Goal: Task Accomplishment & Management: Manage account settings

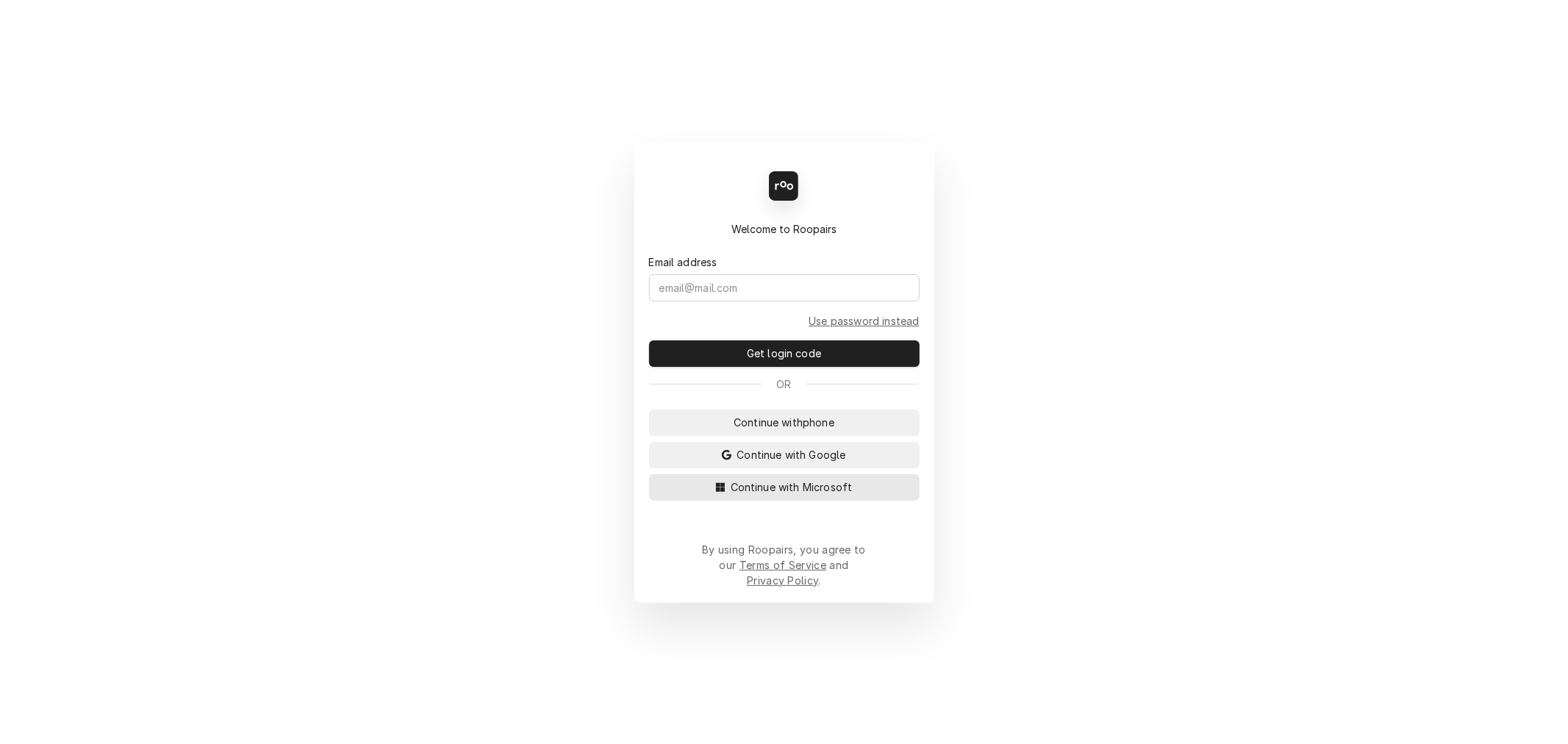
click at [812, 495] on span "Continue with Microsoft" at bounding box center [791, 487] width 128 height 16
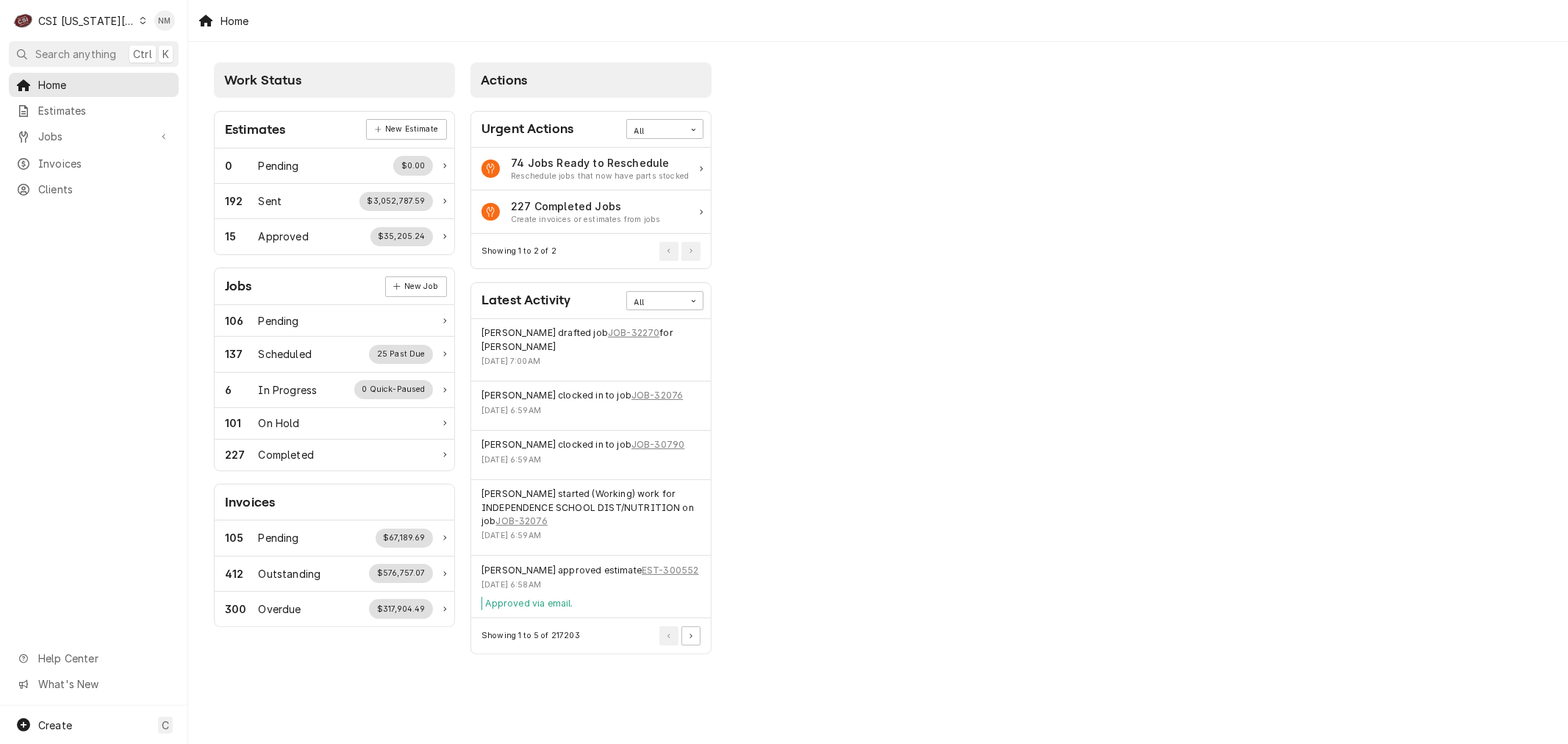
click at [139, 16] on div "Dynamic Content Wrapper" at bounding box center [143, 21] width 7 height 10
click at [201, 53] on div "CSI Kentucky" at bounding box center [252, 55] width 214 height 16
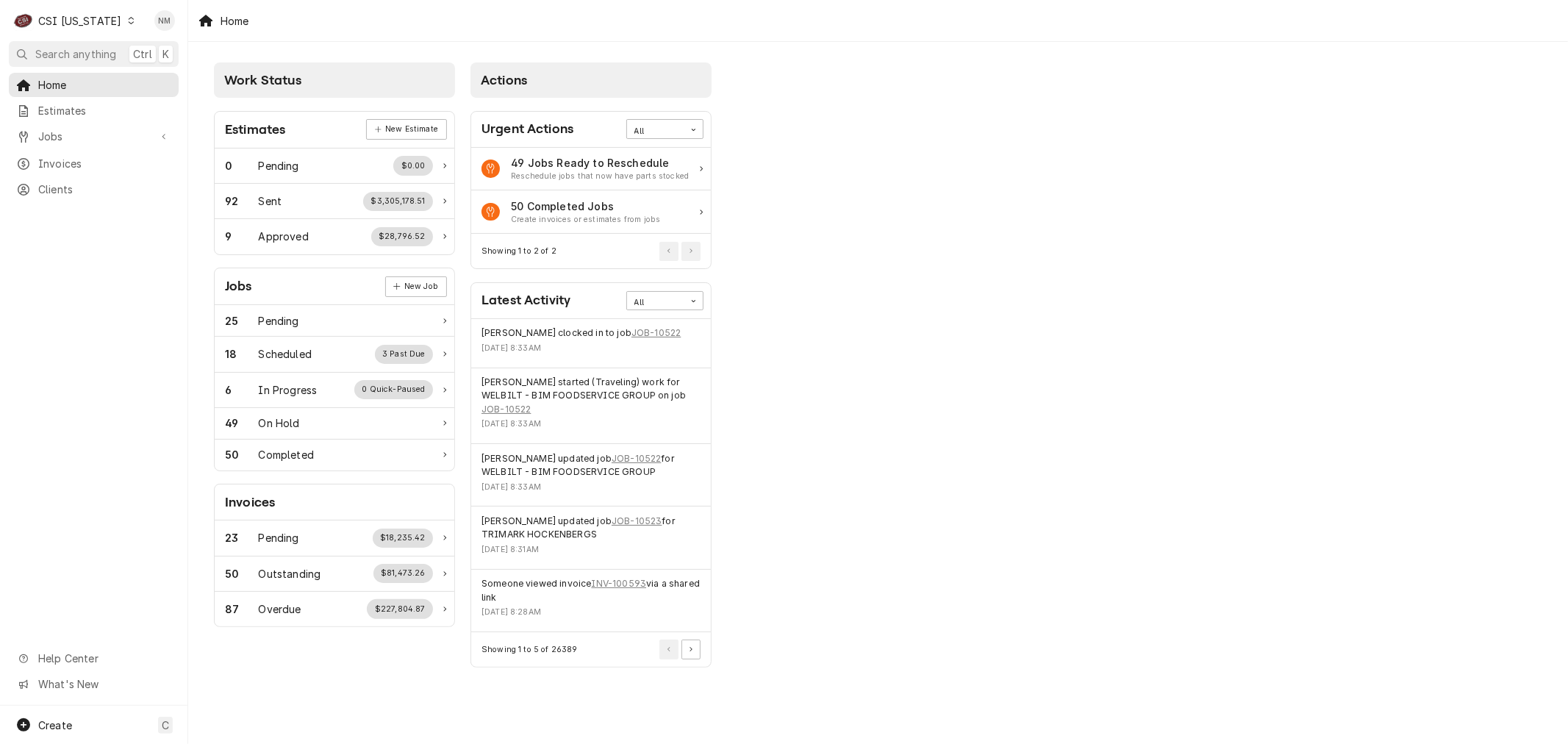
click at [128, 20] on icon "Dynamic Content Wrapper" at bounding box center [132, 20] width 7 height 7
click at [177, 78] on div "CSI St. [PERSON_NAME]" at bounding box center [229, 81] width 194 height 16
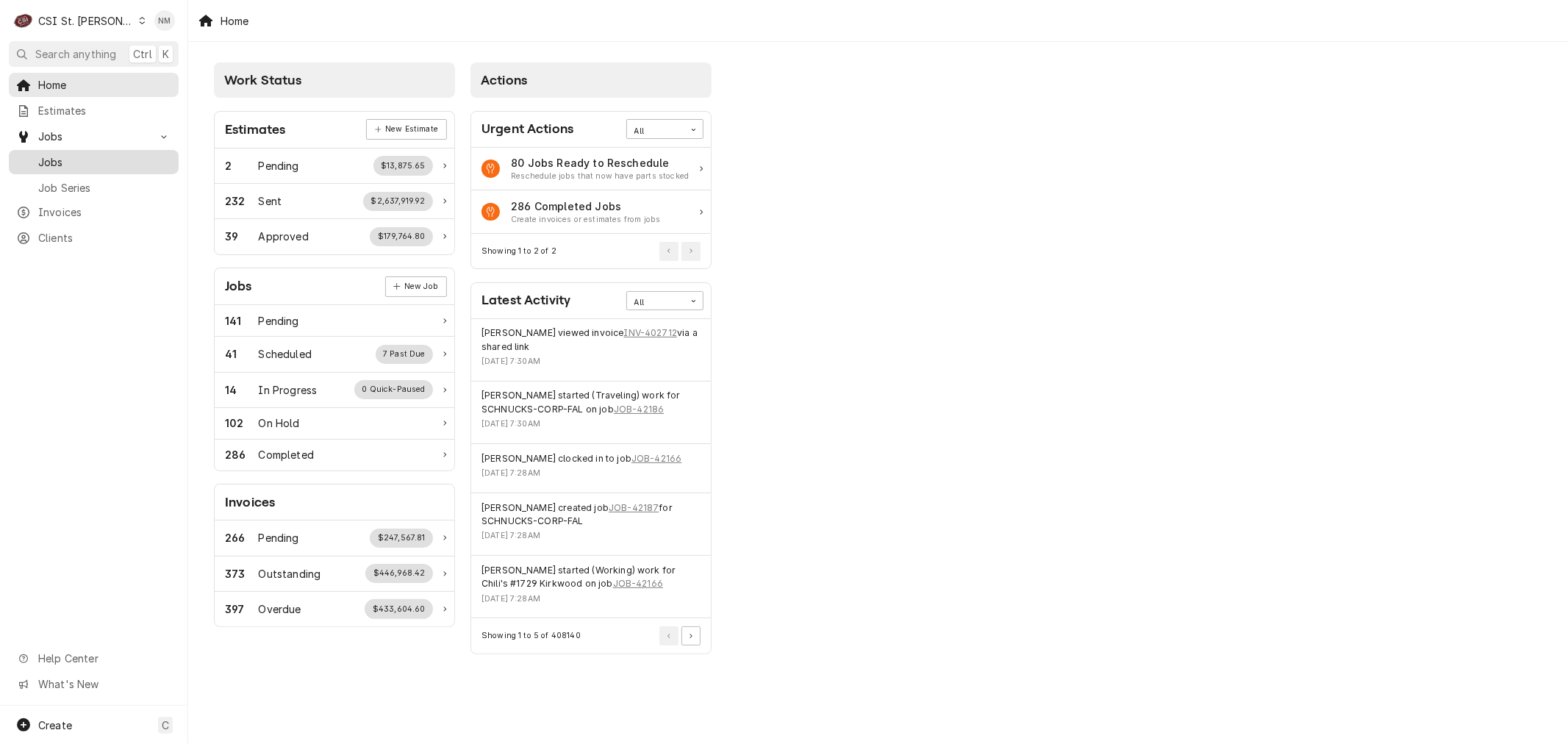
click at [73, 154] on span "Jobs" at bounding box center [105, 162] width 133 height 16
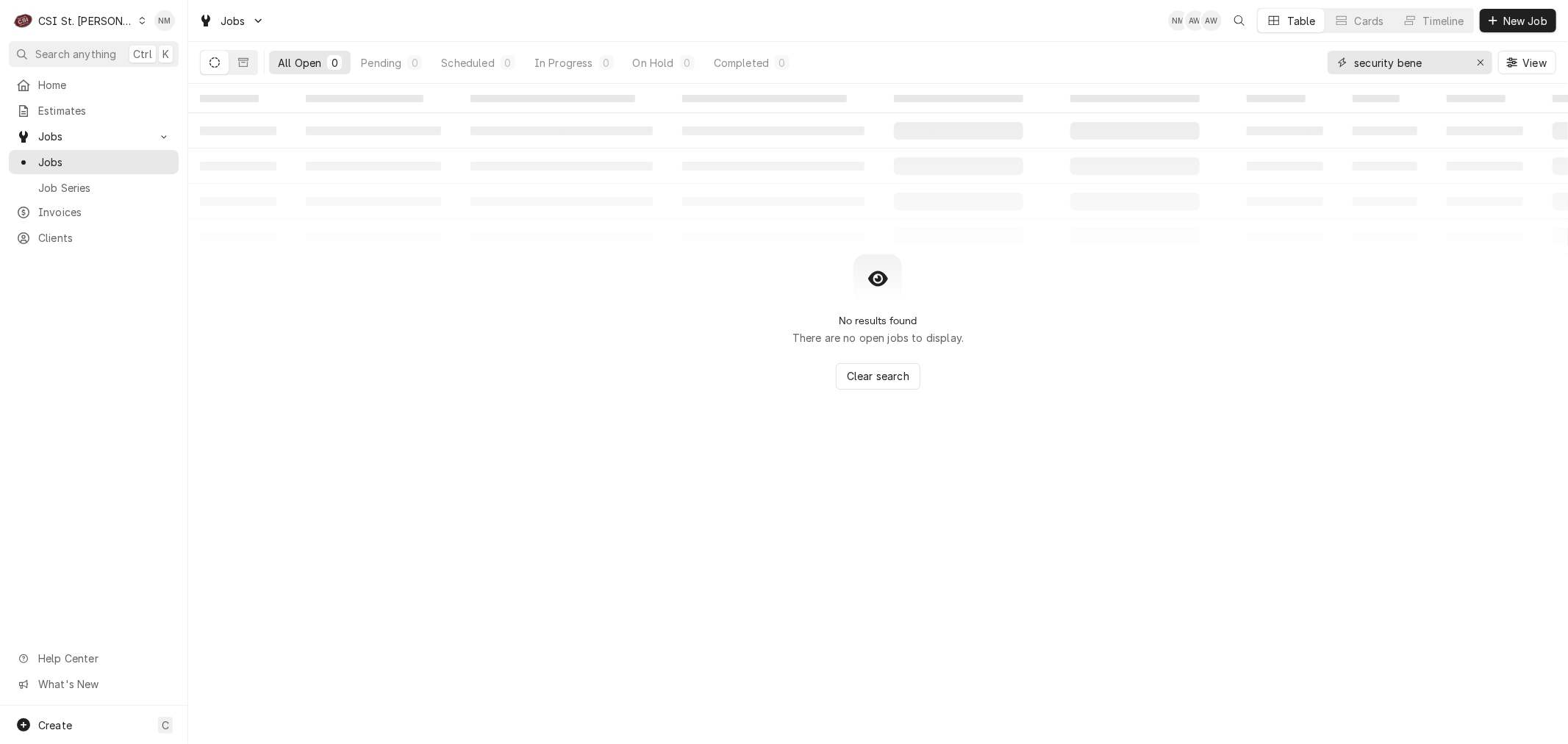
drag, startPoint x: 1447, startPoint y: 59, endPoint x: 1288, endPoint y: 62, distance: 159.0
click at [1288, 62] on div "All Open 0 Pending 0 Scheduled 0 In Progress 0 On Hold 0 Completed 0 security b…" at bounding box center [878, 62] width 1356 height 41
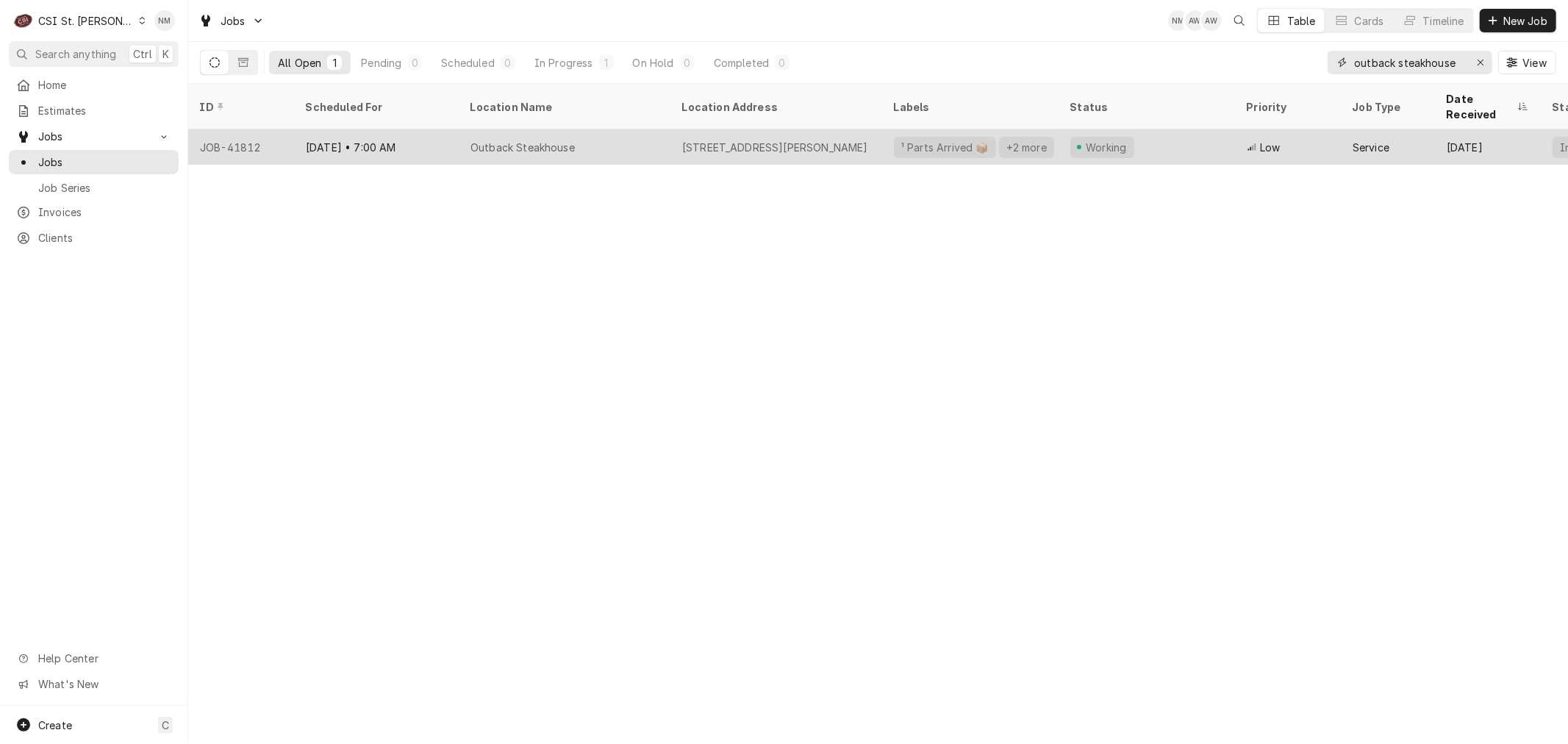
type input "outback steakhouse"
click at [643, 131] on div "Outback Steakhouse" at bounding box center [564, 147] width 212 height 36
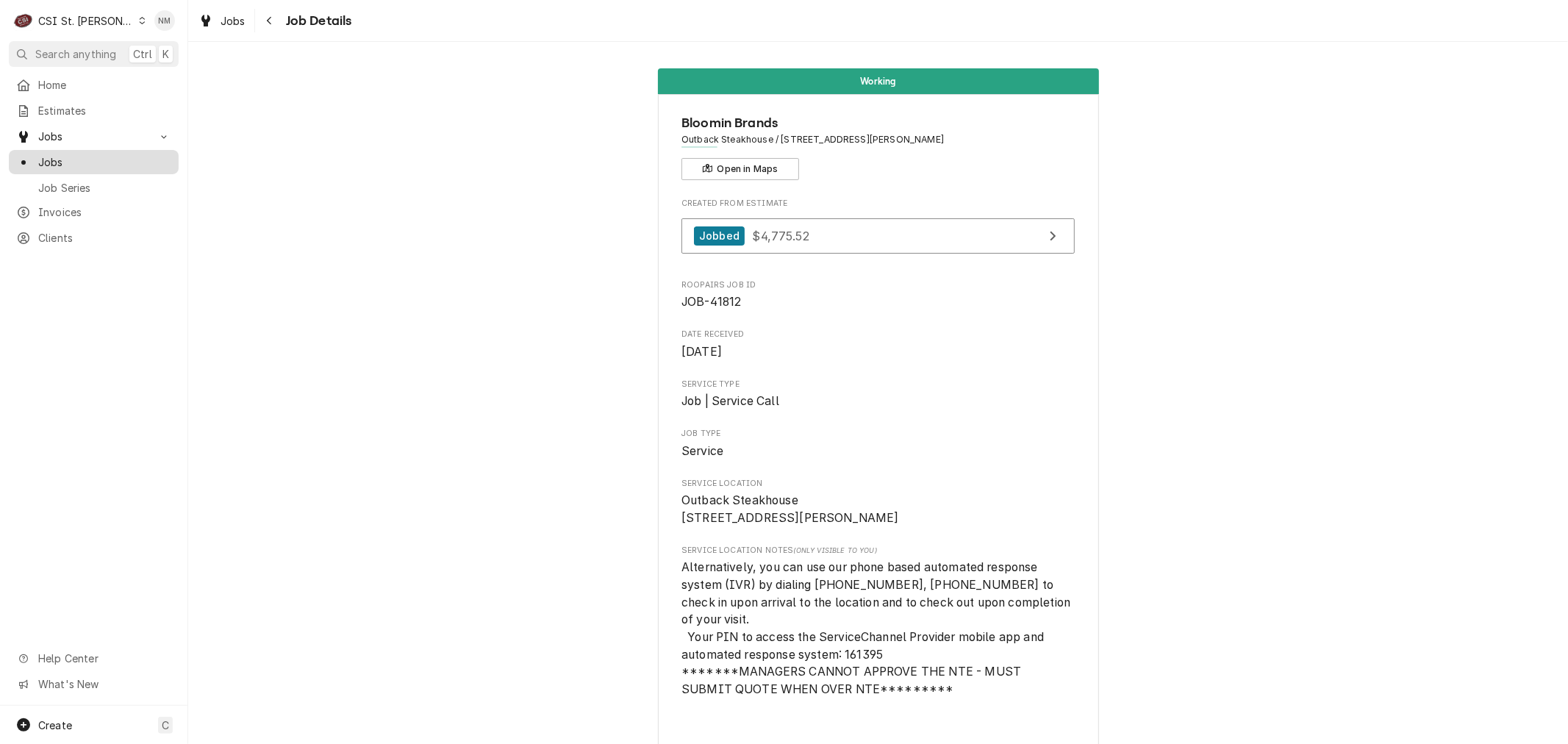
click at [44, 158] on span "Jobs" at bounding box center [105, 162] width 133 height 16
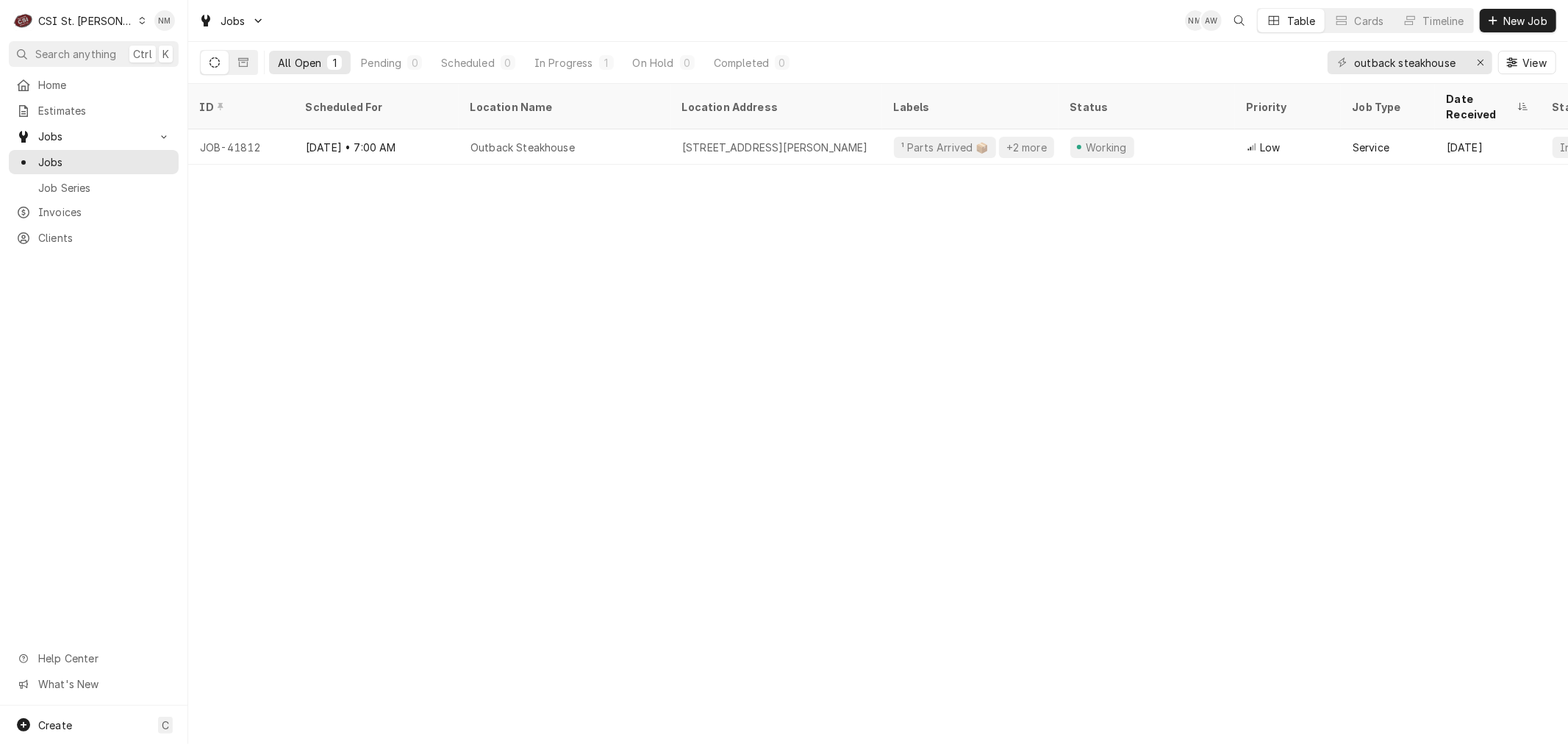
click at [139, 18] on icon "Dynamic Content Wrapper" at bounding box center [142, 20] width 6 height 7
click at [186, 25] on div "CSI [US_STATE][GEOGRAPHIC_DATA]" at bounding box center [226, 29] width 194 height 16
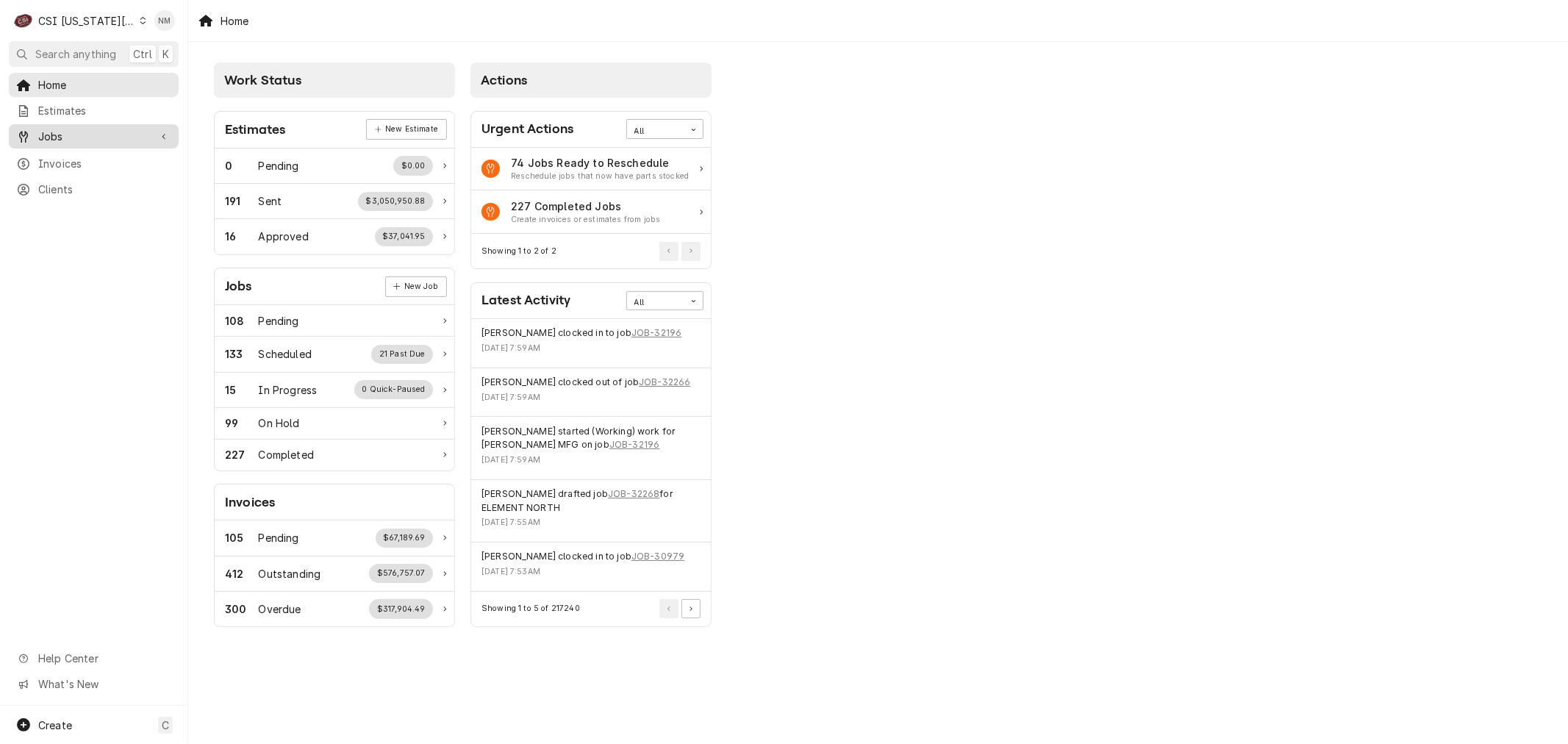
click at [73, 134] on span "Jobs" at bounding box center [93, 137] width 111 height 16
click at [72, 159] on span "Jobs" at bounding box center [105, 162] width 133 height 16
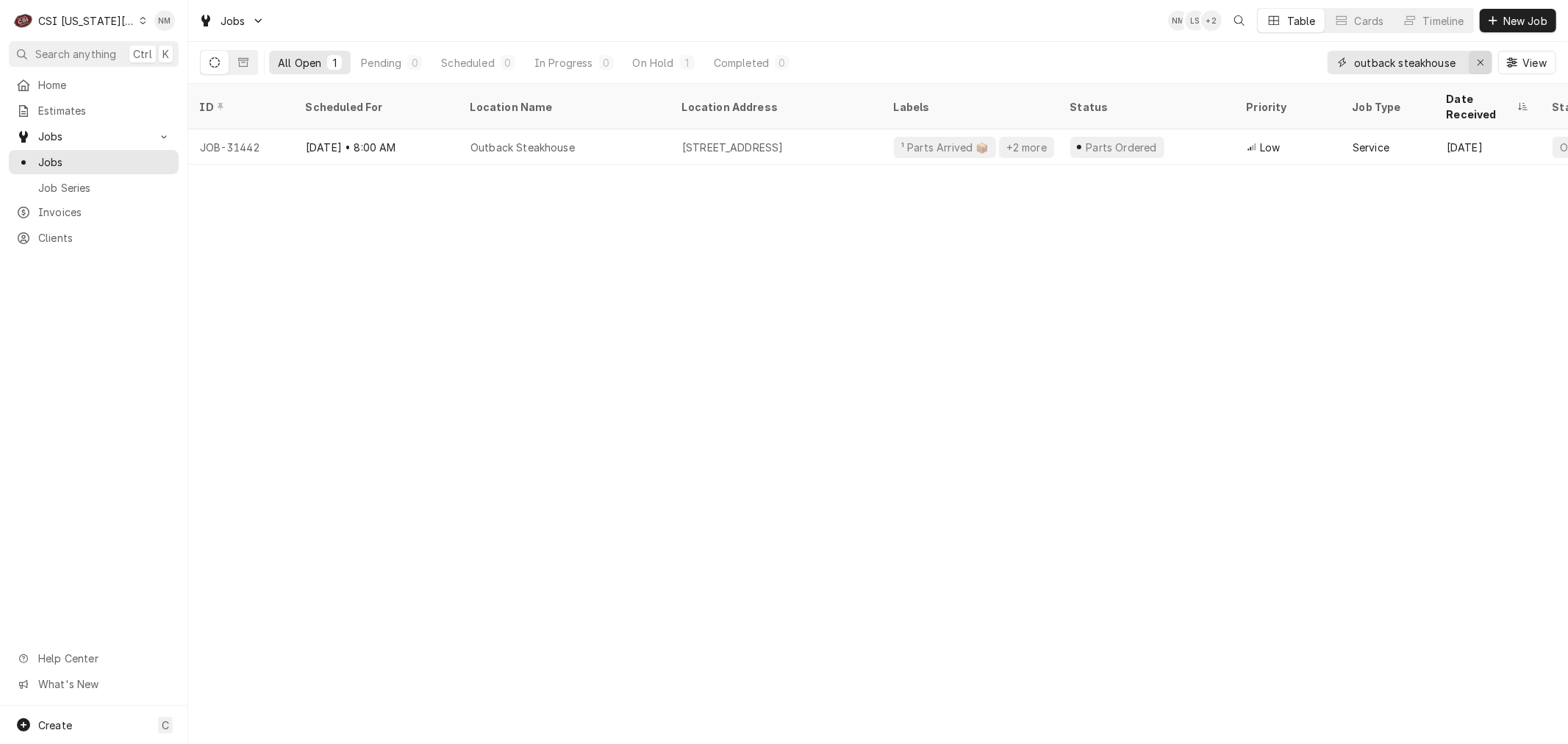
click at [1477, 62] on icon "Erase input" at bounding box center [1480, 63] width 8 height 10
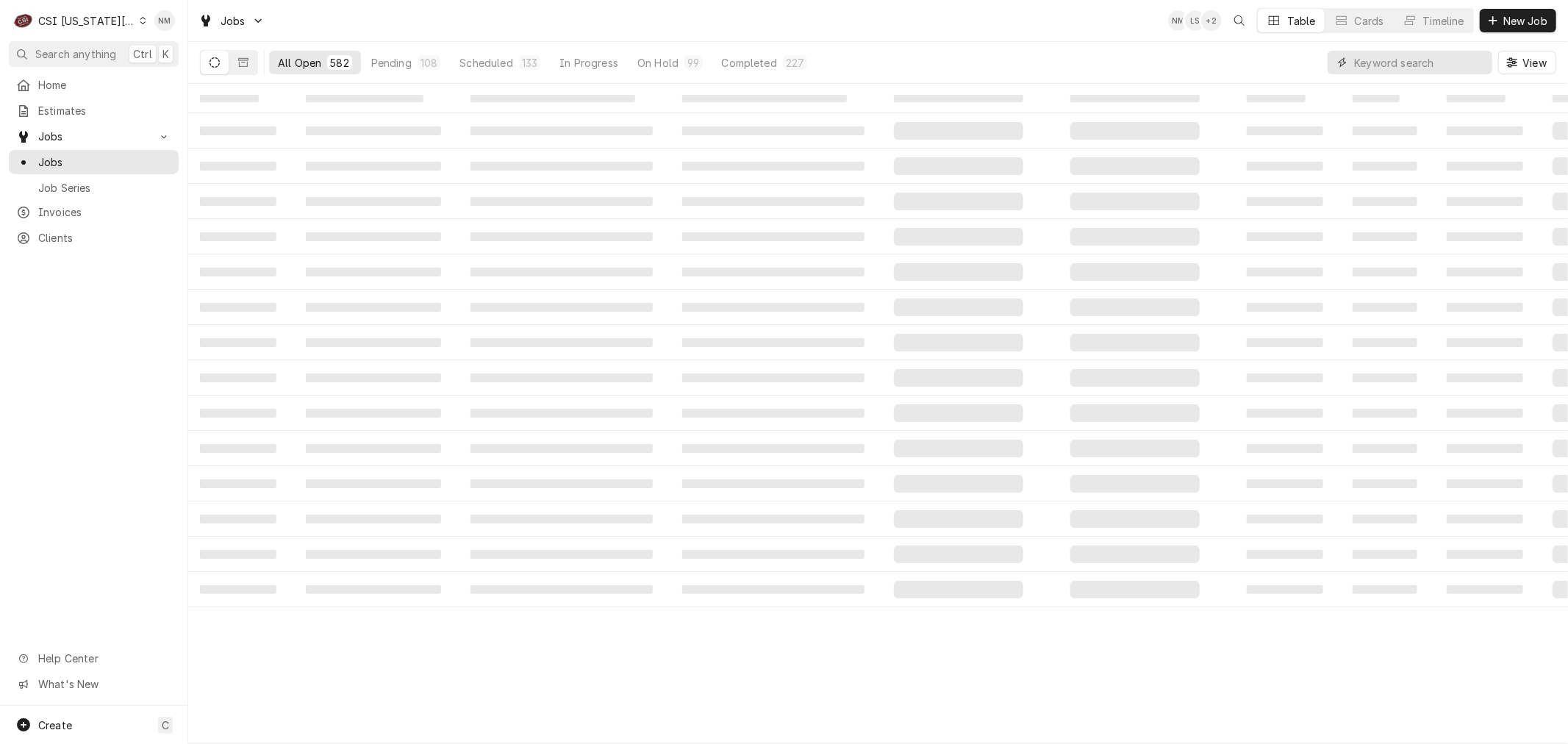
click at [1446, 63] on input "Dynamic Content Wrapper" at bounding box center [1419, 62] width 131 height 24
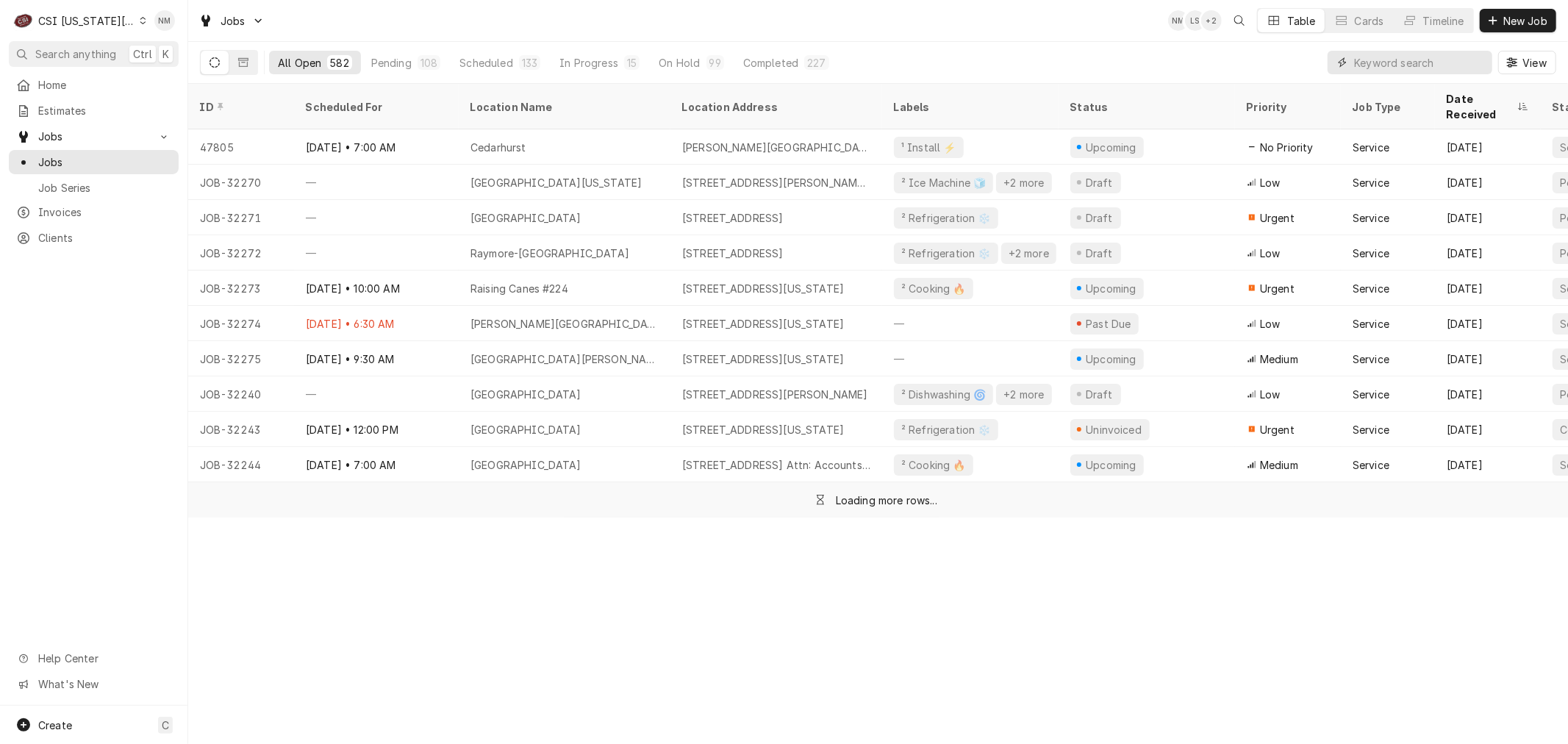
type input "a"
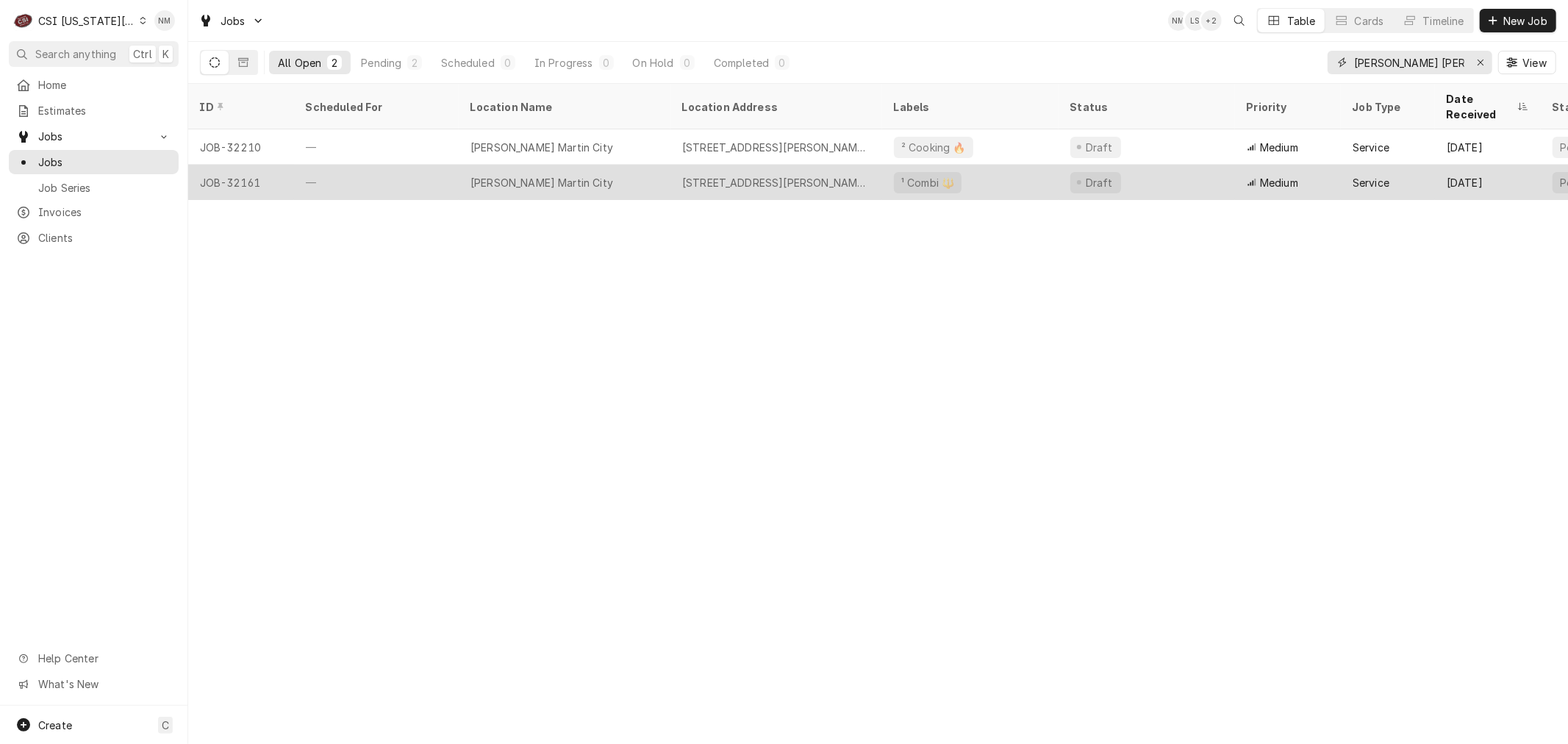
type input "jack stack martin"
click at [1188, 165] on div "Draft" at bounding box center [1146, 182] width 177 height 36
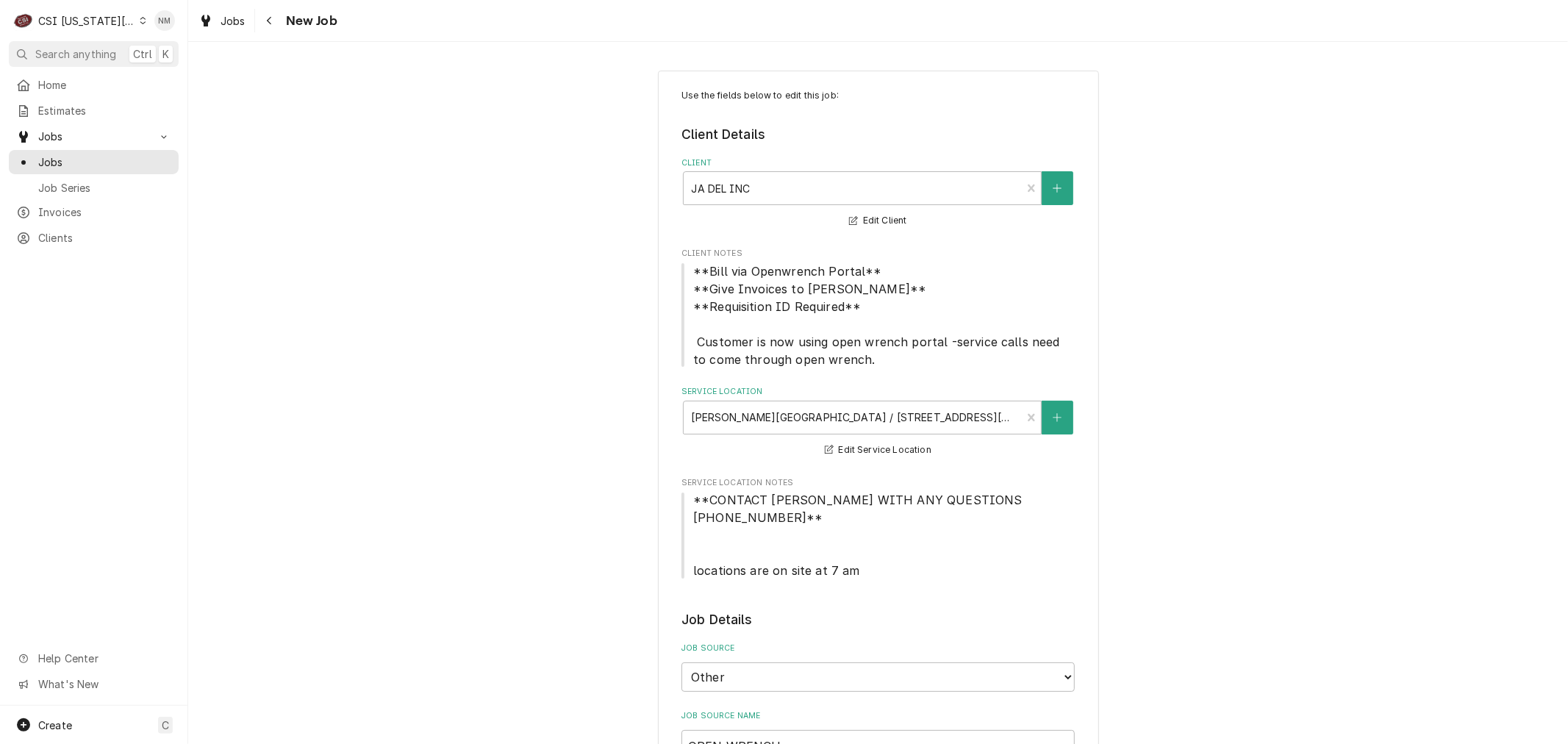
type textarea "x"
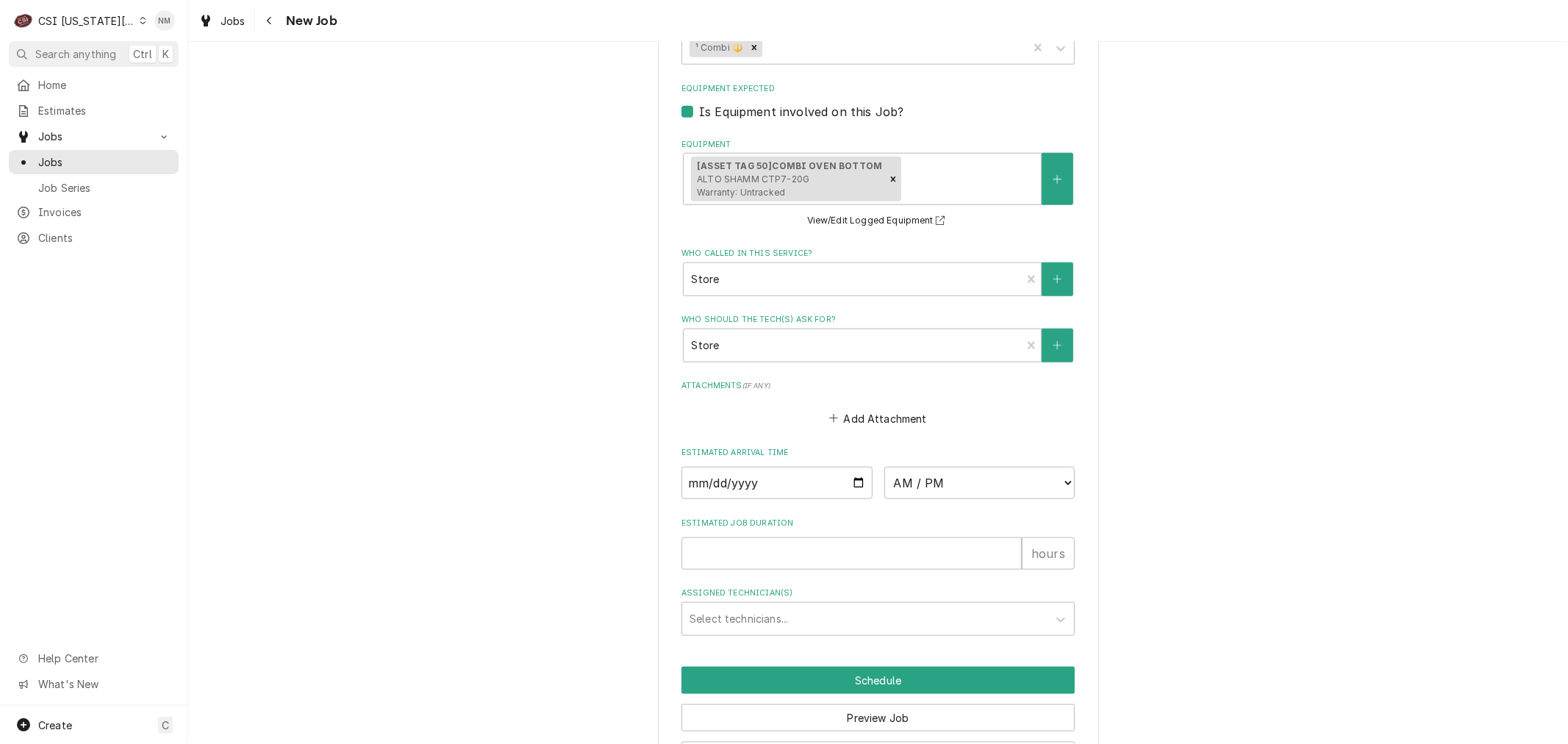
scroll to position [1371, 0]
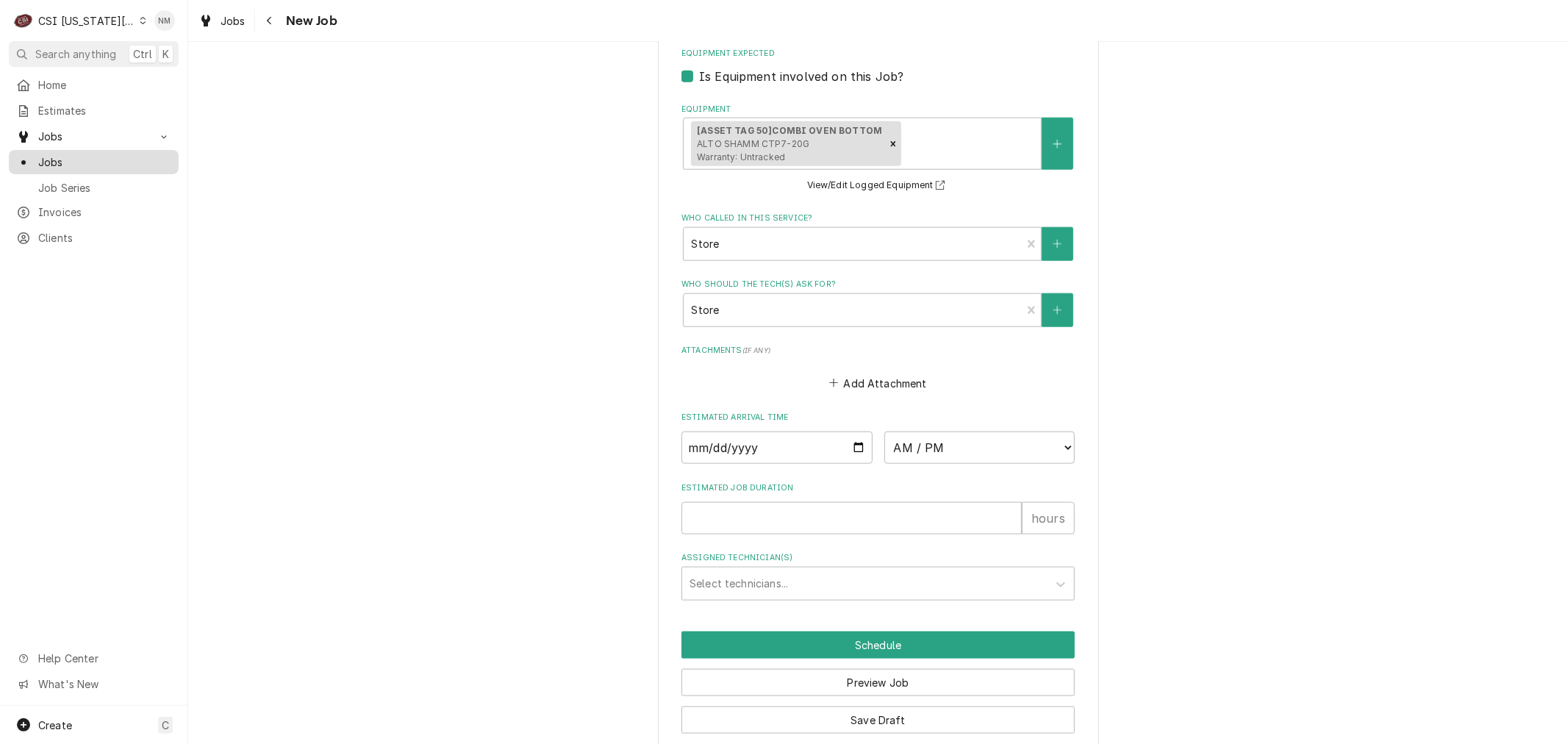
click at [76, 154] on span "Jobs" at bounding box center [105, 162] width 133 height 16
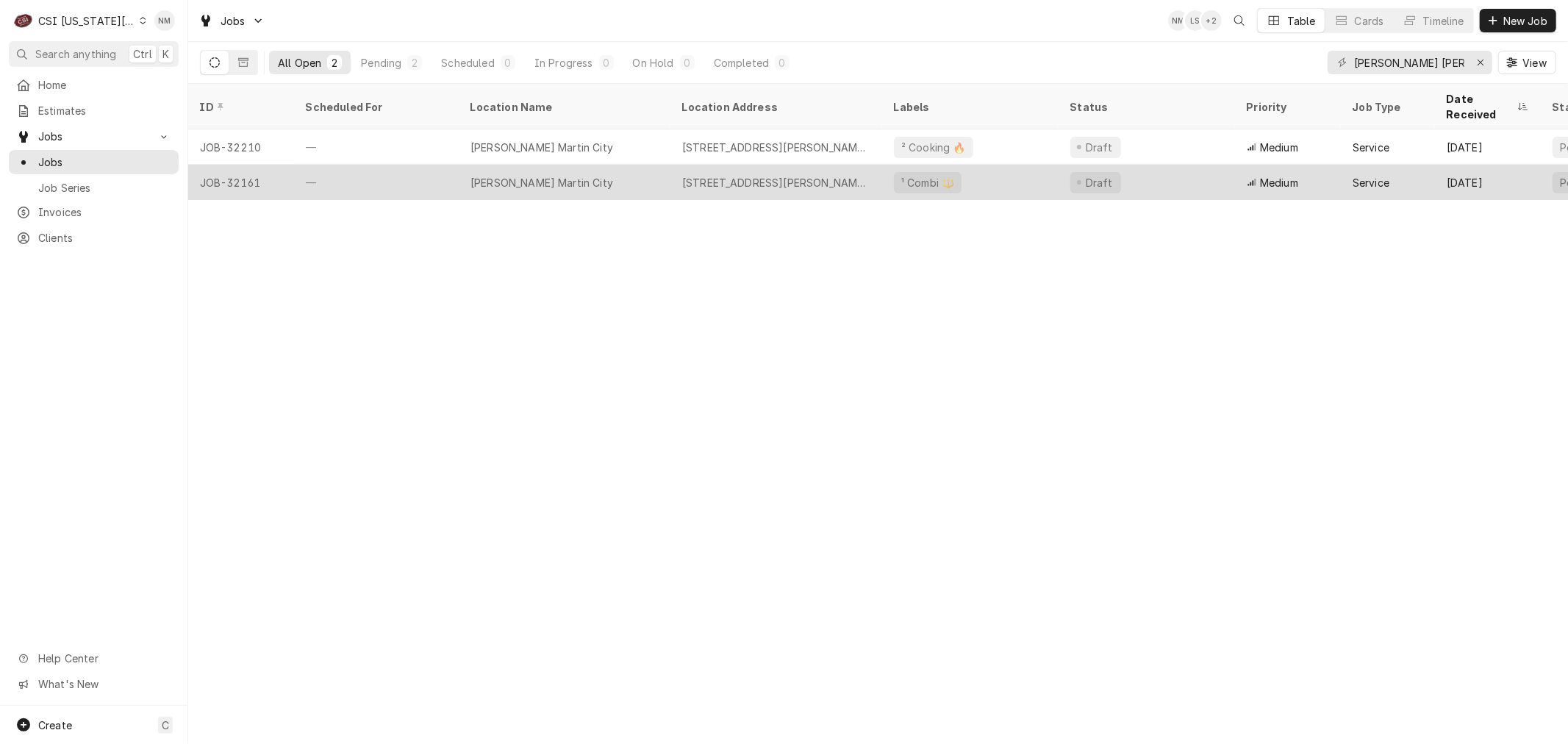
click at [392, 165] on div "—" at bounding box center [376, 182] width 165 height 36
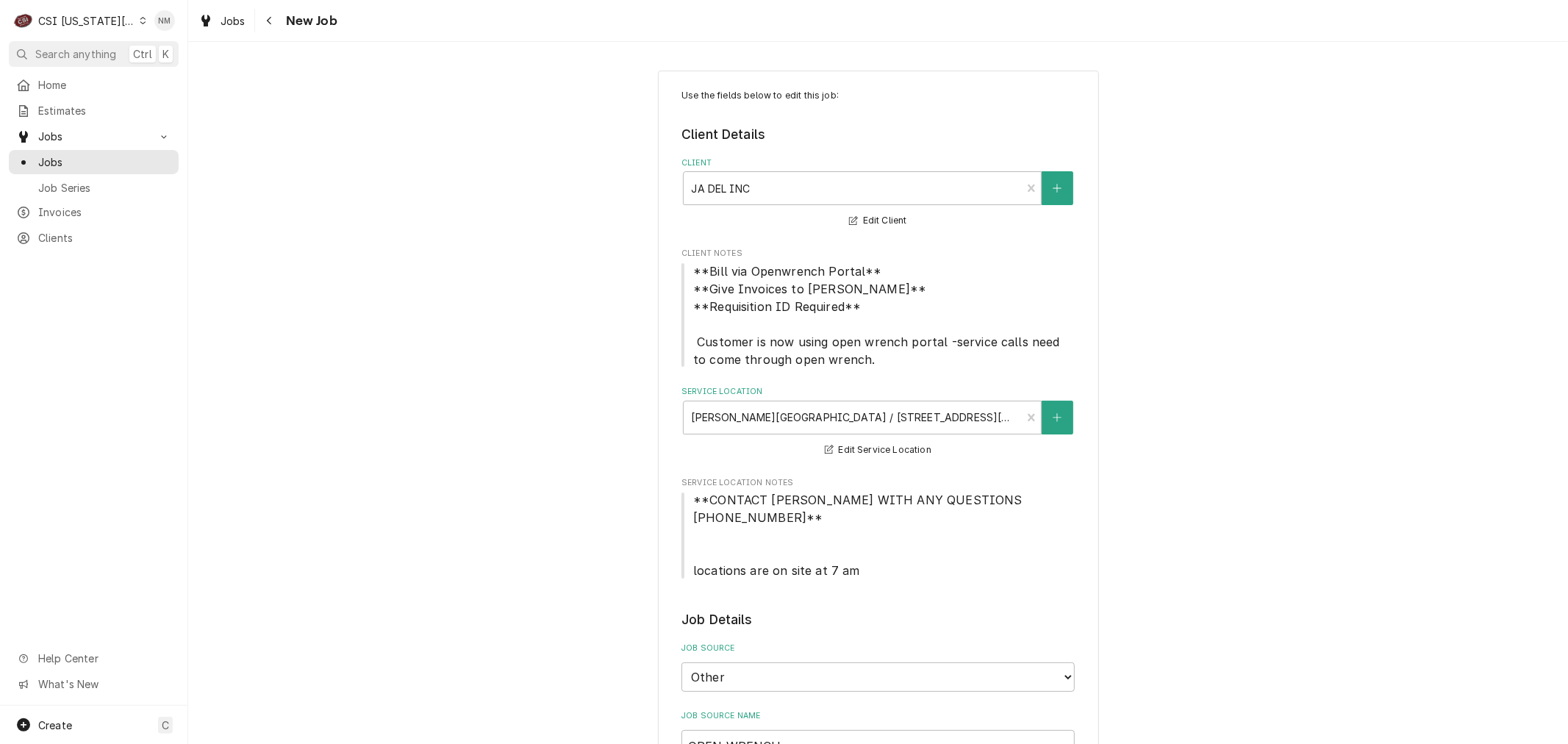
type textarea "x"
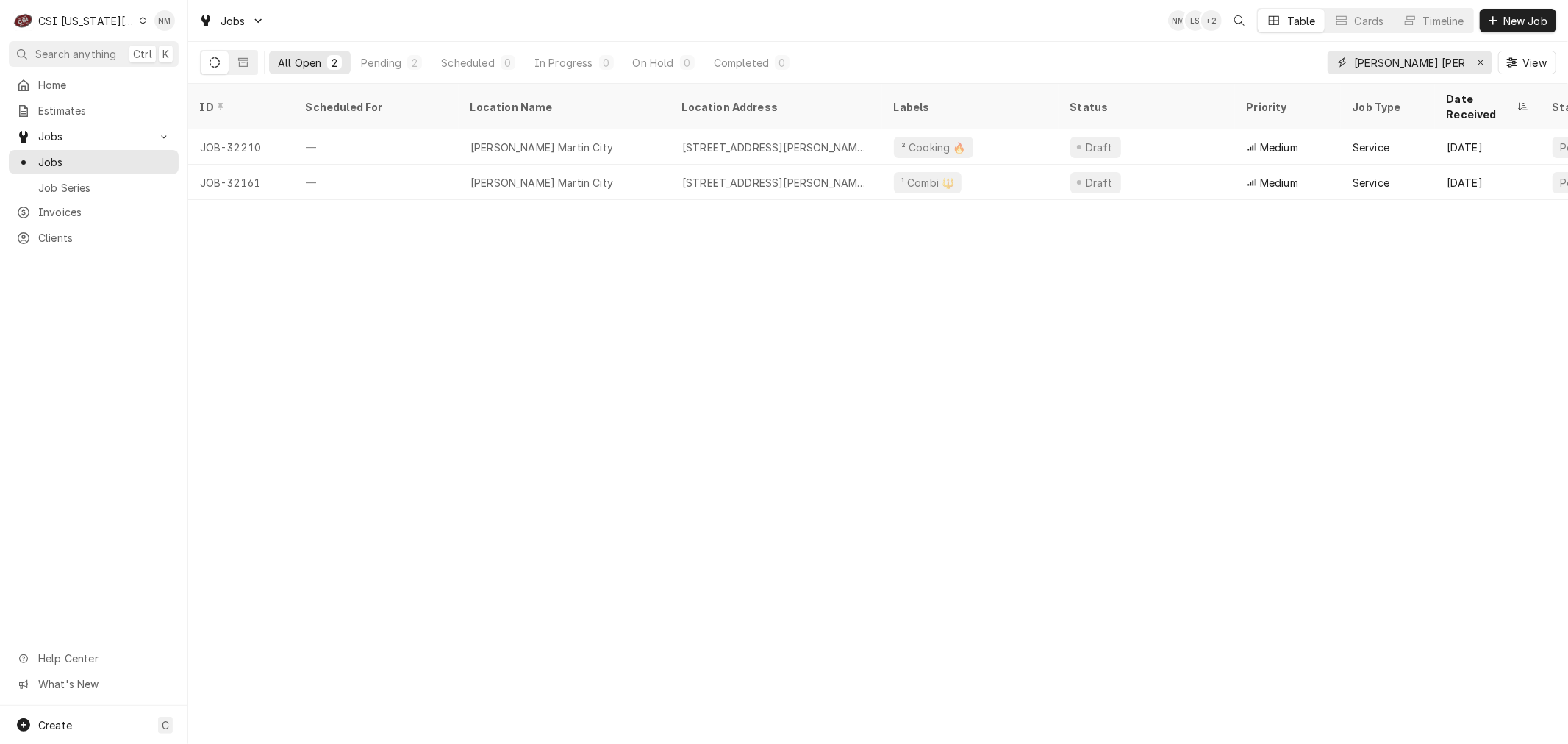
drag, startPoint x: 1454, startPoint y: 64, endPoint x: 1324, endPoint y: 64, distance: 130.0
click at [1324, 64] on div "All Open 2 Pending 2 Scheduled 0 In Progress 0 On Hold 0 Completed 0 jack stack…" at bounding box center [878, 62] width 1356 height 41
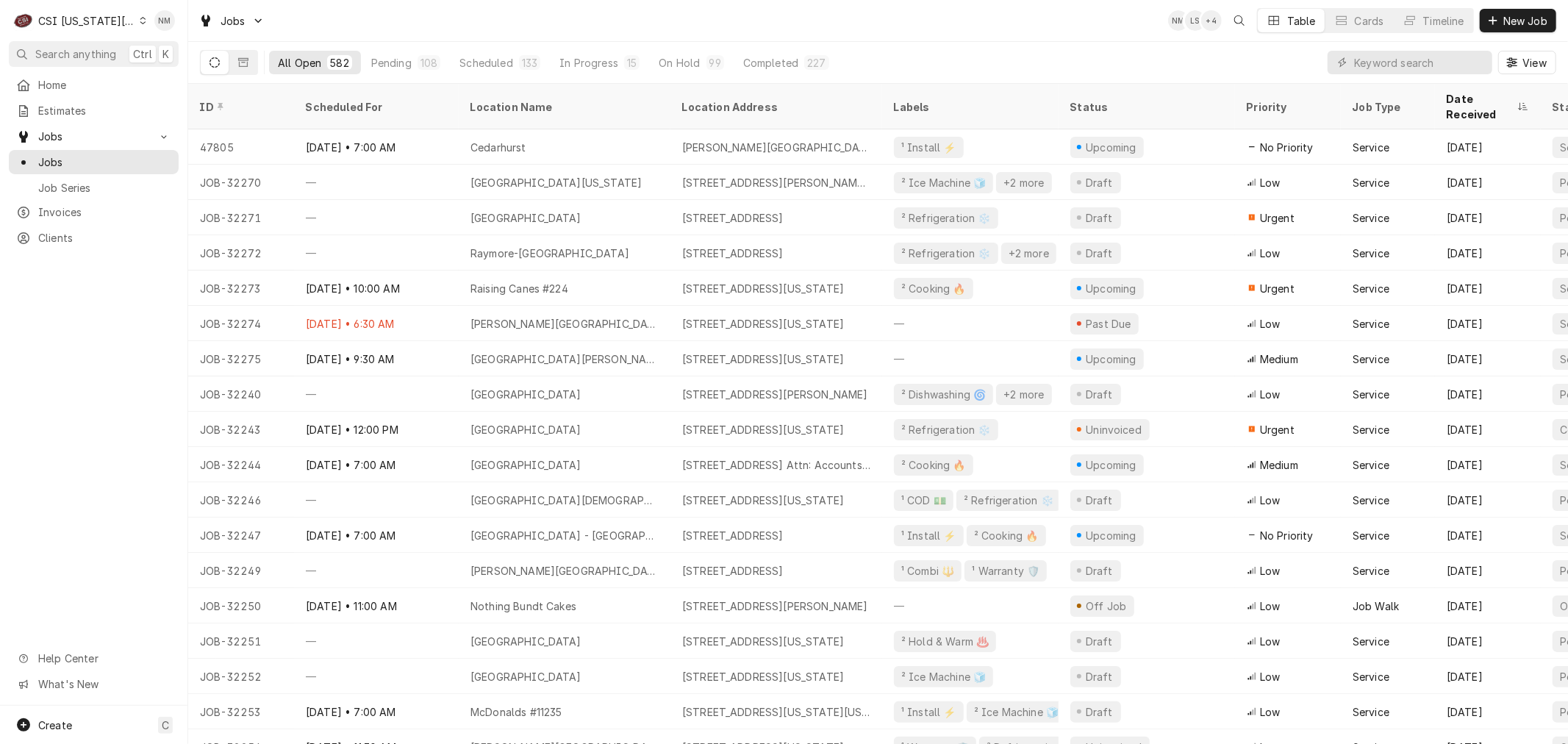
click at [139, 20] on icon "Dynamic Content Wrapper" at bounding box center [143, 20] width 7 height 7
click at [195, 78] on div "CSI St. [PERSON_NAME]" at bounding box center [252, 81] width 214 height 16
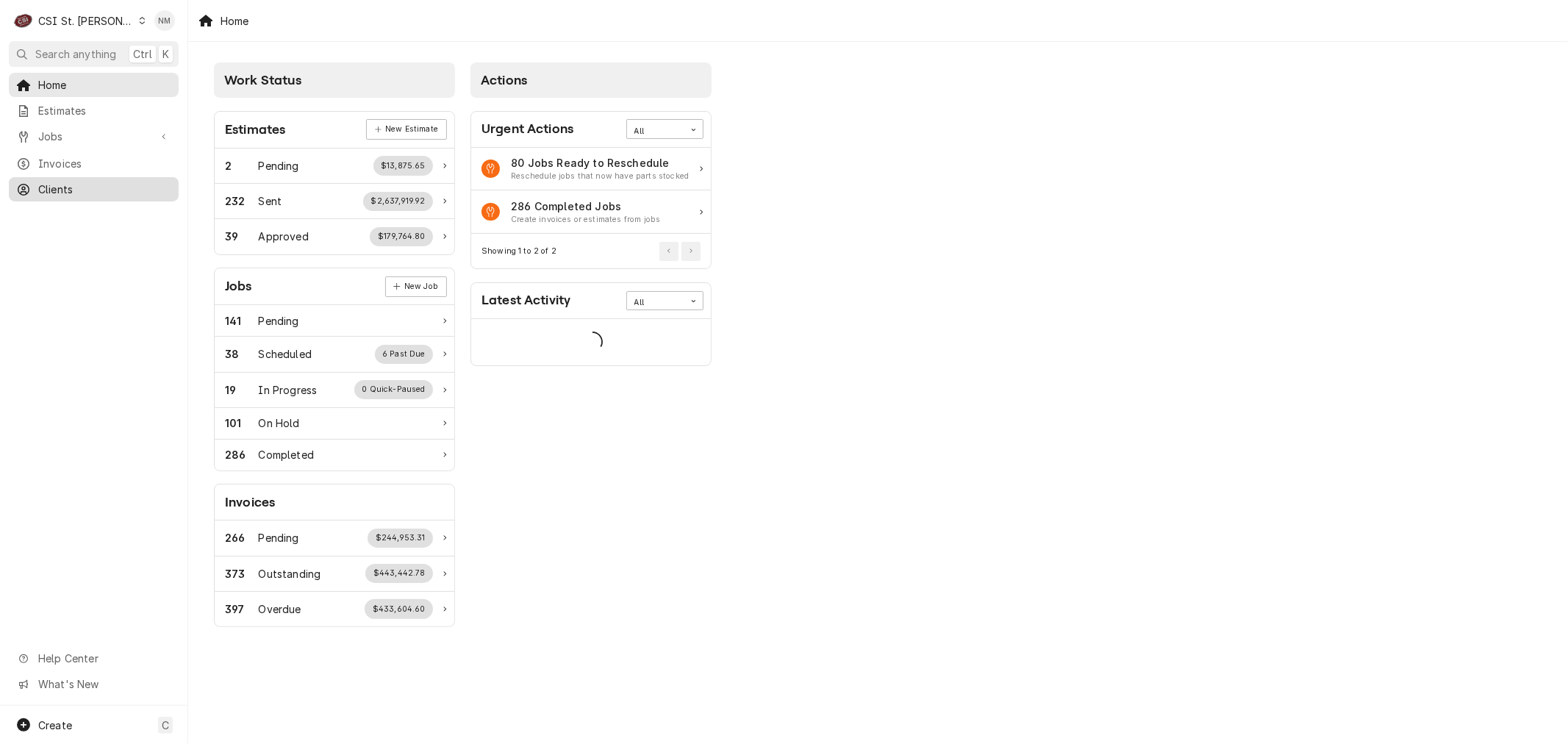
click at [68, 187] on span "Clients" at bounding box center [105, 189] width 133 height 16
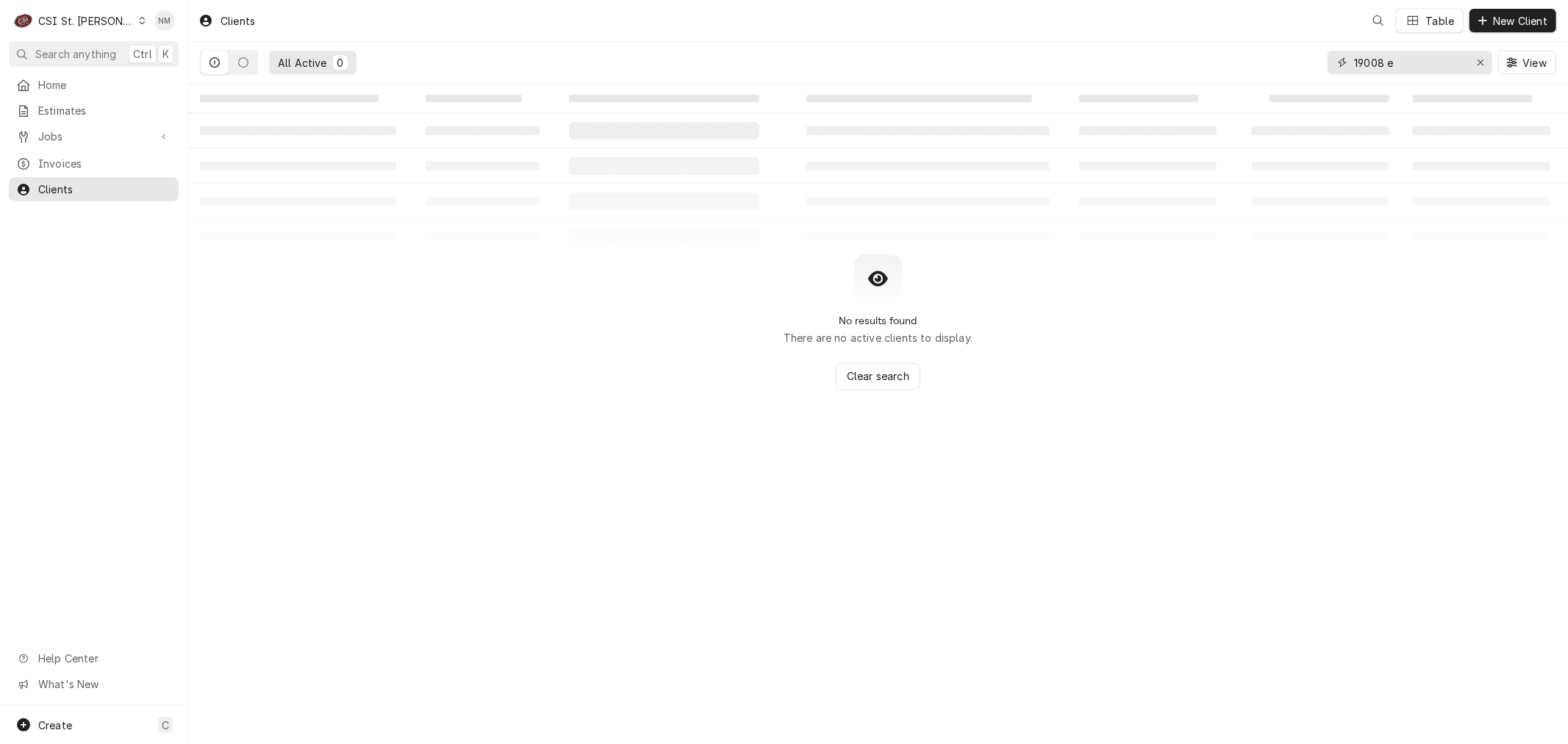
drag, startPoint x: 1419, startPoint y: 64, endPoint x: 1353, endPoint y: 62, distance: 66.0
click at [1353, 62] on div "19008 e" at bounding box center [1409, 62] width 165 height 24
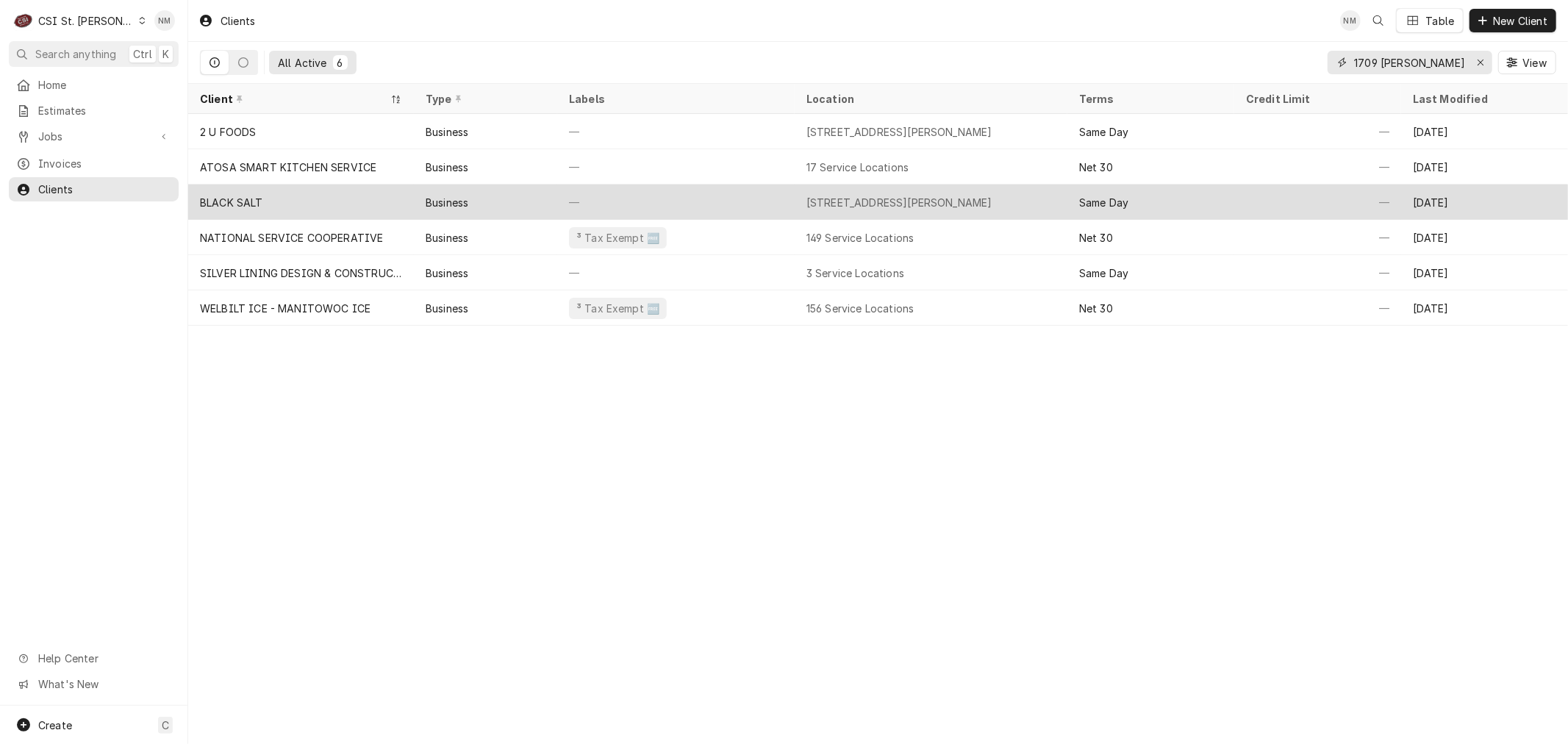
type input "1709 [PERSON_NAME]"
click at [757, 197] on div "—" at bounding box center [676, 202] width 238 height 36
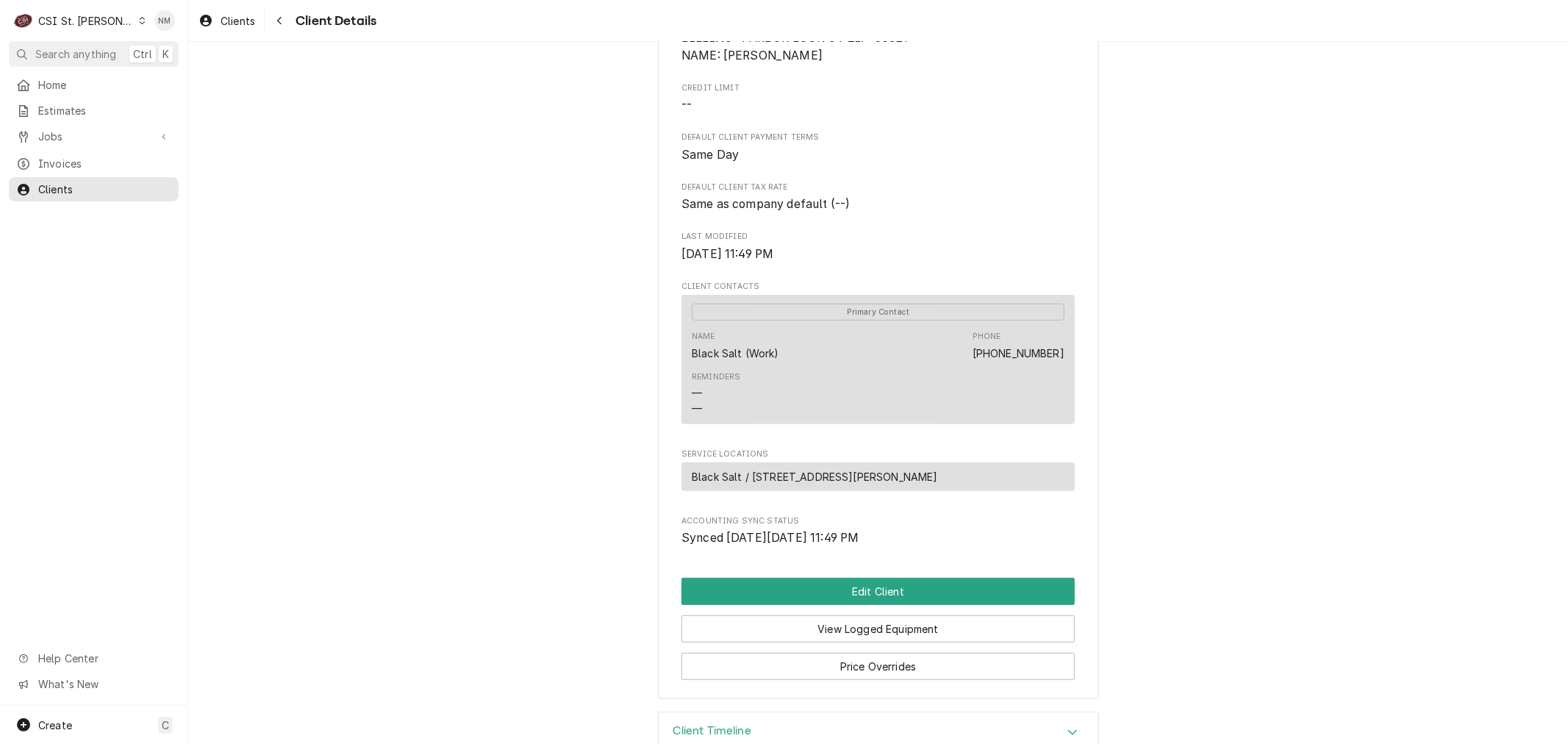
scroll to position [362, 0]
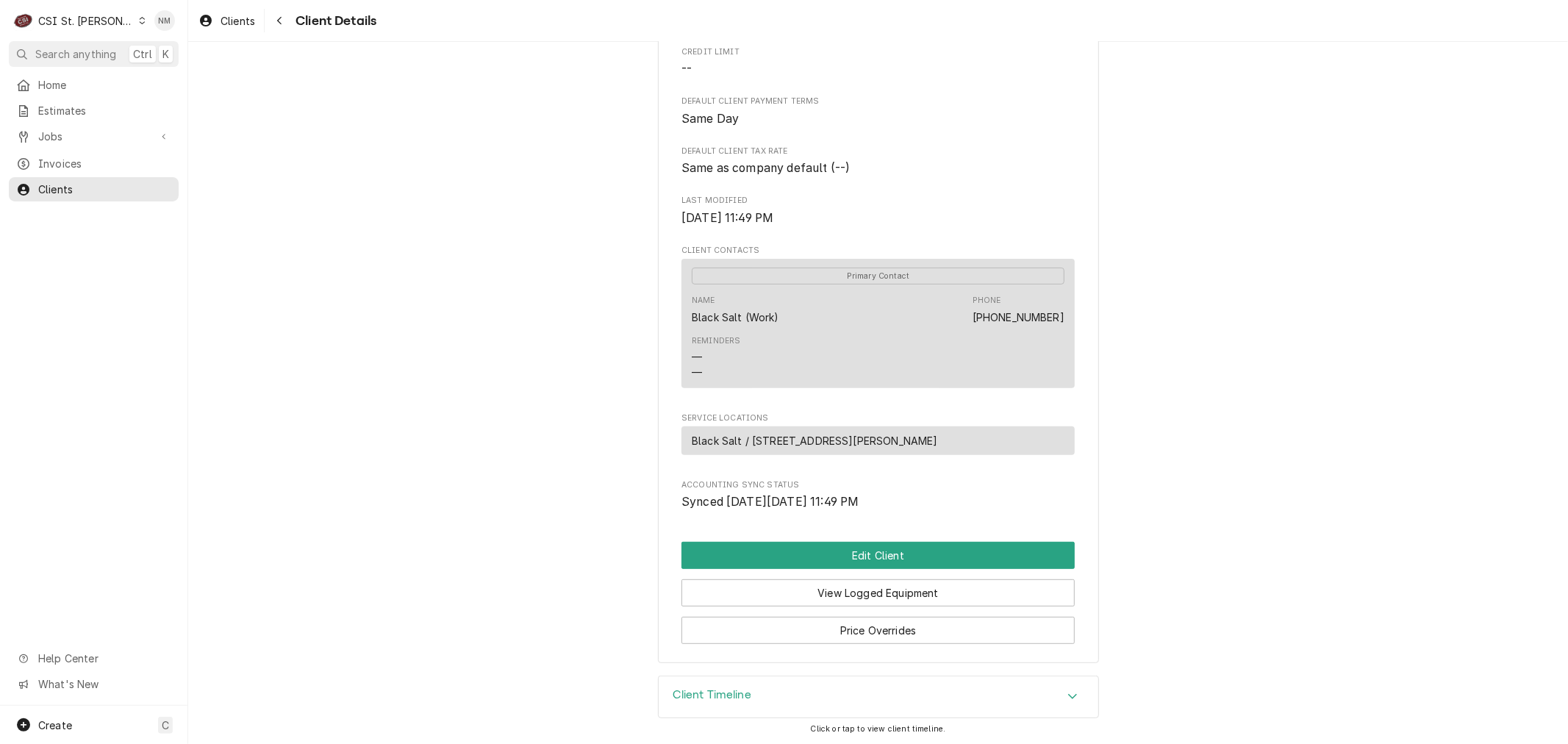
click at [139, 17] on icon "Dynamic Content Wrapper" at bounding box center [142, 20] width 6 height 7
click at [193, 27] on div "CSI Kansas City" at bounding box center [226, 29] width 194 height 16
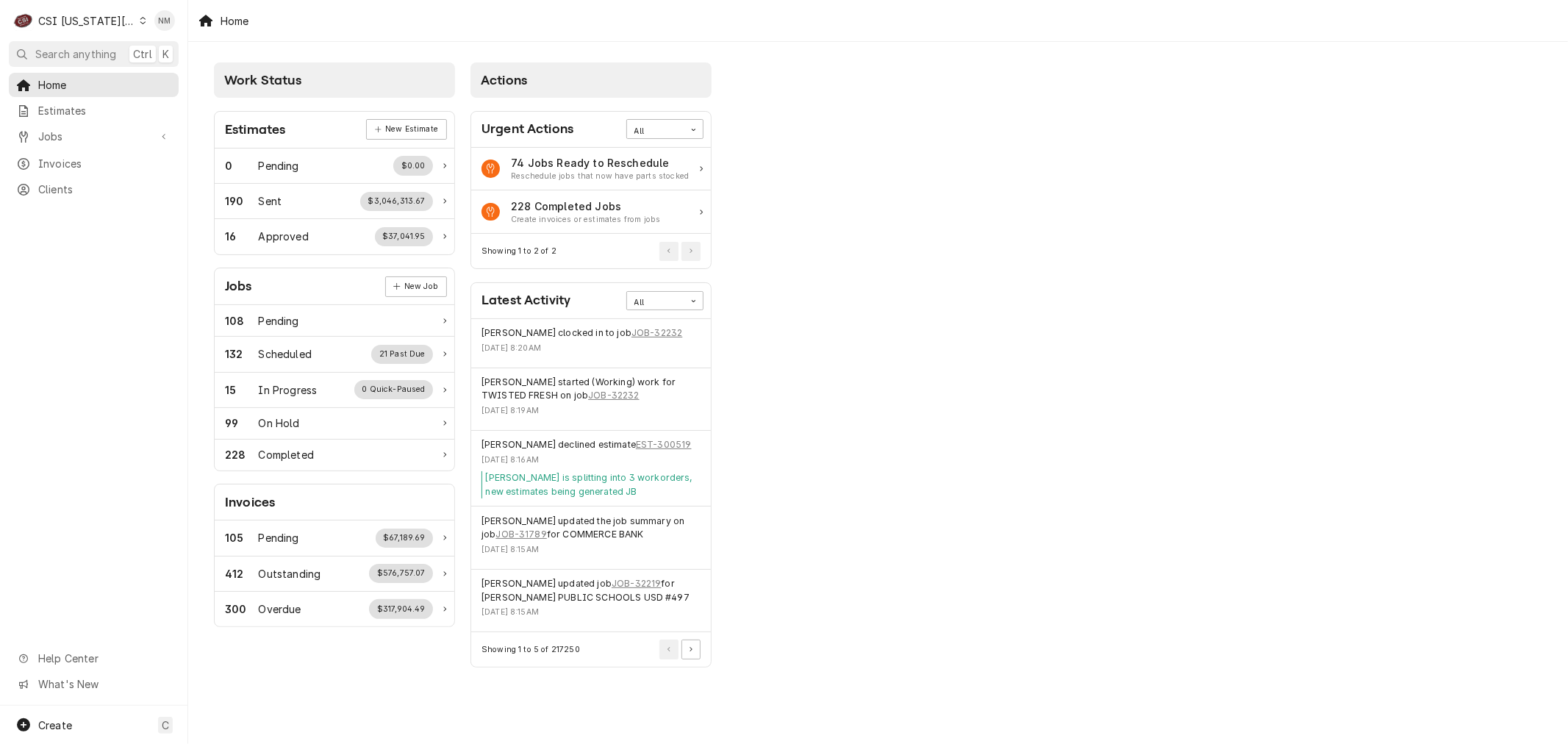
click at [139, 17] on icon "Dynamic Content Wrapper" at bounding box center [143, 20] width 7 height 7
click at [196, 51] on div "CSI [US_STATE]" at bounding box center [252, 55] width 214 height 16
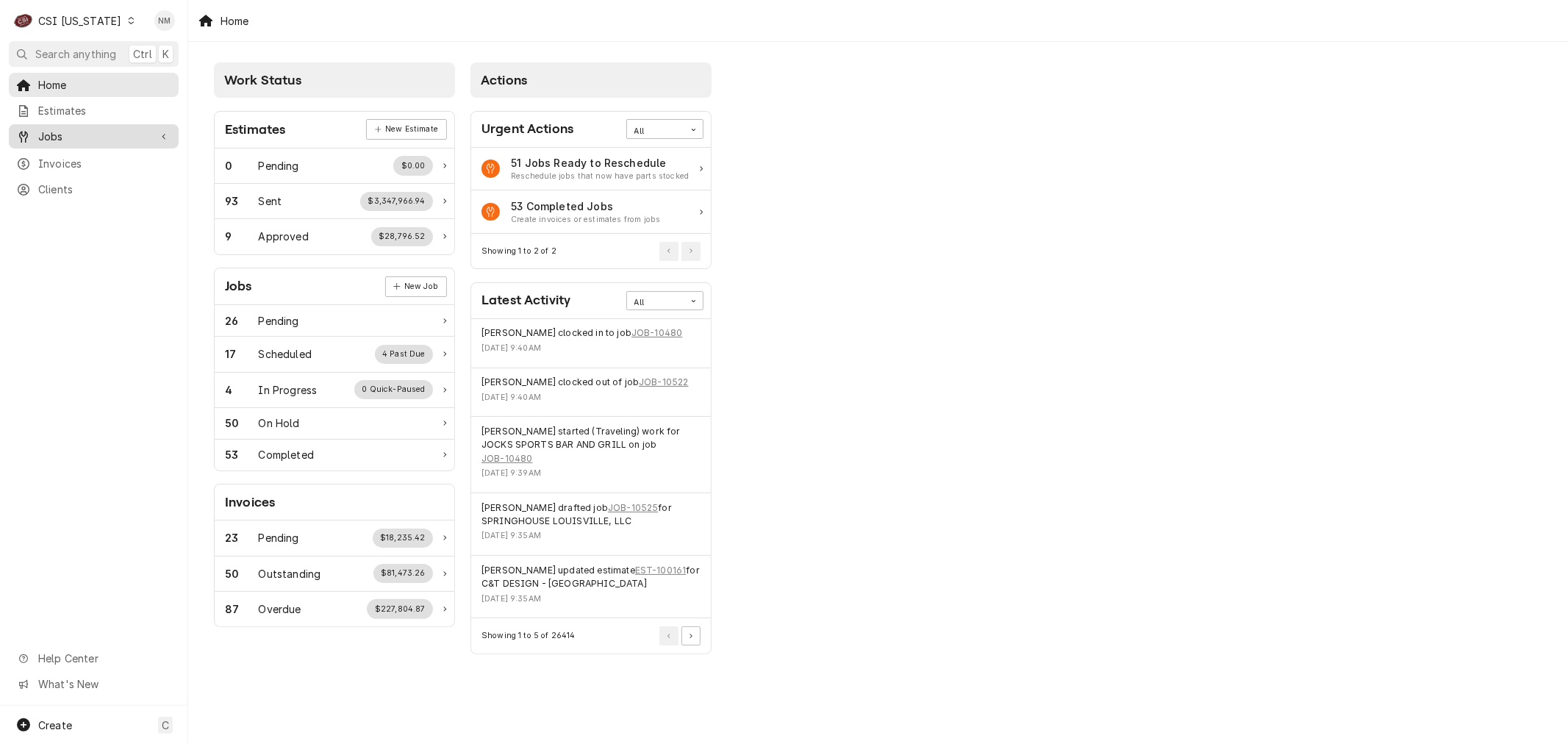
click at [61, 134] on span "Jobs" at bounding box center [93, 137] width 111 height 16
click at [59, 160] on span "Jobs" at bounding box center [105, 162] width 133 height 16
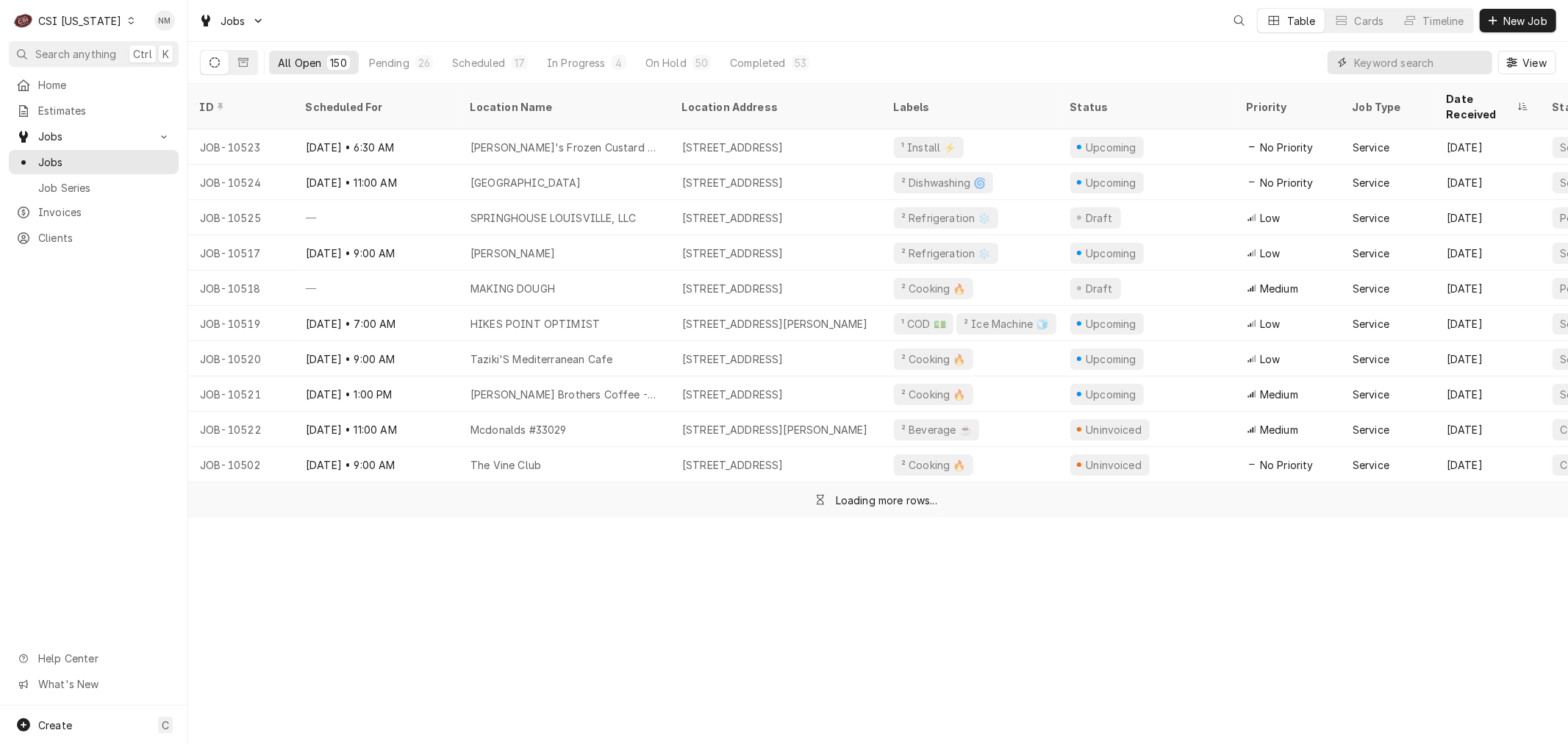
click at [1417, 64] on input "Dynamic Content Wrapper" at bounding box center [1419, 62] width 131 height 24
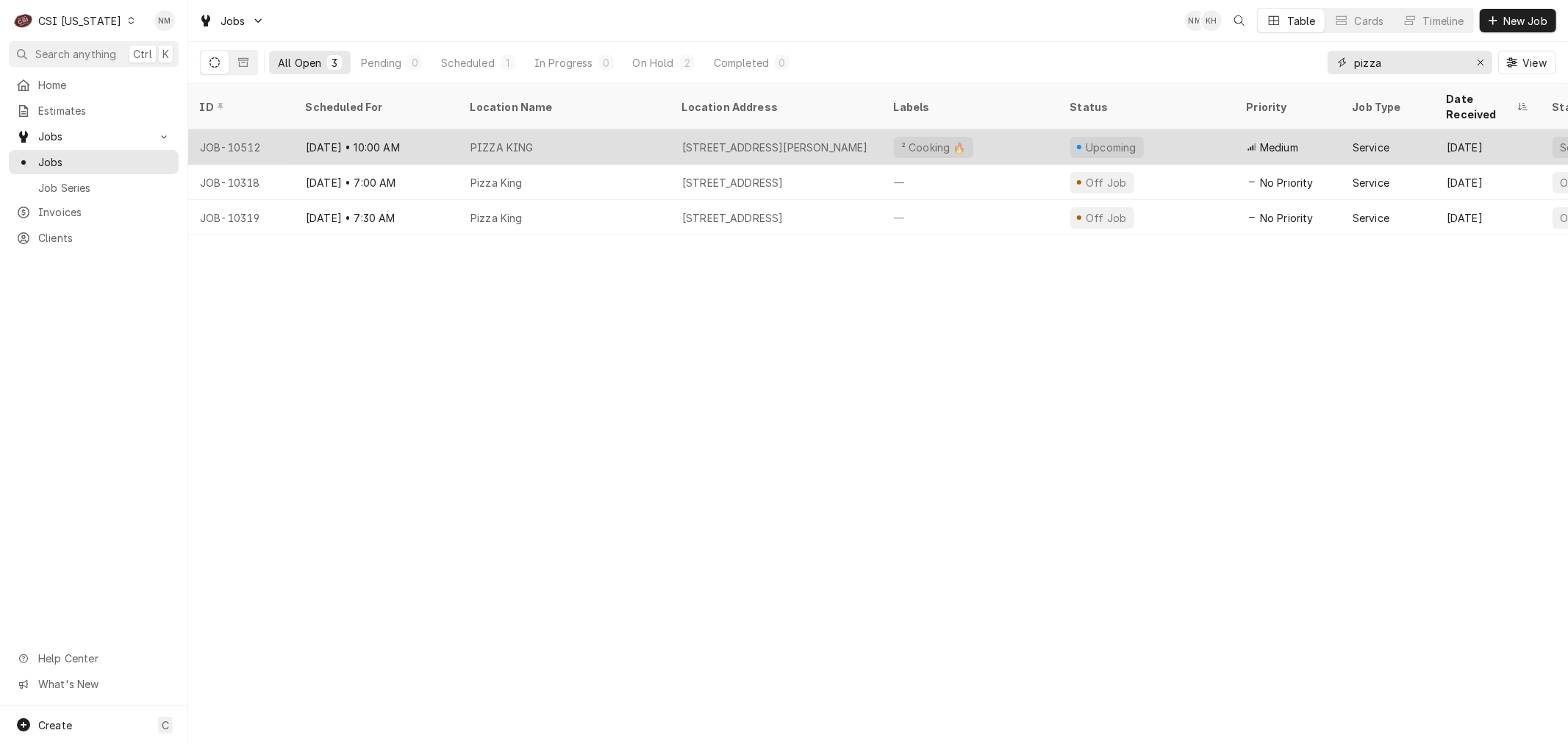
type input "pizza"
click at [656, 130] on div "PIZZA KING" at bounding box center [564, 147] width 212 height 36
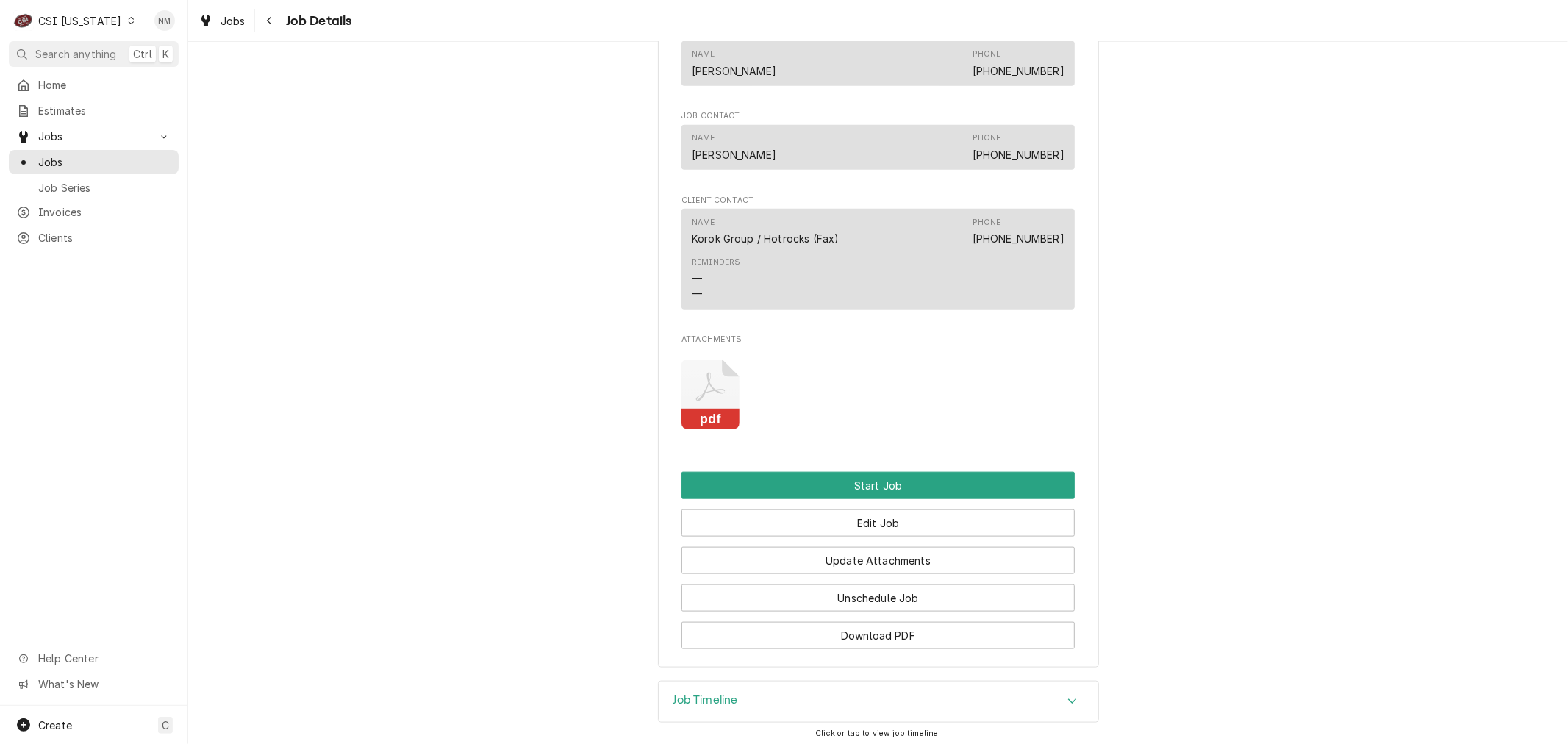
scroll to position [1395, 0]
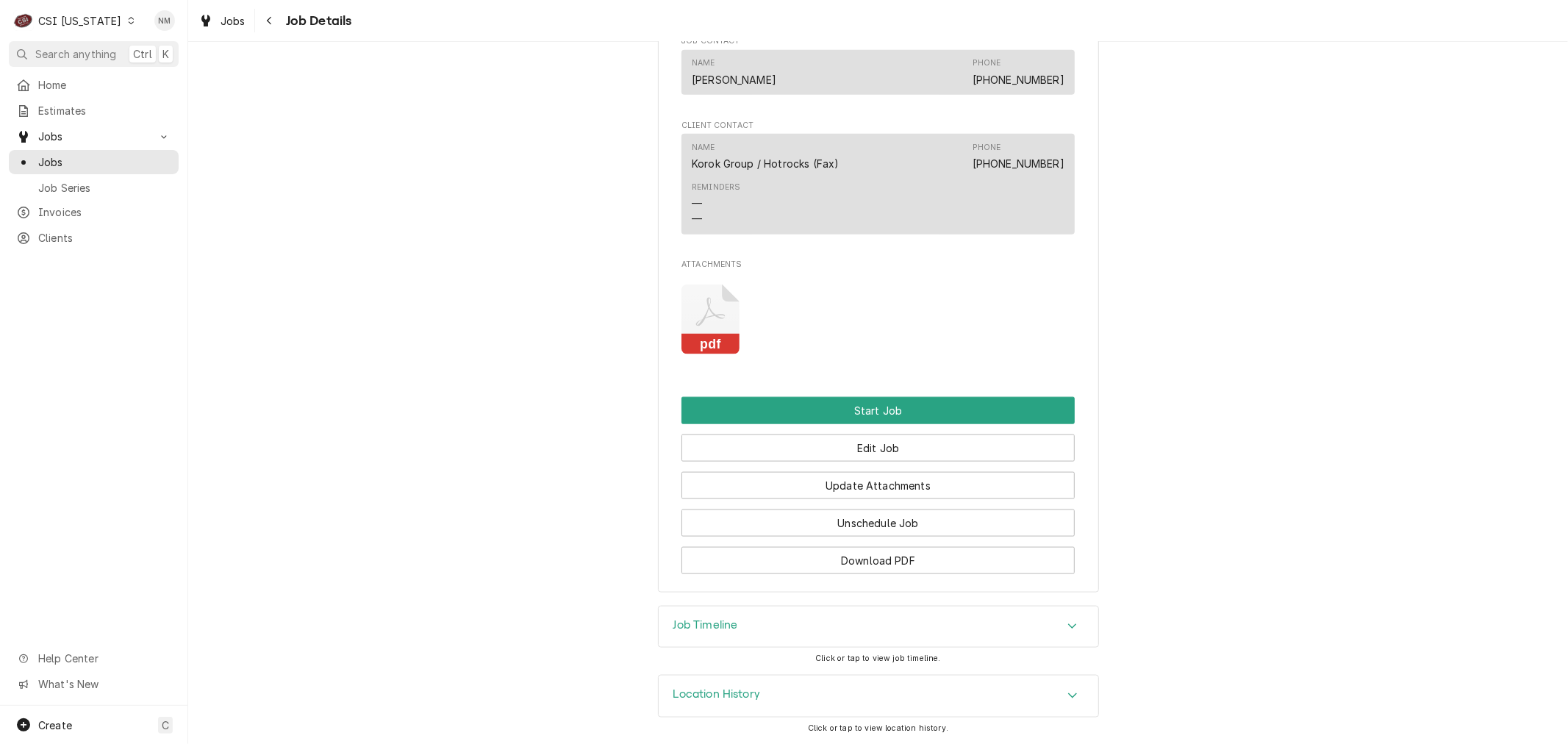
click at [717, 625] on h3 "Job Timeline" at bounding box center [706, 626] width 64 height 14
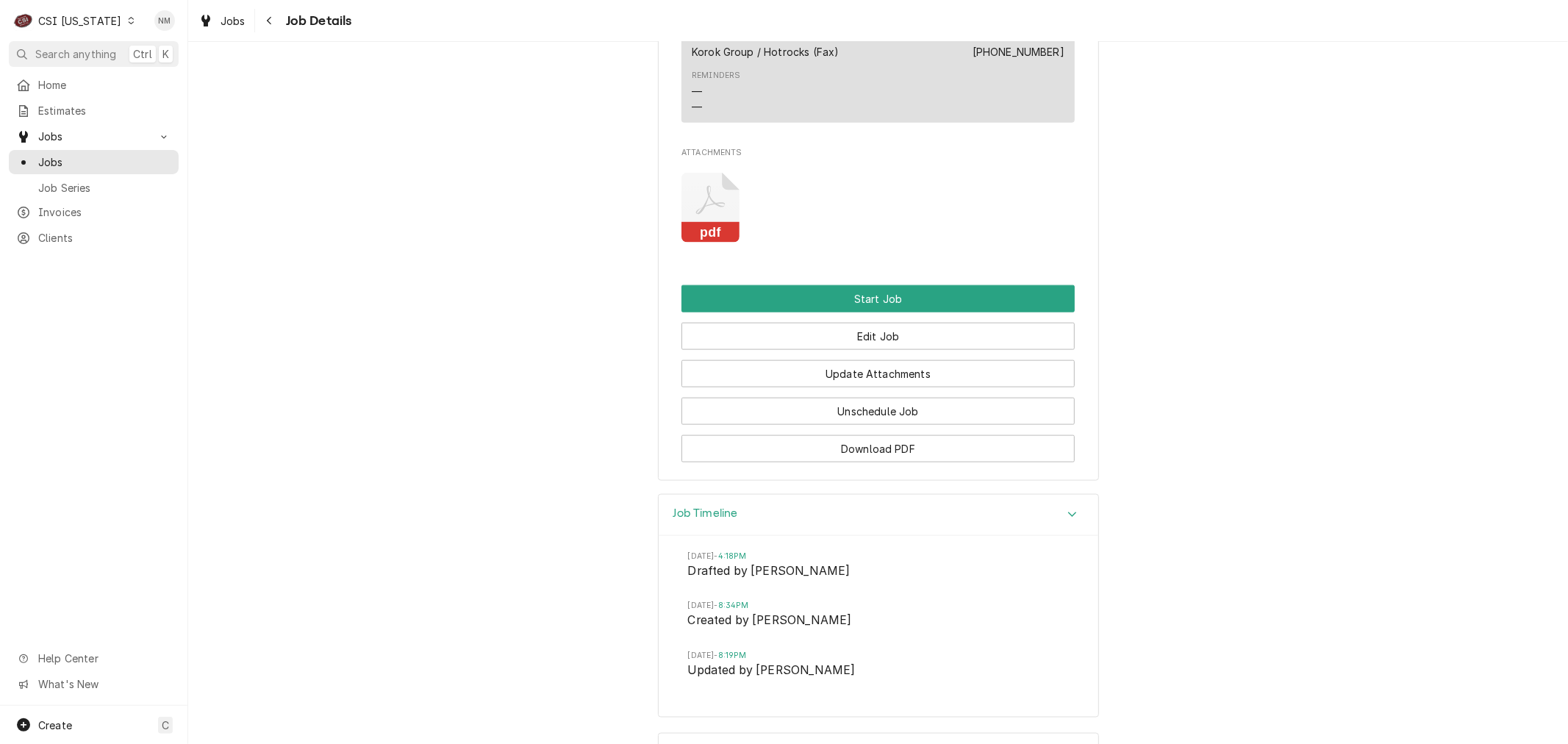
scroll to position [1565, 0]
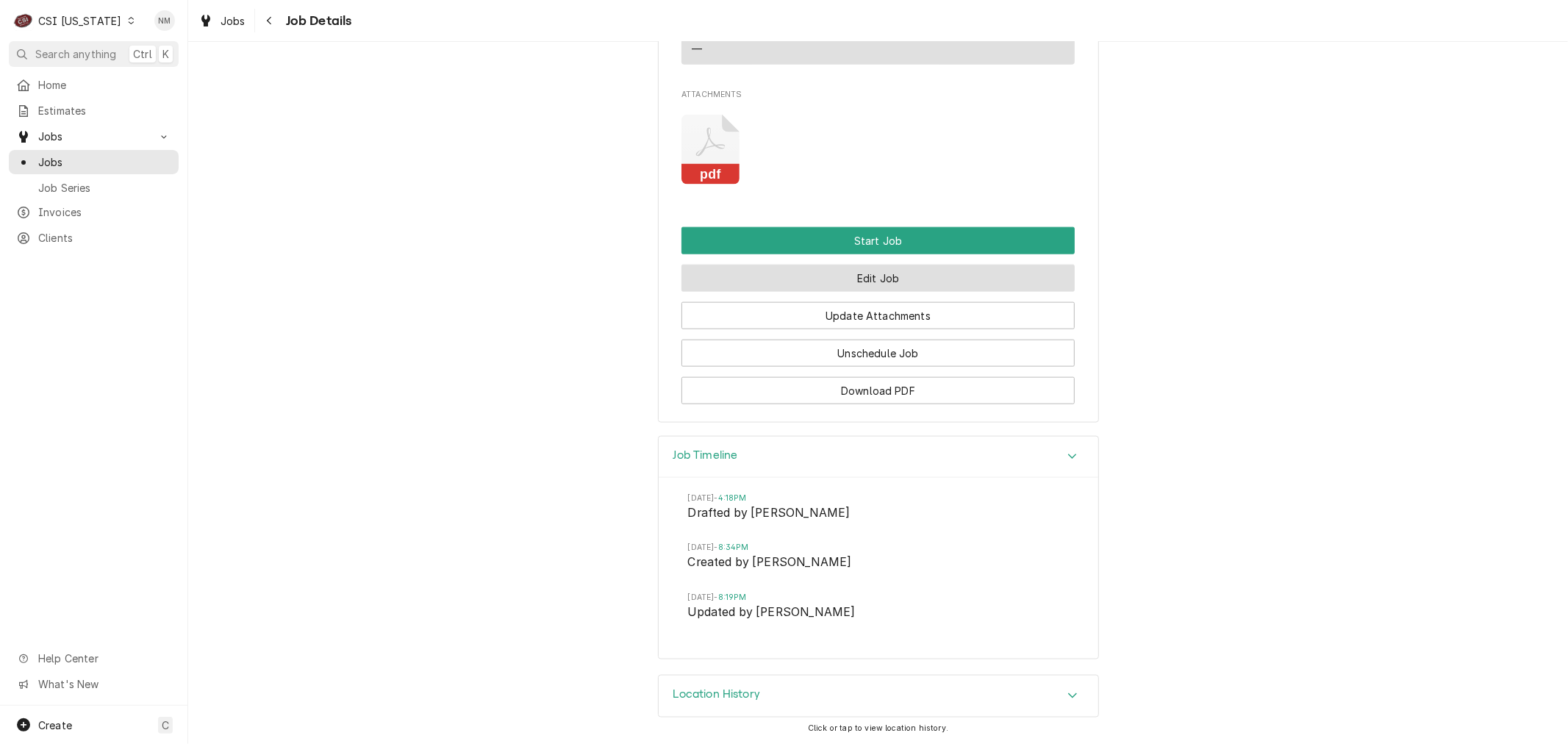
click at [871, 273] on button "Edit Job" at bounding box center [877, 278] width 393 height 27
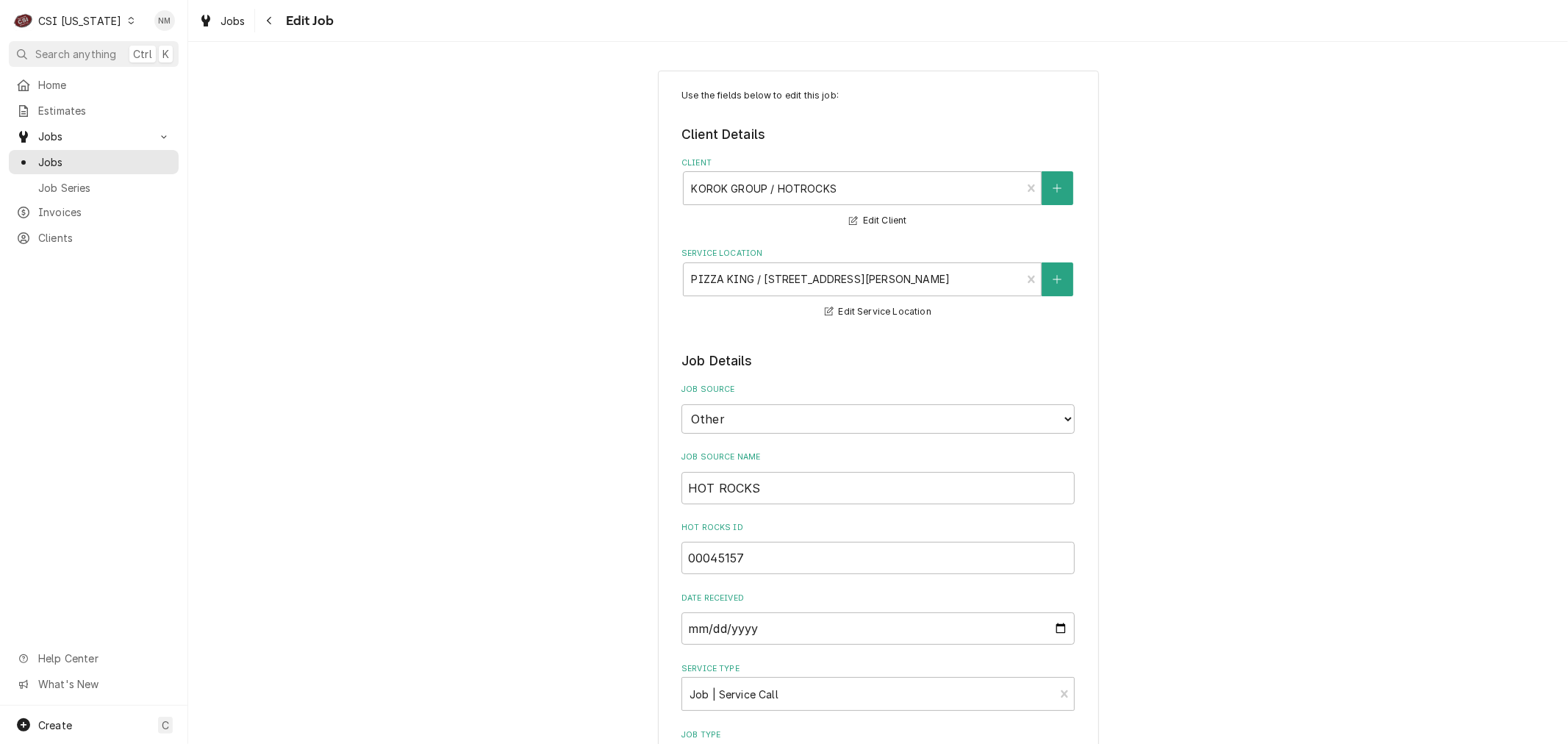
type textarea "x"
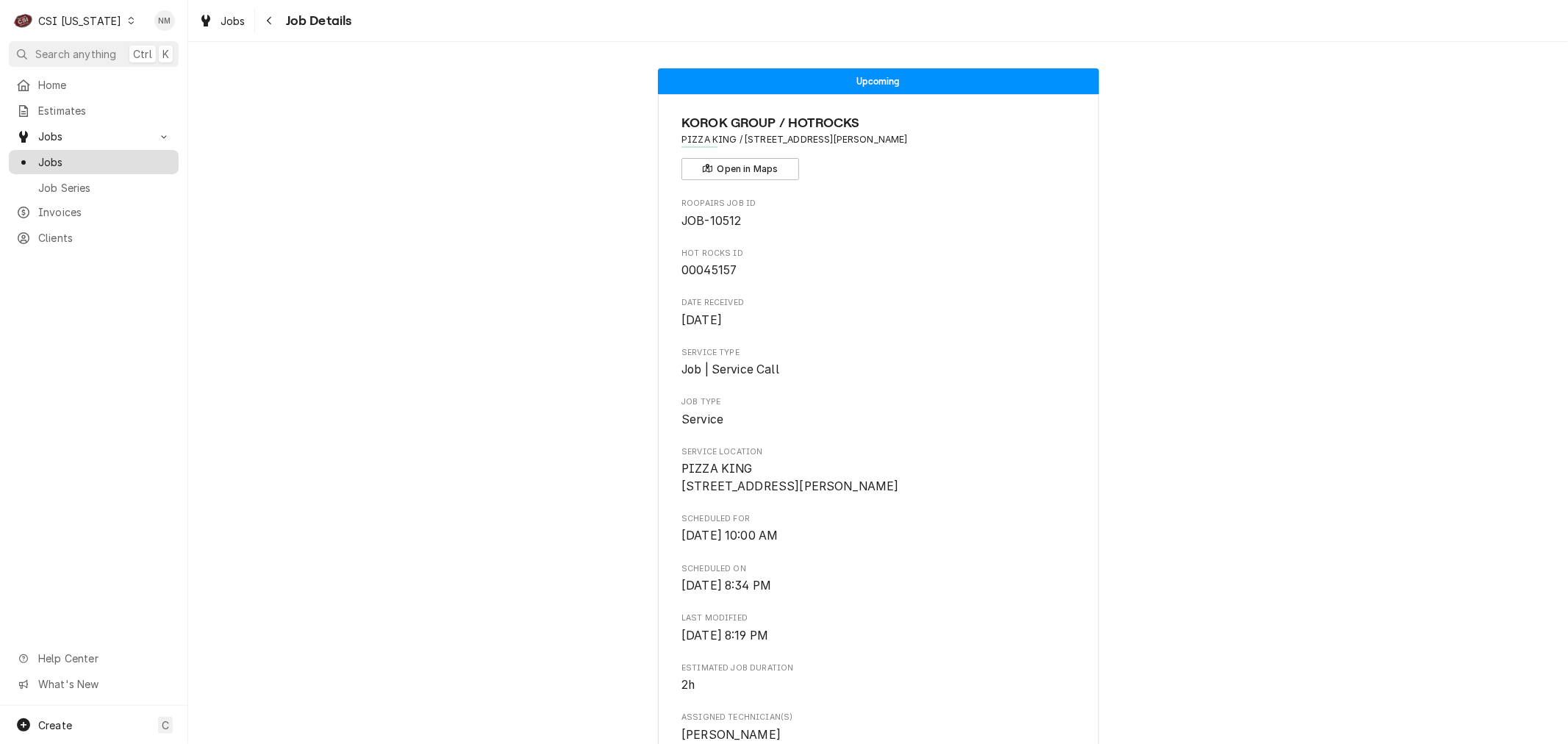
click at [47, 154] on span "Jobs" at bounding box center [105, 162] width 133 height 16
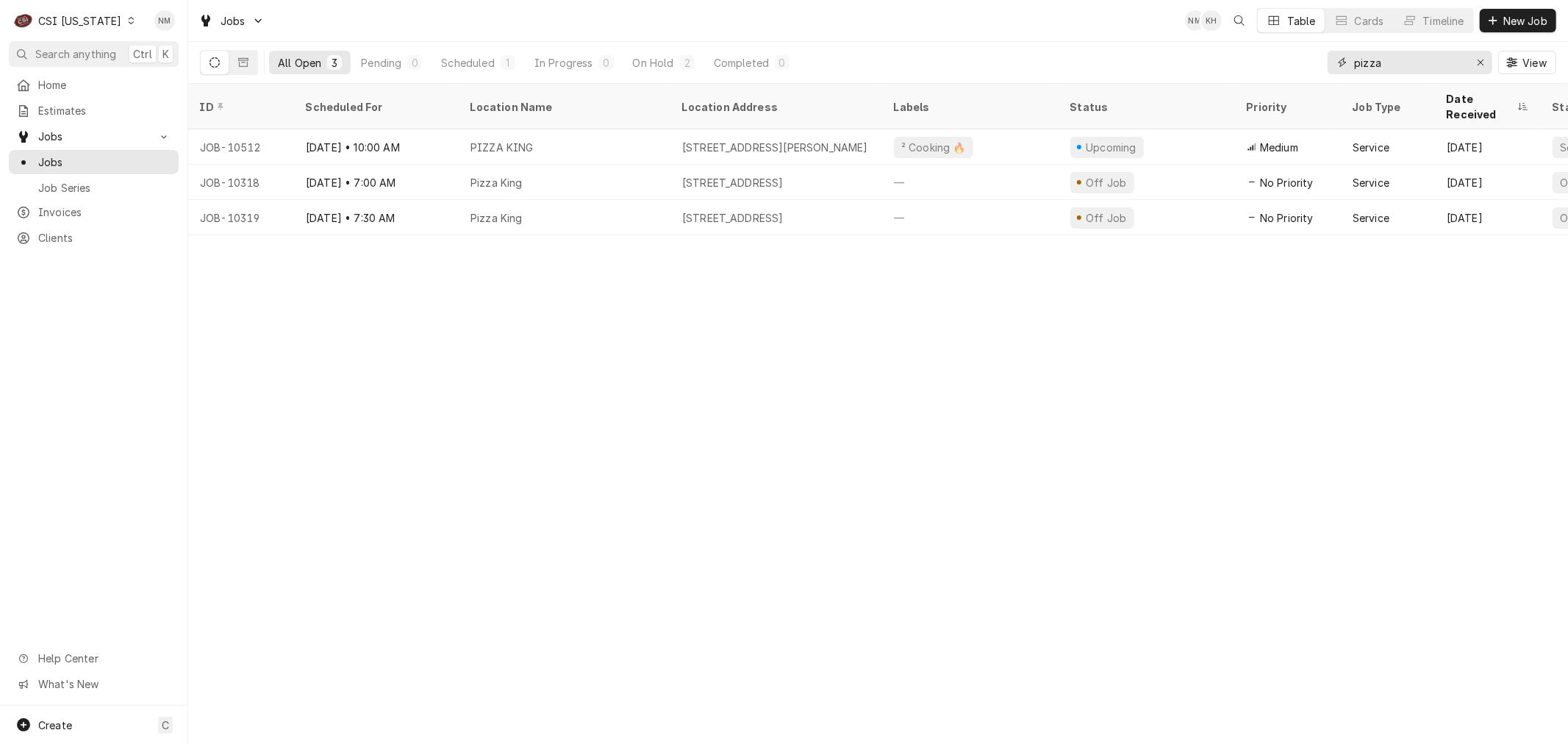
drag, startPoint x: 1395, startPoint y: 64, endPoint x: 1266, endPoint y: 64, distance: 129.0
click at [1266, 64] on div "All Open 3 Pending 0 Scheduled 1 In Progress 0 On Hold 2 Completed 0 pizza View" at bounding box center [878, 62] width 1356 height 41
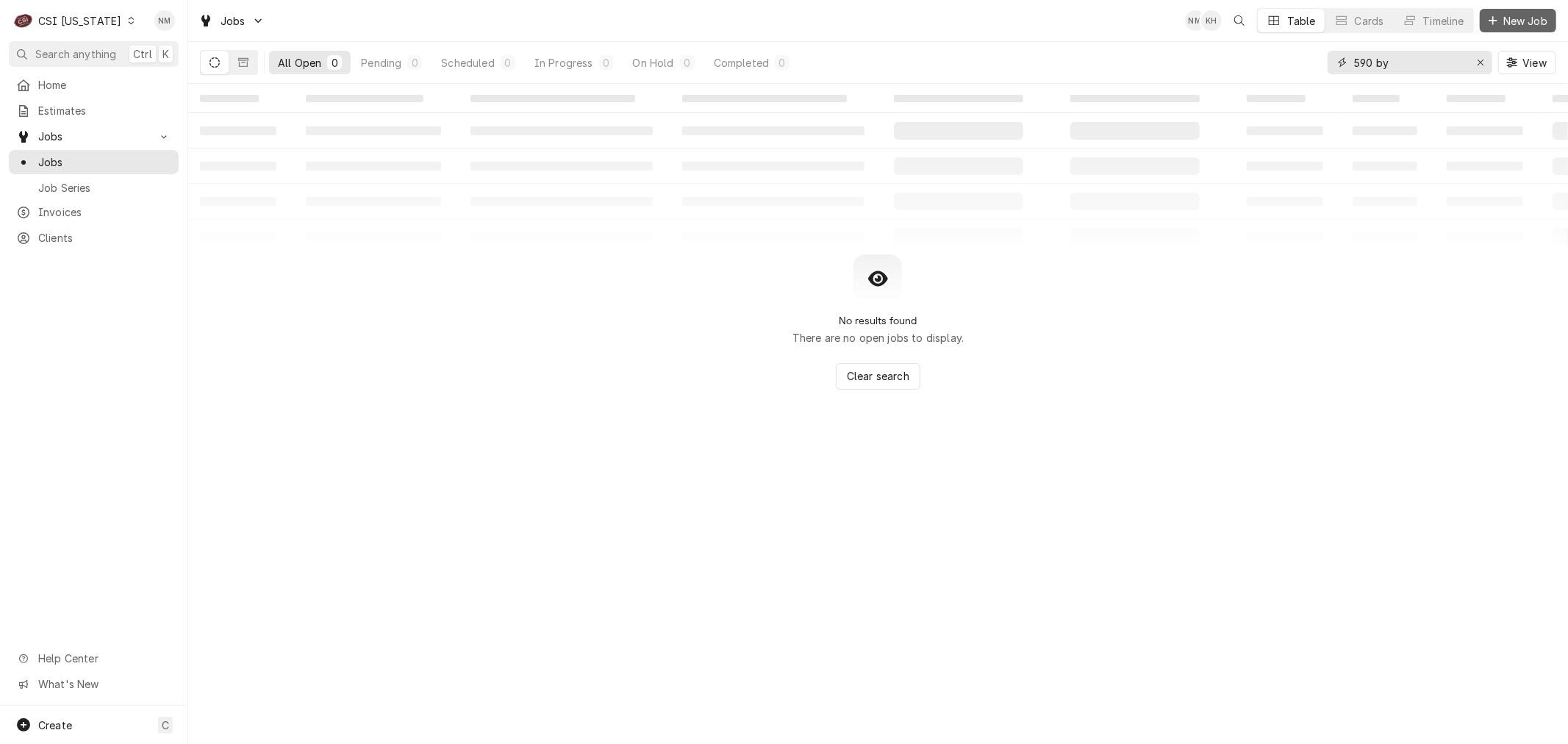
type input "590 by"
click at [1513, 17] on span "New Job" at bounding box center [1524, 21] width 50 height 16
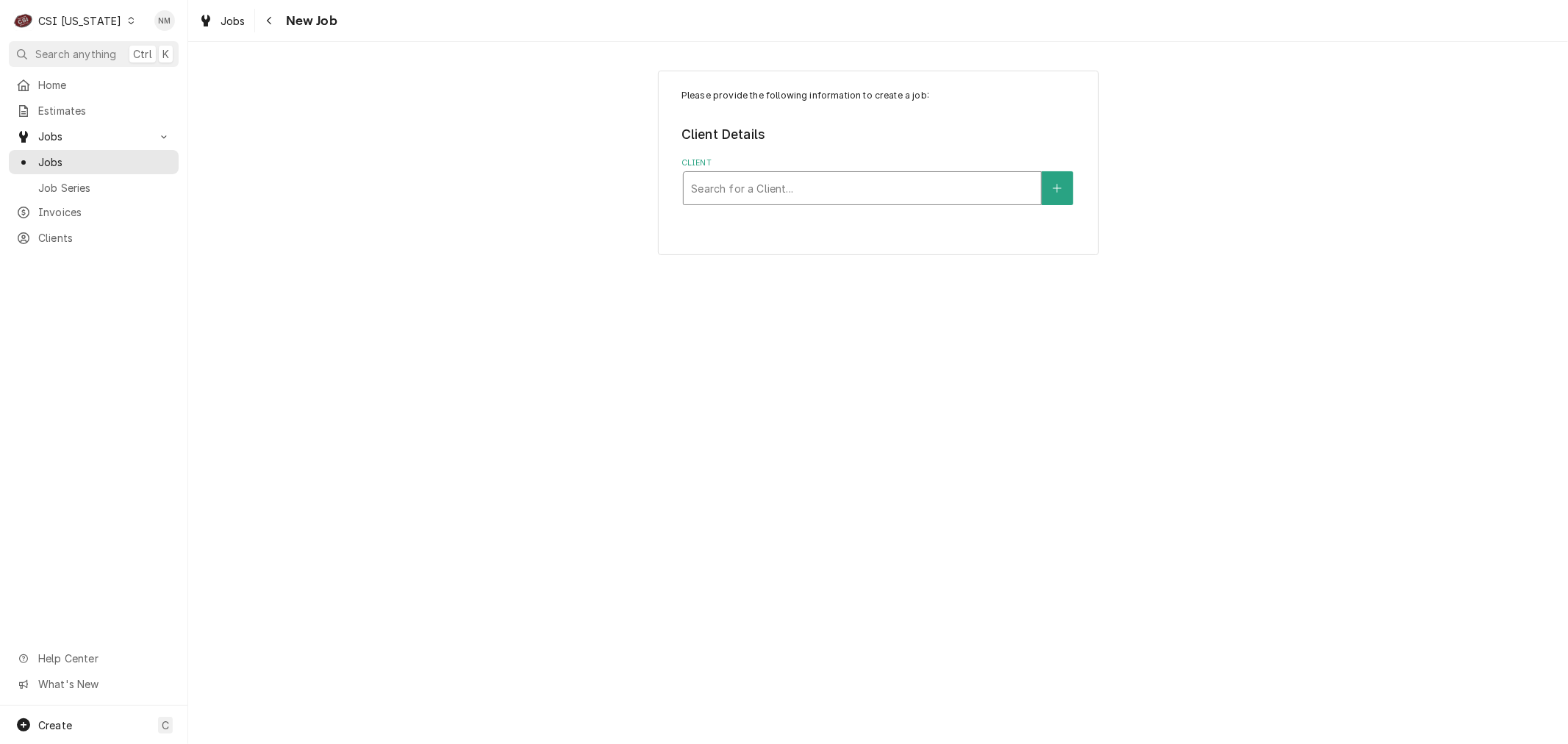
click at [776, 193] on div "Client" at bounding box center [862, 188] width 342 height 26
type input "welbilt"
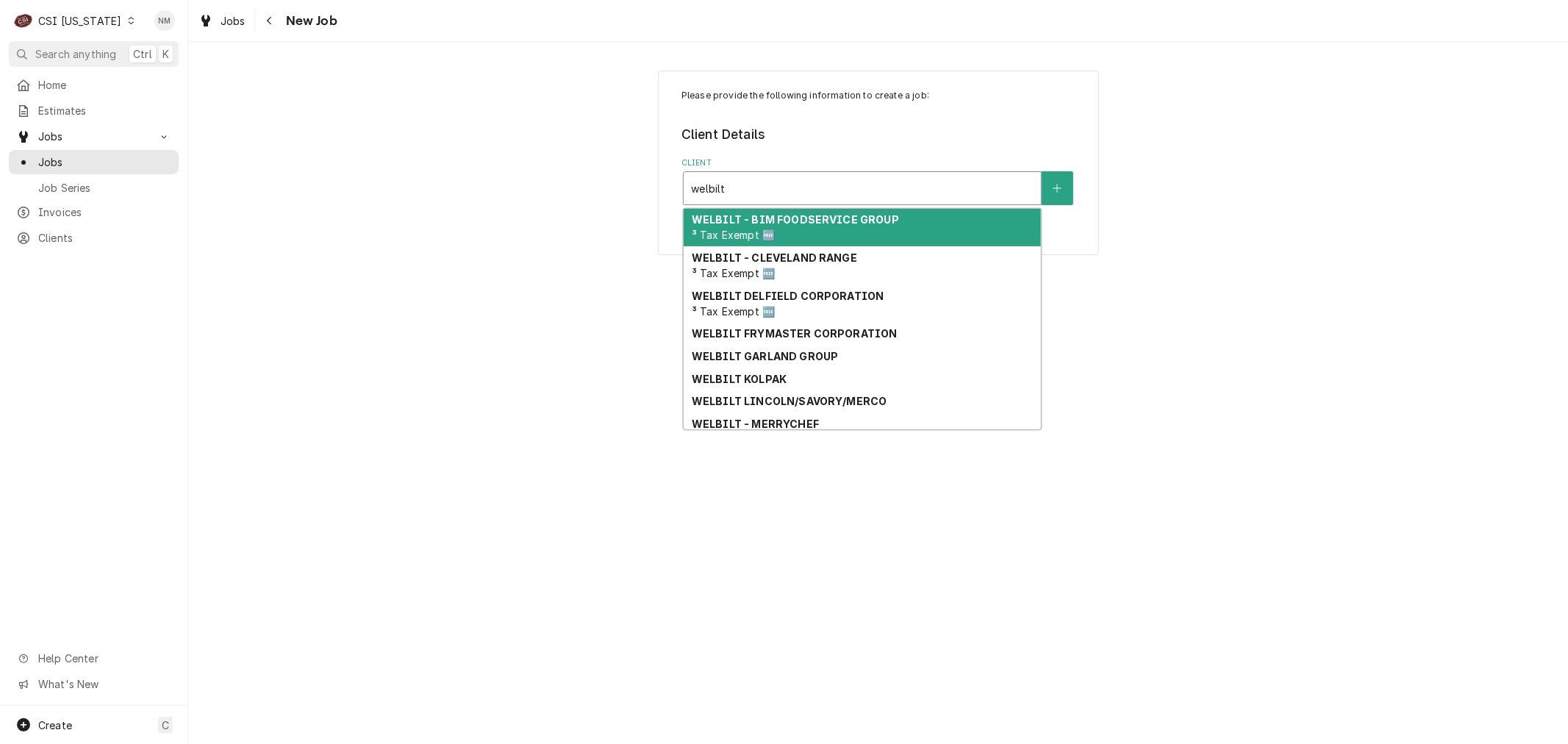
click at [828, 228] on div "WELBILT - BIM FOODSERVICE GROUP ³ Tax Exempt 🆓" at bounding box center [862, 228] width 357 height 38
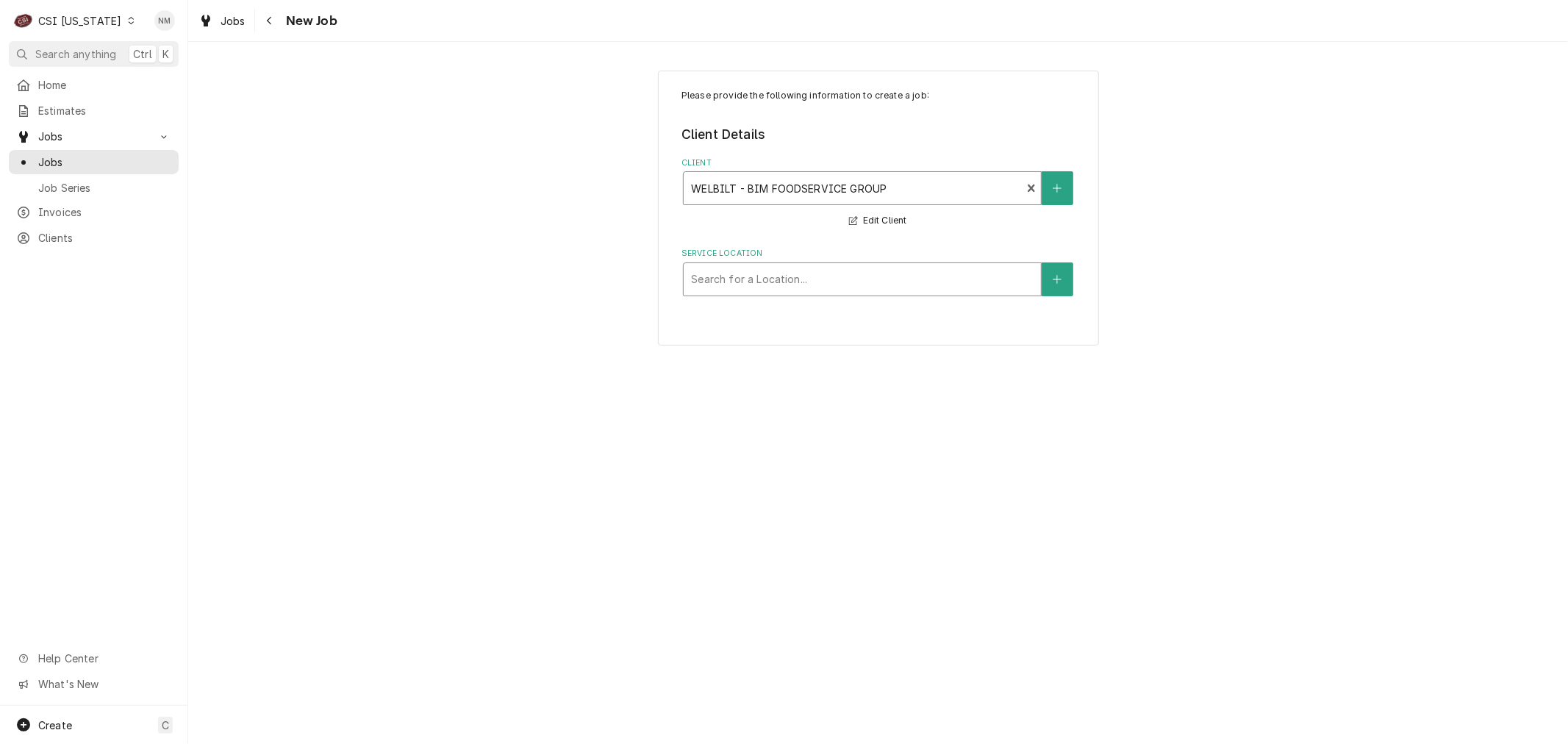
click at [843, 280] on div "Service Location" at bounding box center [862, 279] width 342 height 26
type input "590 by"
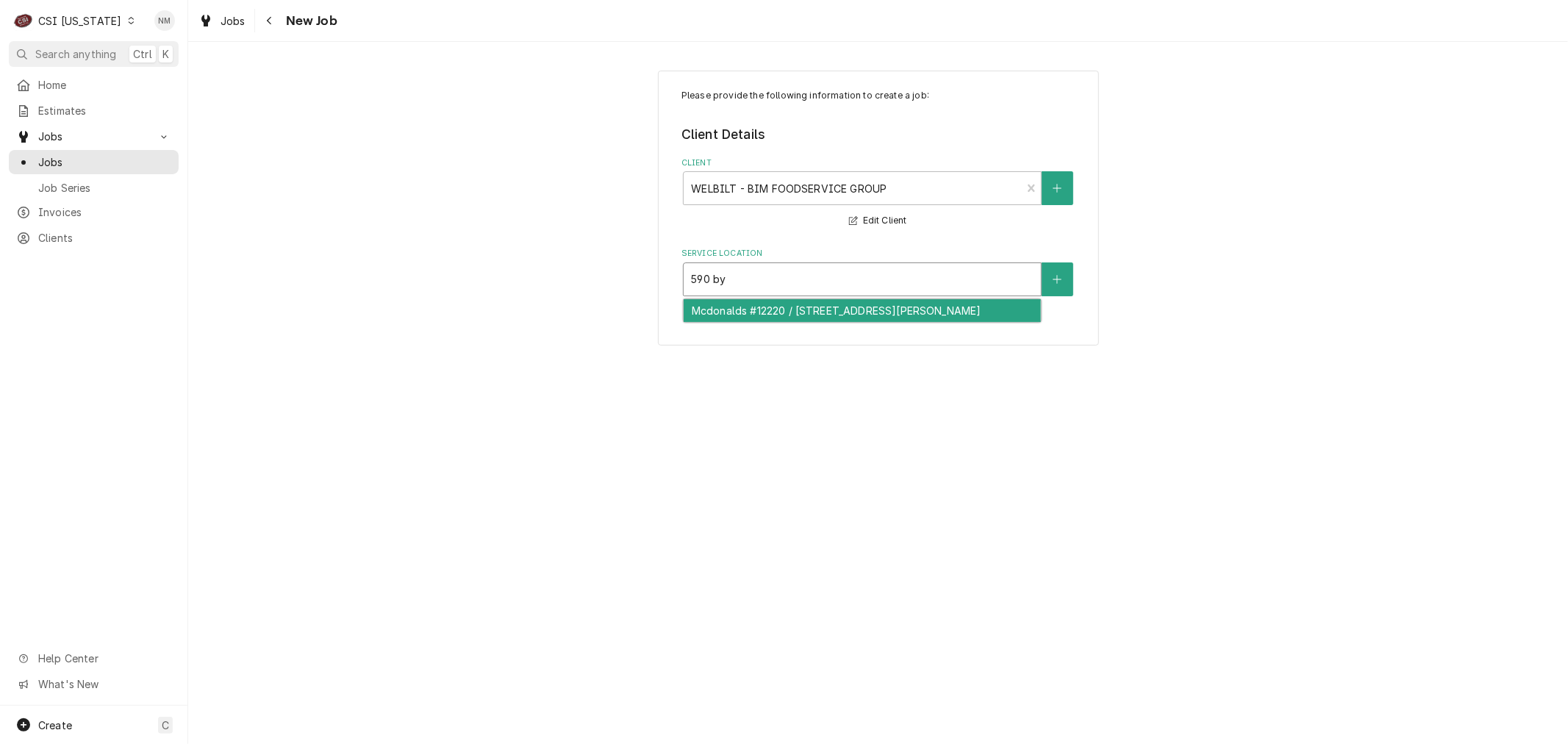
click at [841, 306] on div "Mcdonalds #12220 / [STREET_ADDRESS][PERSON_NAME]" at bounding box center [862, 310] width 357 height 23
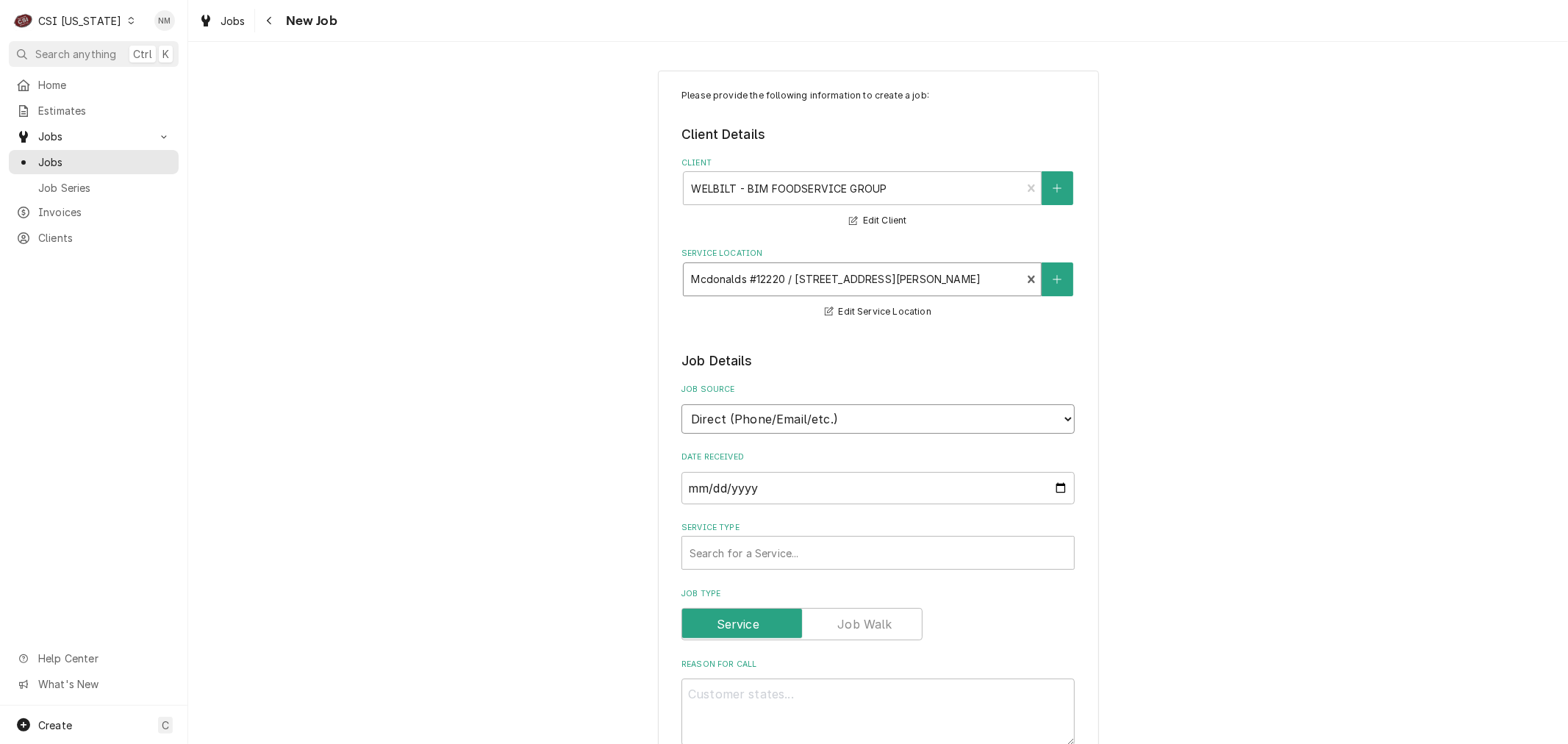
click at [802, 420] on select "Direct (Phone/Email/etc.) Service Channel Corrigo Ecotrak Other" at bounding box center [877, 419] width 393 height 30
select select "100"
click at [768, 482] on input "Job Source Name" at bounding box center [877, 488] width 393 height 32
type textarea "x"
type input "W"
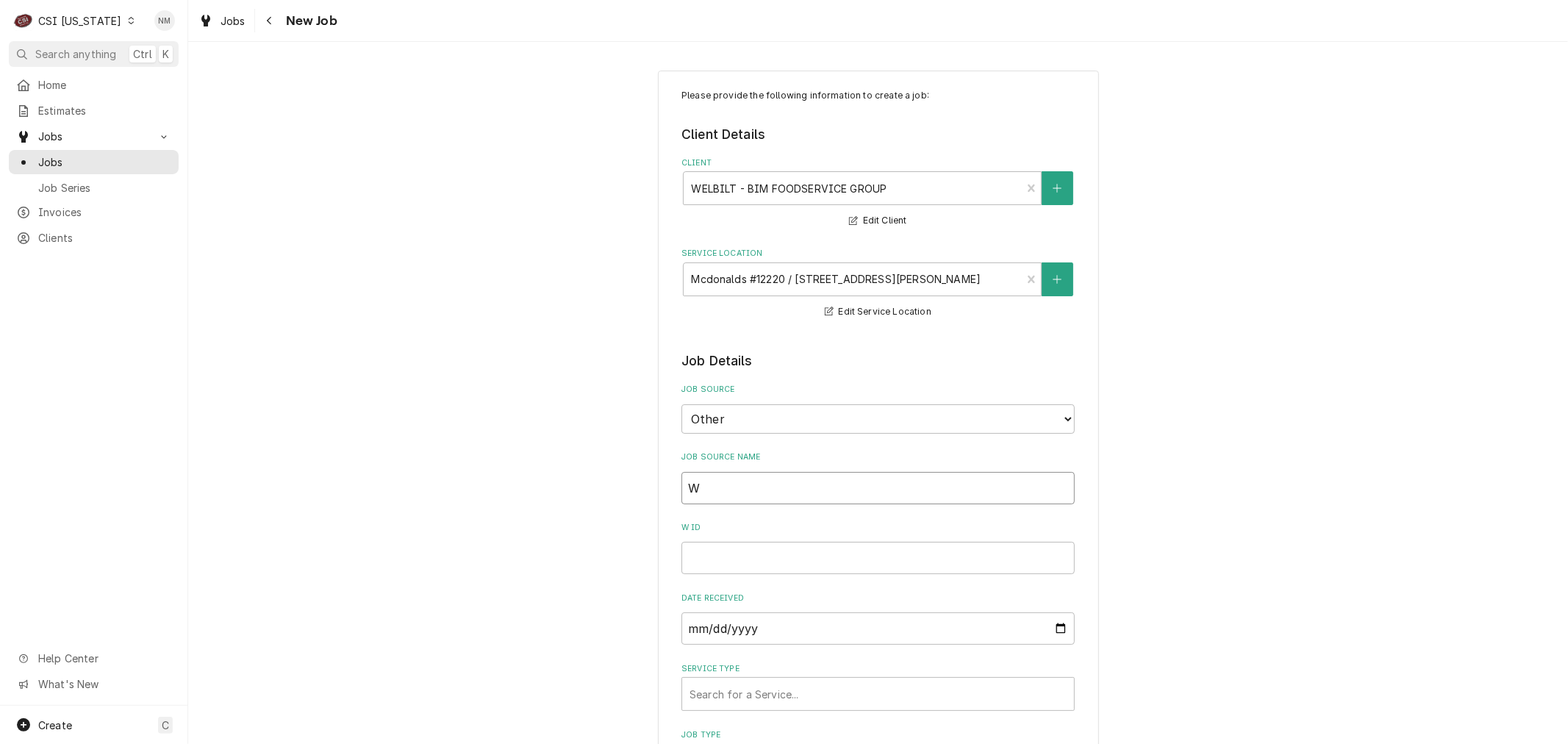
type textarea "x"
type input "We"
type textarea "x"
type input "Wel"
type textarea "x"
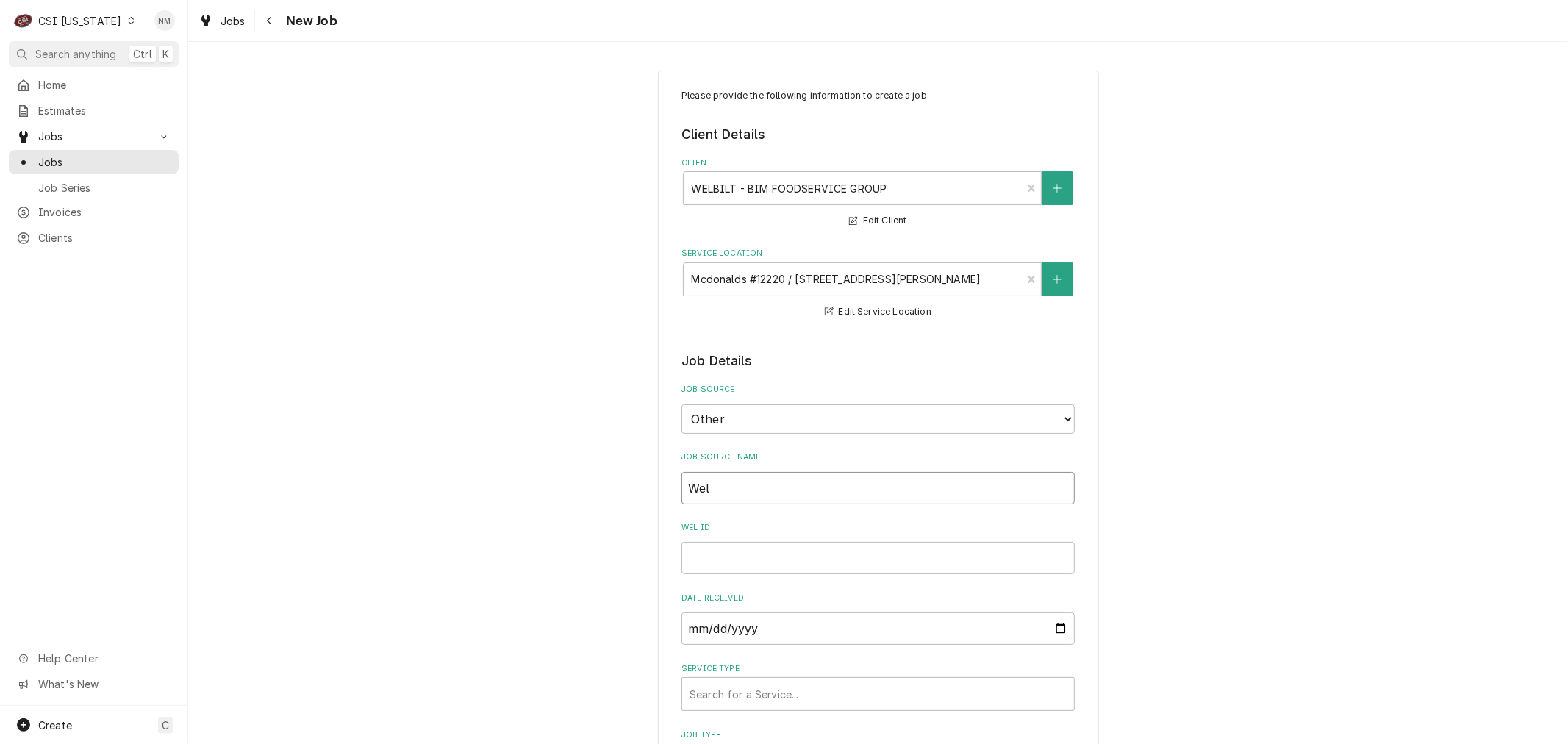
type input "Welb"
type textarea "x"
type input "Welbi"
type textarea "x"
type input "Welbil"
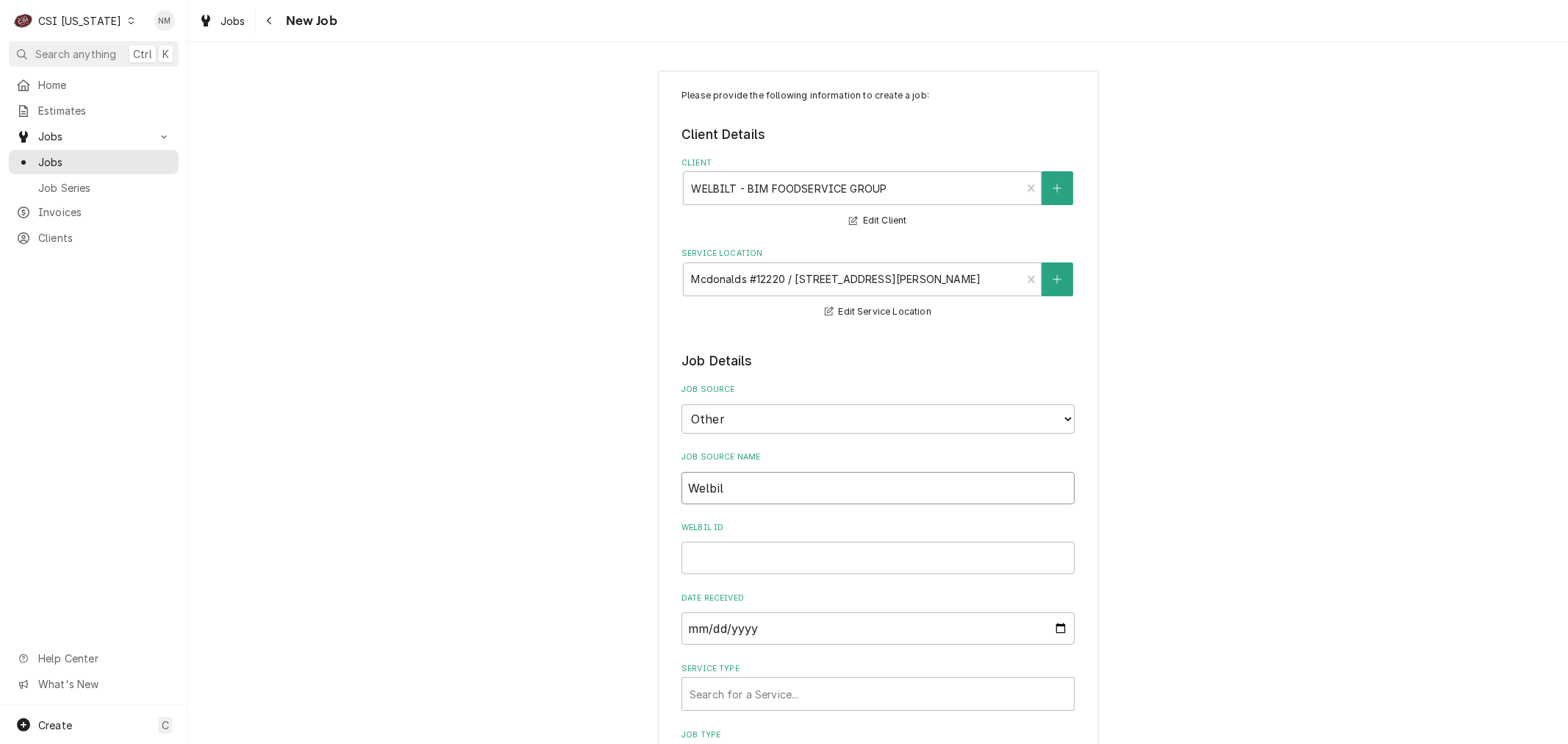
type textarea "x"
type input "Welbilt"
type textarea "x"
type input "Welbilt"
click at [787, 567] on input "Welbilt ID" at bounding box center [877, 558] width 393 height 32
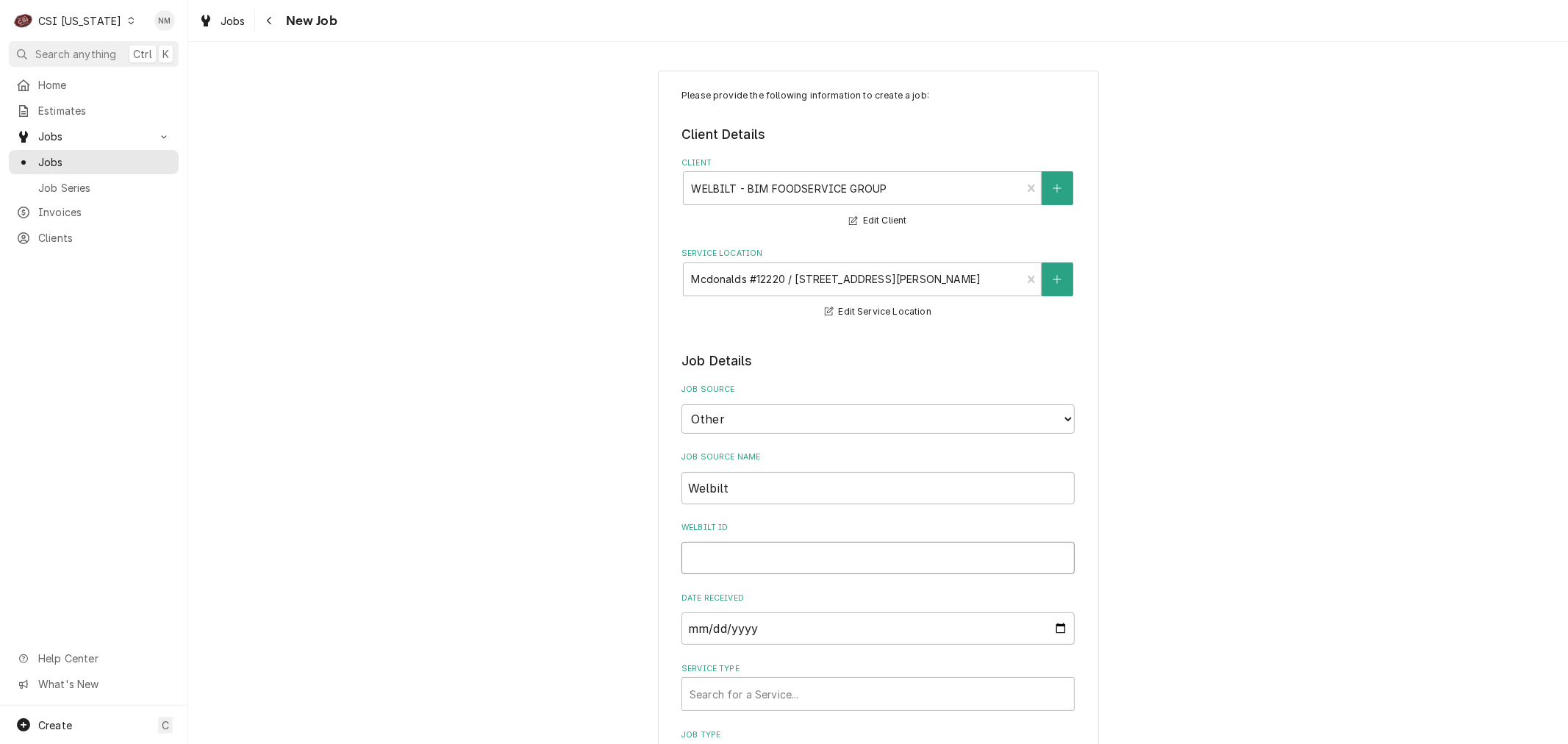
click at [848, 558] on input "Welbilt ID" at bounding box center [877, 558] width 393 height 32
paste input "00924429-1"
type textarea "x"
type input "00924429-1"
type textarea "x"
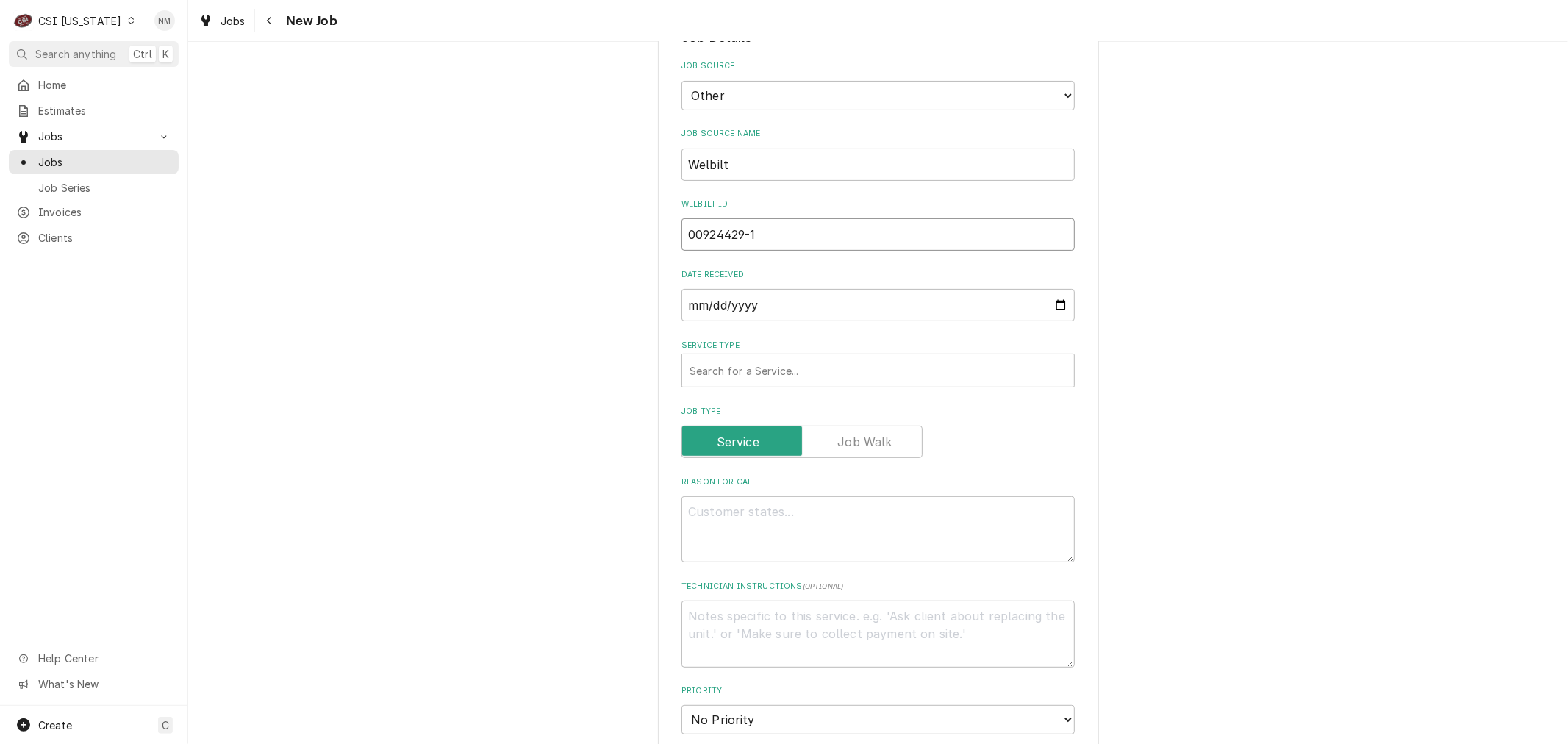
scroll to position [327, 0]
type input "00924429-1"
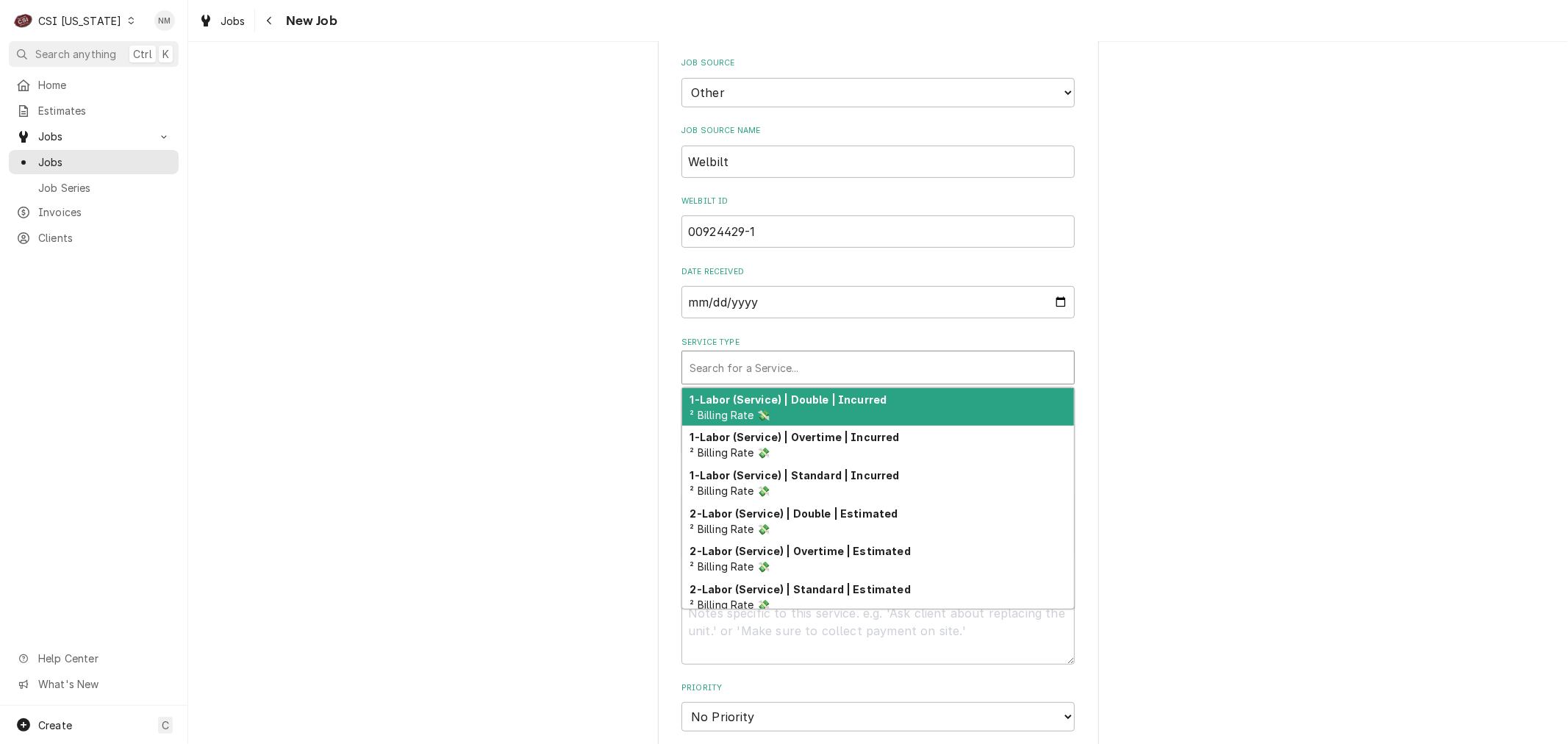
click at [896, 362] on div "Service Type" at bounding box center [877, 368] width 377 height 26
type textarea "x"
type input "s"
type textarea "x"
type input "se"
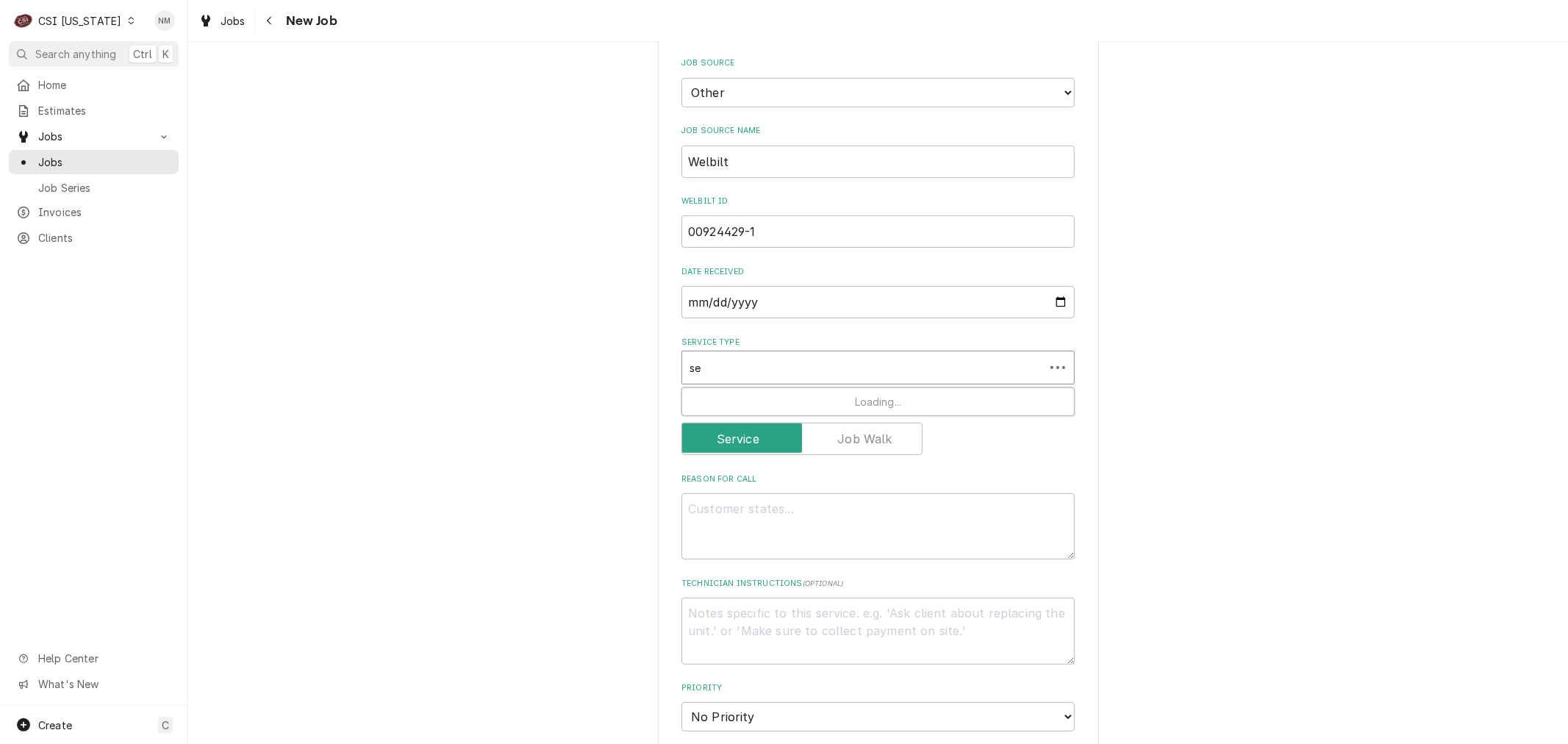
type textarea "x"
type input "ser"
type textarea "x"
type input "serv"
type textarea "x"
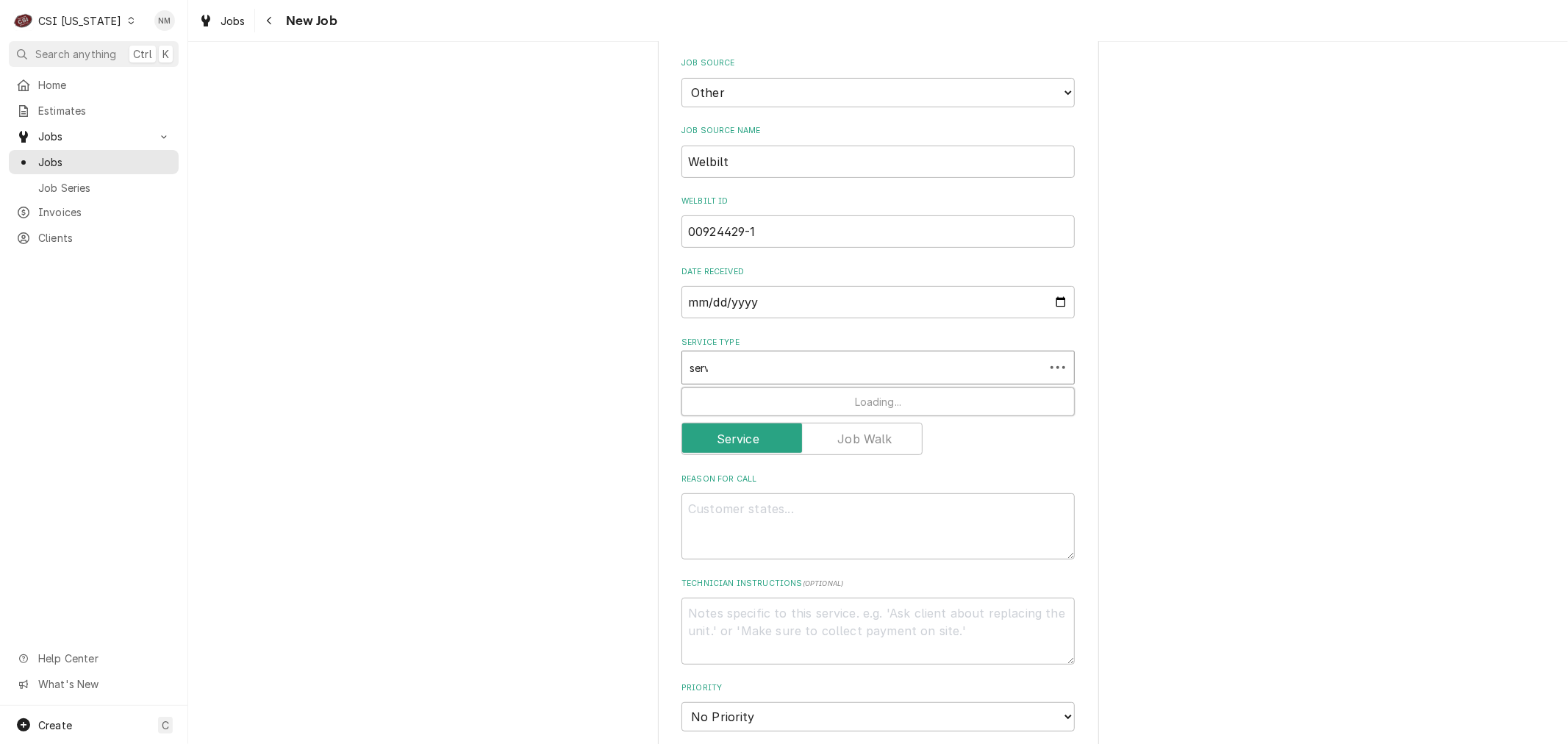
type input "servi"
type textarea "x"
type input "servic"
type textarea "x"
type input "service"
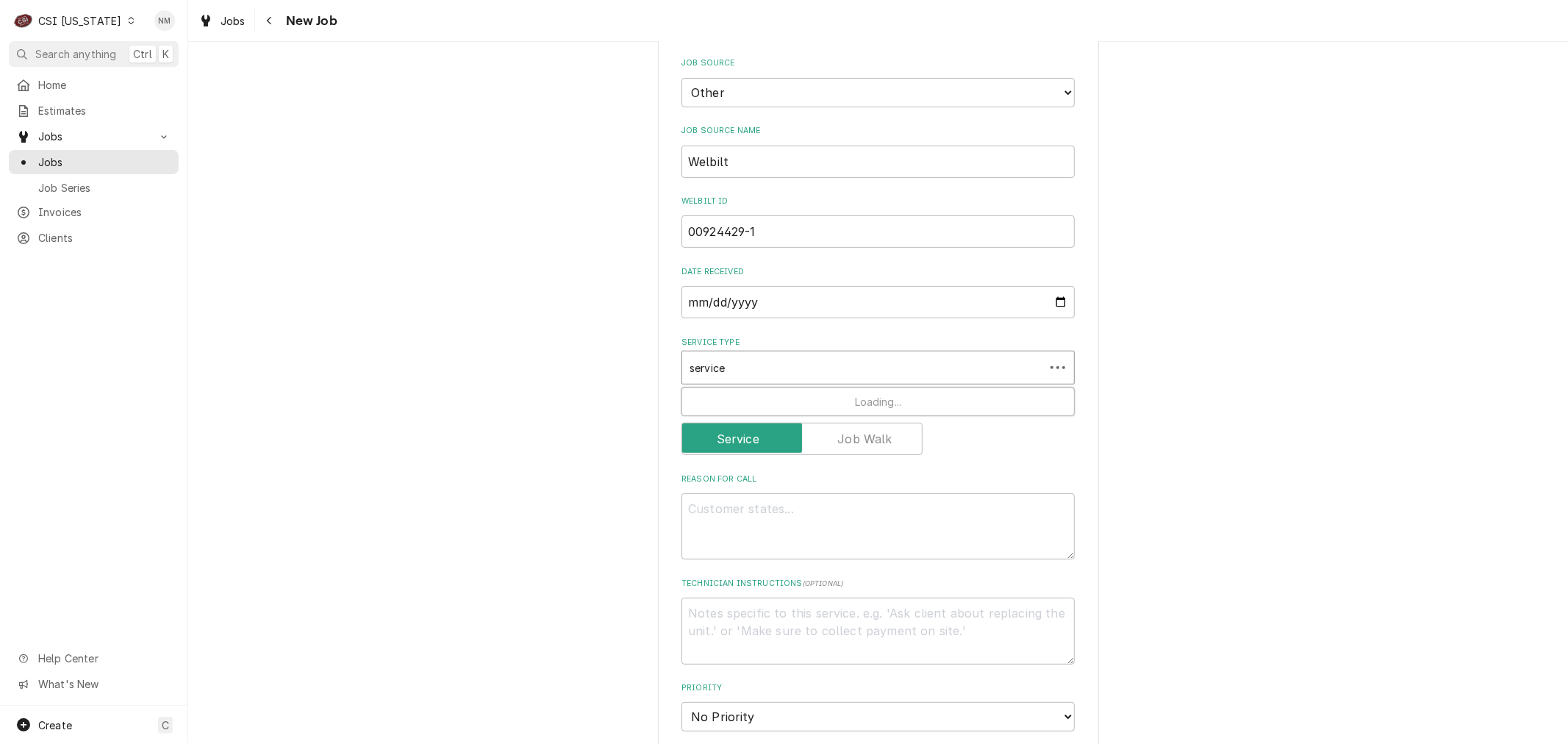
type textarea "x"
type input "service"
type textarea "x"
type input "service ca"
type textarea "x"
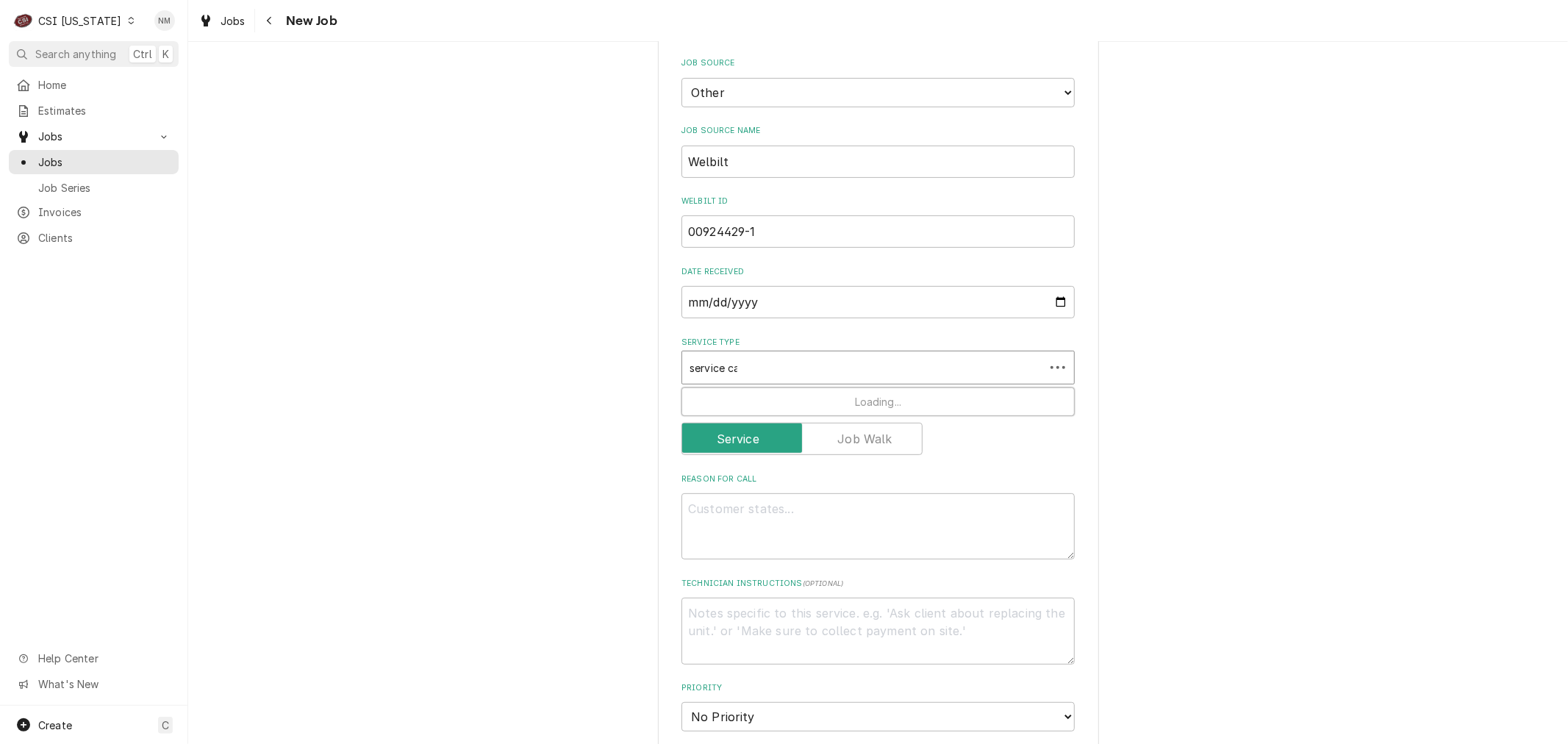
type input "service cal"
type textarea "x"
type input "service call"
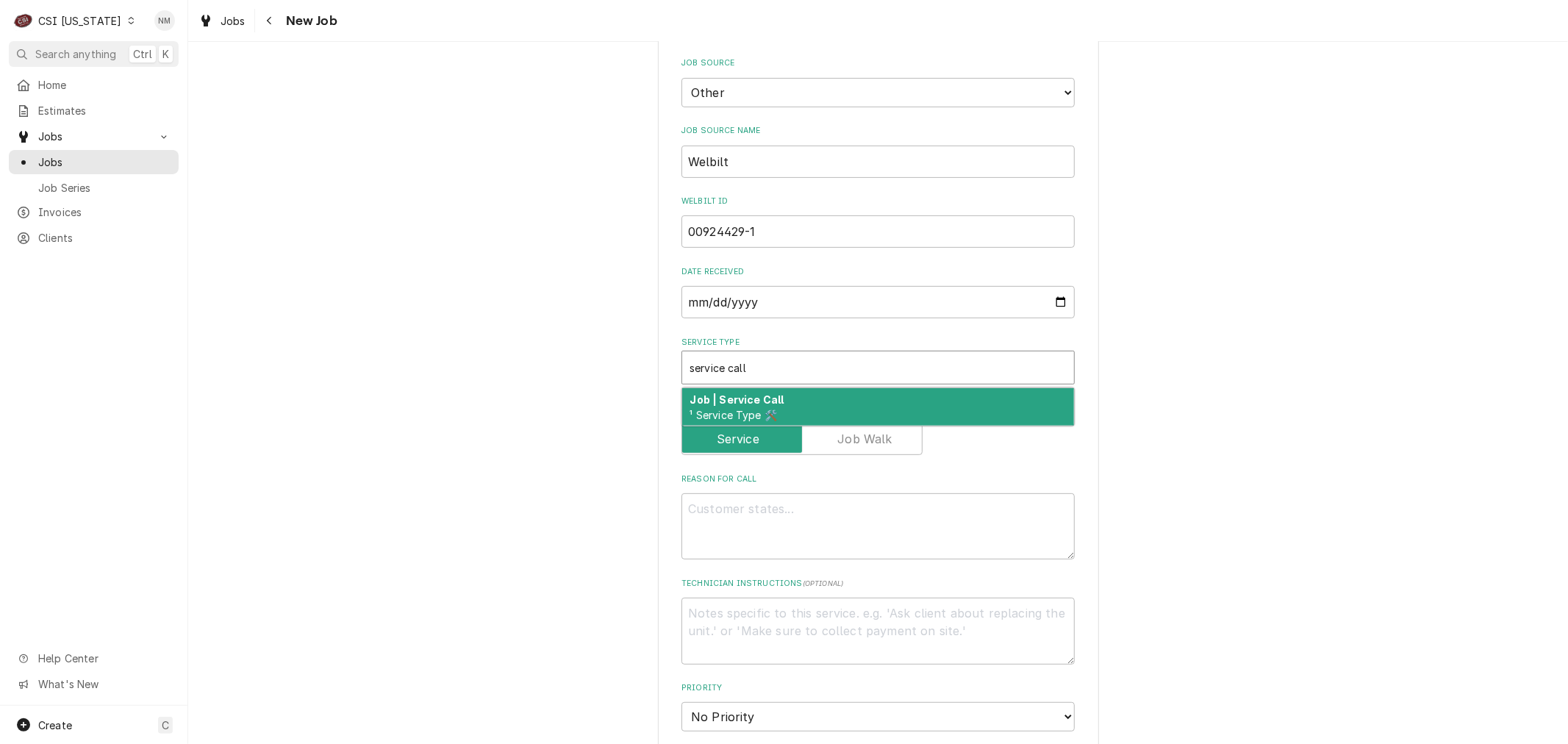
click at [850, 402] on div "Job | Service Call ¹ Service Type 🛠️" at bounding box center [878, 408] width 392 height 38
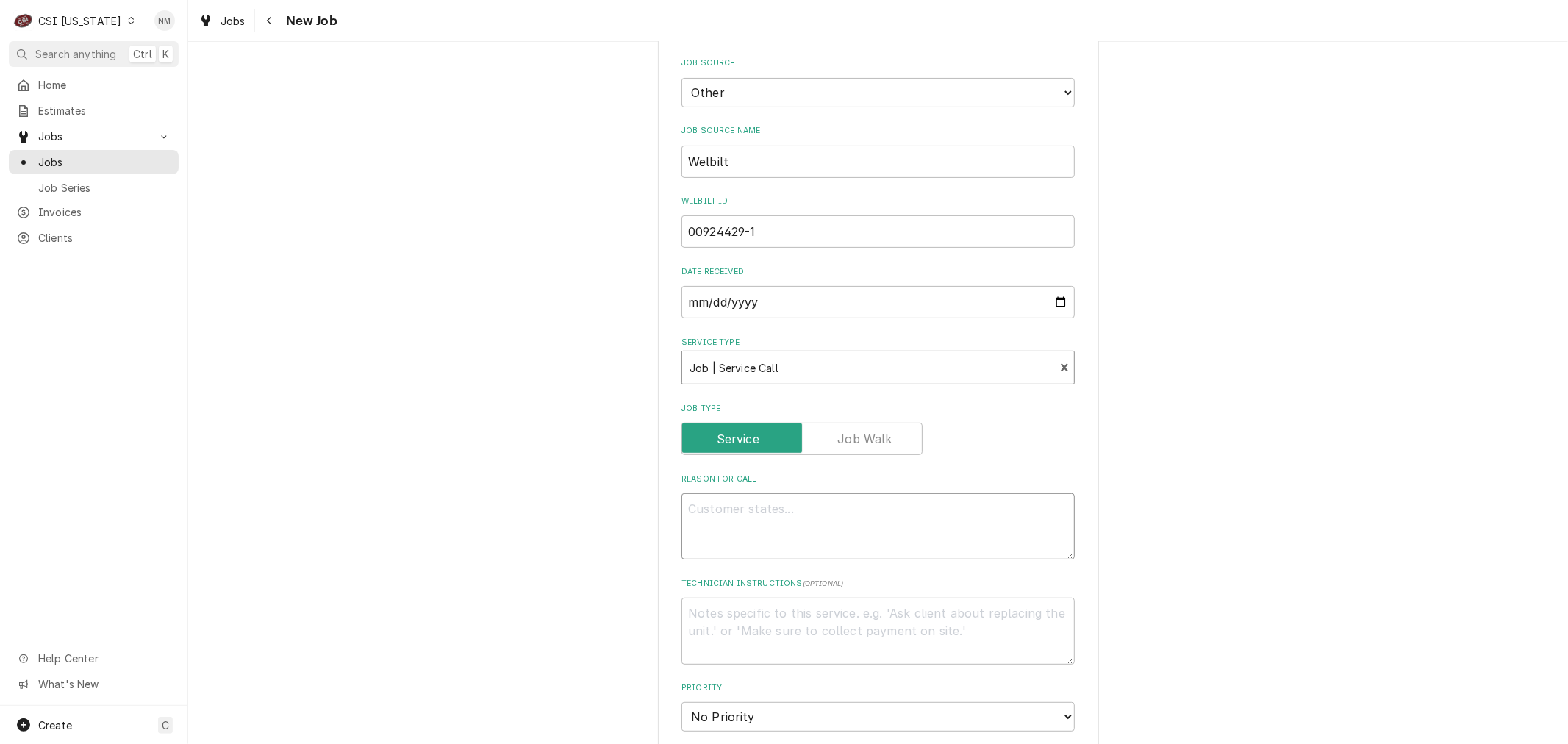
click at [854, 515] on textarea "Reason For Call" at bounding box center [877, 526] width 393 height 66
click at [755, 520] on textarea "Reason For Call" at bounding box center [877, 526] width 393 height 66
paste textarea "Fault Description: not shaving ice"
type textarea "x"
type textarea "Fault Description: not shaving ice"
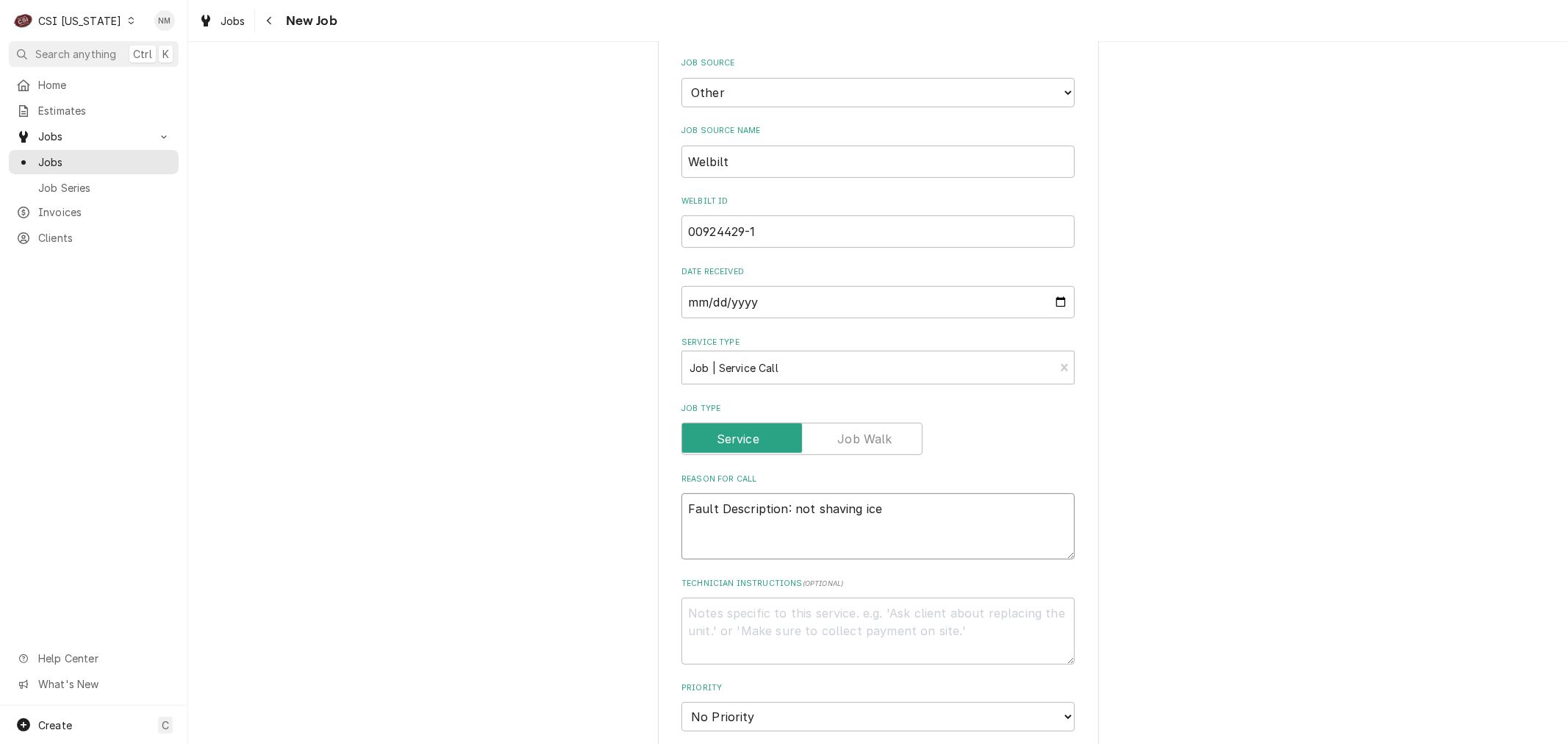
type textarea "x"
type textarea "Fault Description: not shaving ice"
click at [765, 610] on textarea "Technician Instructions ( optional )" at bounding box center [877, 631] width 393 height 66
click at [752, 615] on textarea "Technician Instructions ( optional )" at bounding box center [877, 631] width 393 height 66
paste textarea "Additional Dispatch Notes: Need tech to diagnose & repair. She is seeing baling…"
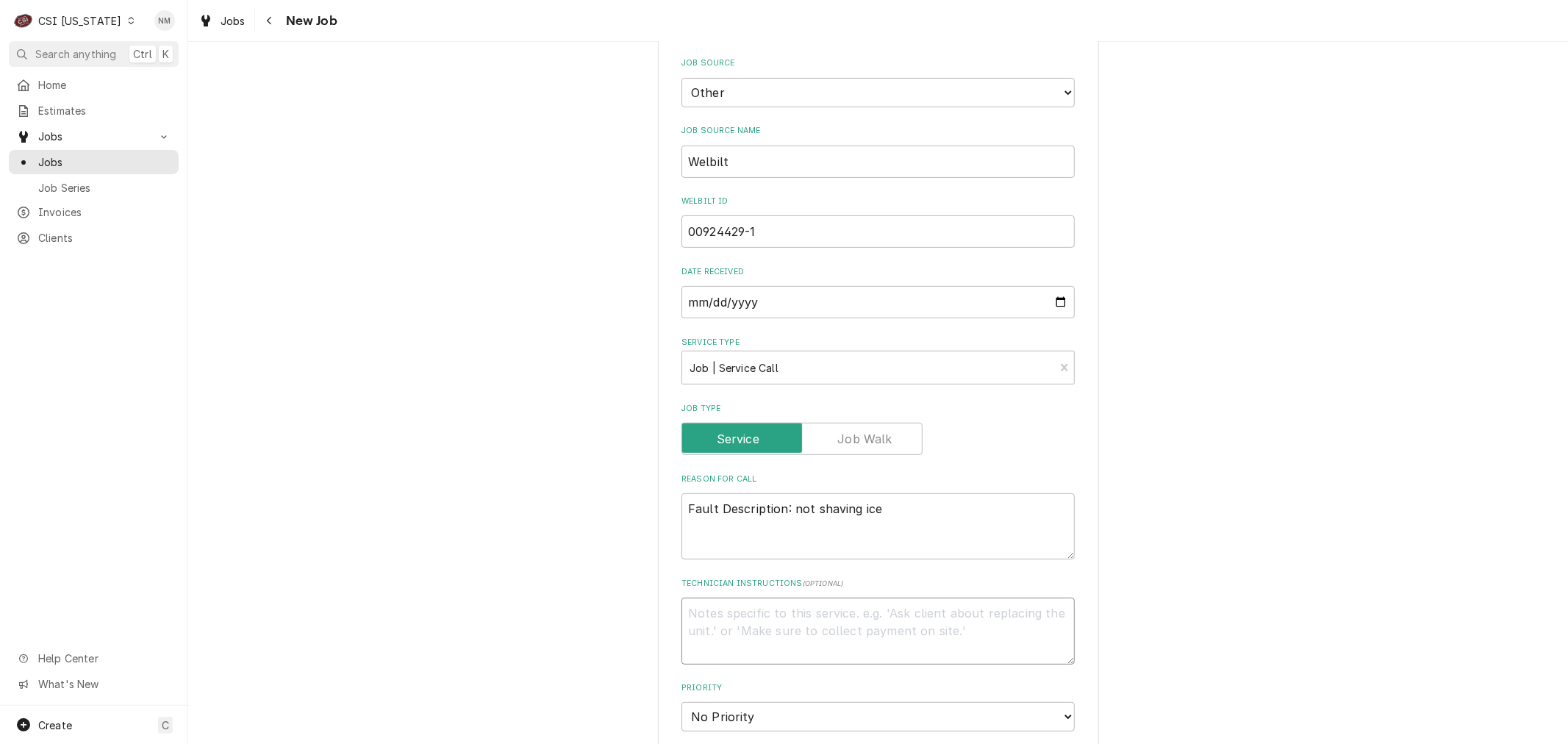
type textarea "x"
type textarea "Additional Dispatch Notes: Need tech to diagnose & repair. She is seeing baling…"
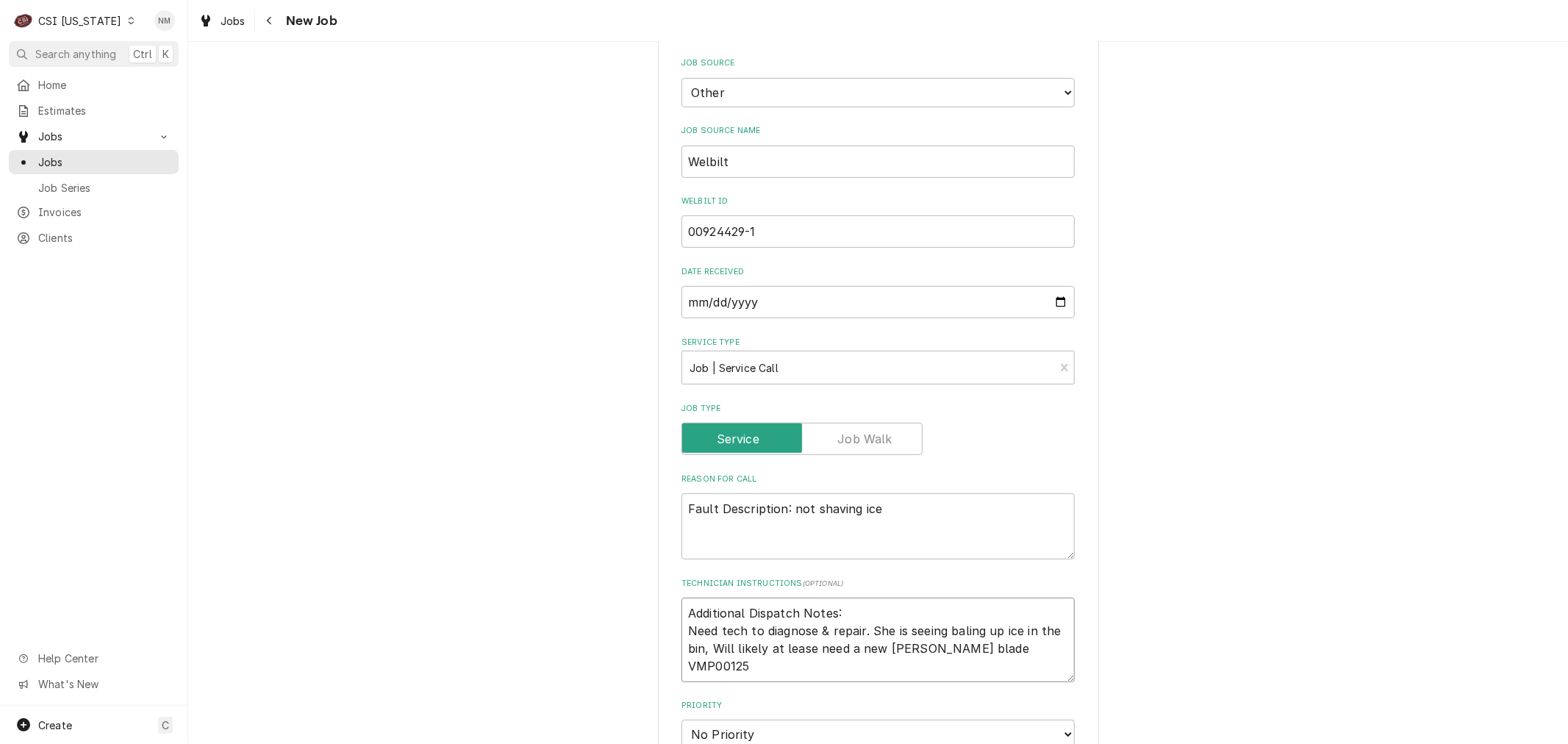
type textarea "x"
type textarea "Additional Dispatch Notes: Need tech to diagnose & repair. She is seeing baling…"
click at [890, 512] on textarea "Fault Description: not shaving ice" at bounding box center [877, 526] width 393 height 66
type textarea "x"
type textarea "Fault Description: not shaving ice"
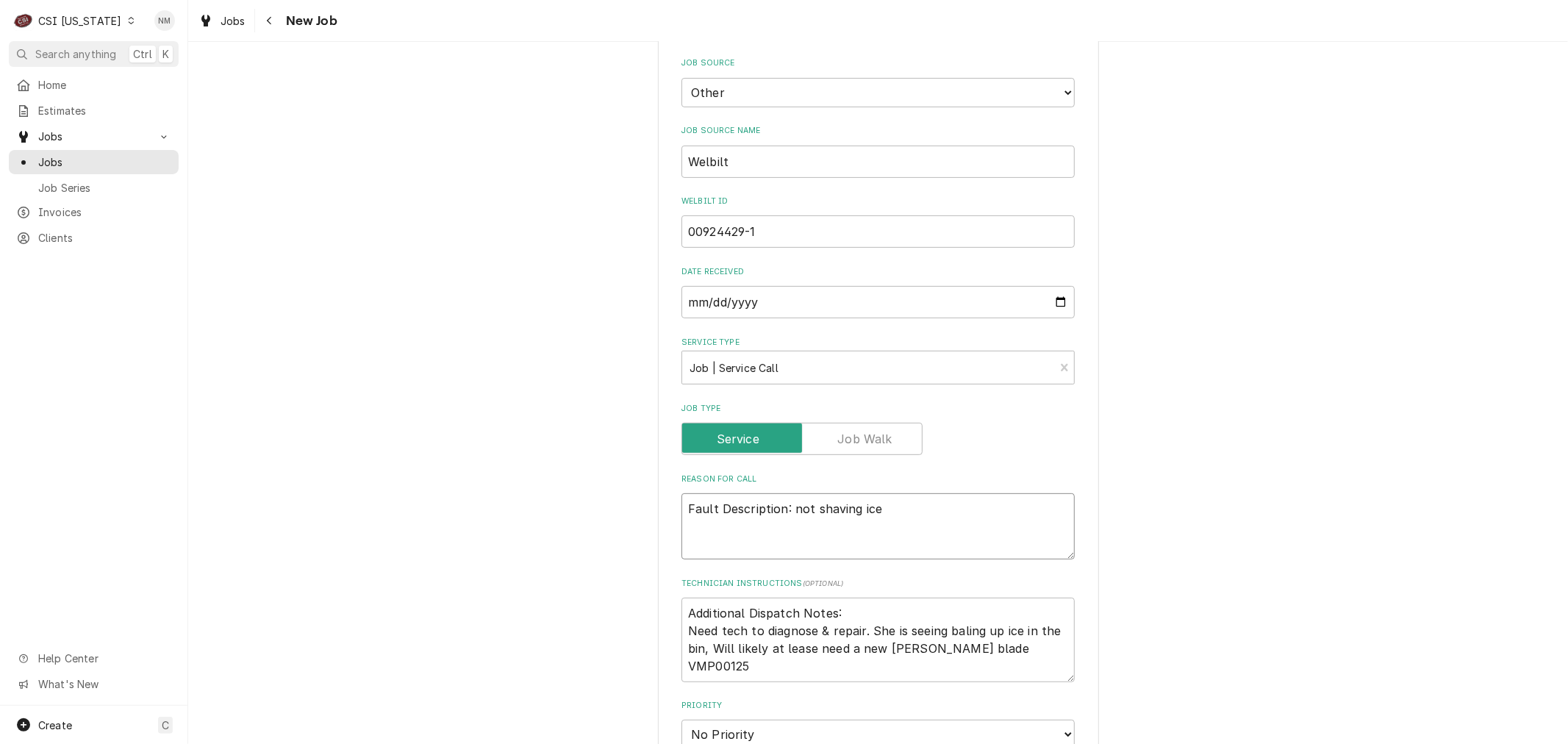
paste textarea "Type: Service Required On Site Date: 8/23/2025, 9:39 AM Required Completion Dat…"
type textarea "x"
type textarea "Fault Description: not shaving ice Type: Service Required On Site Date: 8/23/20…"
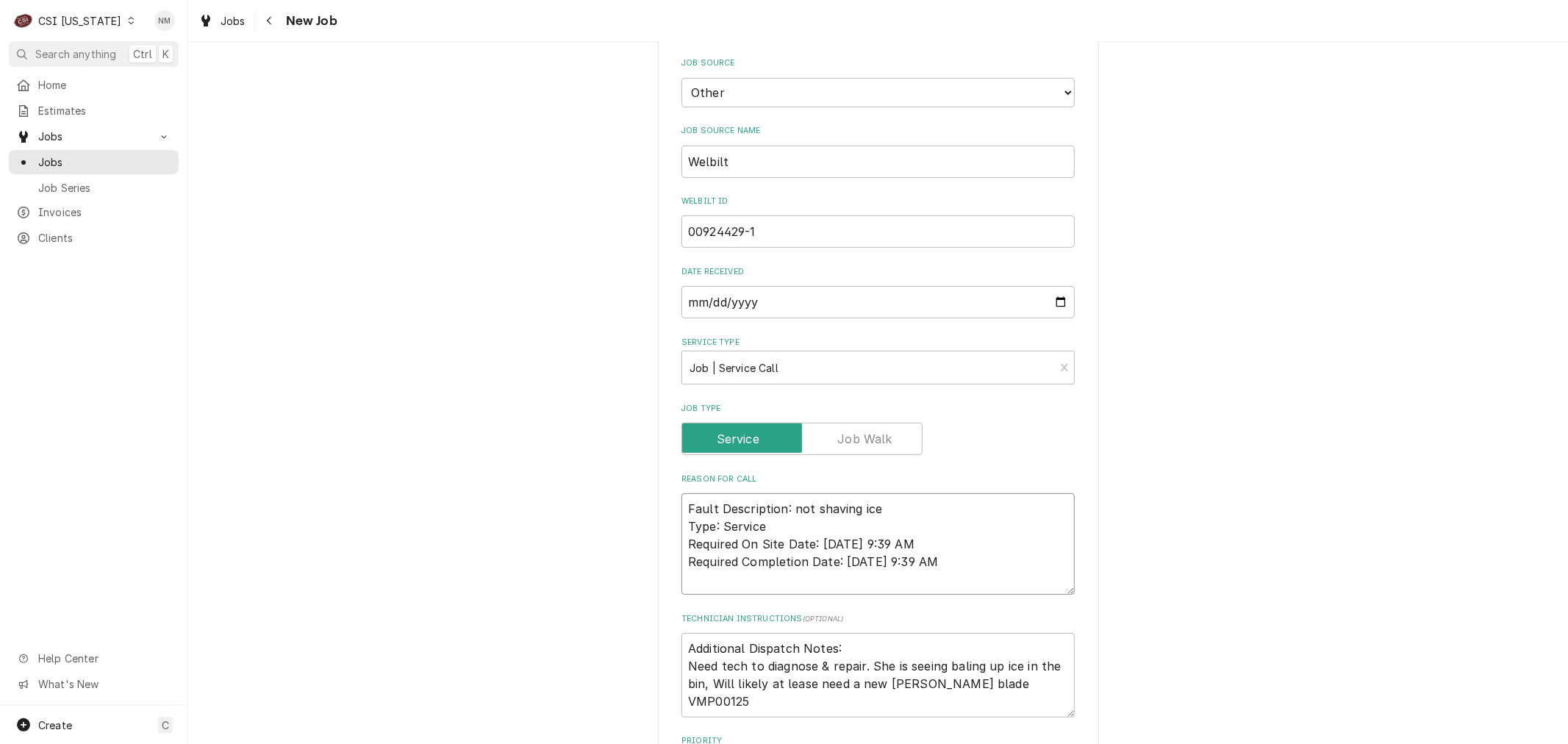
type textarea "x"
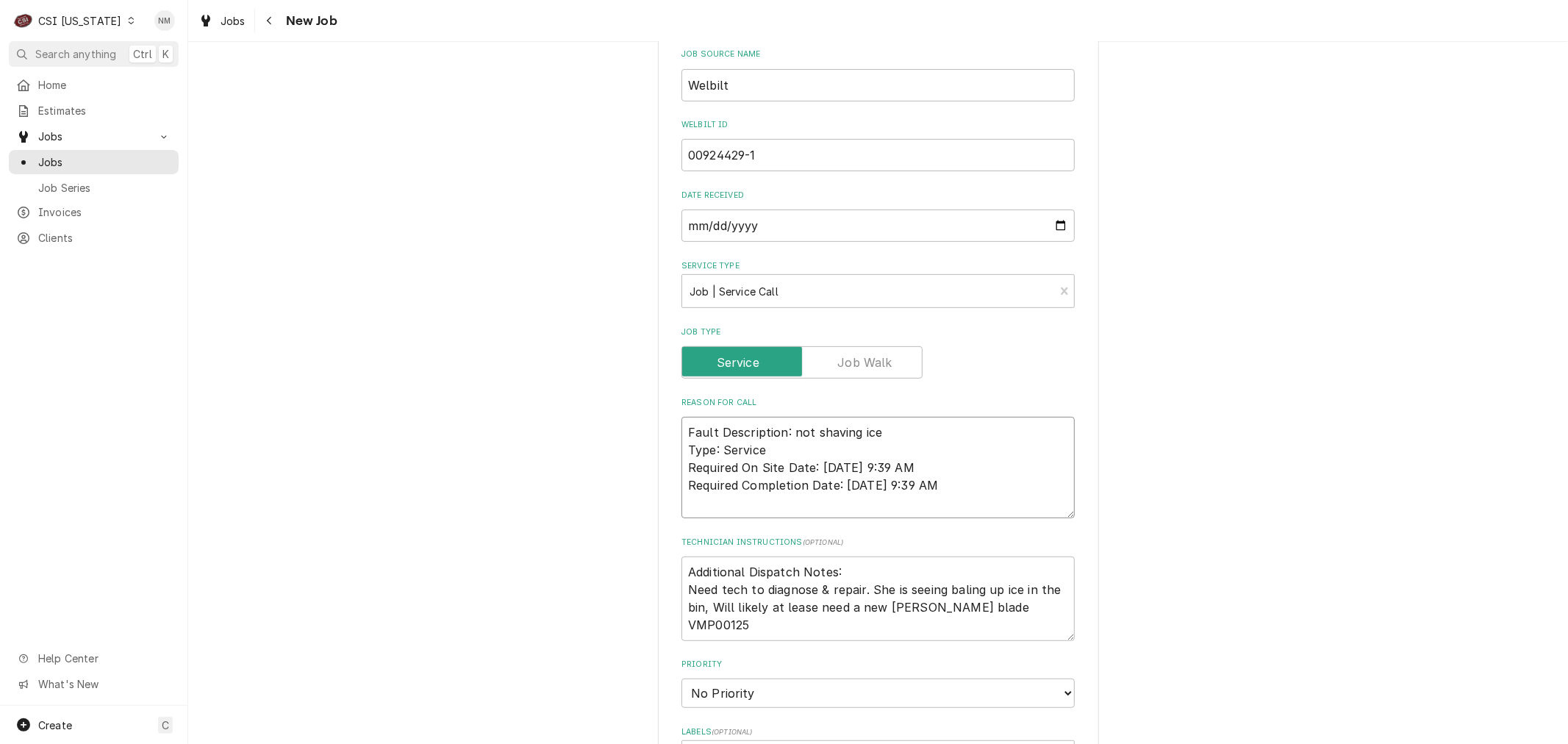
scroll to position [572, 0]
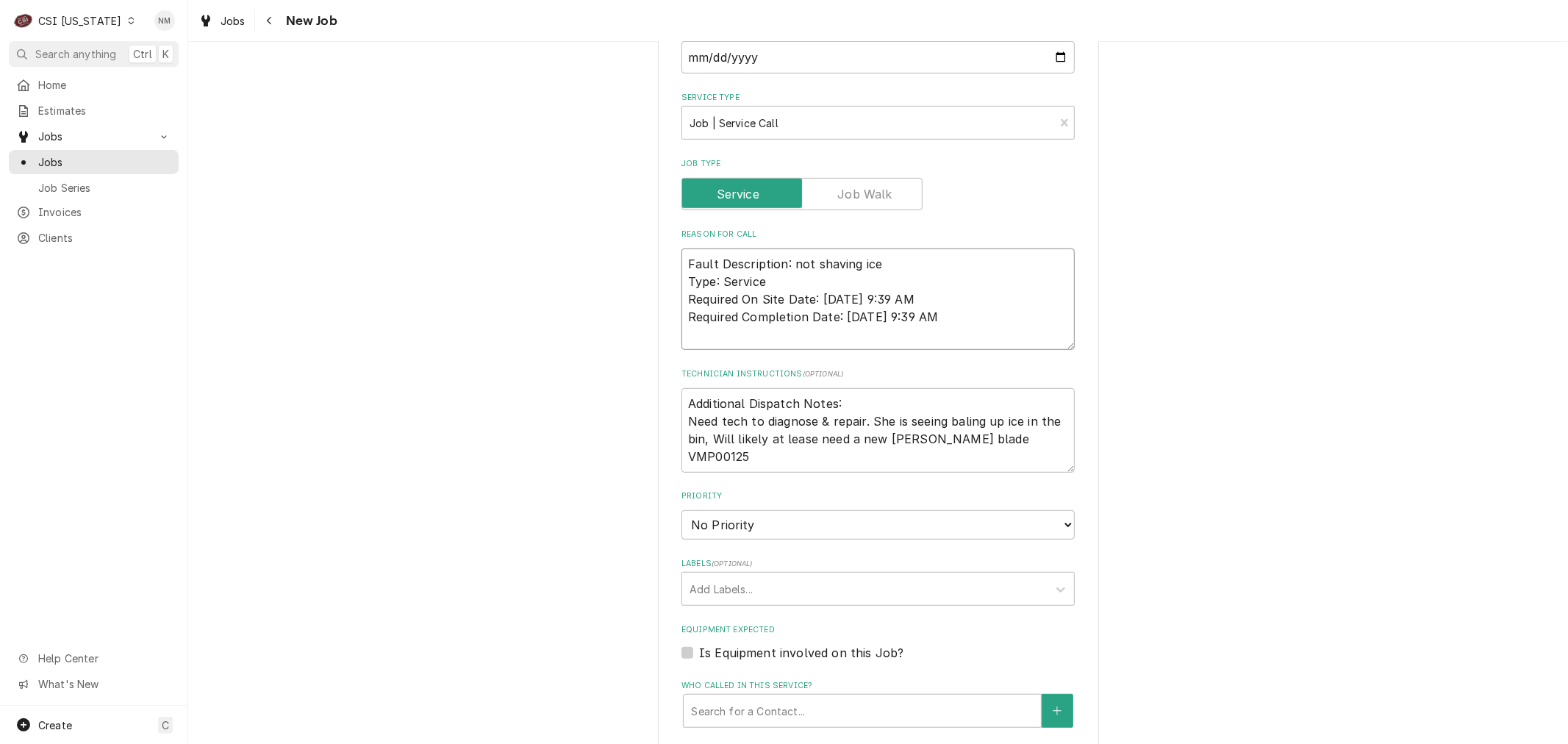
type textarea "Fault Description: not shaving ice Type: Service Required On Site Date: 8/23/20…"
click at [1024, 437] on textarea "Additional Dispatch Notes: Need tech to diagnose & repair. She is seeing baling…" at bounding box center [877, 430] width 393 height 84
type textarea "x"
type textarea "Additional Dispatch Notes: Need tech to diagnose & repair. She is seeing baling…"
type textarea "x"
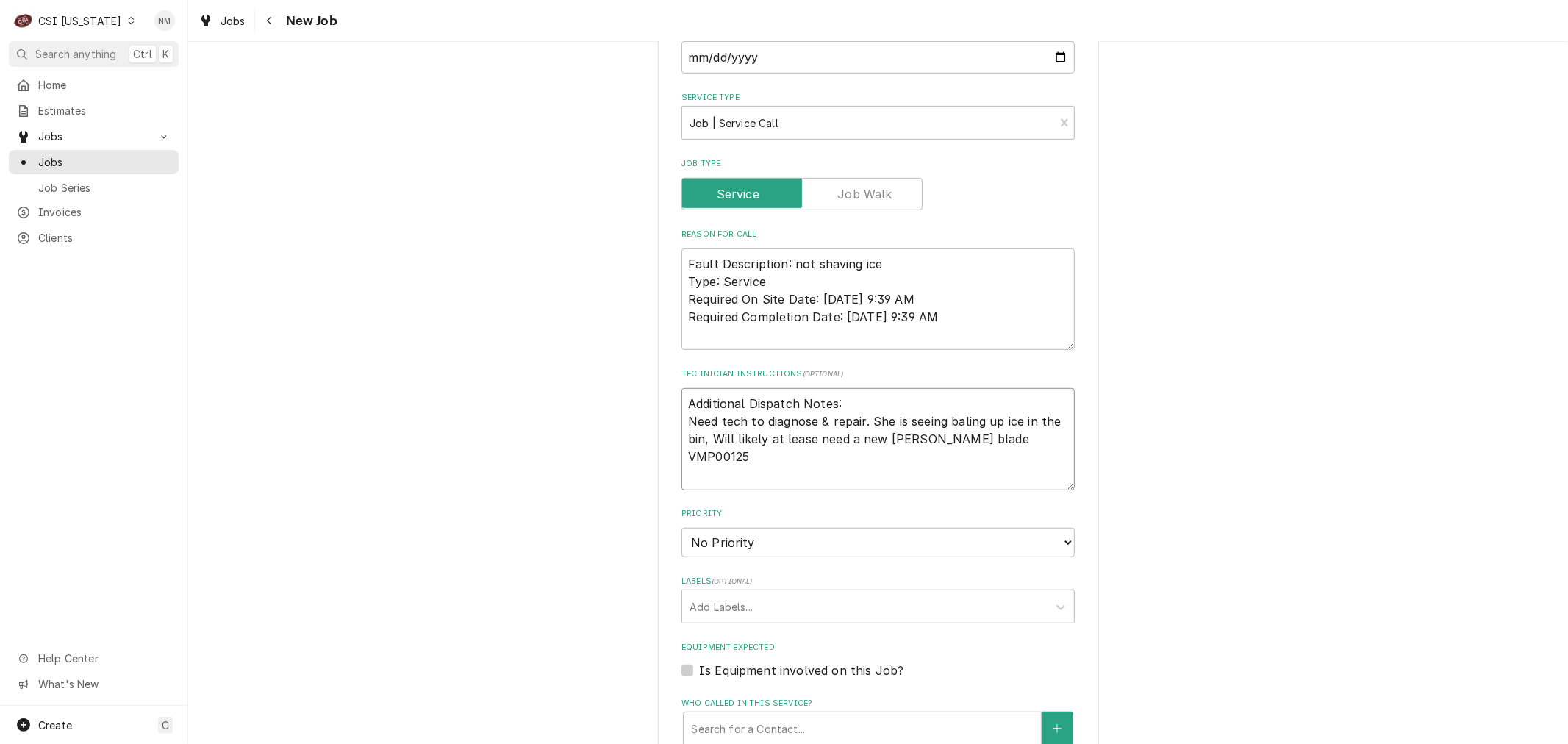
type textarea "Additional Dispatch Notes: Need tech to diagnose & repair. She is seeing baling…"
type textarea "x"
type textarea "Additional Dispatch Notes: Need tech to diagnose & repair. She is seeing baling…"
type textarea "x"
type textarea "Additional Dispatch Notes: Need tech to diagnose & repair. She is seeing baling…"
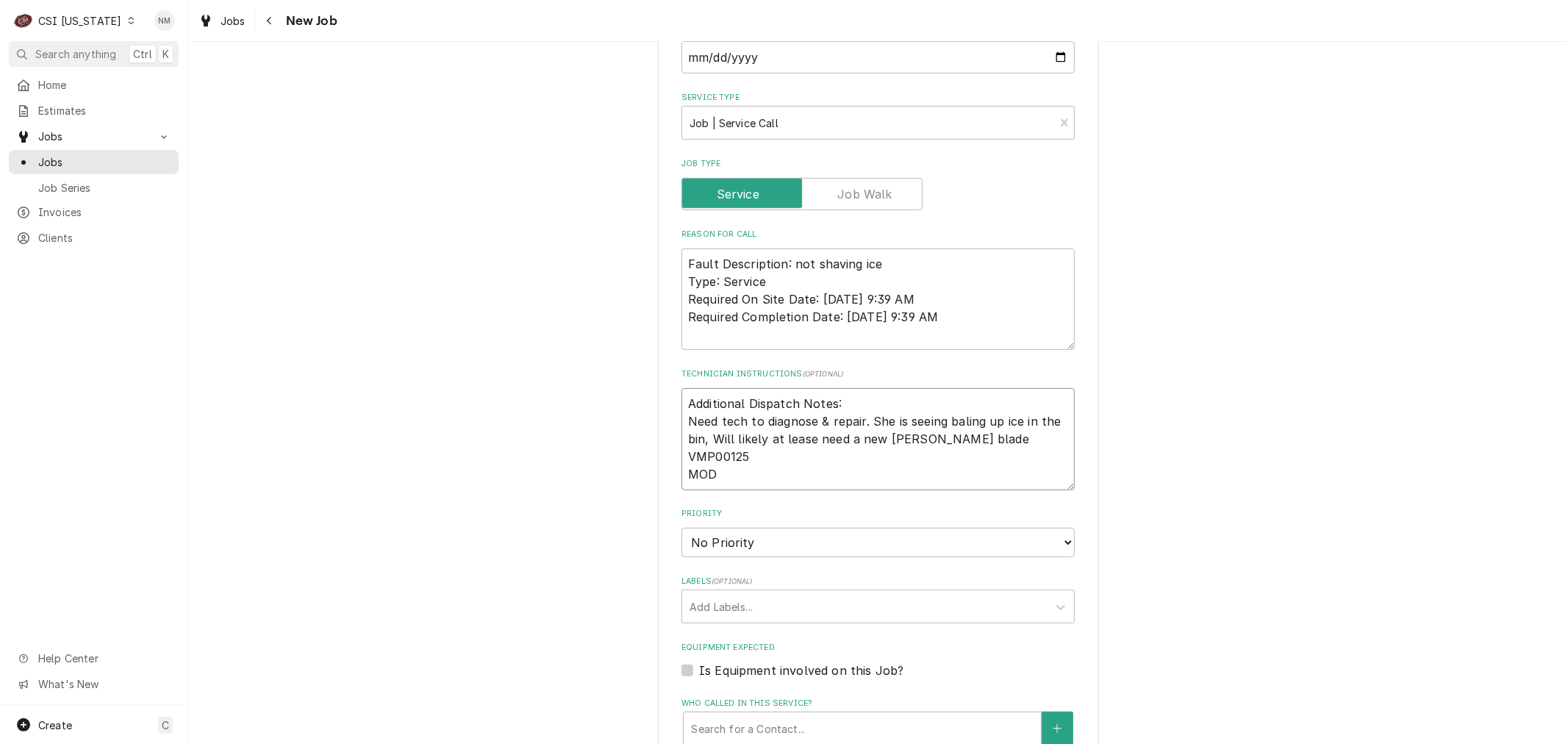
type textarea "x"
type textarea "Additional Dispatch Notes: Need tech to diagnose & repair. She is seeing baling…"
type textarea "x"
type textarea "Additional Dispatch Notes: Need tech to diagnose & repair. She is seeing baling…"
type textarea "x"
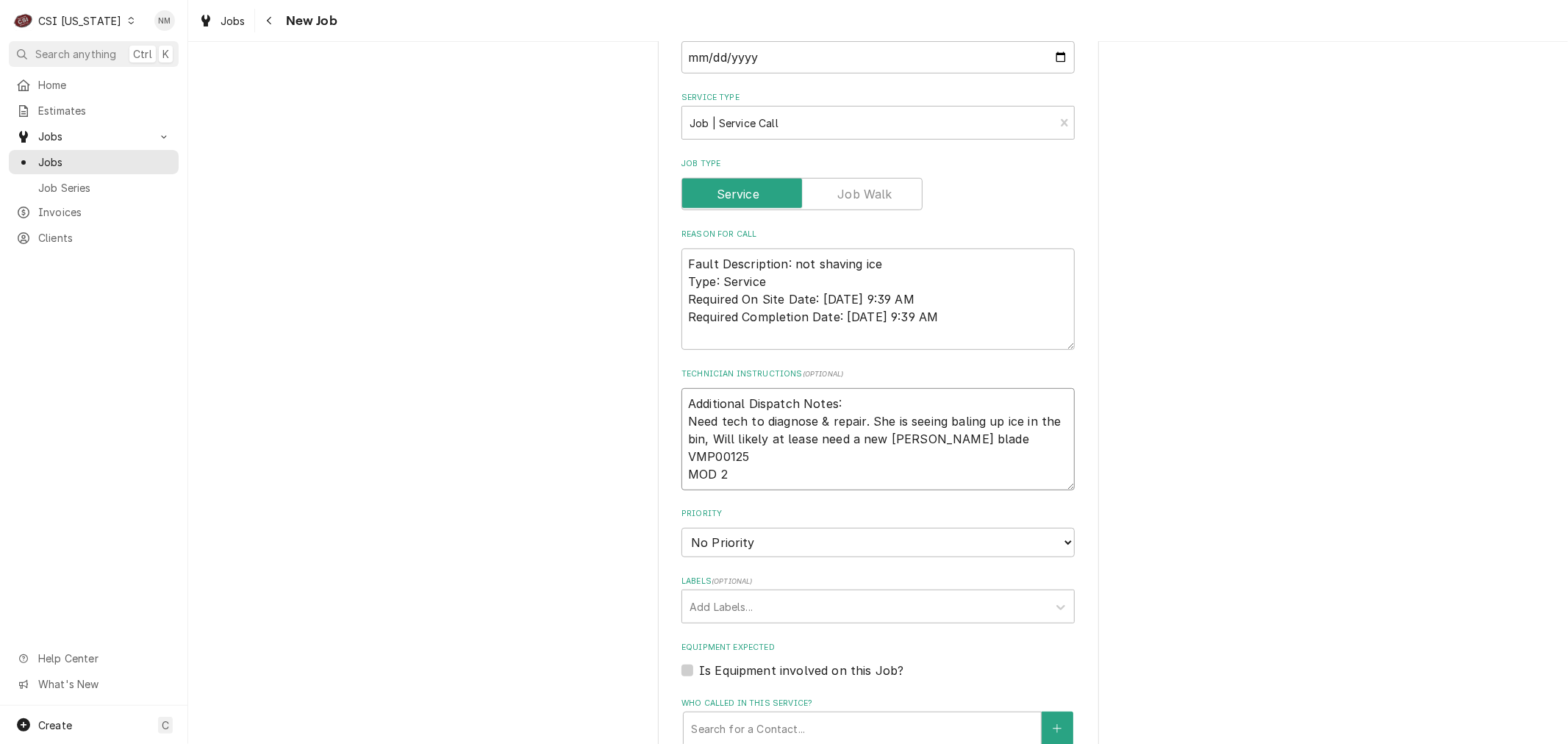
type textarea "Additional Dispatch Notes: Need tech to diagnose & repair. She is seeing baling…"
type textarea "x"
type textarea "Additional Dispatch Notes: Need tech to diagnose & repair. She is seeing baling…"
type textarea "x"
type textarea "Additional Dispatch Notes: Need tech to diagnose & repair. She is seeing baling…"
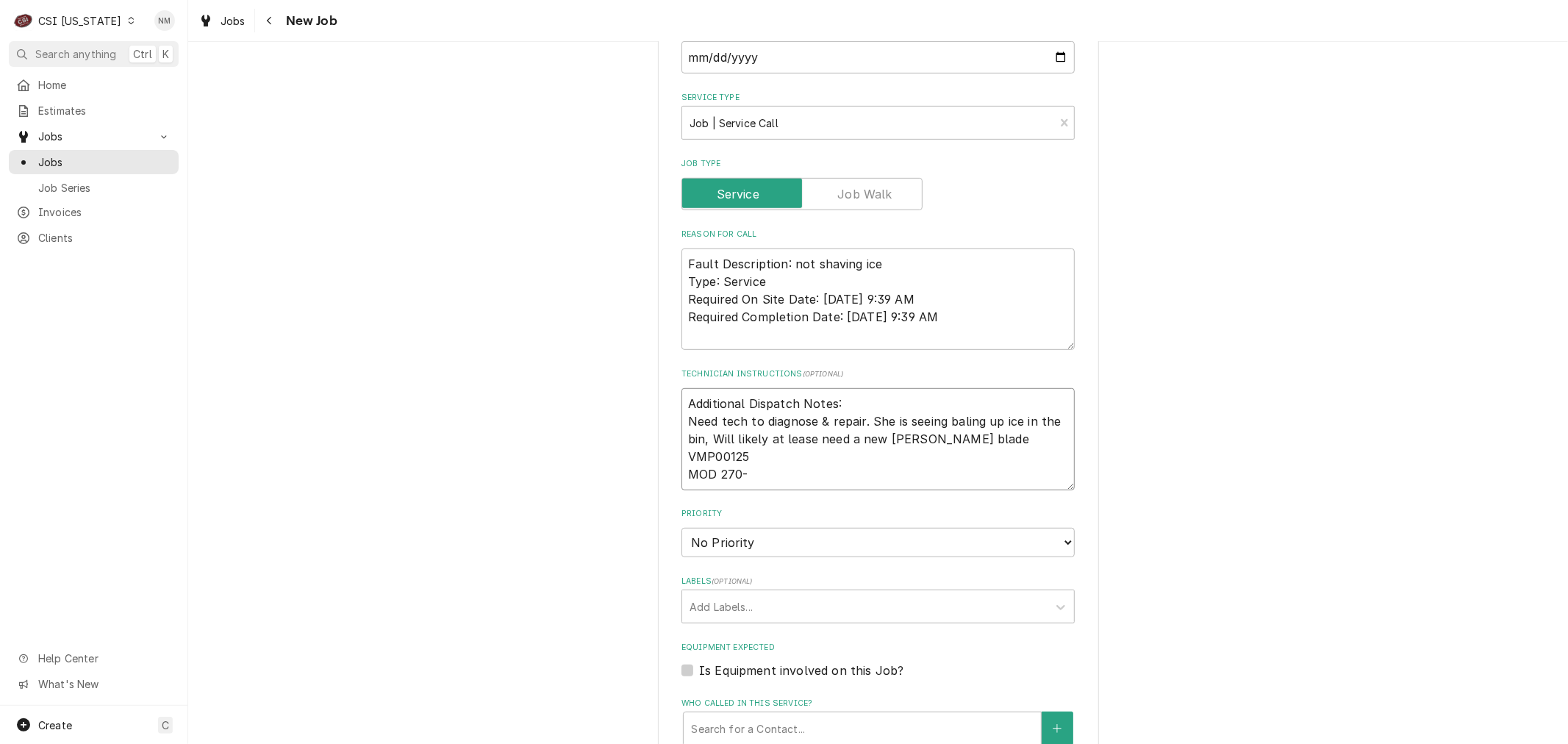
type textarea "x"
type textarea "Additional Dispatch Notes: Need tech to diagnose & repair. She is seeing baling…"
type textarea "x"
type textarea "Additional Dispatch Notes: Need tech to diagnose & repair. She is seeing baling…"
type textarea "x"
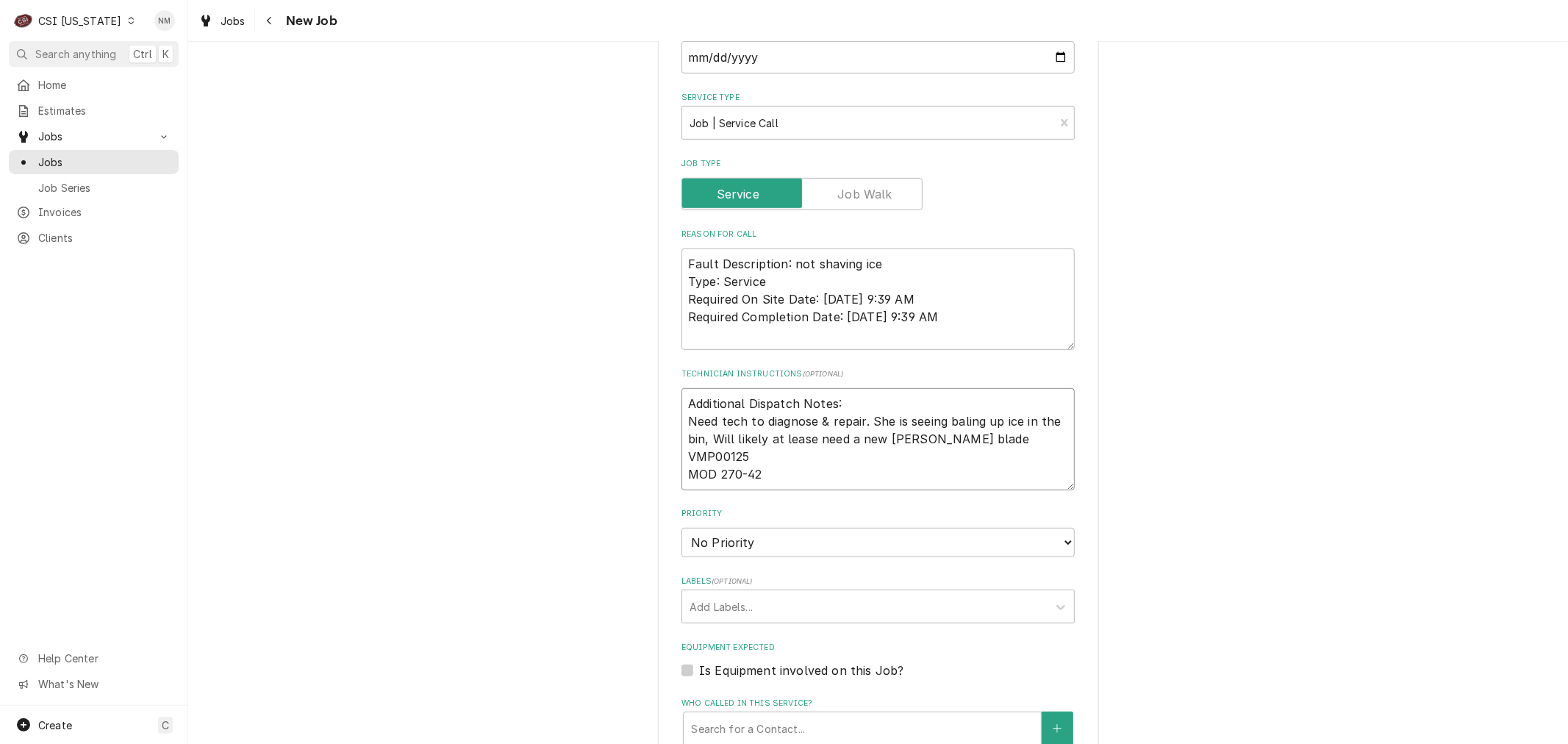
type textarea "Additional Dispatch Notes: Need tech to diagnose & repair. She is seeing baling…"
type textarea "x"
type textarea "Additional Dispatch Notes: Need tech to diagnose & repair. She is seeing baling…"
type textarea "x"
type textarea "Additional Dispatch Notes: Need tech to diagnose & repair. She is seeing baling…"
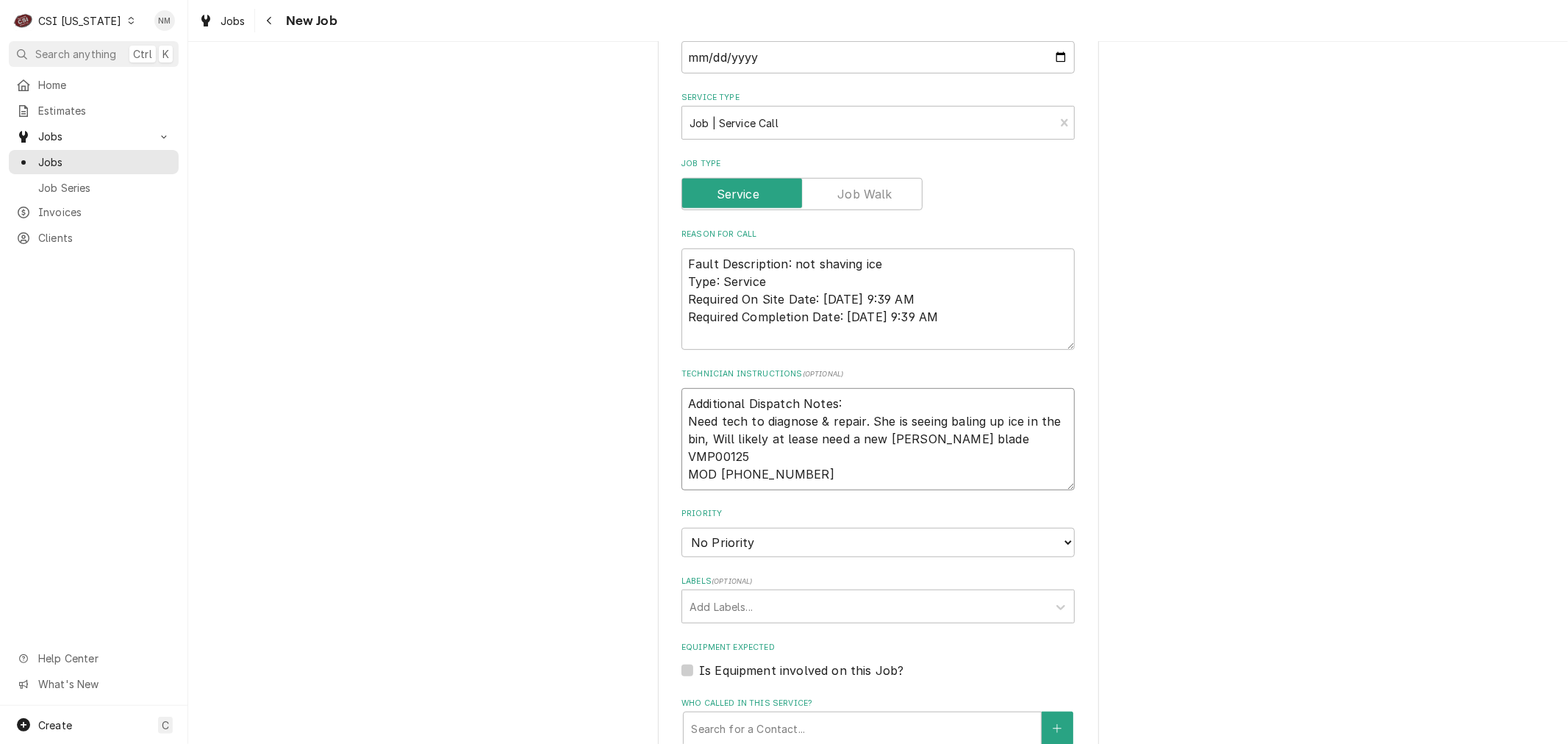
type textarea "x"
type textarea "Additional Dispatch Notes: Need tech to diagnose & repair. She is seeing baling…"
type textarea "x"
type textarea "Additional Dispatch Notes: Need tech to diagnose & repair. She is seeing baling…"
type textarea "x"
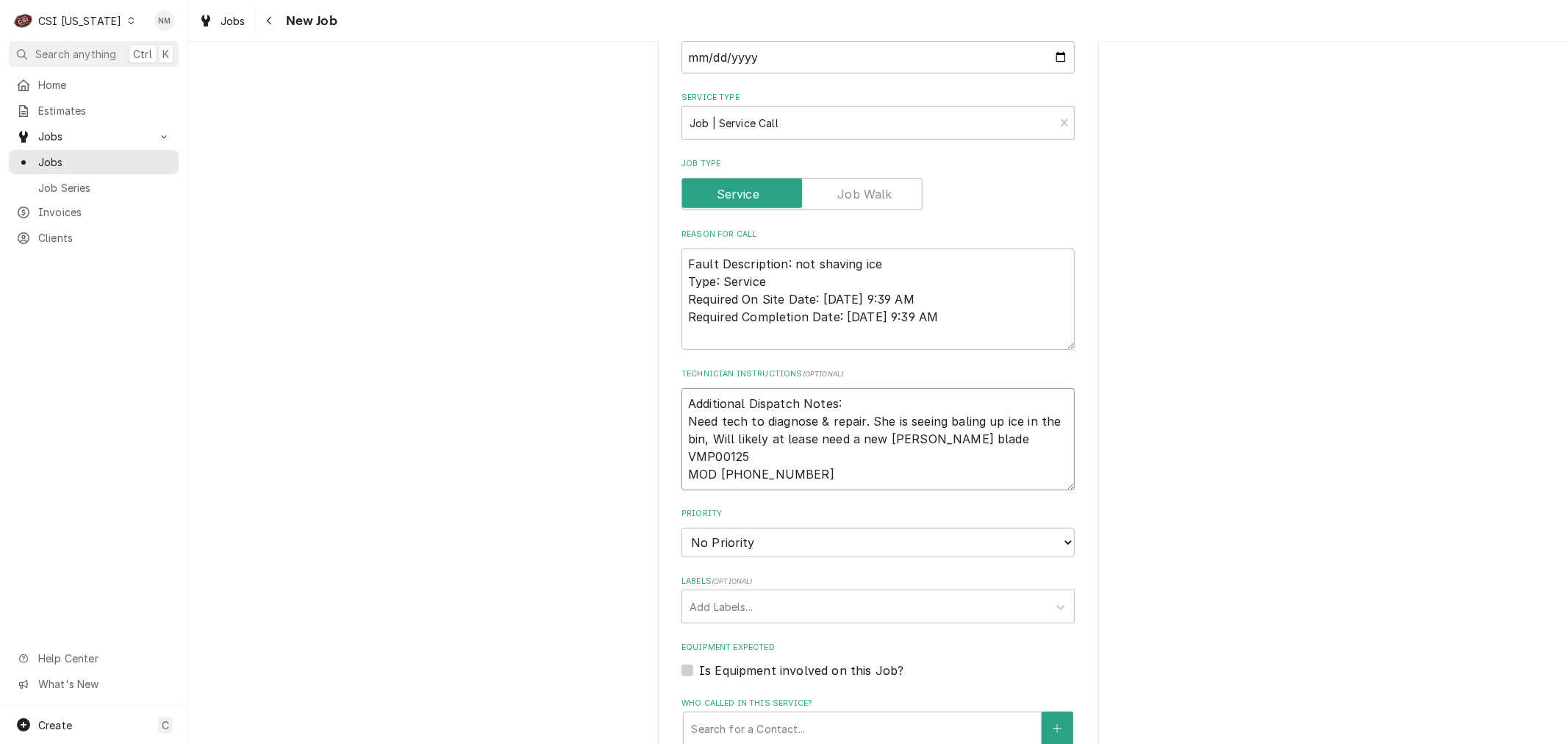
type textarea "Additional Dispatch Notes: Need tech to diagnose & repair. She is seeing baling…"
type textarea "x"
type textarea "Additional Dispatch Notes: Need tech to diagnose & repair. She is seeing baling…"
click at [869, 532] on select "No Priority Urgent High Medium Low" at bounding box center [877, 543] width 393 height 30
select select "3"
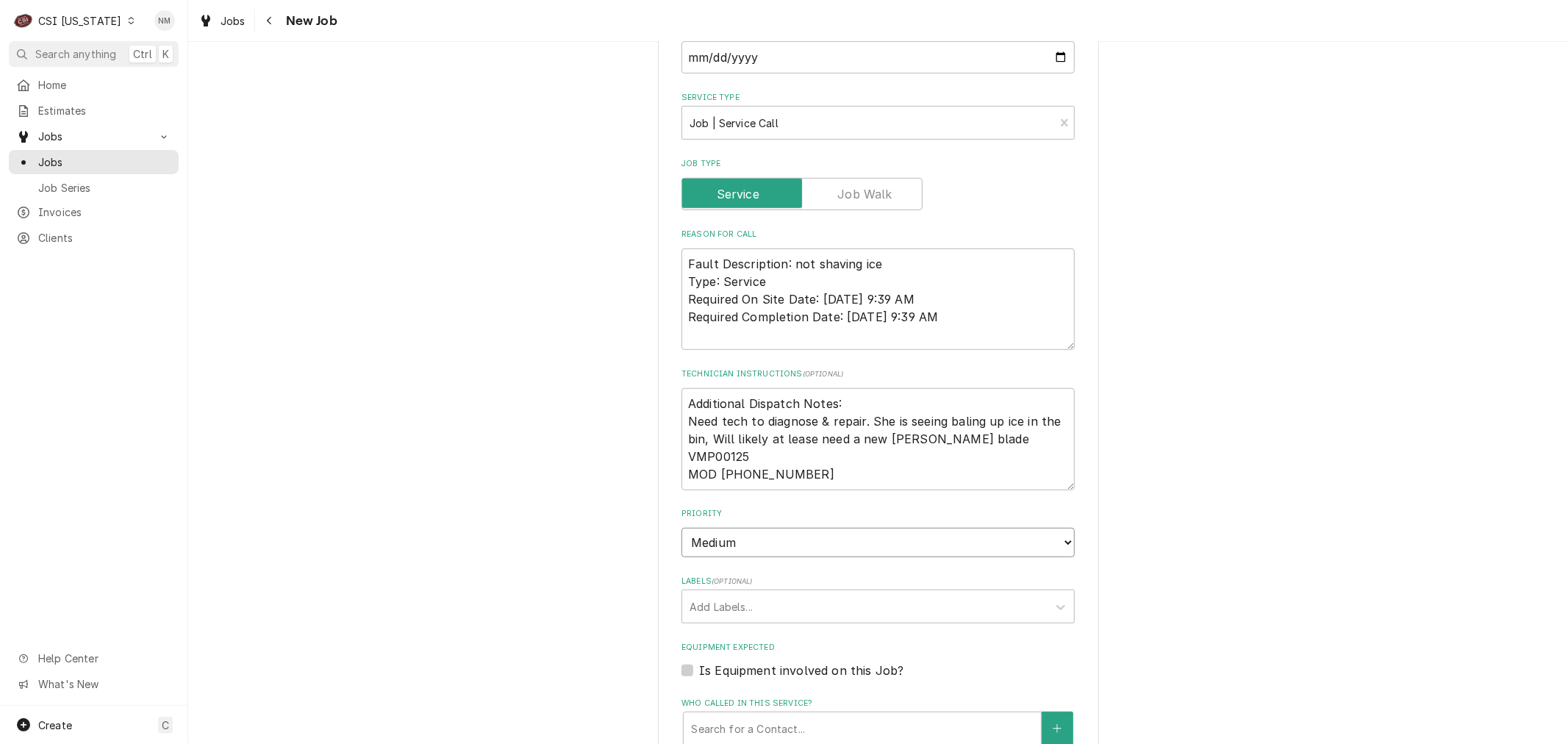
click at [681, 528] on select "No Priority Urgent High Medium Low" at bounding box center [877, 543] width 393 height 30
type textarea "x"
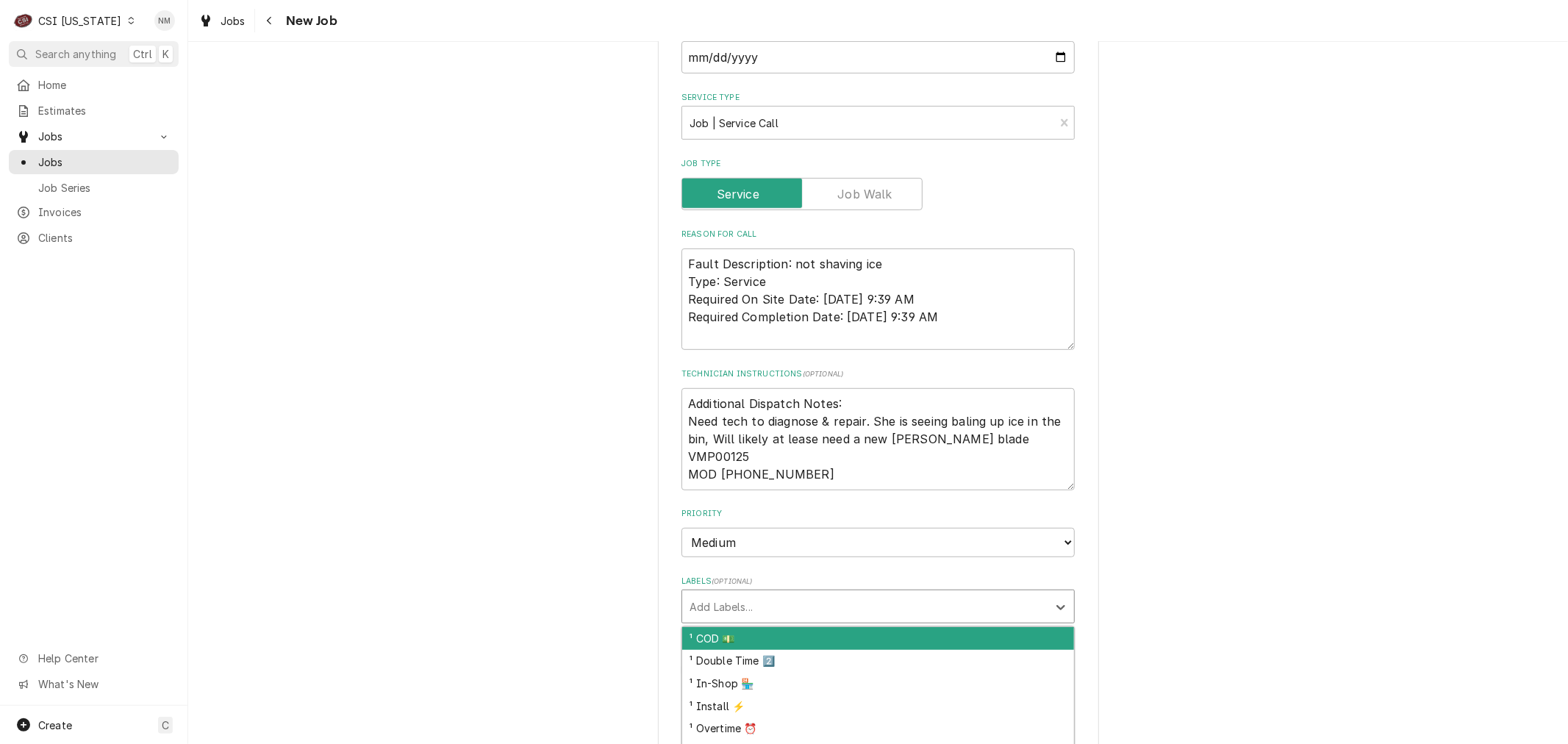
click at [800, 605] on div "Labels" at bounding box center [864, 606] width 350 height 26
type input "bev"
click at [798, 628] on div "² Beverage ☕️" at bounding box center [878, 639] width 392 height 23
type textarea "x"
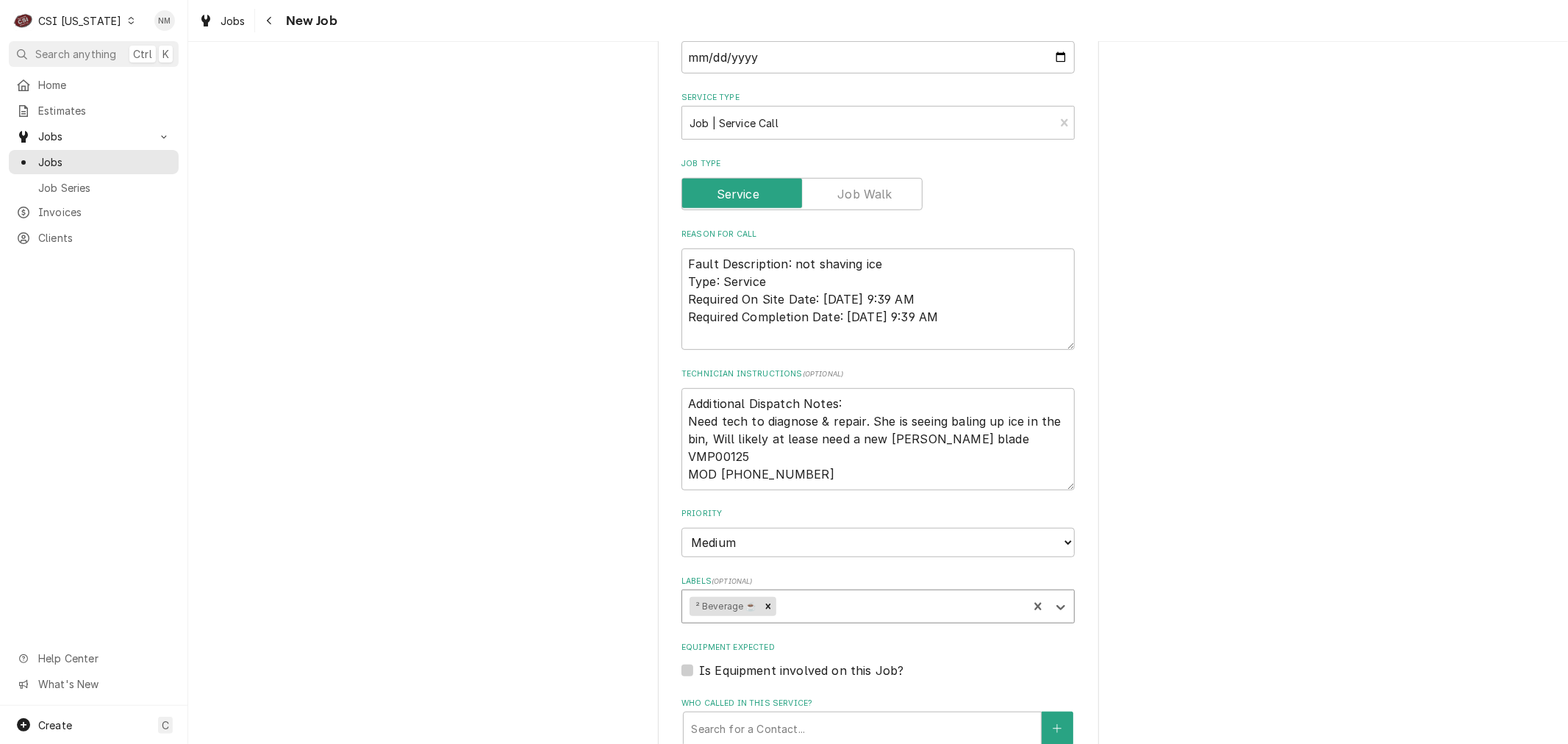
type textarea "x"
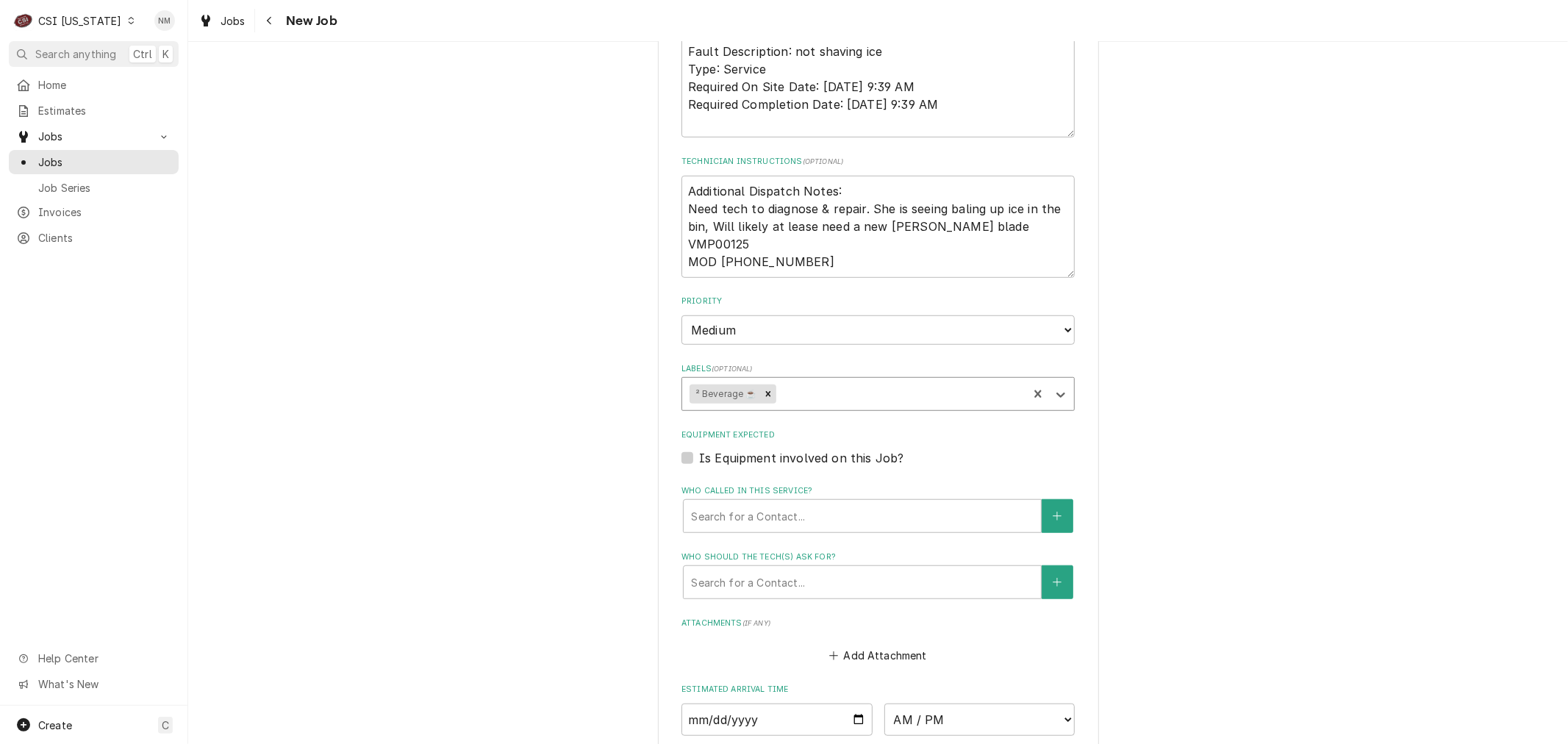
scroll to position [816, 0]
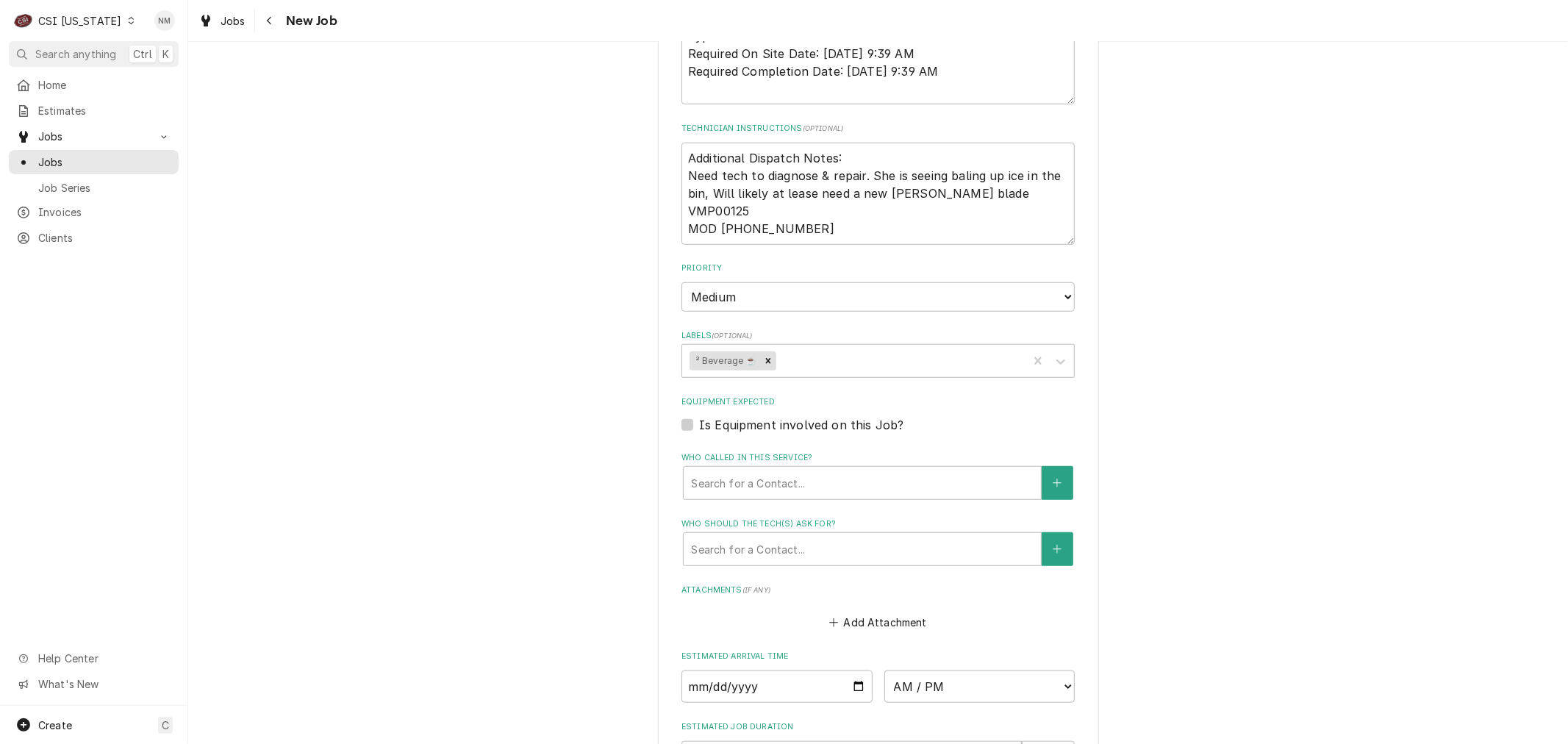
click at [699, 419] on label "Is Equipment involved on this Job?" at bounding box center [801, 425] width 205 height 17
click at [699, 419] on input "Equipment Expected" at bounding box center [895, 432] width 393 height 32
checkbox input "true"
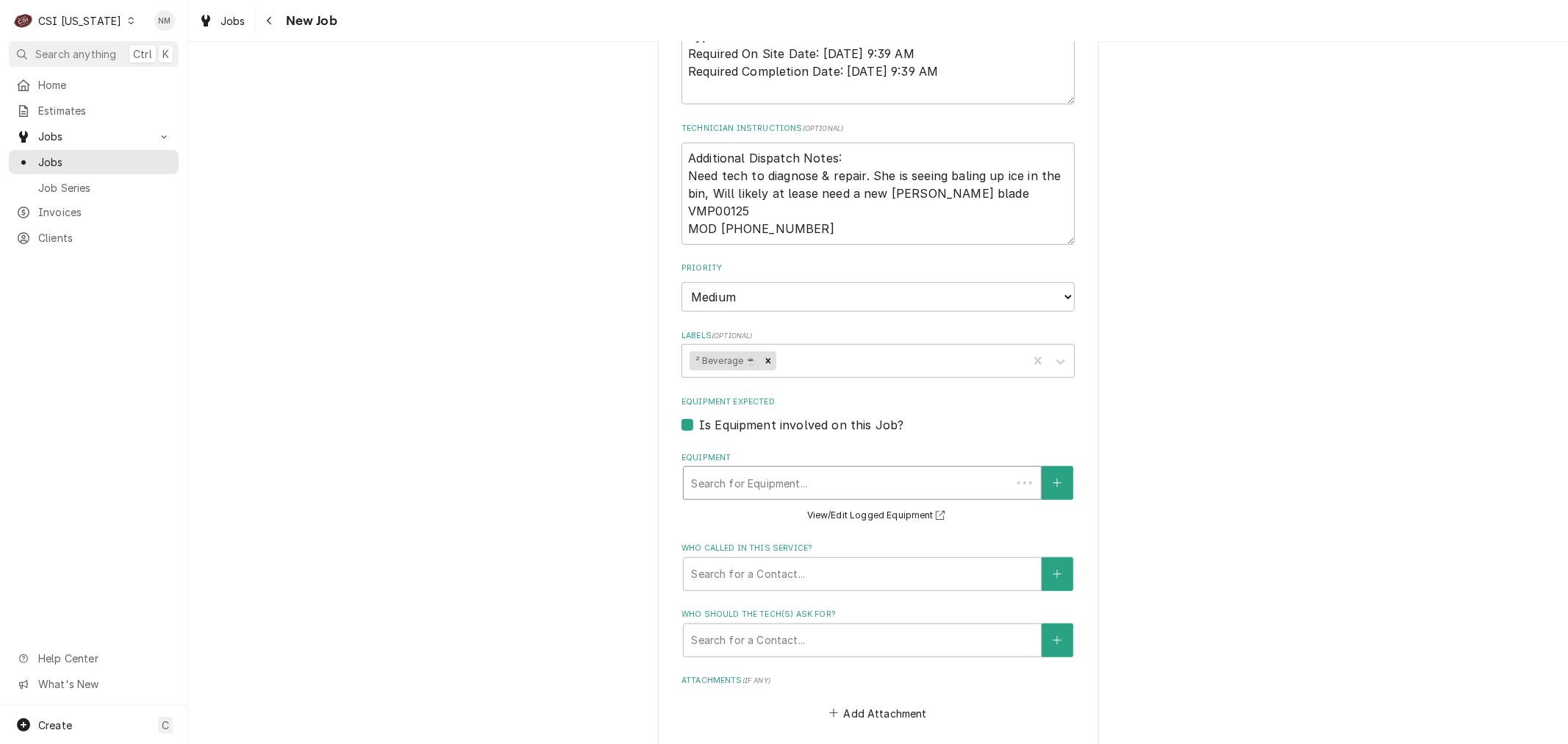
click at [755, 479] on div "Equipment" at bounding box center [847, 483] width 313 height 26
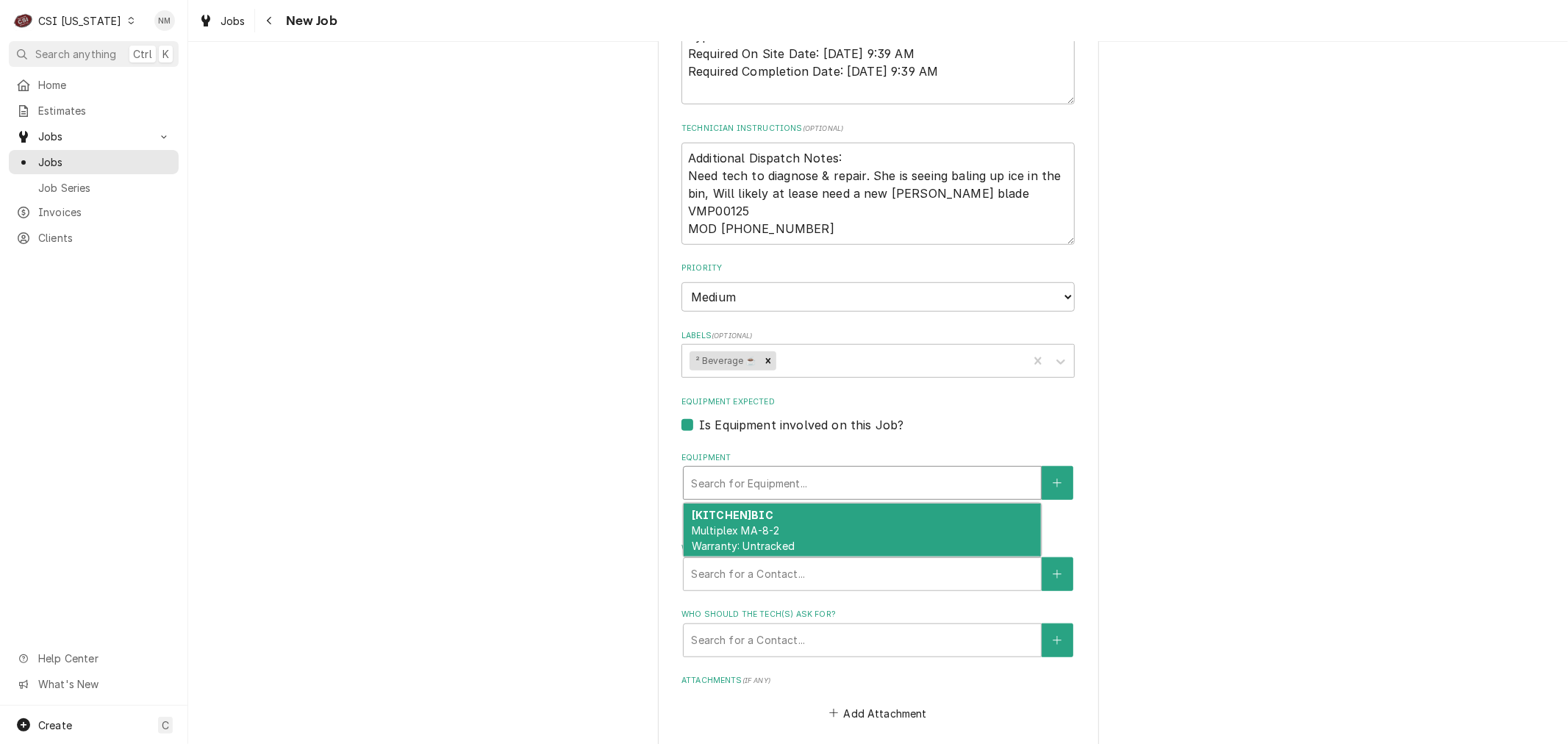
click at [788, 526] on div "[KITCHEN] BIC Multiplex MA-8-2 Warranty: Untracked" at bounding box center [862, 531] width 357 height 54
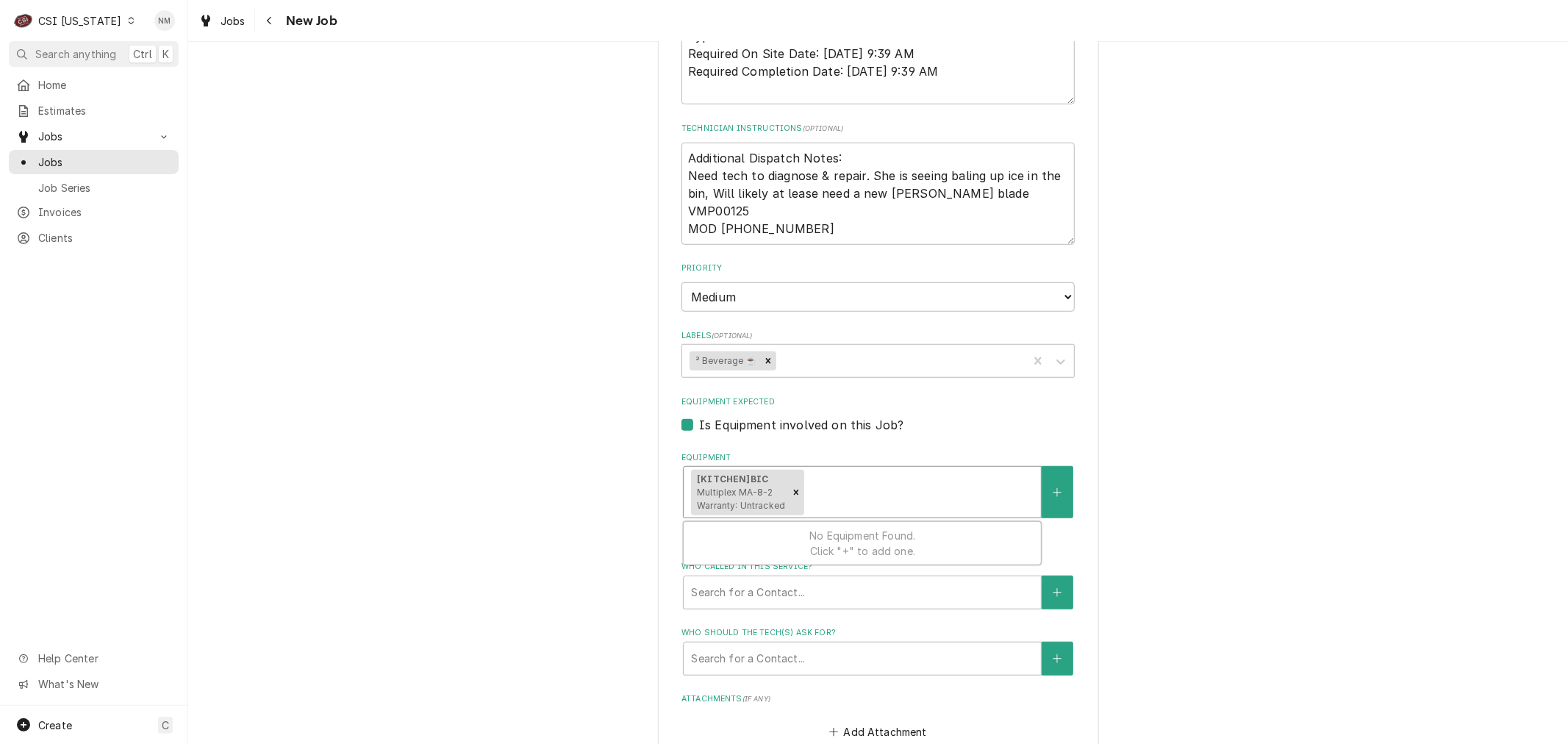
click at [743, 487] on span "Multiplex MA-8-2 Warranty: Untracked" at bounding box center [740, 499] width 88 height 24
click at [1267, 423] on div "Please provide the following information to create a job: Client Details Client…" at bounding box center [878, 158] width 1380 height 1836
click at [883, 530] on button "View/Edit Logged Equipment" at bounding box center [878, 533] width 147 height 18
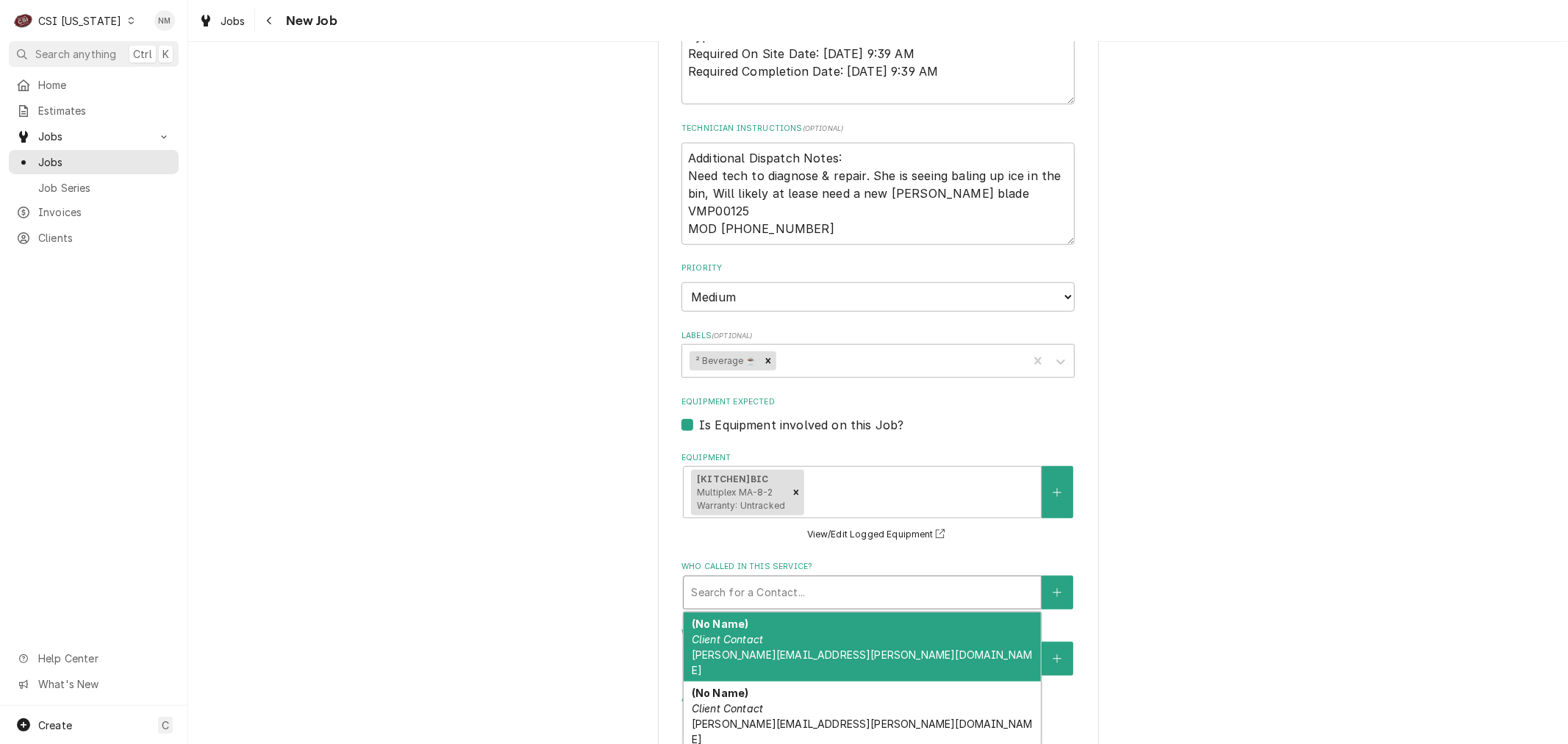
click at [808, 591] on div "Who called in this service?" at bounding box center [862, 592] width 342 height 26
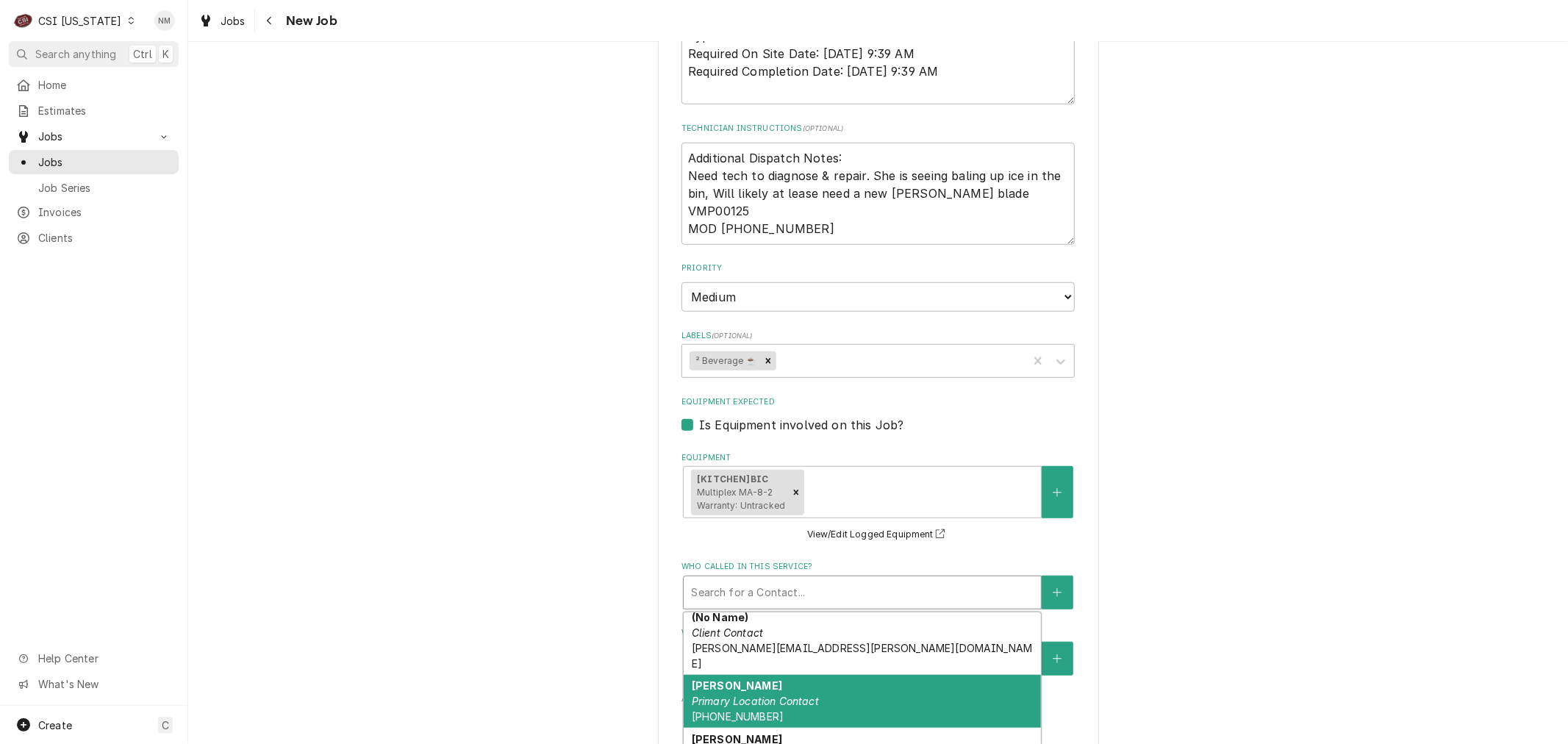
scroll to position [163, 0]
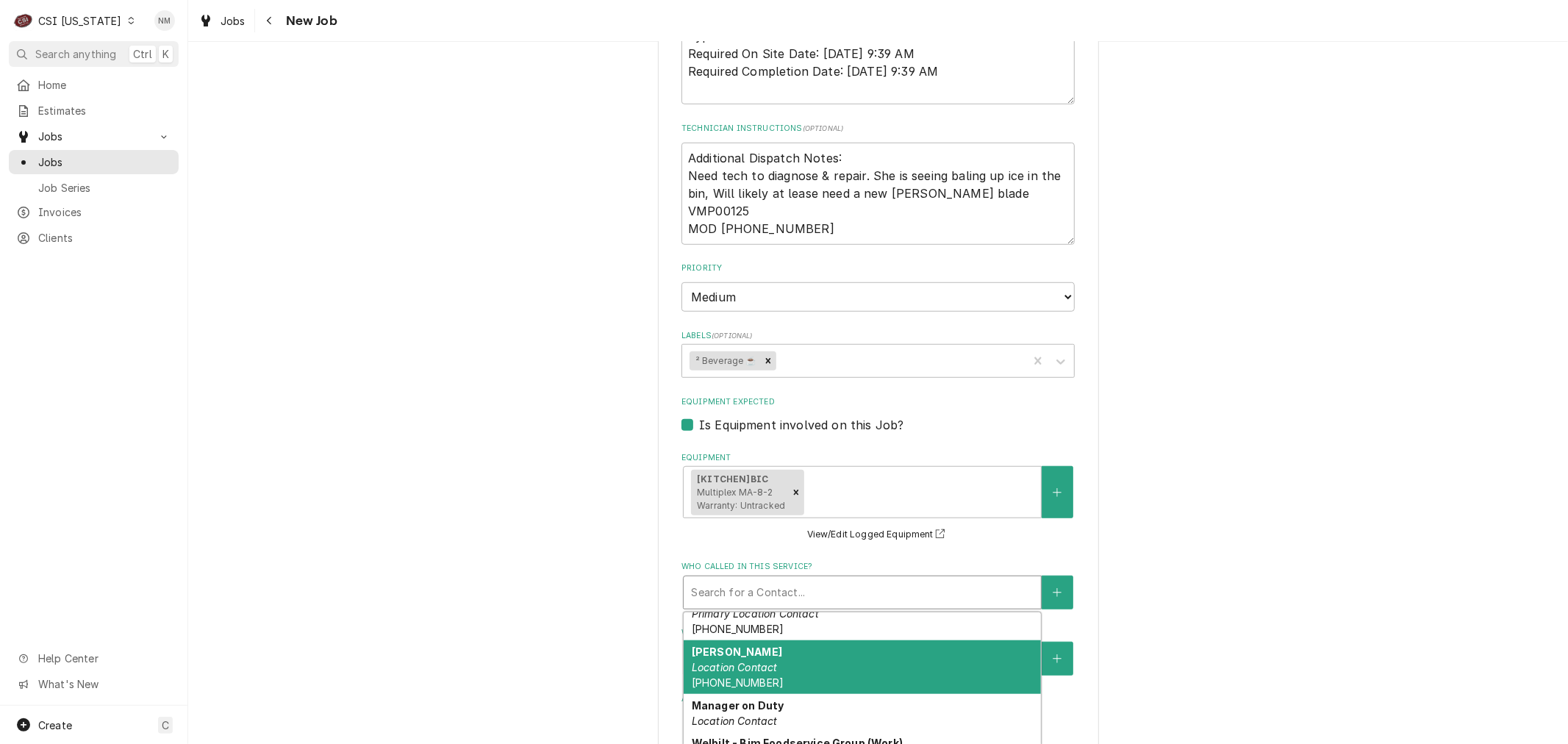
click at [816, 640] on div "Brian Hedrick Location Contact (270) 422-5232" at bounding box center [862, 667] width 357 height 54
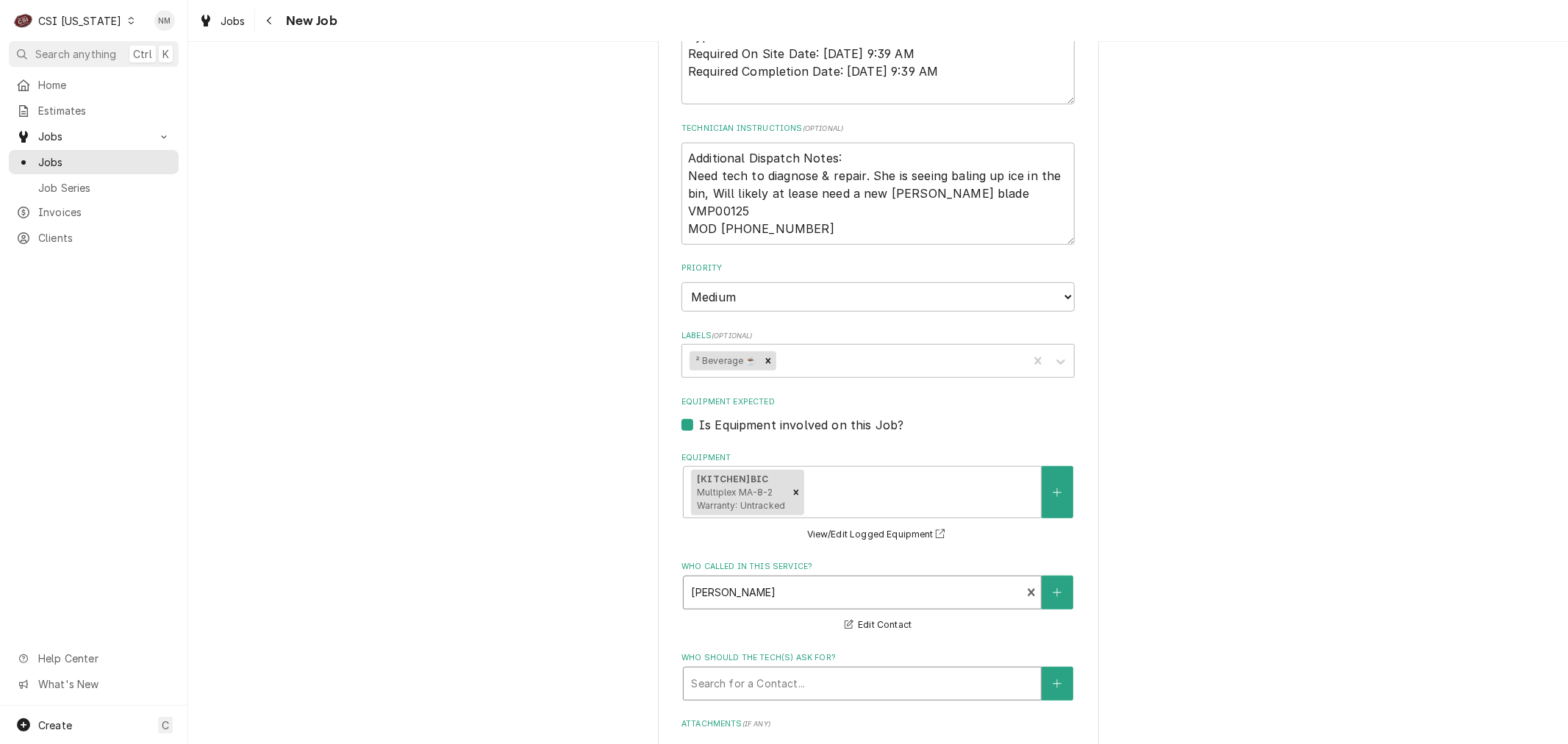
click at [826, 675] on div "Who should the tech(s) ask for?" at bounding box center [862, 684] width 342 height 26
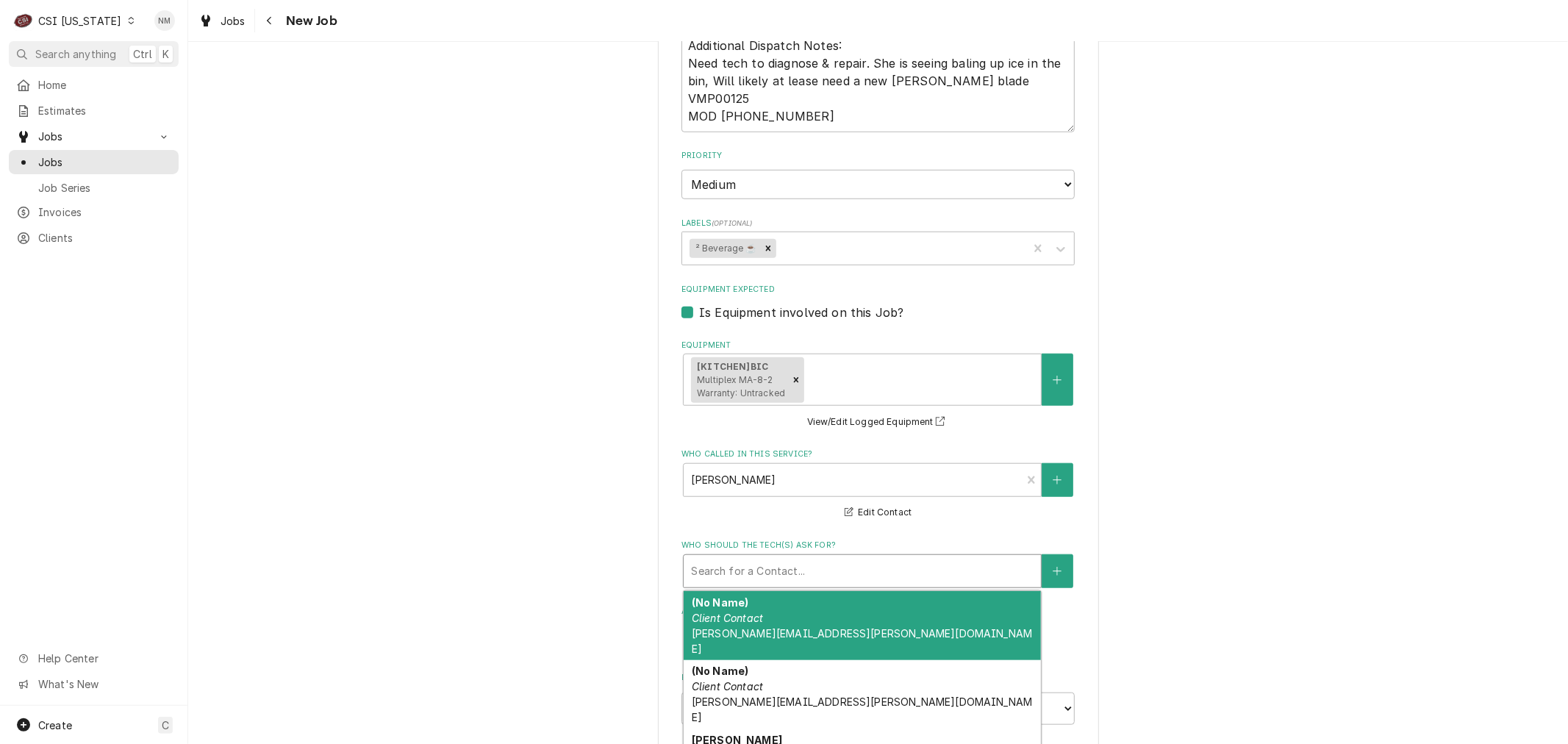
scroll to position [1143, 0]
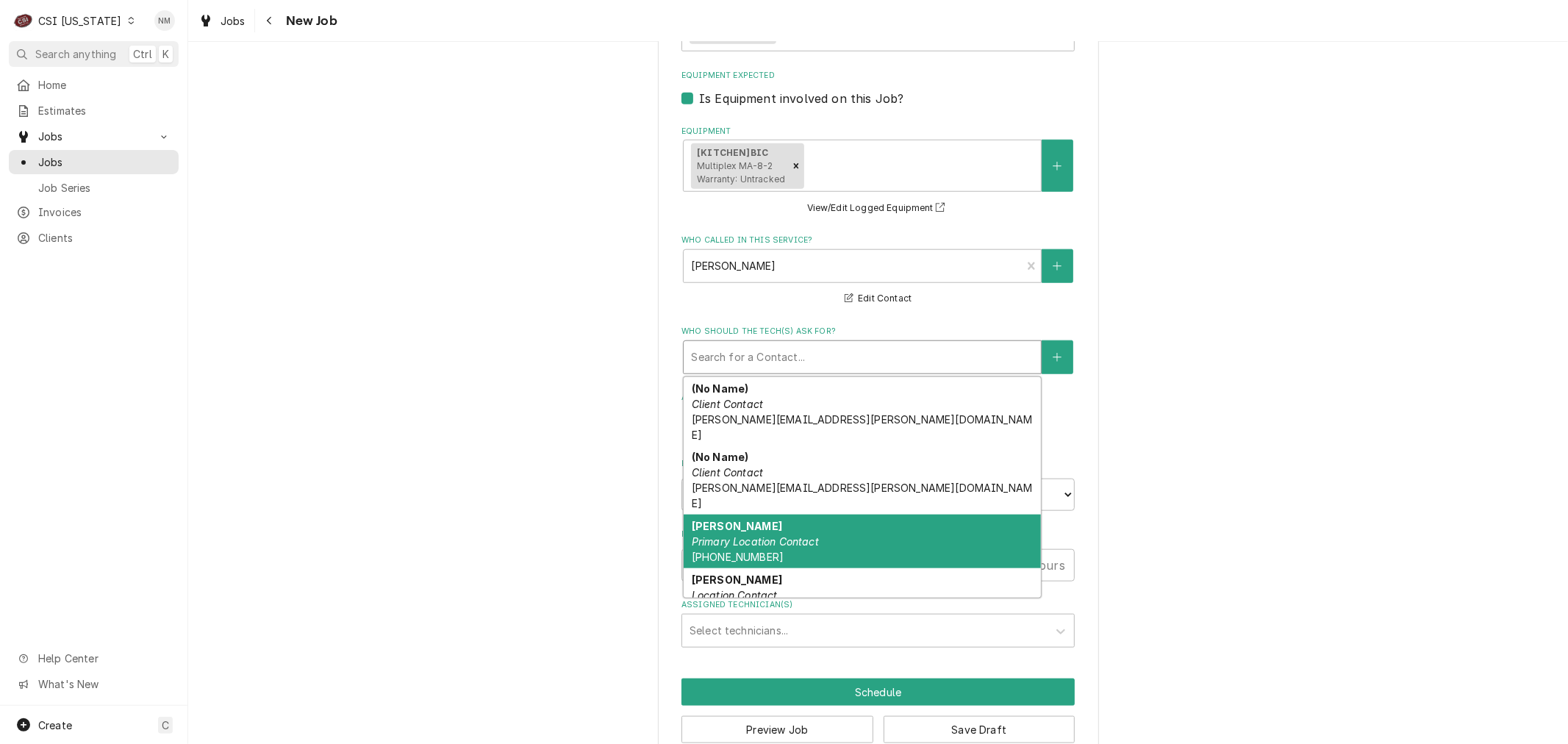
click at [801, 515] on div "Anita Wiggs Primary Location Contact (270) 422-5232" at bounding box center [862, 542] width 357 height 54
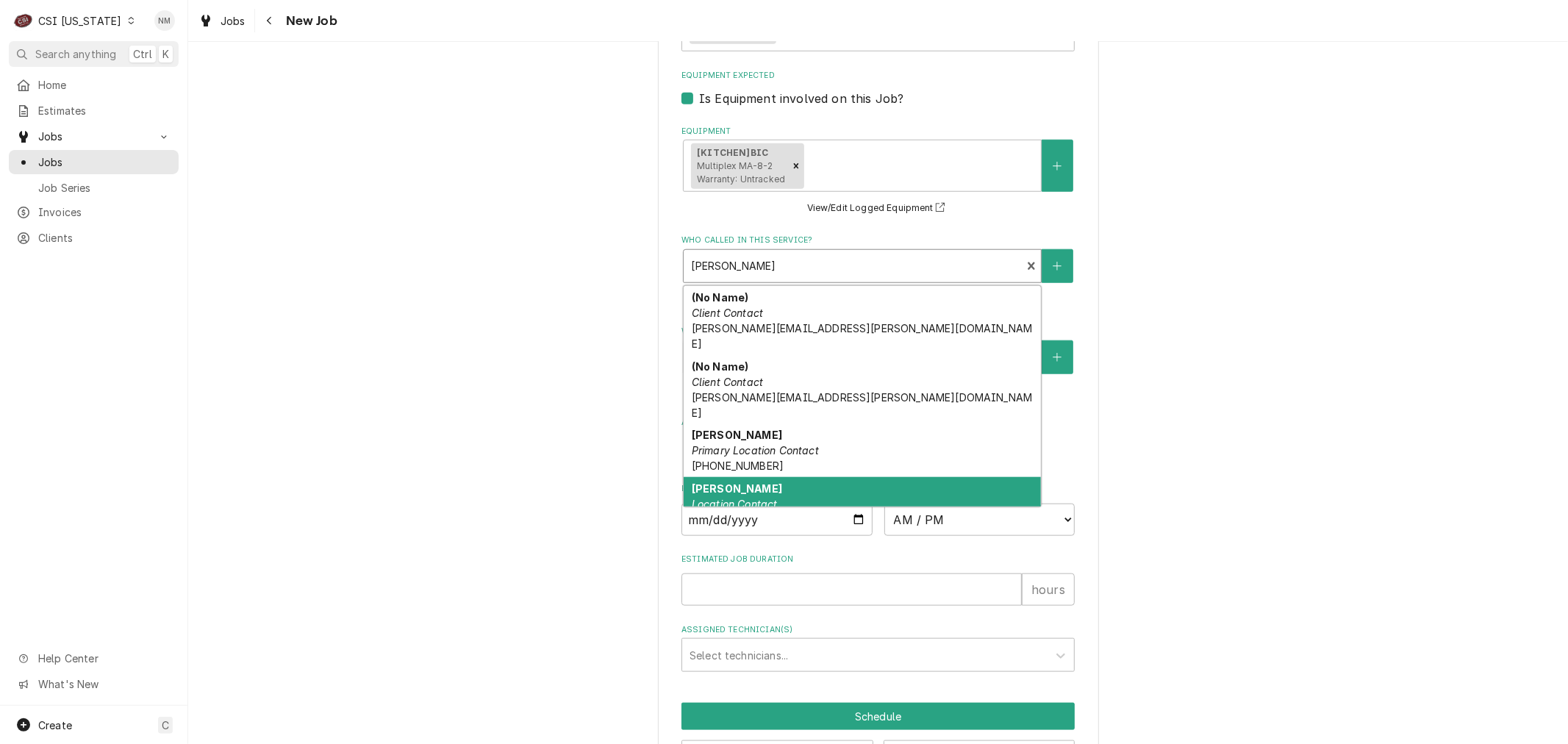
click at [745, 265] on div "Who called in this service?" at bounding box center [852, 266] width 322 height 26
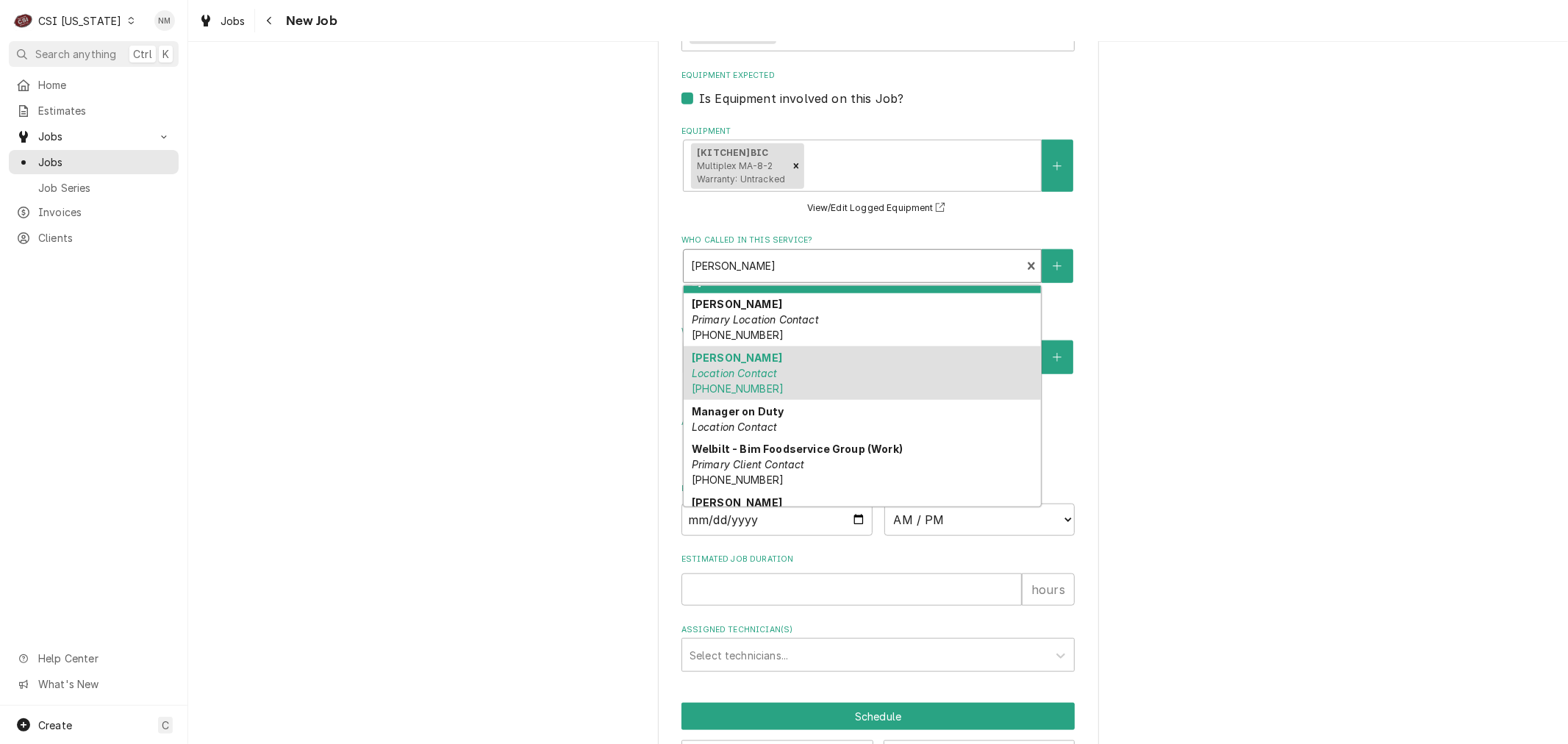
scroll to position [137, 0]
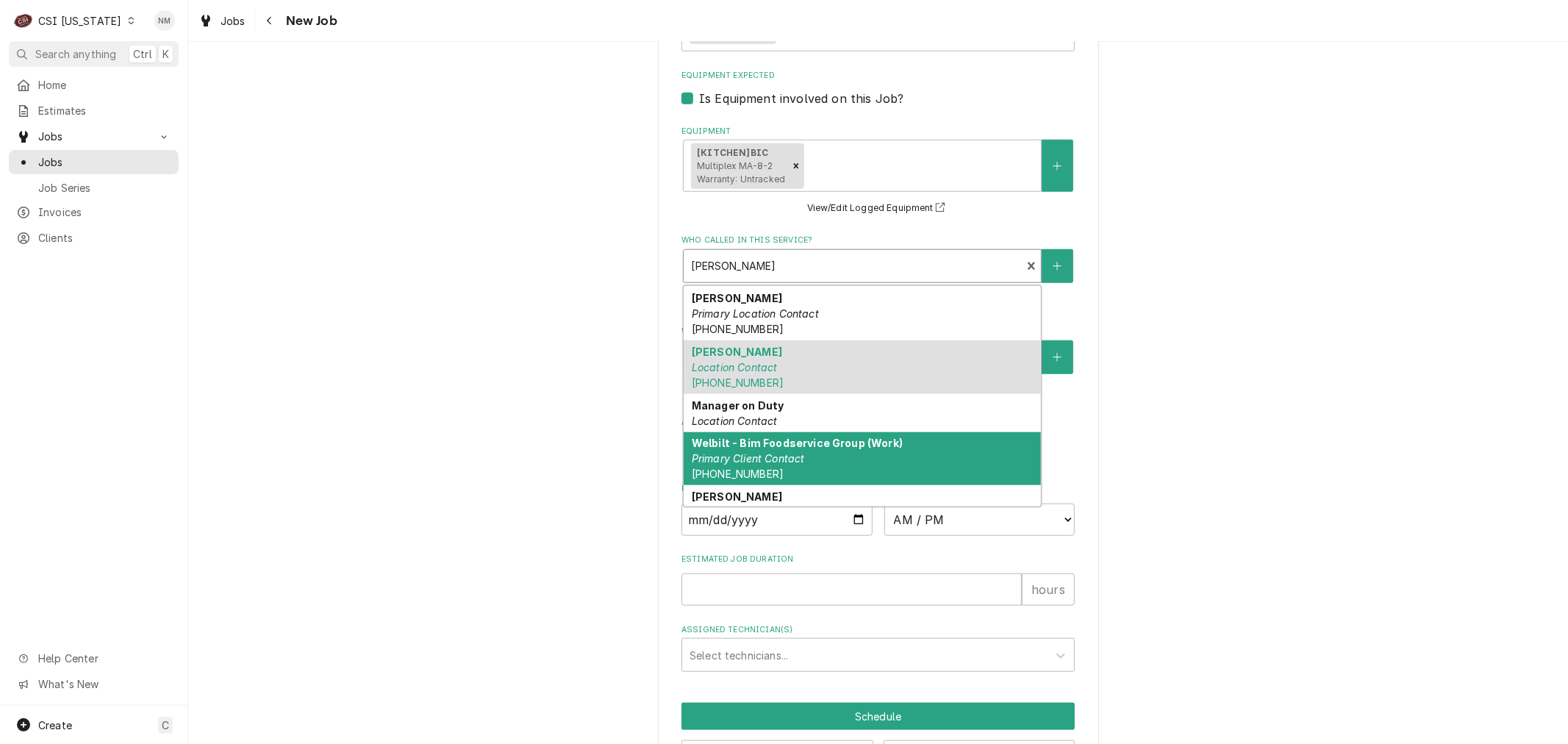
click at [795, 452] on em "Primary Client Contact" at bounding box center [748, 458] width 113 height 12
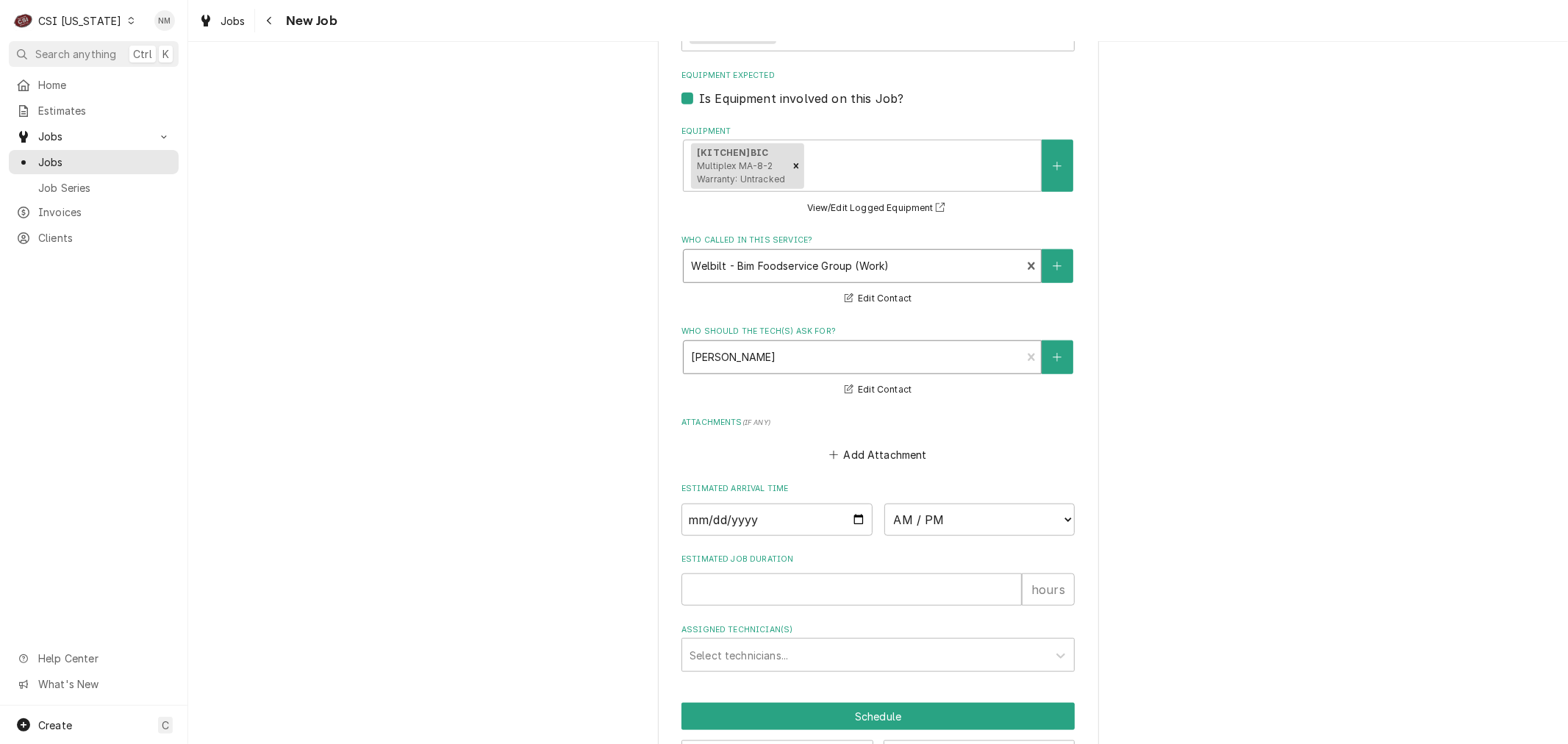
click at [773, 357] on div "Who should the tech(s) ask for?" at bounding box center [852, 357] width 322 height 26
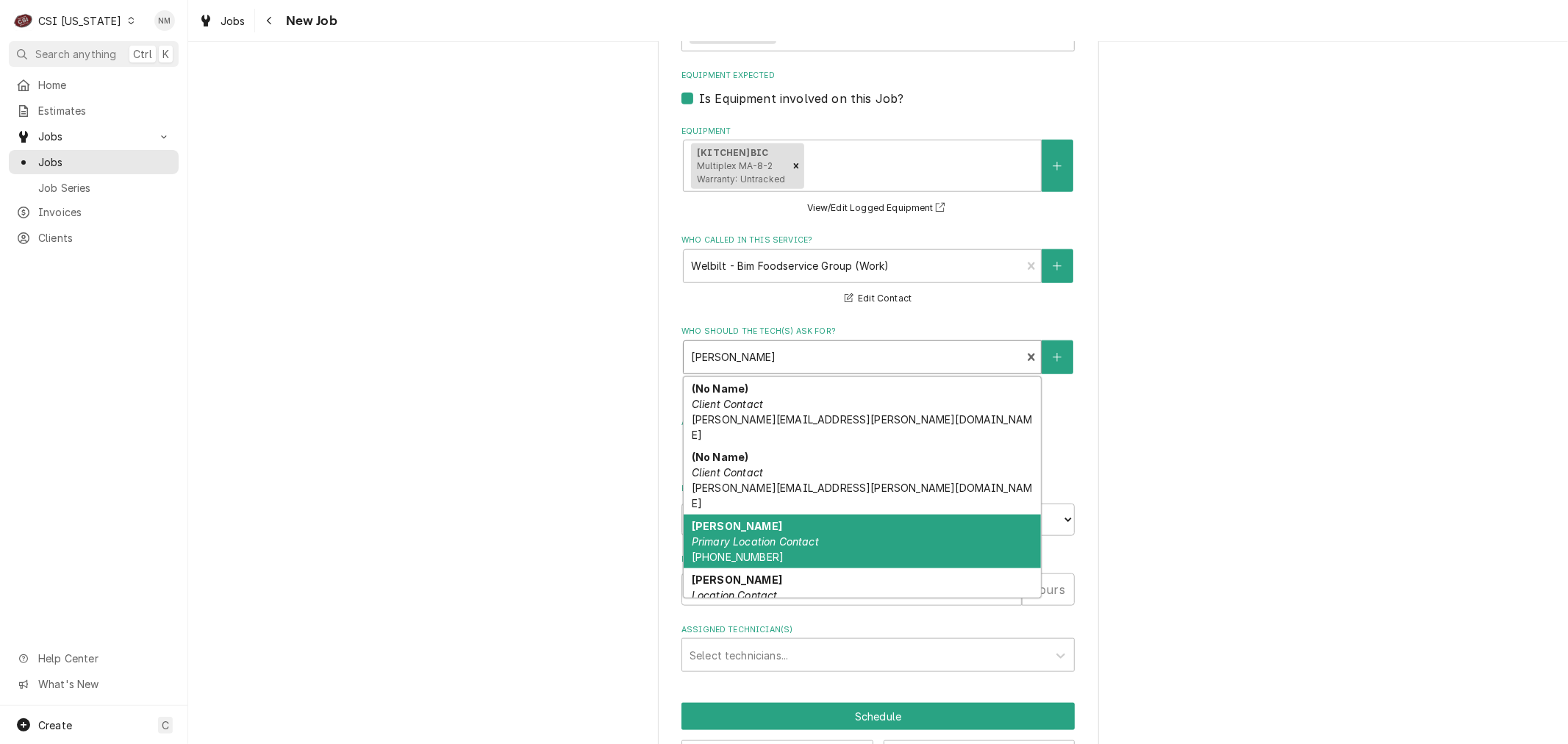
click at [817, 515] on div "Anita Wiggs Primary Location Contact (270) 422-5232" at bounding box center [862, 542] width 357 height 54
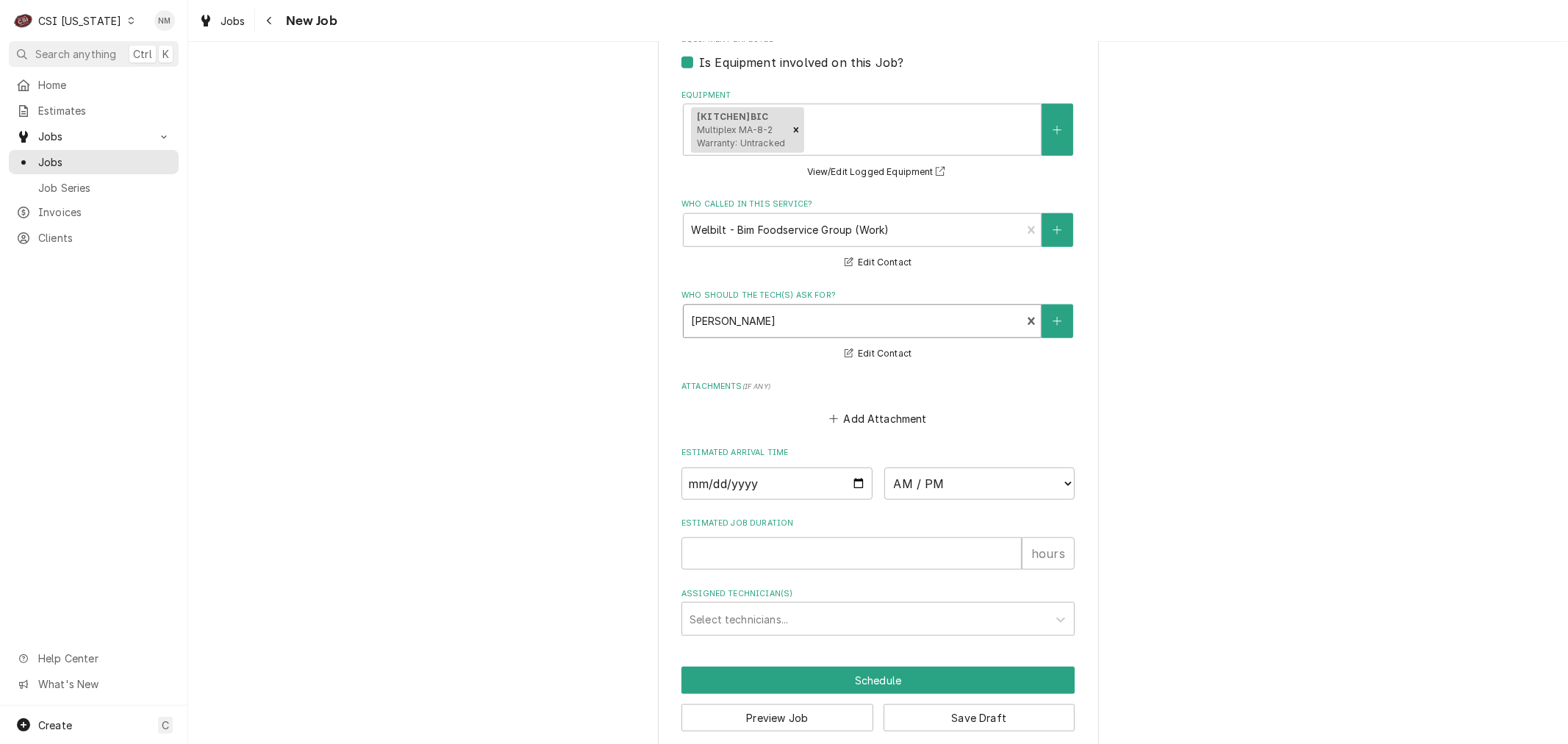
scroll to position [1194, 0]
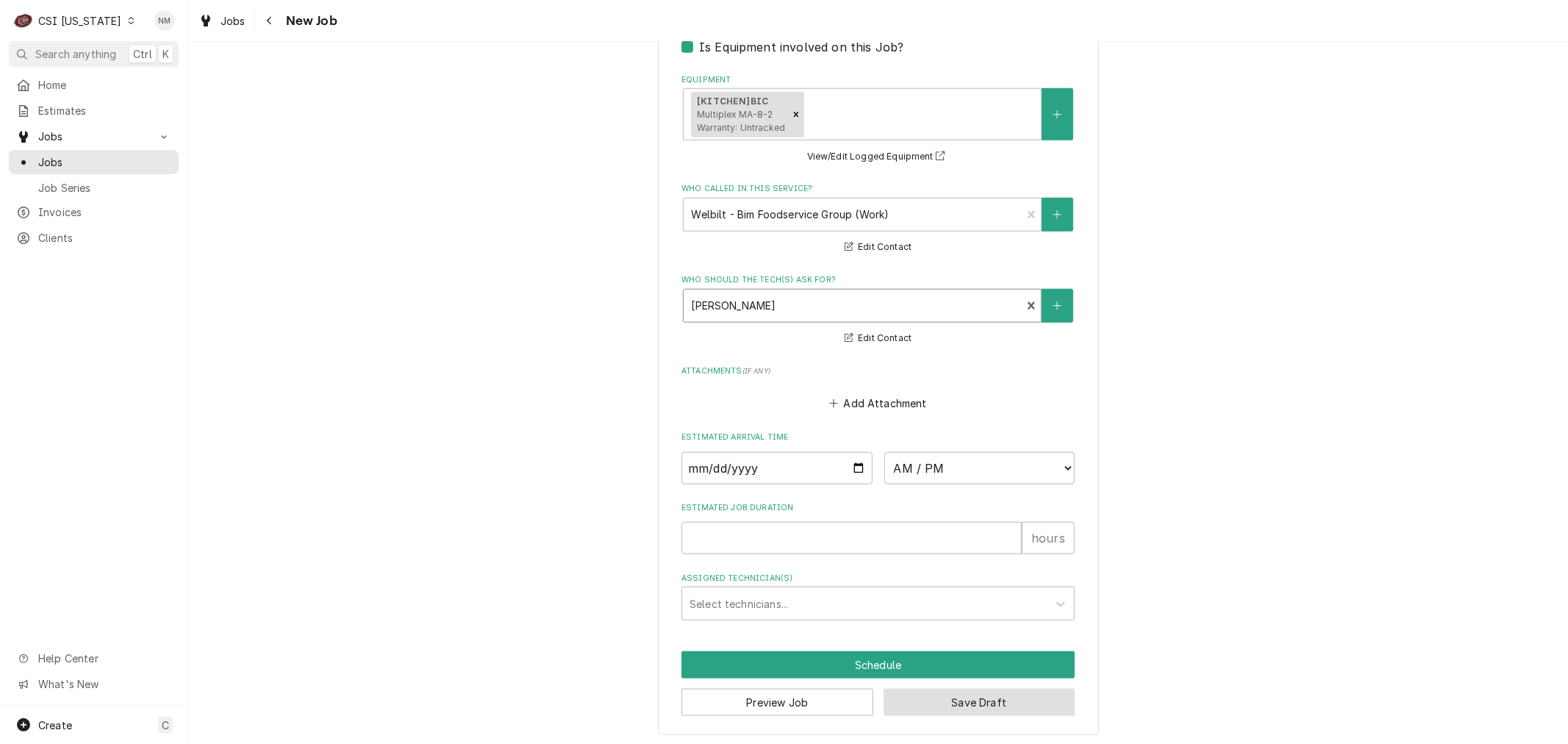
click at [987, 699] on button "Save Draft" at bounding box center [979, 702] width 192 height 27
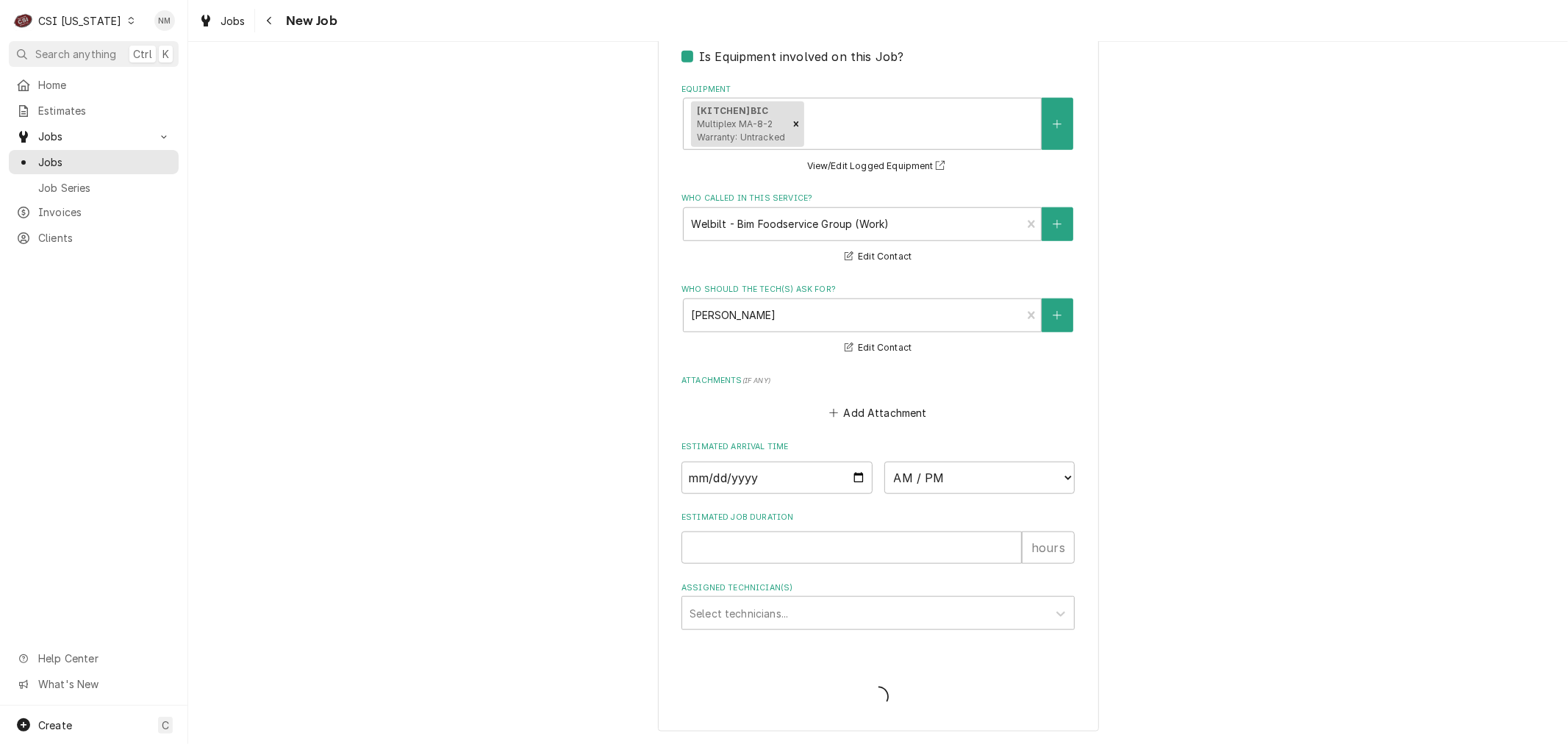
scroll to position [1180, 0]
type textarea "x"
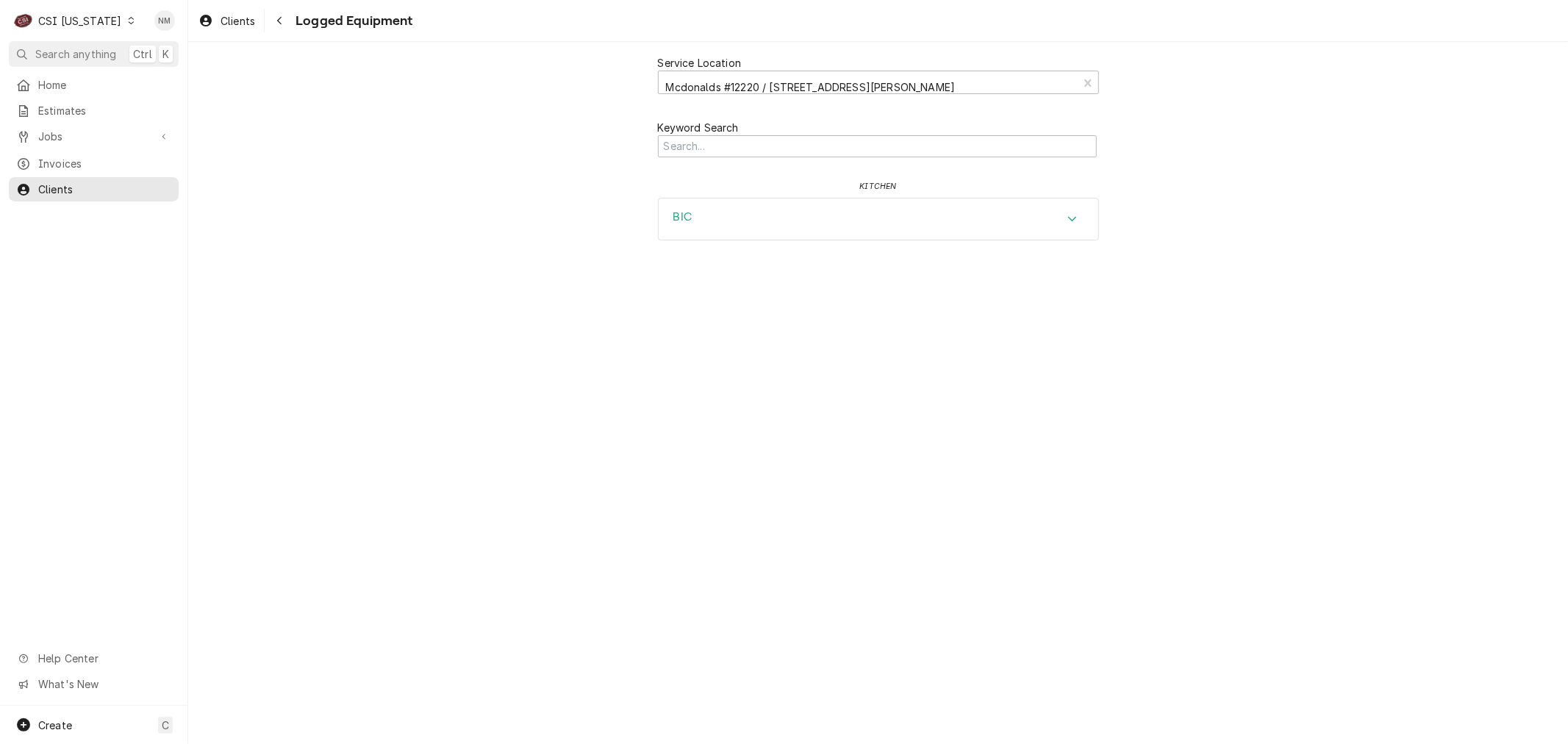
click at [738, 223] on div "BIC" at bounding box center [878, 219] width 440 height 41
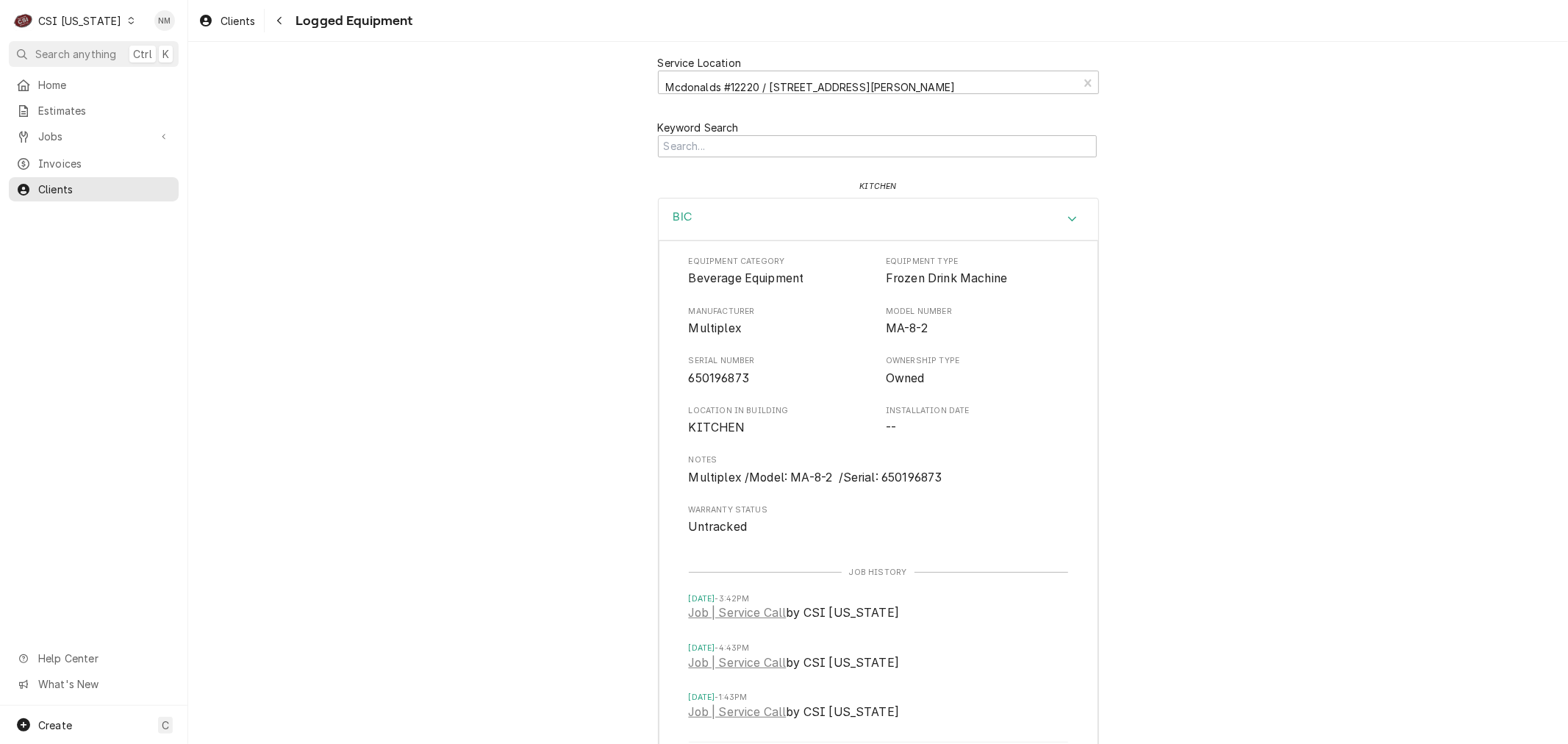
click at [1253, 383] on div "Service Location Mcdonalds #12220 / [STREET_ADDRESS][PERSON_NAME] Keyword Searc…" at bounding box center [878, 424] width 1380 height 765
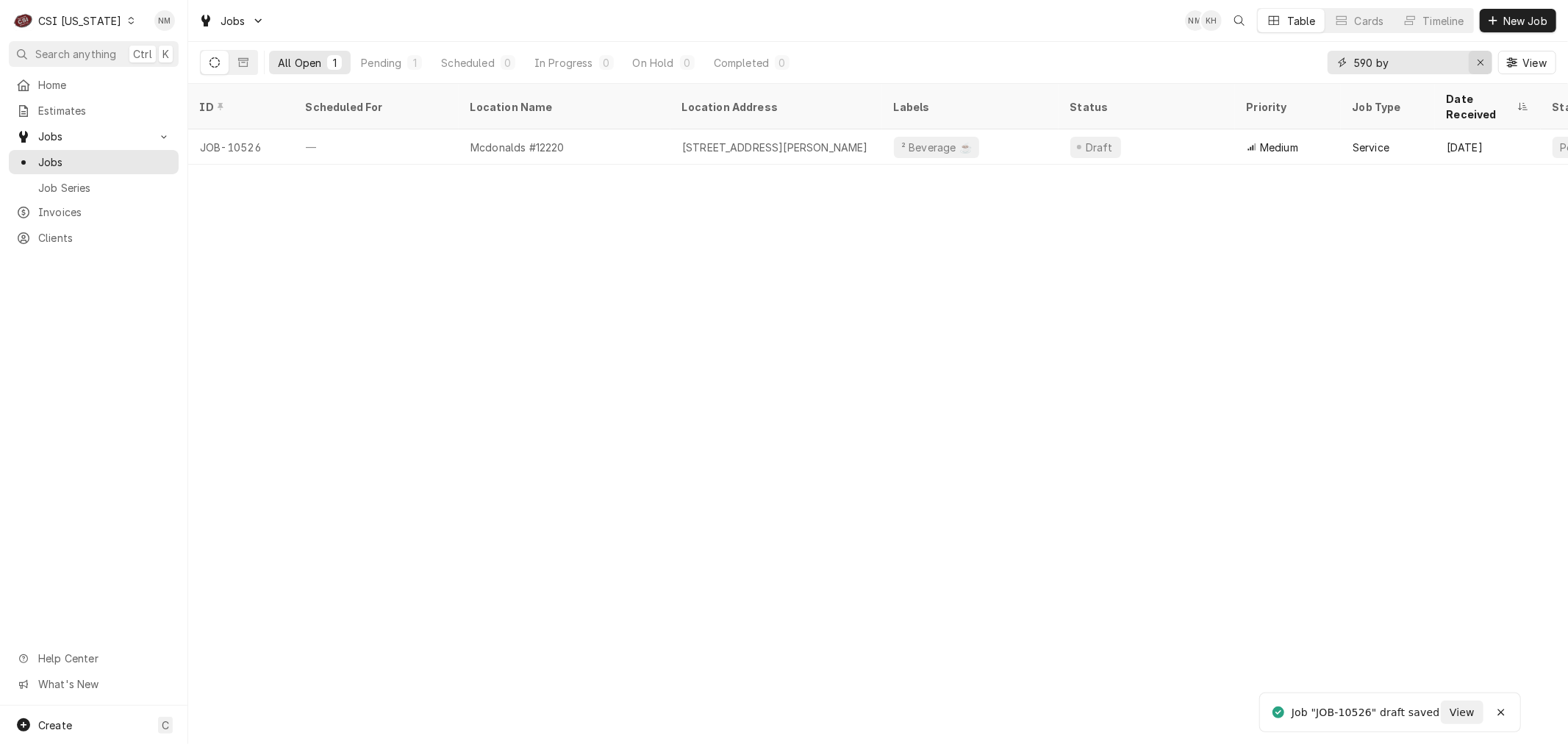
click at [1480, 55] on div "Erase input" at bounding box center [1480, 62] width 15 height 15
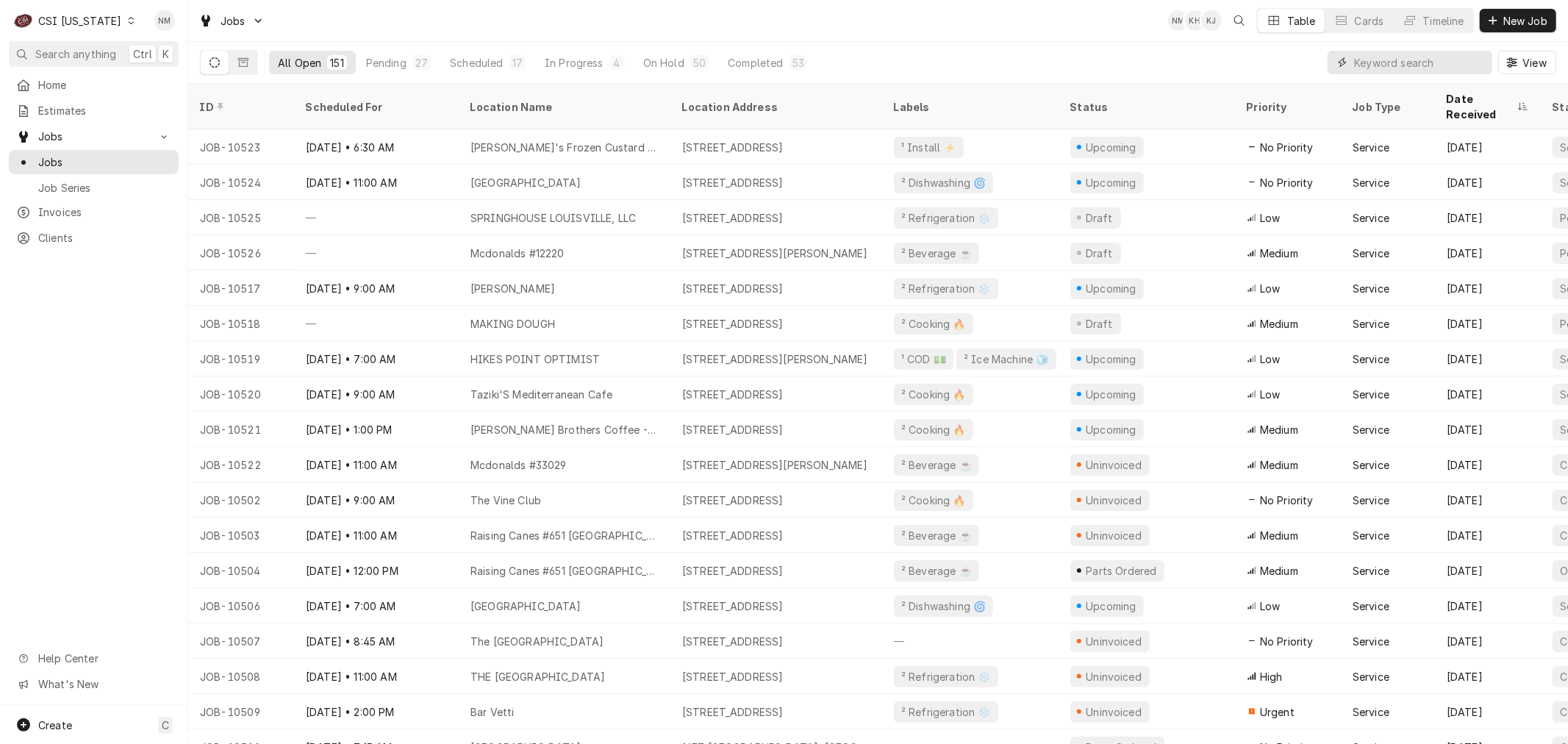
click at [1398, 64] on input "Dynamic Content Wrapper" at bounding box center [1419, 62] width 131 height 24
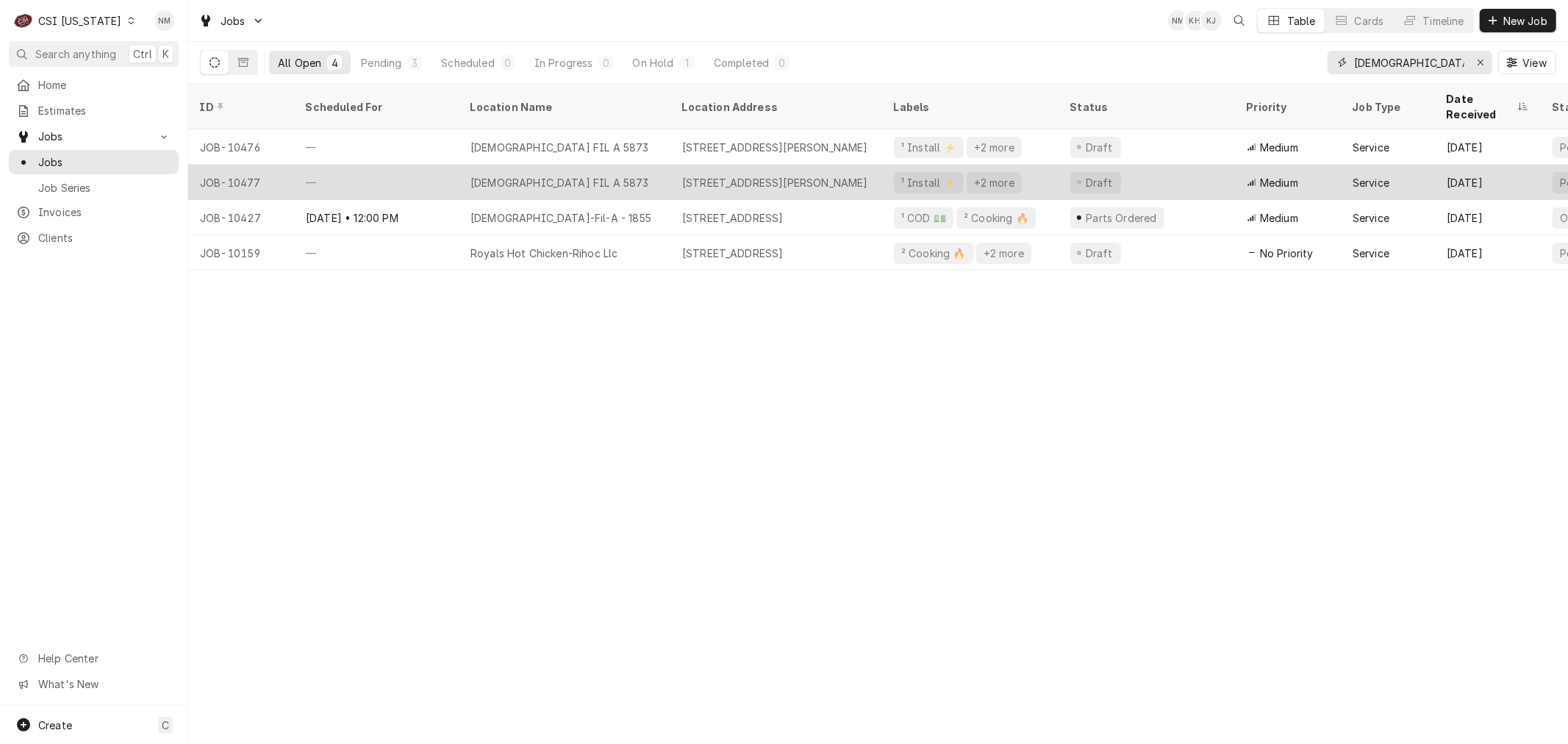
type input "[DEMOGRAPHIC_DATA]"
click at [647, 165] on div "[DEMOGRAPHIC_DATA] FIL A 5873" at bounding box center [564, 182] width 212 height 36
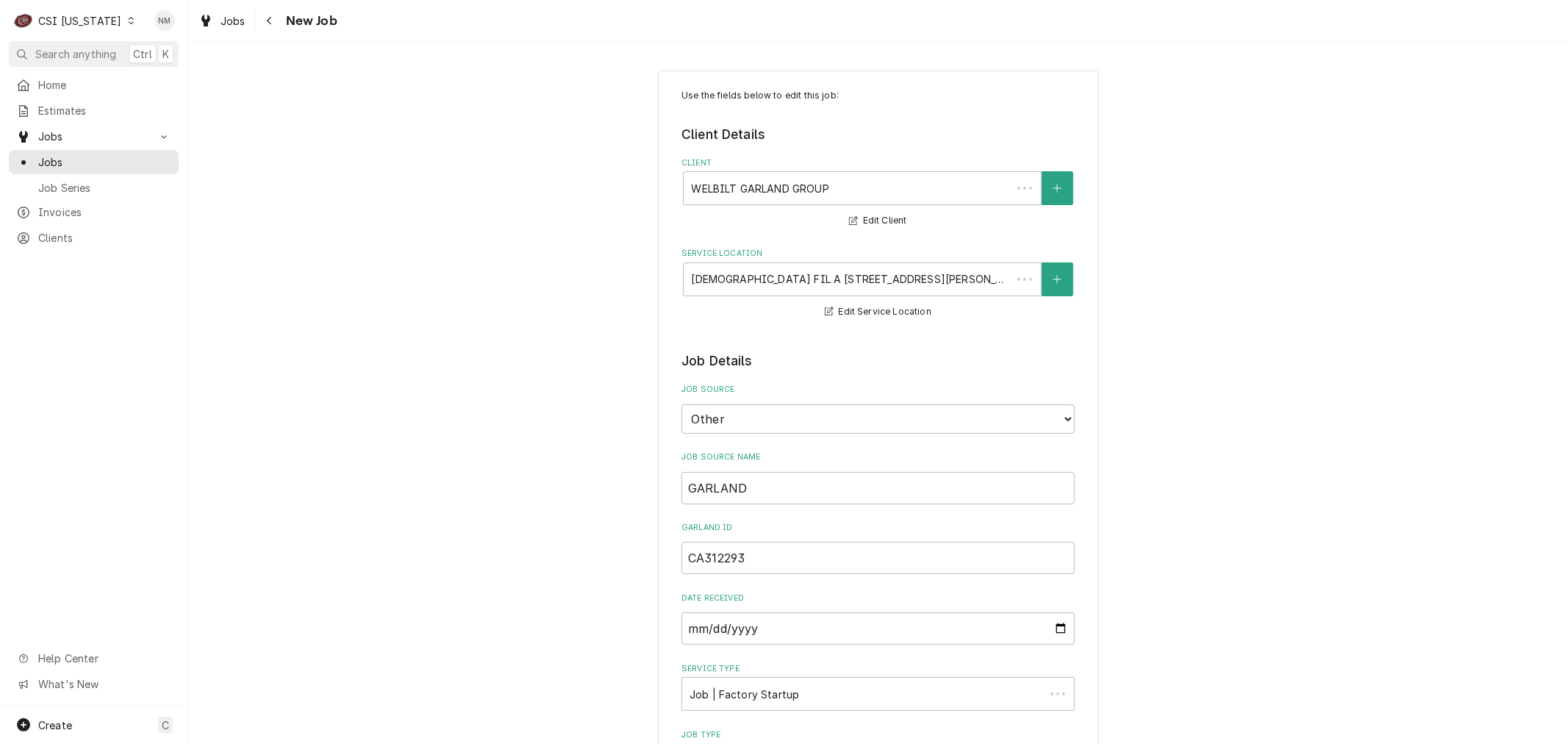
type textarea "x"
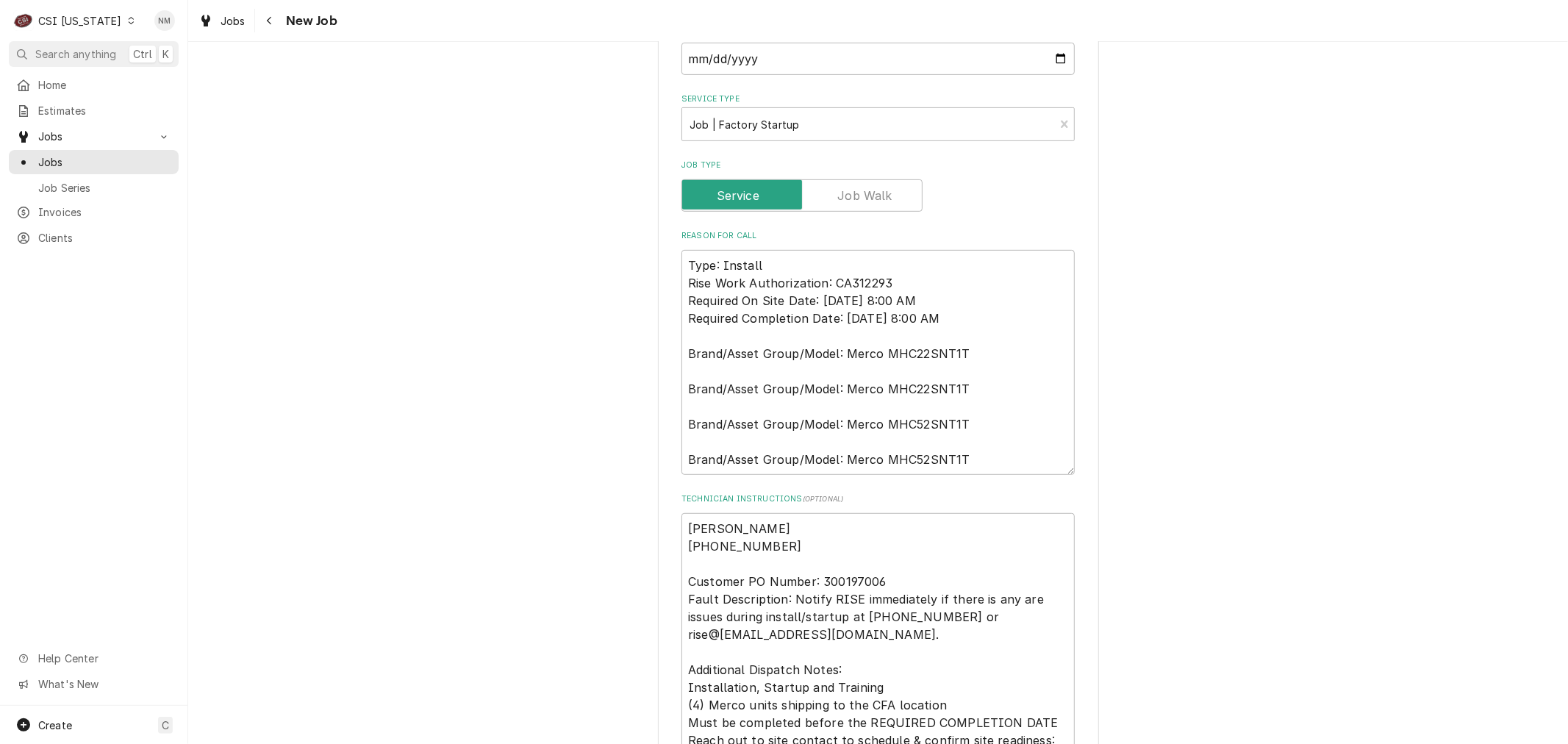
scroll to position [572, 0]
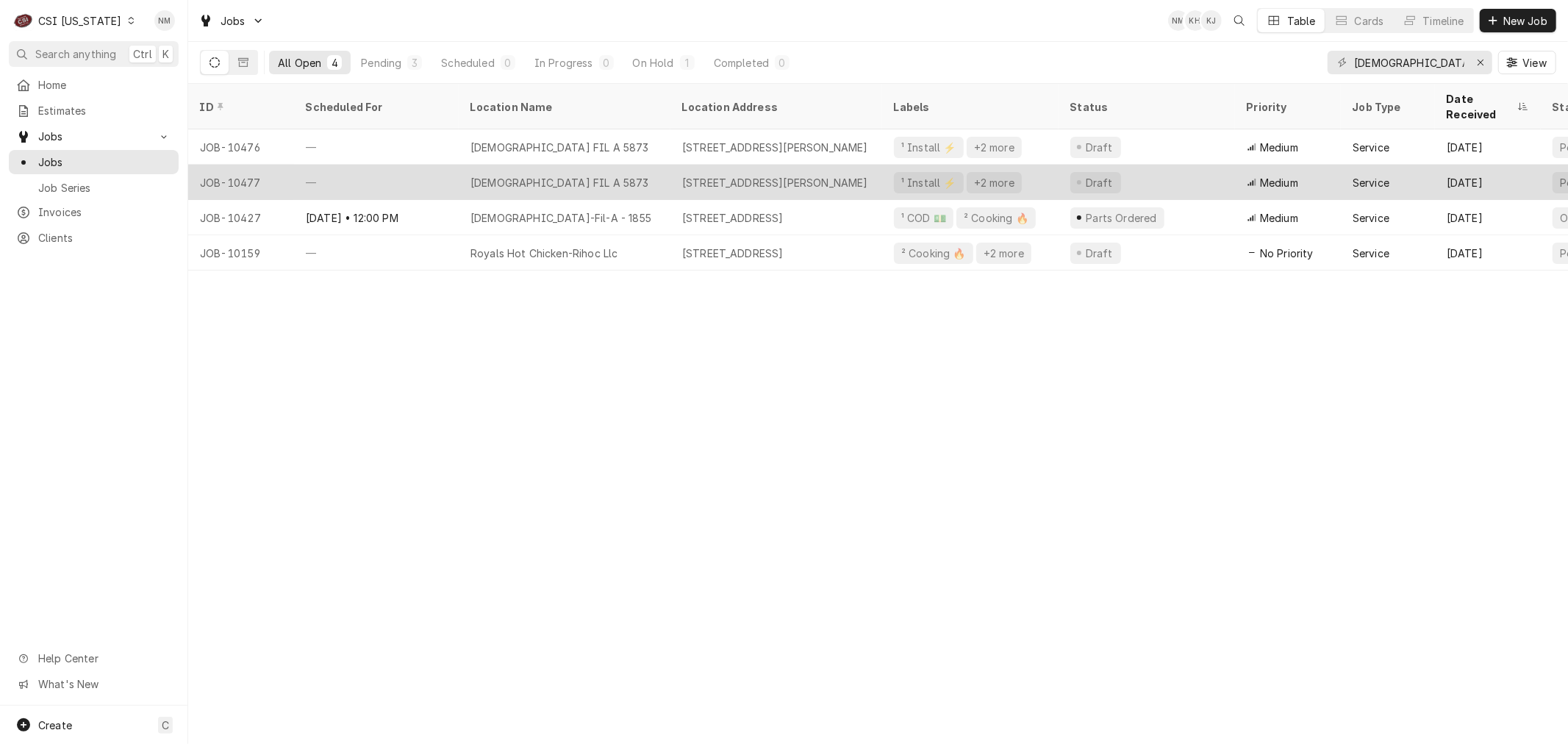
click at [629, 165] on div "[DEMOGRAPHIC_DATA] FIL A 5873" at bounding box center [564, 182] width 212 height 36
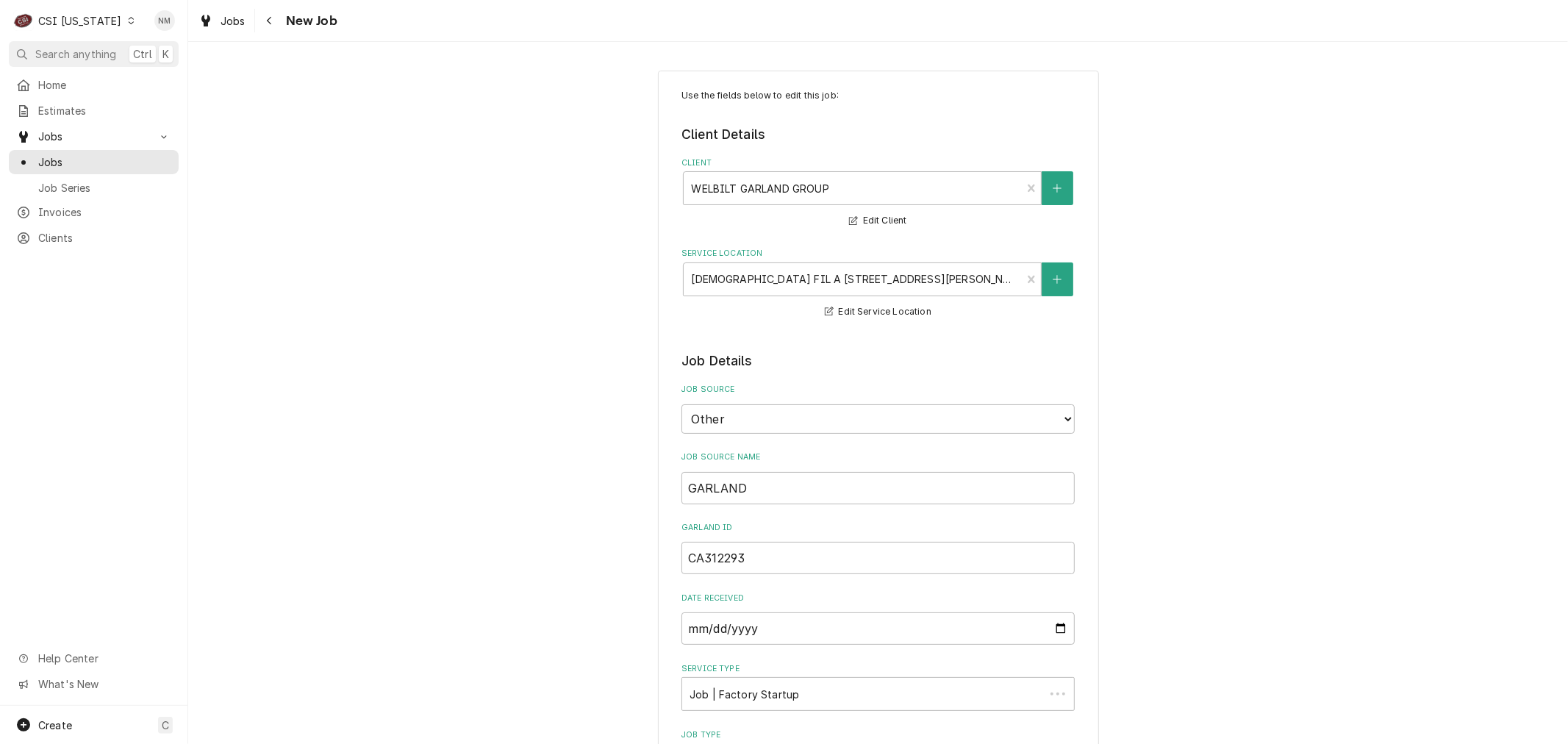
type textarea "x"
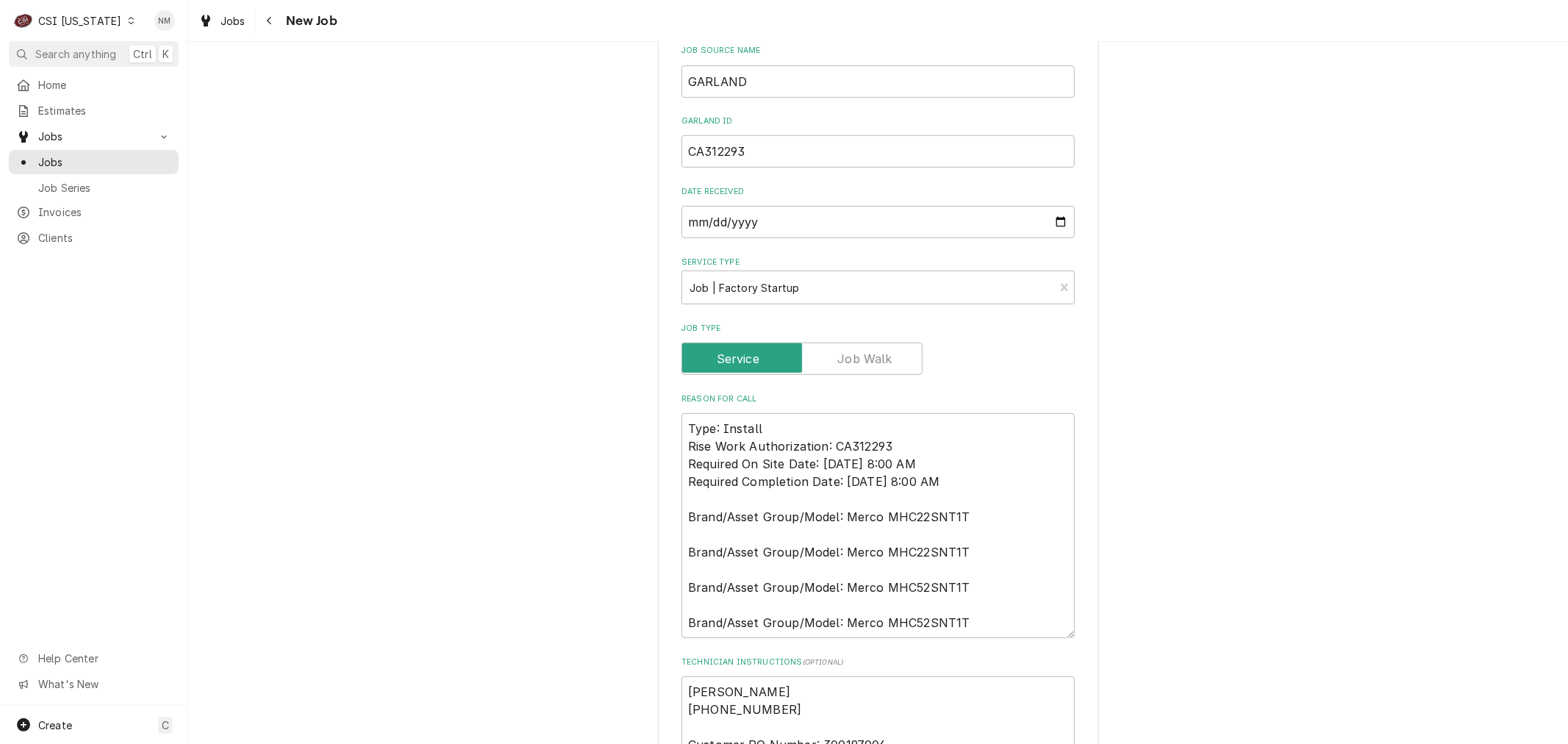
scroll to position [408, 0]
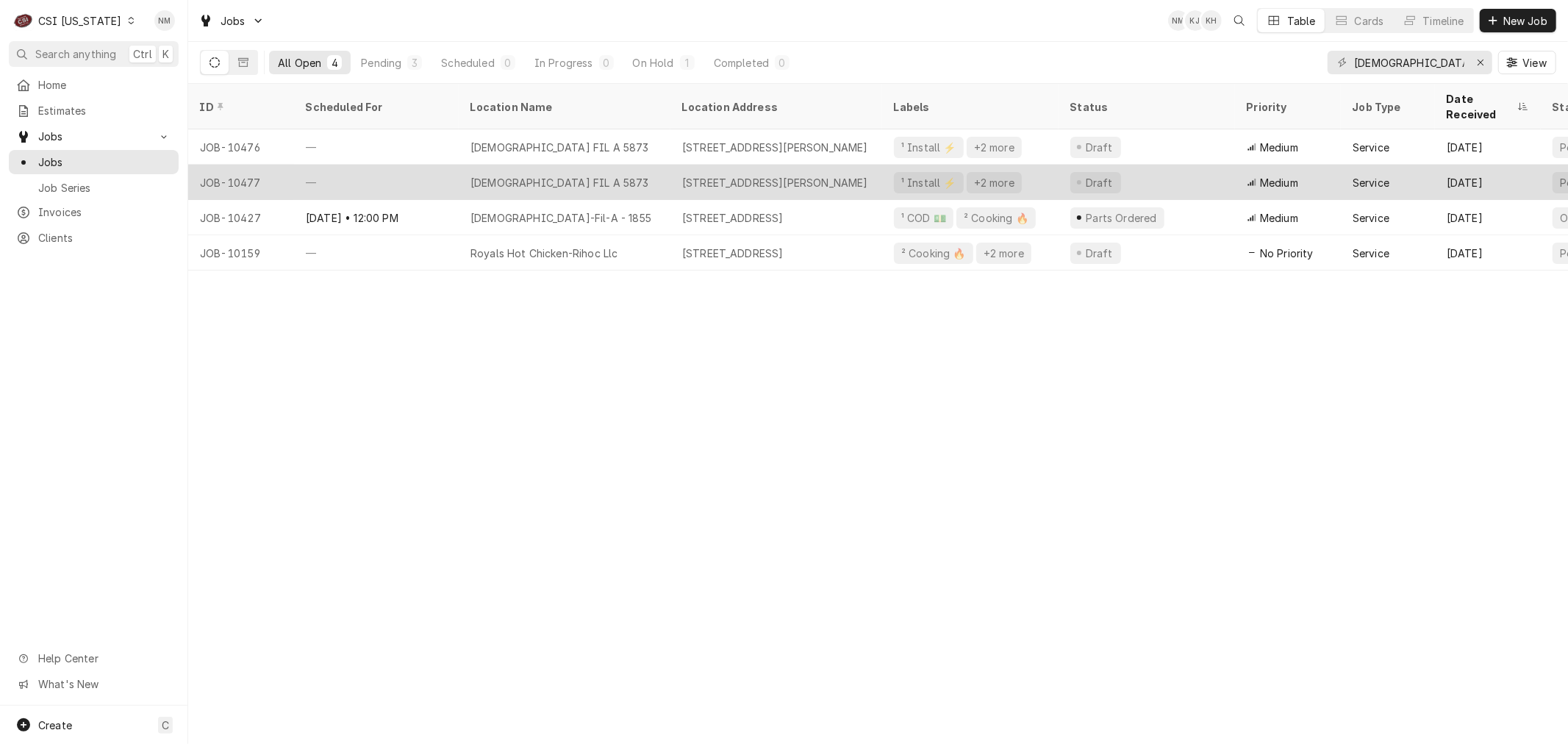
click at [624, 165] on div "[DEMOGRAPHIC_DATA] FIL A 5873" at bounding box center [564, 182] width 212 height 36
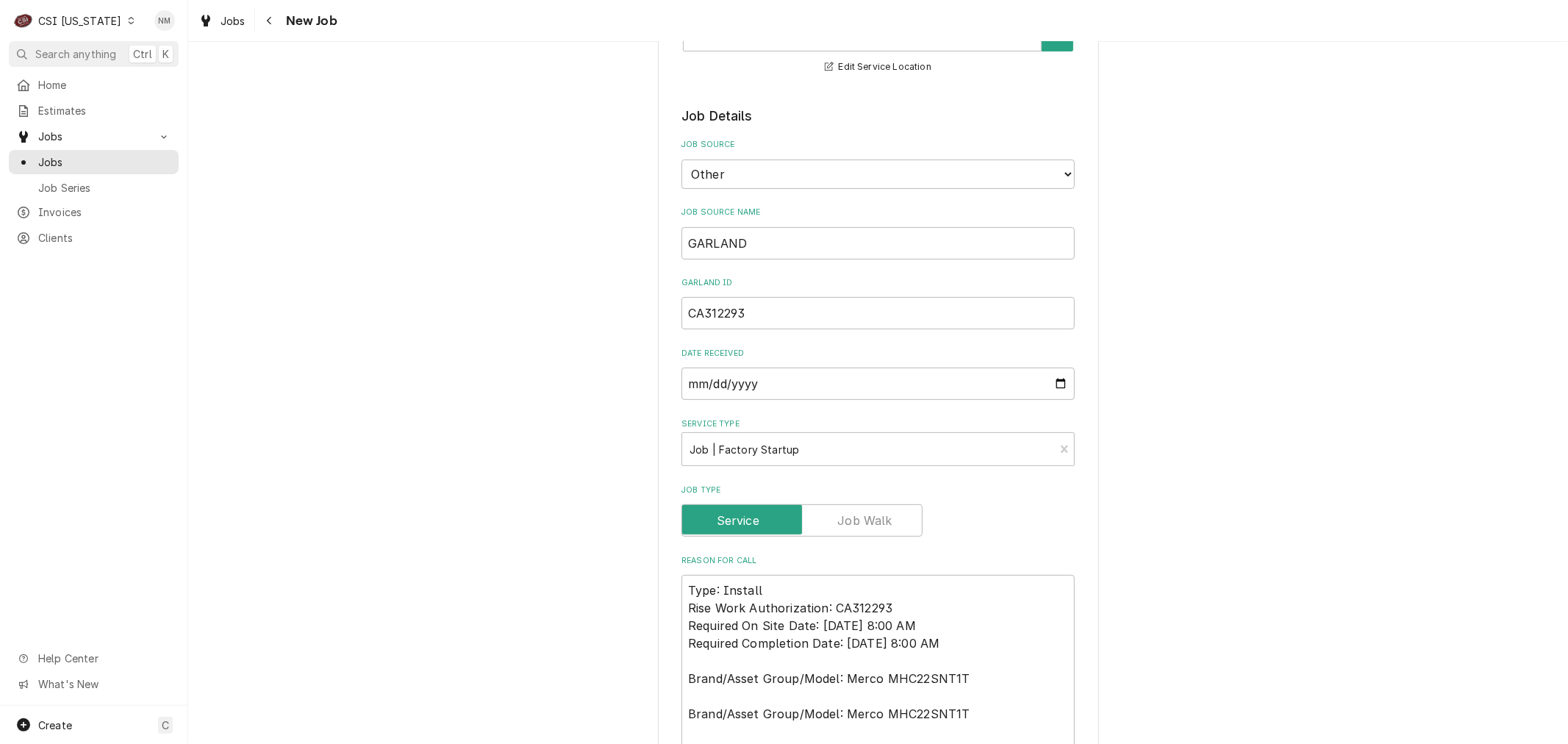
type textarea "x"
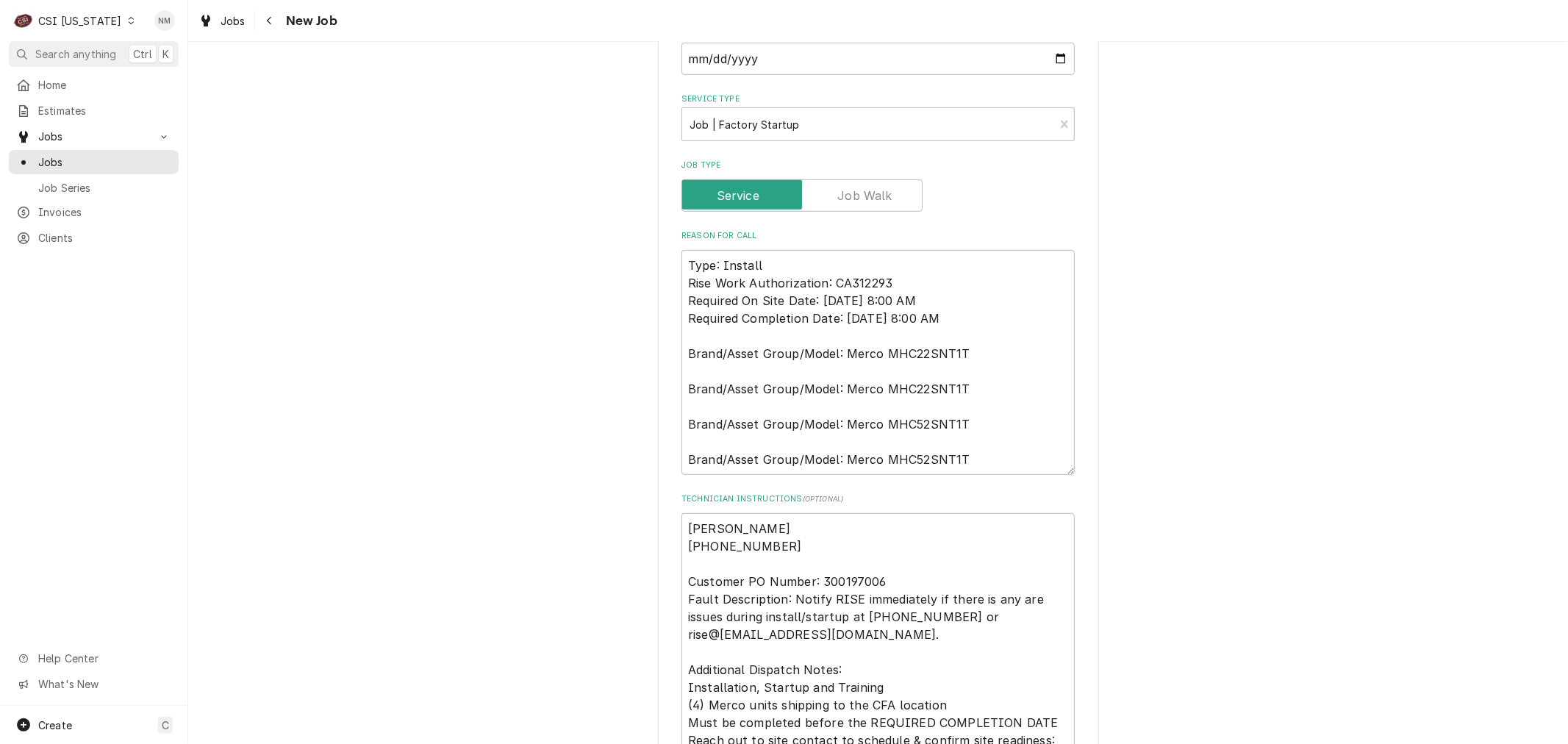
scroll to position [572, 0]
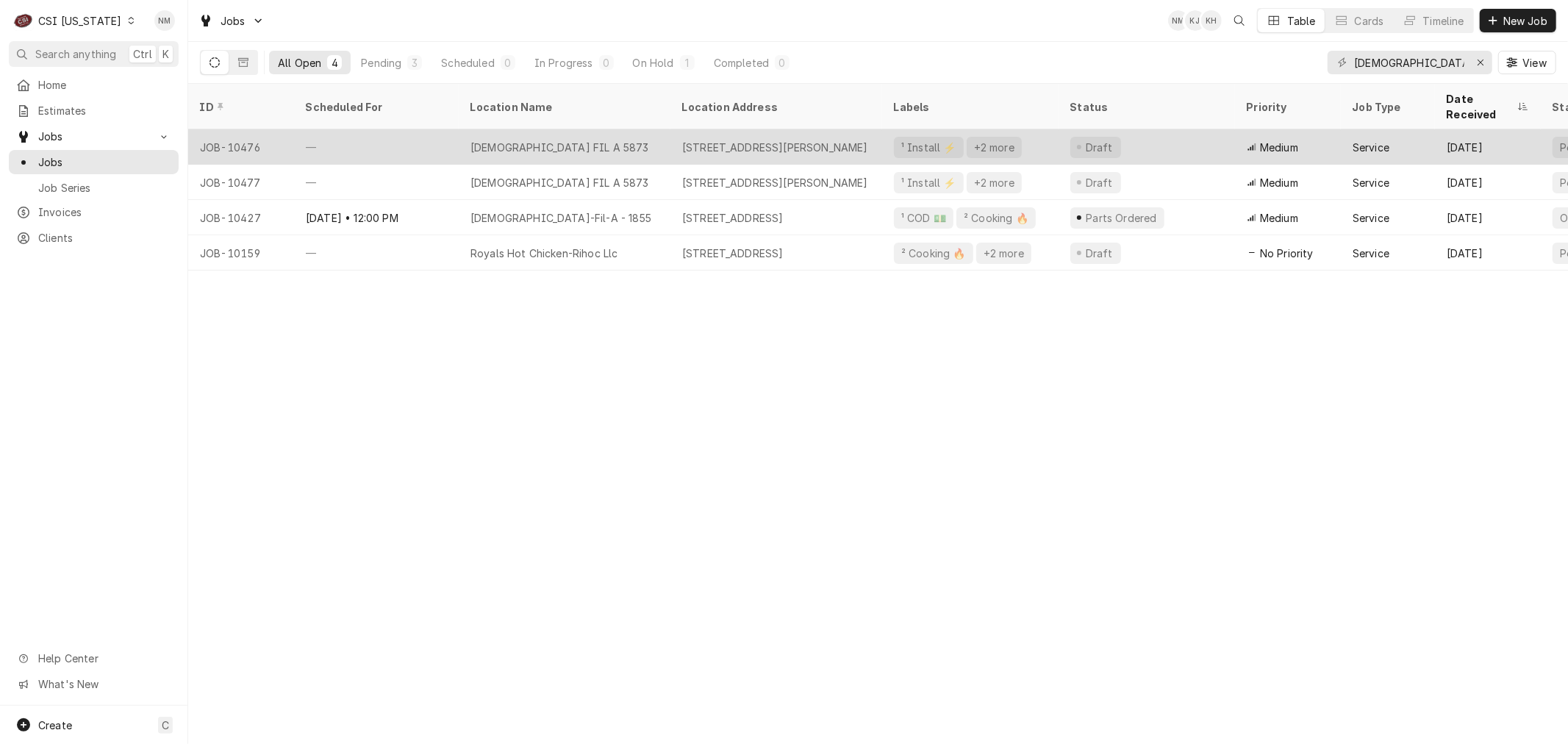
click at [402, 130] on div "—" at bounding box center [376, 147] width 165 height 36
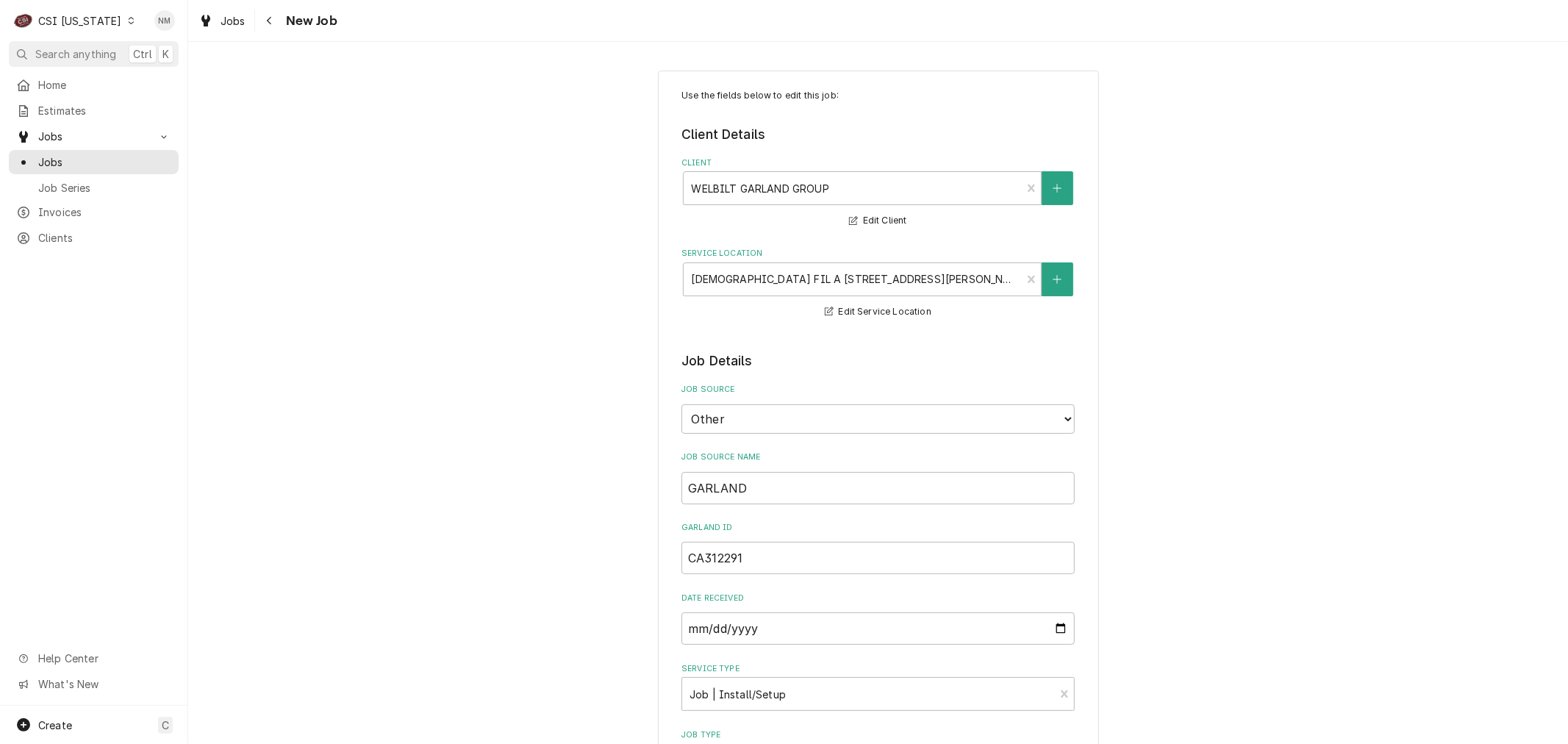
type textarea "x"
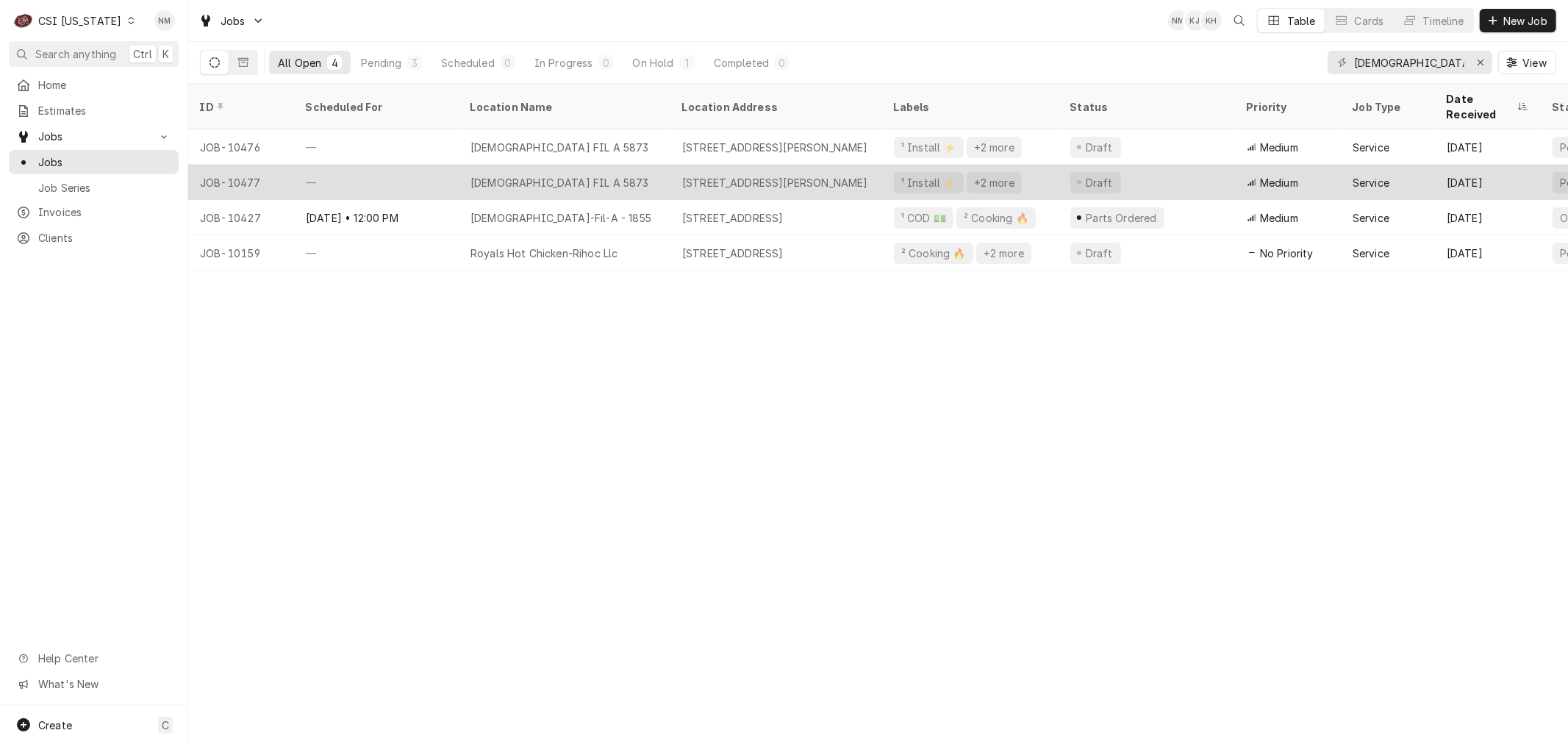
click at [412, 165] on div "—" at bounding box center [376, 182] width 165 height 36
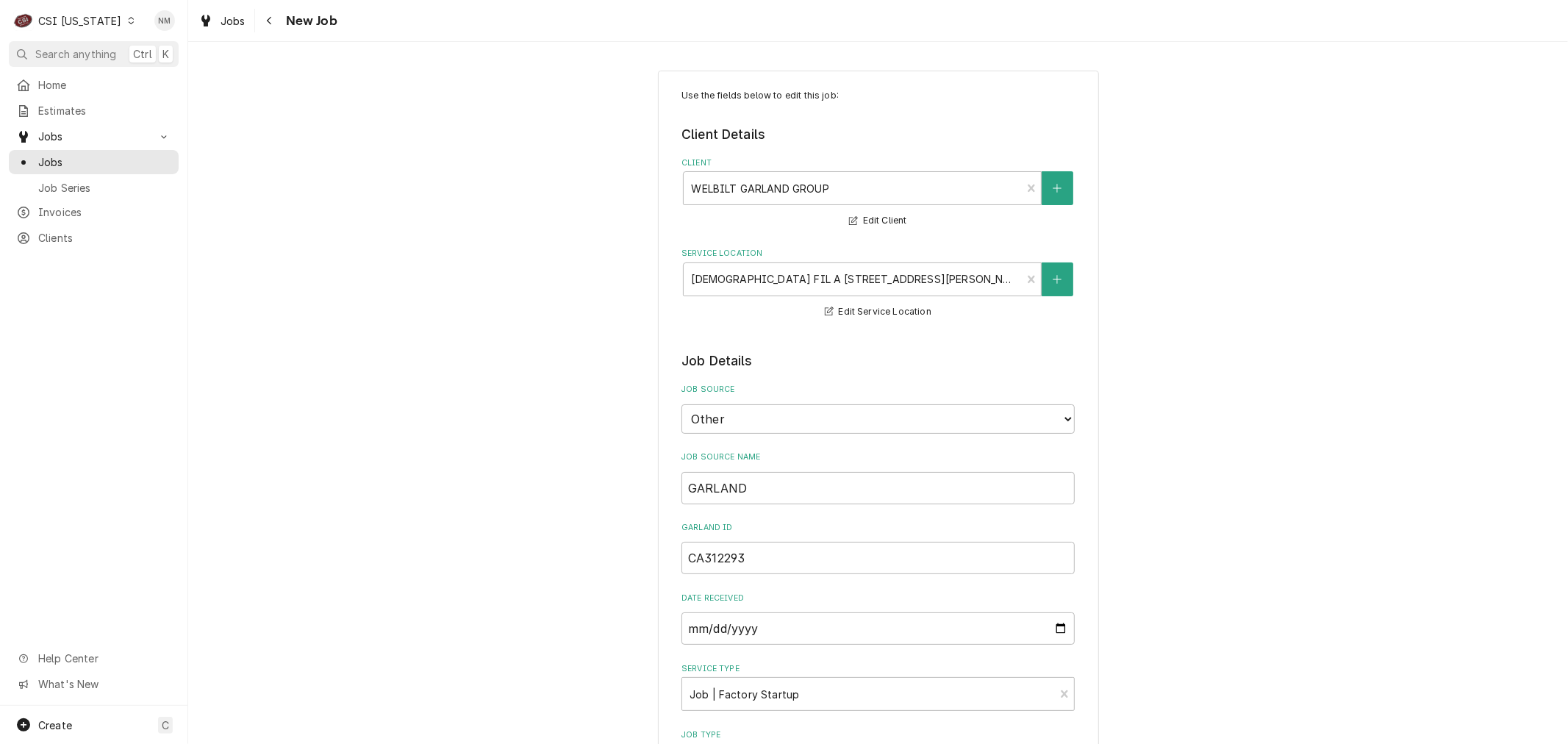
type textarea "x"
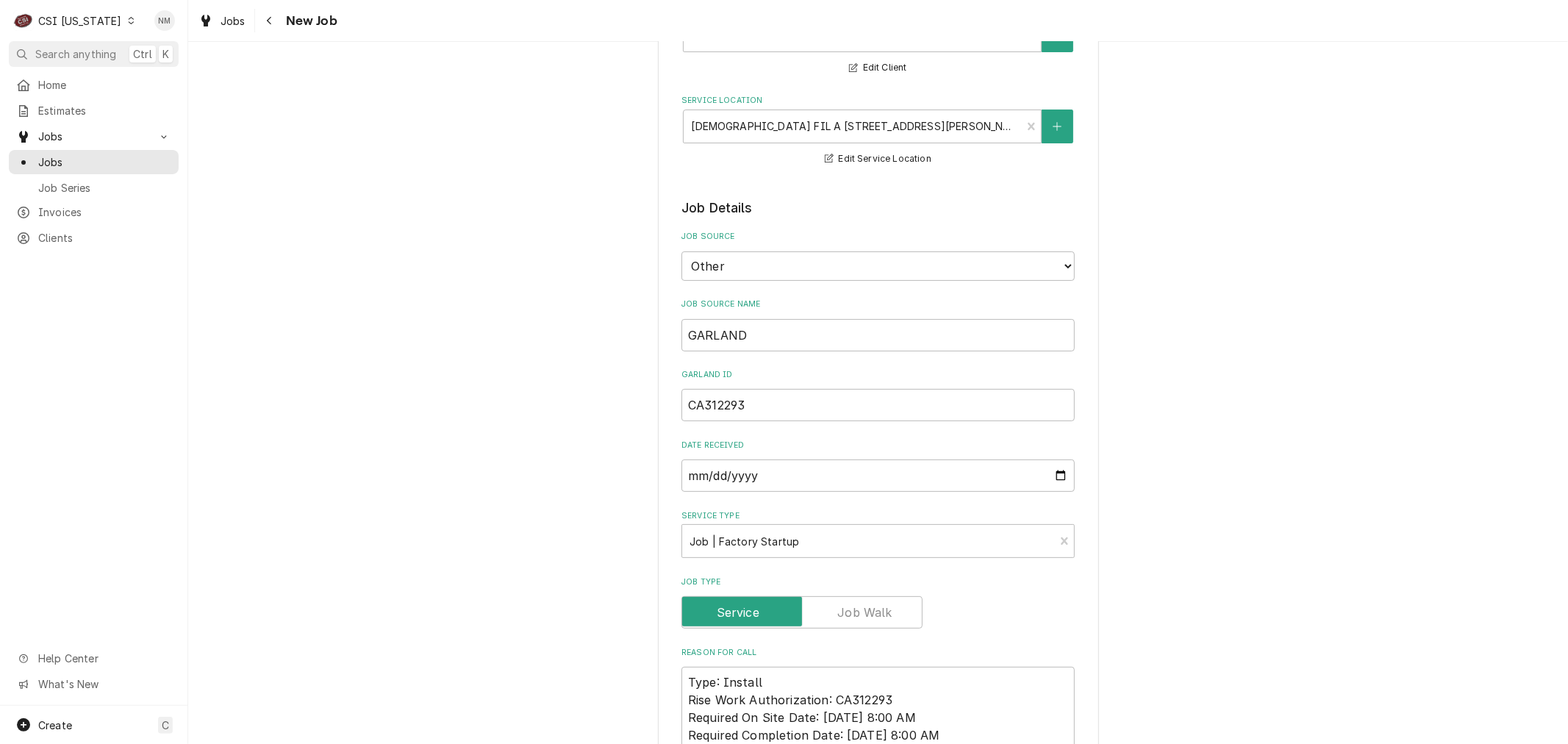
scroll to position [327, 0]
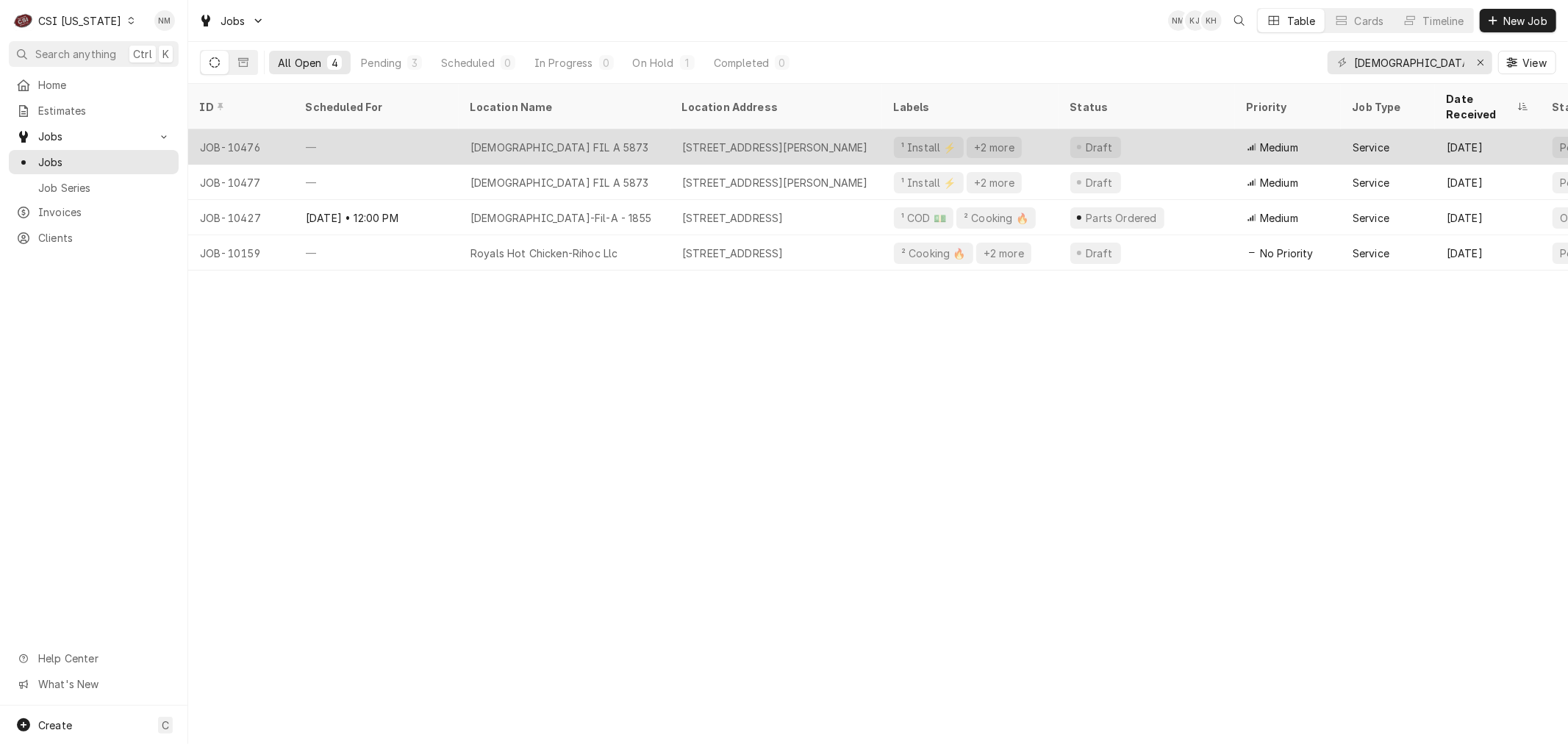
click at [614, 130] on div "[DEMOGRAPHIC_DATA] FIL A 5873" at bounding box center [564, 147] width 212 height 36
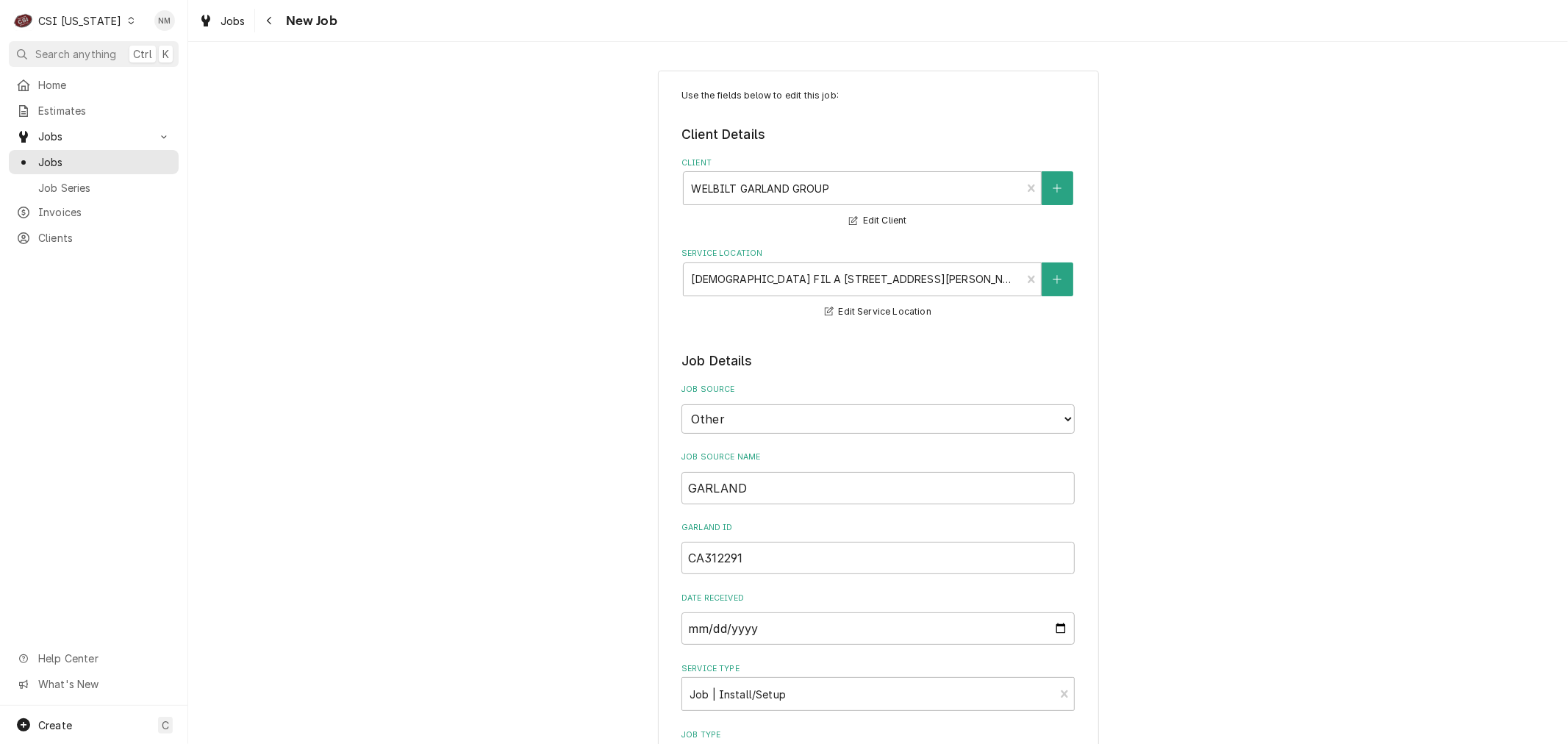
type textarea "x"
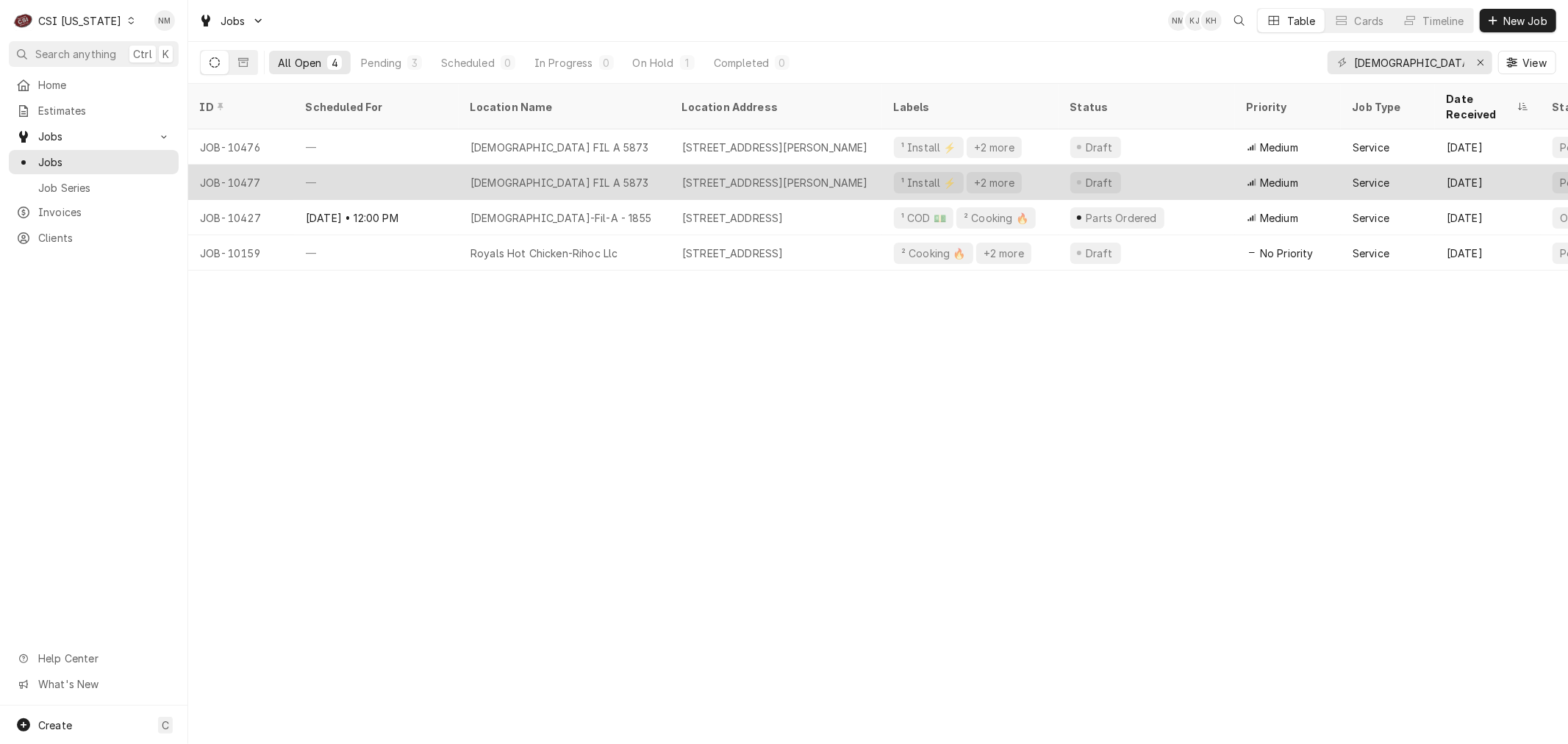
click at [384, 165] on div "—" at bounding box center [376, 182] width 165 height 36
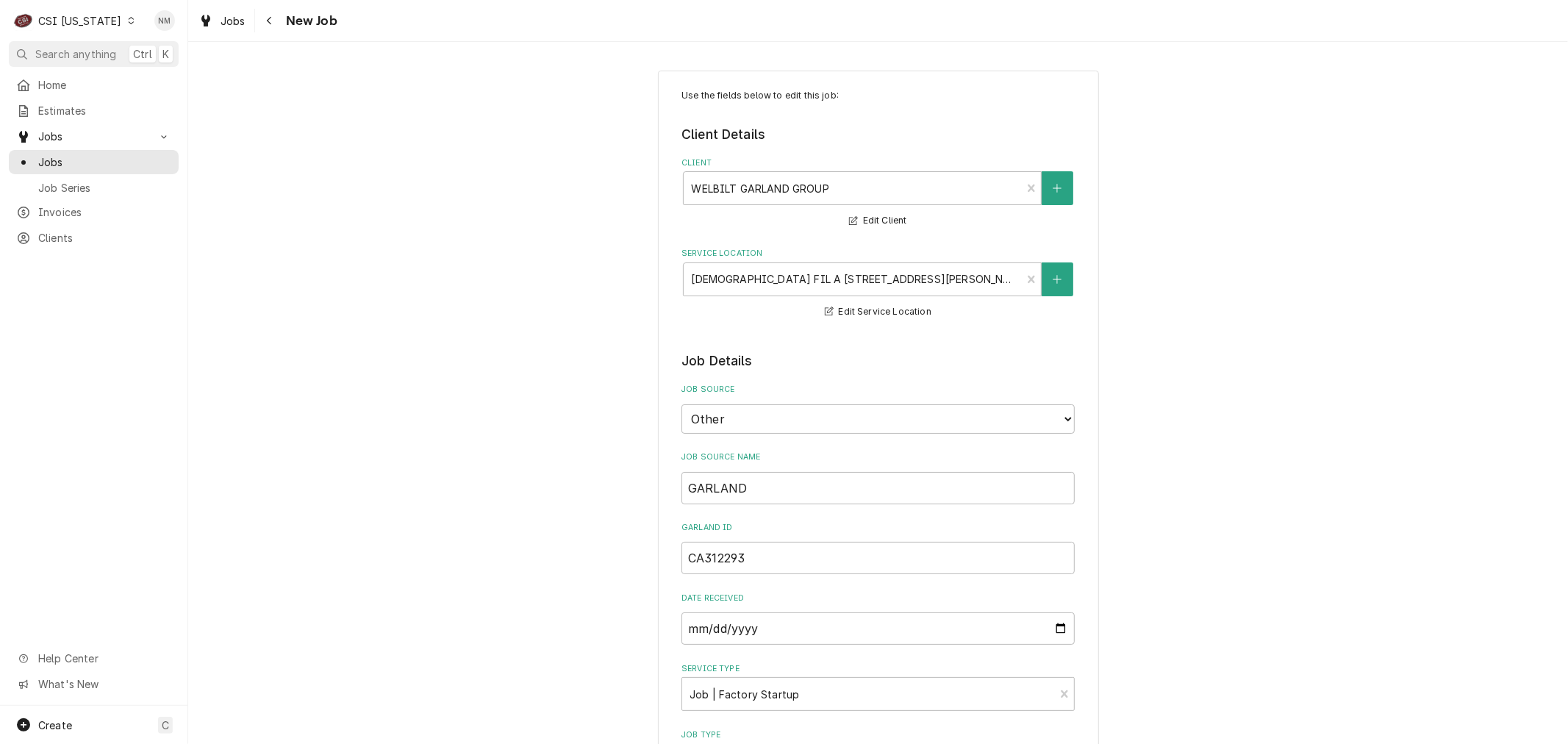
type textarea "x"
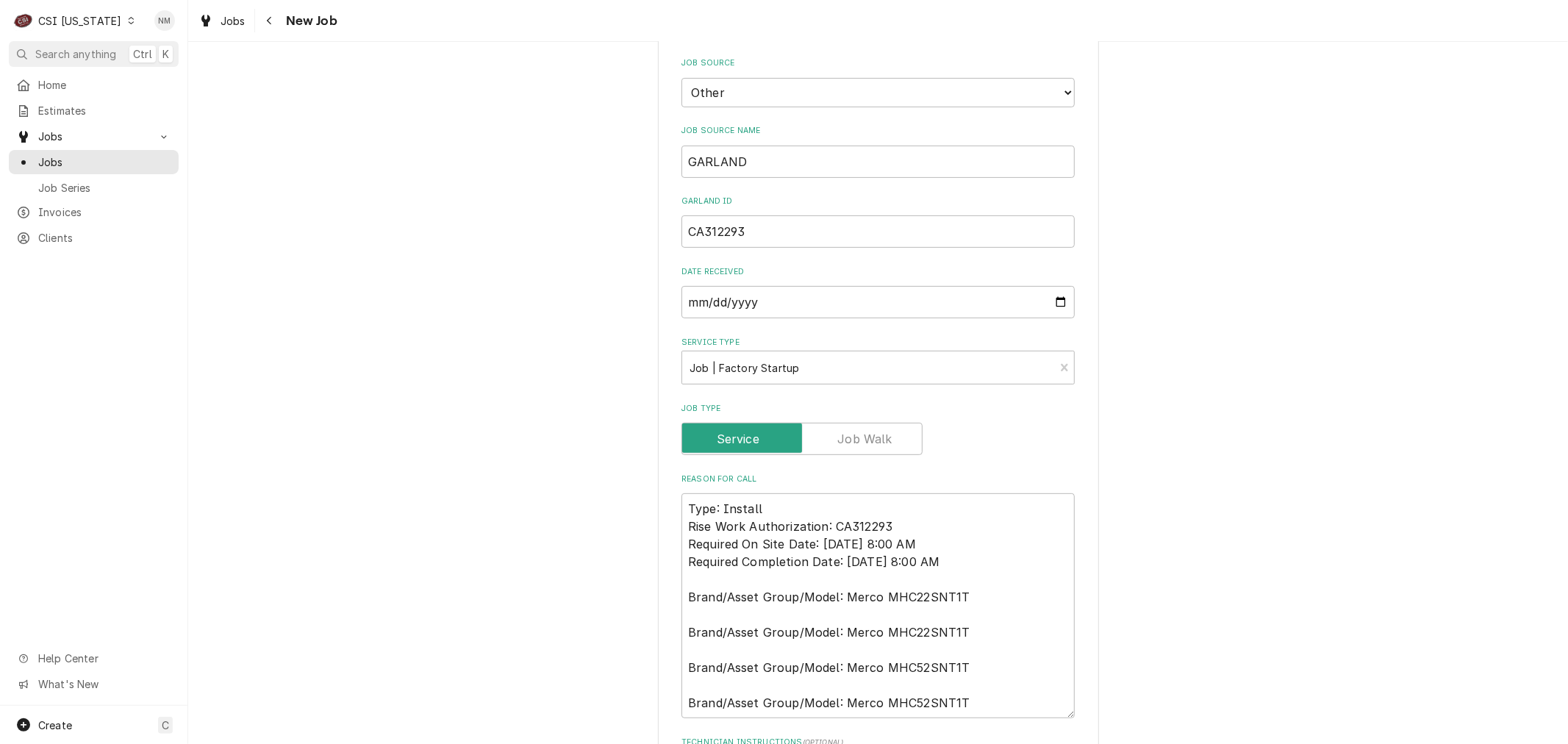
scroll to position [572, 0]
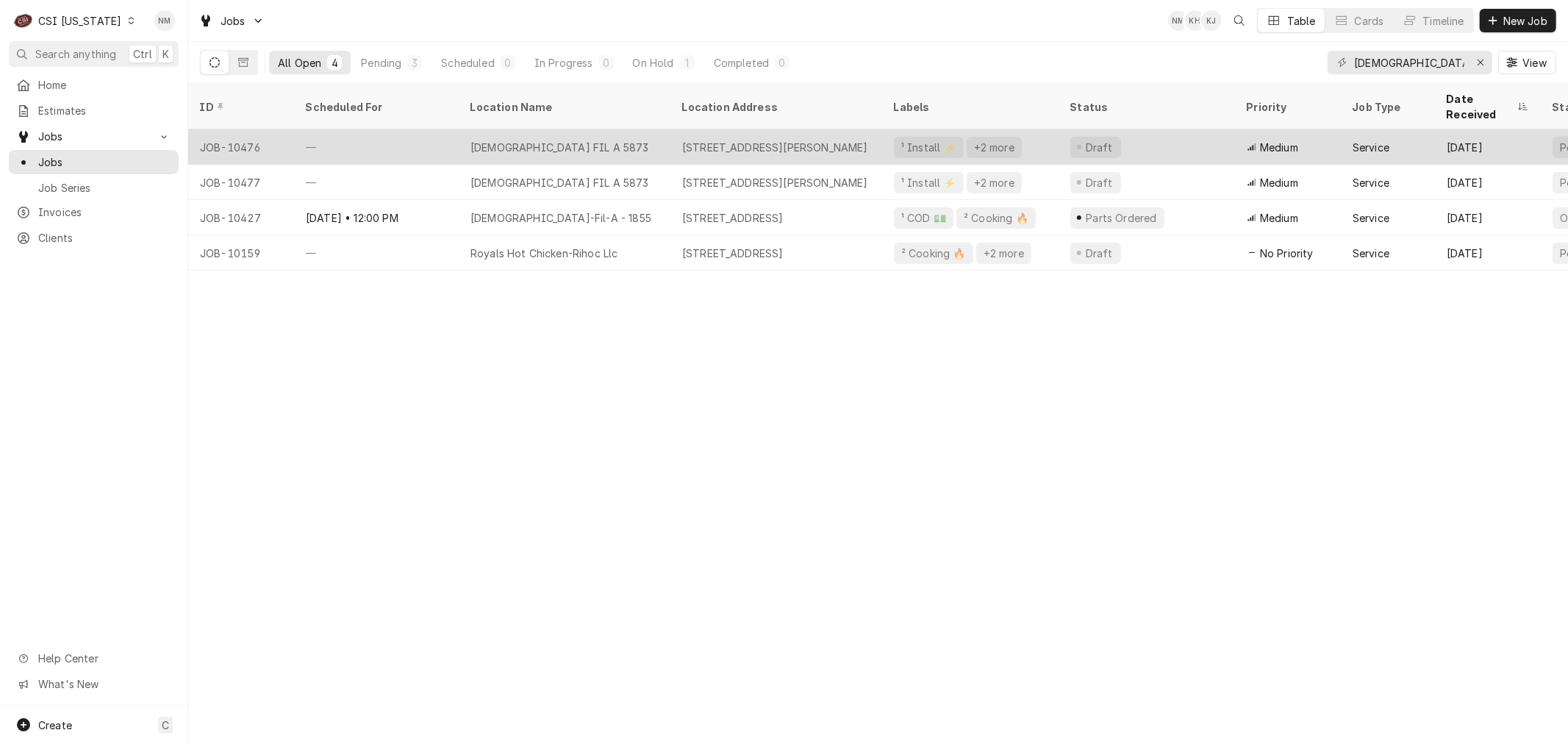
click at [393, 130] on div "—" at bounding box center [376, 147] width 165 height 36
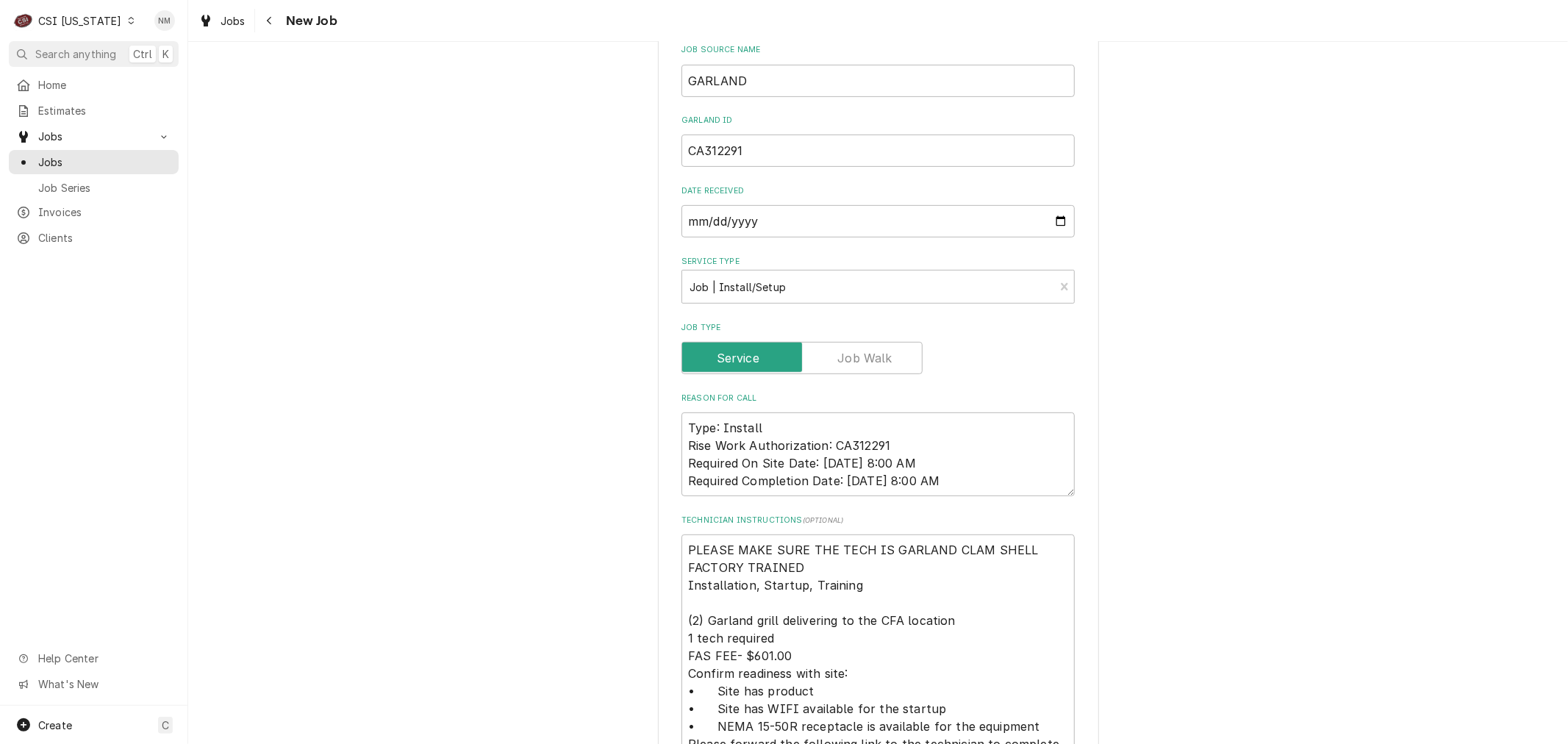
scroll to position [572, 0]
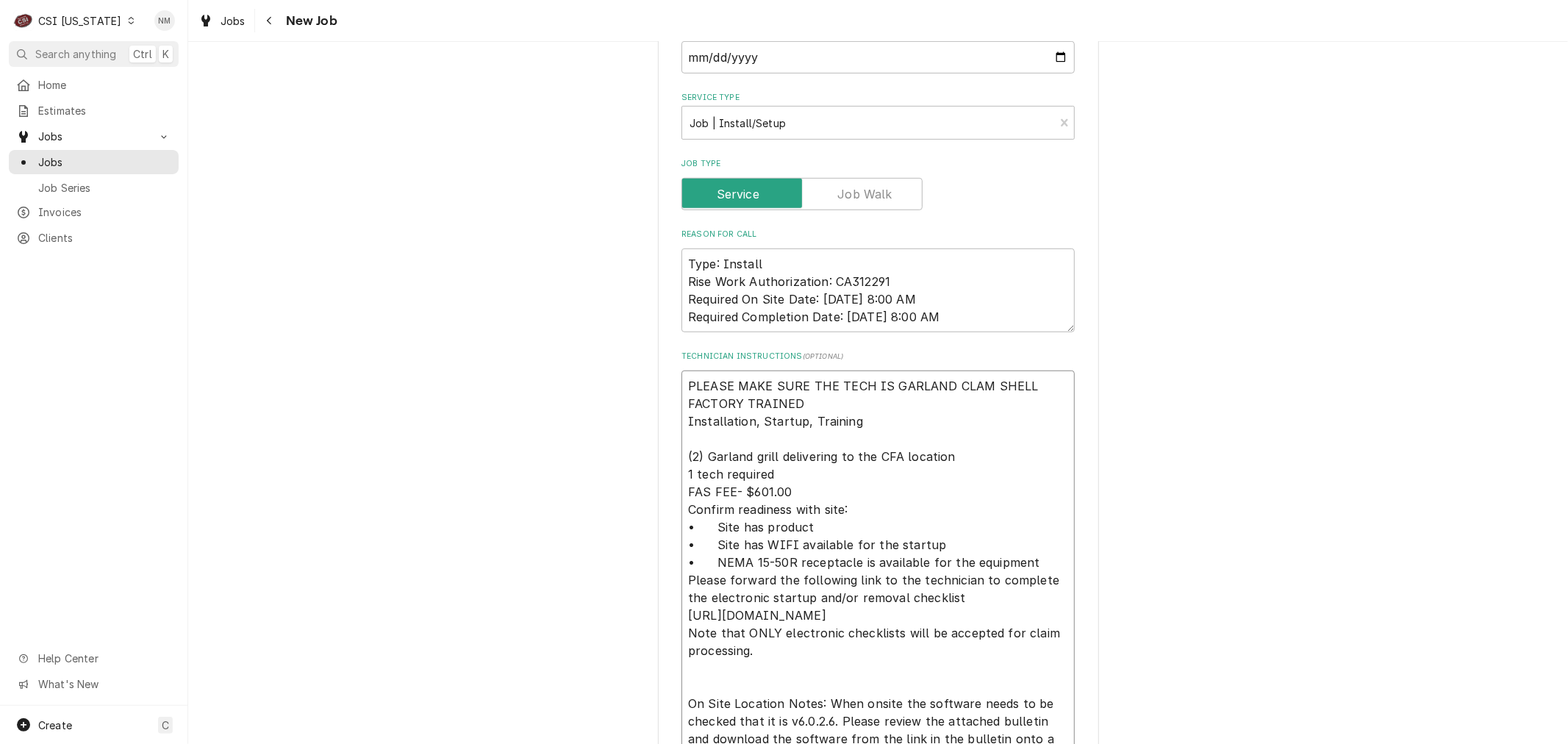
click at [684, 381] on textarea "PLEASE MAKE SURE THE TECH IS GARLAND CLAM SHELL FACTORY TRAINED Installation, S…" at bounding box center [877, 641] width 393 height 543
type textarea "x"
type textarea "PLEASE MAKE SURE THE TECH IS GARLAND CLAM SHELL FACTORY TRAINED Installation, S…"
paste textarea "Hello the GC building the chick fila wants to schedule the start up for the gri…"
type textarea "x"
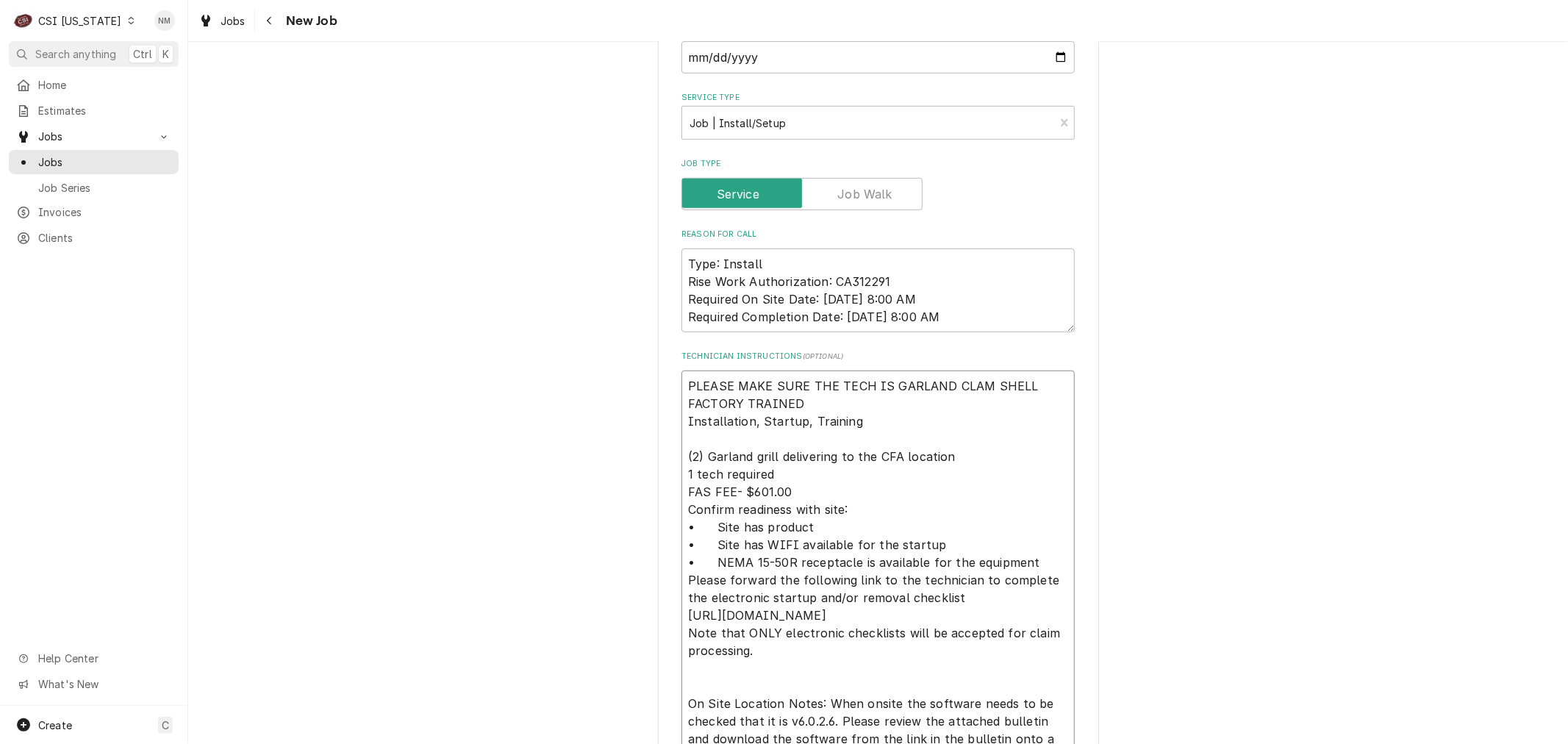
type textarea "Hello the GC building the chick fila wants to schedule the start up for the gri…"
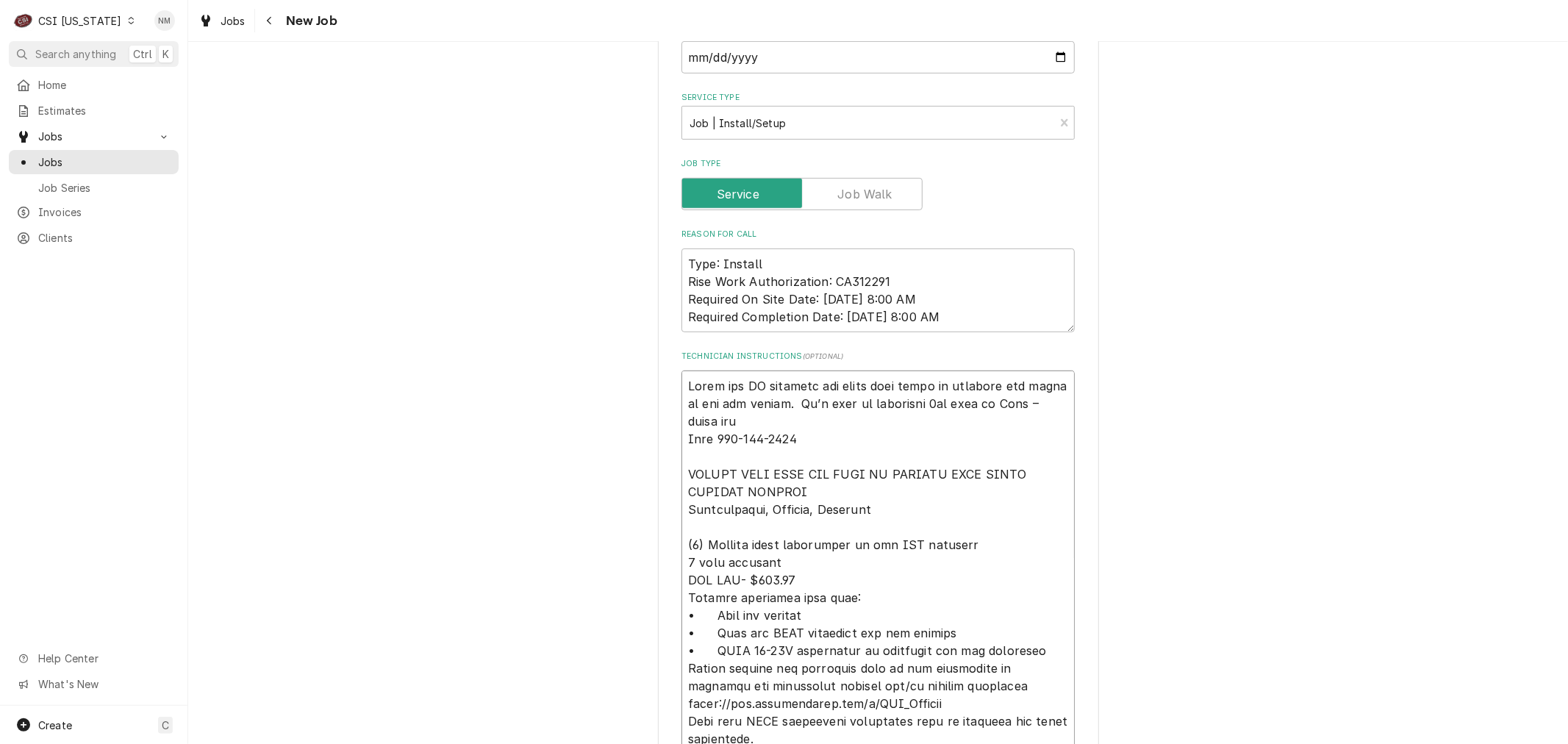
click at [681, 378] on textarea "Technician Instructions ( optional )" at bounding box center [877, 677] width 393 height 613
type textarea "x"
type textarea "8Hello the GC building the chick fila wants to schedule the start up for the gr…"
type textarea "x"
type textarea "8/Hello the GC building the chick fila wants to schedule the start up for the g…"
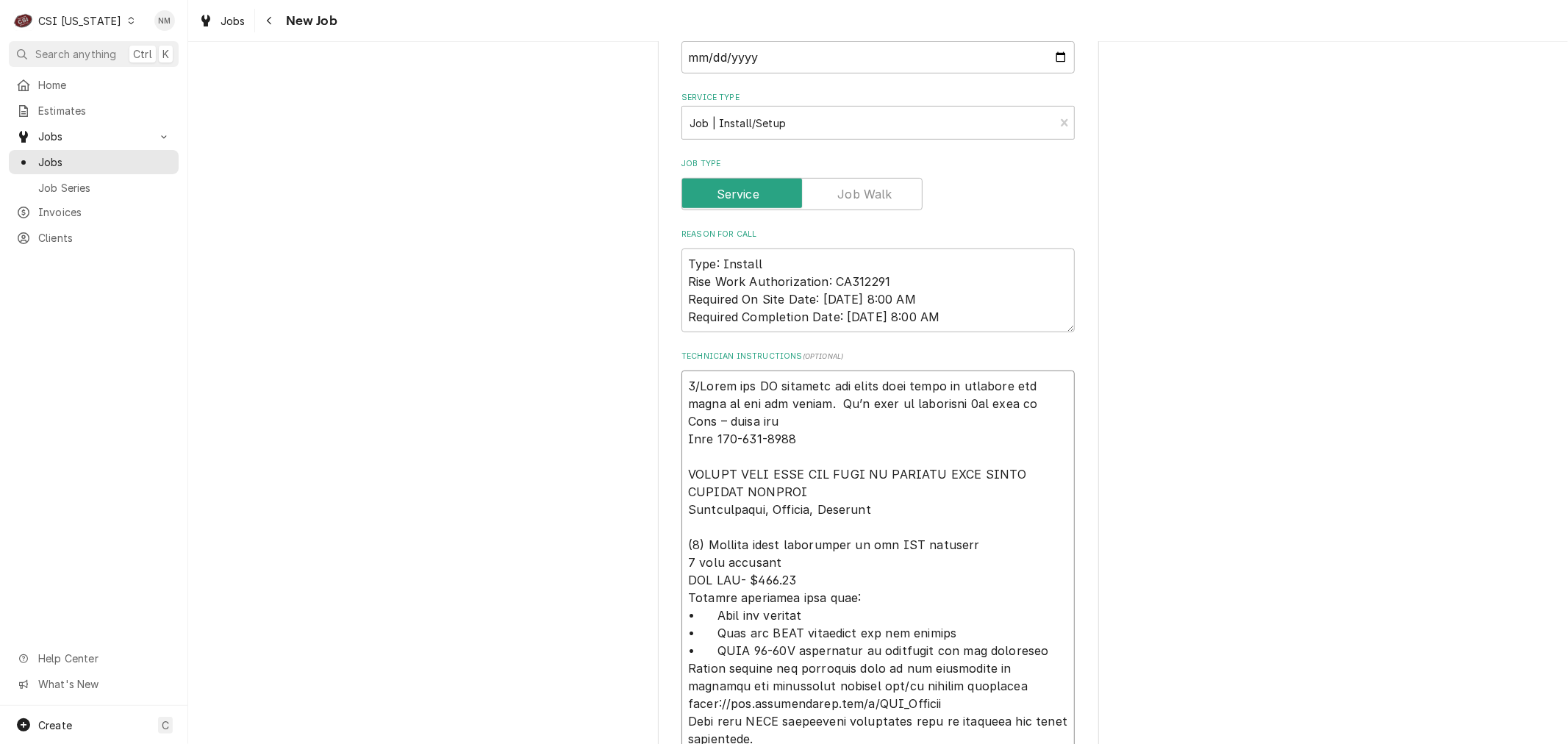
type textarea "x"
type textarea "8/2Hello the GC building the chick fila wants to schedule the start up for the …"
type textarea "x"
type textarea "8/22Hello the GC building the chick fila wants to schedule the start up for the…"
type textarea "x"
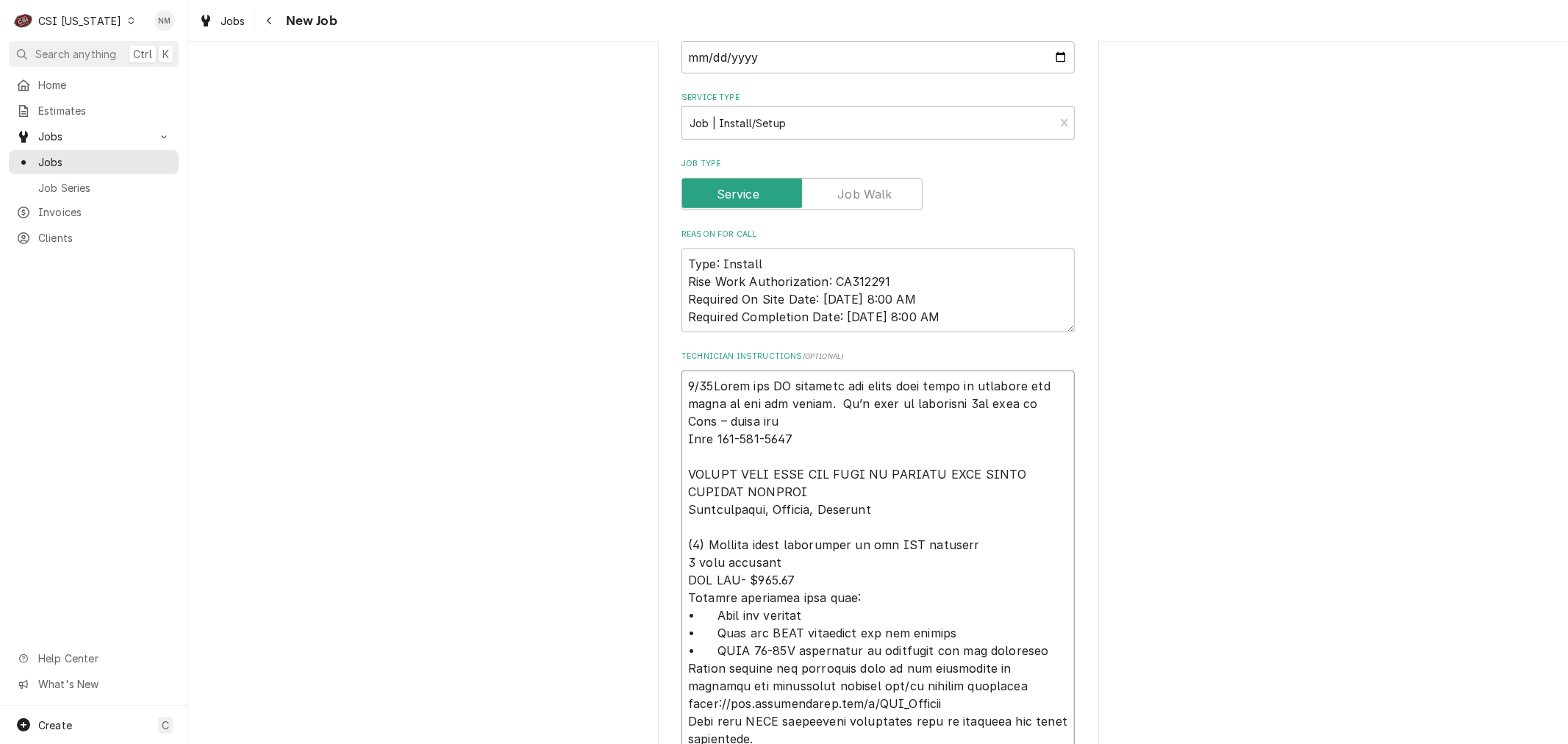
type textarea "8/22 Hello the GC building the chick fila wants to schedule the start up for th…"
type textarea "x"
type textarea "8/22 Hello the GC building the chick fila wants to schedule the start up for th…"
type textarea "x"
type textarea "8/22 Hello the GC building the chick fila wants to schedule the start up for th…"
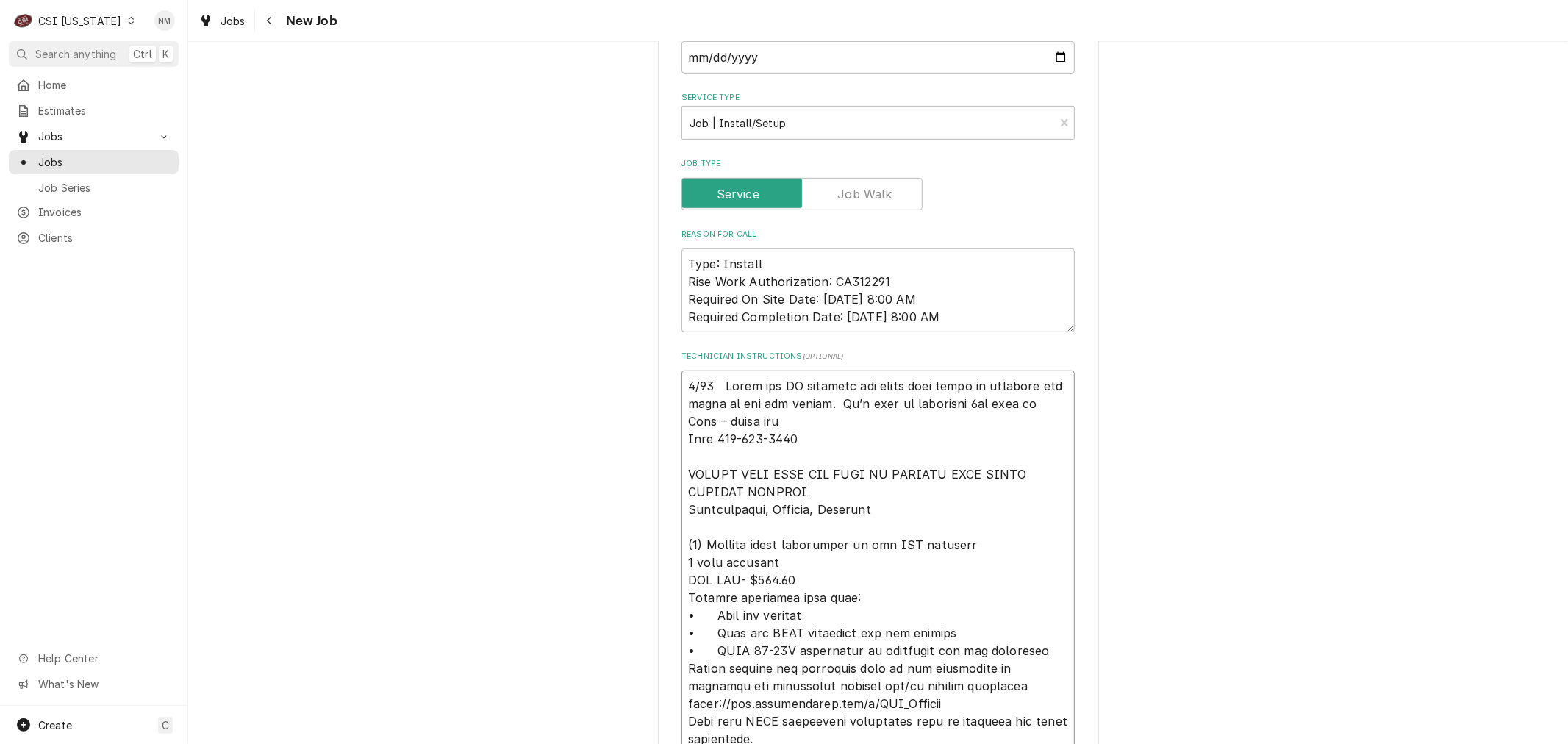
type textarea "x"
type textarea "8/22 Hello the GC building the chick fila wants to schedule the start up for th…"
type textarea "x"
type textarea "8/22 Hello the GC building the chick fila wants to schedule the start up for th…"
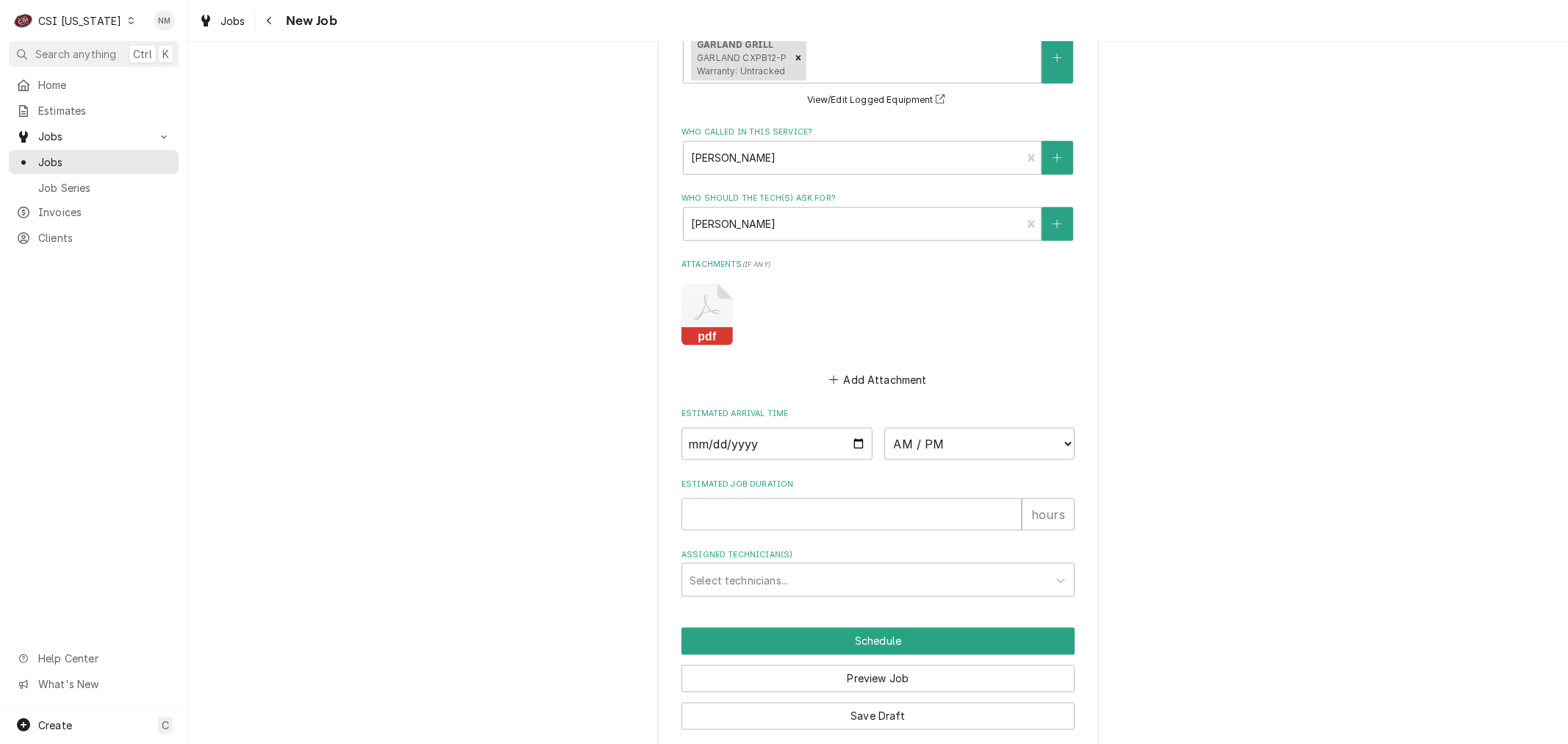
scroll to position [1776, 0]
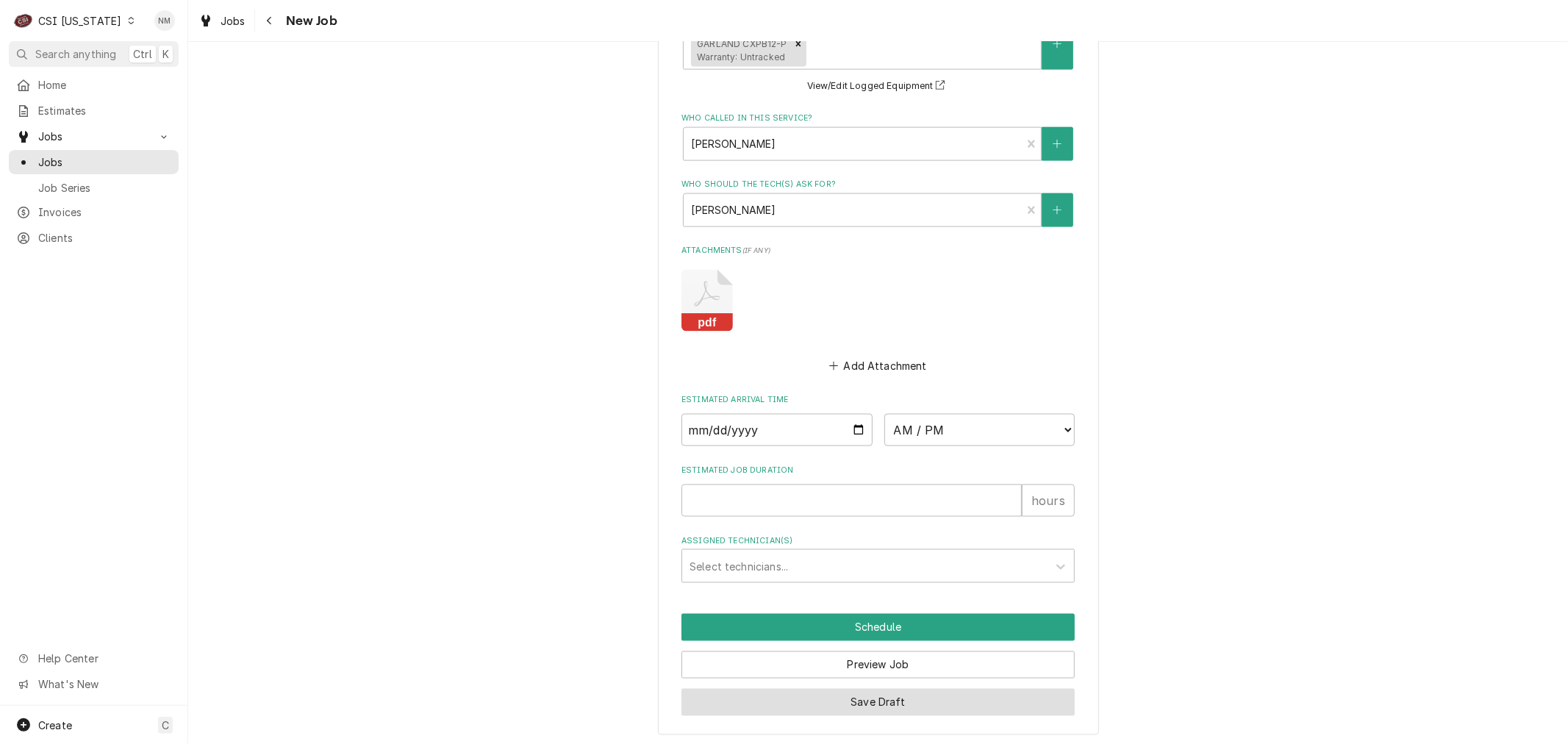
click at [848, 694] on button "Save Draft" at bounding box center [877, 702] width 393 height 27
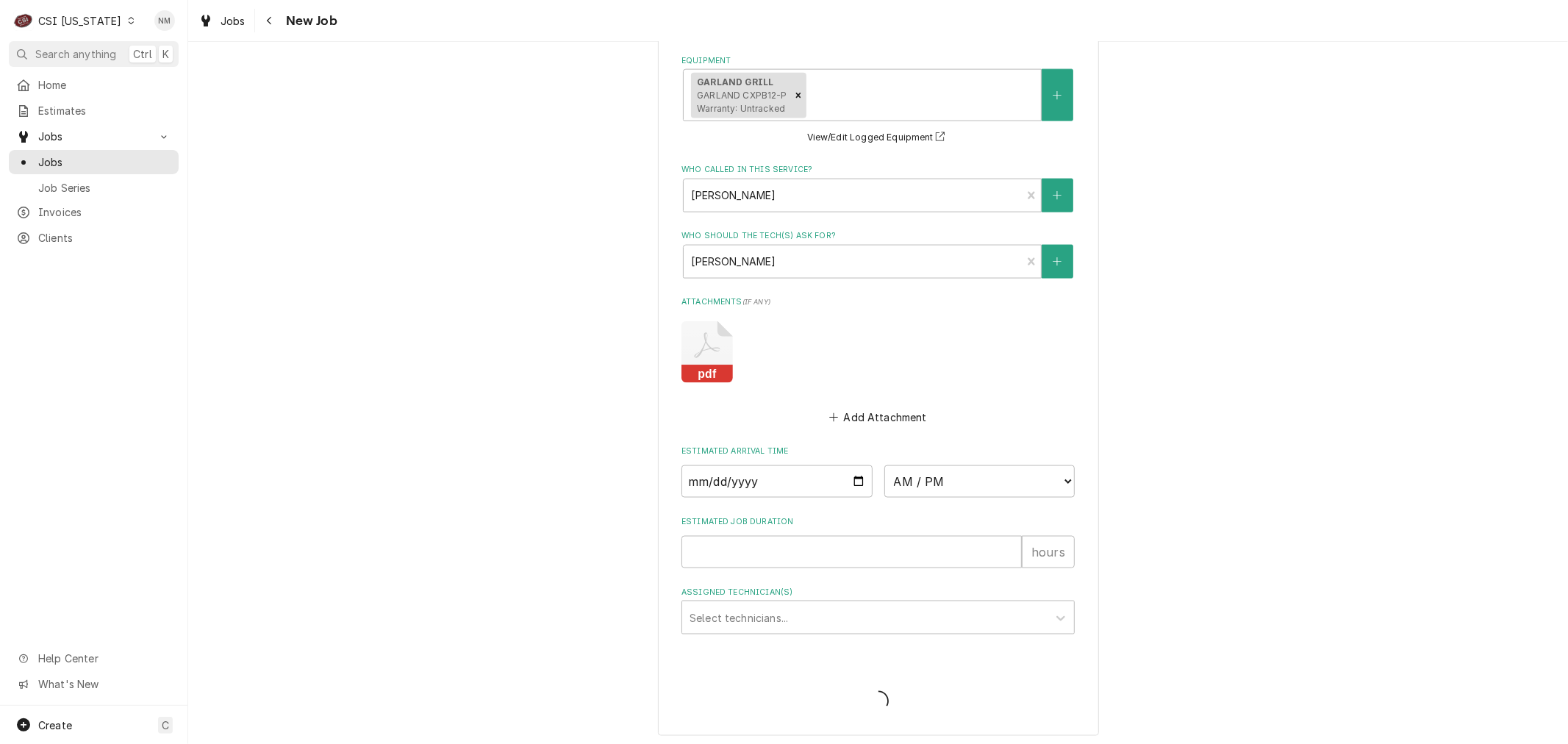
type textarea "x"
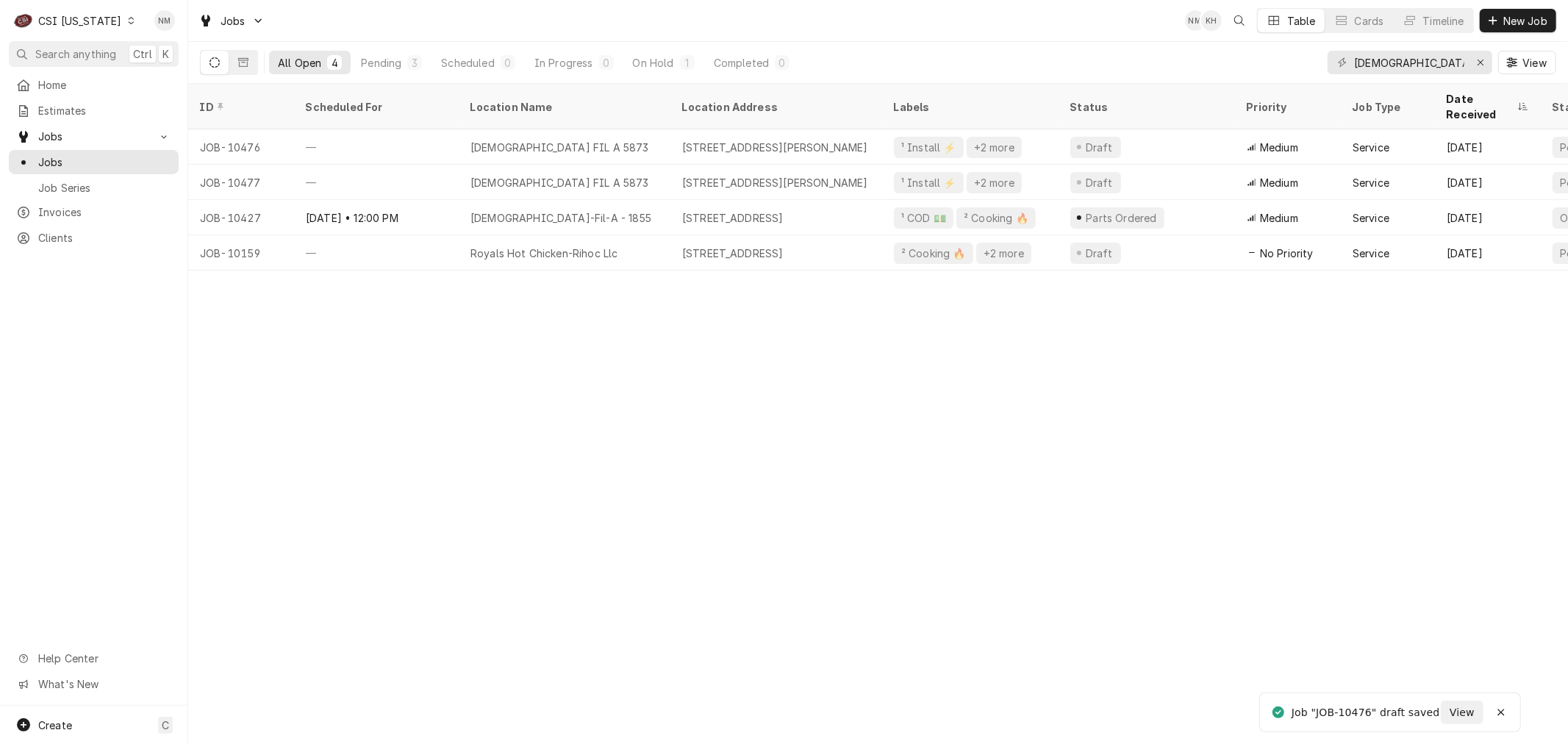
click at [128, 21] on icon "Dynamic Content Wrapper" at bounding box center [132, 20] width 7 height 7
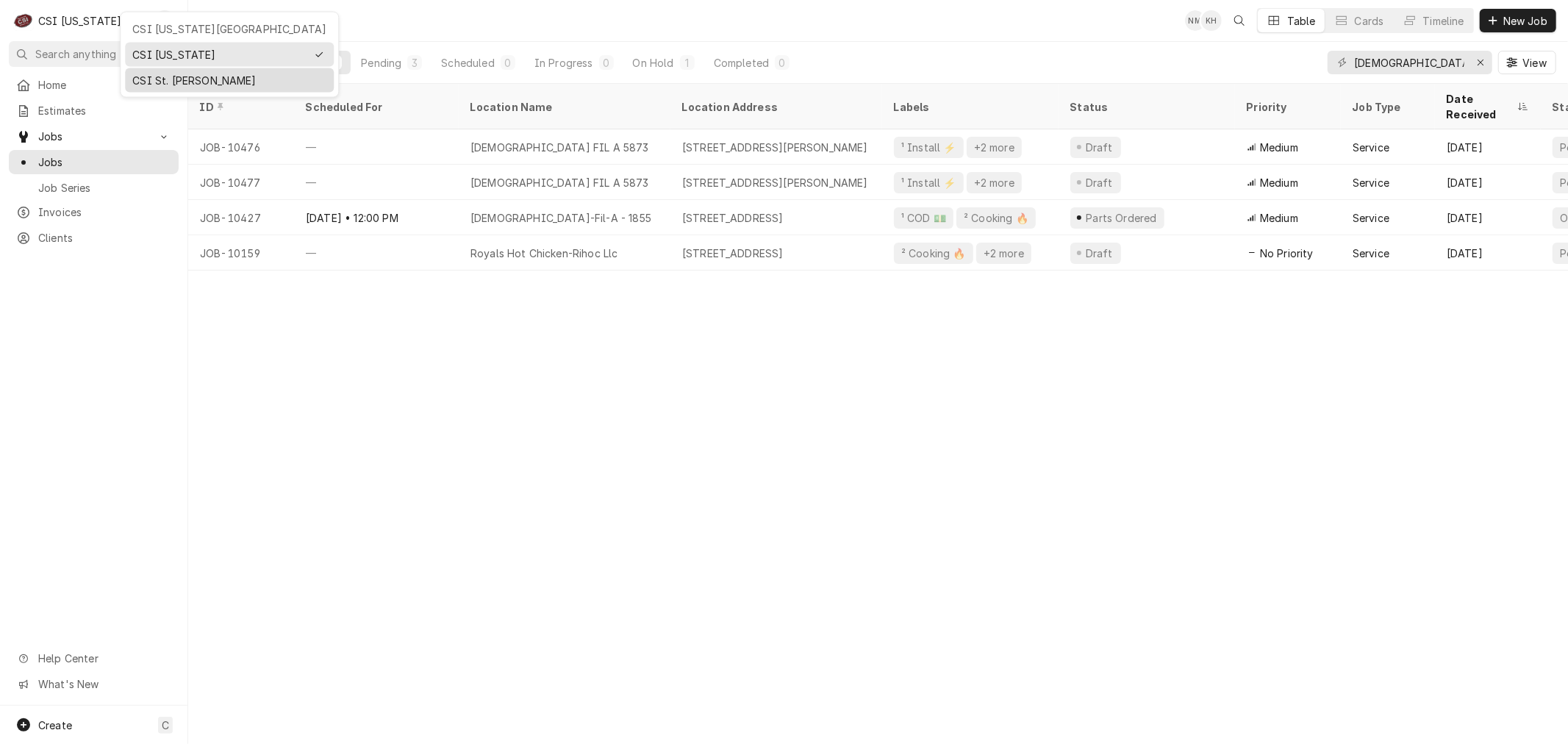
click at [172, 78] on div "CSI St. [PERSON_NAME]" at bounding box center [229, 81] width 194 height 16
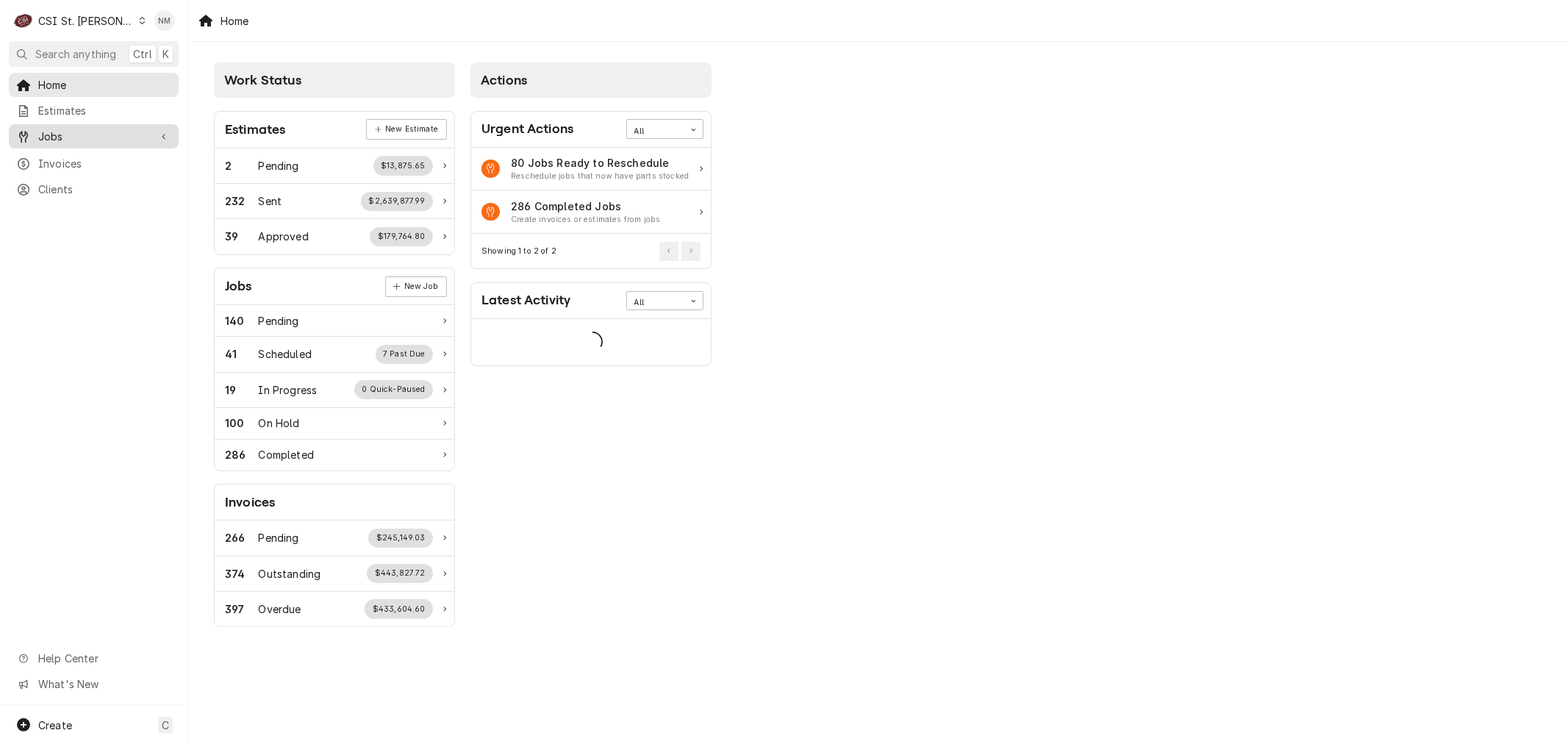
click at [59, 129] on span "Jobs" at bounding box center [93, 137] width 111 height 16
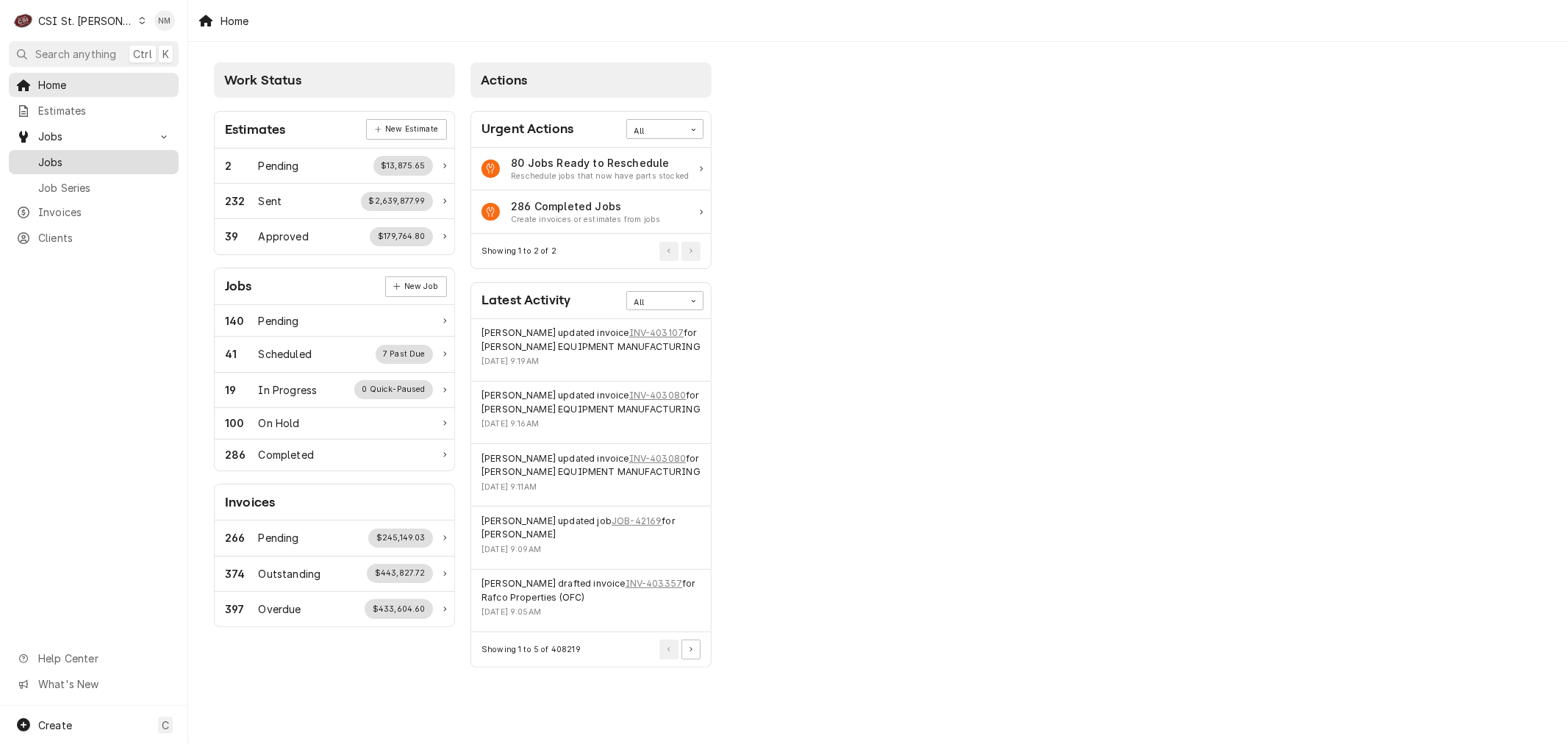
click at [49, 154] on span "Jobs" at bounding box center [105, 162] width 133 height 16
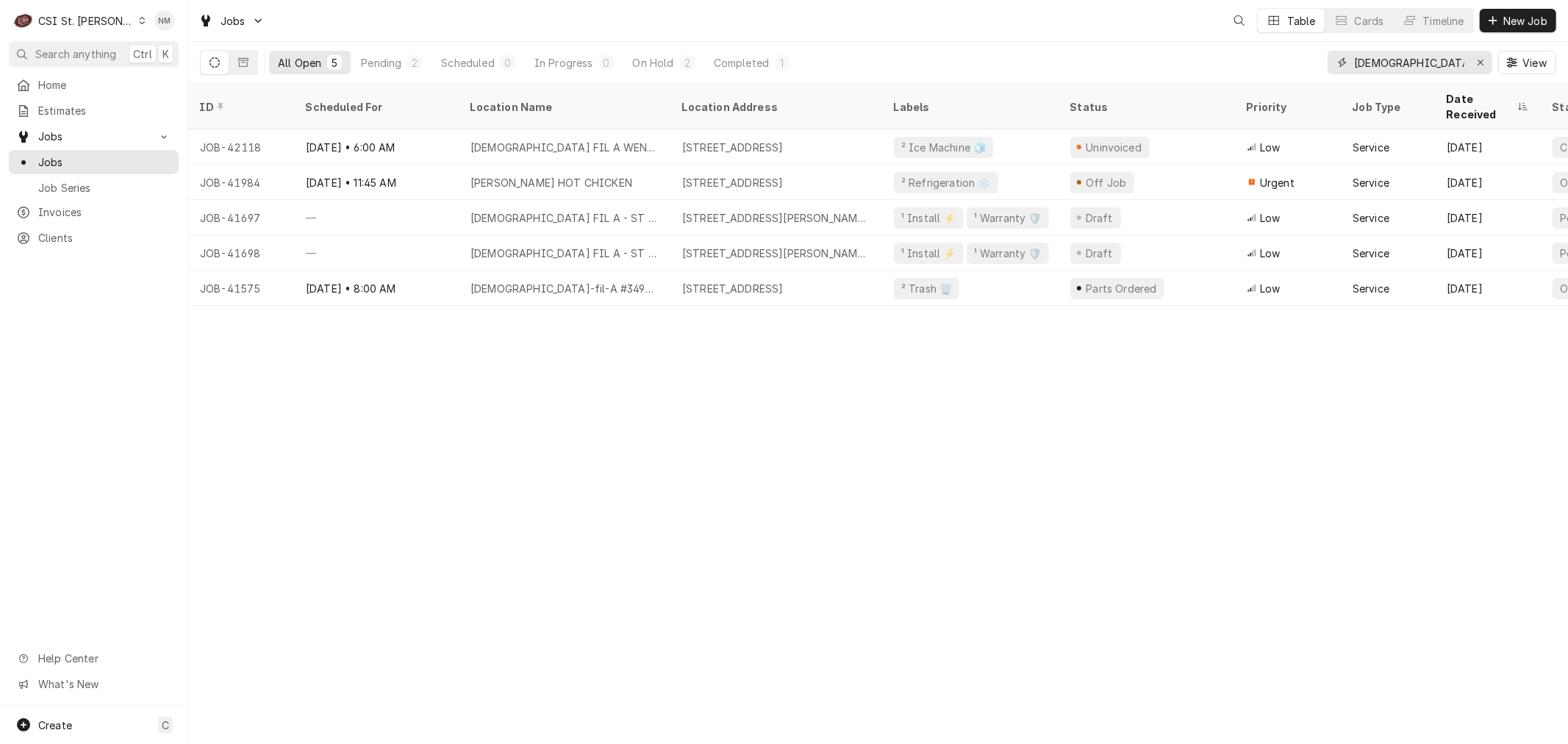
drag, startPoint x: 1387, startPoint y: 64, endPoint x: 1327, endPoint y: 59, distance: 60.2
click at [1328, 59] on div "[DEMOGRAPHIC_DATA]" at bounding box center [1409, 62] width 165 height 24
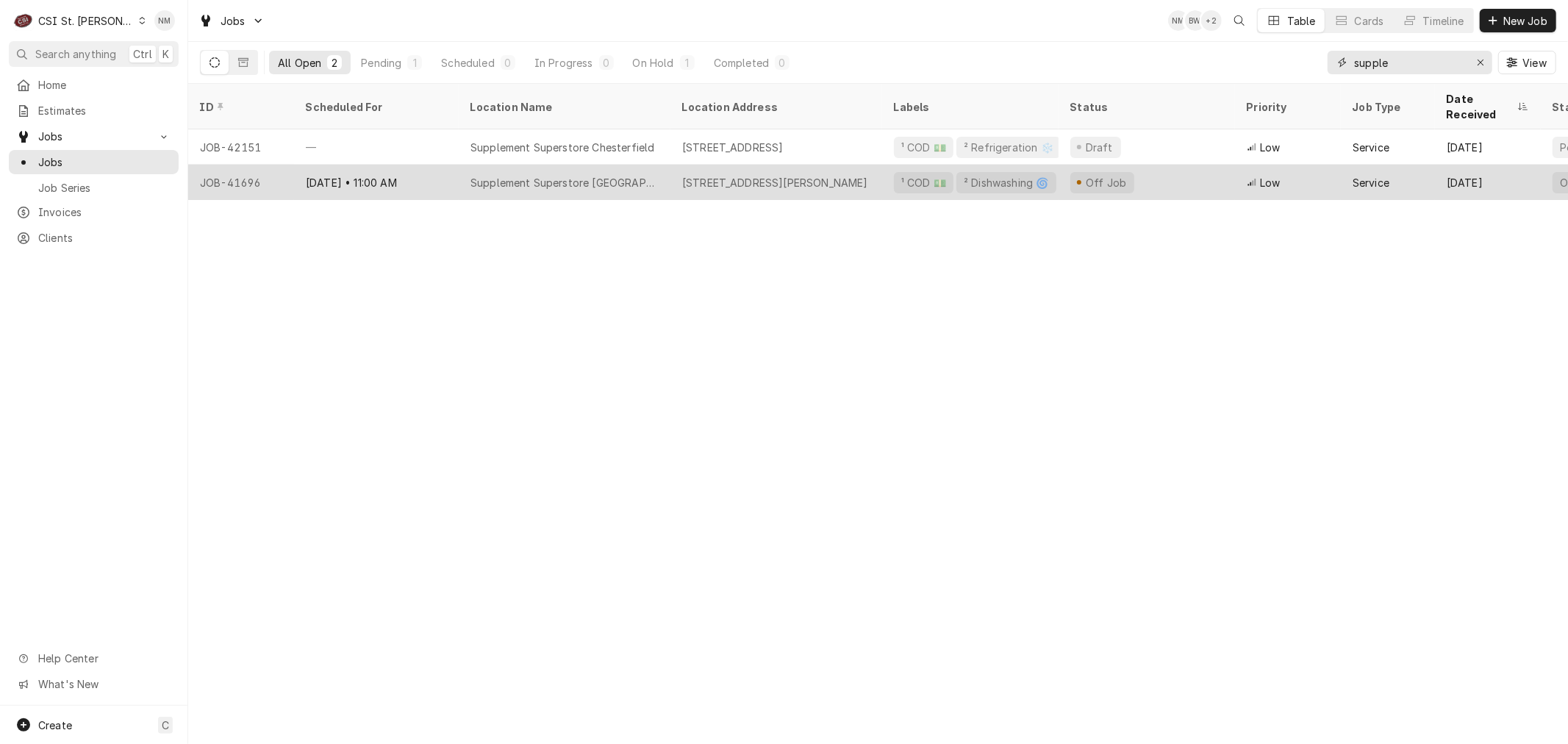
type input "supple"
click at [438, 165] on div "Aug 7 • 11:00 AM" at bounding box center [376, 182] width 165 height 36
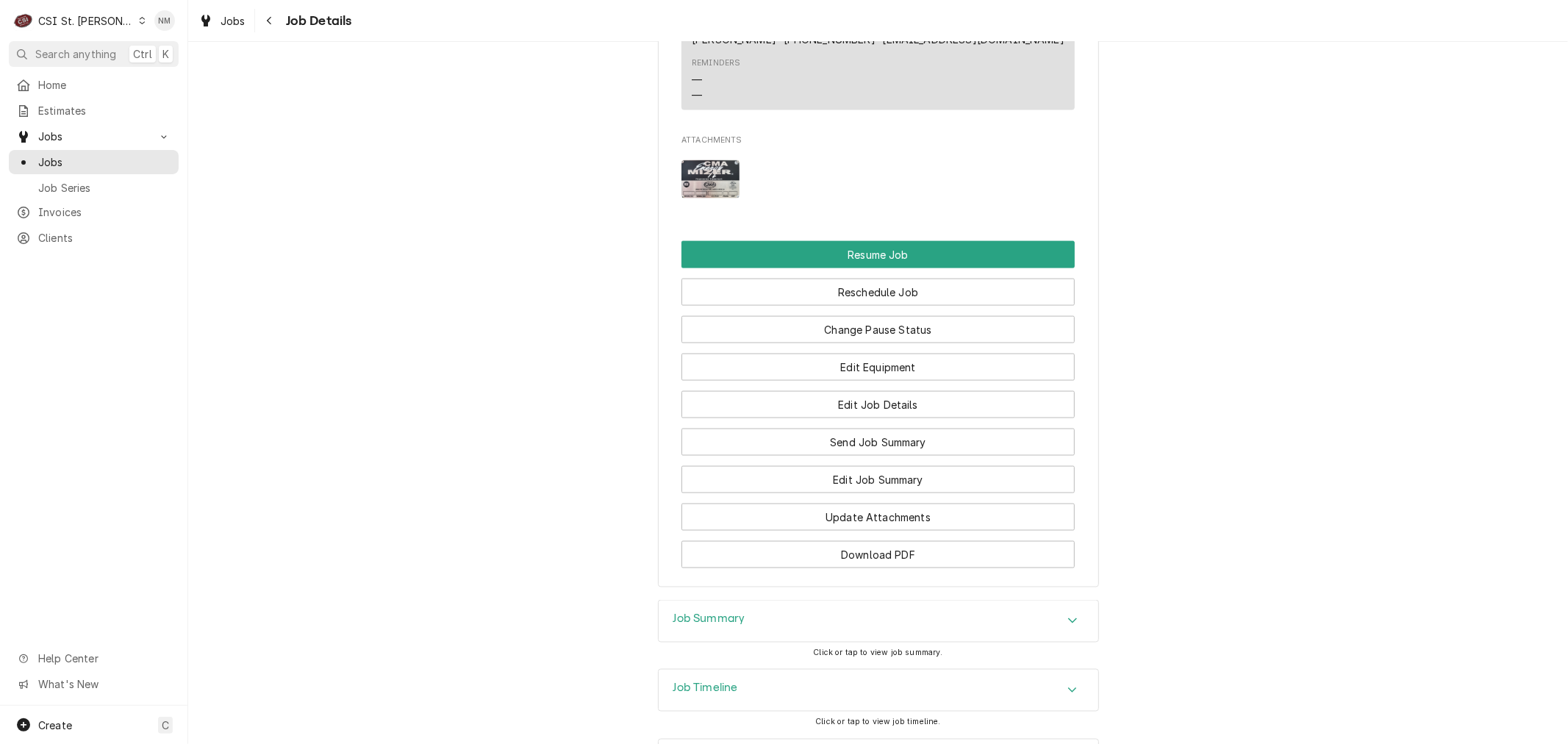
scroll to position [1796, 0]
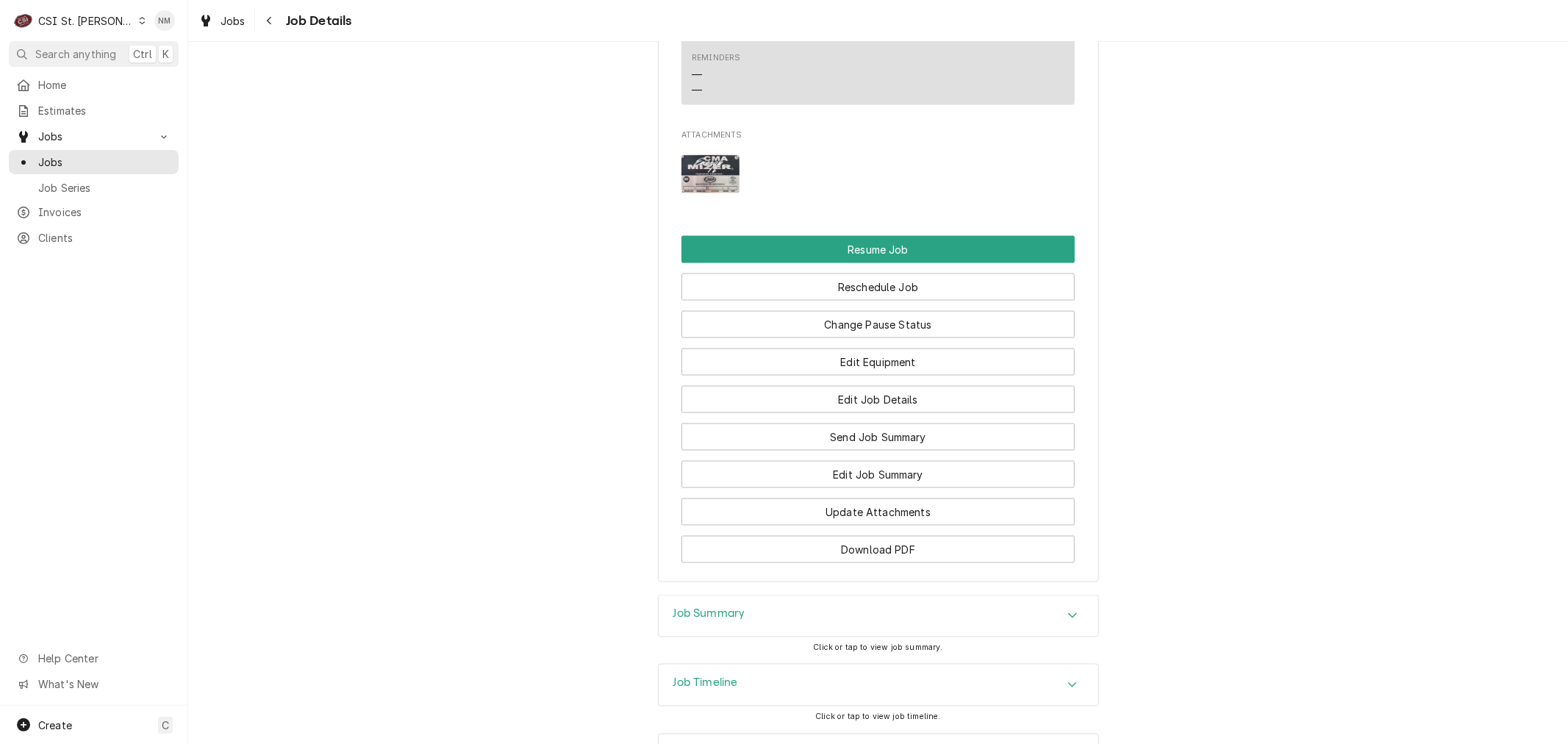
click at [719, 621] on h3 "Job Summary" at bounding box center [709, 614] width 72 height 14
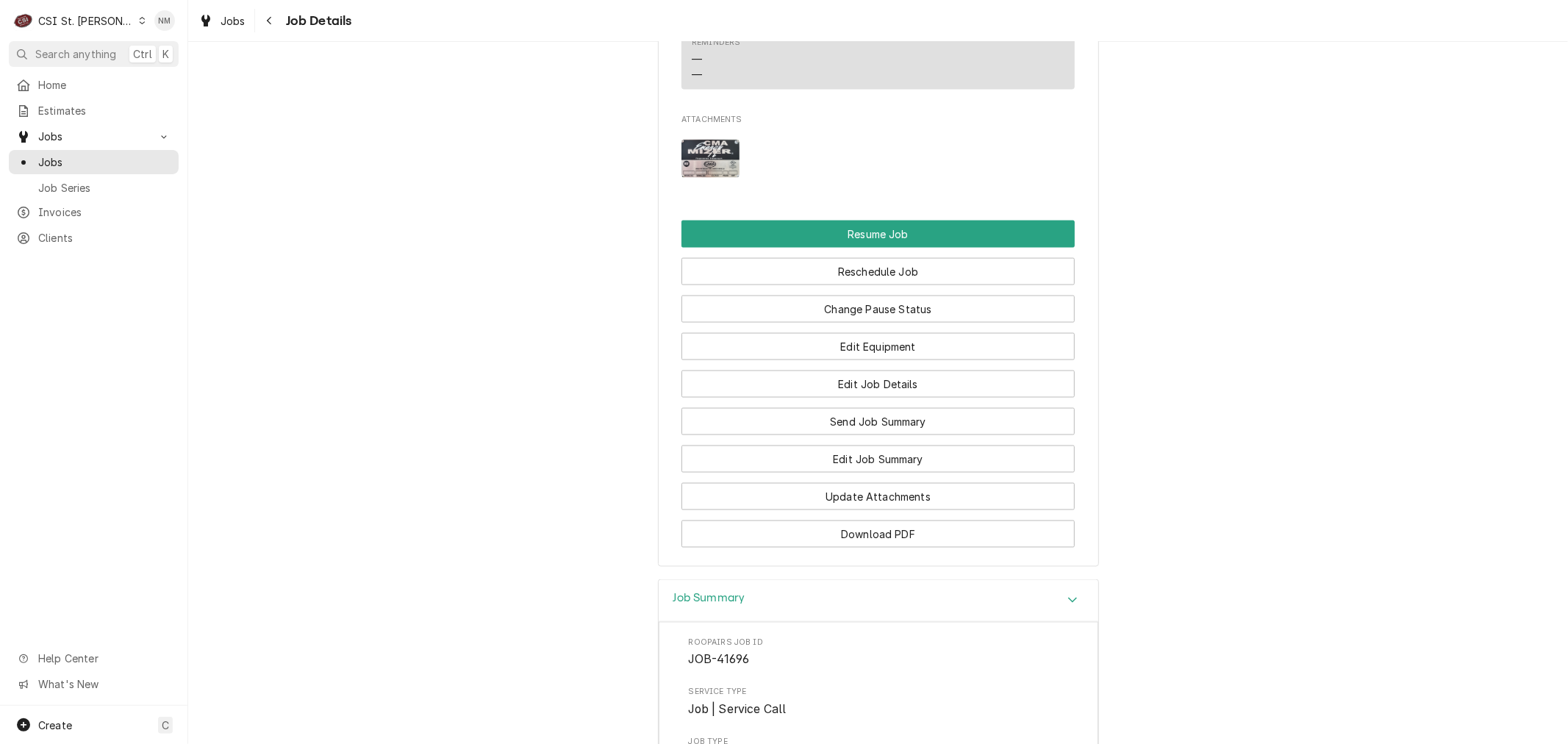
scroll to position [1655, 0]
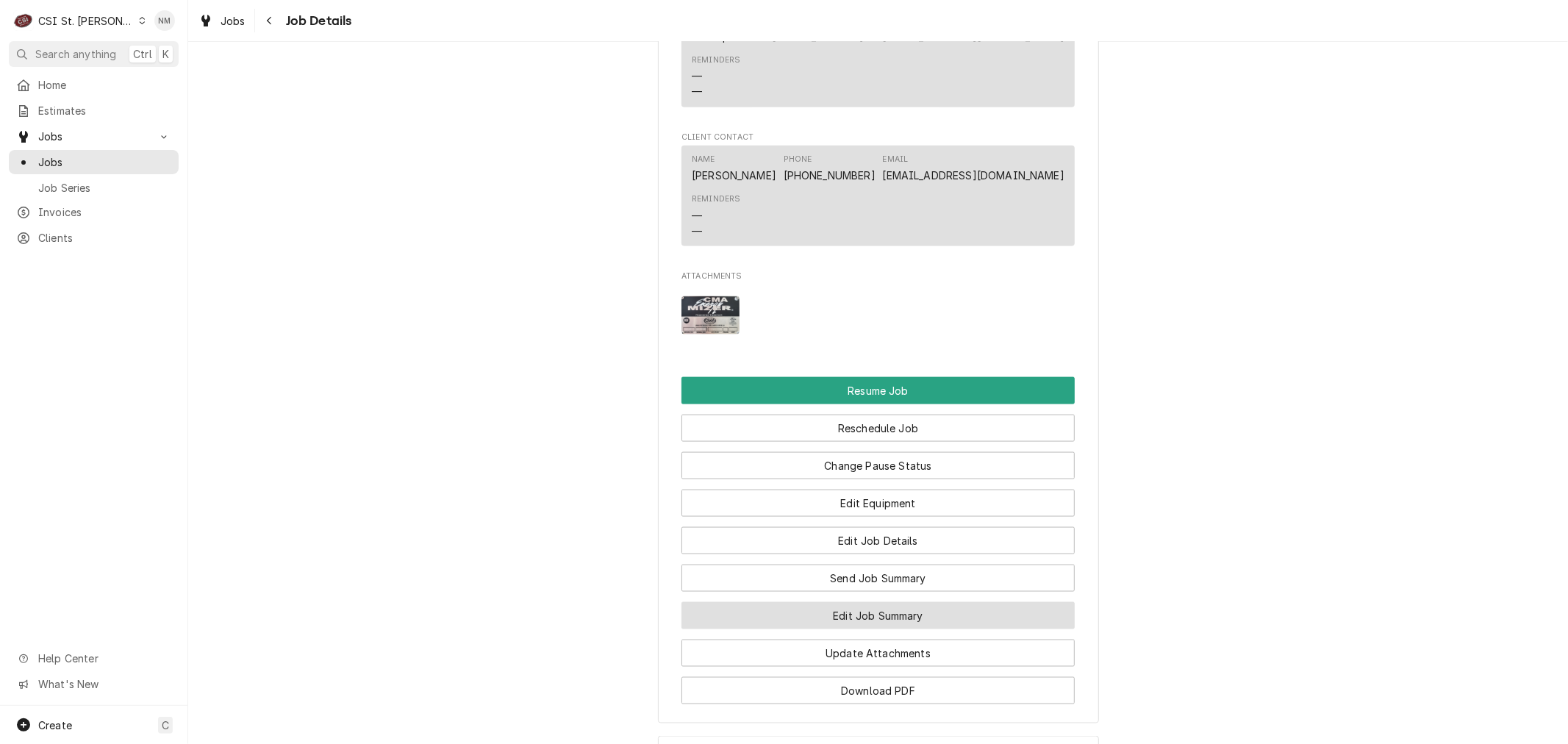
click at [858, 627] on button "Edit Job Summary" at bounding box center [877, 615] width 393 height 27
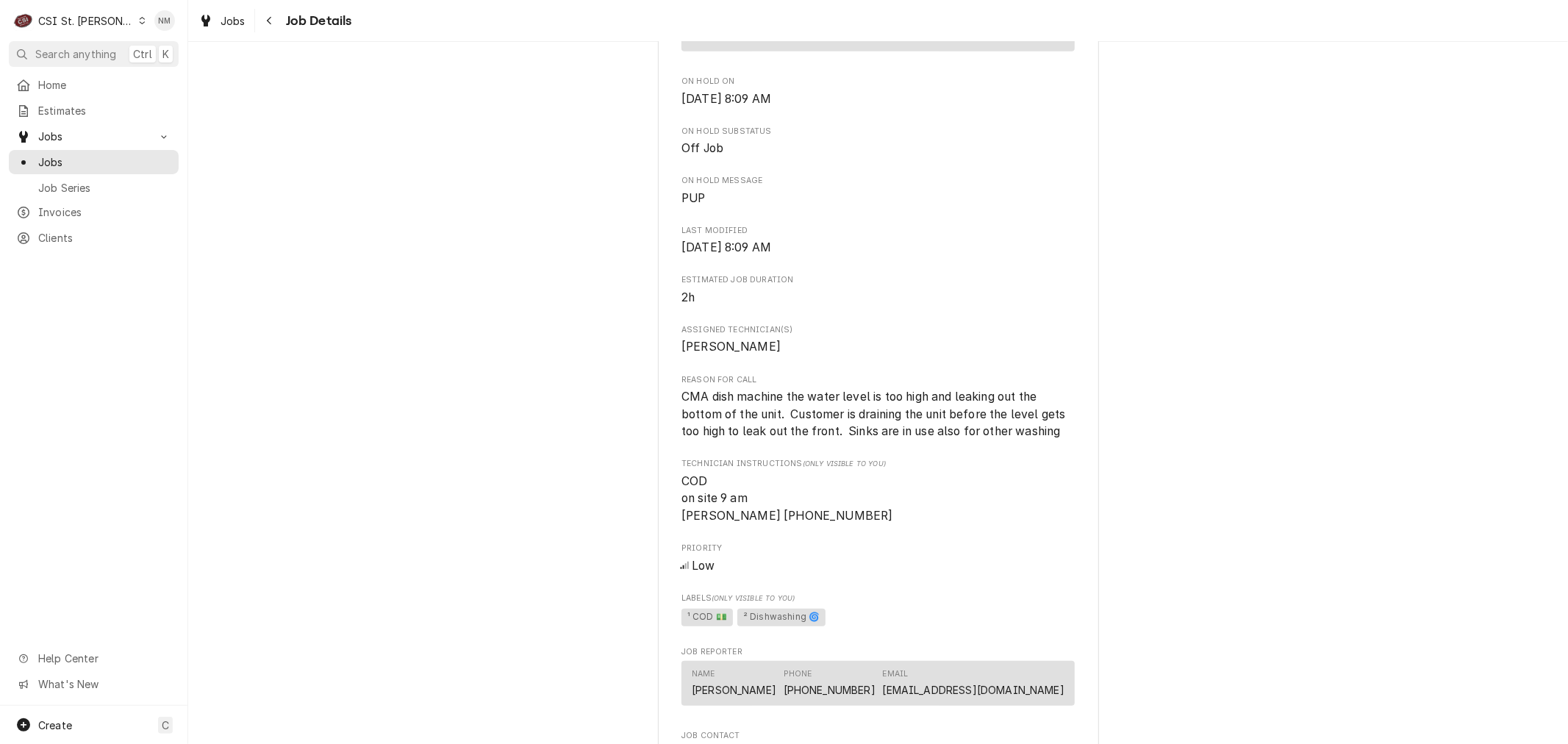
scroll to position [898, 0]
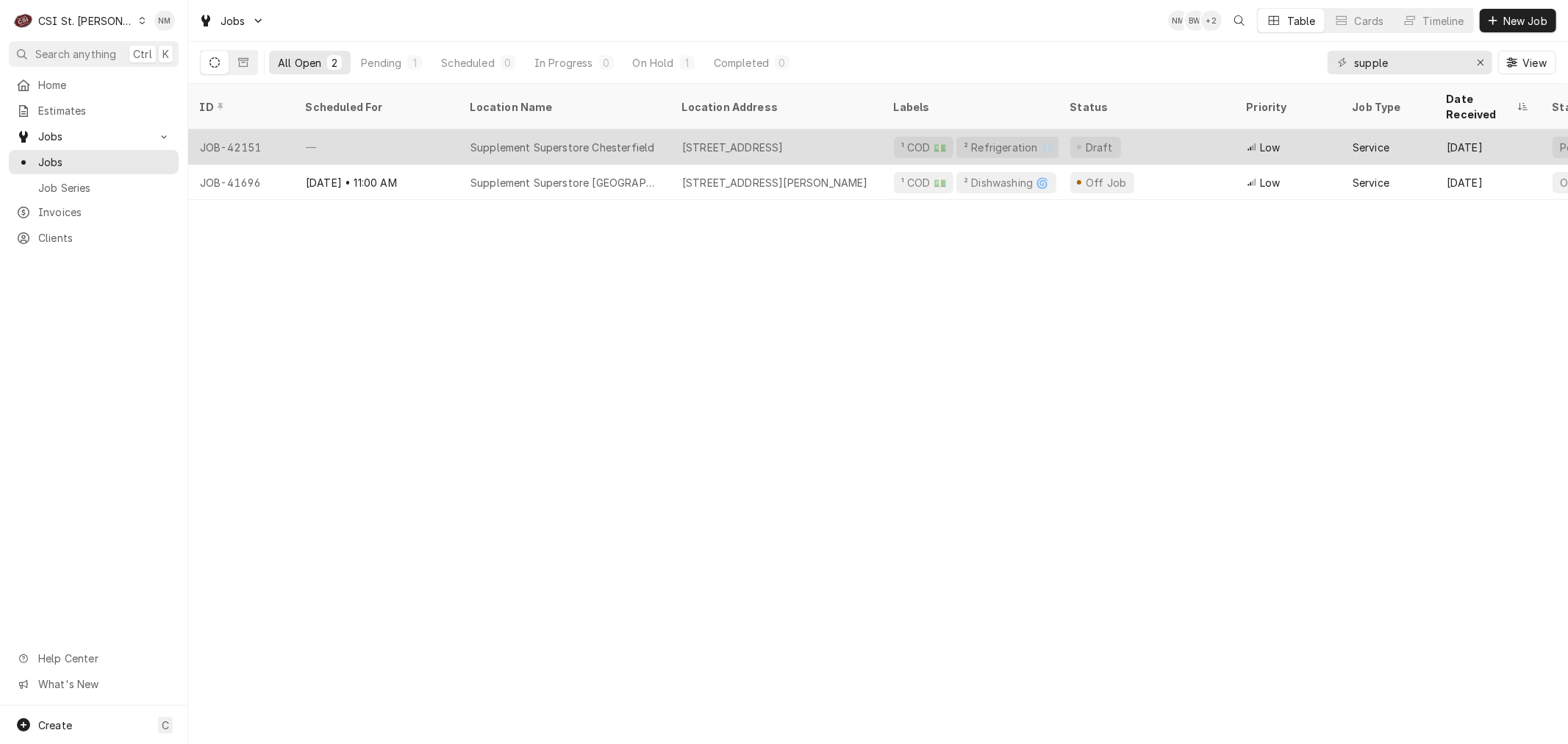
click at [429, 131] on div "—" at bounding box center [376, 147] width 165 height 36
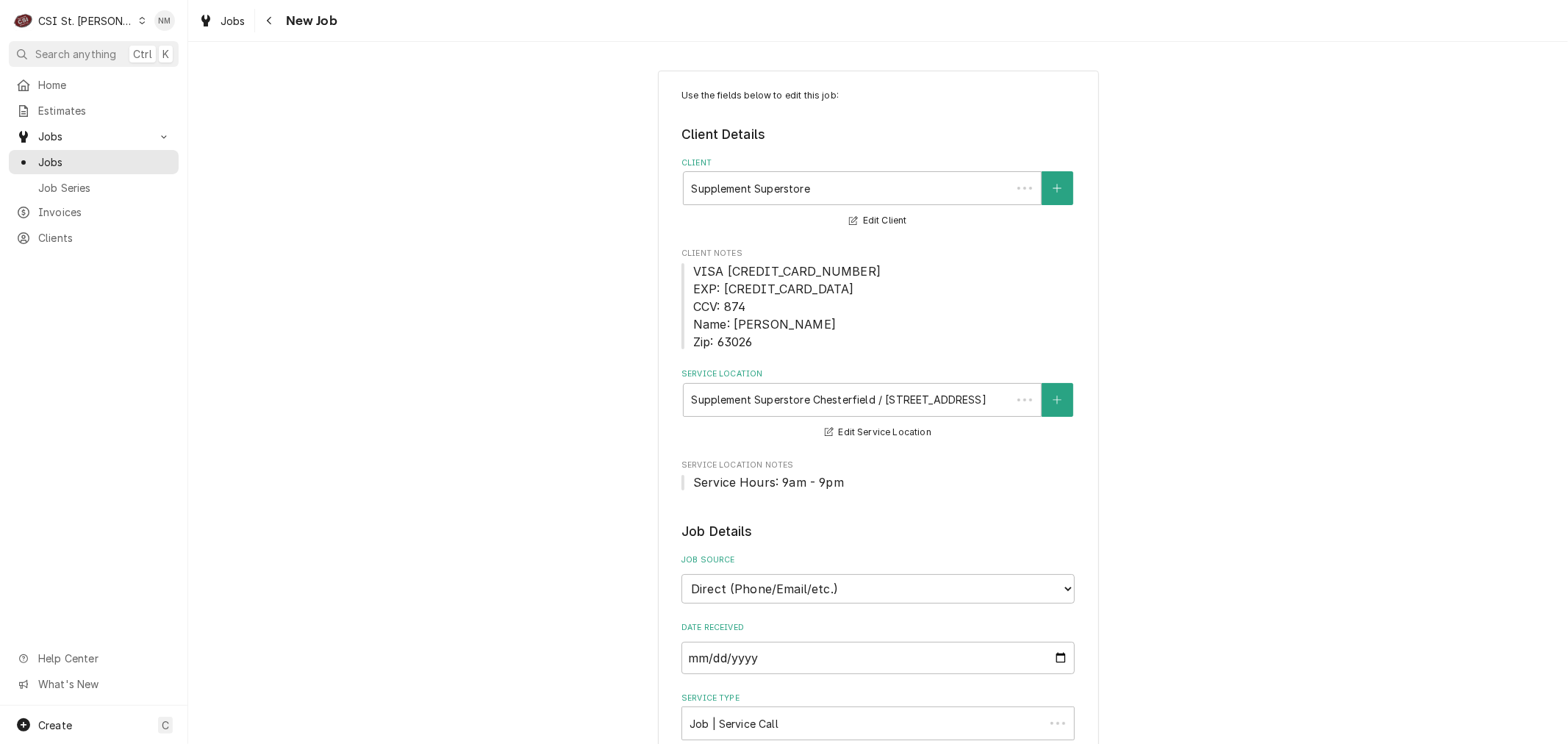
type textarea "x"
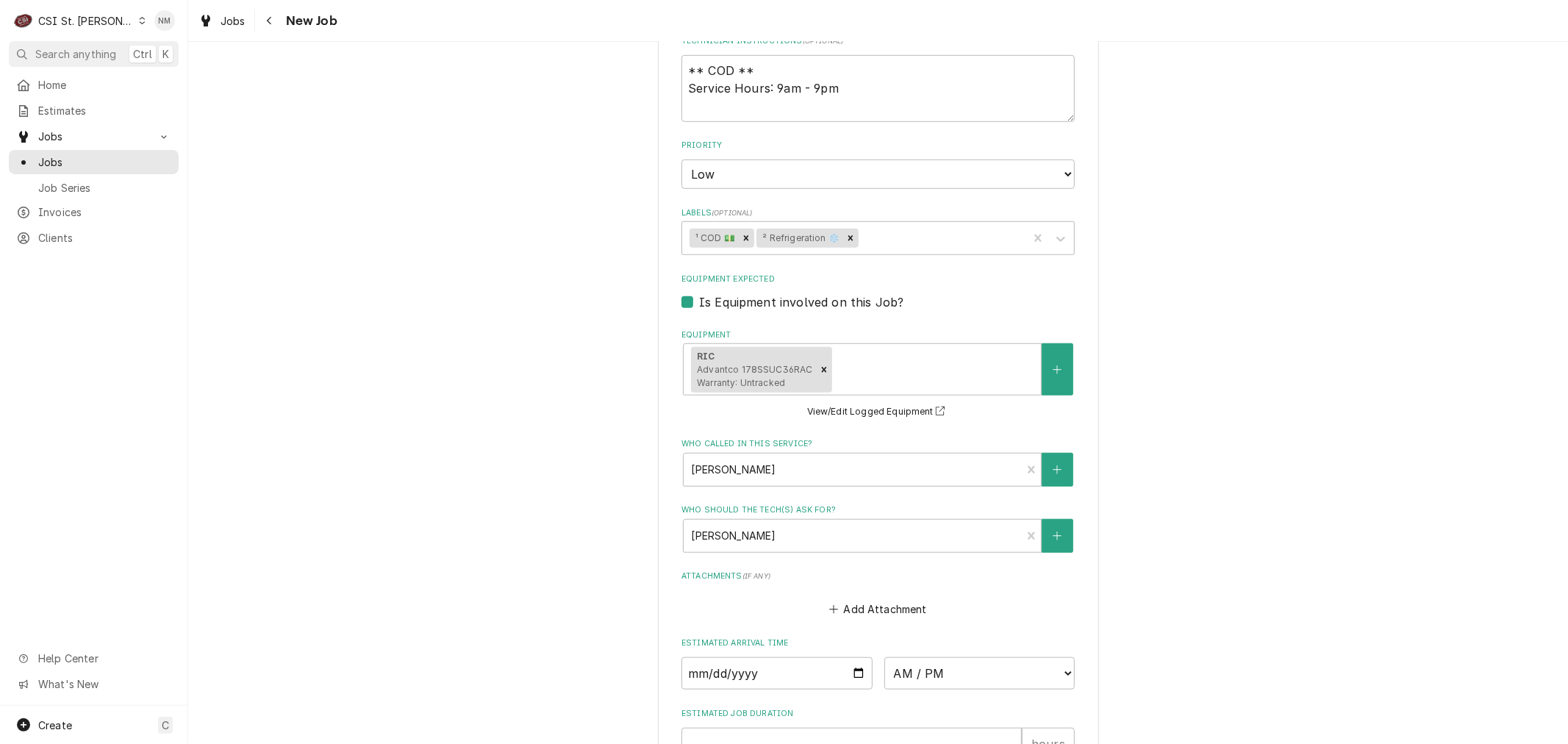
scroll to position [1141, 0]
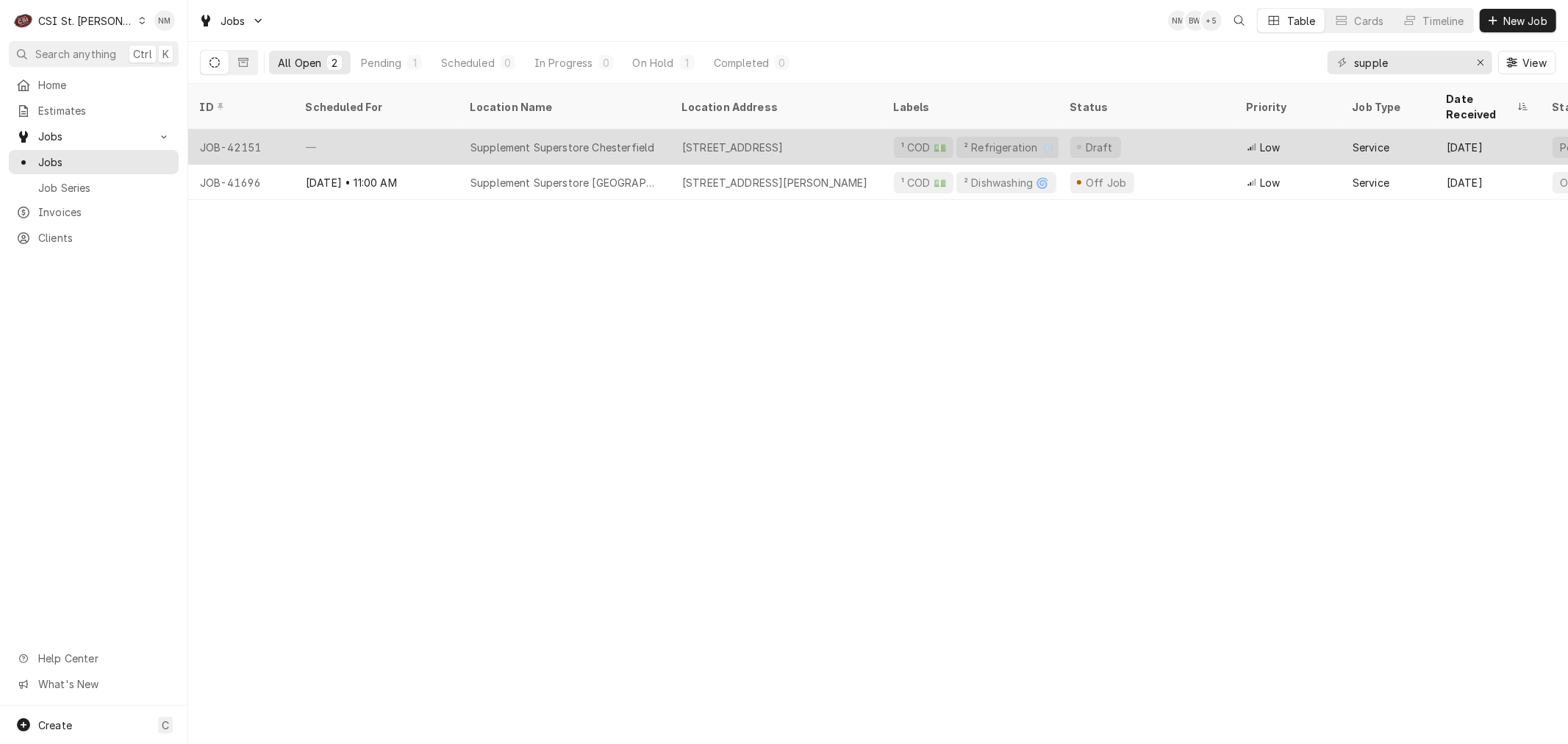
click at [429, 130] on div "—" at bounding box center [376, 147] width 165 height 36
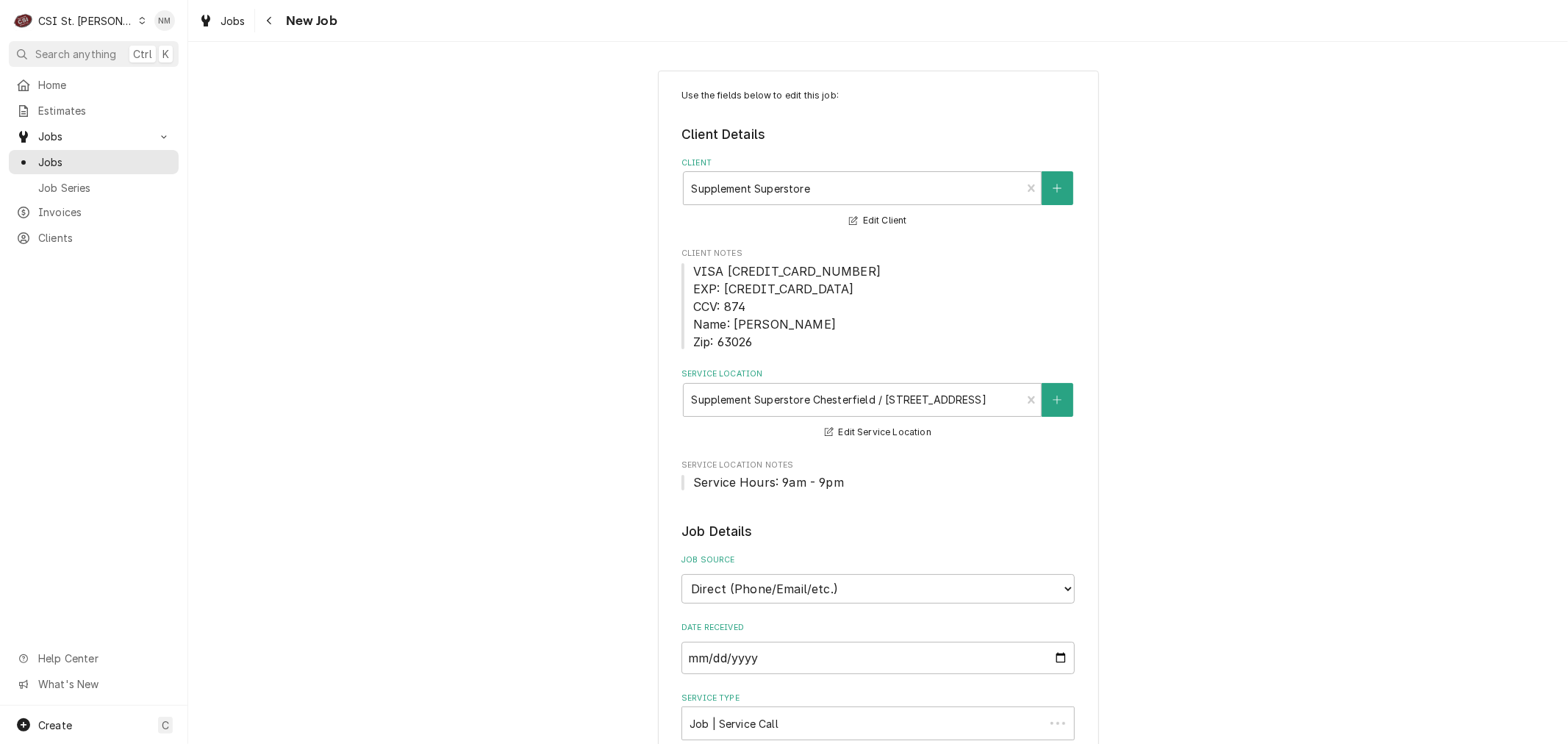
type textarea "x"
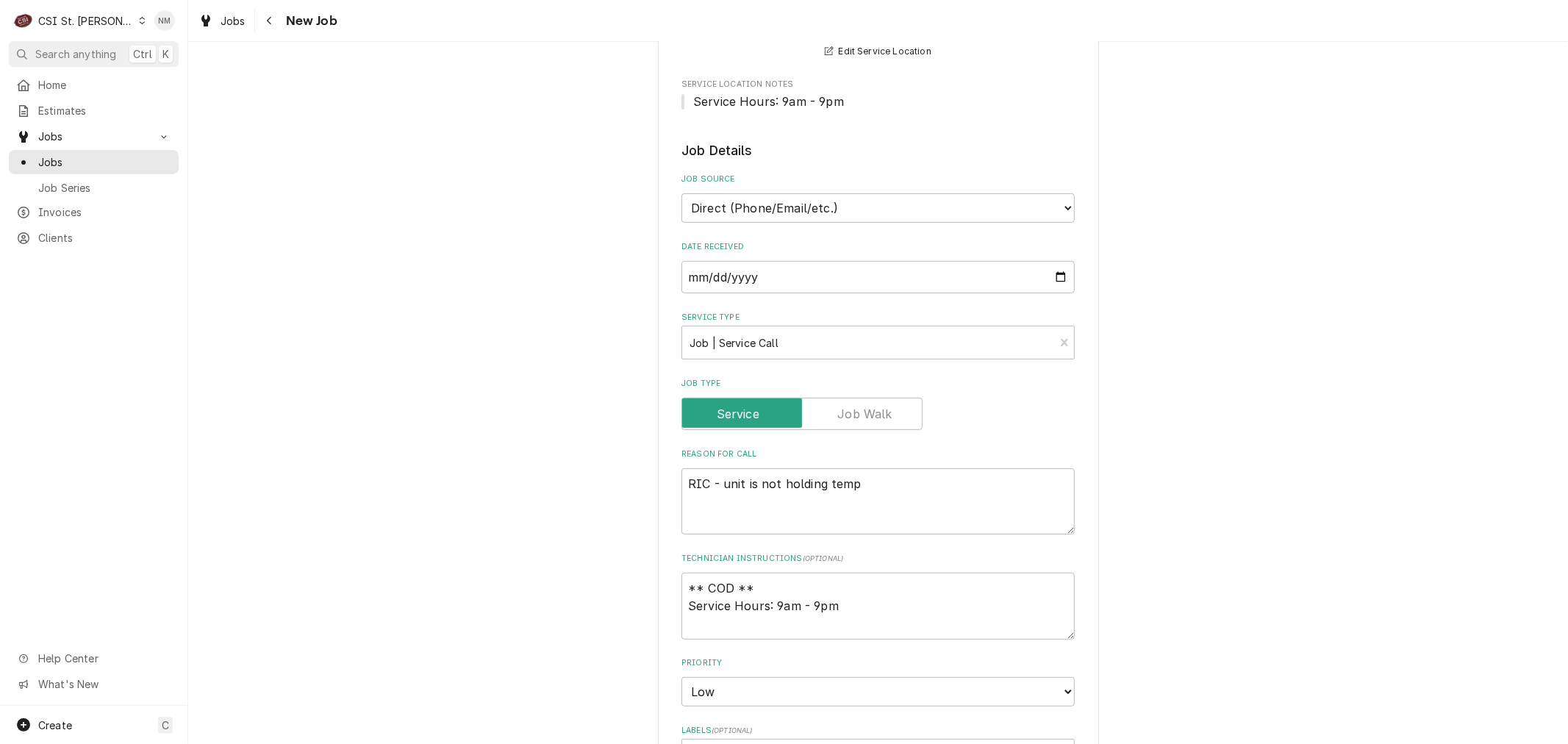
scroll to position [408, 0]
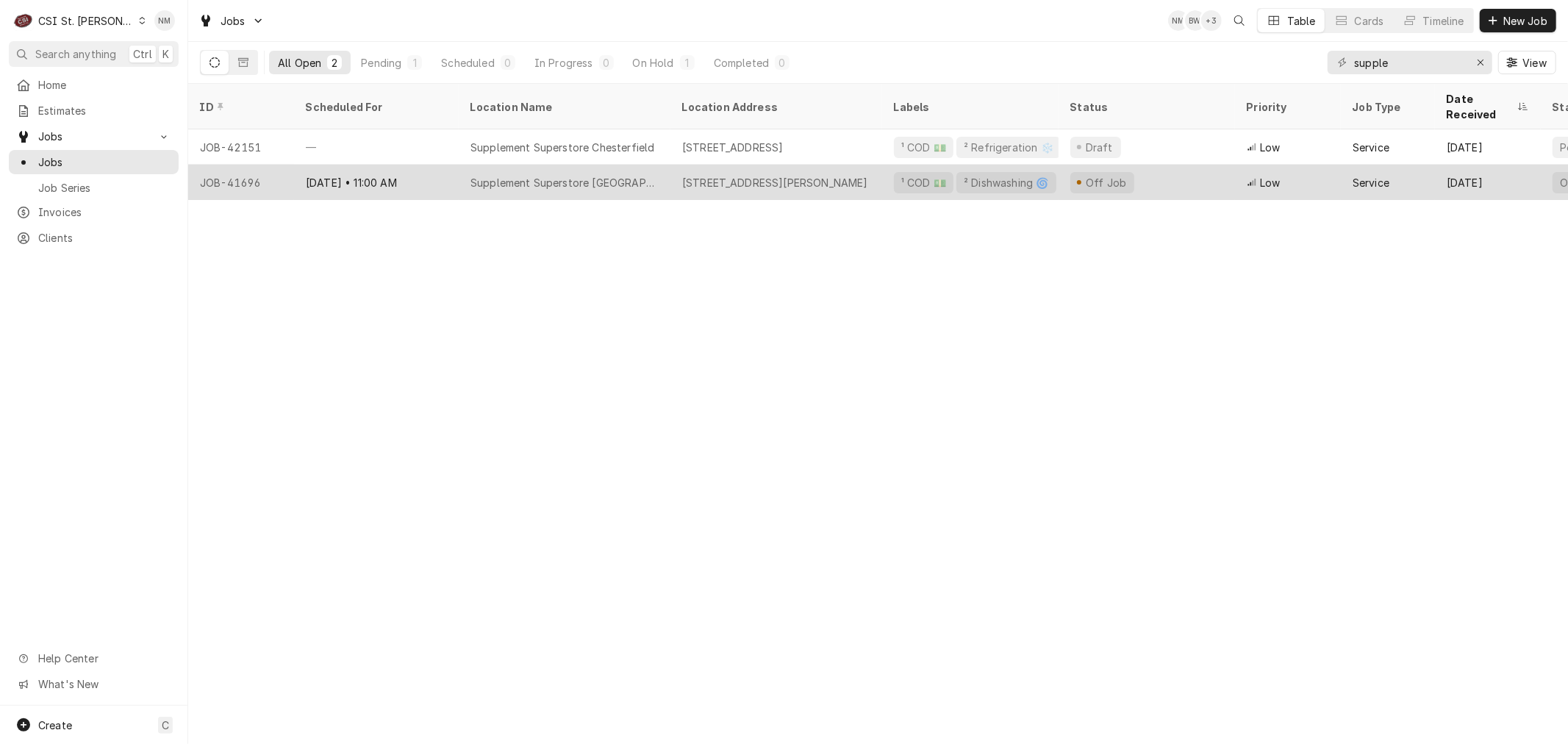
click at [436, 169] on div "Aug 7 • 11:00 AM" at bounding box center [376, 182] width 165 height 36
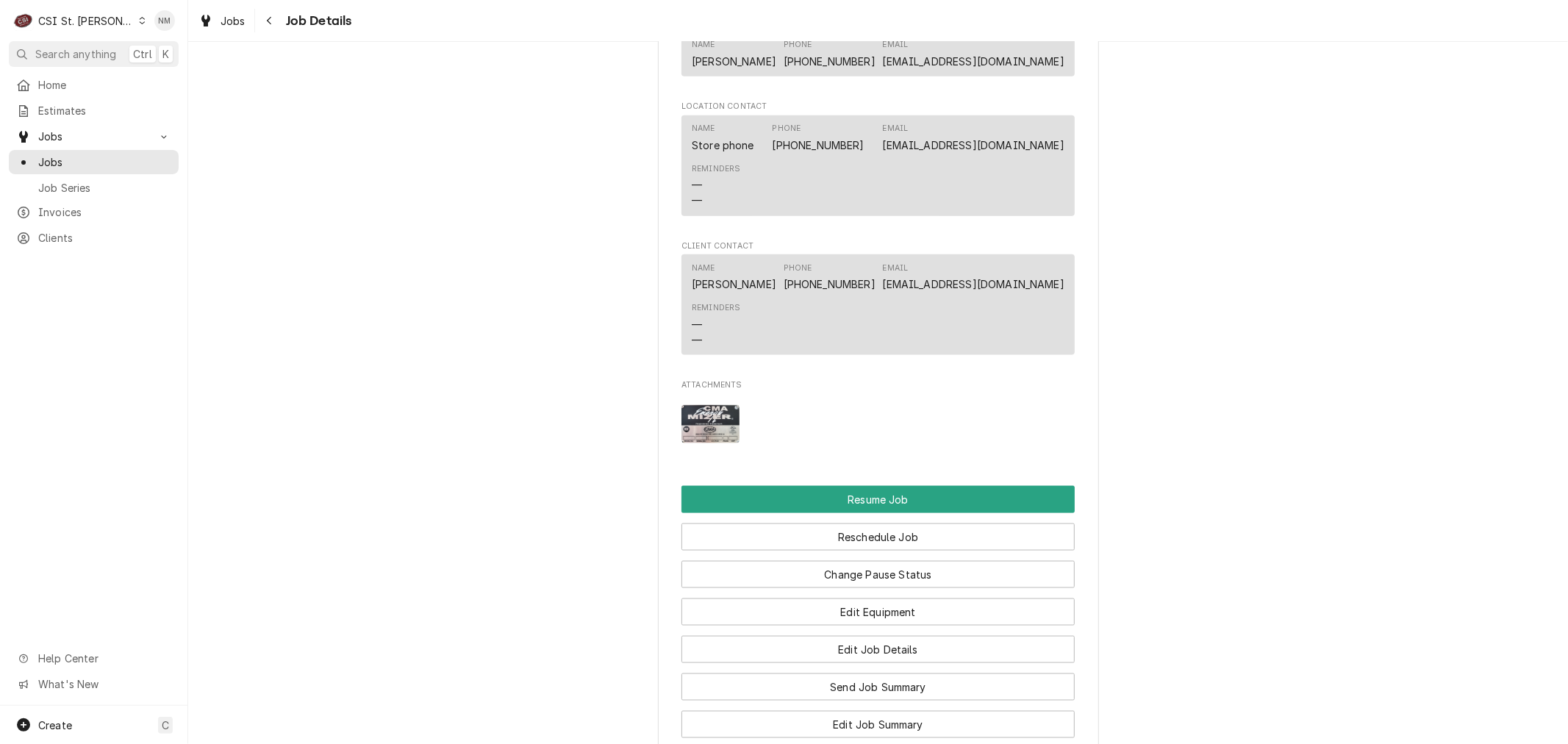
scroll to position [1552, 0]
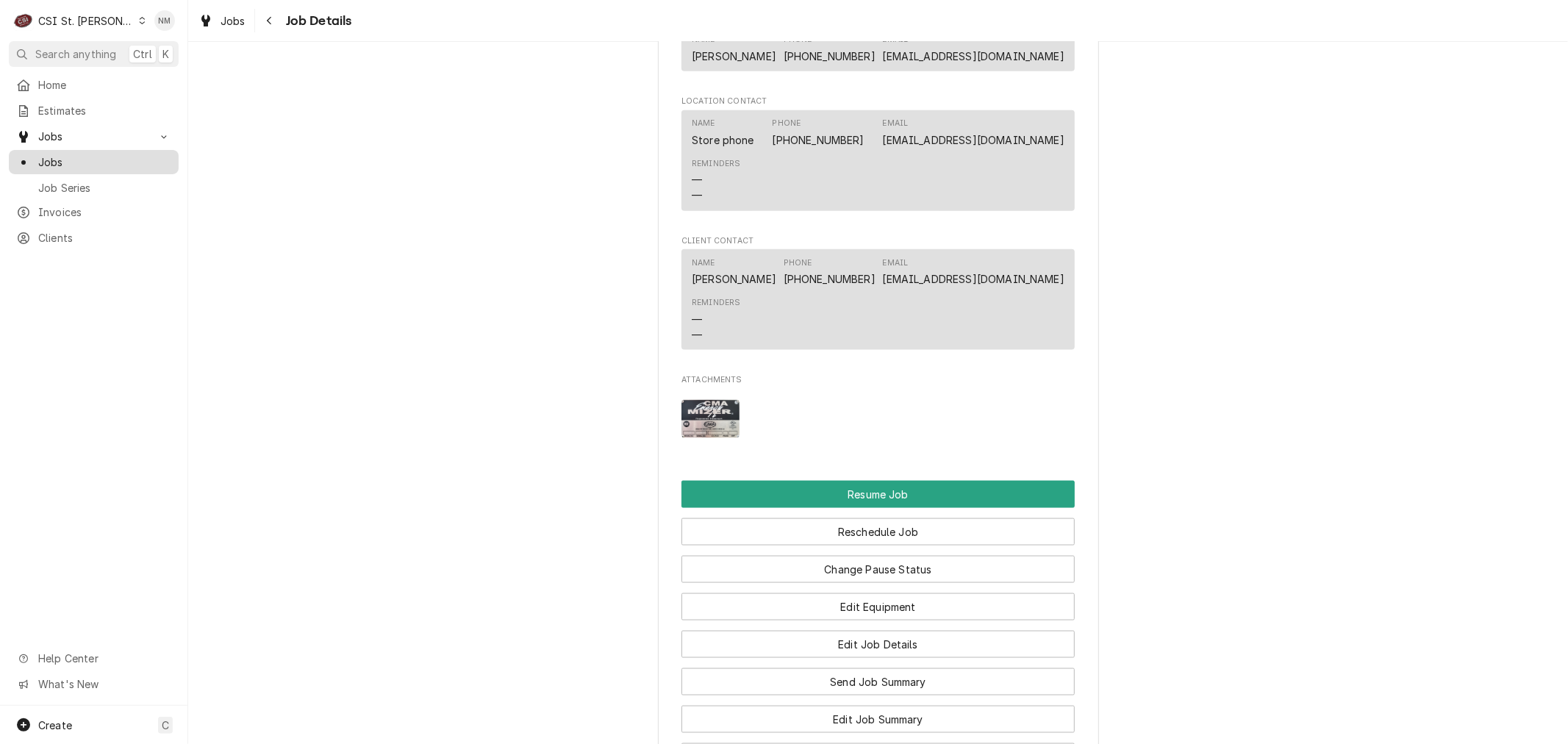
click at [56, 154] on span "Jobs" at bounding box center [105, 162] width 133 height 16
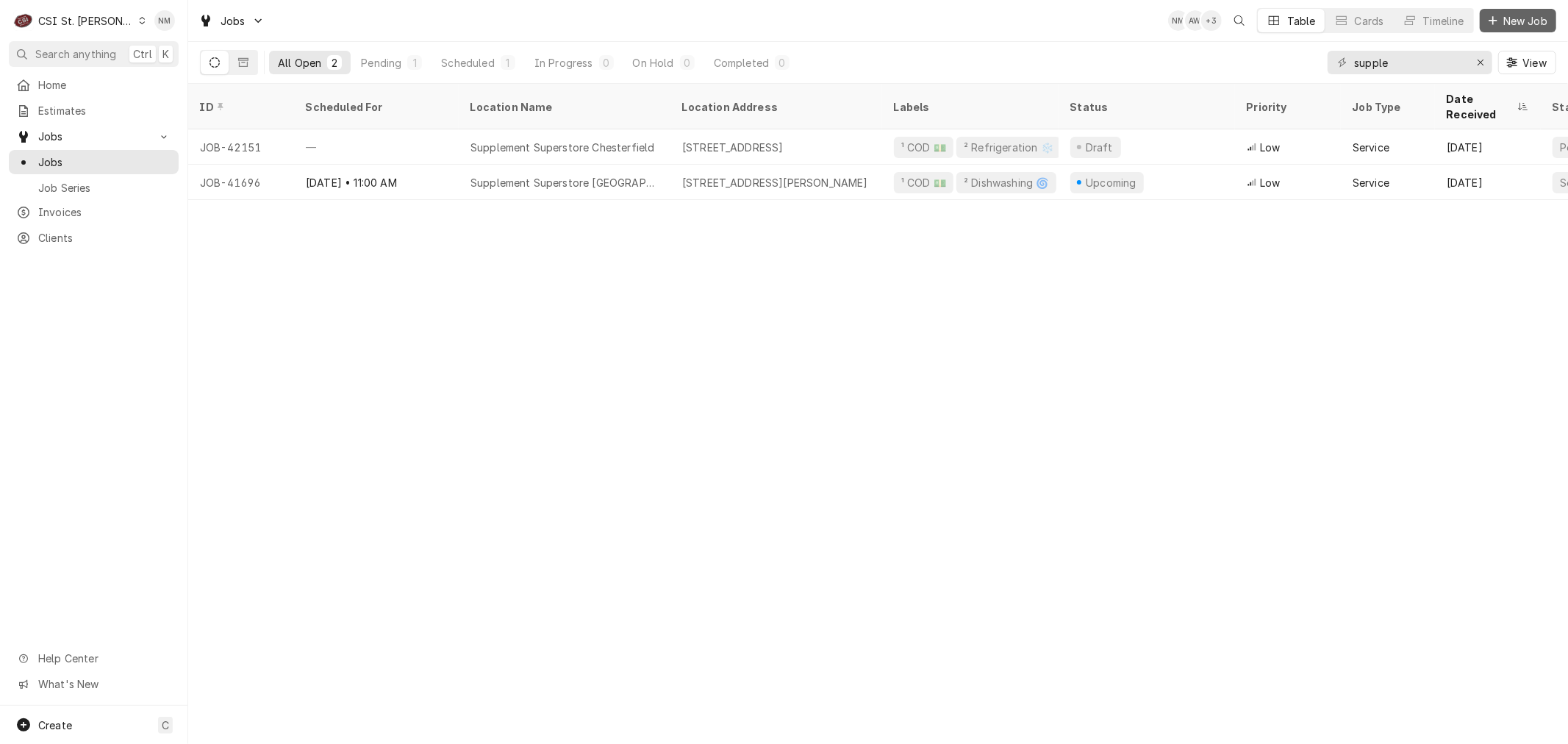
click at [1517, 17] on span "New Job" at bounding box center [1524, 21] width 50 height 16
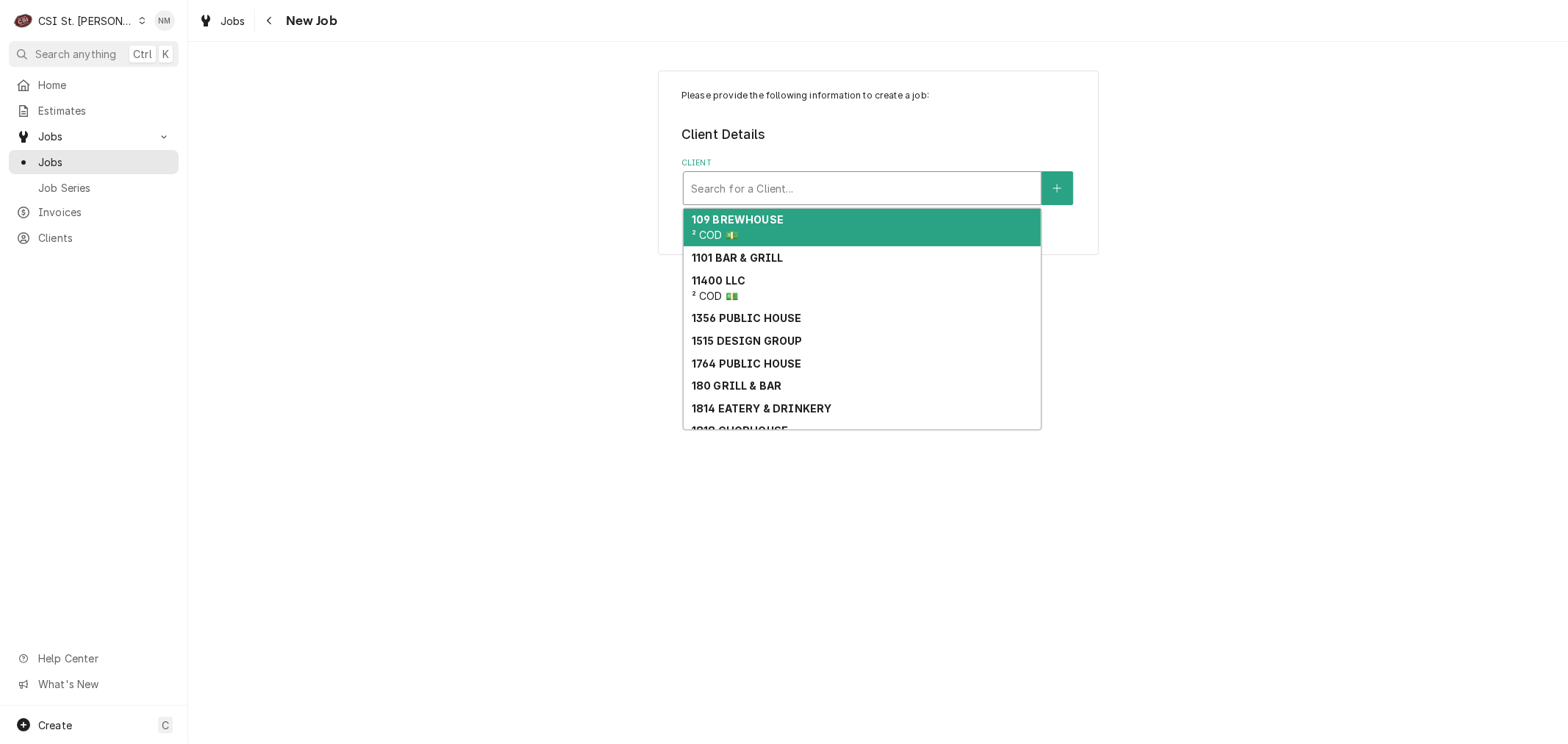
click at [751, 179] on div "Client" at bounding box center [862, 188] width 342 height 26
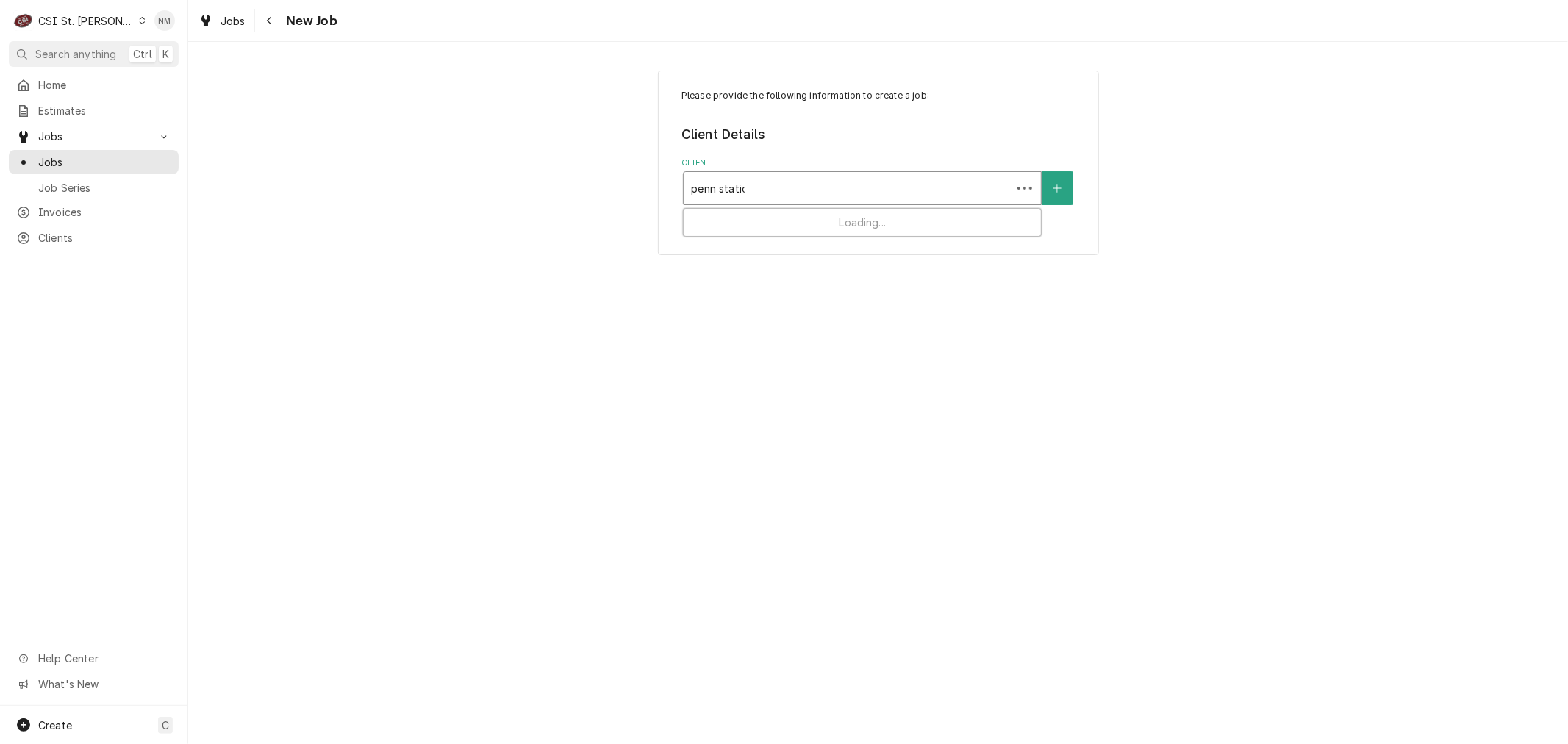
type input "[GEOGRAPHIC_DATA]"
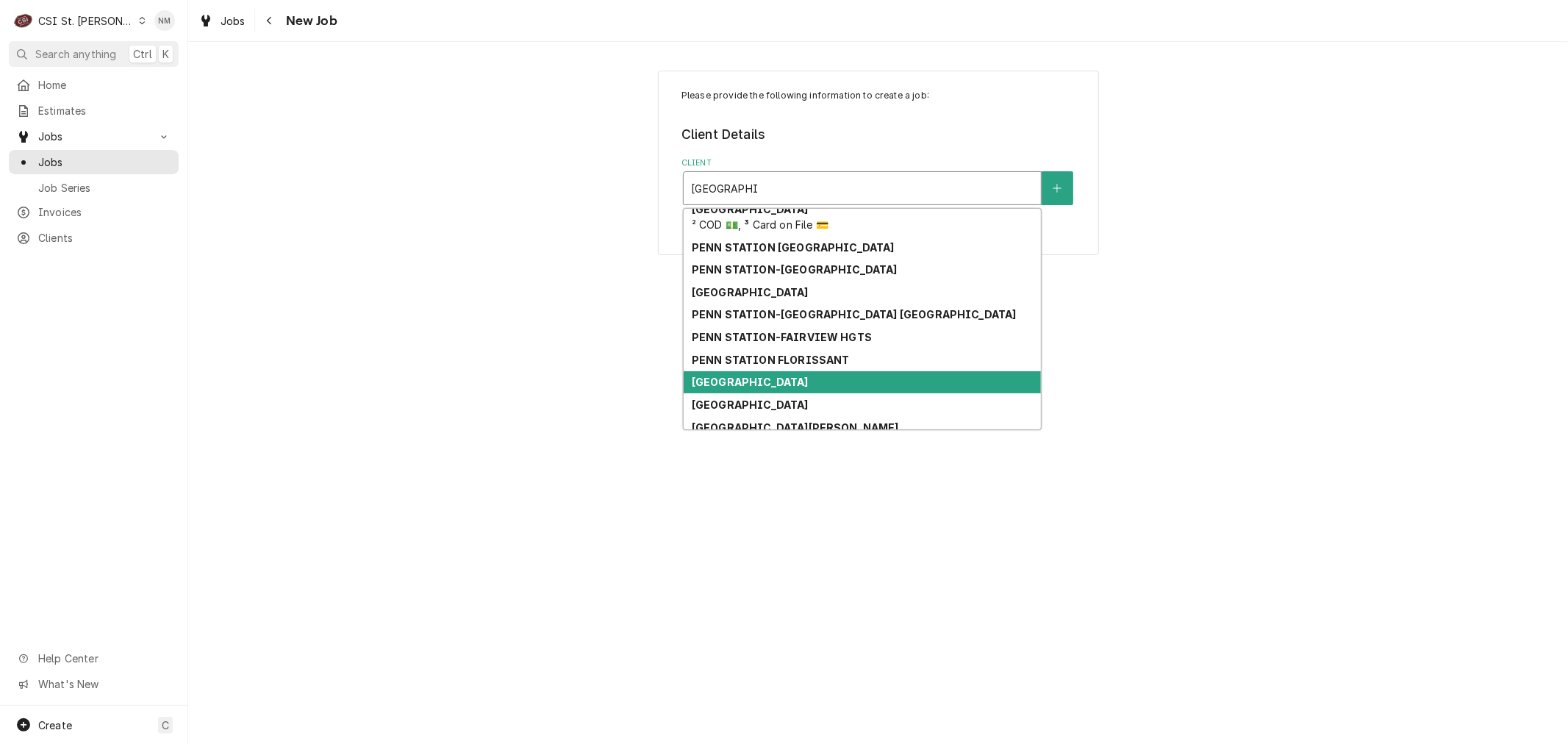
scroll to position [199, 0]
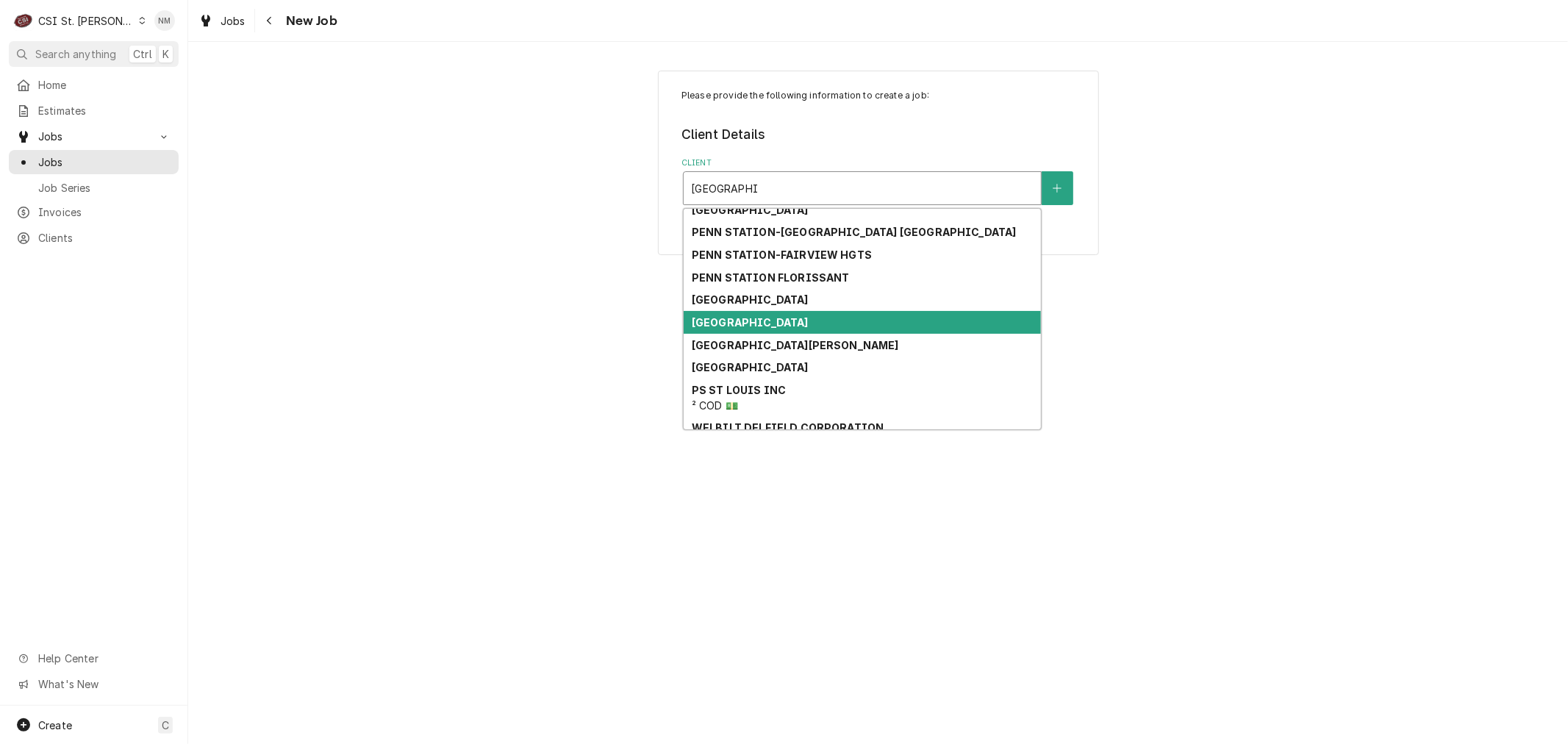
click at [808, 319] on strong "[GEOGRAPHIC_DATA]" at bounding box center [750, 322] width 117 height 12
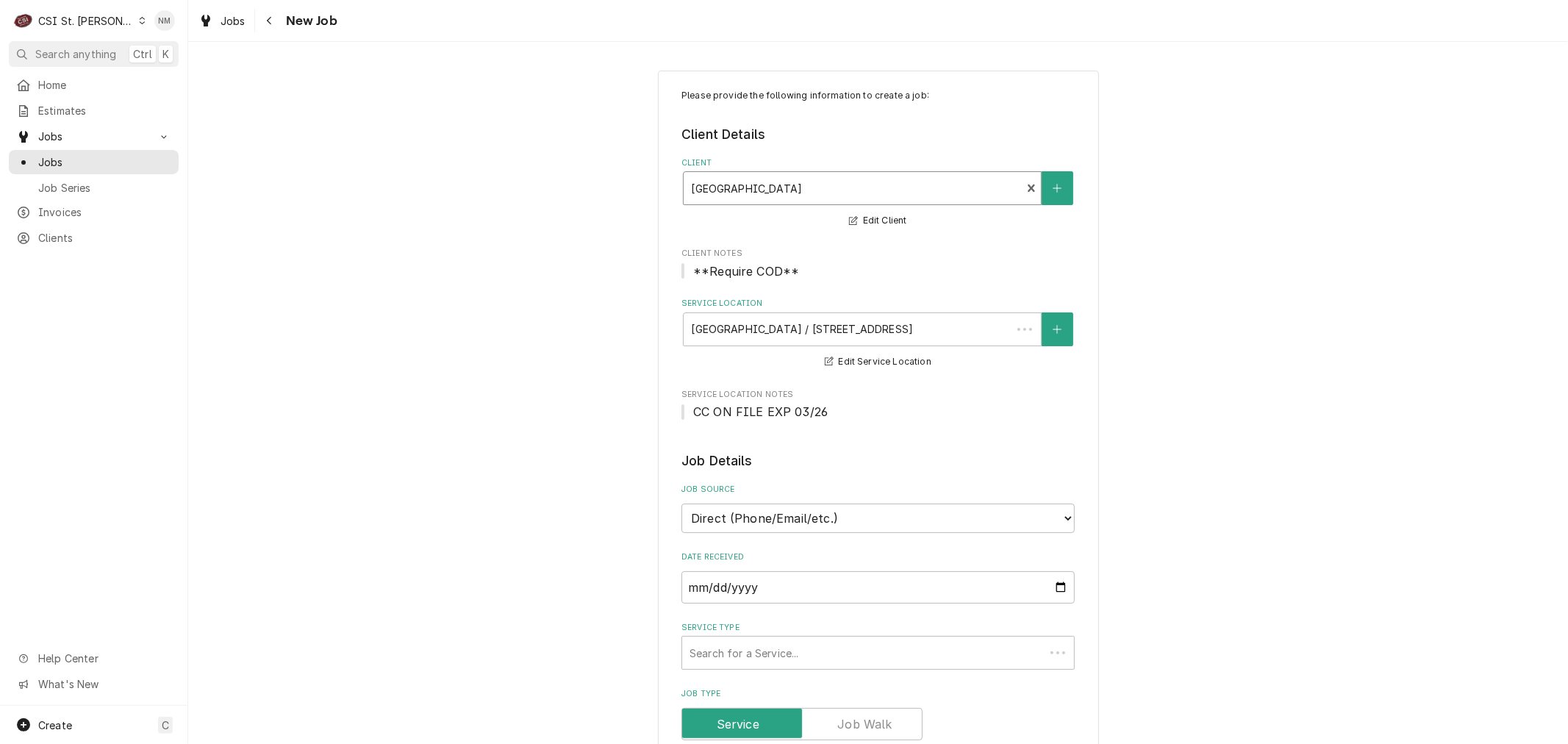
type textarea "x"
click at [64, 154] on span "Jobs" at bounding box center [105, 162] width 133 height 16
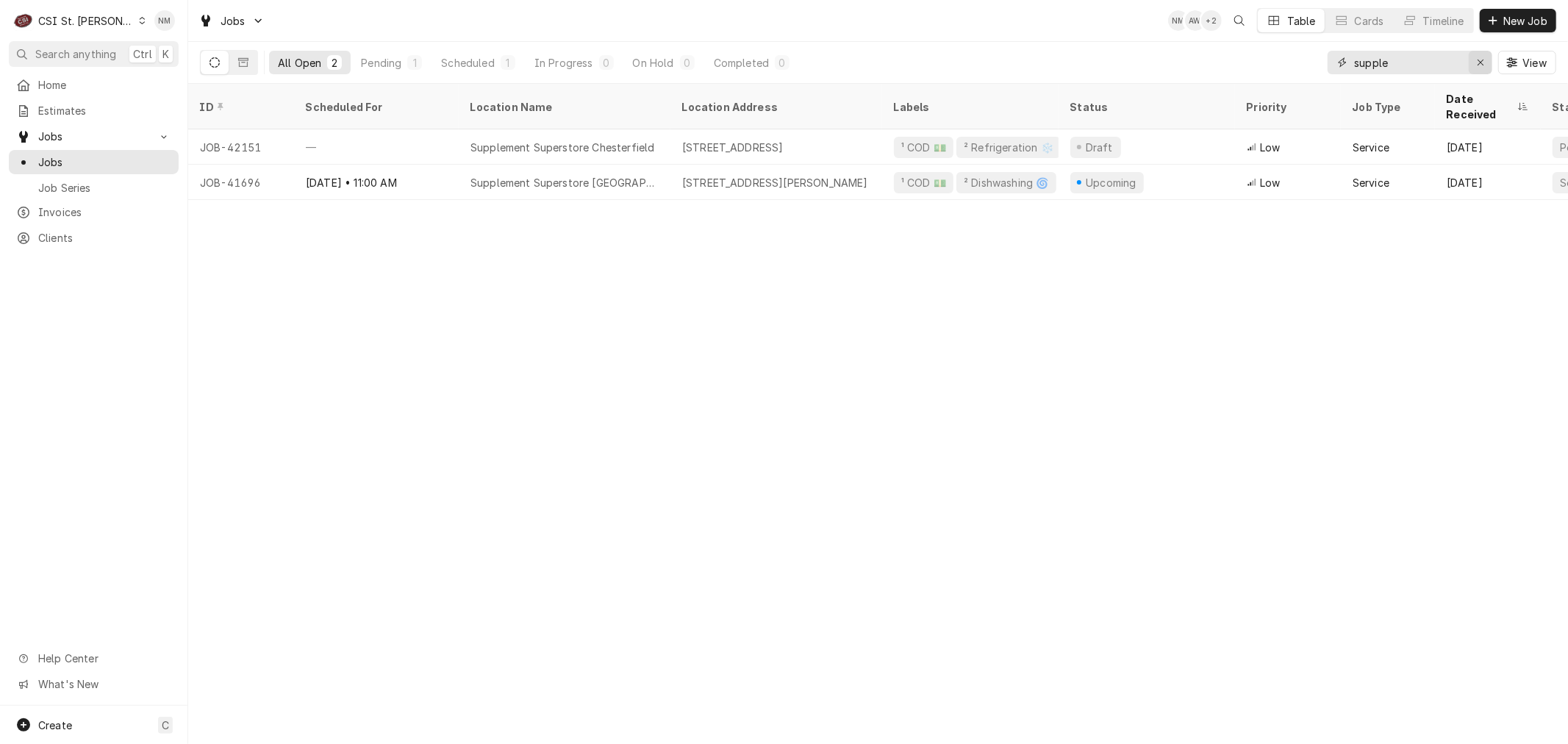
click at [1484, 63] on div "Erase input" at bounding box center [1480, 62] width 15 height 15
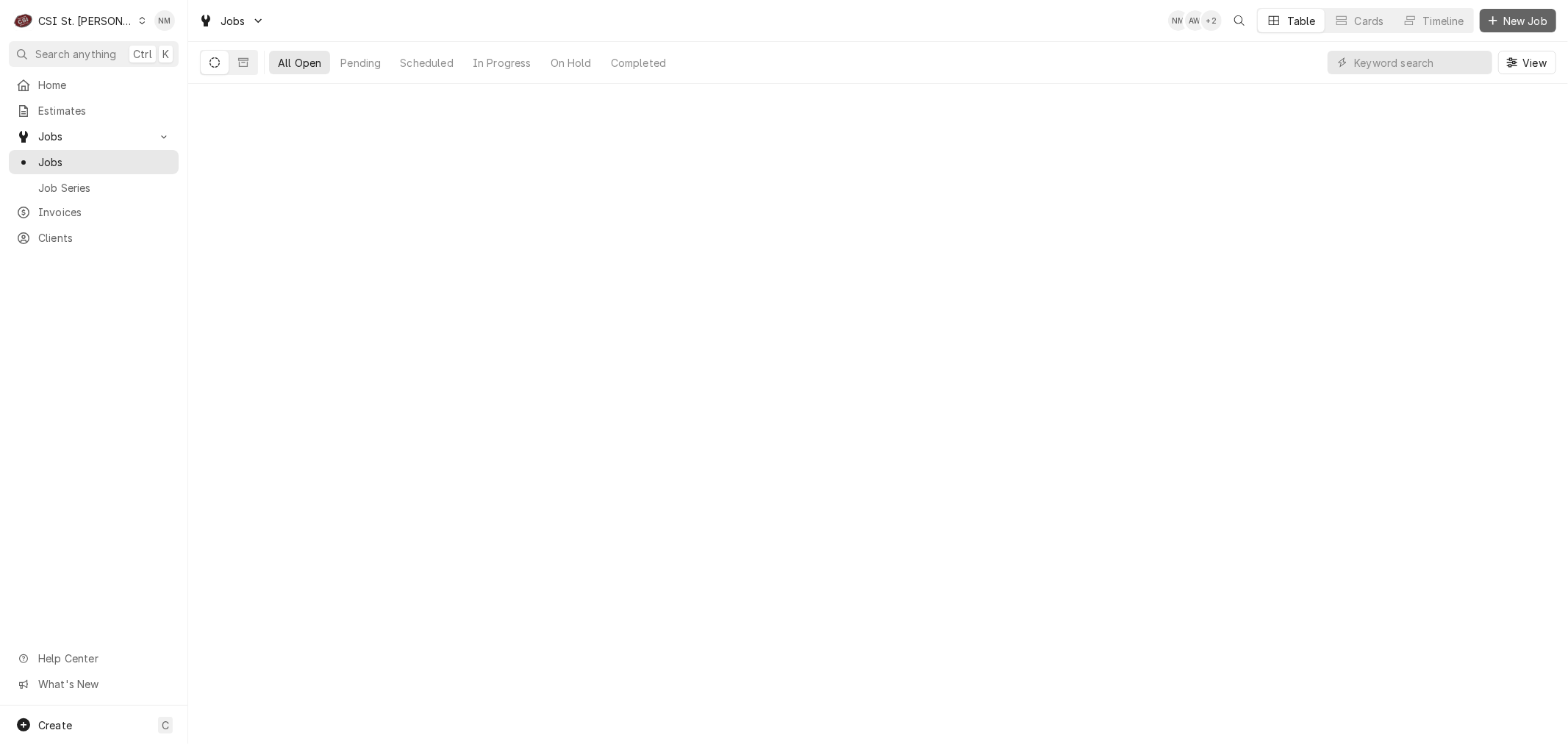
click at [1511, 19] on span "New Job" at bounding box center [1524, 21] width 50 height 16
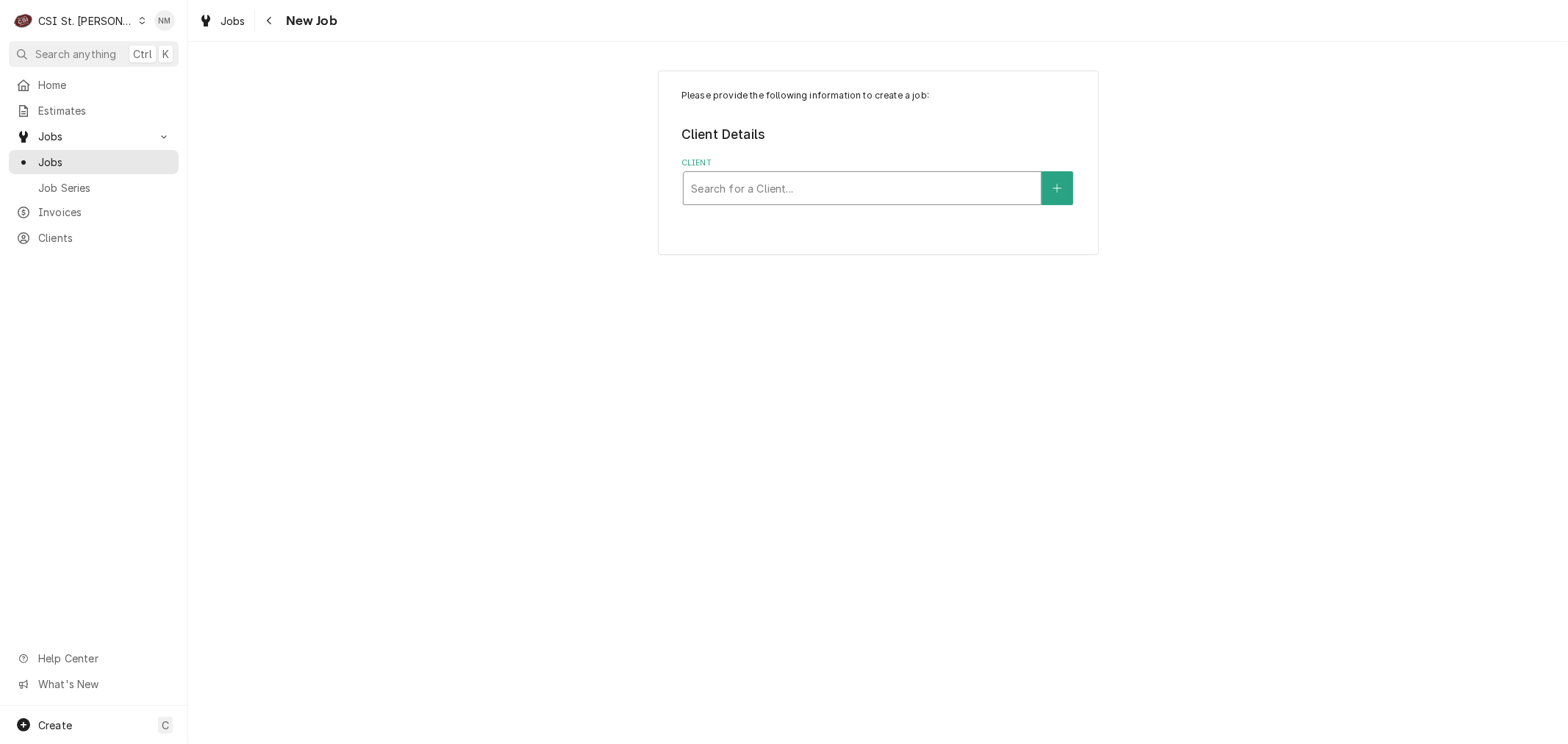
click at [774, 186] on div "Client" at bounding box center [862, 188] width 342 height 26
type input "penn zum"
drag, startPoint x: 761, startPoint y: 189, endPoint x: 691, endPoint y: 188, distance: 70.0
click at [691, 188] on div "Client" at bounding box center [862, 188] width 342 height 26
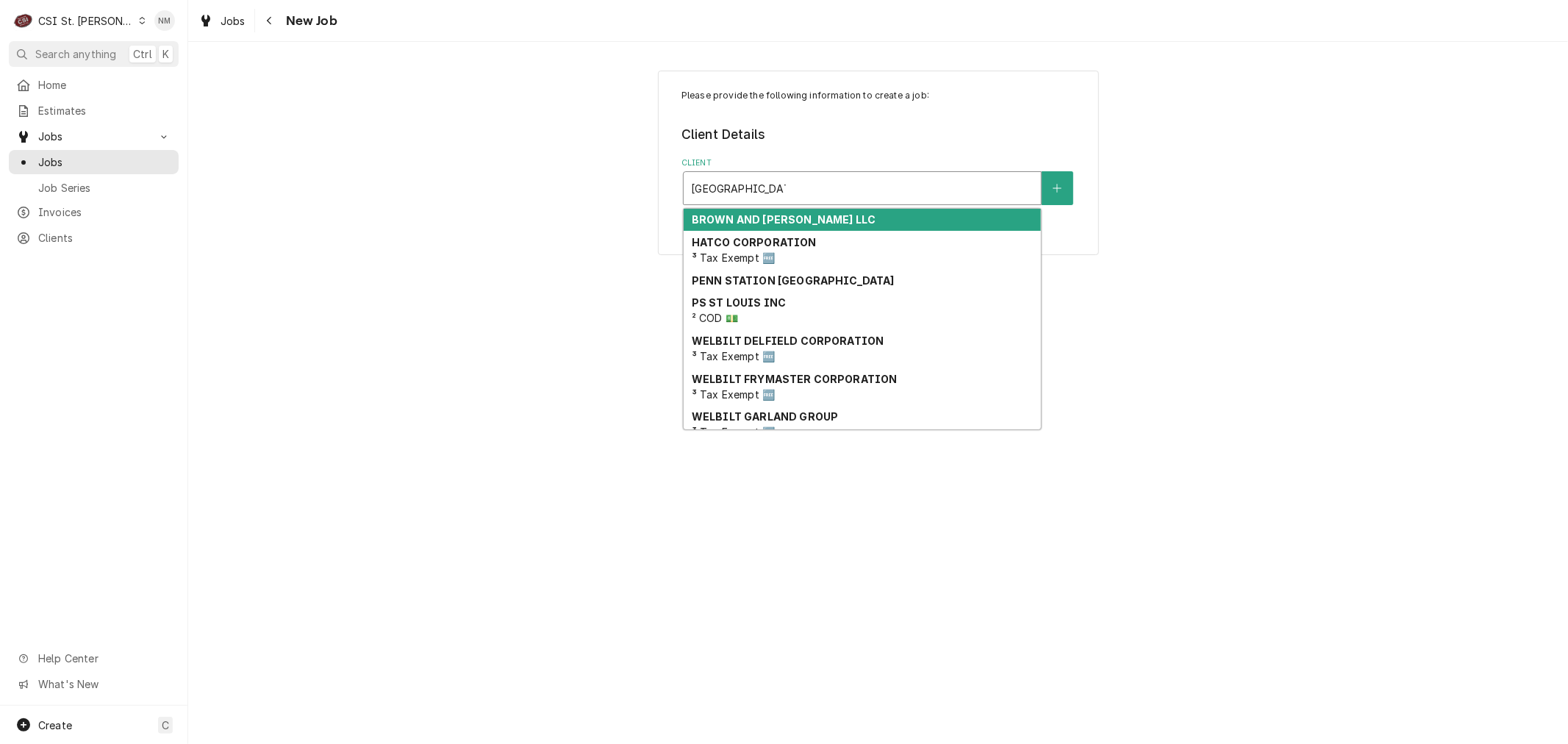
type input "penn station st char"
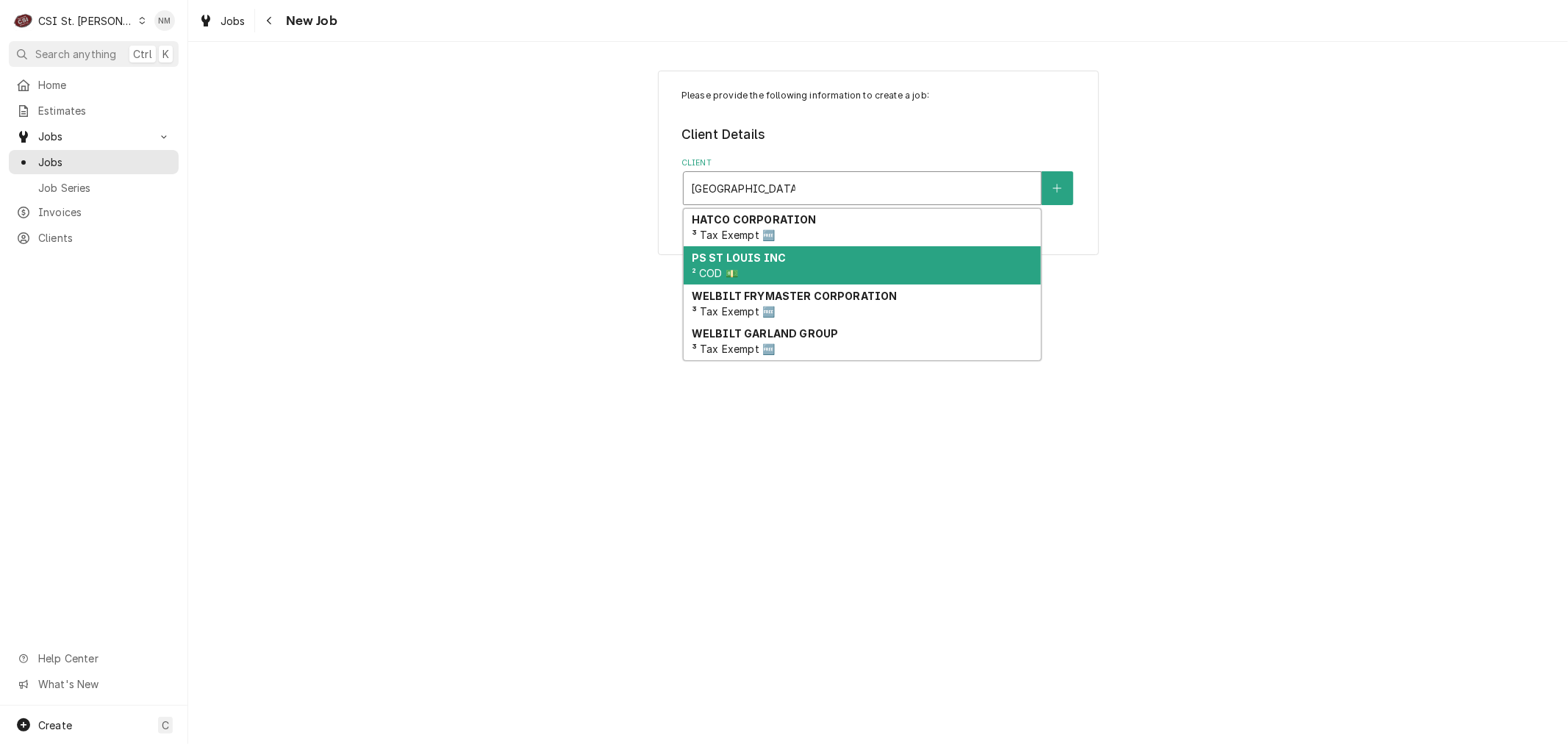
click at [767, 260] on strong "PS ST LOUIS INC" at bounding box center [739, 258] width 94 height 12
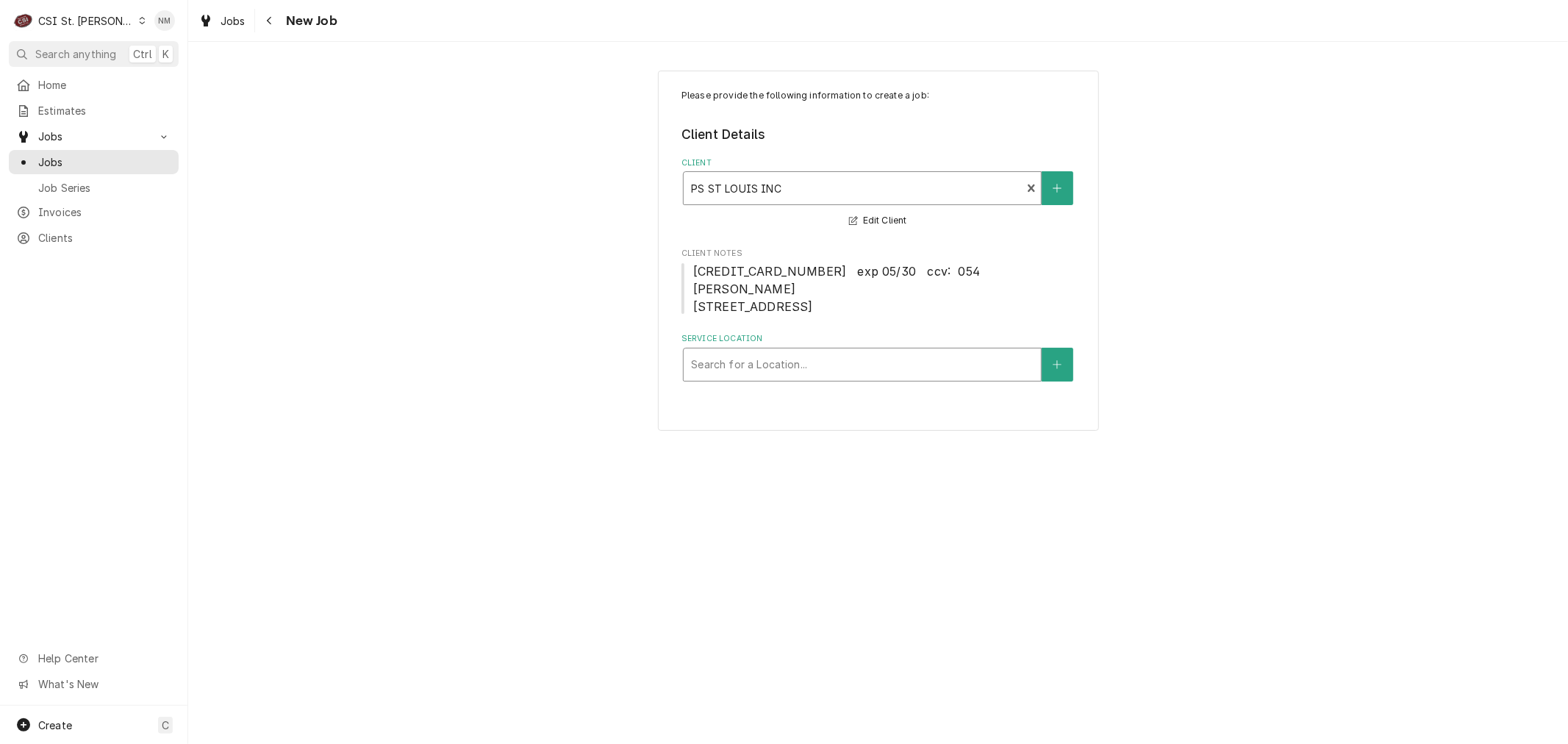
click at [808, 351] on div "Service Location" at bounding box center [862, 364] width 342 height 26
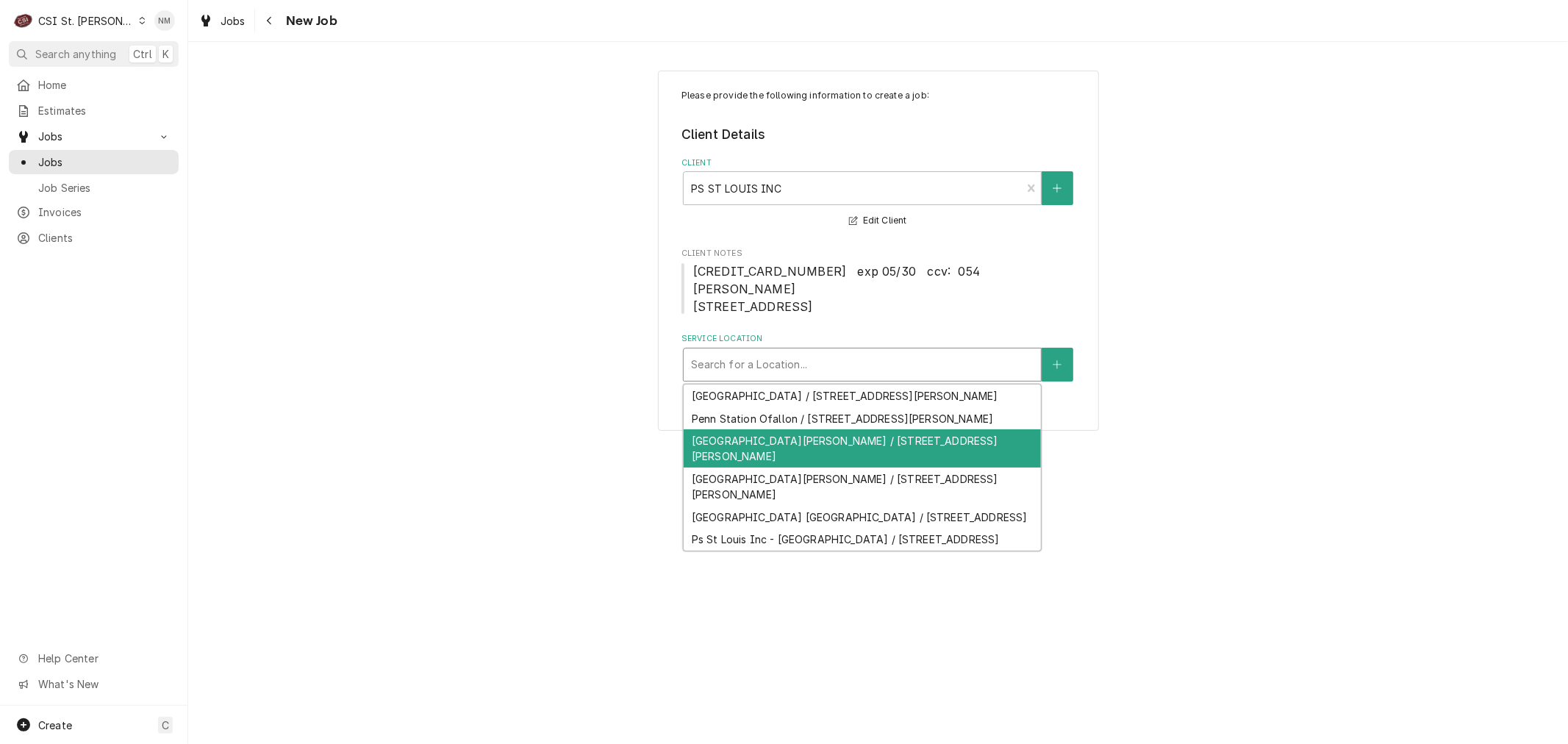
click at [845, 449] on div "Penn Station St Charles / 1932 Zumbehl Road, St Charles, MO 63303" at bounding box center [862, 449] width 357 height 38
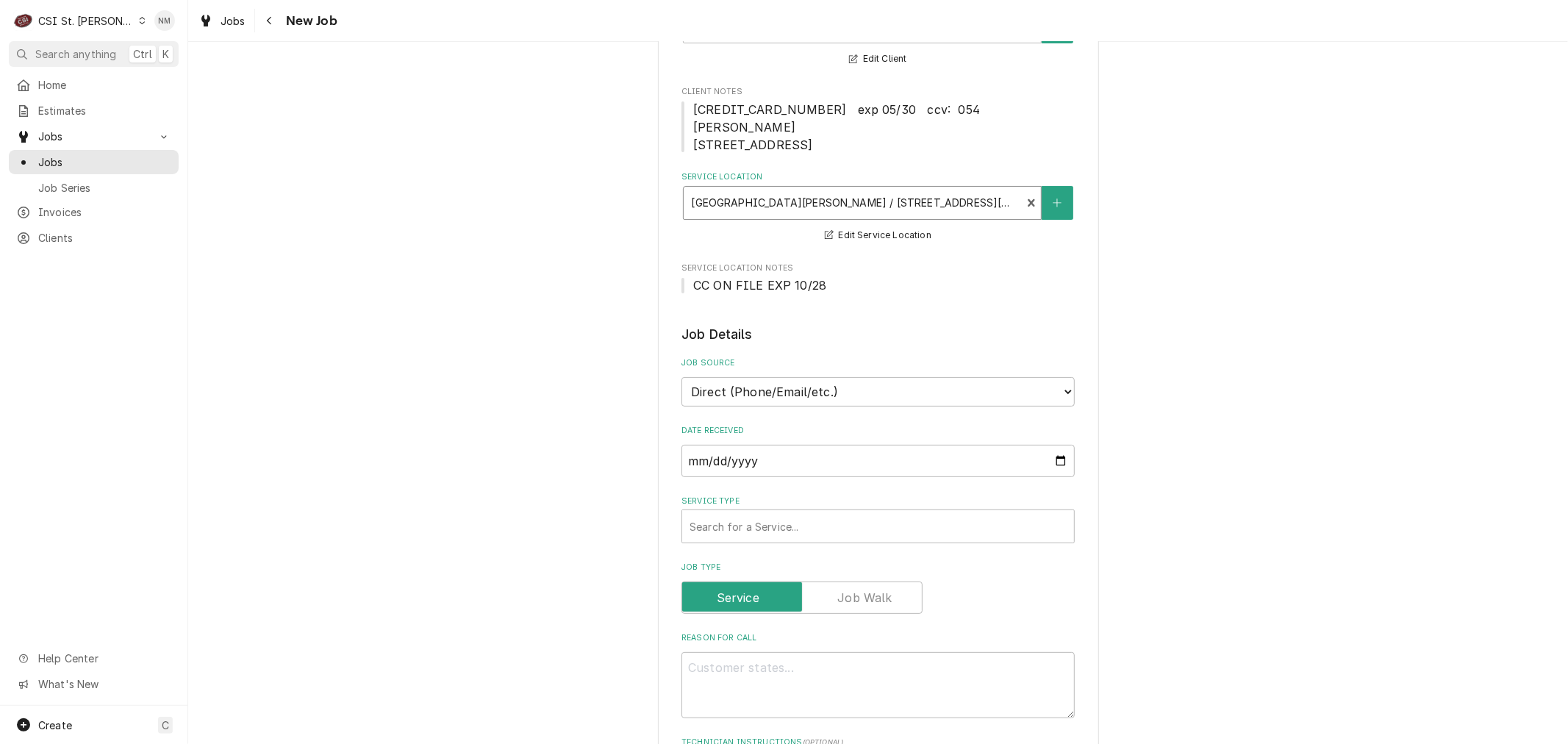
scroll to position [163, 0]
click at [849, 511] on div "Service Type" at bounding box center [877, 524] width 377 height 26
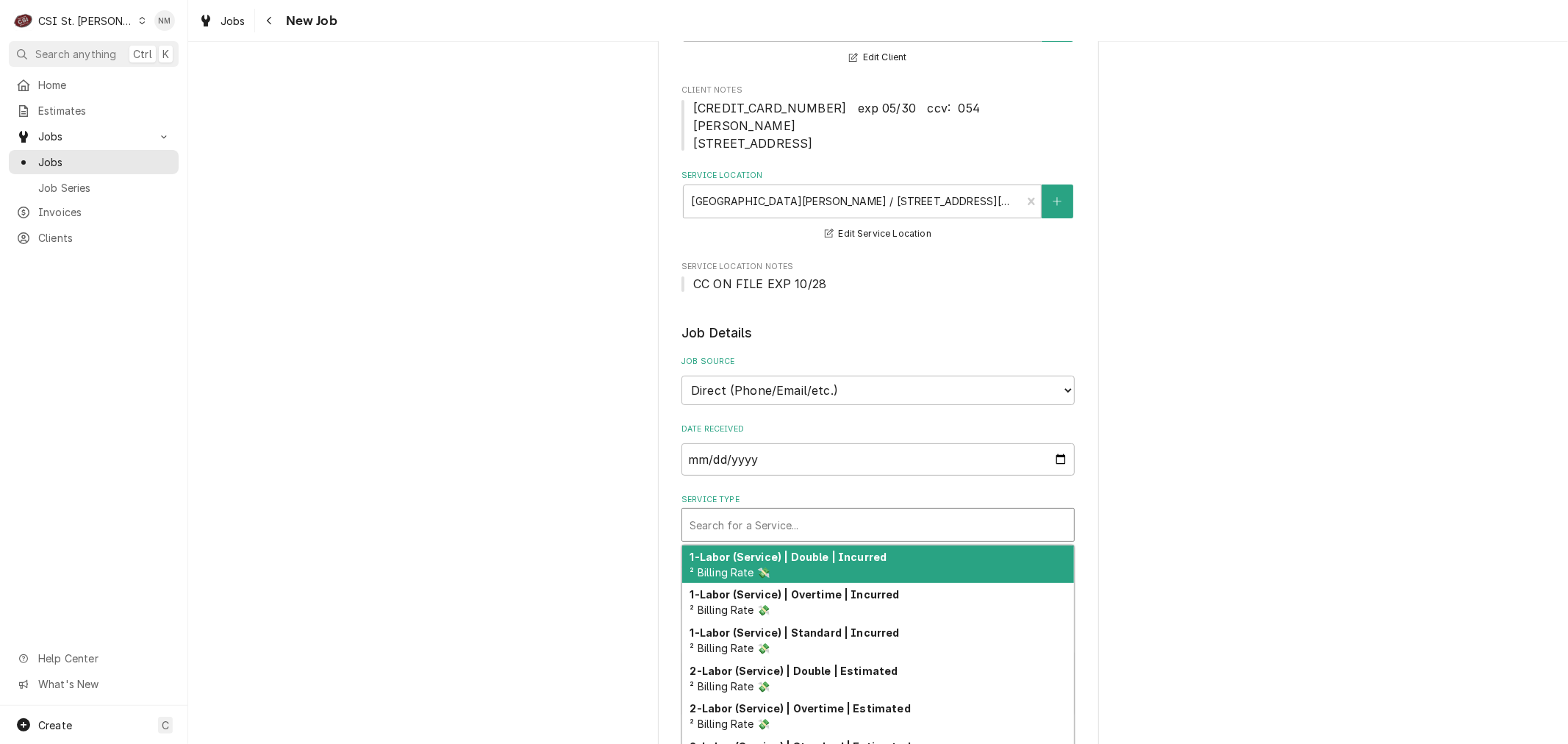
type textarea "x"
type input "se"
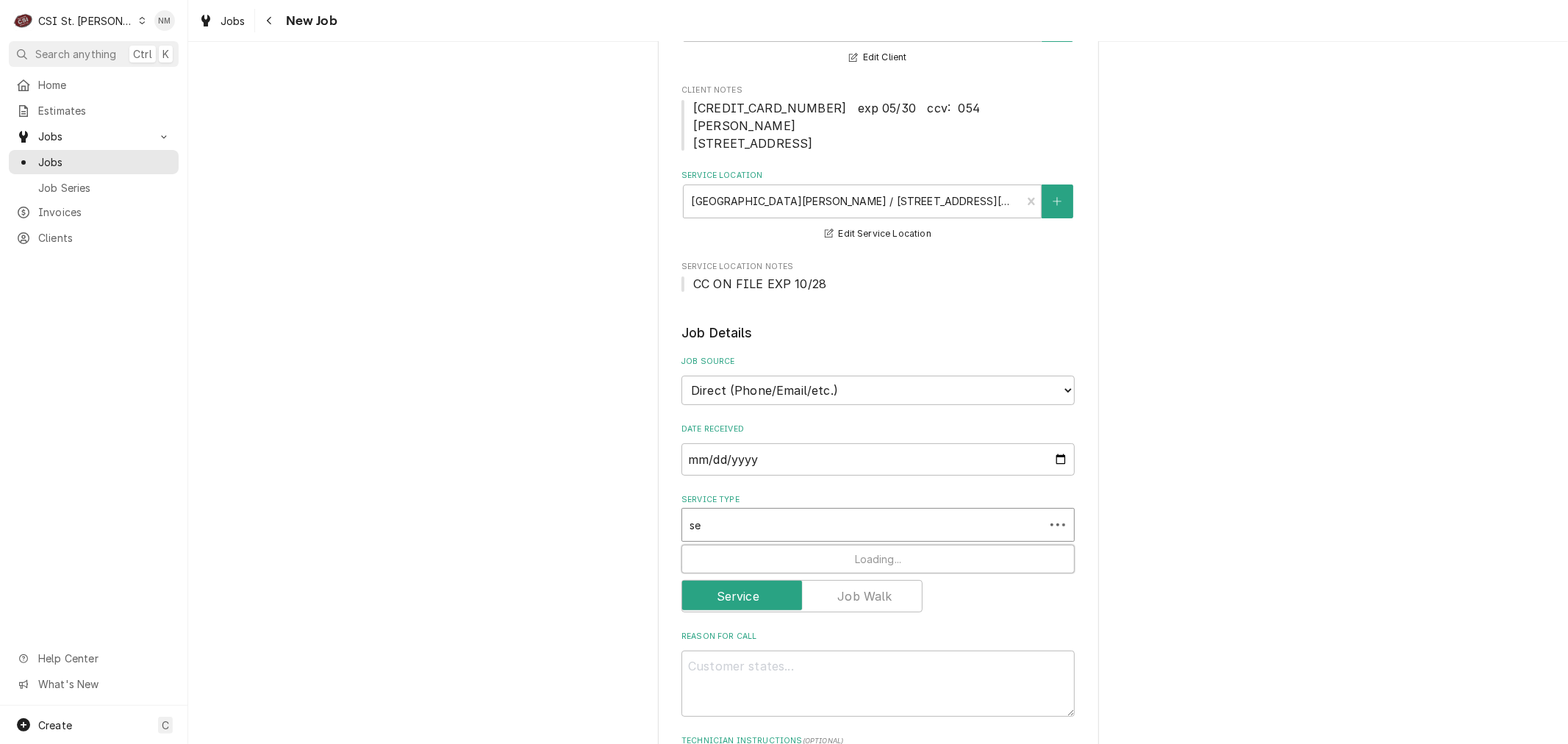
type textarea "x"
type input "ser"
type textarea "x"
type input "serv"
type textarea "x"
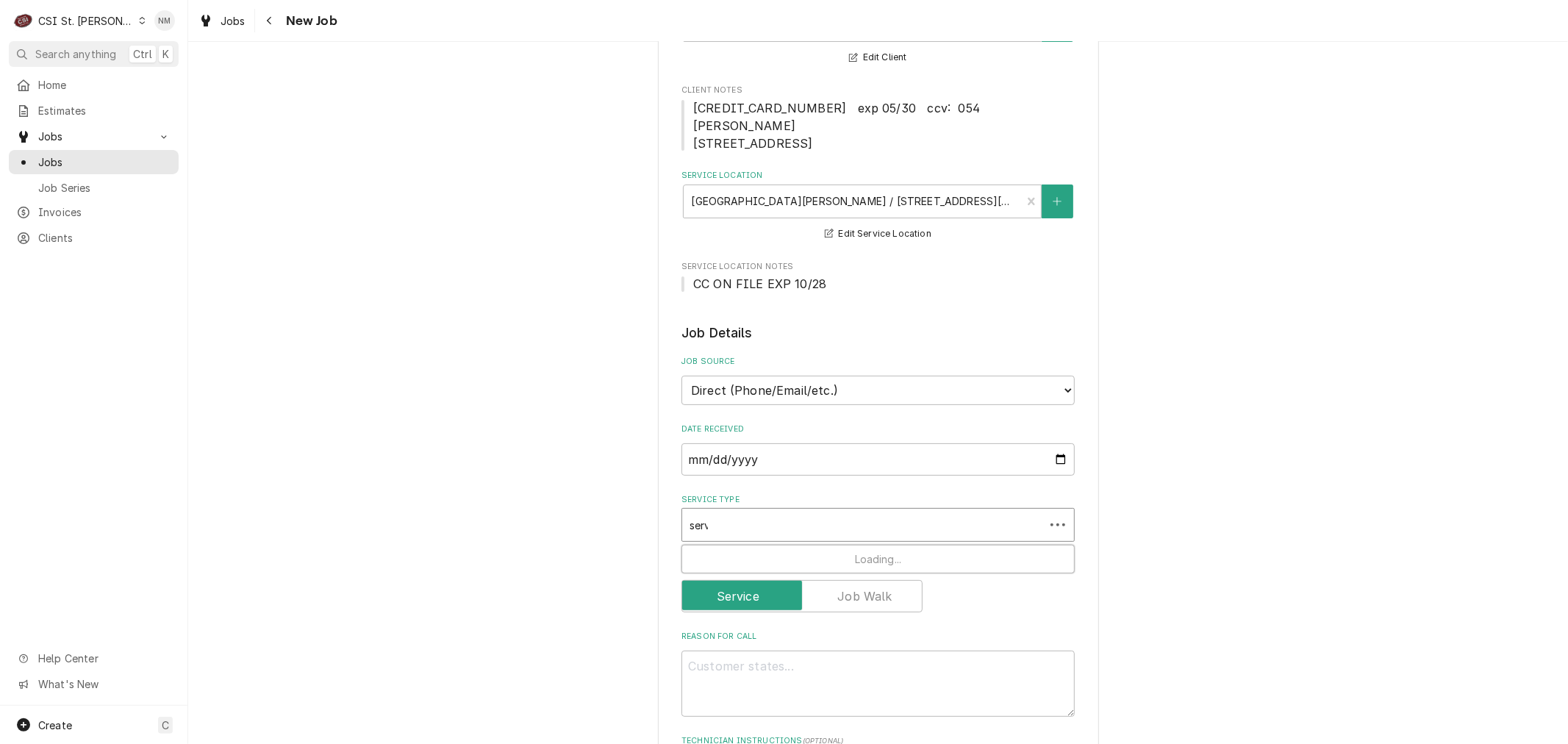
type input "servi"
type textarea "x"
type input "servic"
type textarea "x"
type input "service"
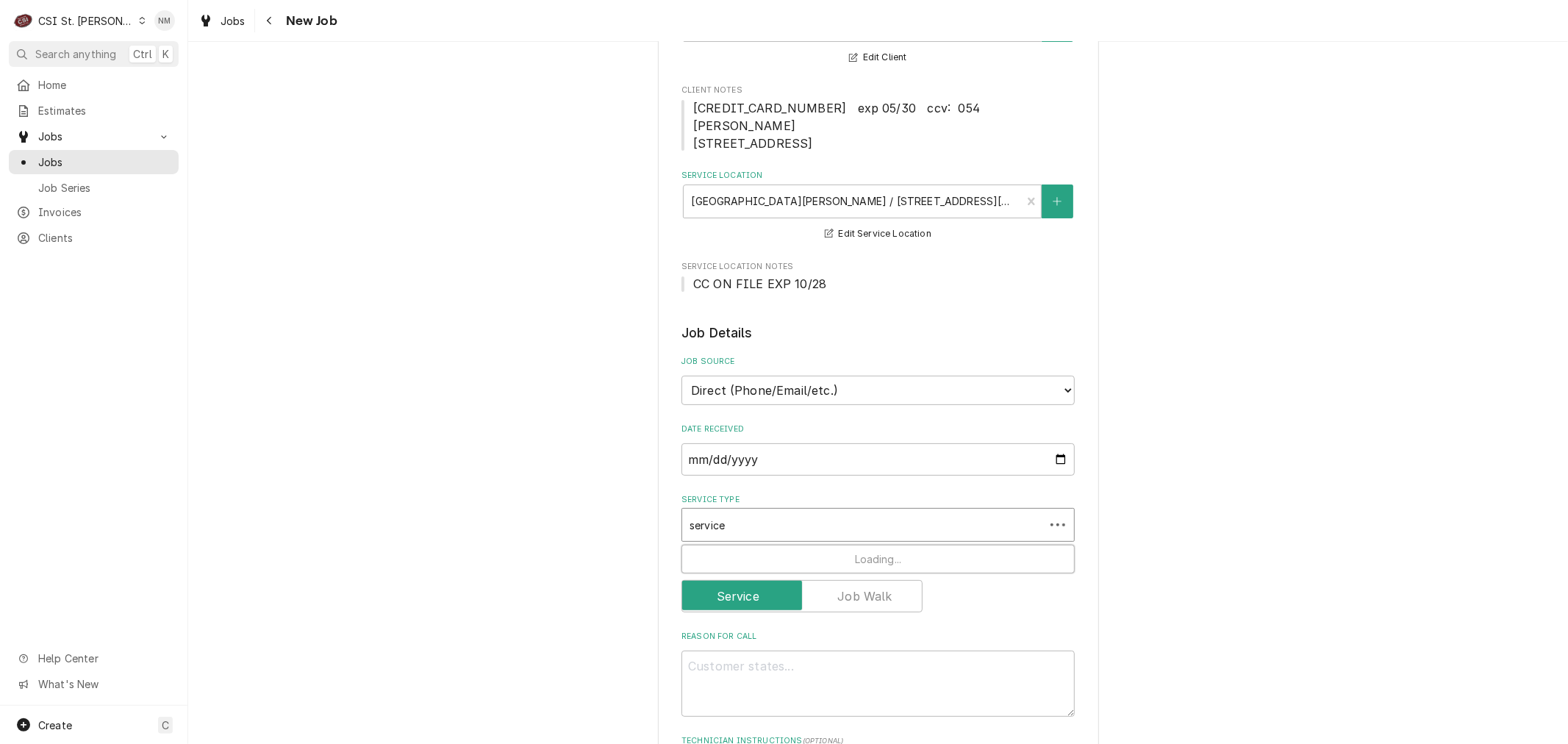
type textarea "x"
type input "service"
type textarea "x"
type input "service c"
type textarea "x"
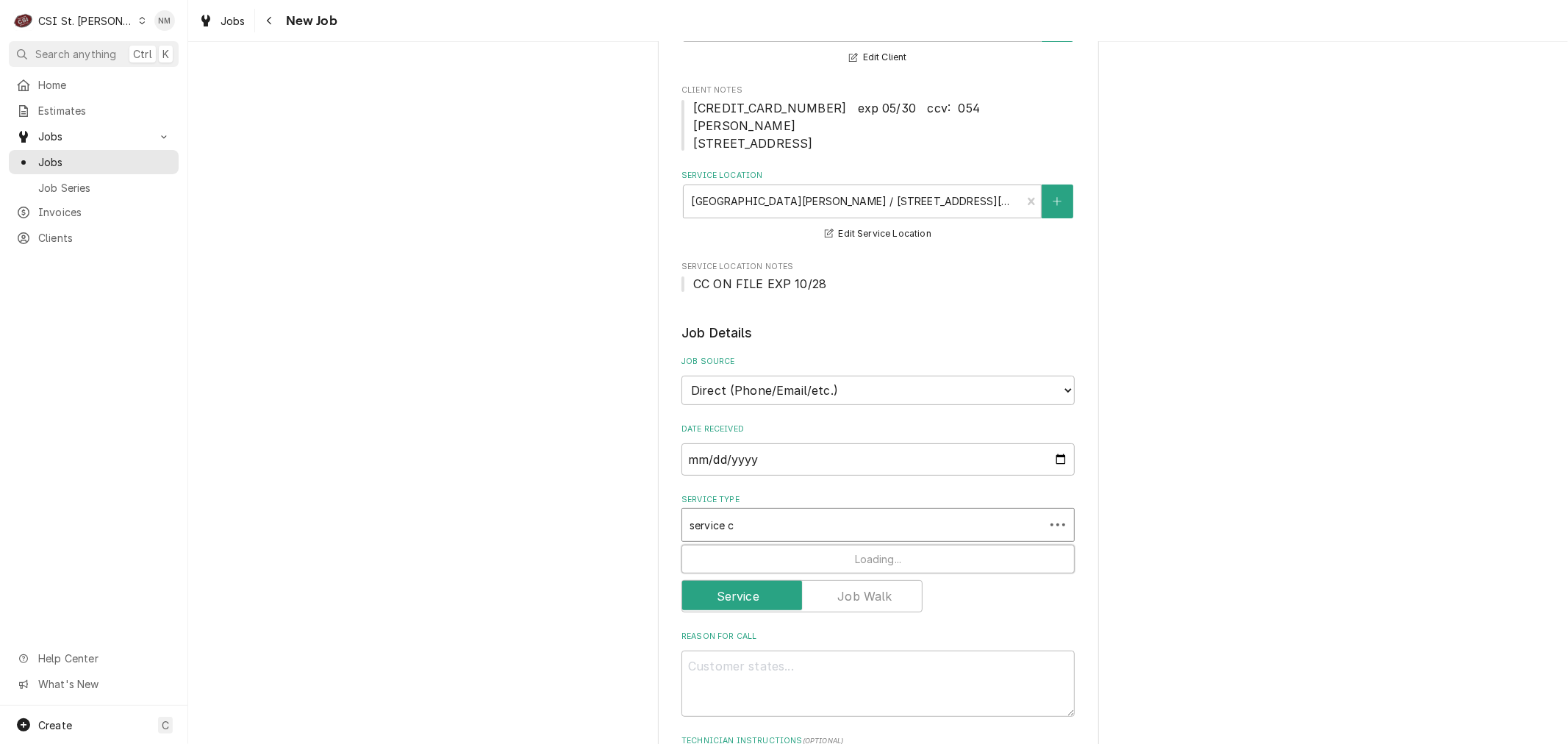
type input "service ca"
type textarea "x"
type input "service call"
type textarea "x"
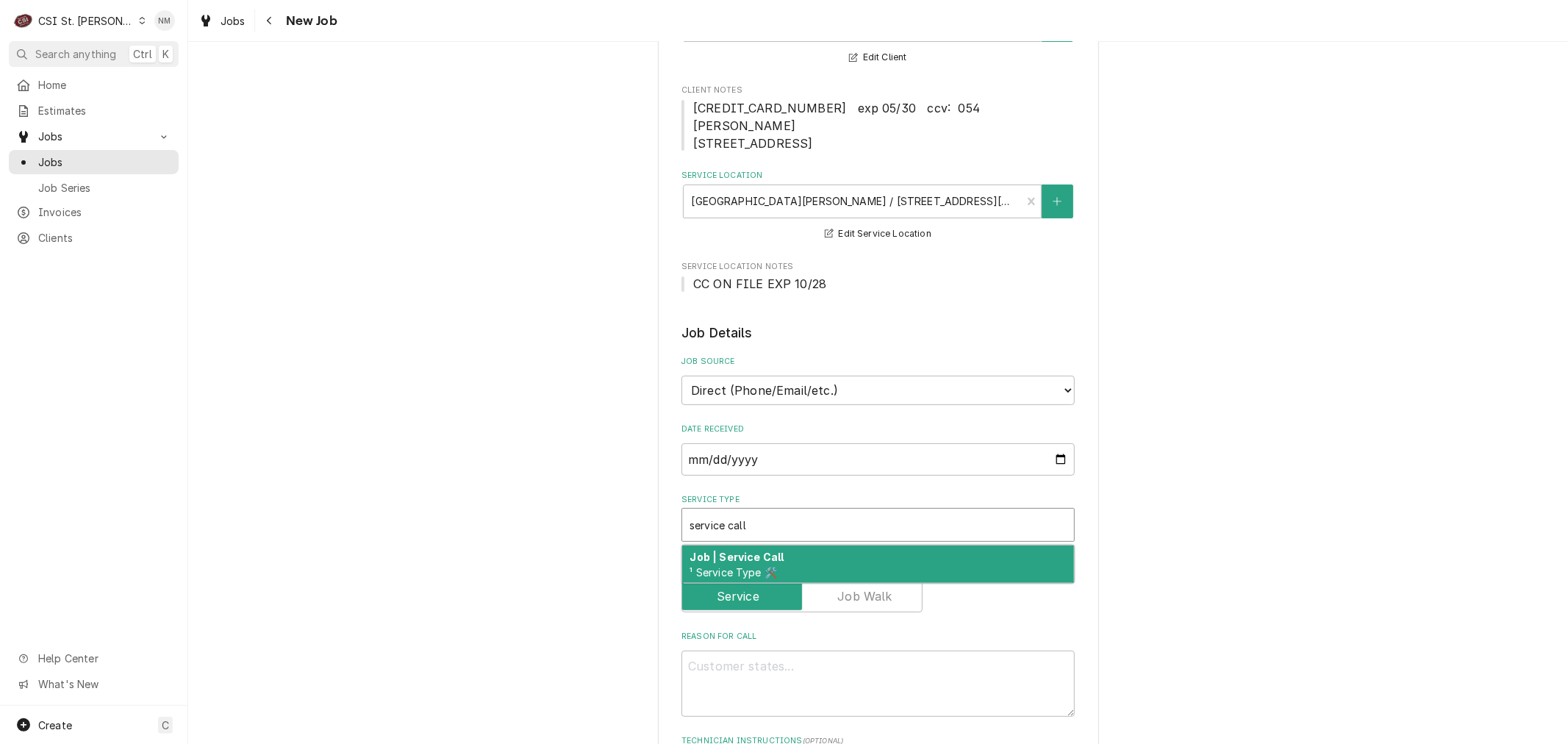
click at [849, 545] on div "Job | Service Call ¹ Service Type 🛠️" at bounding box center [878, 565] width 392 height 38
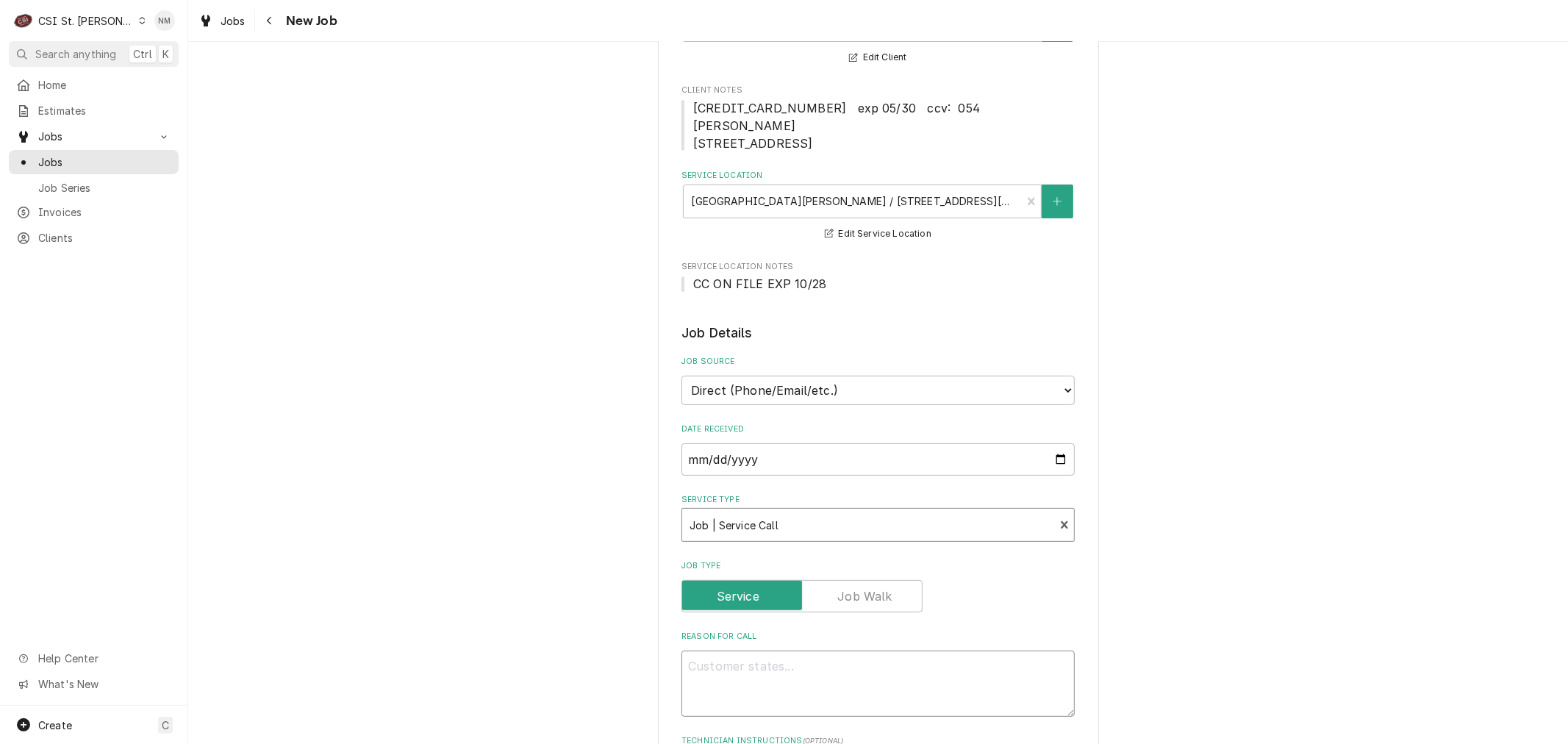
click at [789, 669] on textarea "Reason For Call" at bounding box center [877, 684] width 393 height 66
type textarea "x"
type textarea "R"
type textarea "x"
type textarea "RI"
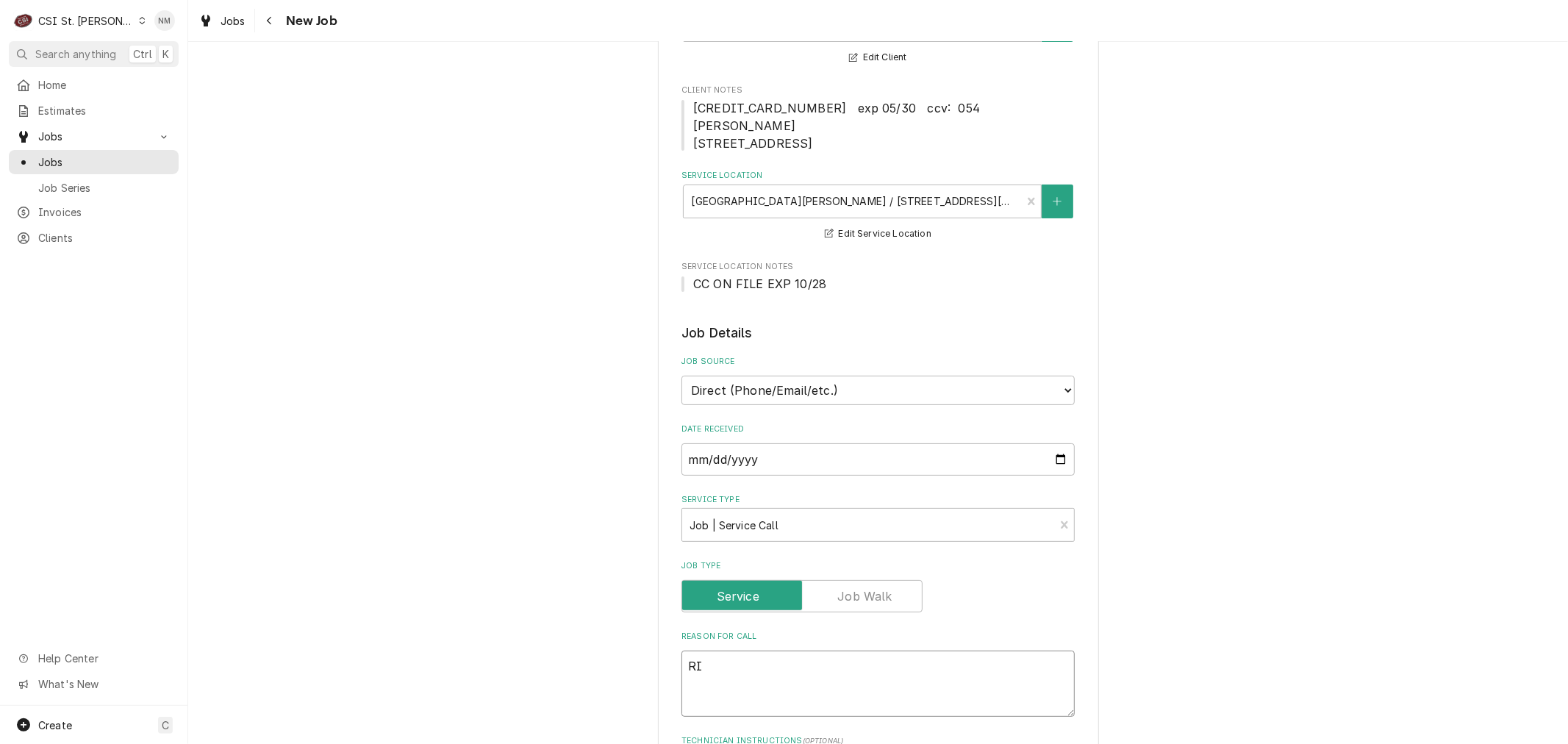
type textarea "x"
type textarea "RIC"
type textarea "x"
type textarea "RIC"
type textarea "x"
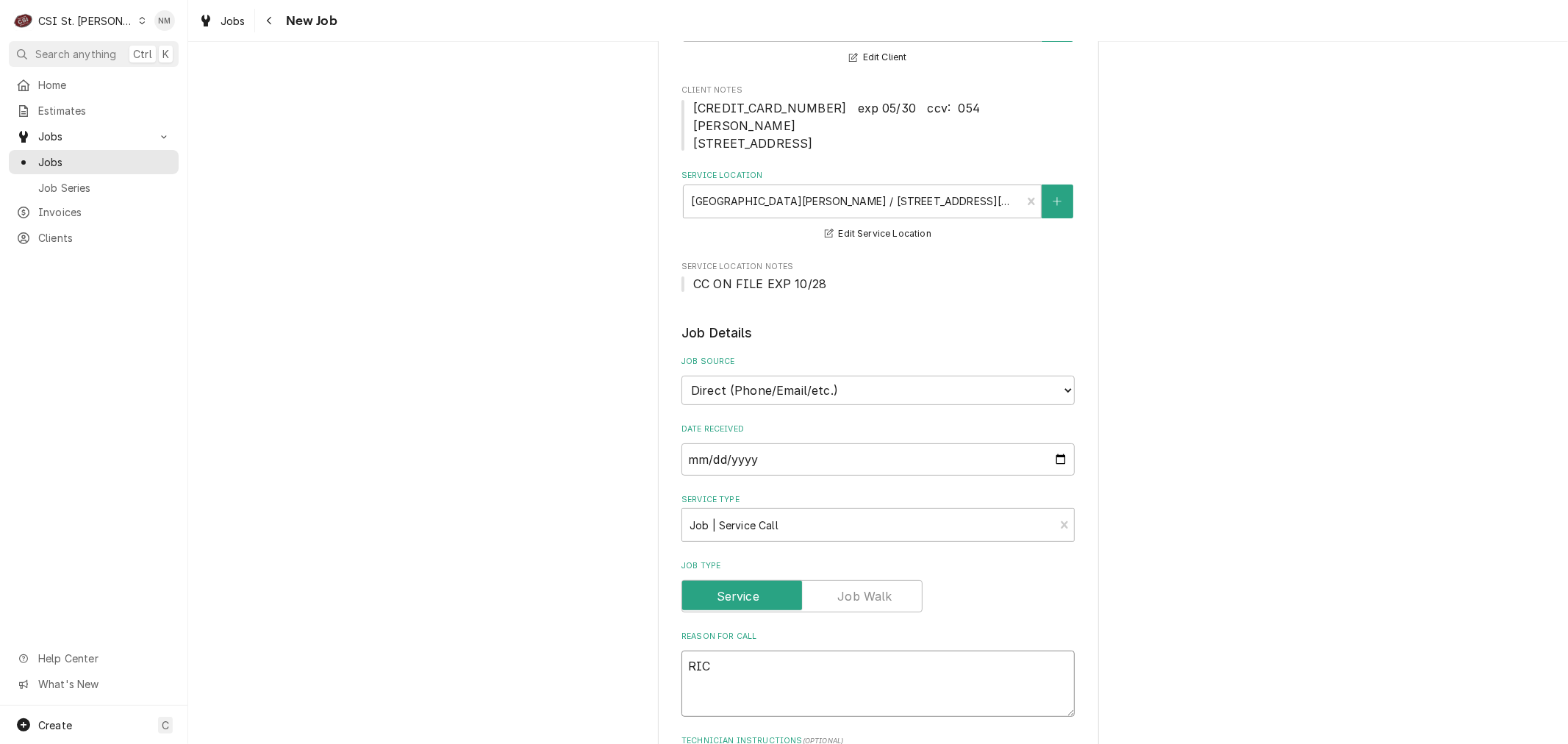
type textarea "RIC n"
type textarea "x"
type textarea "RIC not"
type textarea "x"
type textarea "RIC not"
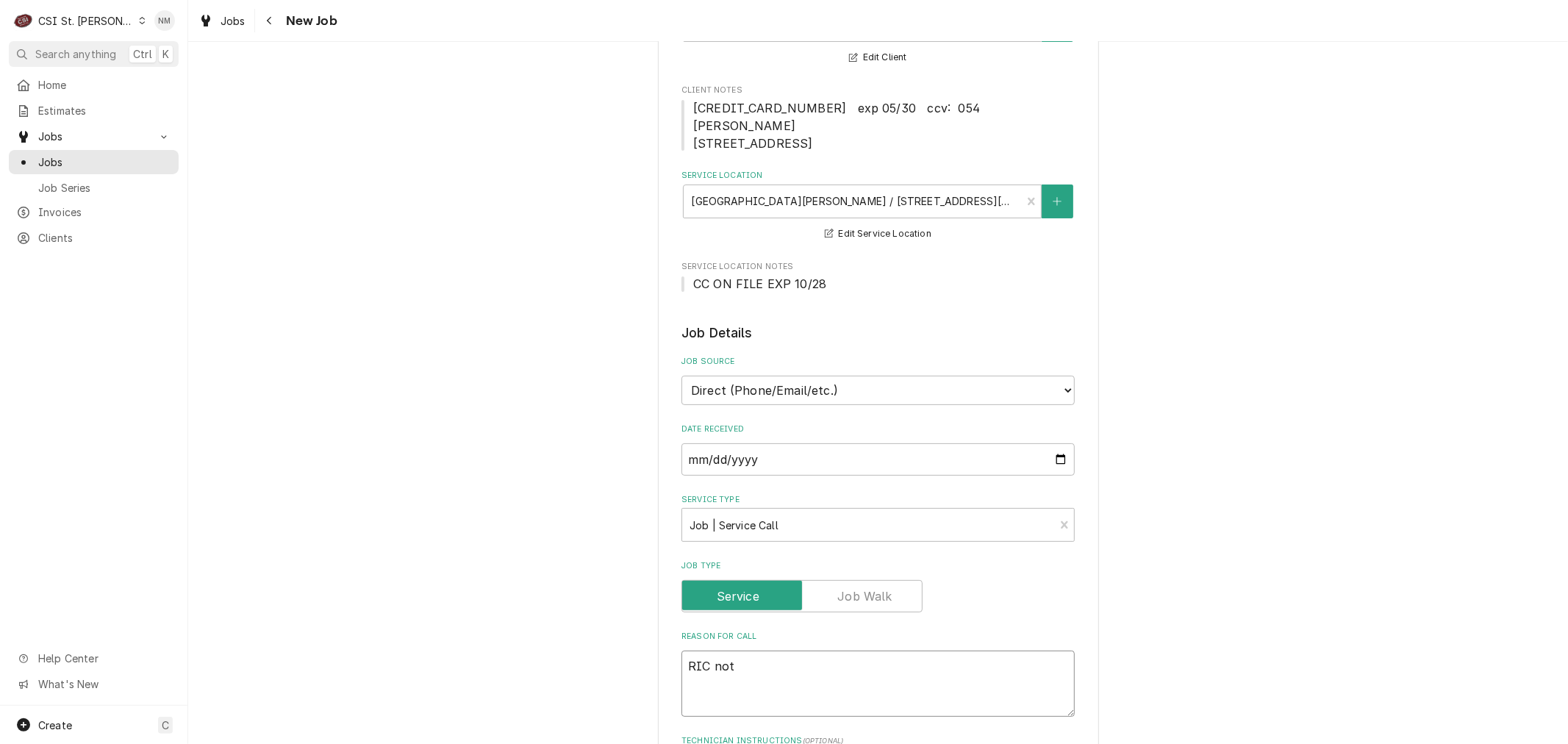
type textarea "x"
type textarea "RIC not ho"
type textarea "x"
type textarea "RIC not hol"
type textarea "x"
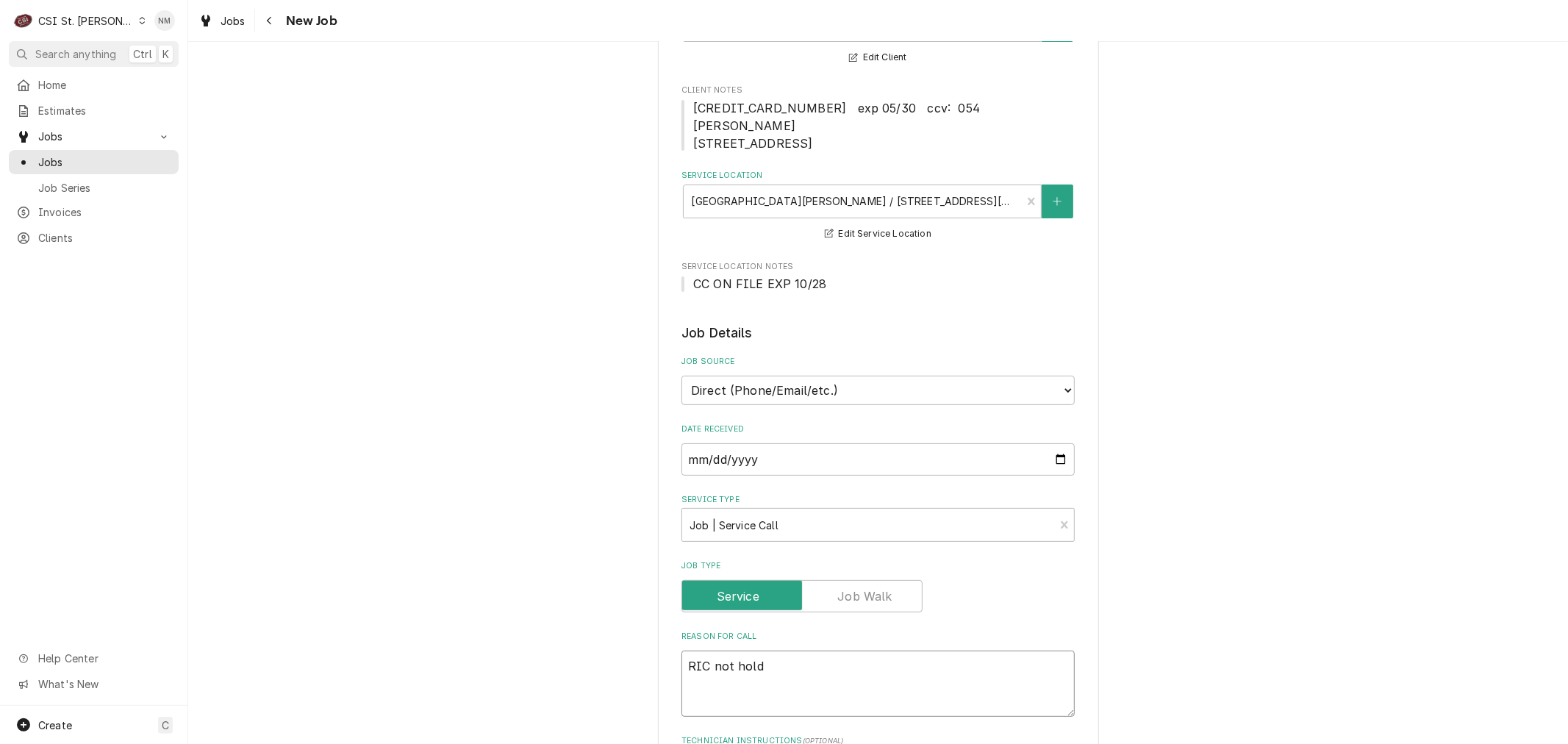
type textarea "RIC not holdi"
type textarea "x"
type textarea "RIC not holdin"
type textarea "x"
type textarea "RIC not holding"
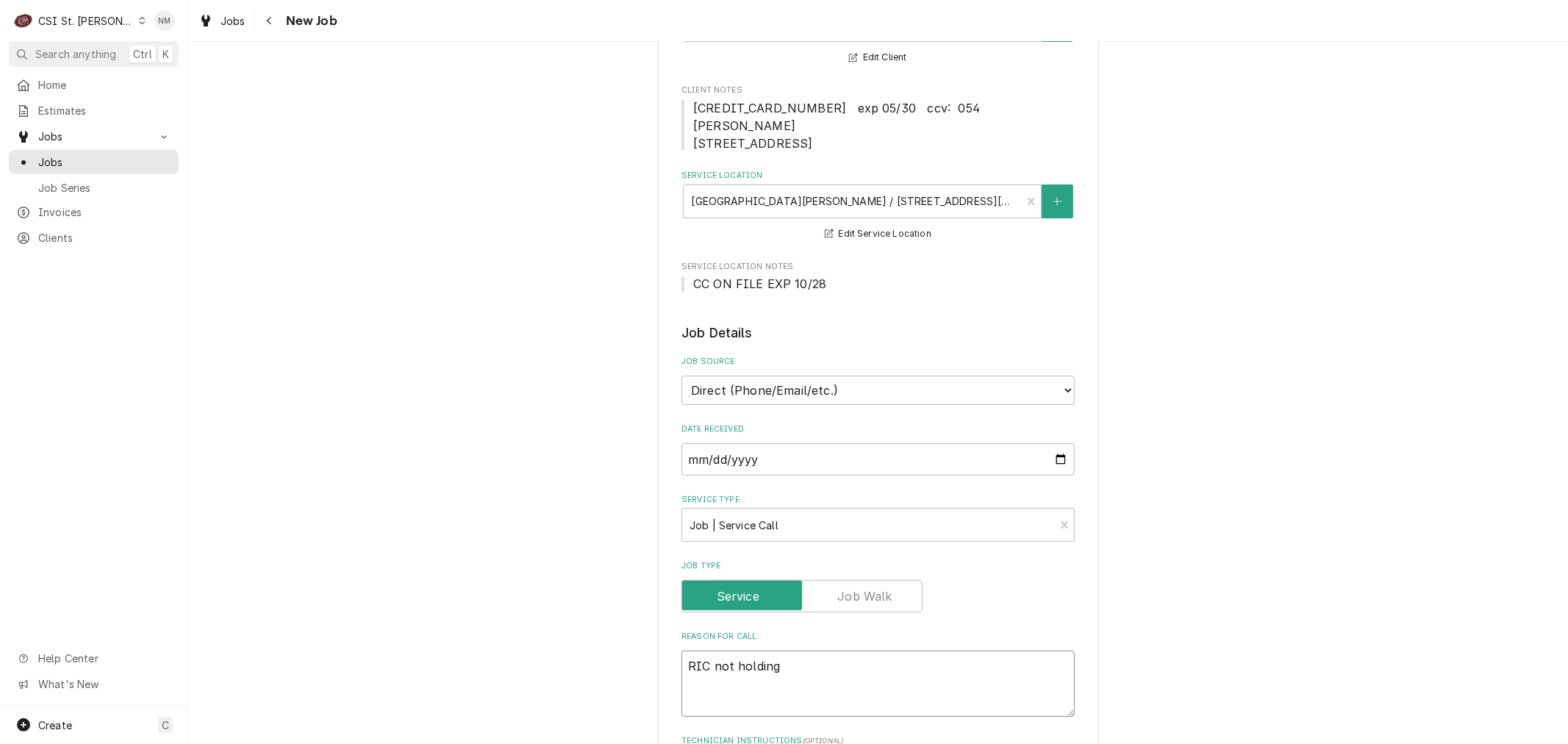
type textarea "x"
type textarea "RIC not holding"
type textarea "x"
type textarea "RIC not holding t"
type textarea "x"
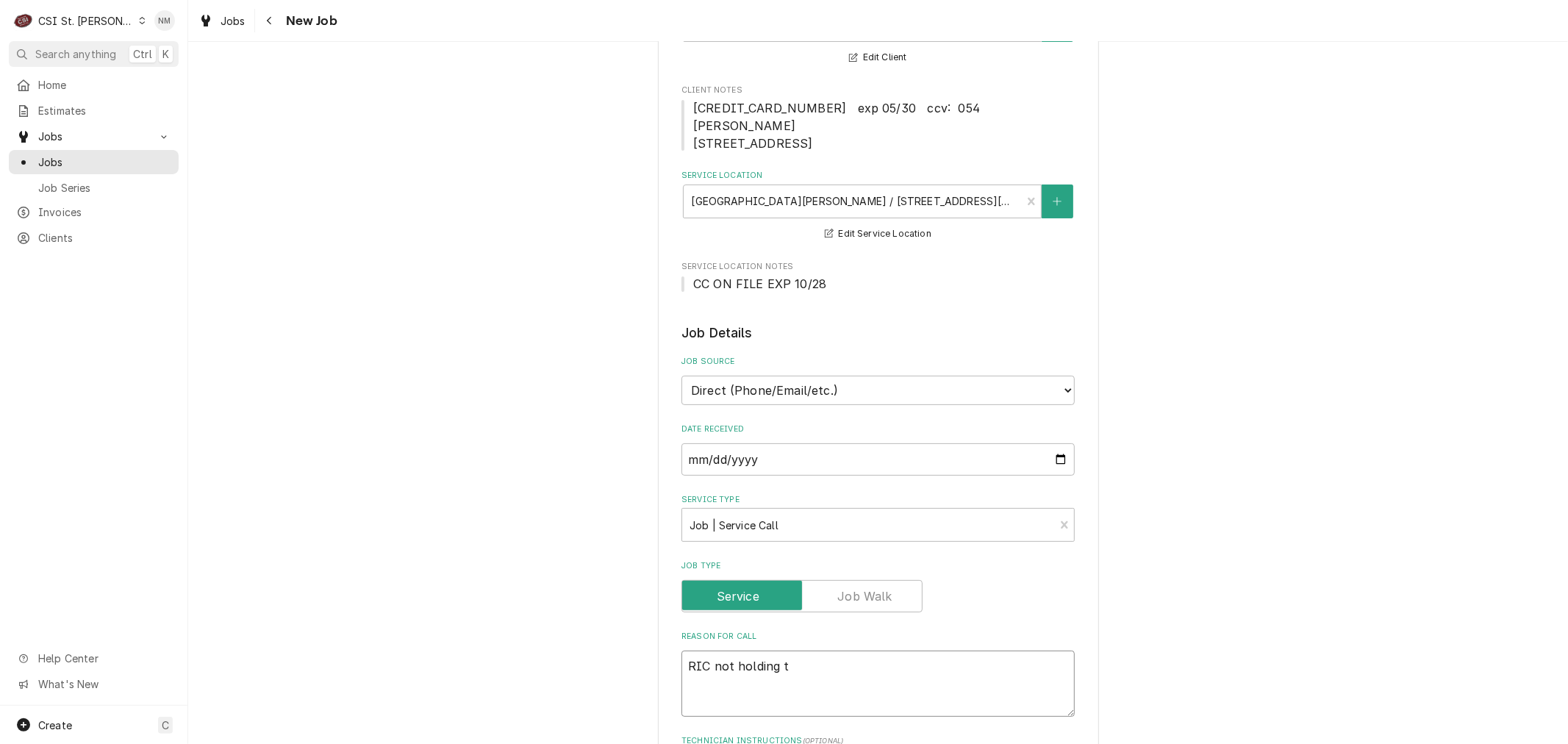
type textarea "RIC not holding te"
type textarea "x"
type textarea "RIC not holding tep"
type textarea "x"
type textarea "RIC not holding te"
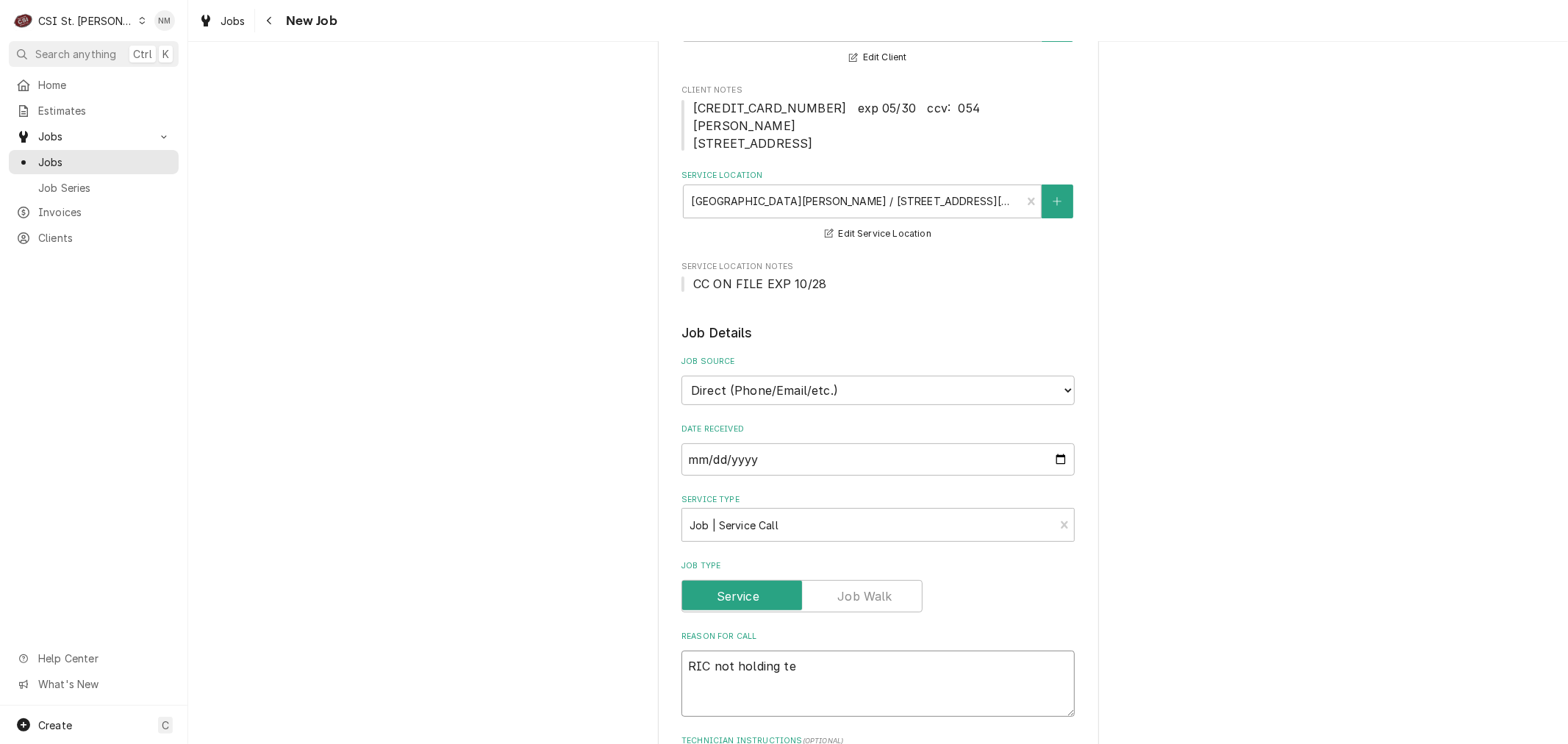
type textarea "x"
type textarea "RIC not holding t"
type textarea "x"
type textarea "RIC not holding te"
type textarea "x"
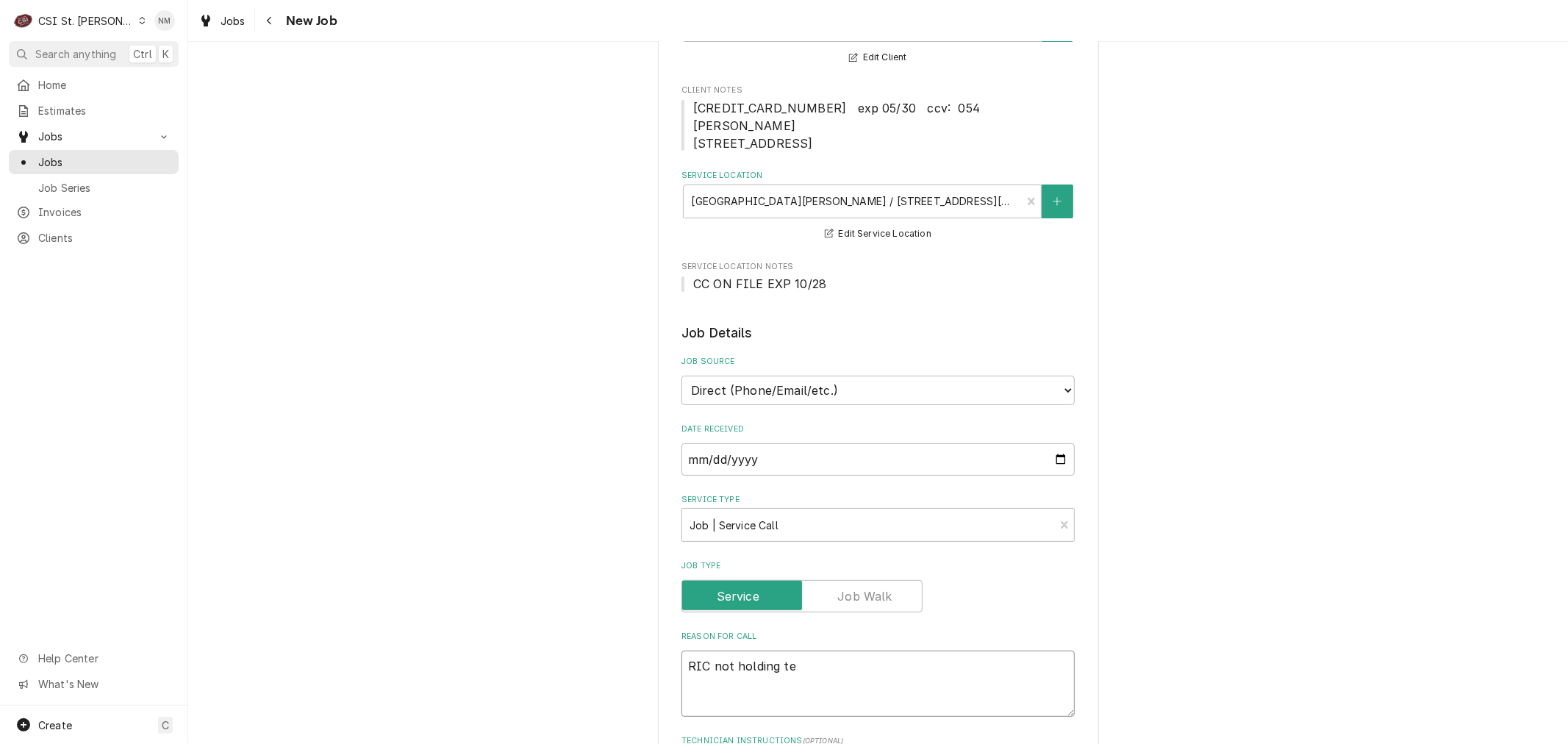
type textarea "RIC not holding tem"
type textarea "x"
type textarea "RIC not holding temp"
type textarea "x"
type textarea "RIC not holding temp."
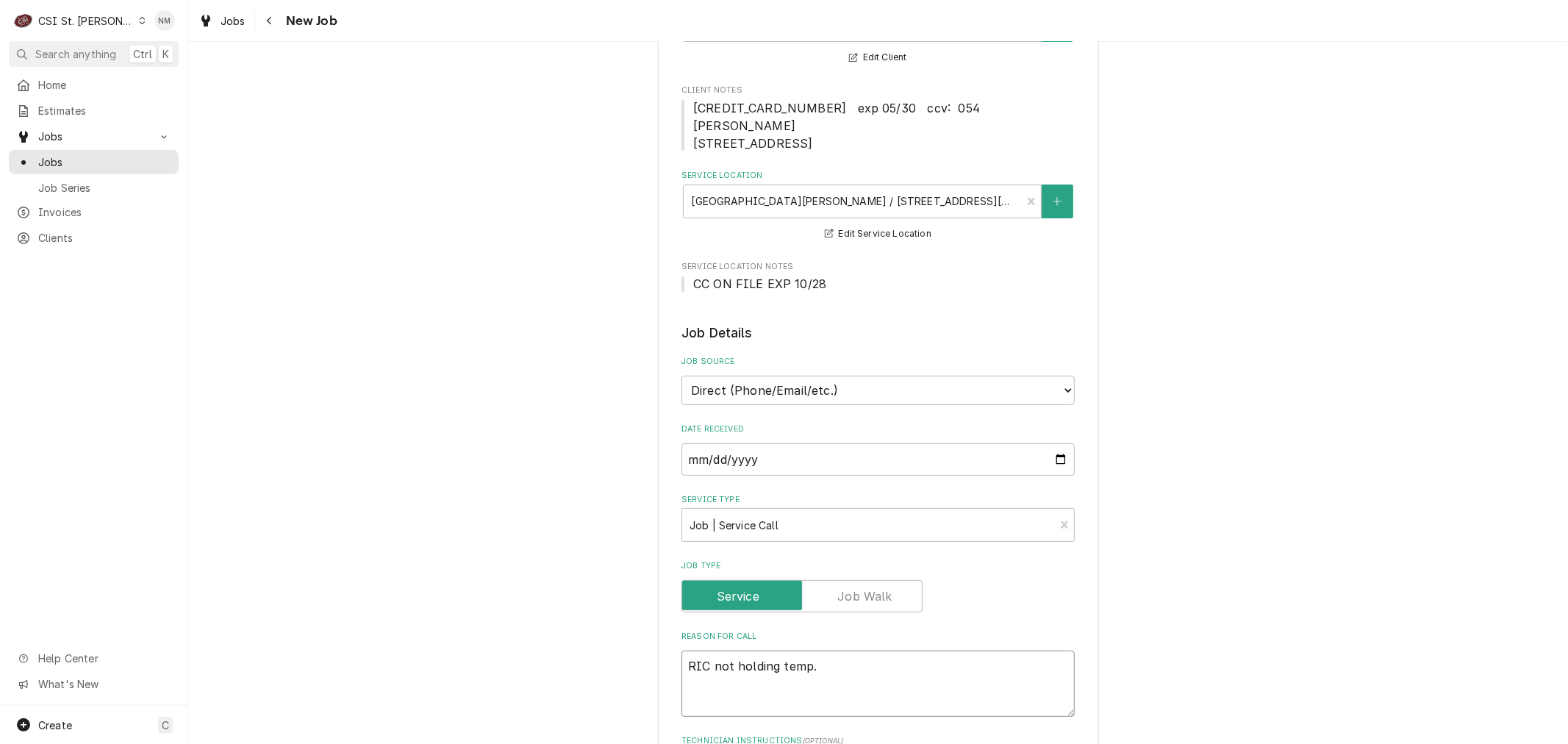
type textarea "x"
type textarea "RIC not holding temp."
type textarea "x"
type textarea "RIC not holding temp. C"
type textarea "x"
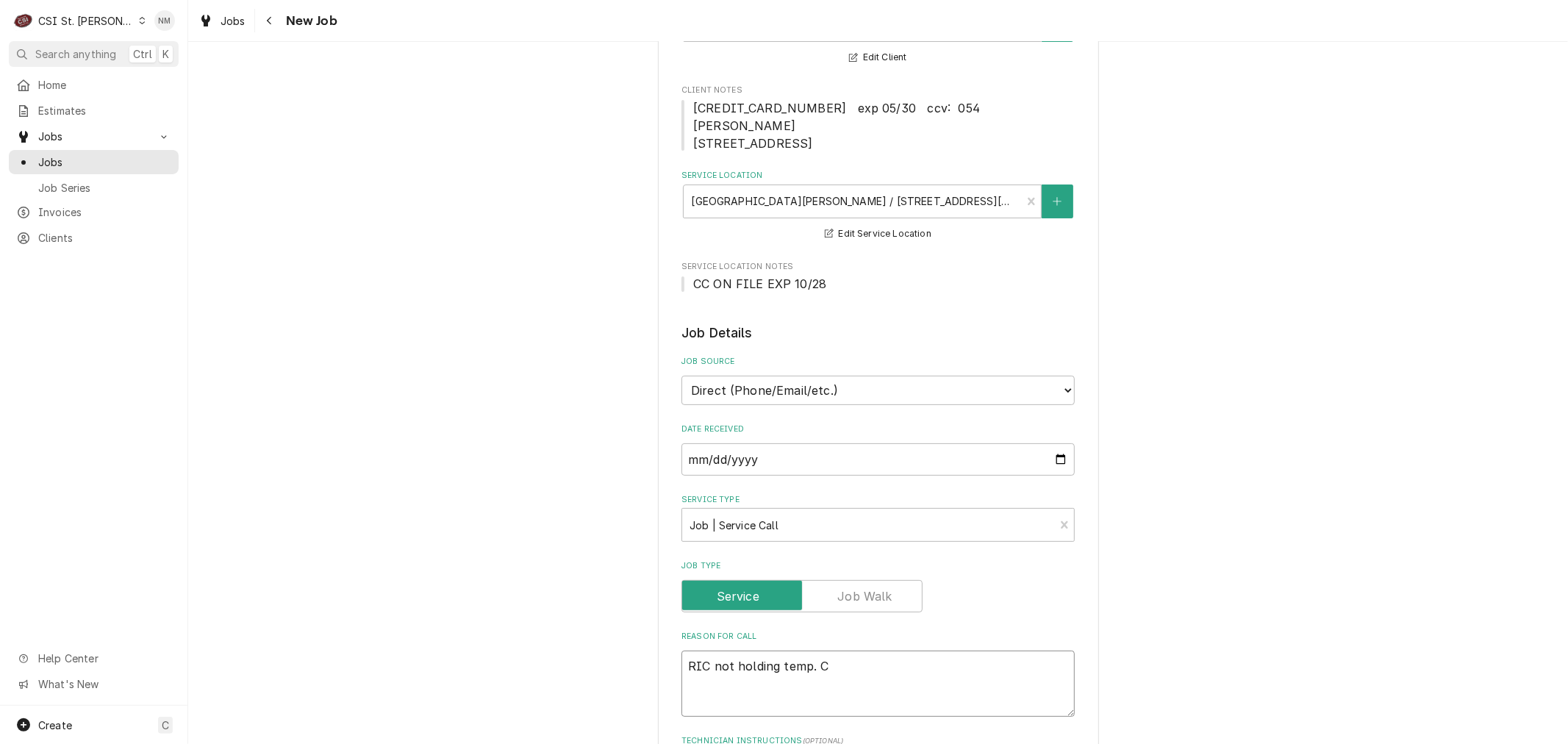
type textarea "RIC not holding temp. Co"
type textarea "x"
type textarea "RIC not holding temp. Com"
type textarea "x"
type textarea "RIC not holding temp. Comp"
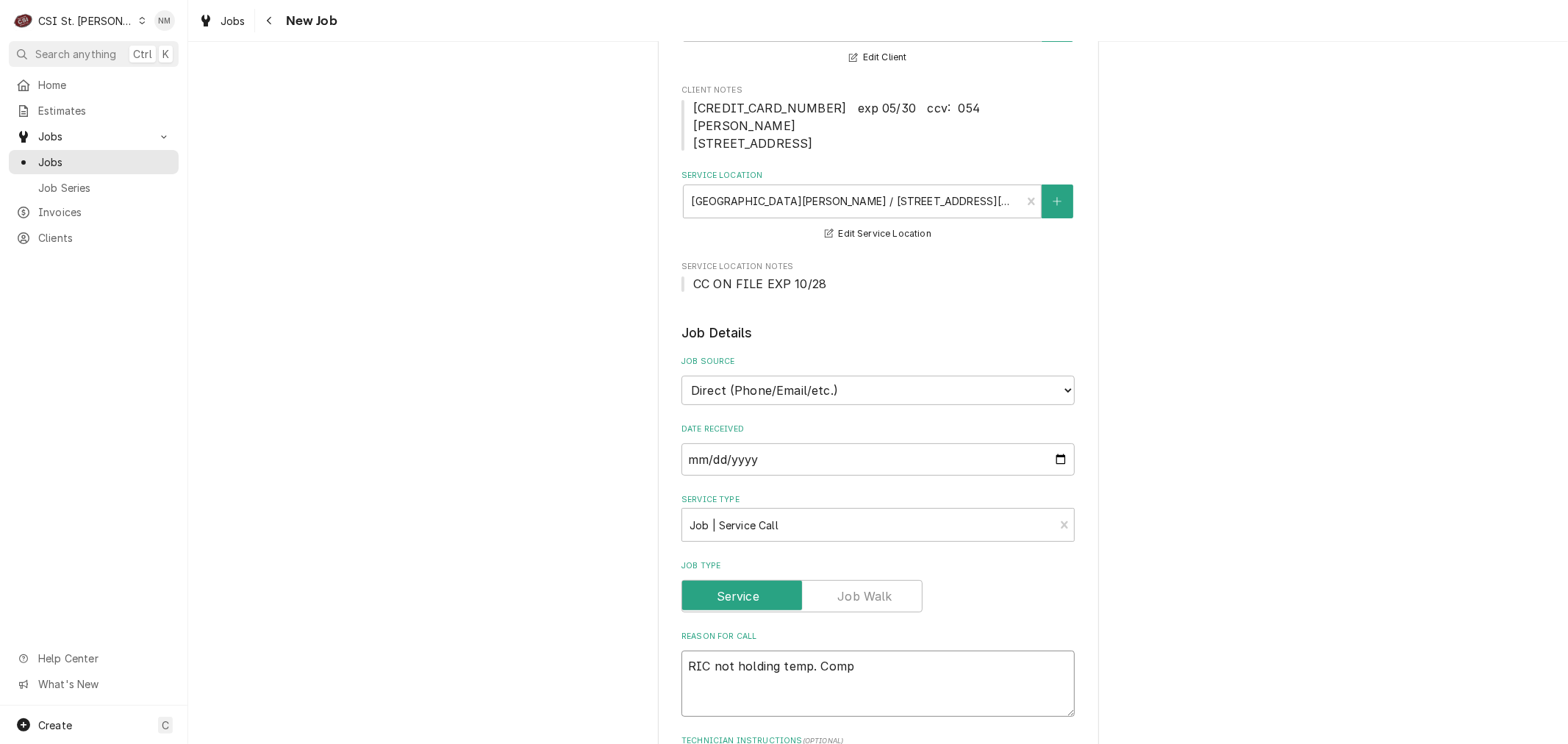
type textarea "x"
type textarea "RIC not holding temp. Compr"
type textarea "x"
type textarea "RIC not holding temp. Compre"
type textarea "x"
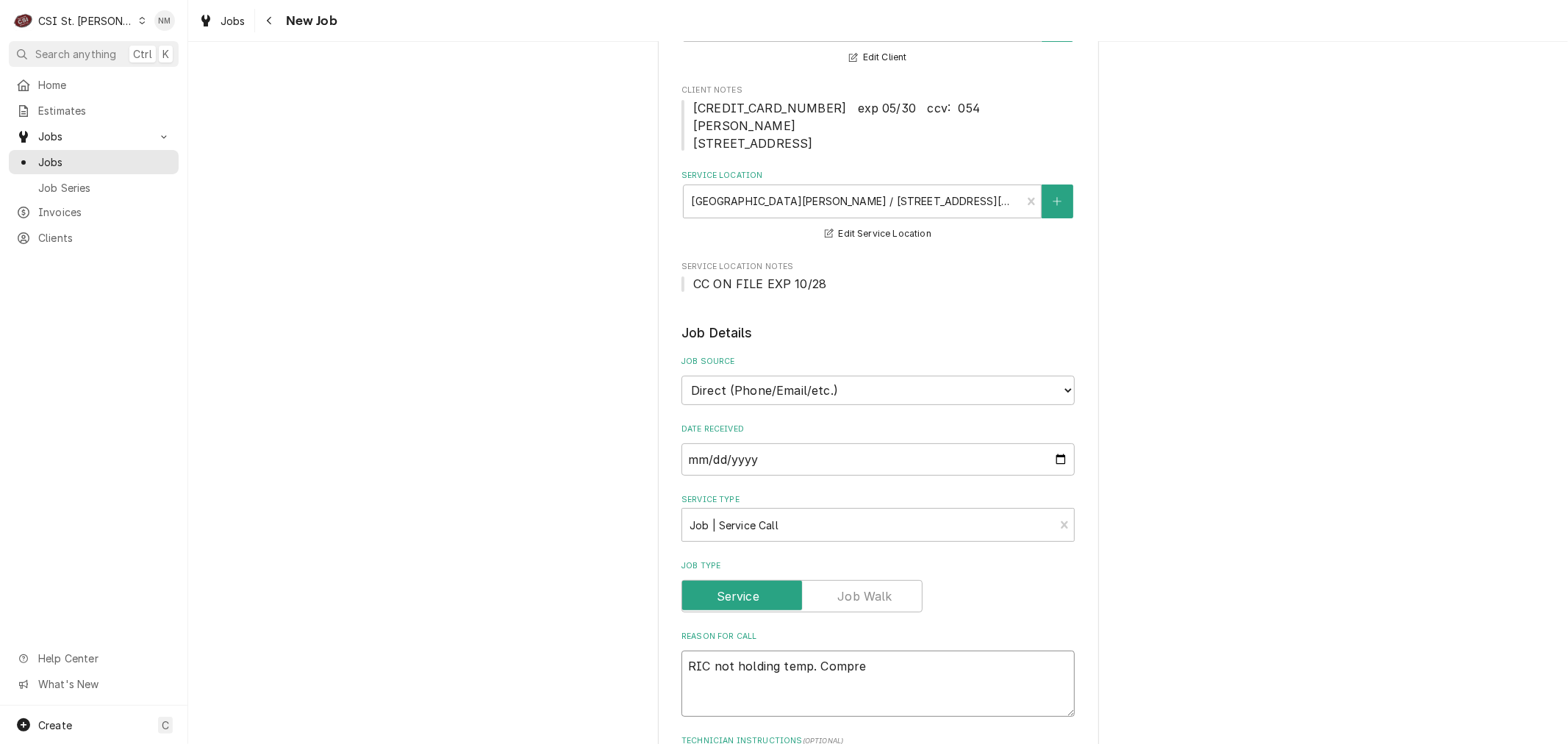
type textarea "RIC not holding temp. Compres"
type textarea "x"
type textarea "RIC not holding temp. Compress"
type textarea "x"
type textarea "RIC not holding temp. Compresso"
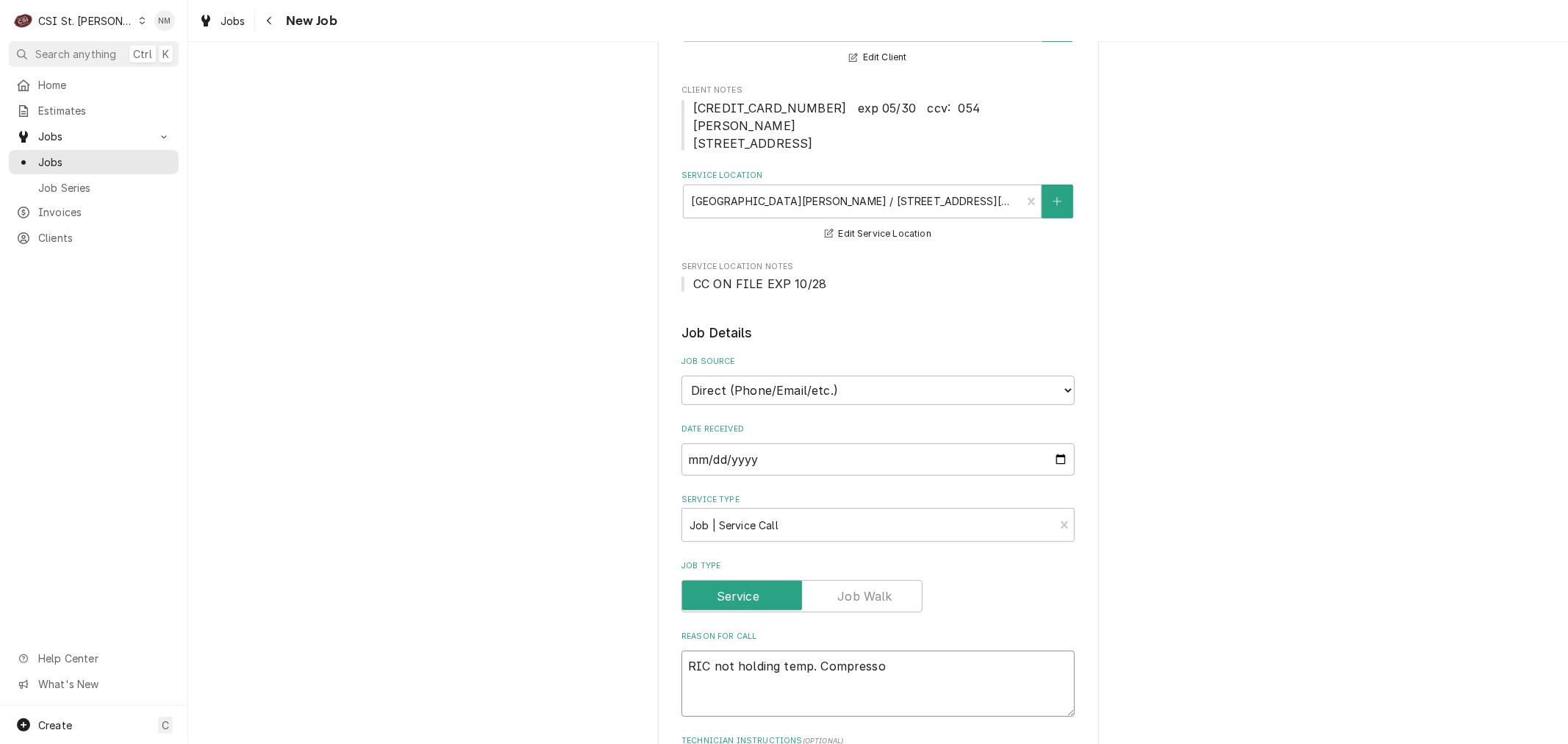
type textarea "x"
type textarea "RIC not holding temp. Compressor"
type textarea "x"
type textarea "RIC not holding temp. Compressor"
type textarea "x"
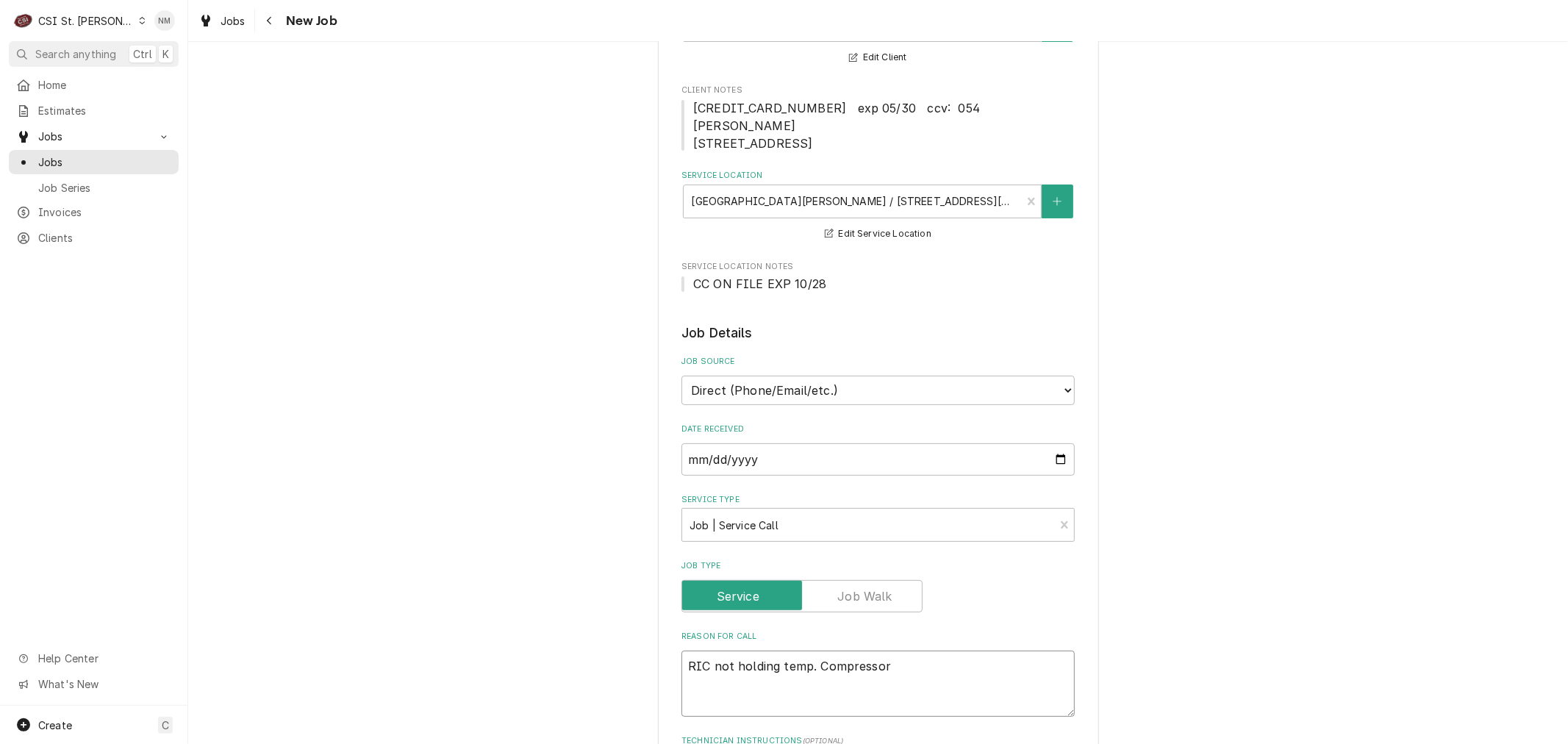
type textarea "RIC not holding temp. Compressor h"
type textarea "x"
type textarea "RIC not holding temp. Compressor ha"
type textarea "x"
type textarea "RIC not holding temp. Compressor has"
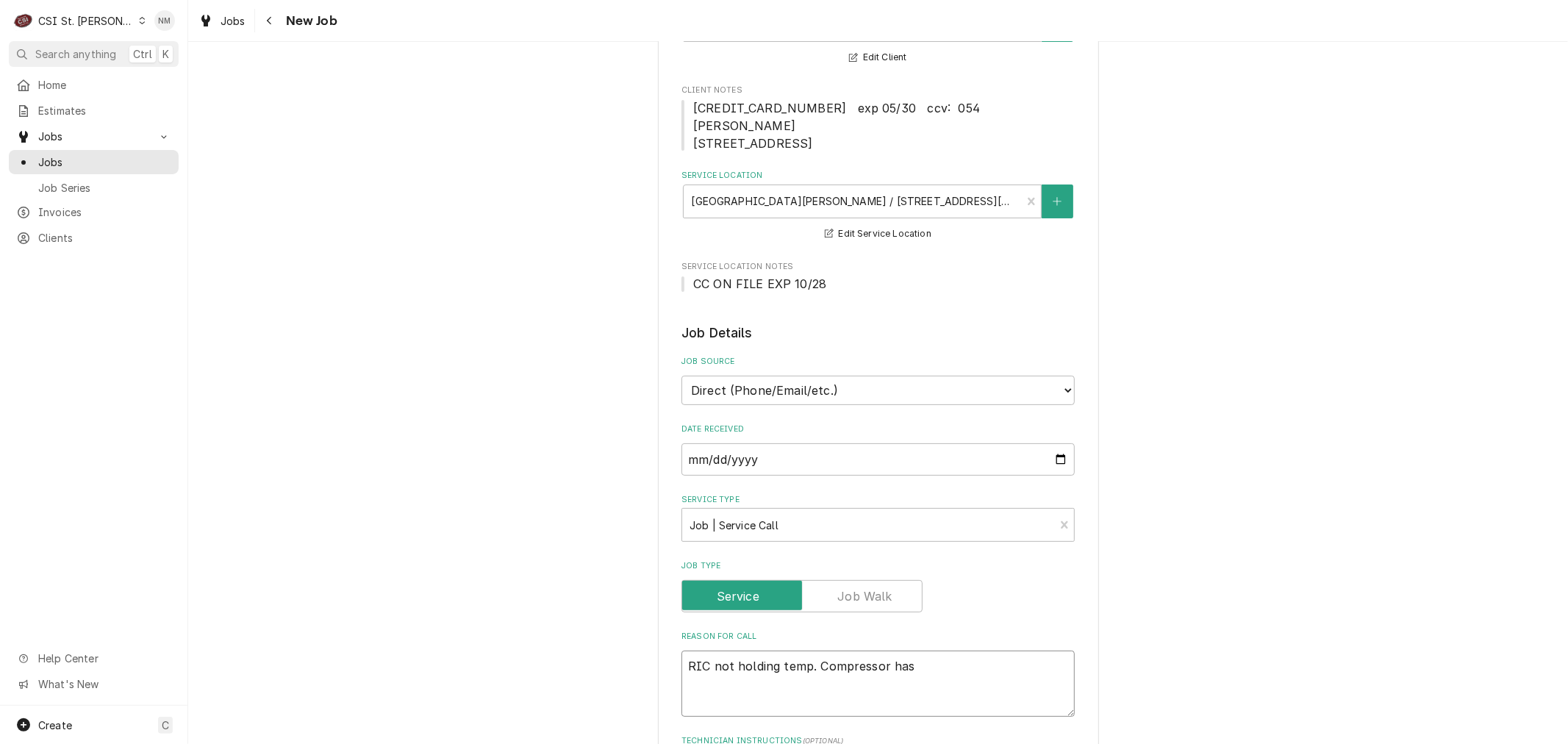
type textarea "x"
type textarea "RIC not holding temp. Compressor has b"
type textarea "x"
type textarea "RIC not holding temp. Compressor has be"
type textarea "x"
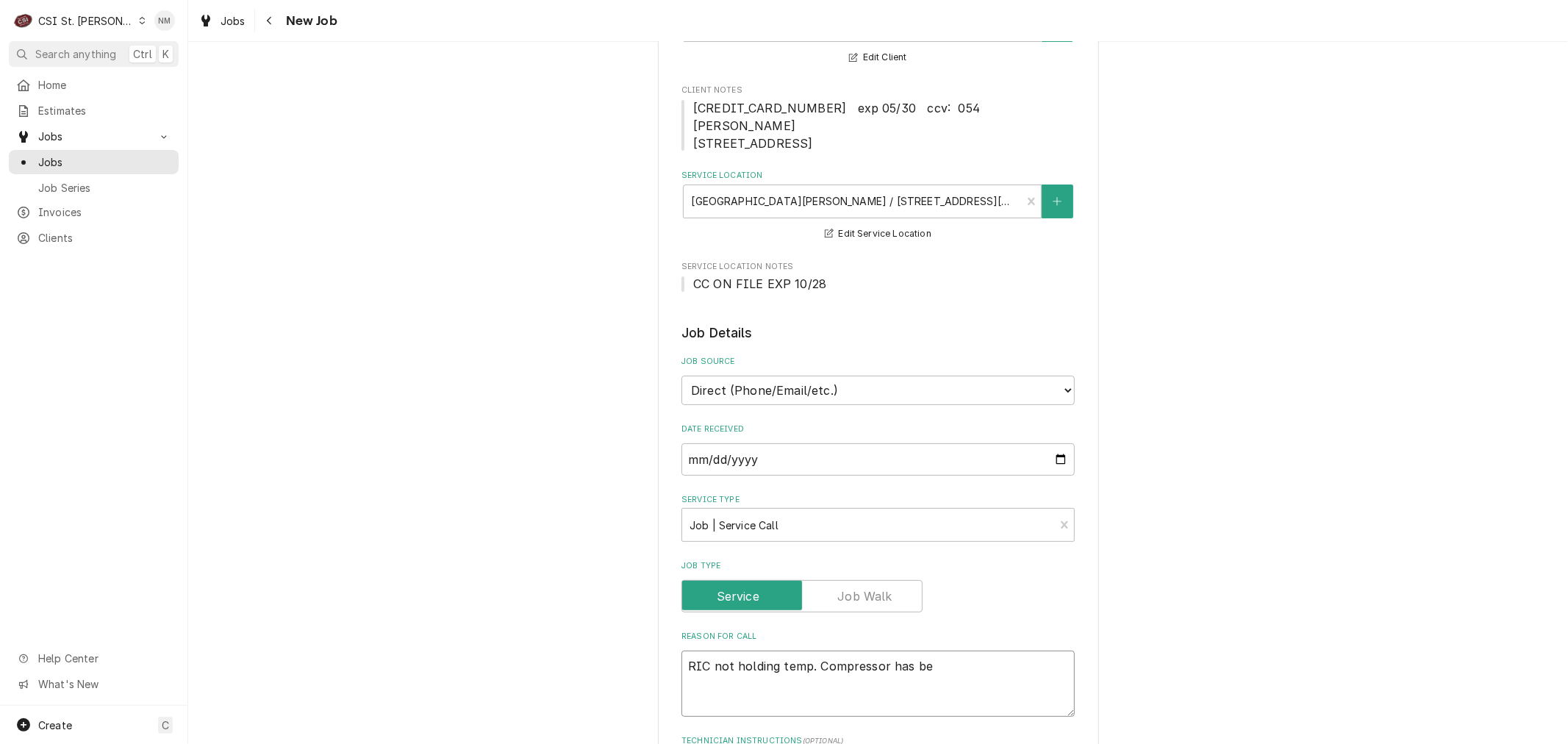
type textarea "RIC not holding temp. Compressor has bee"
type textarea "x"
type textarea "RIC not holding temp. Compressor has been"
type textarea "x"
type textarea "RIC not holding temp. Compressor has been"
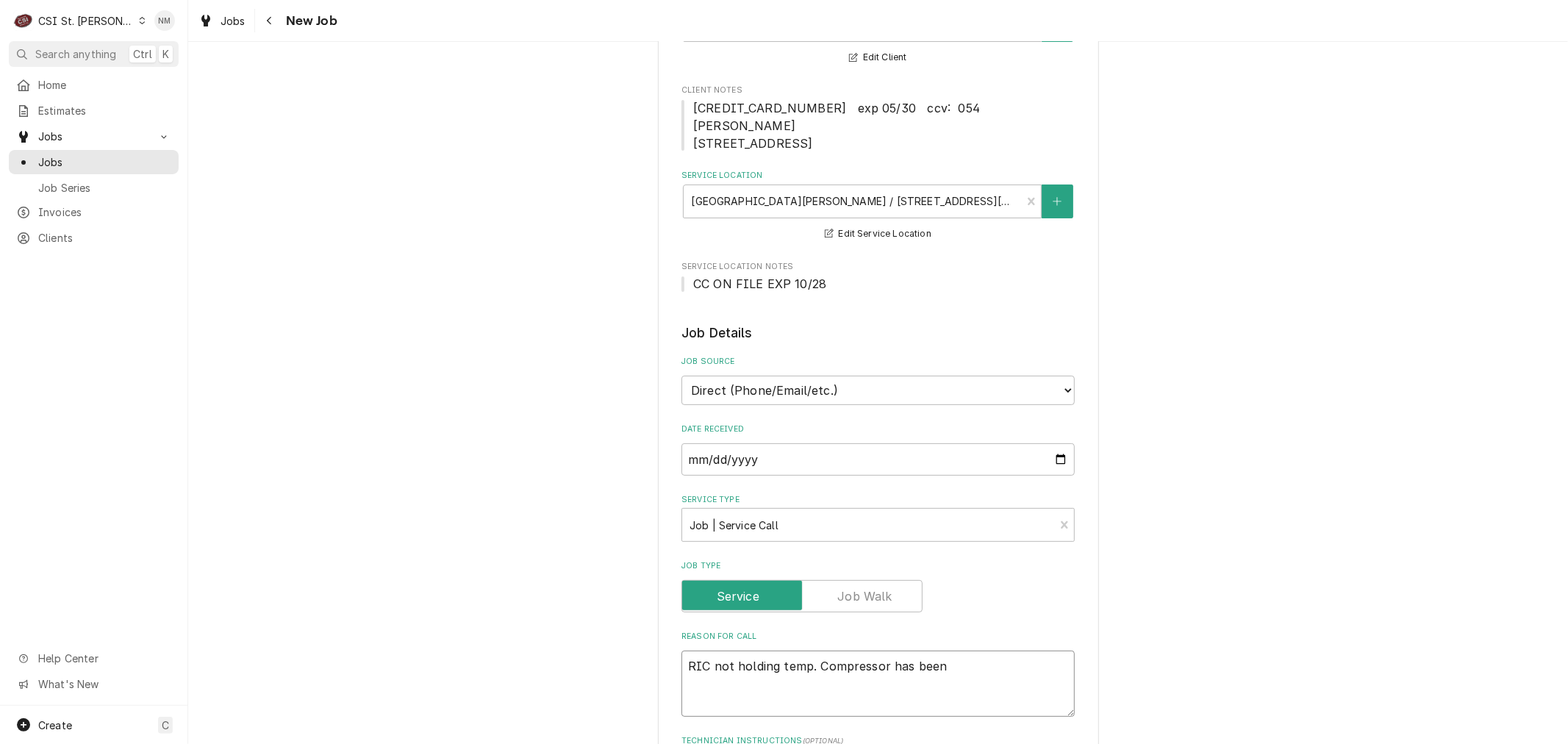
type textarea "x"
type textarea "RIC not holding temp. Compressor has been k"
type textarea "x"
type textarea "RIC not holding temp. Compressor has been ki"
type textarea "x"
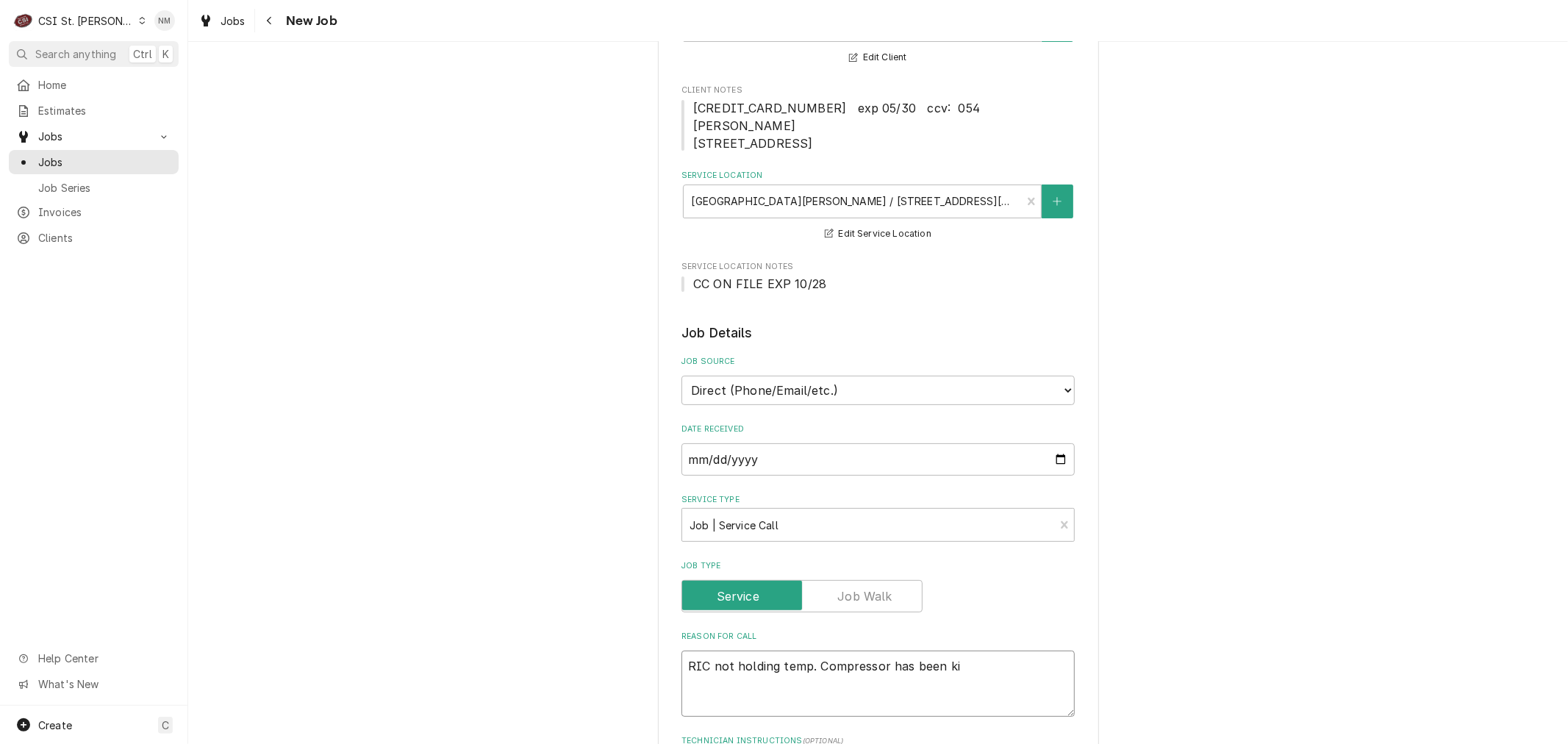
type textarea "RIC not holding temp. Compressor has been kic"
type textarea "x"
type textarea "RIC not holding temp. Compressor has been kick"
type textarea "x"
type textarea "RIC not holding temp. Compressor has been kicki"
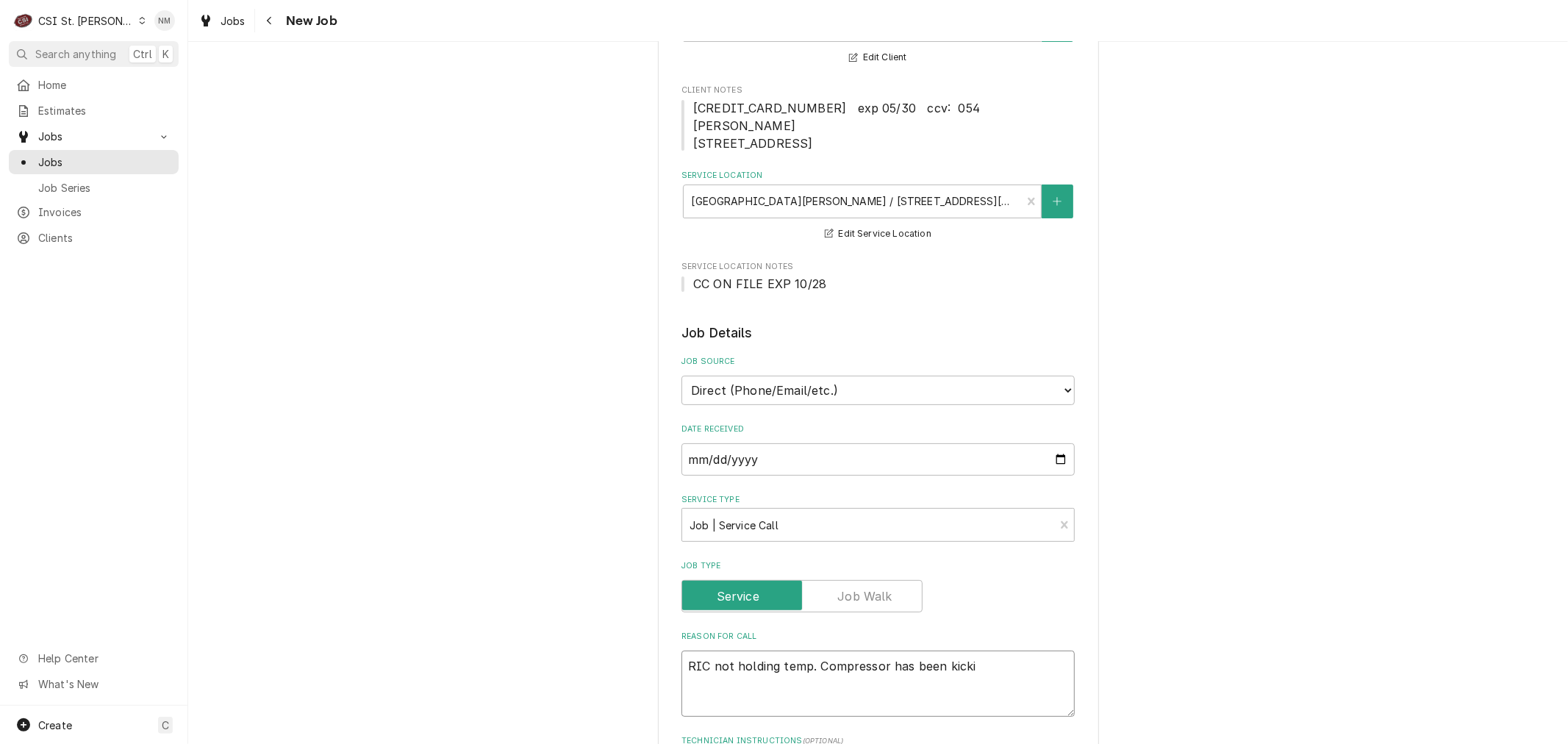
type textarea "x"
type textarea "RIC not holding temp. Compressor has been kickin"
type textarea "x"
type textarea "RIC not holding temp. Compressor has been kicking"
type textarea "x"
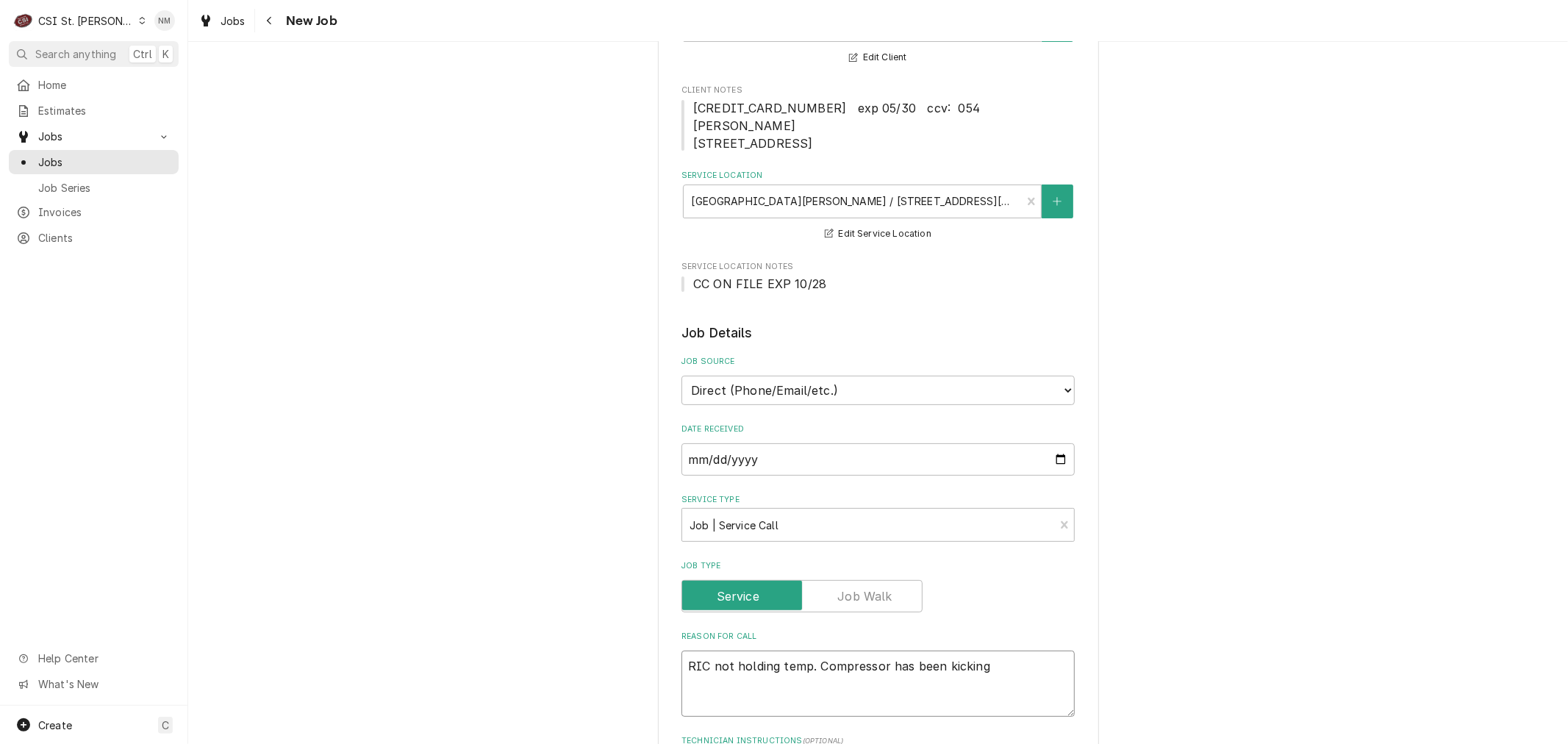
type textarea "RIC not holding temp. Compressor has been kicking"
type textarea "x"
type textarea "RIC not holding temp. Compressor has been kicking o"
type textarea "x"
type textarea "RIC not holding temp. Compressor has been kicking on"
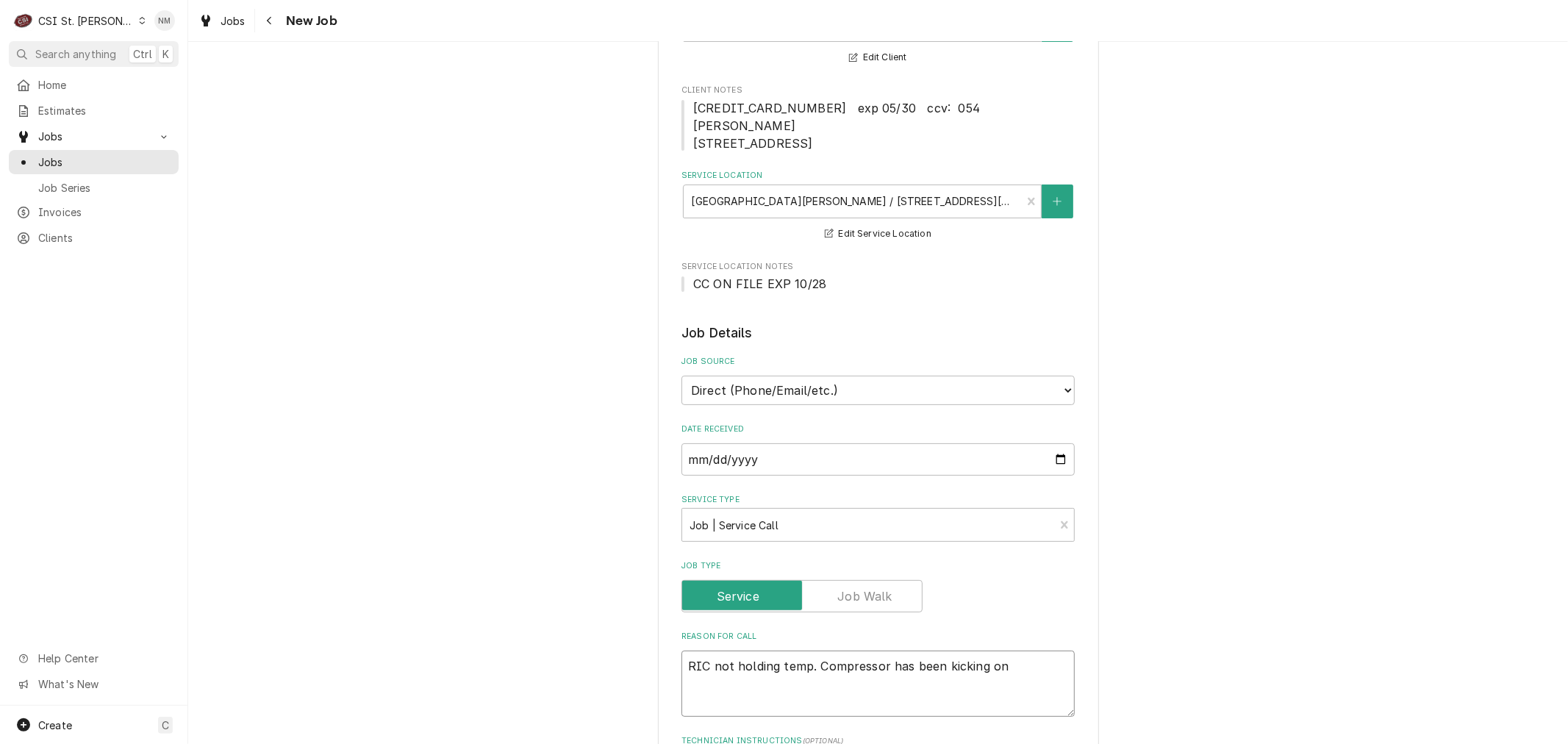
type textarea "x"
type textarea "RIC not holding temp. Compressor has been kicking on"
type textarea "x"
type textarea "RIC not holding temp. Compressor has been kicking on a"
type textarea "x"
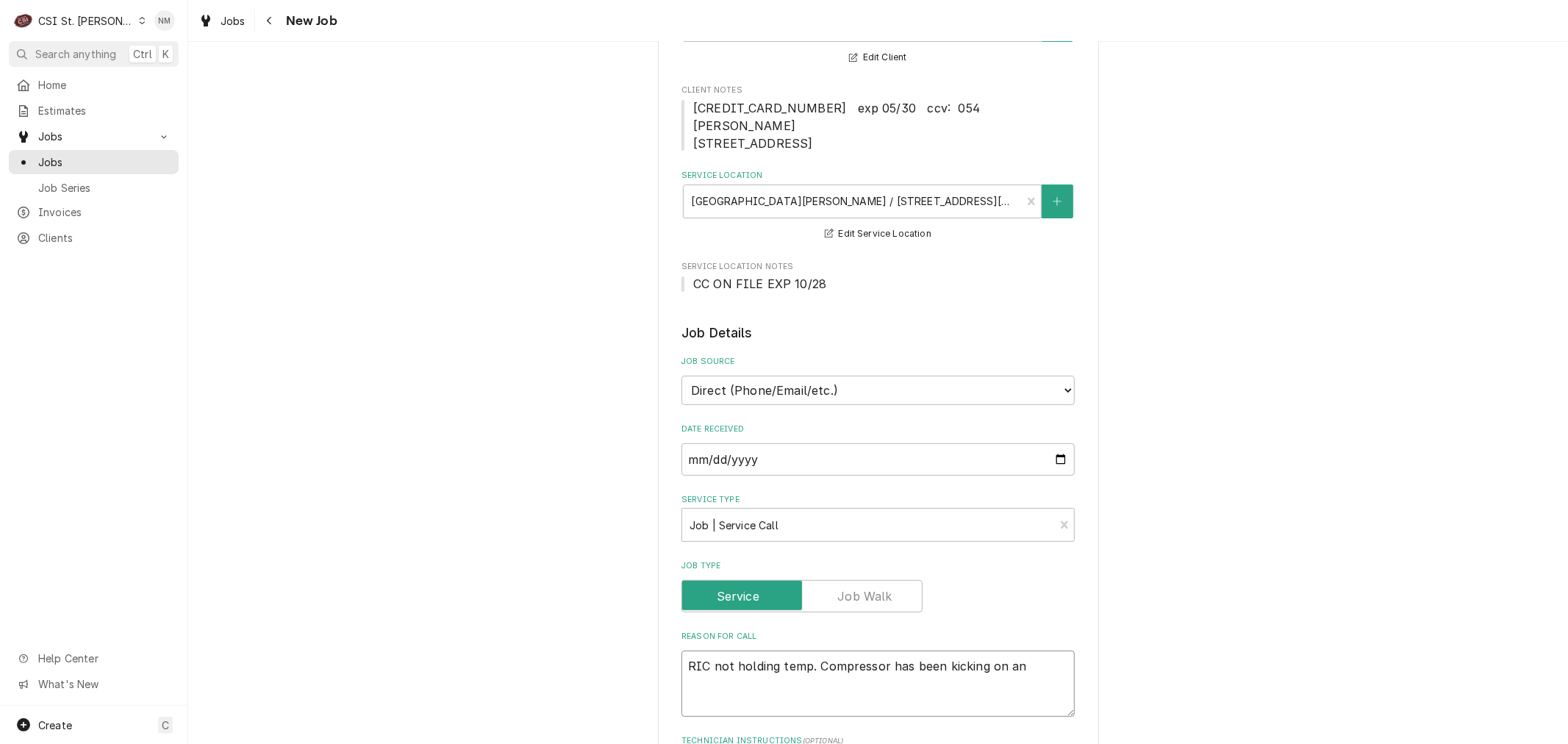
type textarea "RIC not holding temp. Compressor has been kicking on and"
type textarea "x"
type textarea "RIC not holding temp. Compressor has been kicking on and"
type textarea "x"
type textarea "RIC not holding temp. Compressor has been kicking on and t"
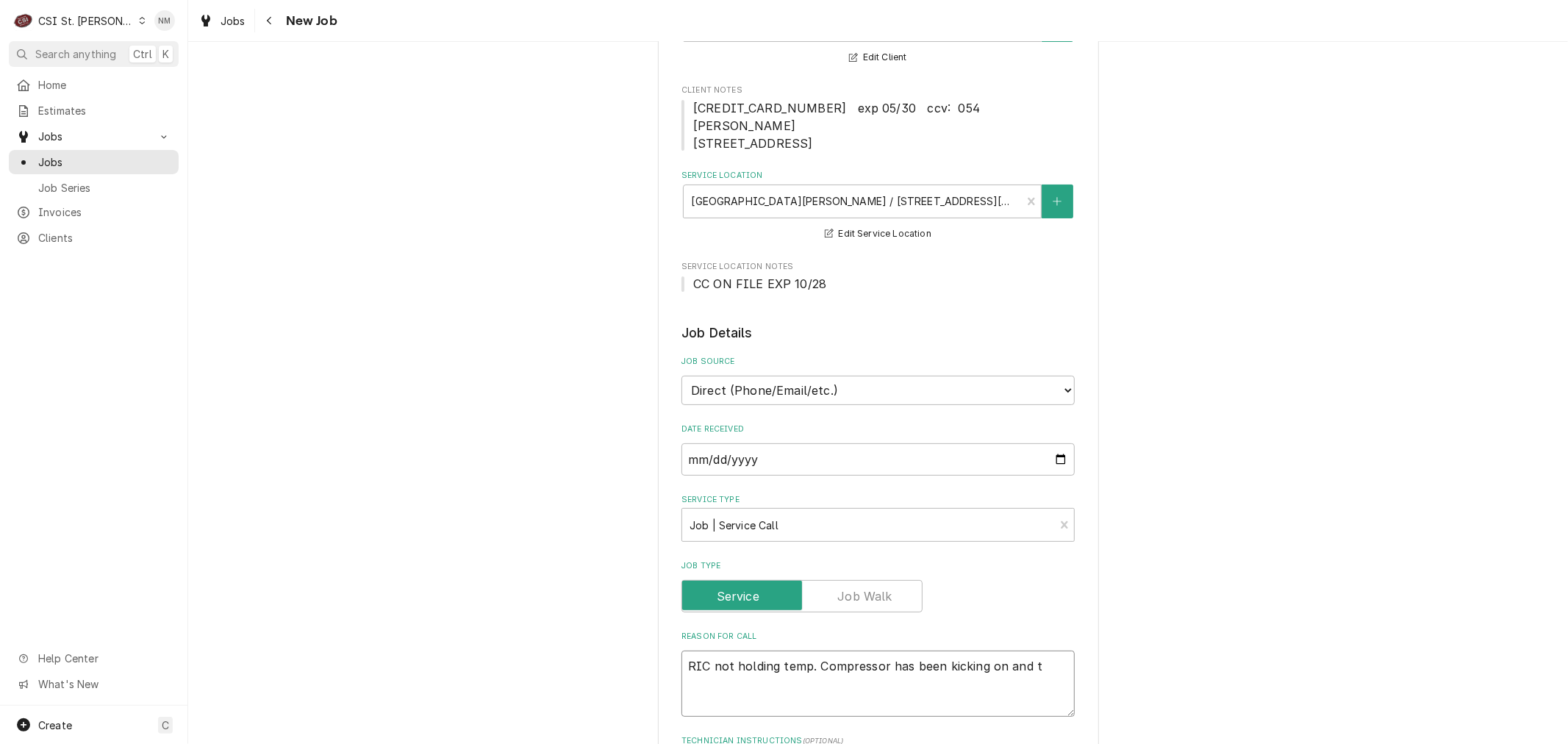
type textarea "x"
type textarea "RIC not holding temp. Compressor has been kicking on and the"
type textarea "x"
type textarea "RIC not holding temp. Compressor has been kicking on and then"
type textarea "x"
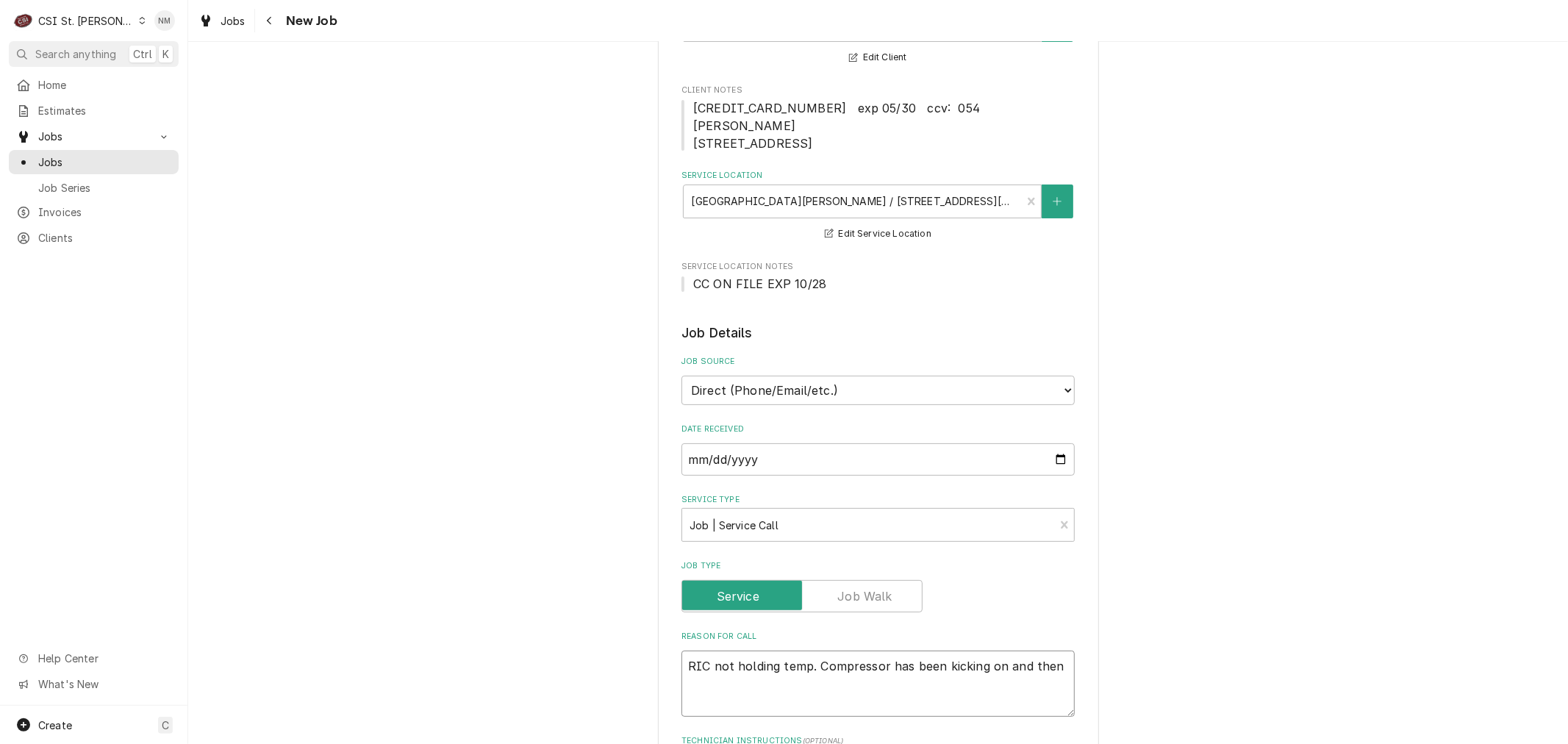
type textarea "RIC not holding temp. Compressor has been kicking on and then"
type textarea "x"
type textarea "RIC not holding temp. Compressor has been kicking on and then k"
type textarea "x"
type textarea "RIC not holding temp. Compressor has been kicking on and then ki"
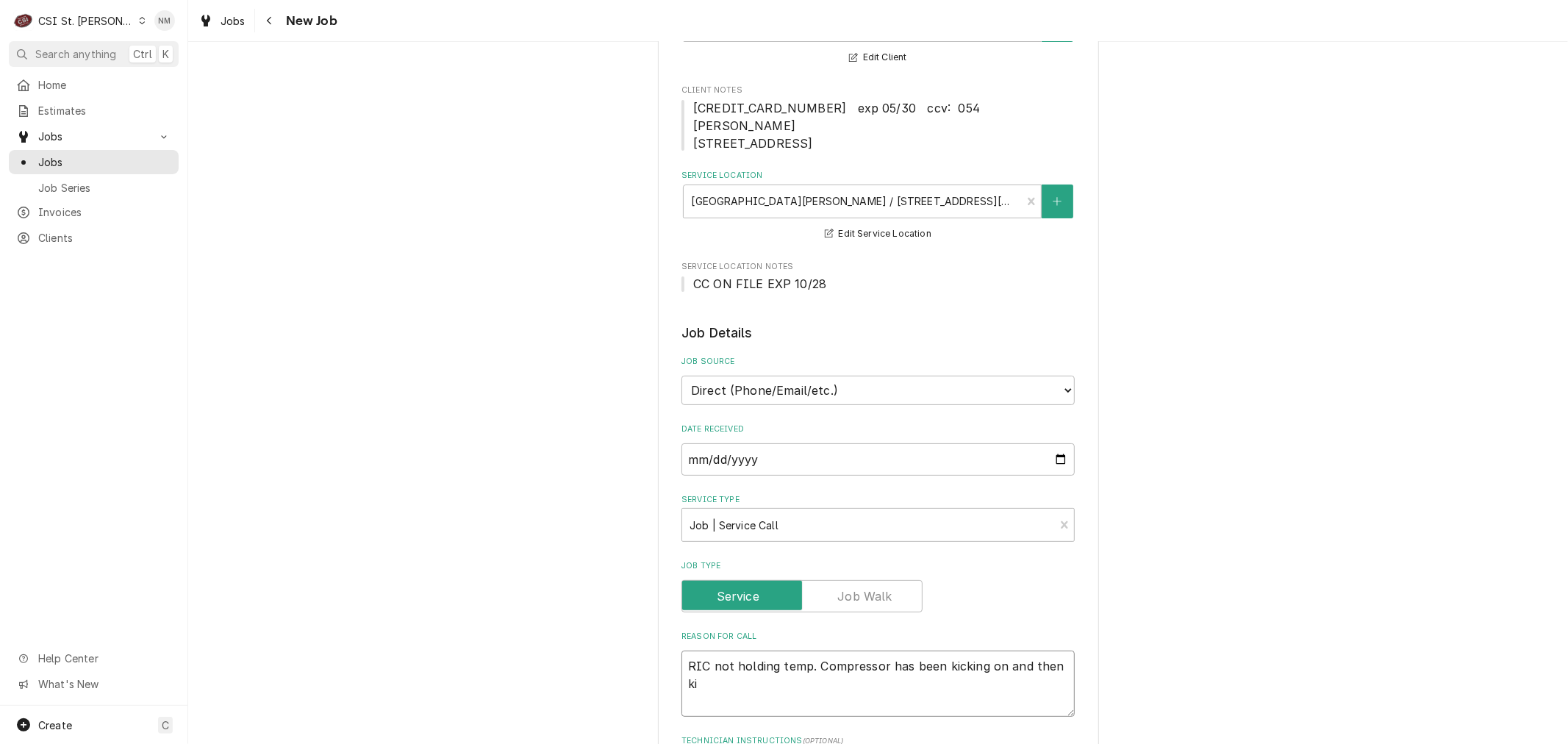
type textarea "x"
type textarea "RIC not holding temp. Compressor has been kicking on and then kic"
type textarea "x"
type textarea "RIC not holding temp. Compressor has been kicking on and then kick"
type textarea "x"
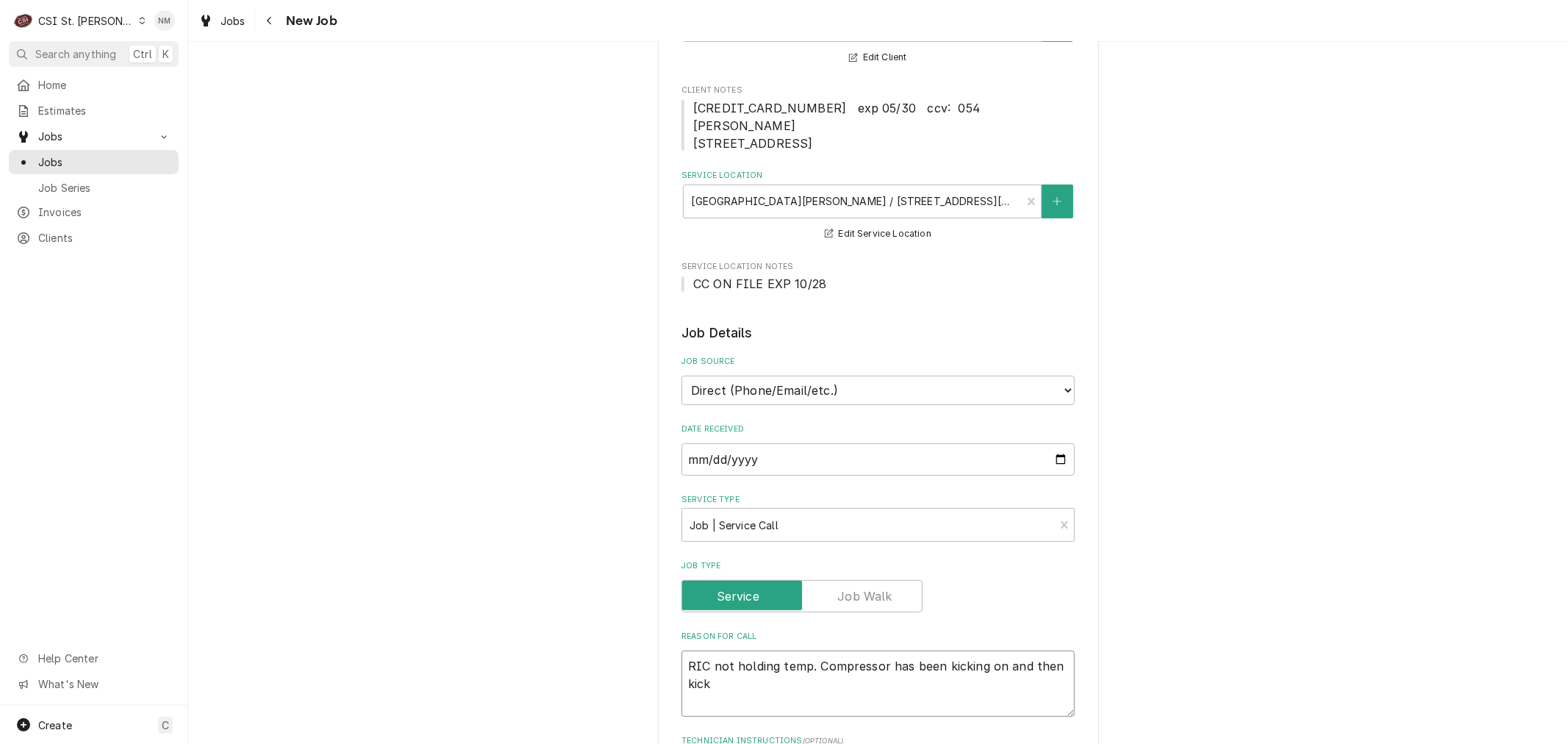
type textarea "RIC not holding temp. Compressor has been kicking on and then kicks"
type textarea "x"
type textarea "RIC not holding temp. Compressor has been kicking on and then kicks r"
type textarea "x"
type textarea "RIC not holding temp. Compressor has been kicking on and then kicks ri"
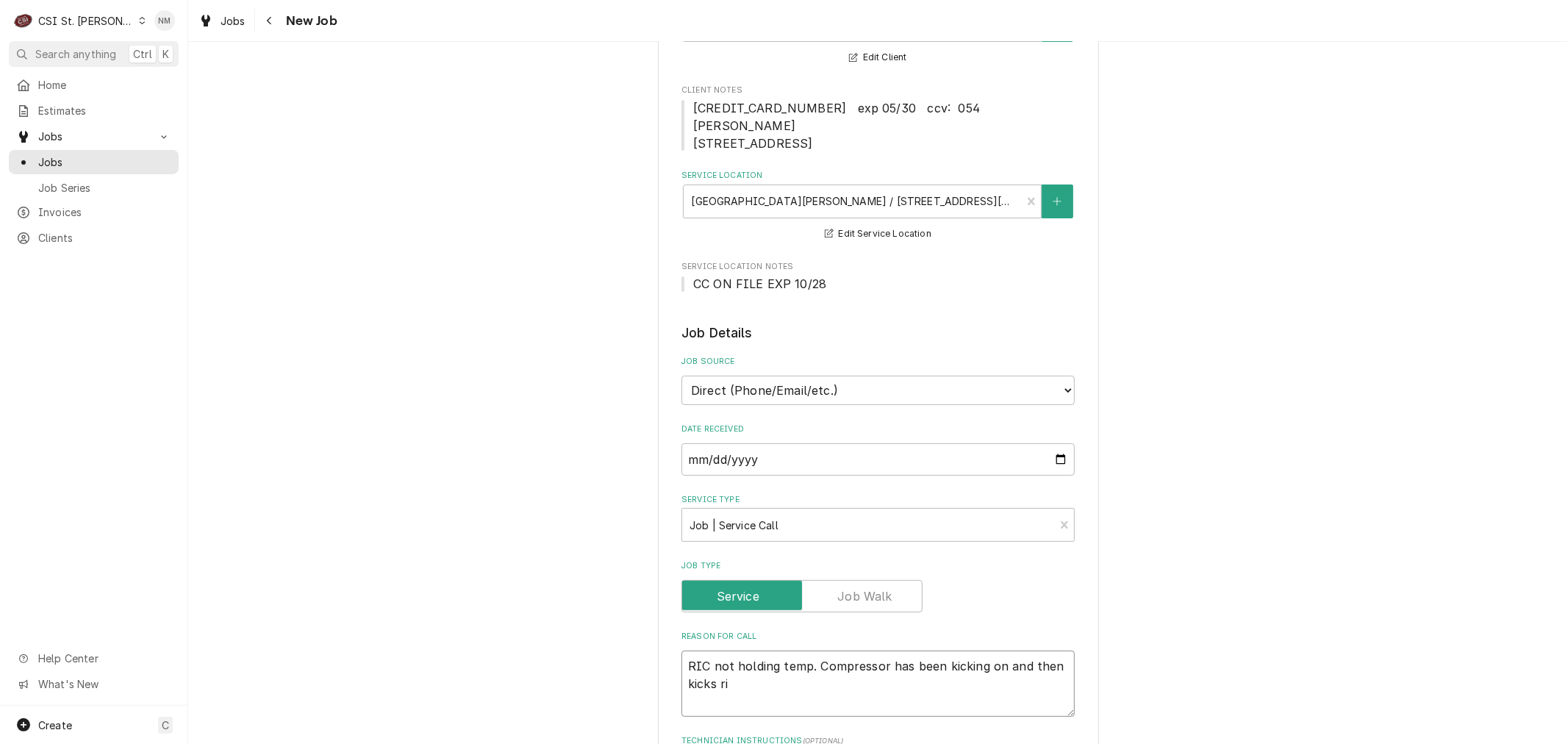
type textarea "x"
type textarea "RIC not holding temp. Compressor has been kicking on and then kicks rig"
type textarea "x"
type textarea "RIC not holding temp. Compressor has been kicking on and then kicks righ"
type textarea "x"
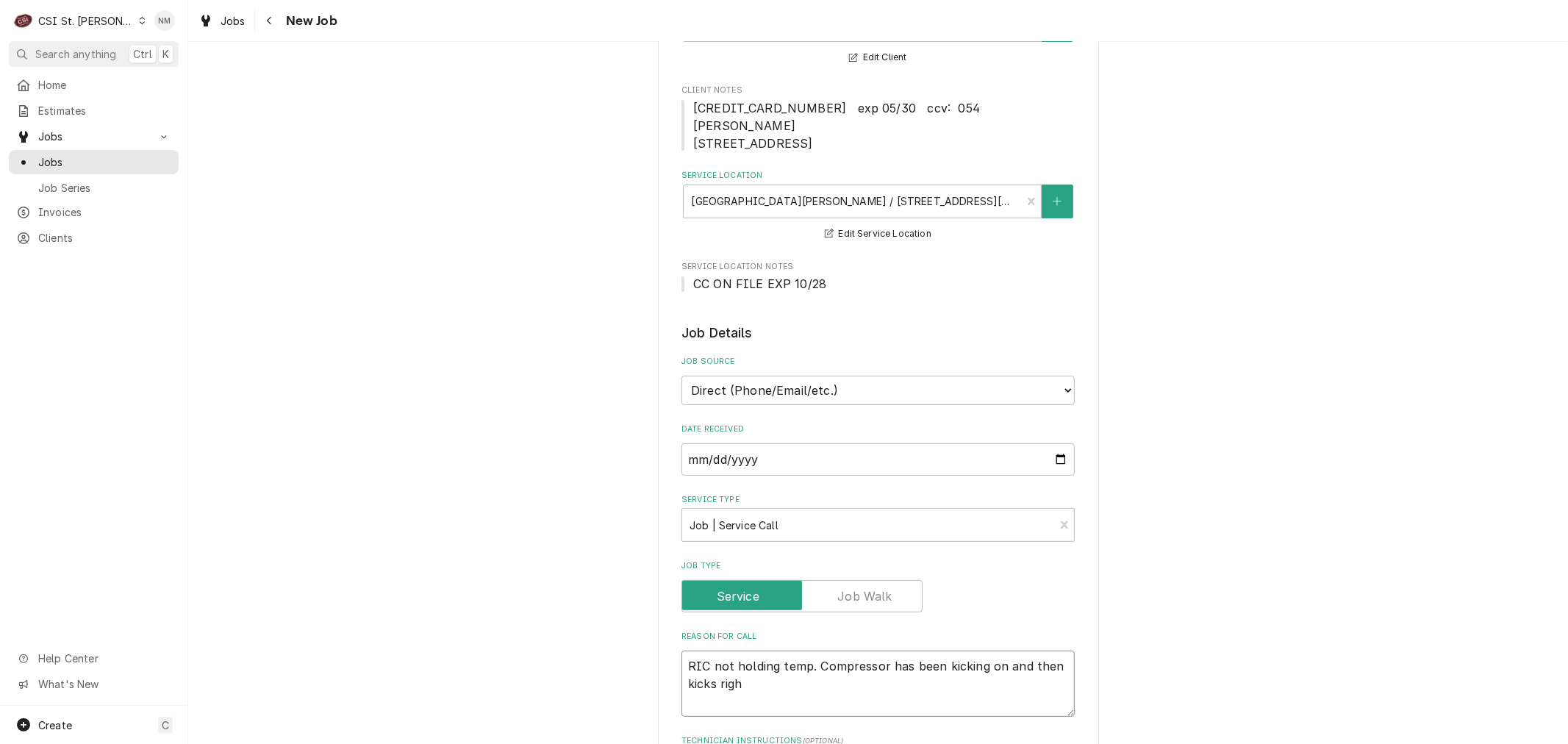
type textarea "RIC not holding temp. Compressor has been kicking on and then kicks right"
type textarea "x"
type textarea "RIC not holding temp. Compressor has been kicking on and then kicks right"
type textarea "x"
type textarea "RIC not holding temp. Compressor has been kicking on and then kicks right o"
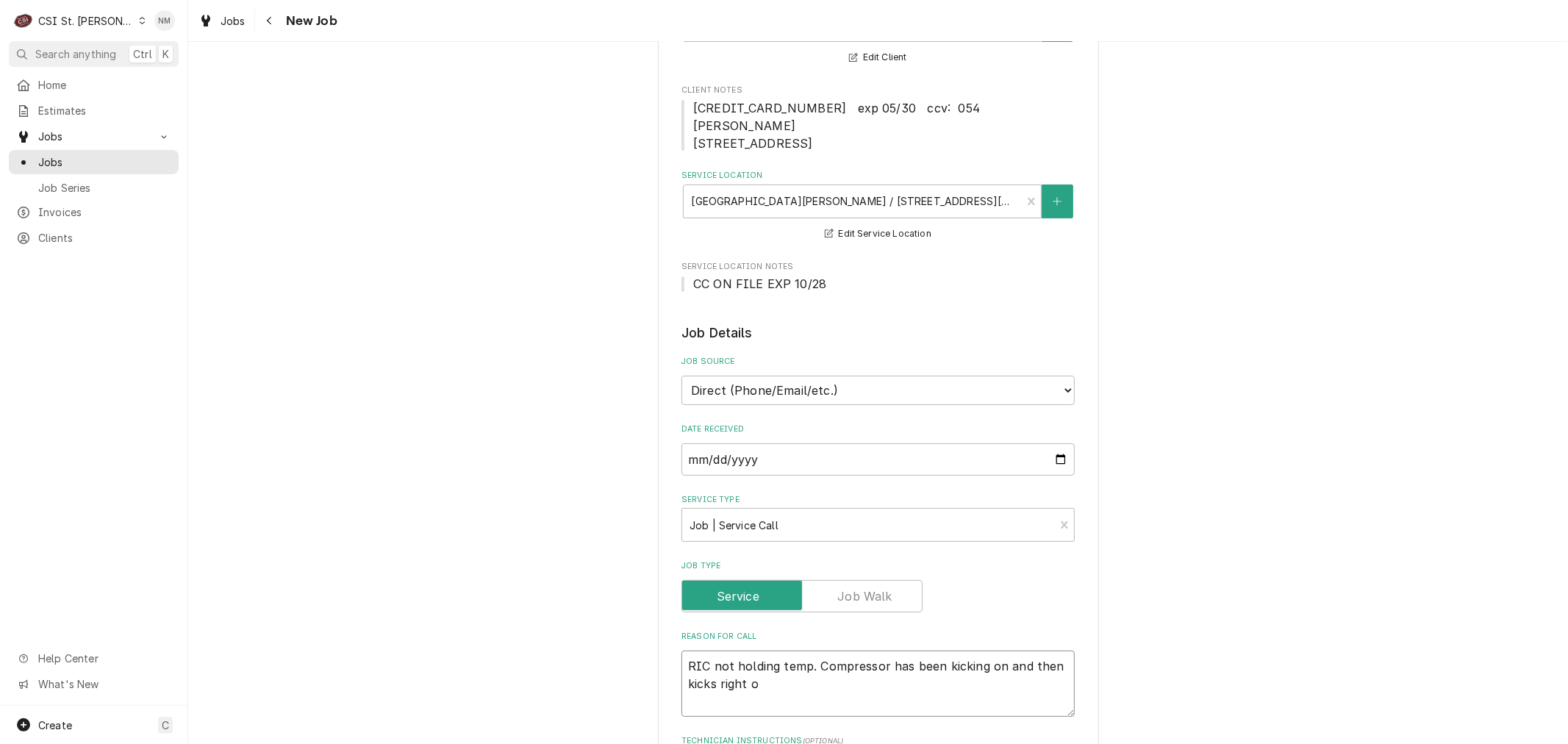
type textarea "x"
type textarea "RIC not holding temp. Compressor has been kicking on and then kicks right of"
type textarea "x"
type textarea "RIC not holding temp. Compressor has been kicking on and then kicks right off"
type textarea "x"
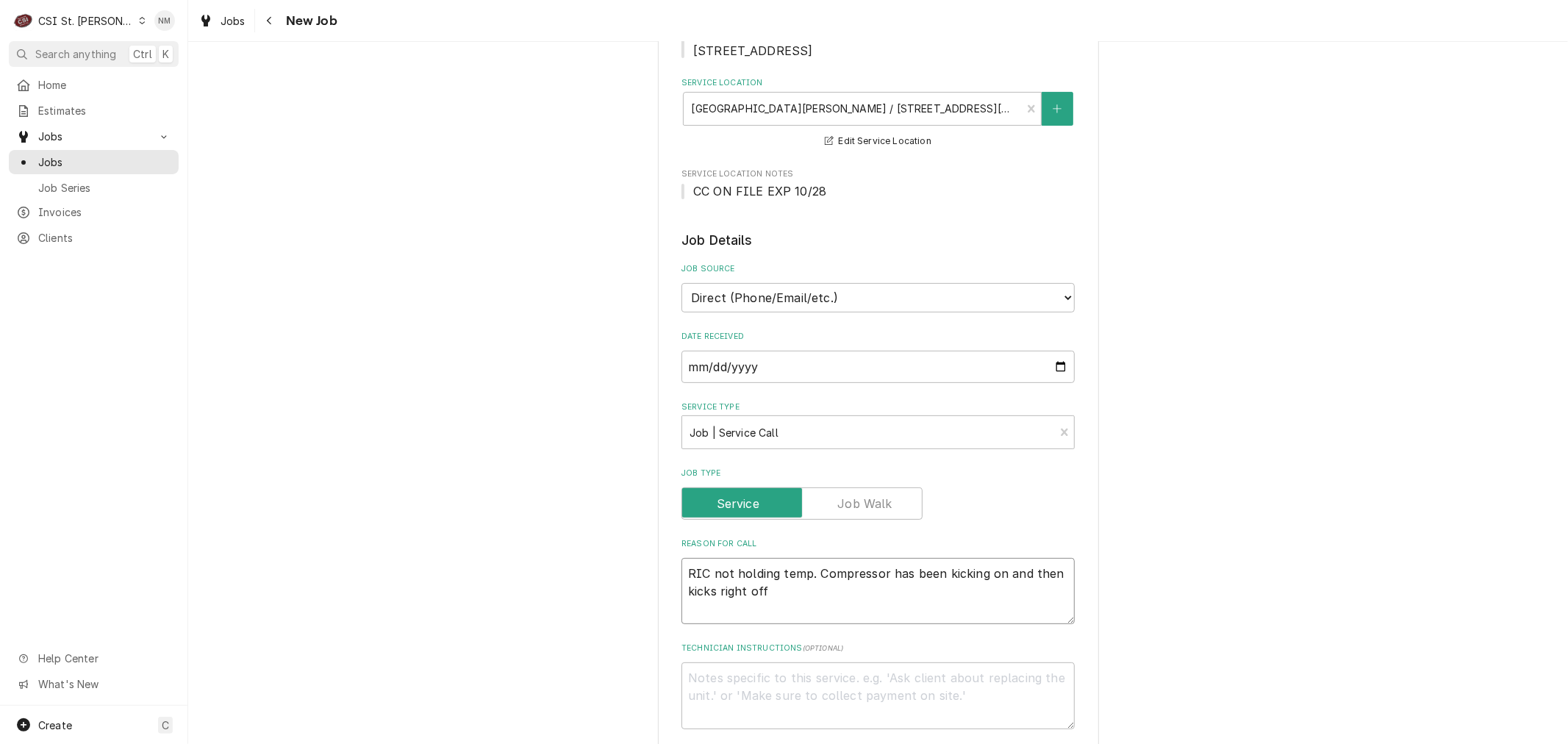
scroll to position [408, 0]
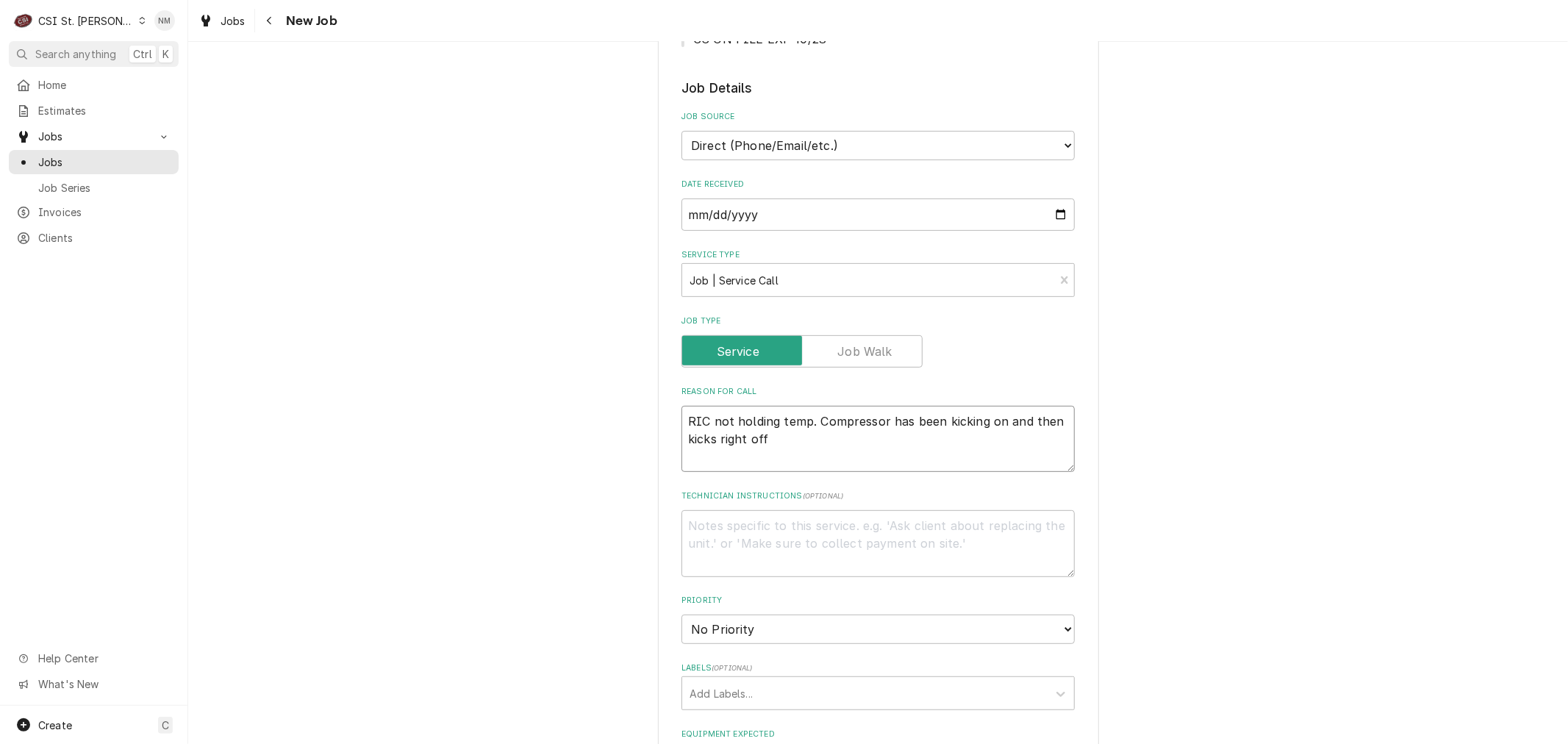
type textarea "RIC not holding temp. Compressor has been kicking on and then kicks right off"
click at [760, 512] on textarea "Technician Instructions ( optional )" at bounding box center [877, 544] width 393 height 66
type textarea "x"
type textarea "7"
type textarea "x"
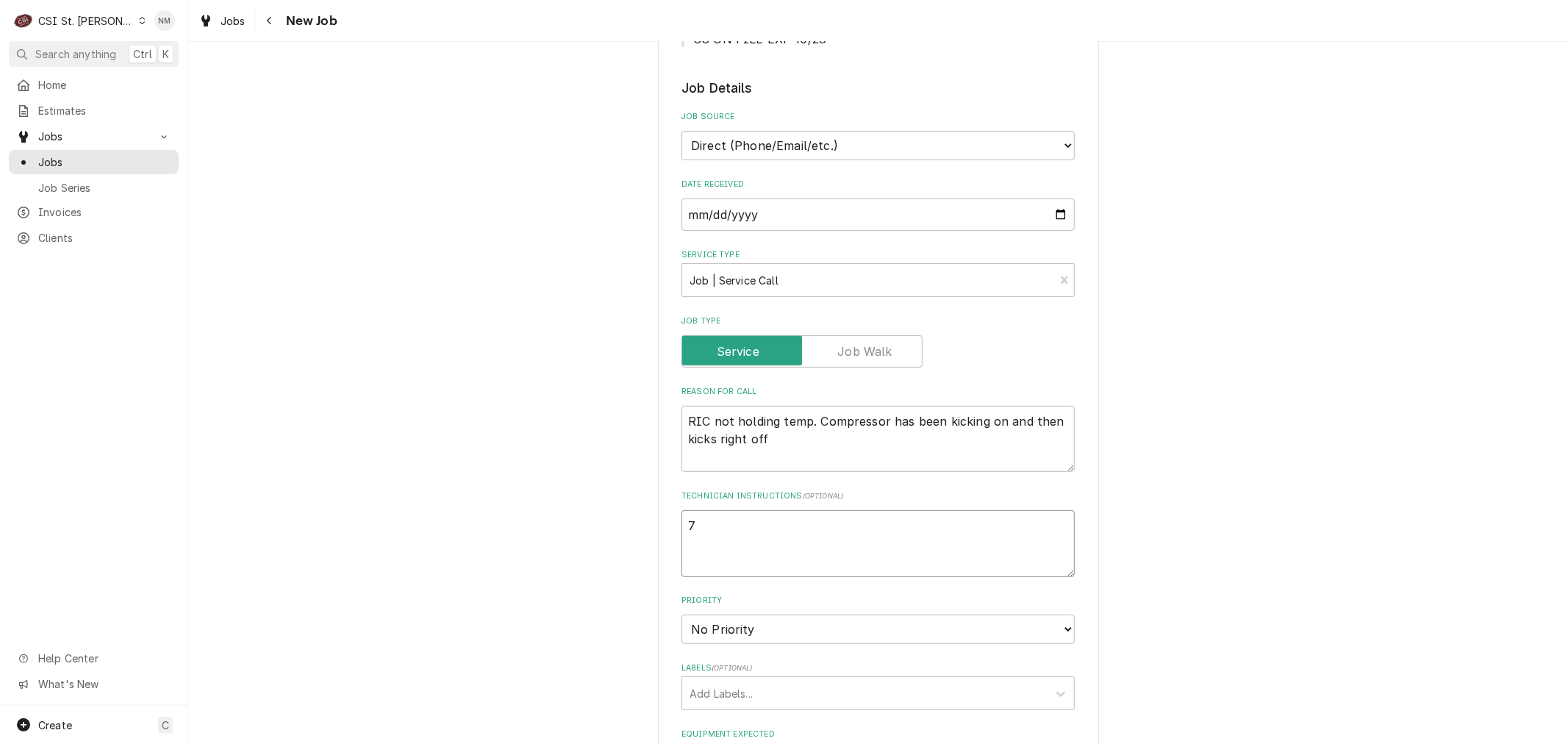
type textarea "7"
type textarea "x"
type textarea "7 a"
type textarea "x"
type textarea "7 am"
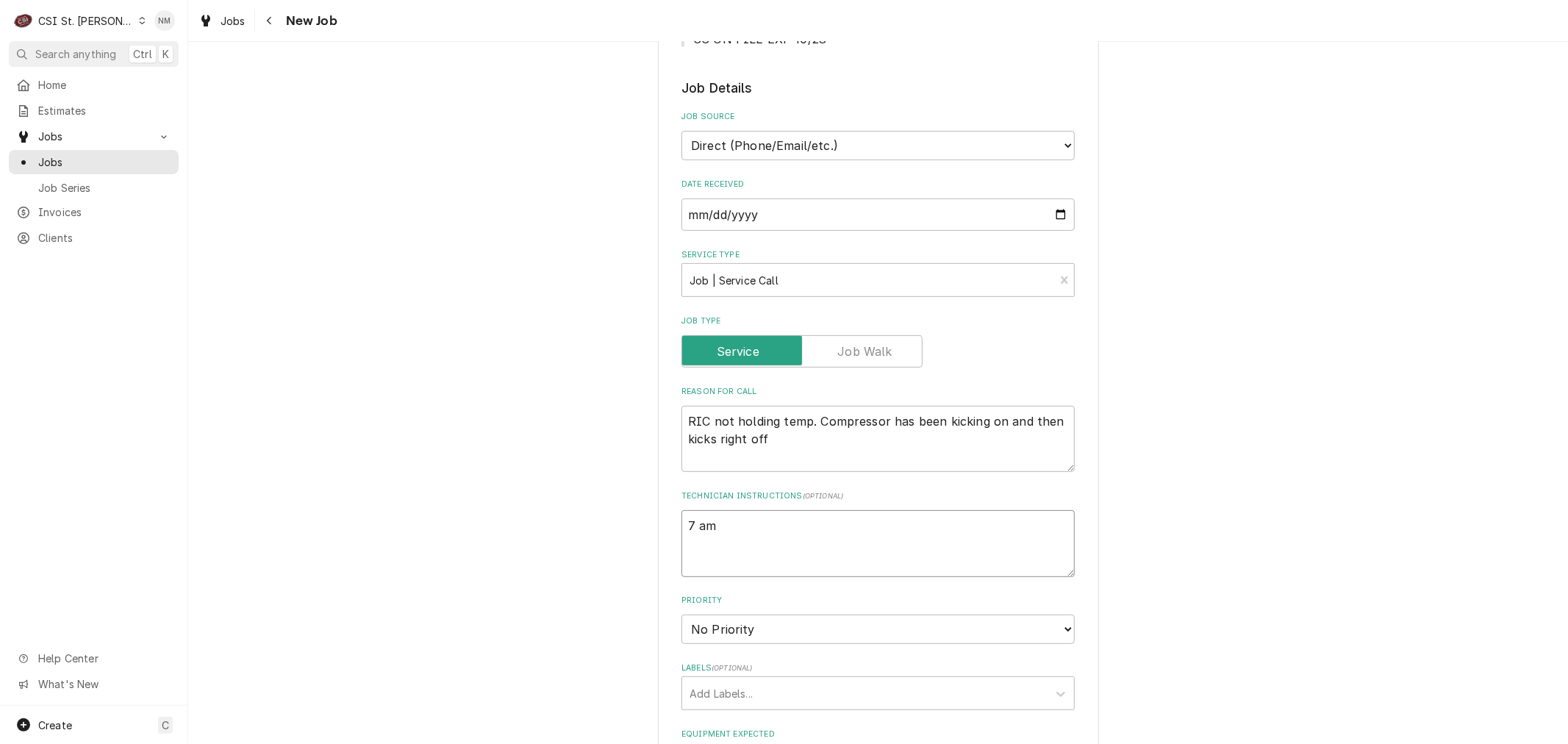
type textarea "x"
type textarea "7 am"
type textarea "x"
type textarea "7 am C"
type textarea "x"
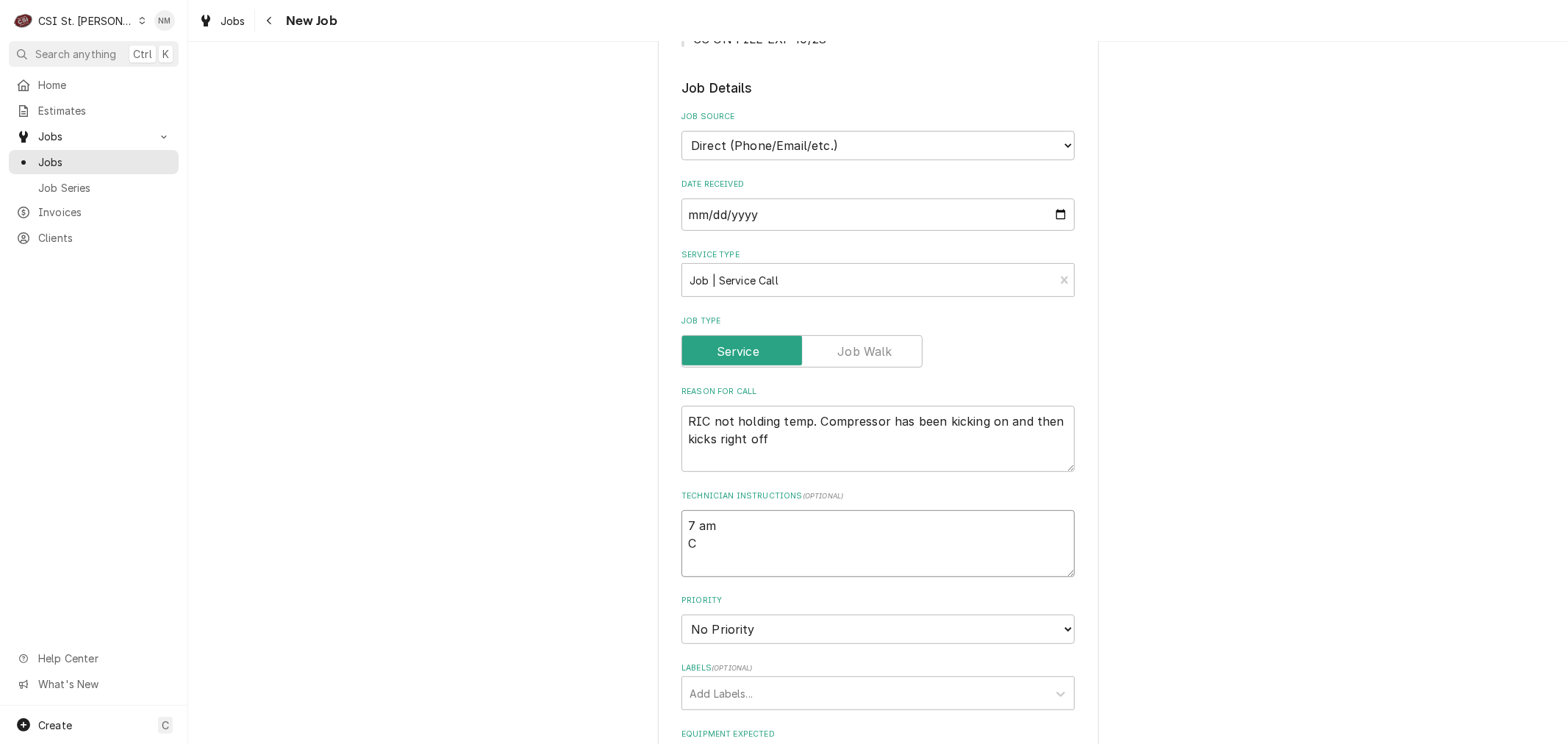
type textarea "7 am CO"
type textarea "x"
type textarea "7 am COD"
type textarea "x"
type textarea "7 am COD"
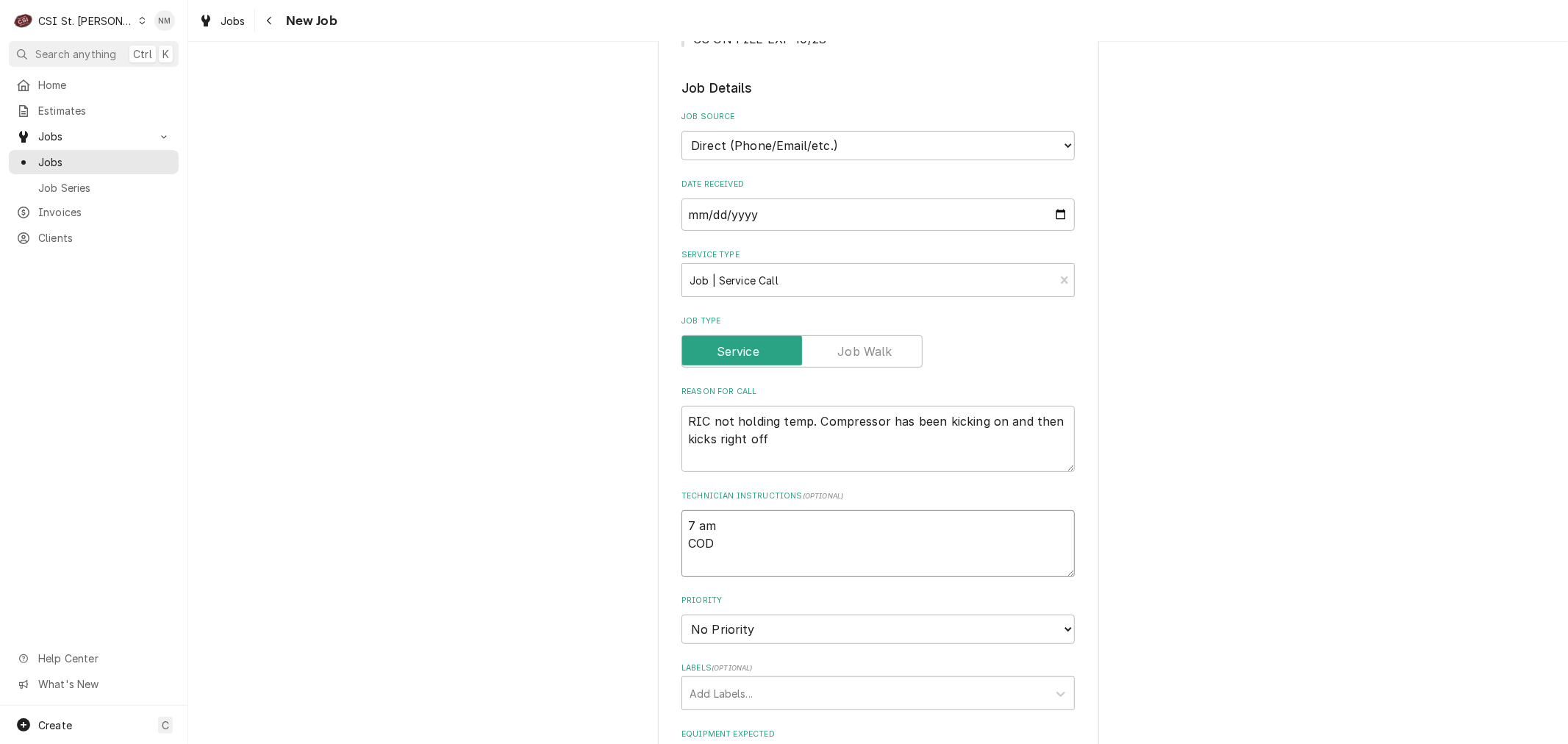
type textarea "x"
type textarea "7 am COD R"
type textarea "x"
type textarea "7 am COD Ri"
type textarea "x"
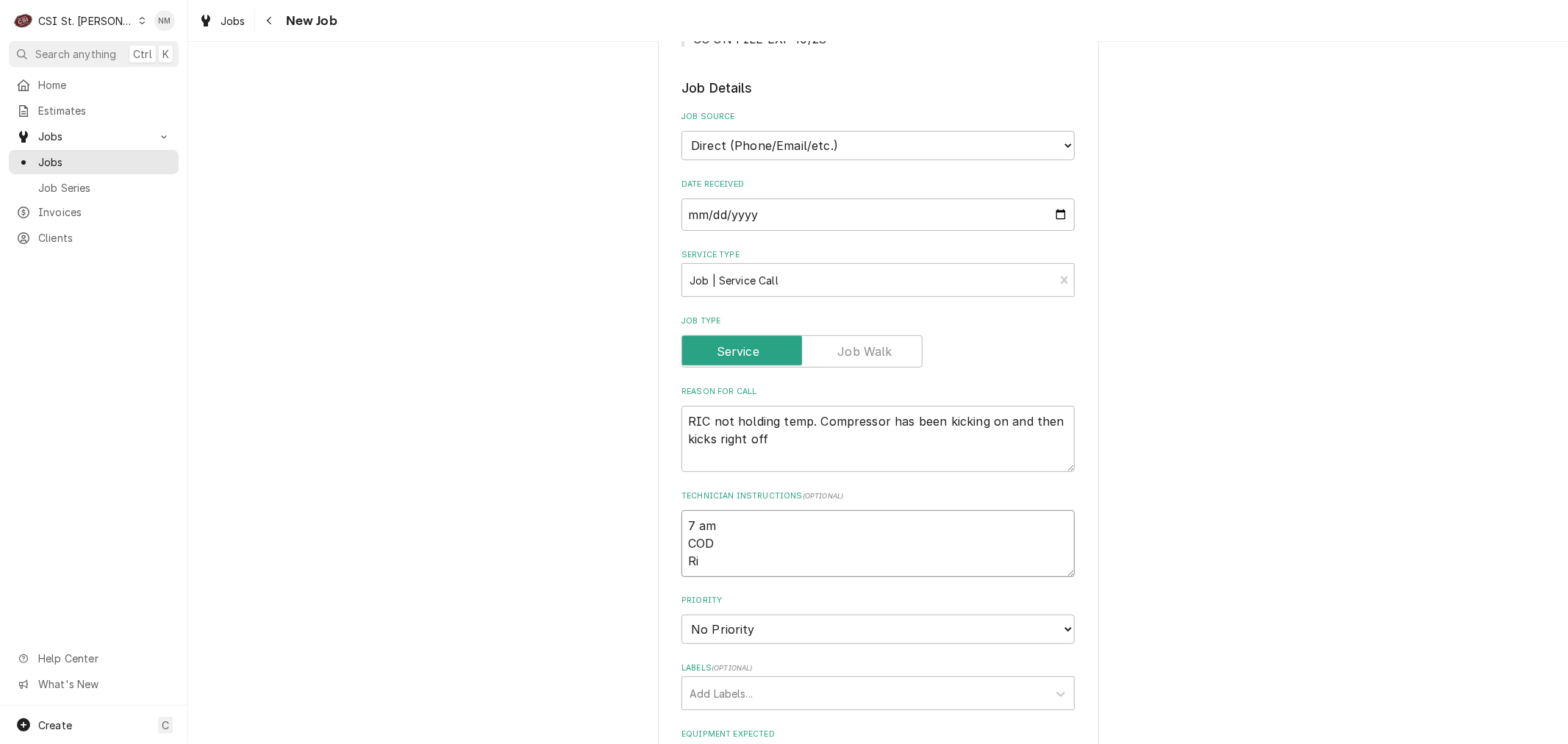
type textarea "7 am COD Ric"
type textarea "x"
click at [812, 614] on select "No Priority Urgent High Medium Low" at bounding box center [877, 629] width 393 height 30
click at [681, 614] on select "No Priority Urgent High Medium Low" at bounding box center [877, 629] width 393 height 30
click at [681, 511] on textarea "7 am COD Rick 636-399-2632" at bounding box center [877, 544] width 393 height 66
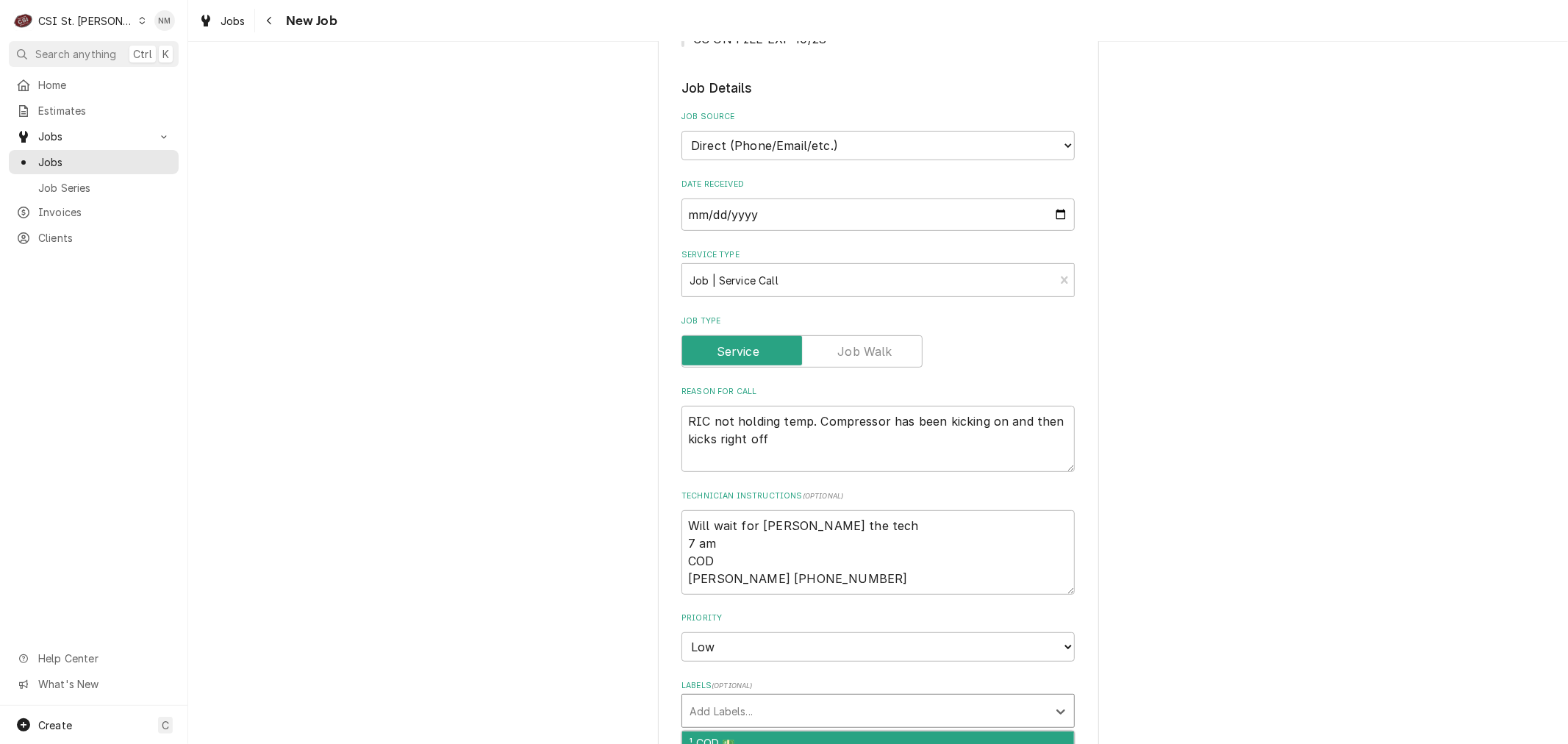
click at [760, 698] on div "Labels" at bounding box center [864, 711] width 350 height 26
click at [724, 732] on div "¹ COD 💵" at bounding box center [878, 743] width 392 height 23
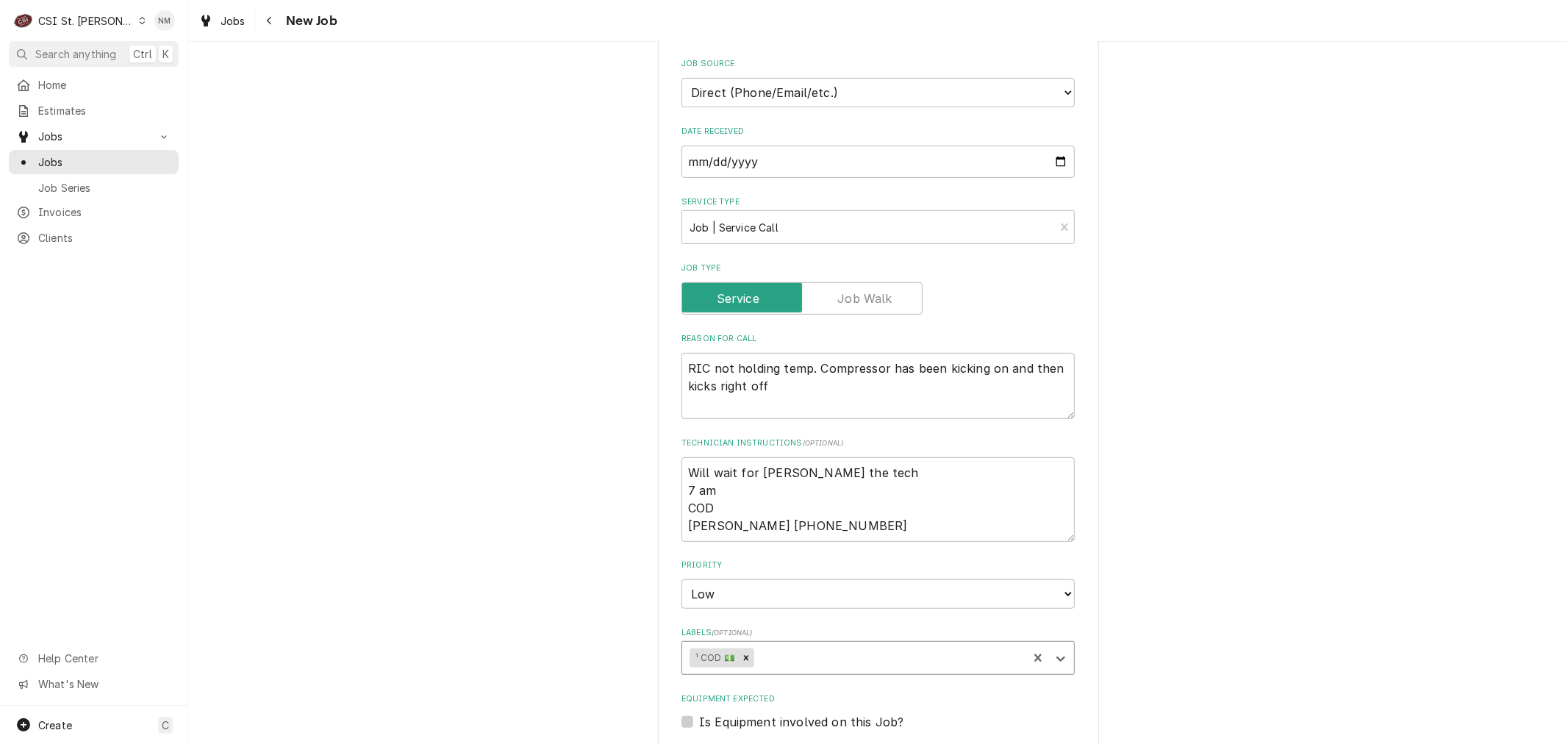
scroll to position [490, 0]
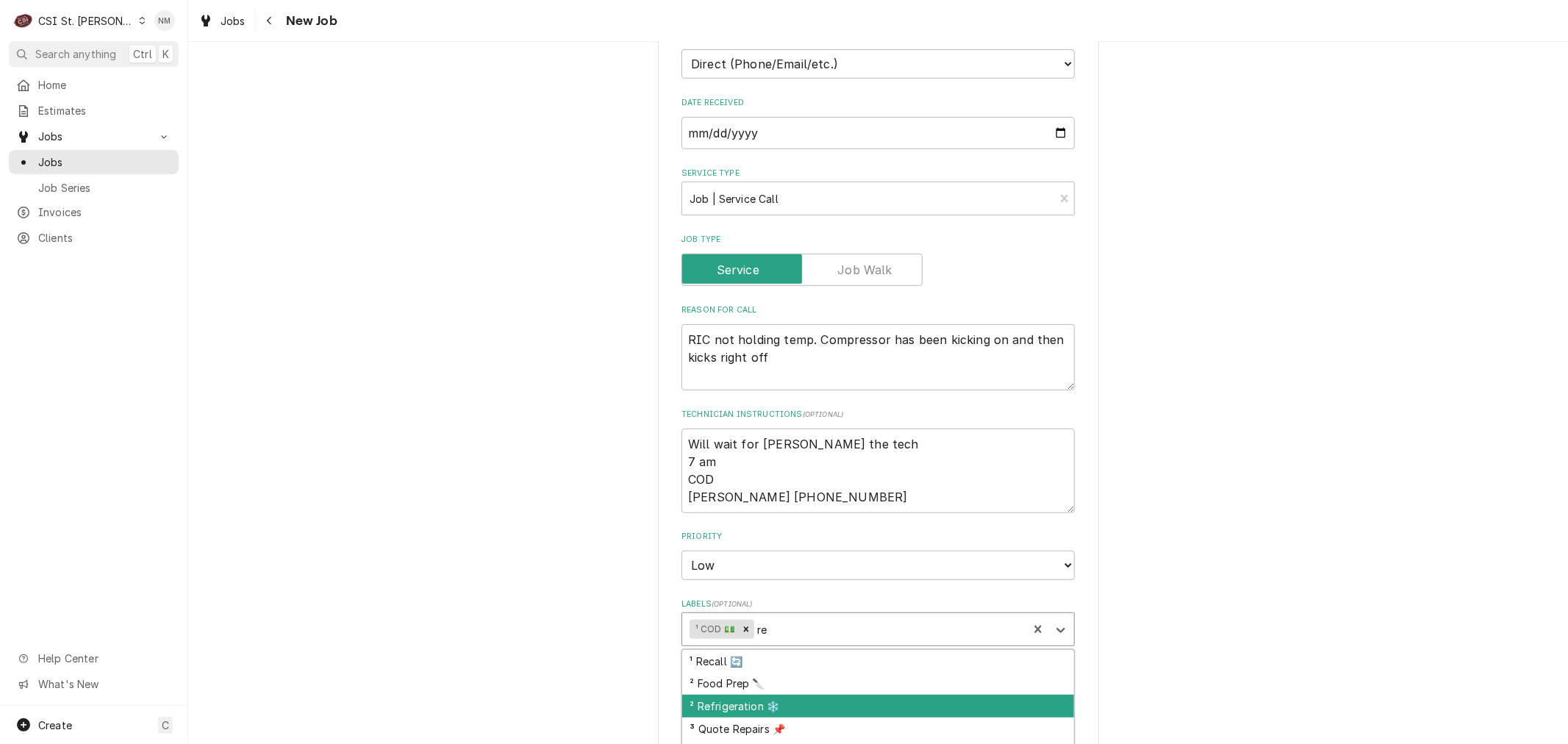
click at [775, 694] on div "² Refrigeration ❄️" at bounding box center [878, 706] width 392 height 23
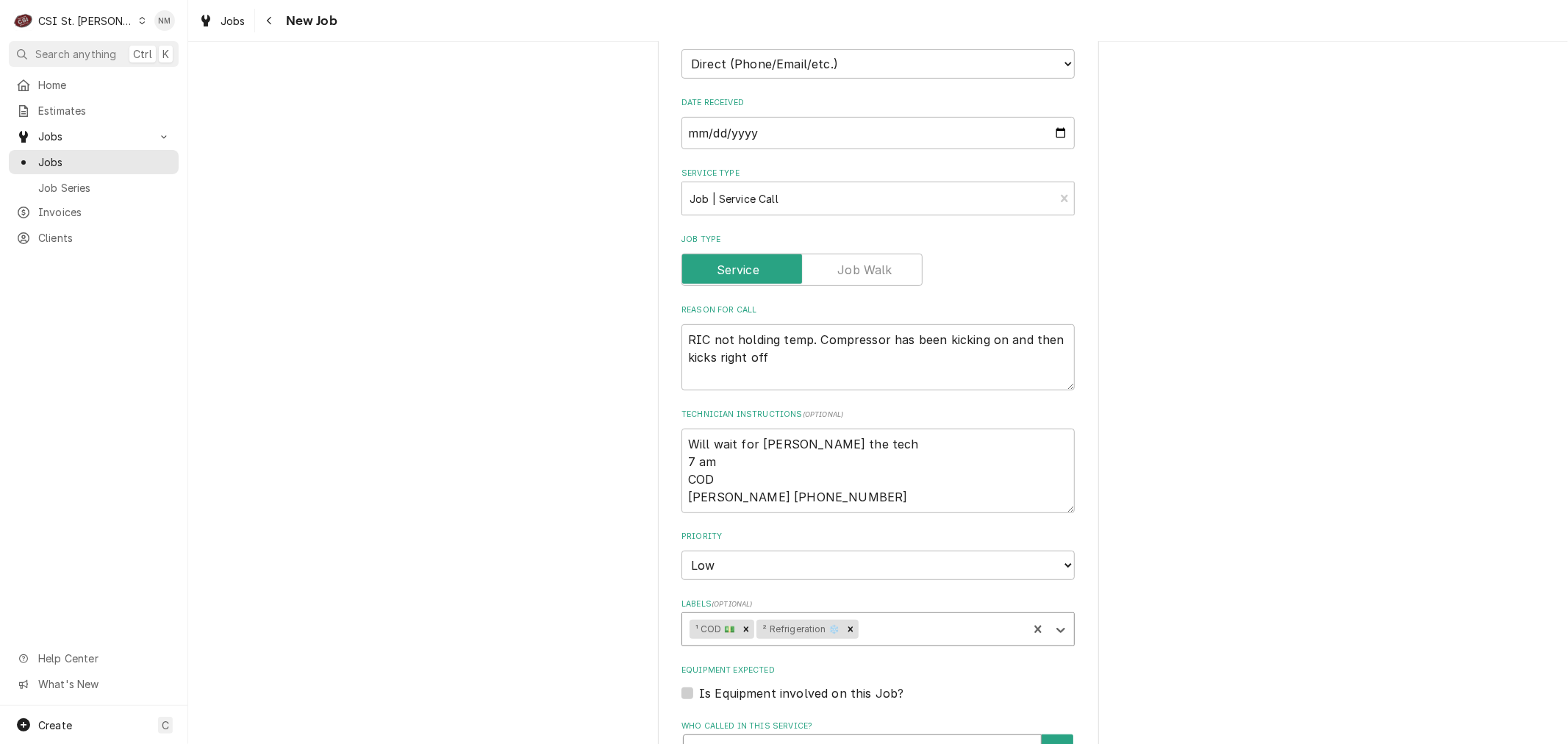
click at [794, 738] on div "Who called in this service?" at bounding box center [862, 751] width 342 height 26
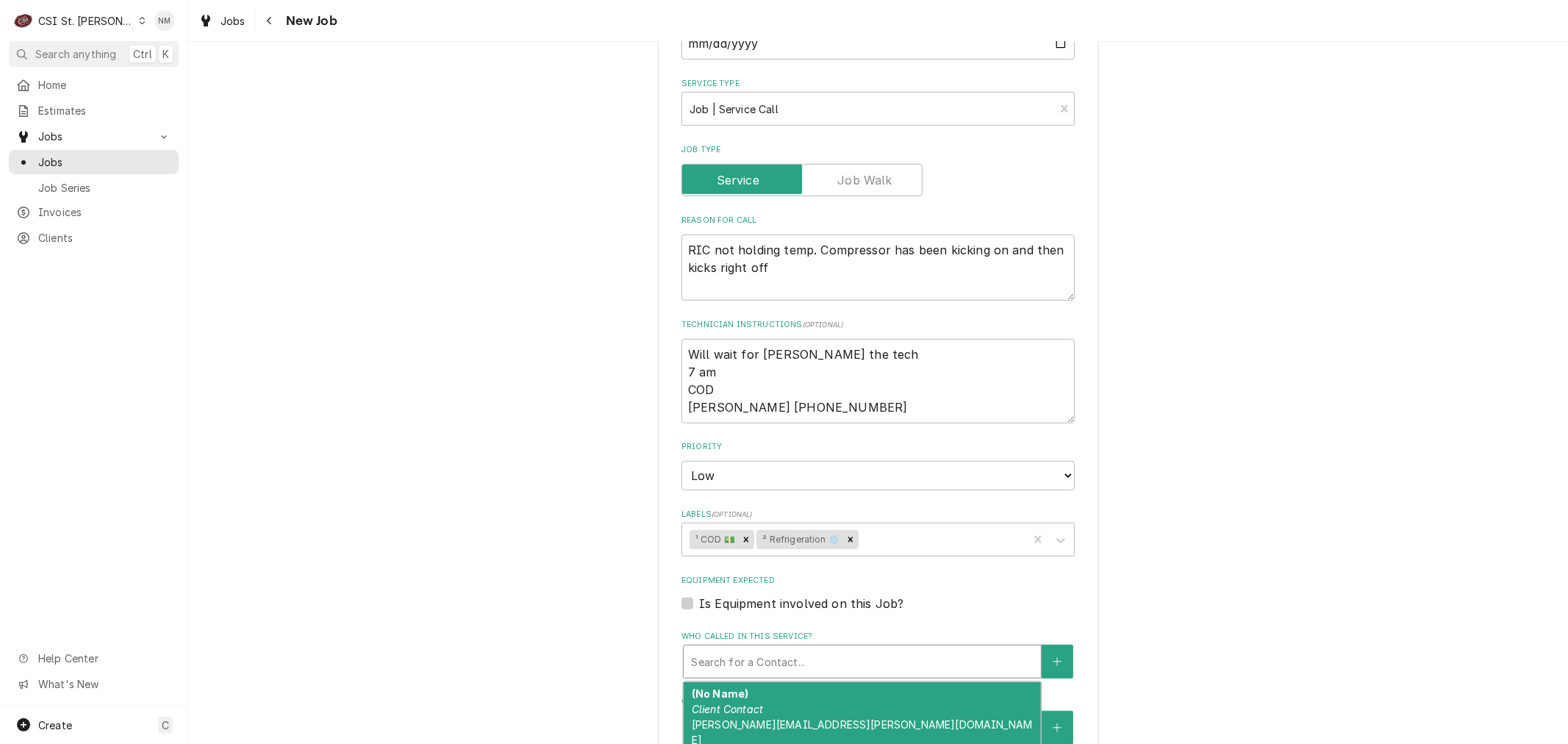
scroll to position [735, 0]
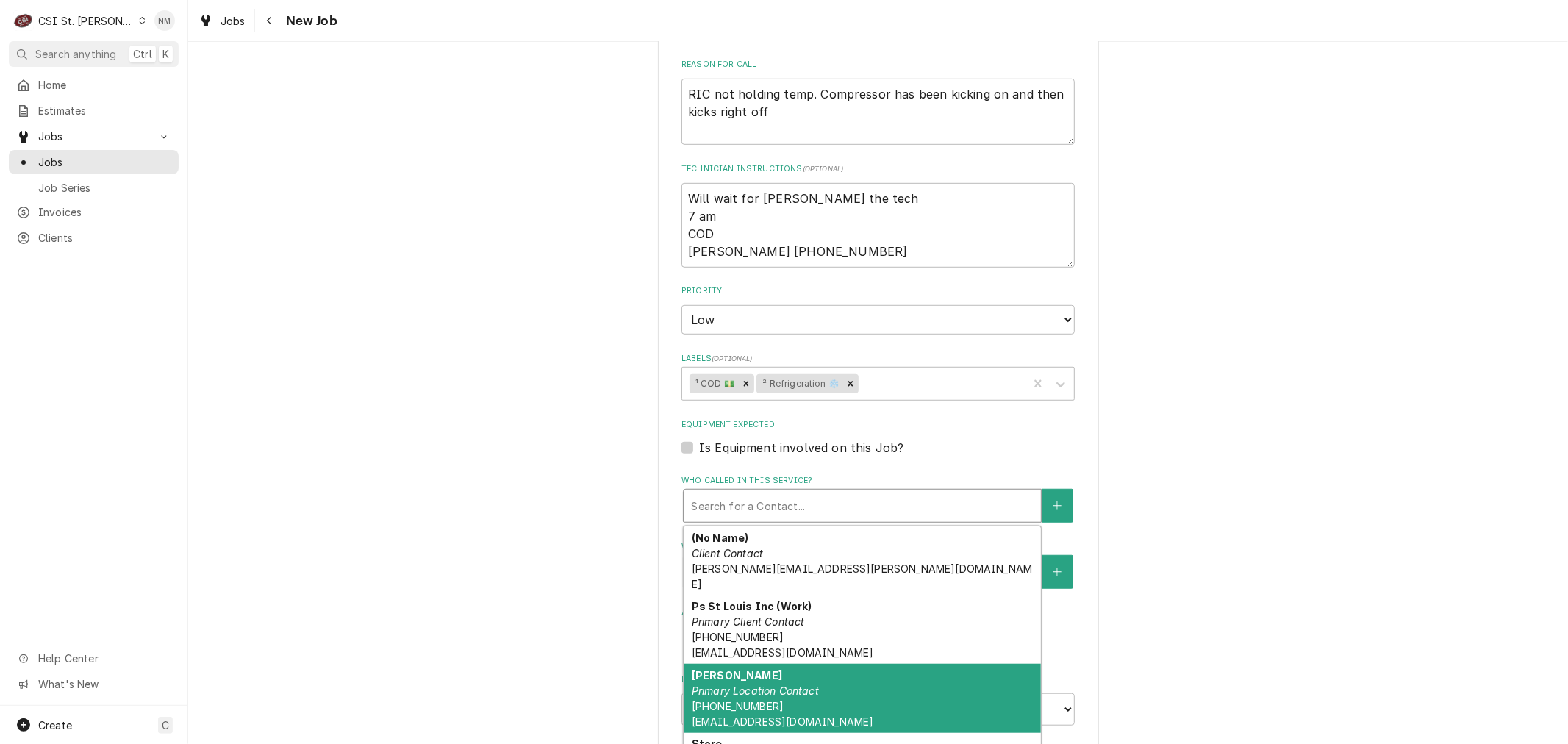
click at [880, 666] on div "Rick Primary Location Contact (636) 399-2632 pennstationstl@gmail.com" at bounding box center [862, 698] width 357 height 69
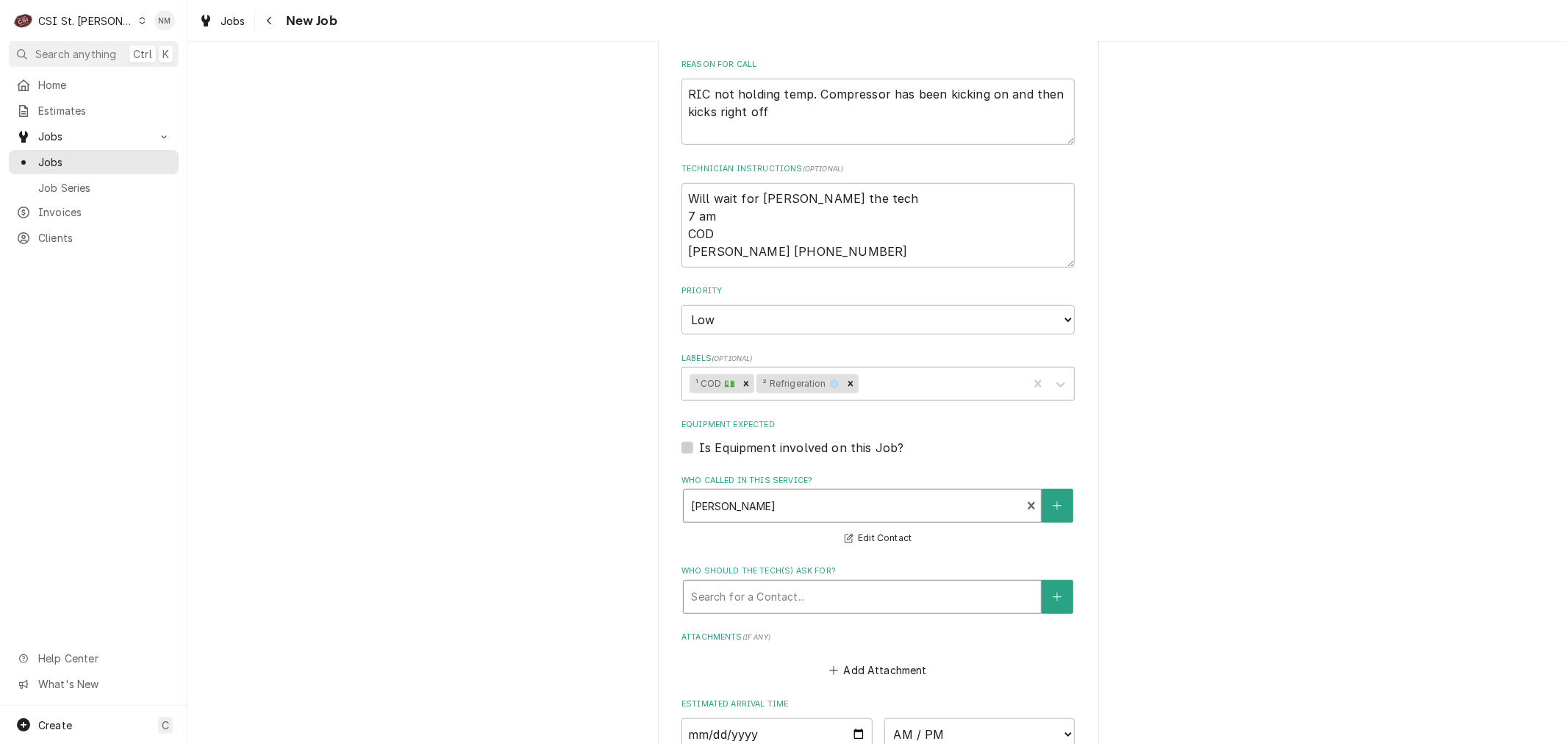
click at [805, 584] on div "Who should the tech(s) ask for?" at bounding box center [862, 597] width 342 height 26
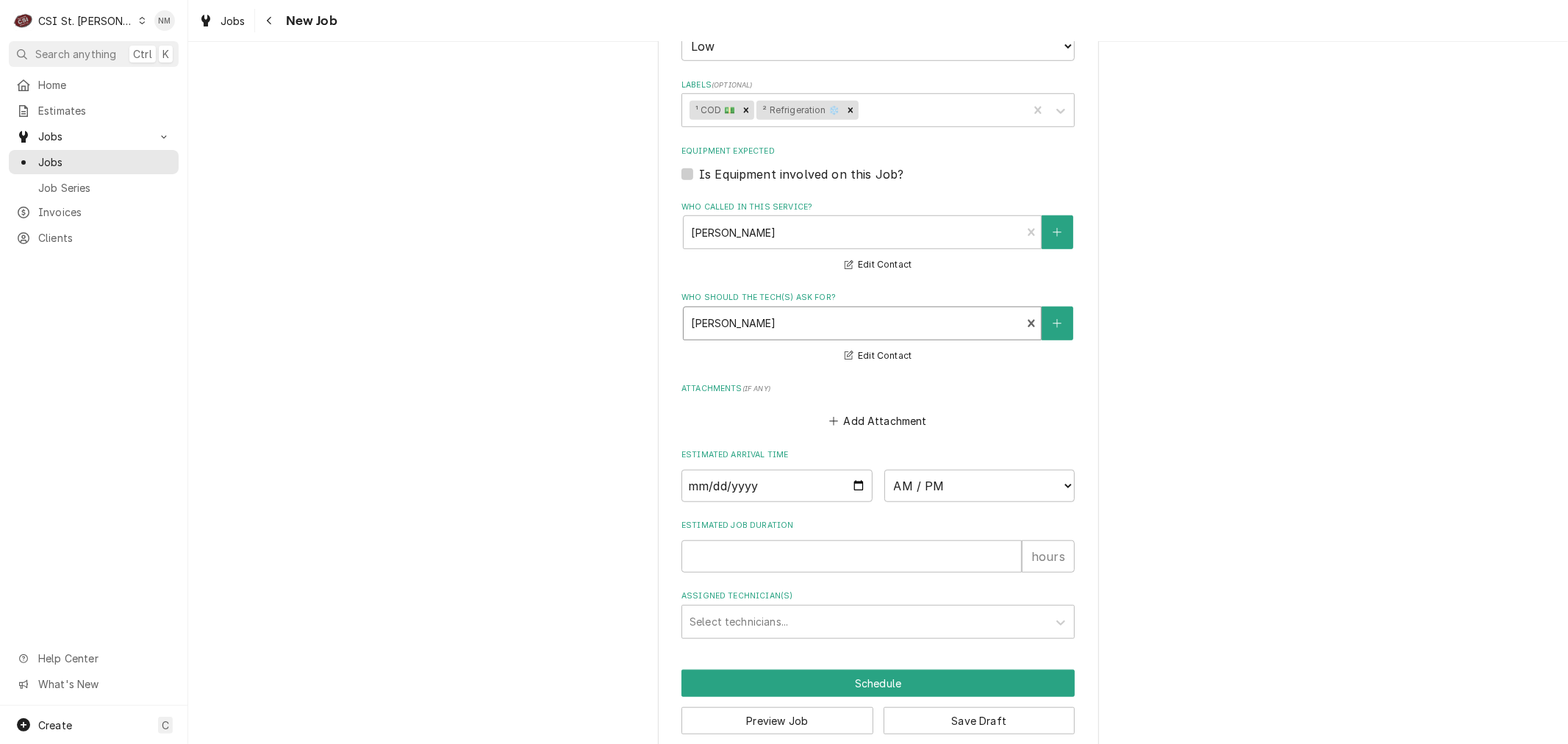
scroll to position [1010, 0]
click at [972, 707] on button "Save Draft" at bounding box center [979, 720] width 192 height 27
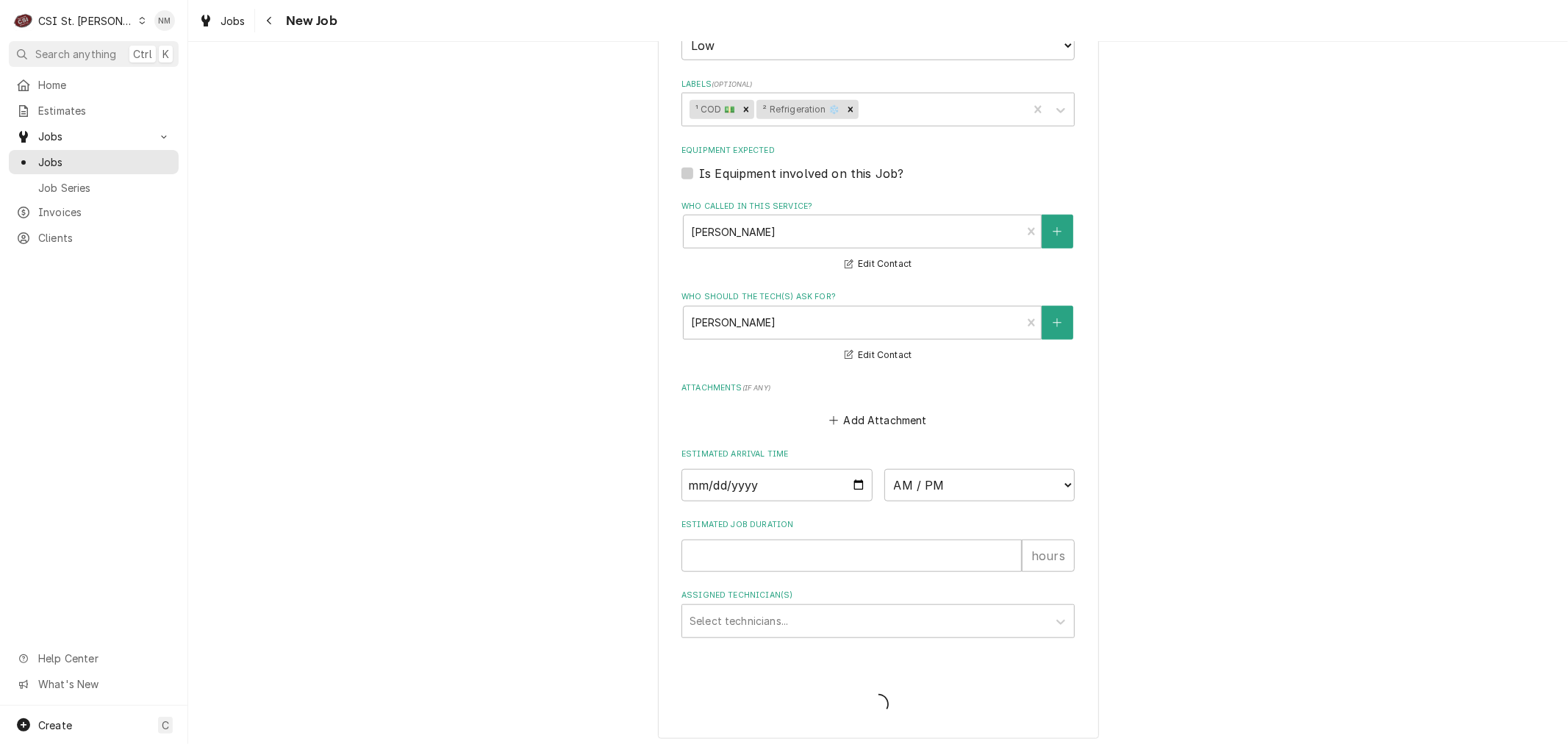
scroll to position [995, 0]
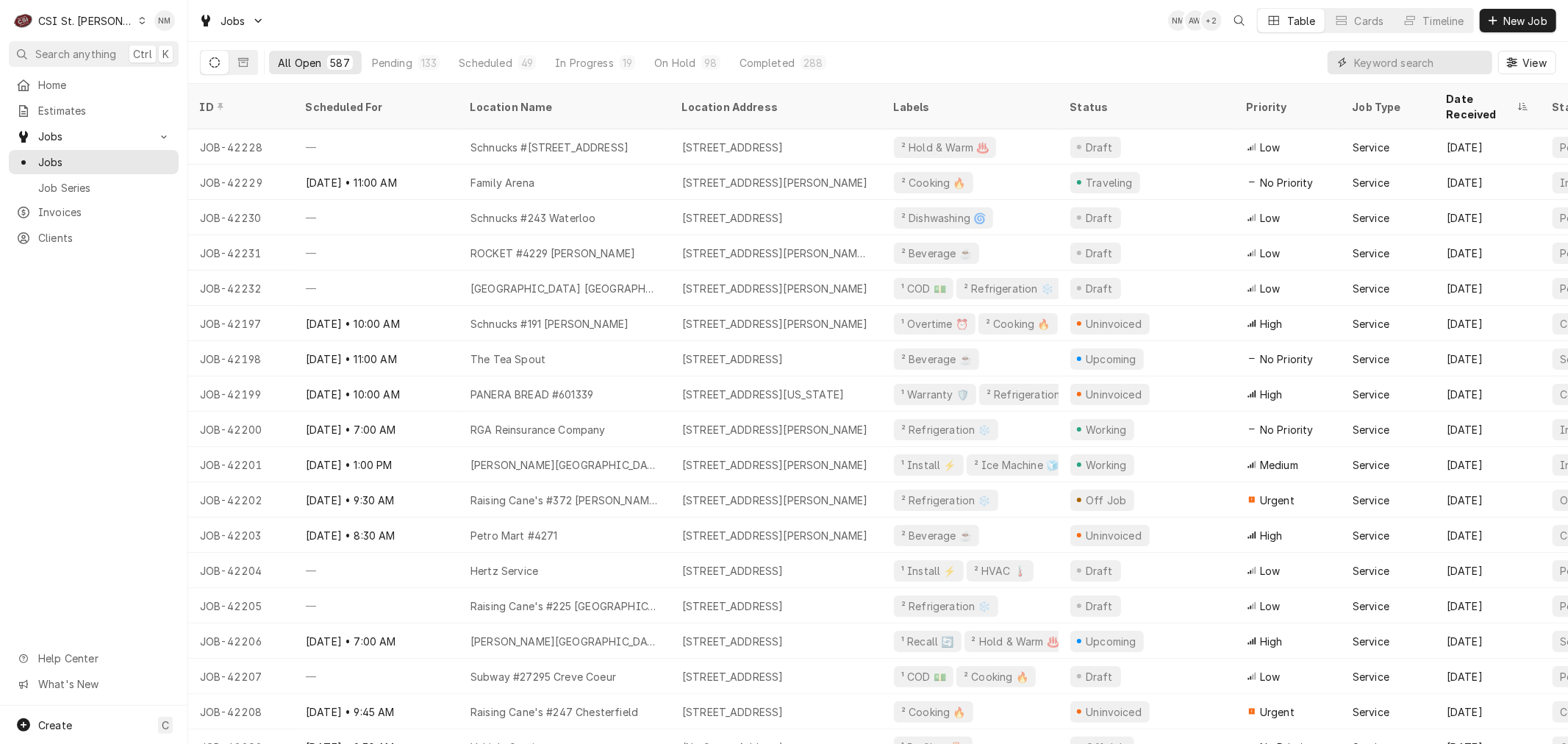
click at [1382, 60] on input "Dynamic Content Wrapper" at bounding box center [1419, 62] width 131 height 24
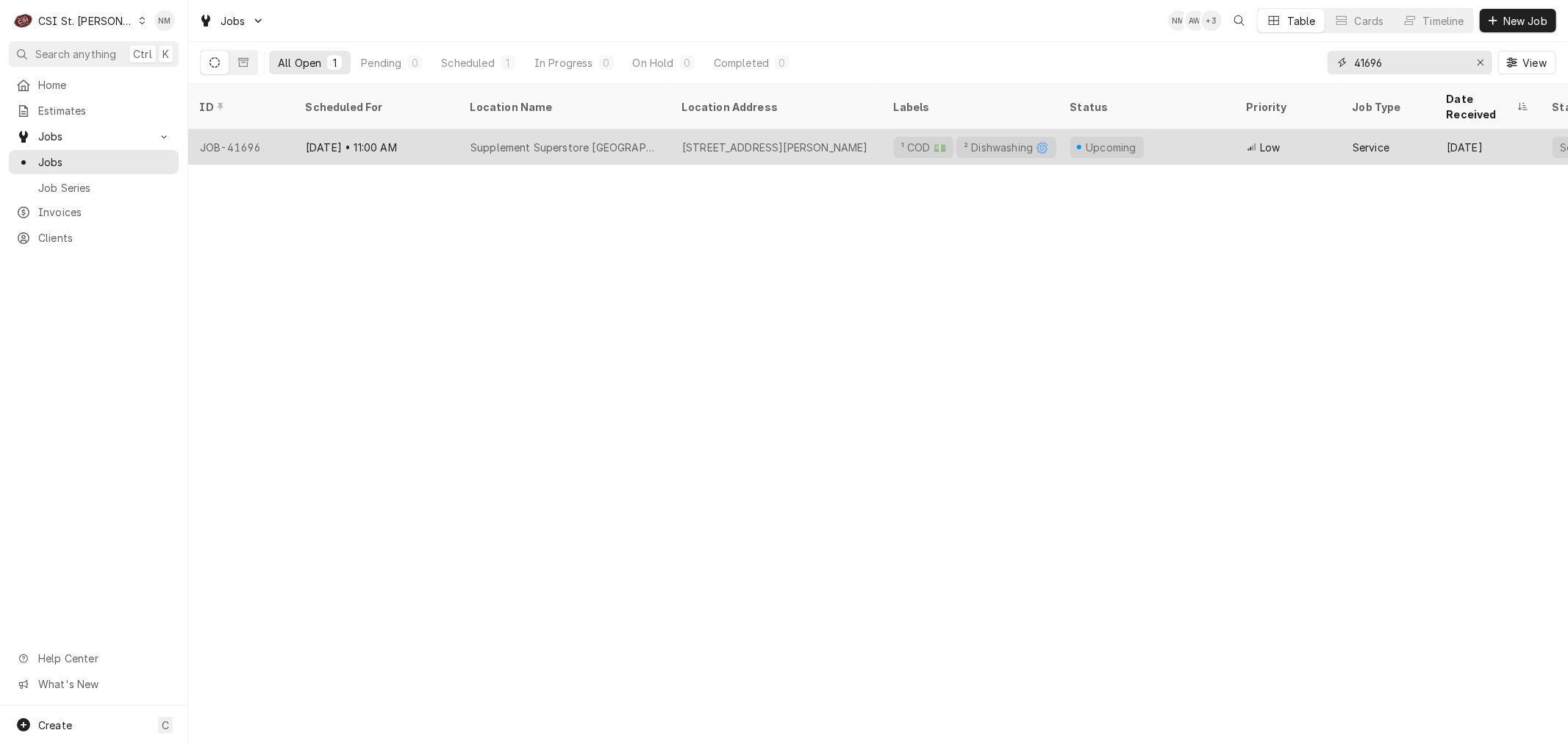
type input "41696"
click at [436, 136] on div "[DATE] • 11:00 AM" at bounding box center [376, 147] width 165 height 36
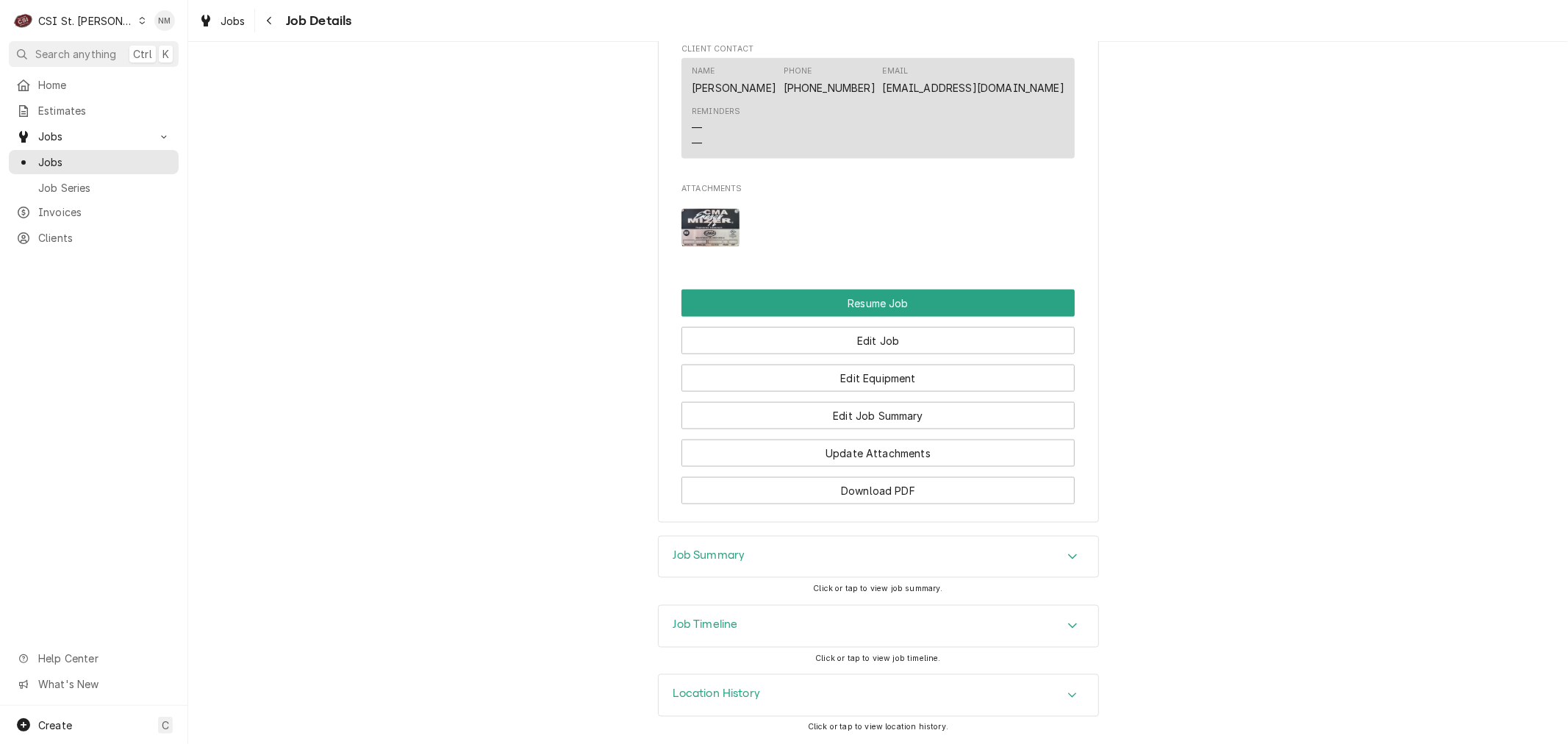
scroll to position [1711, 0]
click at [876, 339] on button "Edit Job" at bounding box center [877, 340] width 393 height 27
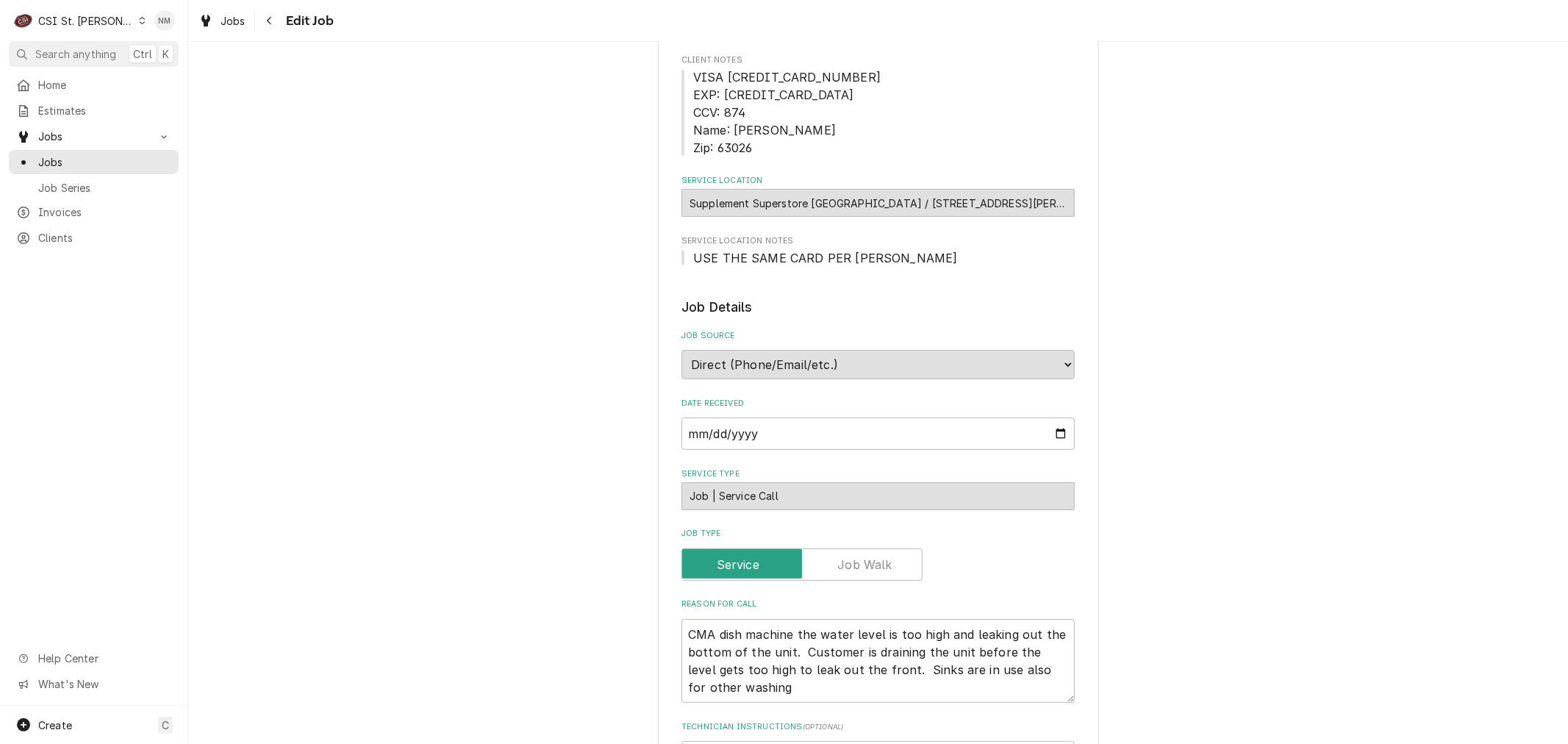
scroll to position [327, 0]
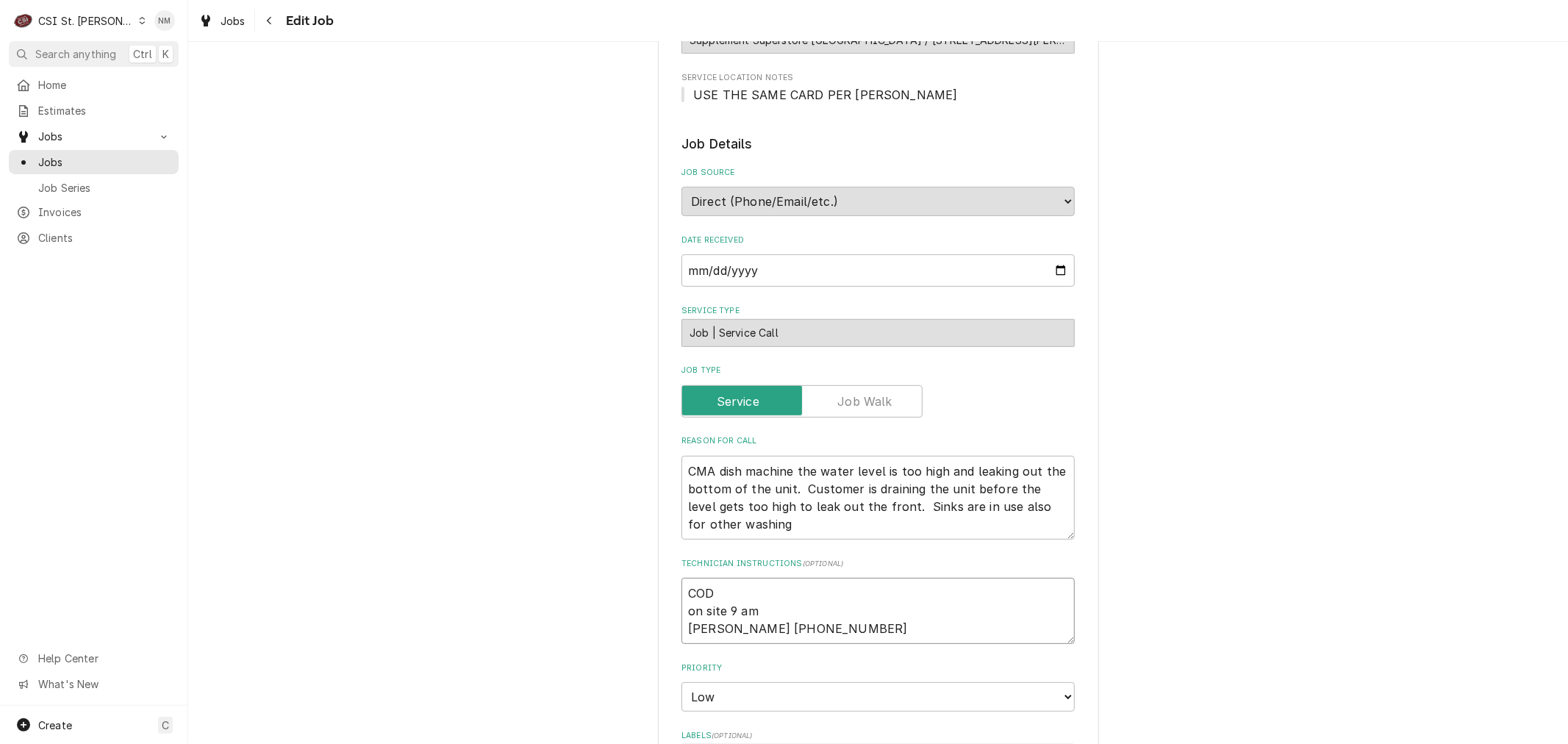
click at [684, 591] on textarea "COD on site 9 am [PERSON_NAME] [PHONE_NUMBER]" at bounding box center [877, 611] width 393 height 66
type textarea "x"
type textarea "COD on site 9 am [PERSON_NAME] [PHONE_NUMBER]"
type textarea "x"
type textarea "L COD on site 9 am [PERSON_NAME] [PHONE_NUMBER]"
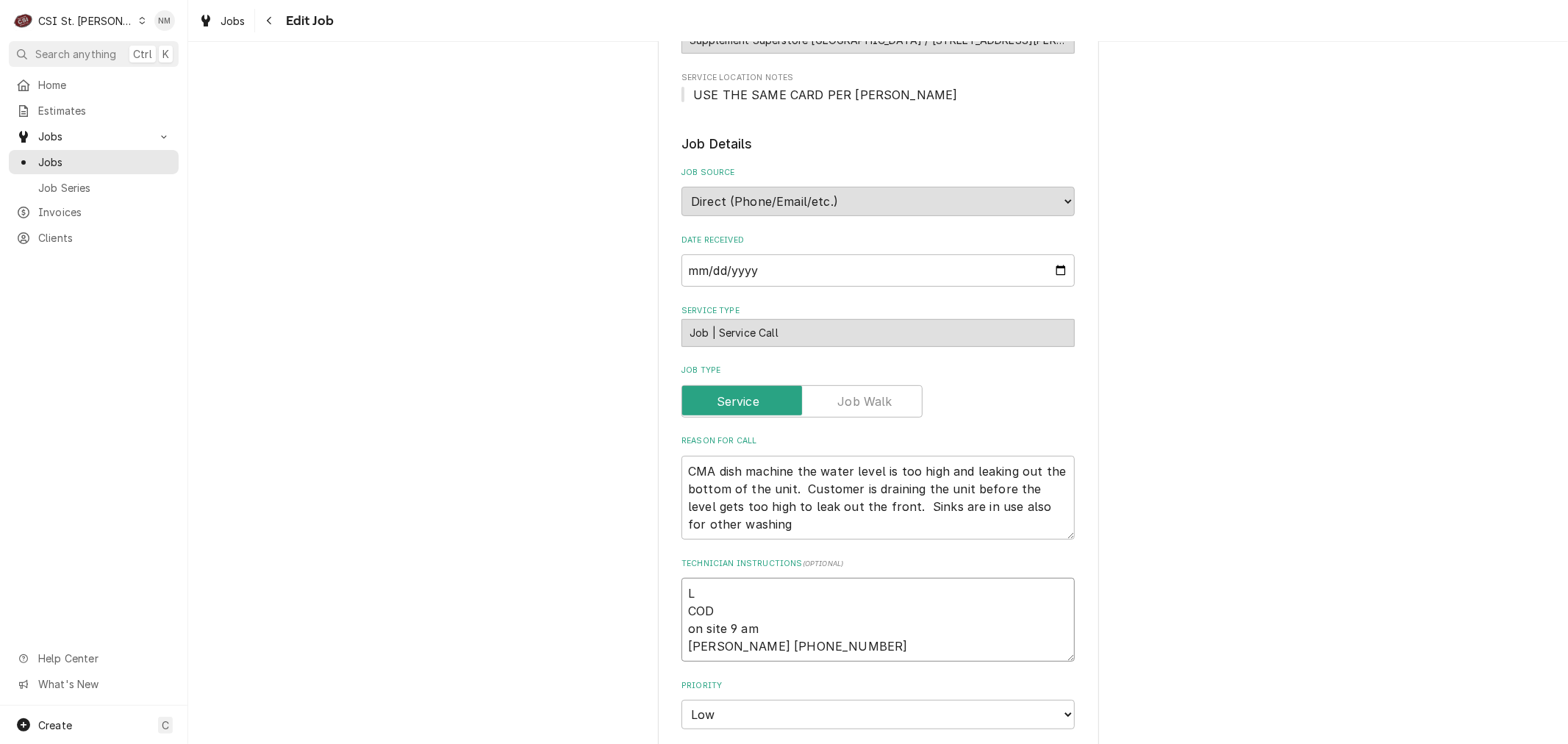
type textarea "x"
type textarea "LV COD on site 9 am [PERSON_NAME] [PHONE_NUMBER]"
type textarea "x"
type textarea "LVM COD on site 9 am [PERSON_NAME] [PHONE_NUMBER]"
type textarea "x"
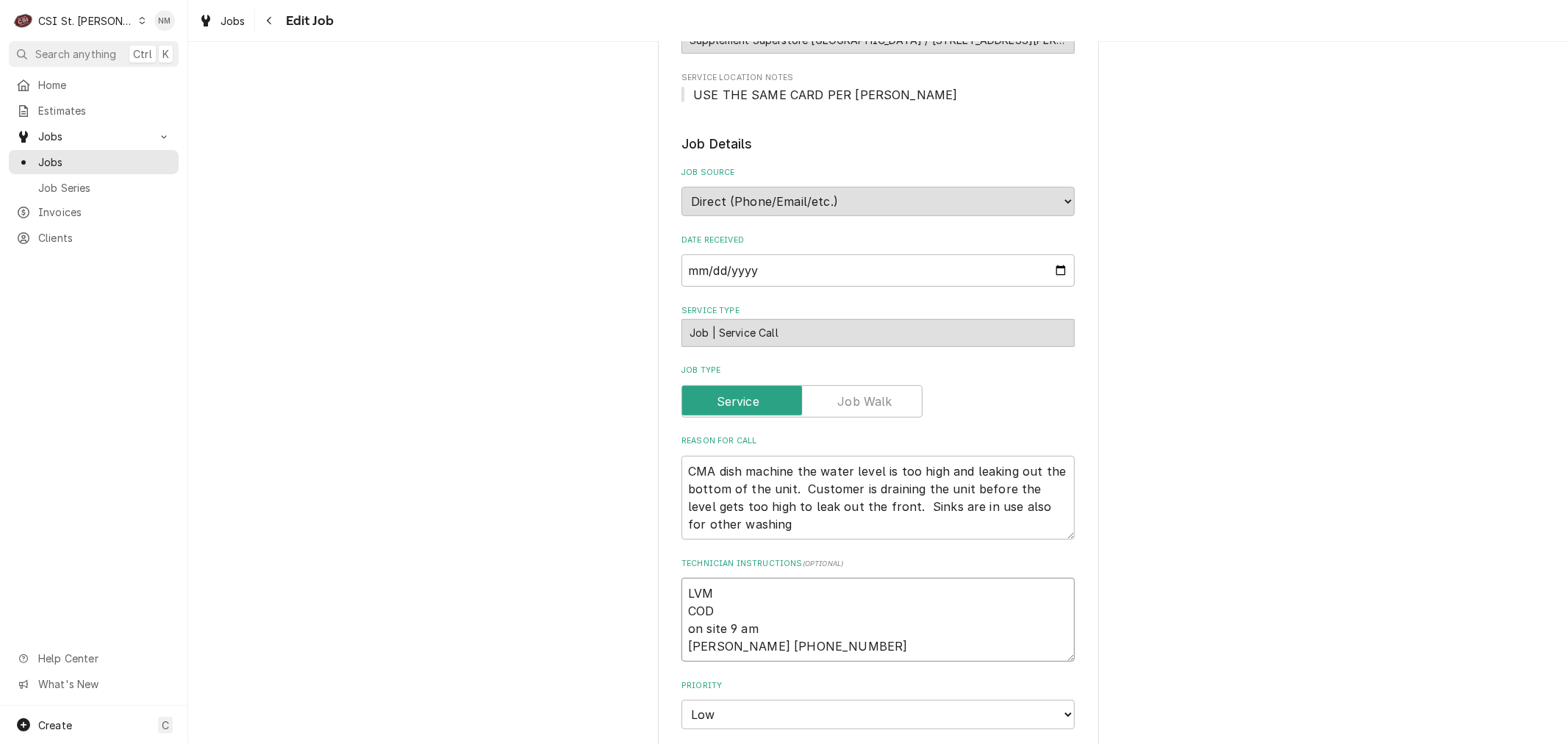
type textarea "LVM COD on site 9 am [PERSON_NAME] [PHONE_NUMBER]"
type textarea "x"
type textarea "LVM f COD on site 9 am [PERSON_NAME] [PHONE_NUMBER]"
type textarea "x"
type textarea "LVM fo COD on site 9 am [PERSON_NAME] [PHONE_NUMBER]"
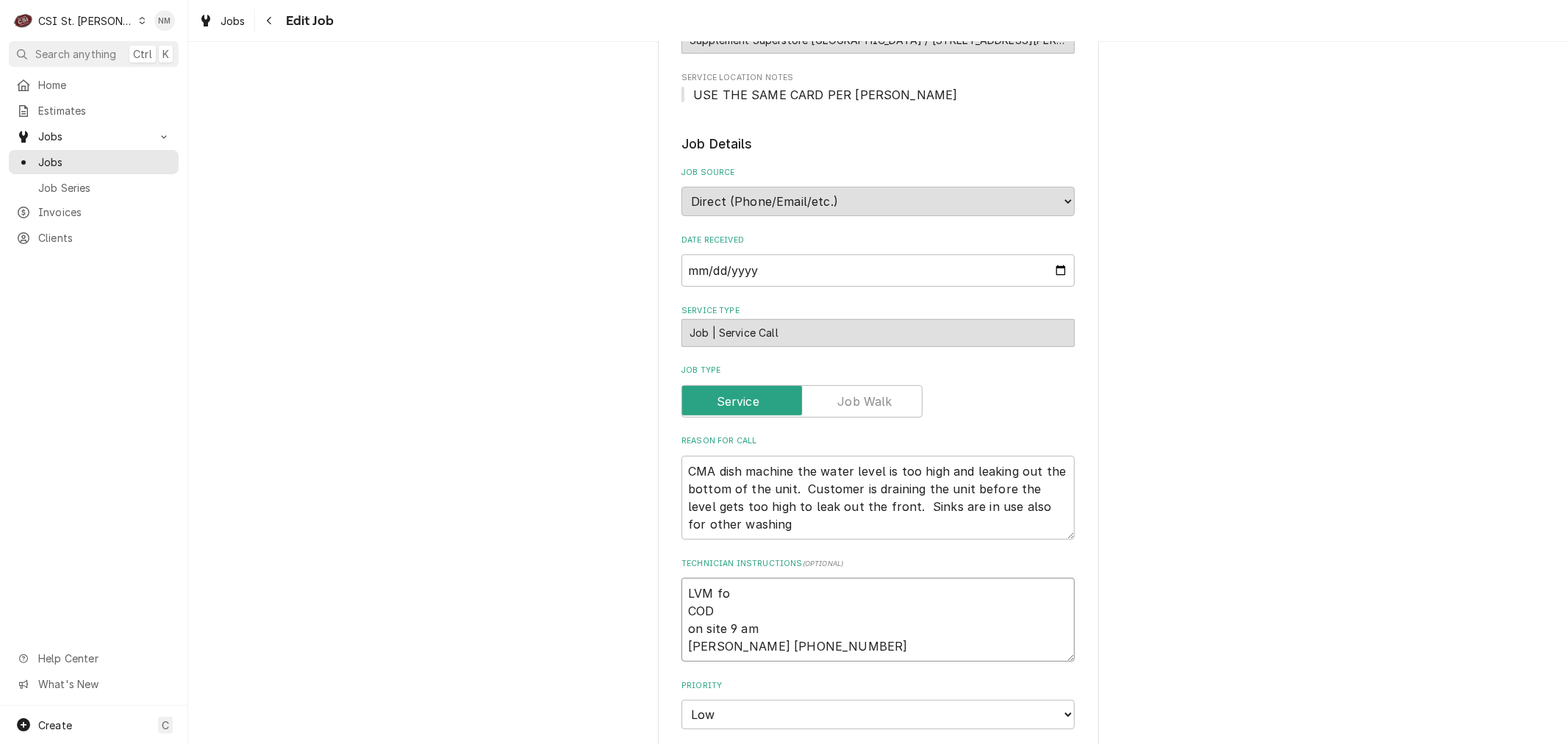
type textarea "x"
type textarea "LVM for COD on site 9 am [PERSON_NAME] [PHONE_NUMBER]"
type textarea "x"
type textarea "LVM for COD on site 9 am [PERSON_NAME] [PHONE_NUMBER]"
type textarea "x"
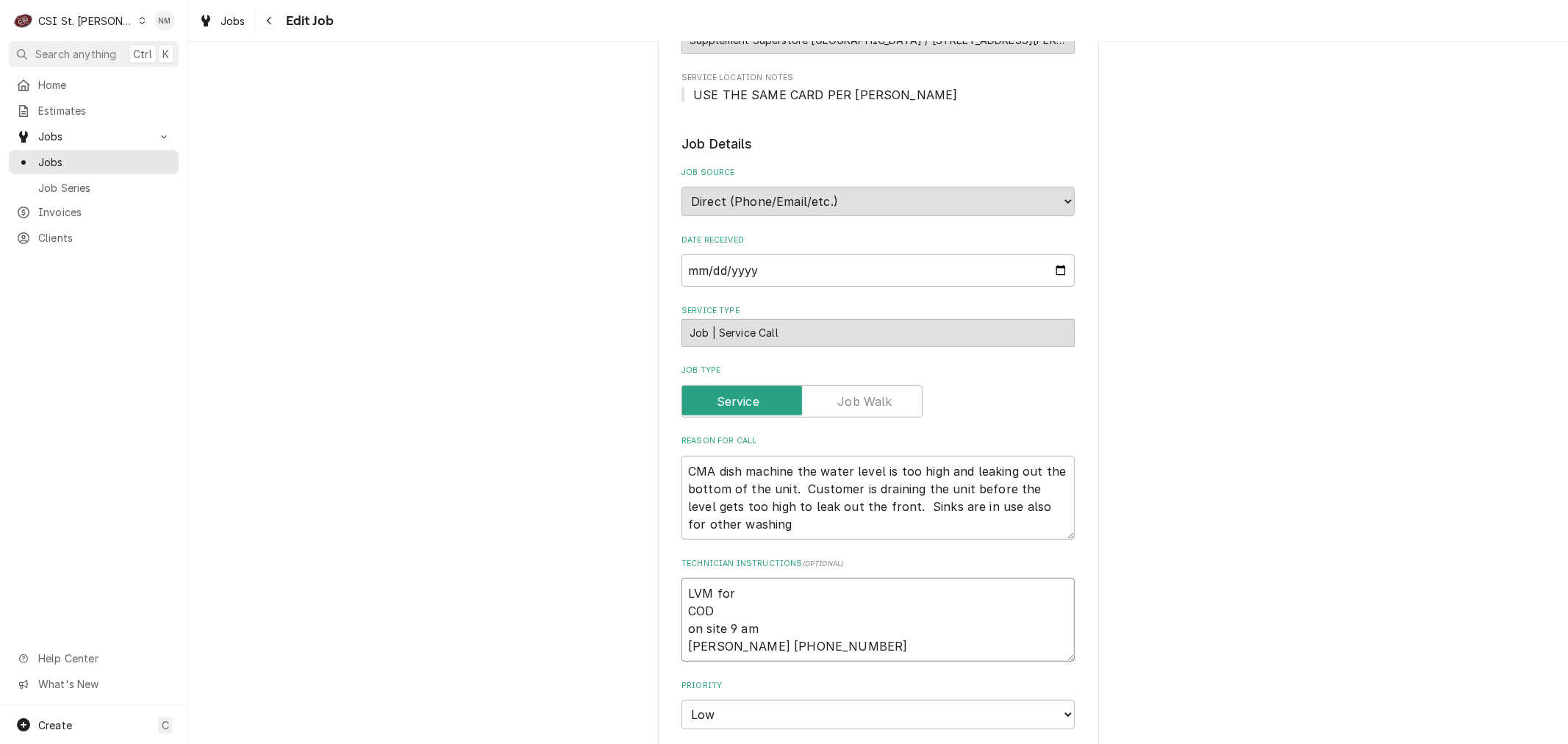
type textarea "LVM for R COD on site 9 am [PERSON_NAME] [PHONE_NUMBER]"
type textarea "x"
type textarea "LVM for Re COD on site 9 am [PERSON_NAME] [PHONE_NUMBER]"
type textarea "x"
type textarea "LVM for Ree COD on site 9 am [PERSON_NAME] [PHONE_NUMBER]"
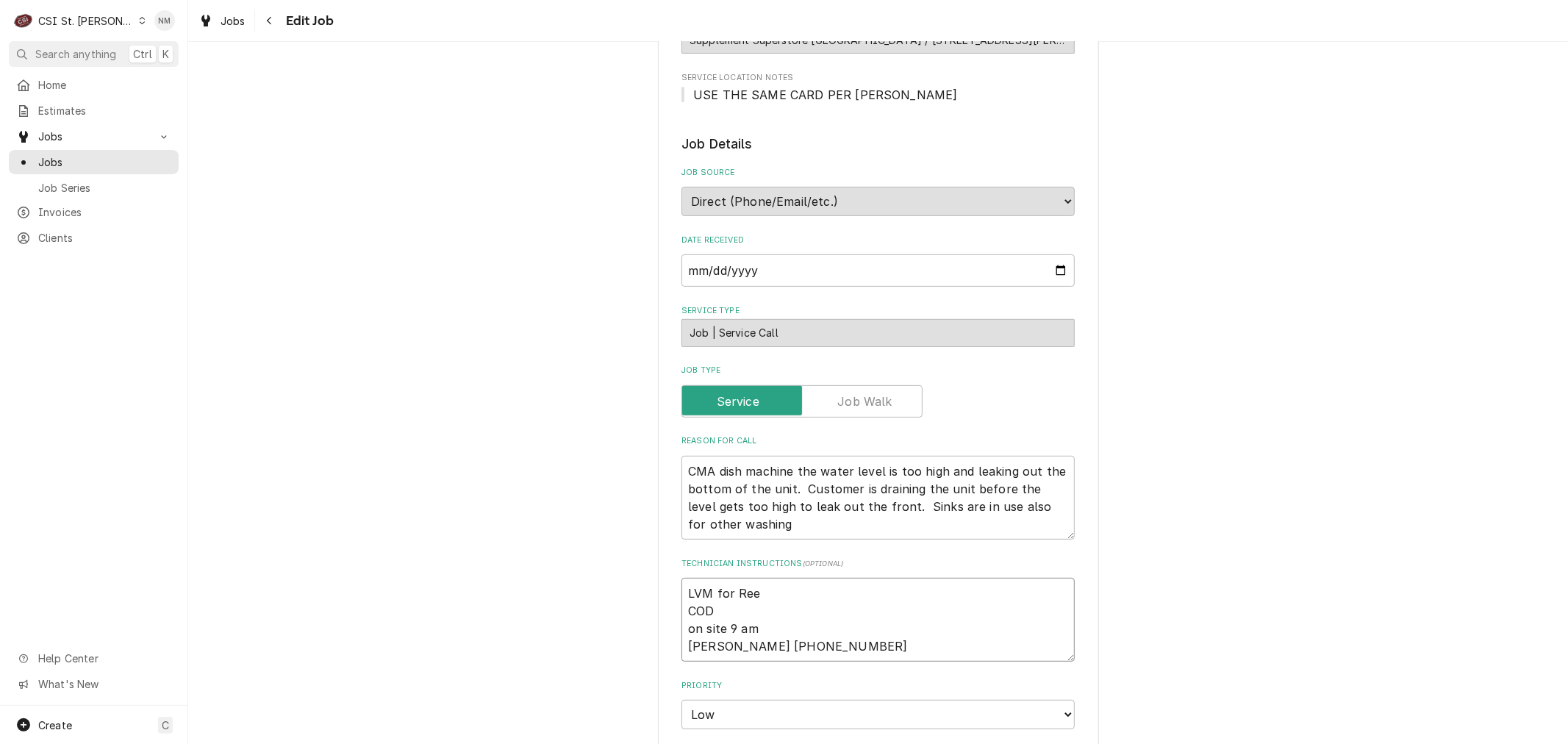
type textarea "x"
type textarea "LVM for [PERSON_NAME] COD on site 9 am [PERSON_NAME] [PHONE_NUMBER]"
type textarea "x"
type textarea "LVM for [PERSON_NAME] COD on site 9 am [PERSON_NAME] [PHONE_NUMBER]"
type textarea "x"
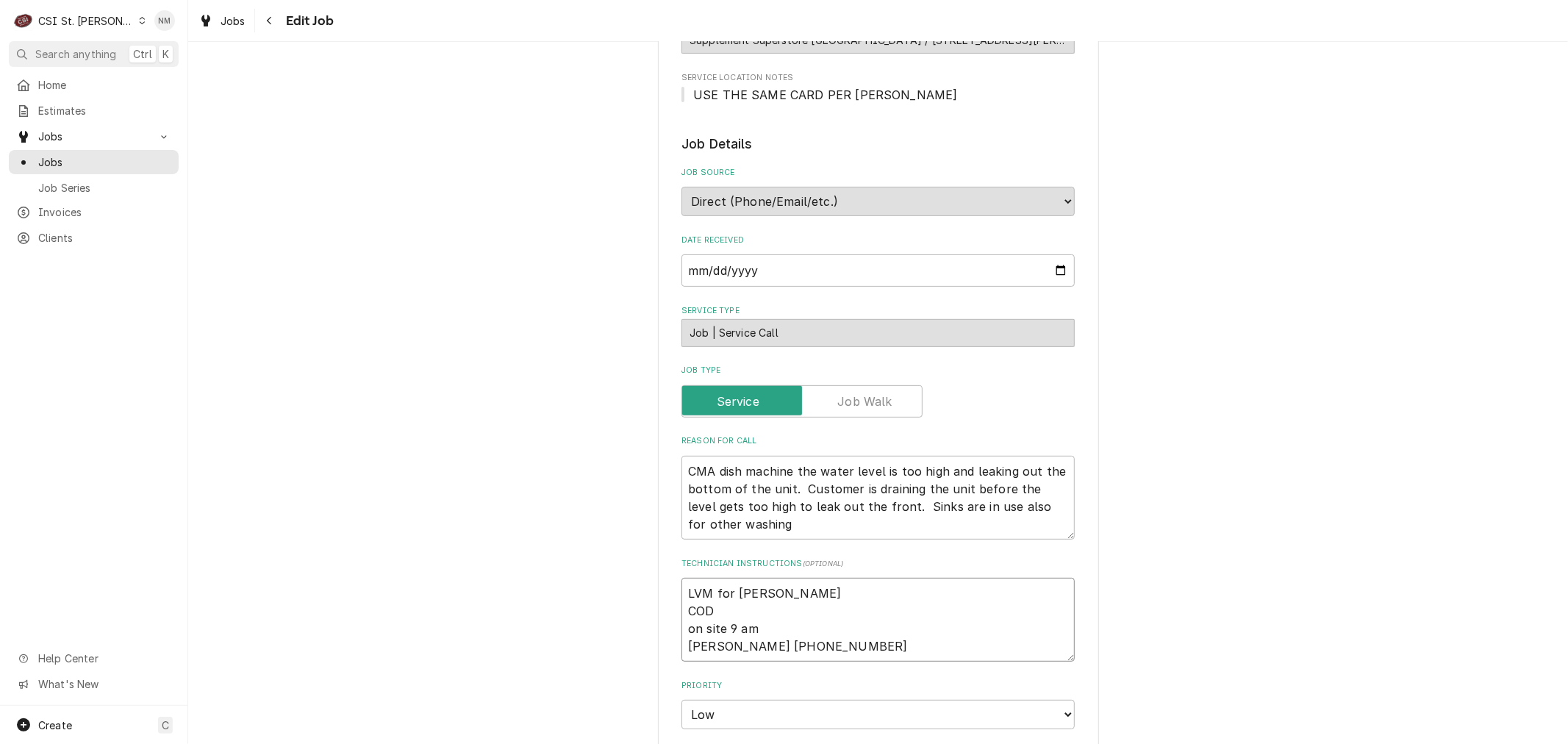
type textarea "LVM for [PERSON_NAME] COD on site 9 am [PERSON_NAME] [PHONE_NUMBER]"
type textarea "x"
type textarea "LVM for [PERSON_NAME] on site 9 am [PERSON_NAME] [PHONE_NUMBER]"
type textarea "x"
type textarea "LVM for [PERSON_NAME] Mo COD on site 9 am [PERSON_NAME] [PHONE_NUMBER]"
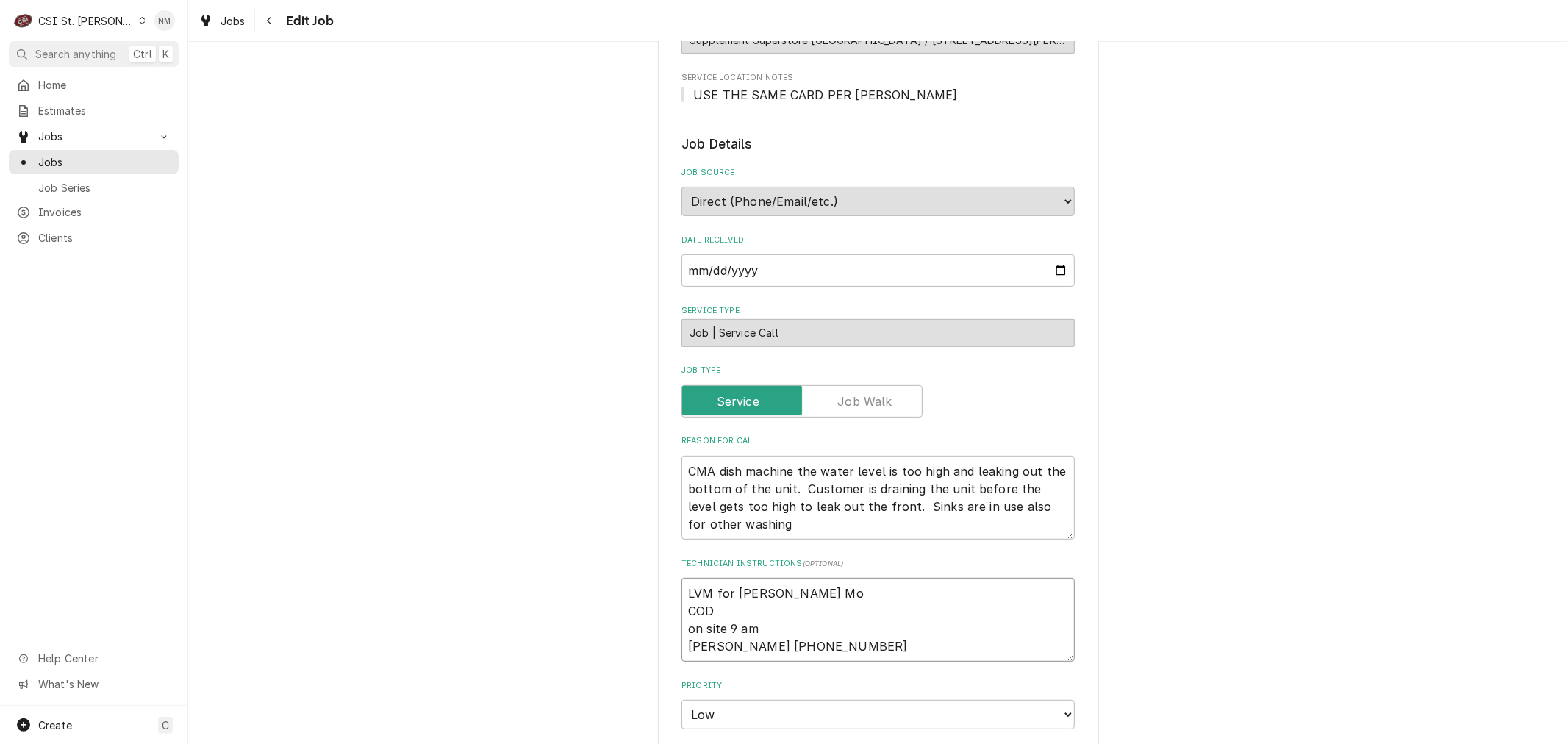
type textarea "x"
type textarea "LVM for [PERSON_NAME] COD on site 9 am [PERSON_NAME] [PHONE_NUMBER]"
type textarea "x"
type textarea "LVM for [PERSON_NAME] COD on site 9 am [PERSON_NAME] [PHONE_NUMBER]"
type textarea "x"
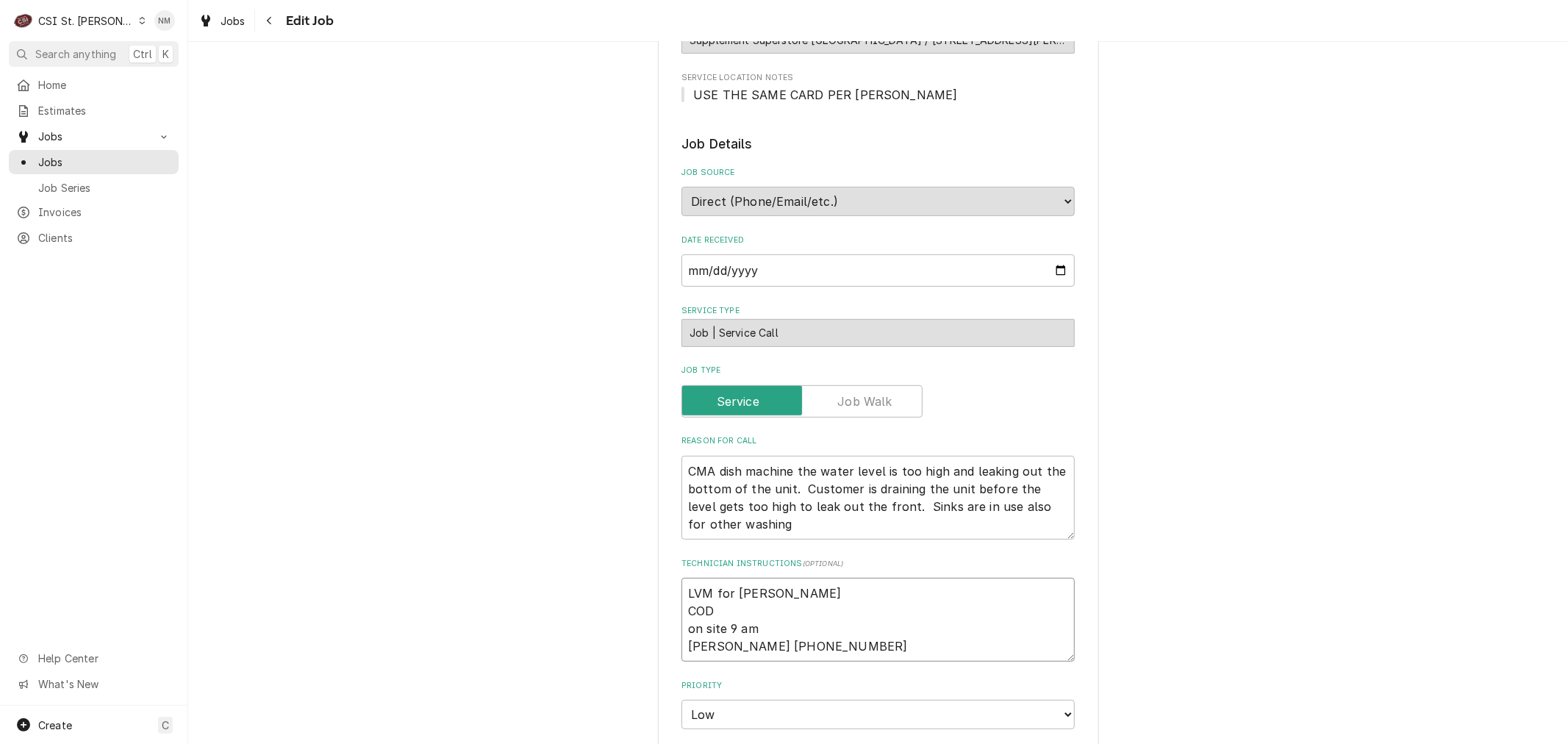
type textarea "LVM for [PERSON_NAME] COD on site 9 am [PERSON_NAME] [PHONE_NUMBER]"
type textarea "x"
type textarea "LVM for [PERSON_NAME] [DATE] COD on site 9 am [PERSON_NAME] [PHONE_NUMBER]"
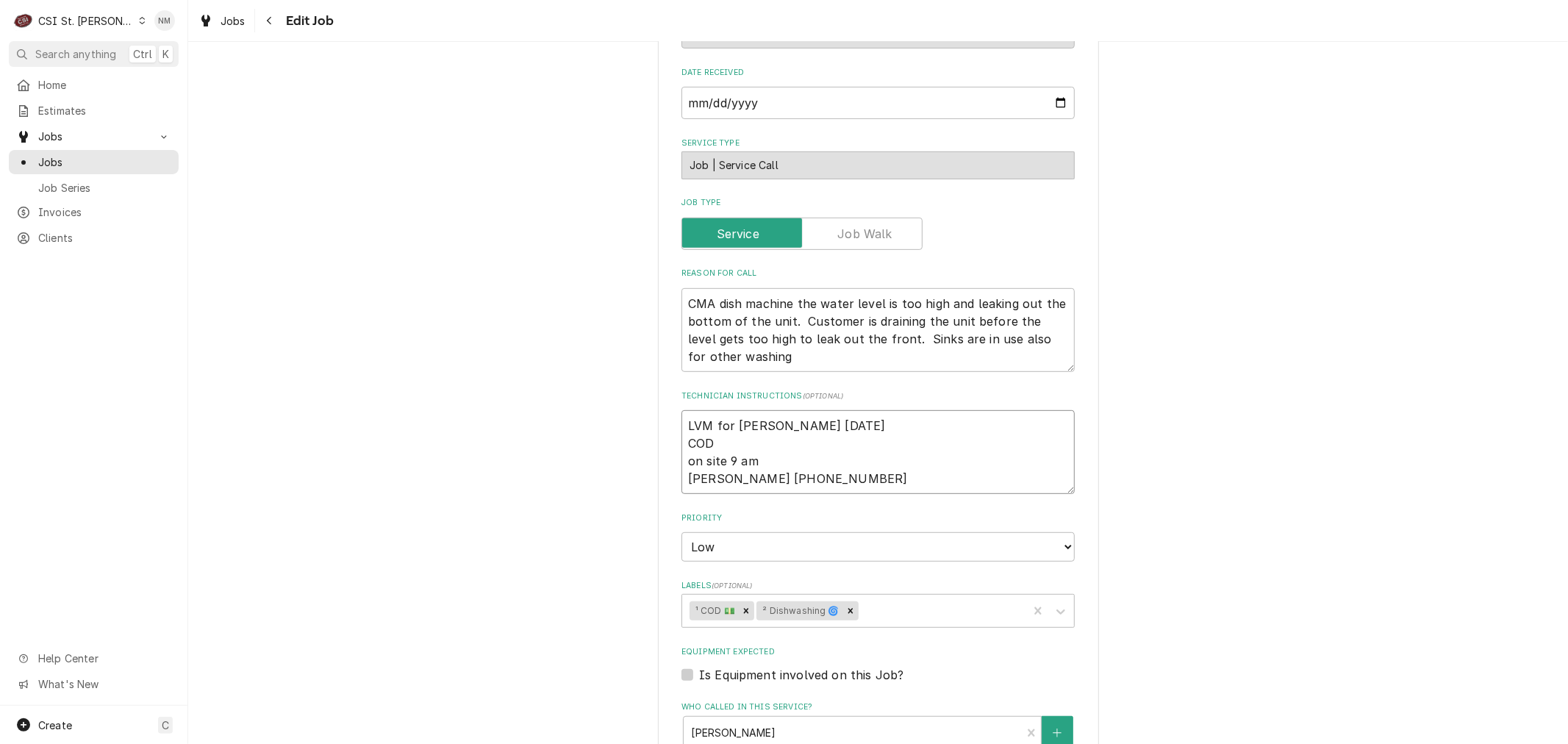
scroll to position [572, 0]
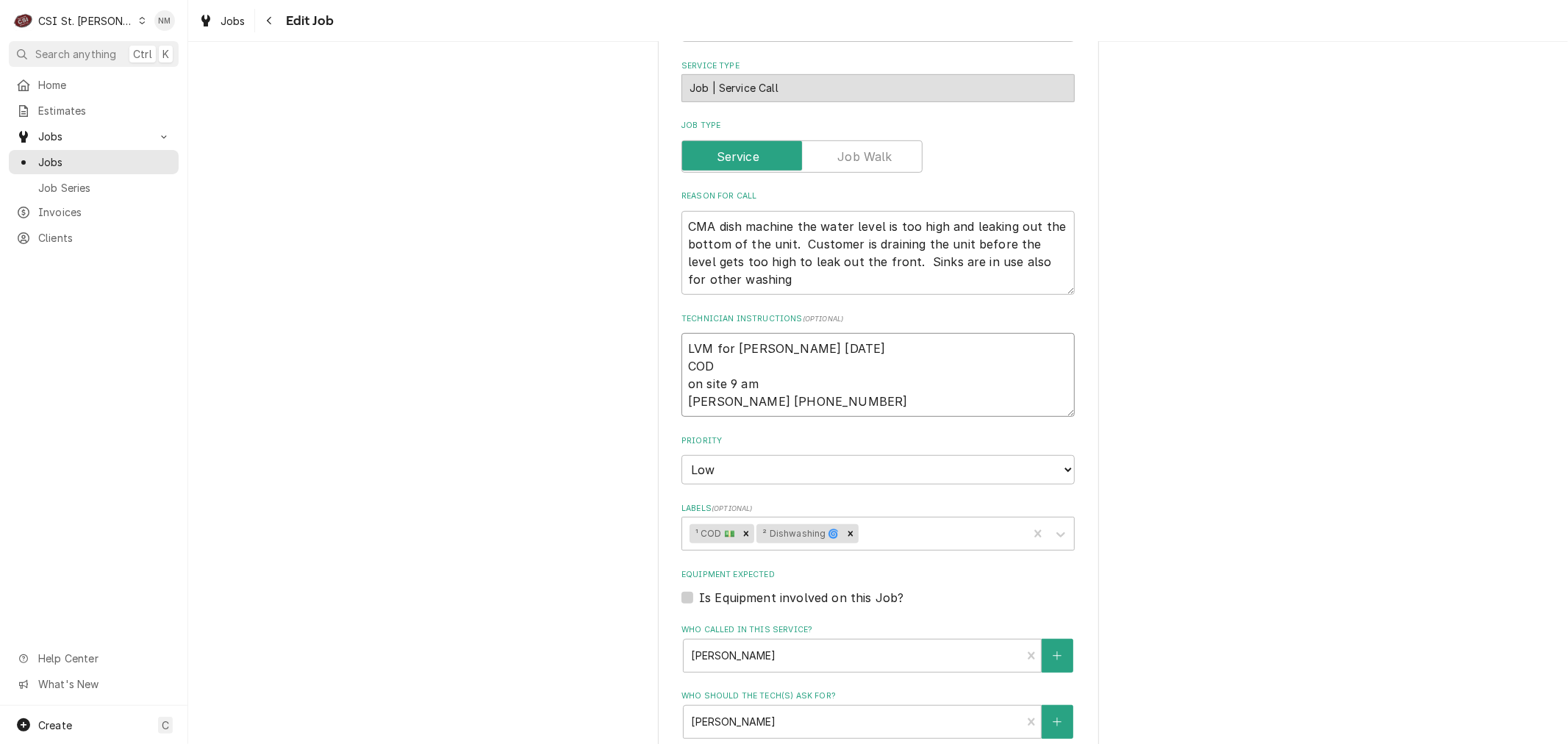
drag, startPoint x: 706, startPoint y: 346, endPoint x: 666, endPoint y: 339, distance: 40.6
click at [666, 339] on div "Use the fields below to edit this job: Client Details Client Supplement Superst…" at bounding box center [878, 343] width 441 height 1688
type textarea "x"
type textarea "S for [PERSON_NAME] [DATE] COD on site 9 am [PERSON_NAME] [PHONE_NUMBER]"
type textarea "x"
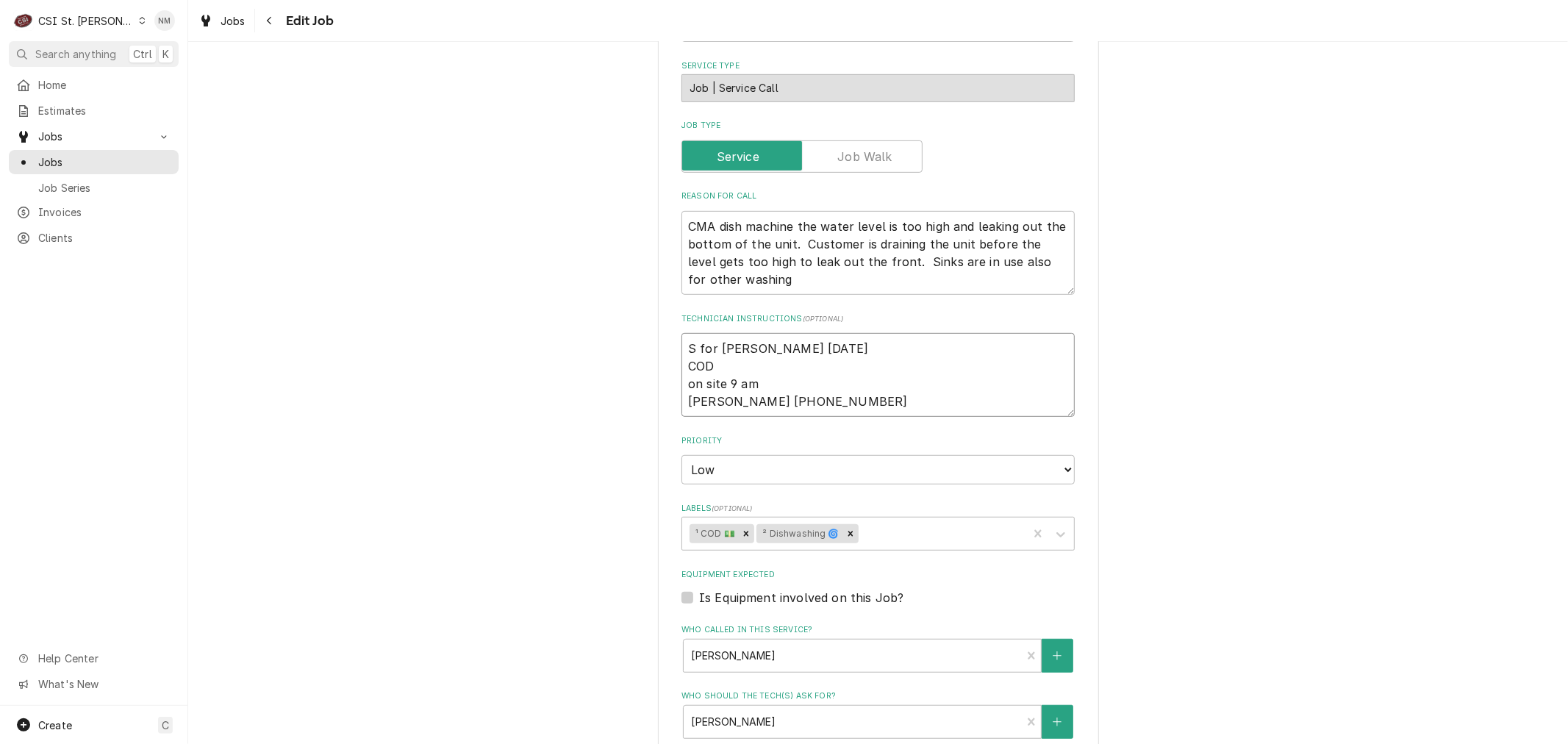
type textarea "Sc for [PERSON_NAME] [DATE] COD on site 9 am [PERSON_NAME] [PHONE_NUMBER]"
type textarea "x"
type textarea "Sc for [PERSON_NAME] [DATE] COD on site 9 am [PERSON_NAME] [PHONE_NUMBER]"
type textarea "x"
type textarea "Sc he for [PERSON_NAME] [DATE] COD on site 9 am [PERSON_NAME] [PHONE_NUMBER]"
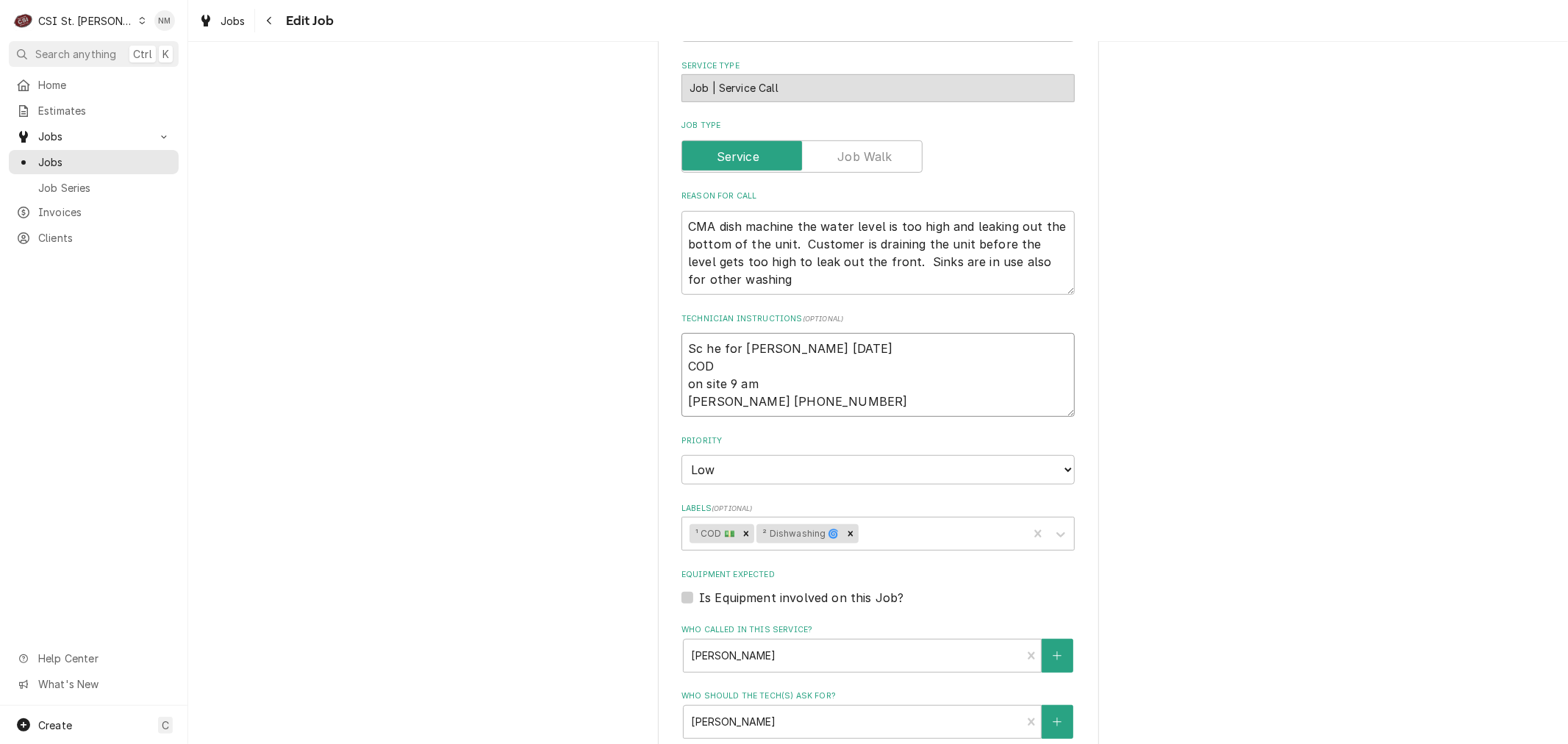
type textarea "x"
type textarea "Sc h for [PERSON_NAME] [DATE] COD on site 9 am [PERSON_NAME] [PHONE_NUMBER]"
type textarea "x"
type textarea "Sc for [PERSON_NAME] [DATE] COD on site 9 am [PERSON_NAME] [PHONE_NUMBER]"
type textarea "x"
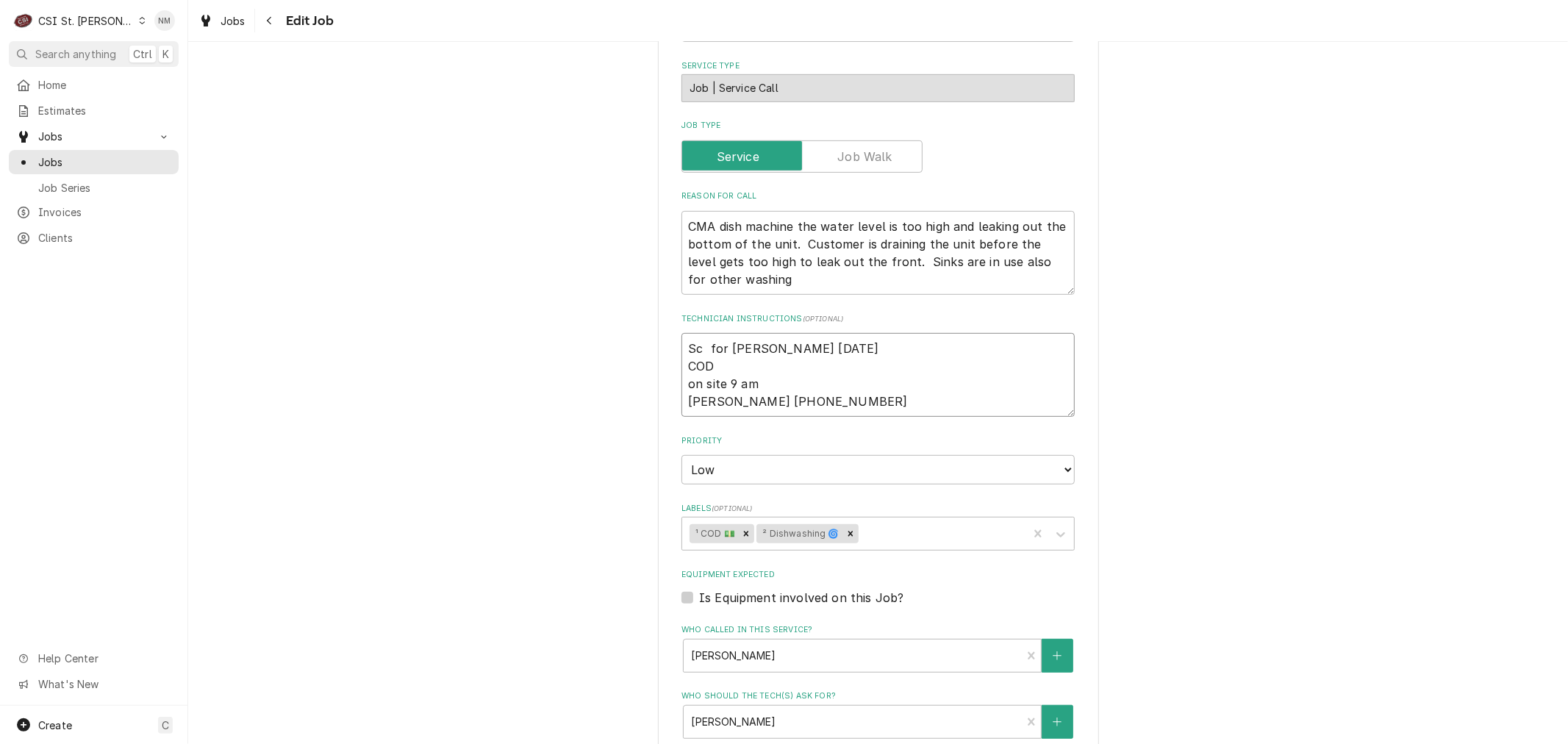
type textarea "Sc for [PERSON_NAME] [DATE] COD on site 9 am [PERSON_NAME] [PHONE_NUMBER]"
type textarea "x"
type textarea "Sch for [PERSON_NAME] [DATE] COD on site 9 am [PERSON_NAME] [PHONE_NUMBER]"
type textarea "x"
type textarea "Sche for [PERSON_NAME] [DATE] COD on site 9 am [PERSON_NAME] [PHONE_NUMBER]"
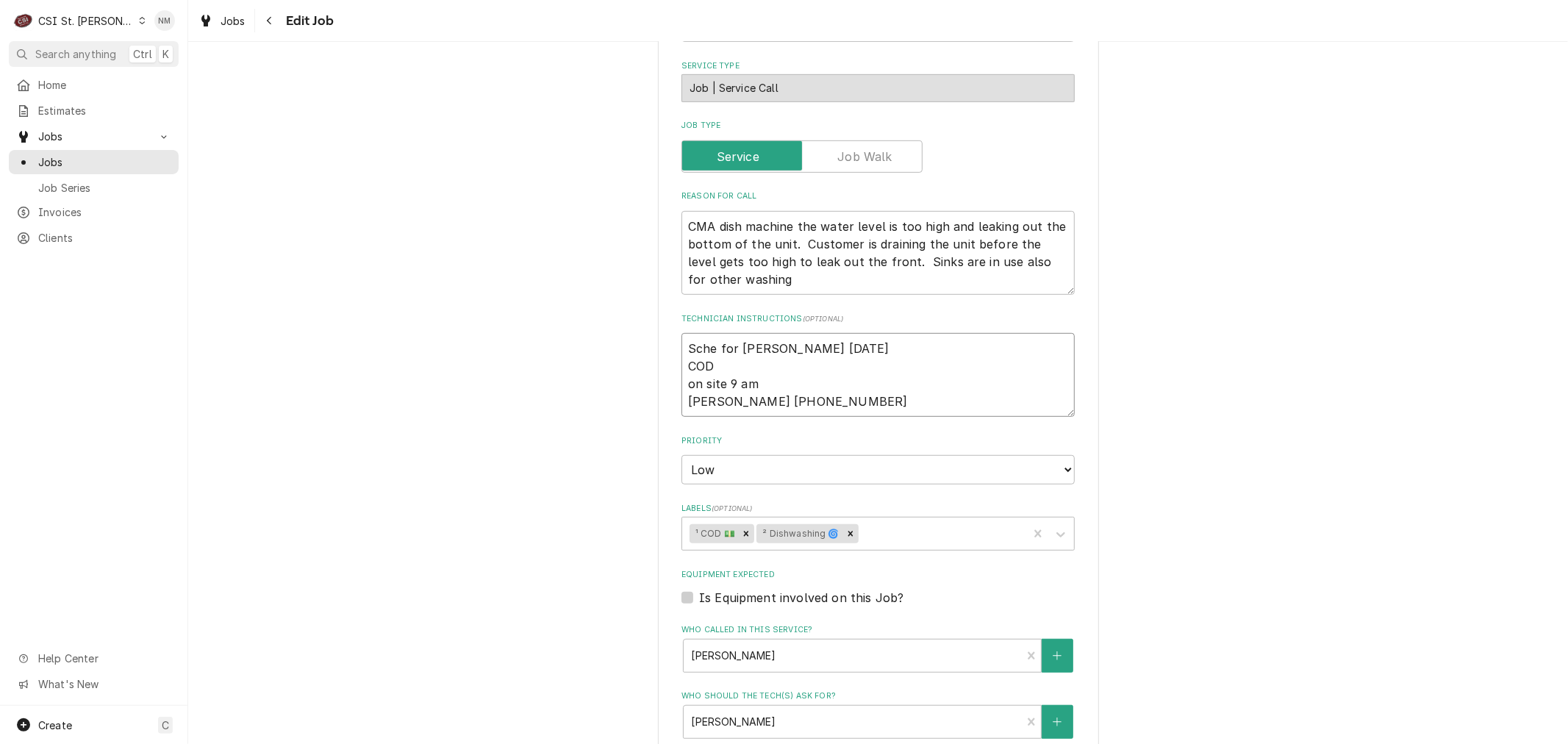
type textarea "x"
type textarea "Sched for [PERSON_NAME] [DATE] COD on site 9 am [PERSON_NAME] [PHONE_NUMBER]"
type textarea "x"
type textarea "Schedu for [PERSON_NAME] [DATE] COD on site 9 am [PERSON_NAME] [PHONE_NUMBER]"
type textarea "x"
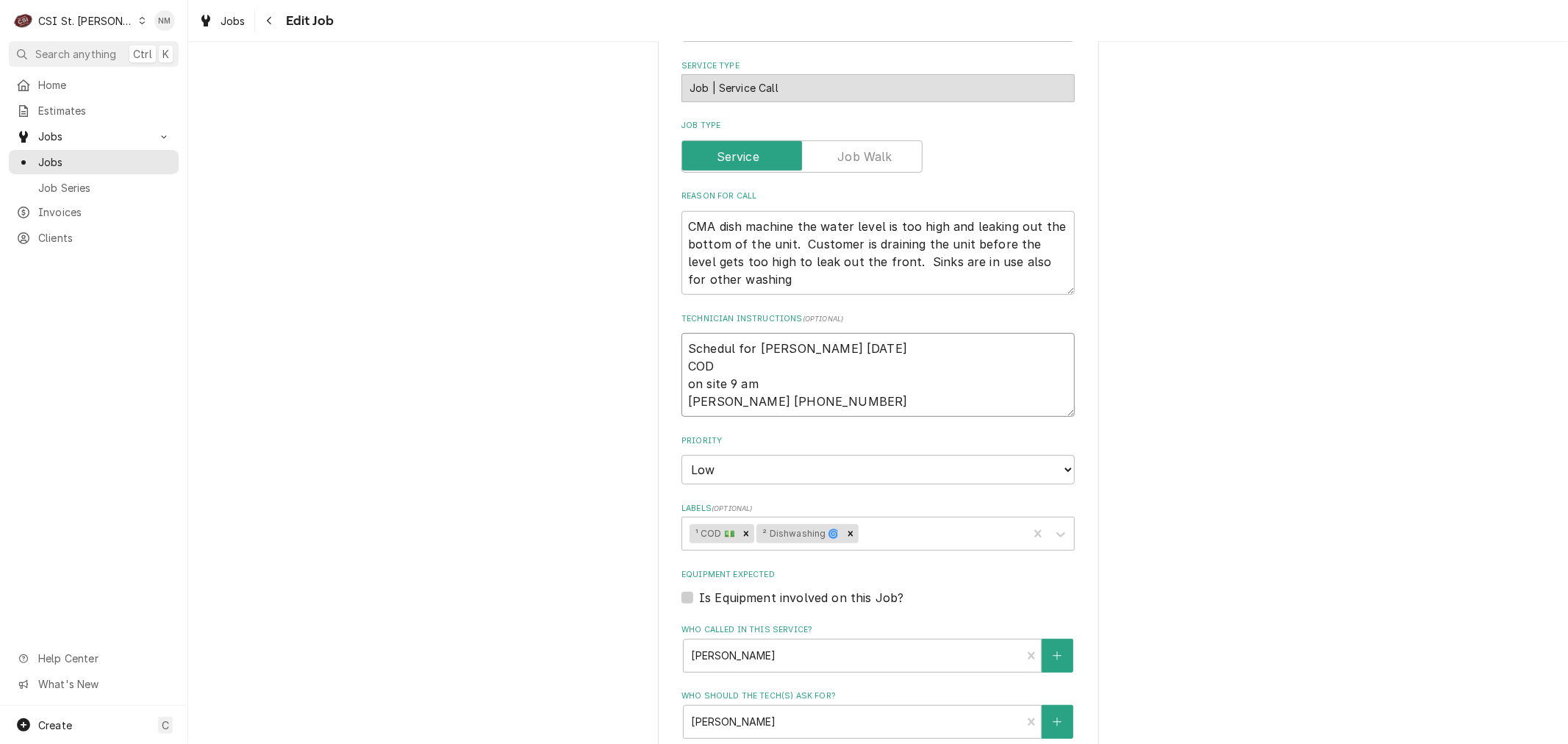
type textarea "Schedule for [PERSON_NAME] [DATE] COD on site 9 am [PERSON_NAME] [PHONE_NUMBER]"
type textarea "x"
type textarea "Scheduled for [PERSON_NAME] [DATE] COD on site 9 am [PERSON_NAME] [PHONE_NUMBER]"
click at [876, 348] on textarea "Scheduled for [PERSON_NAME] [DATE] COD on site 9 am [PERSON_NAME] [PHONE_NUMBER]" at bounding box center [877, 375] width 393 height 84
type textarea "x"
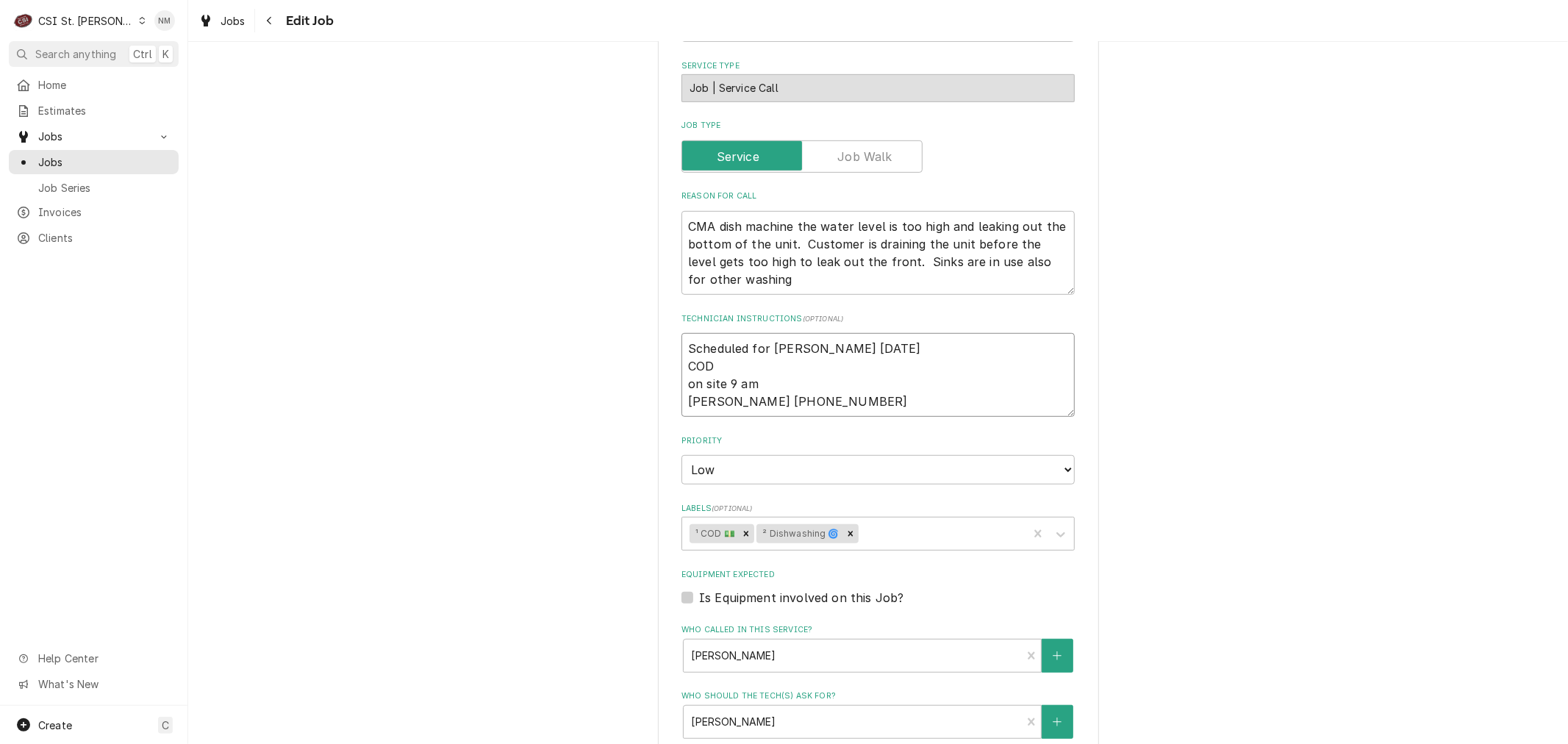
type textarea "Scheduled for [PERSON_NAME] [DATE] COD on site 9 am [PERSON_NAME] [PHONE_NUMBER]"
type textarea "x"
type textarea "Scheduled for [PERSON_NAME] [DATE] 2 COD on site 9 am [PERSON_NAME] [PHONE_NUMB…"
type textarea "x"
type textarea "Scheduled for [PERSON_NAME] [DATE] 2n COD on site 9 am [PERSON_NAME] [PHONE_NUM…"
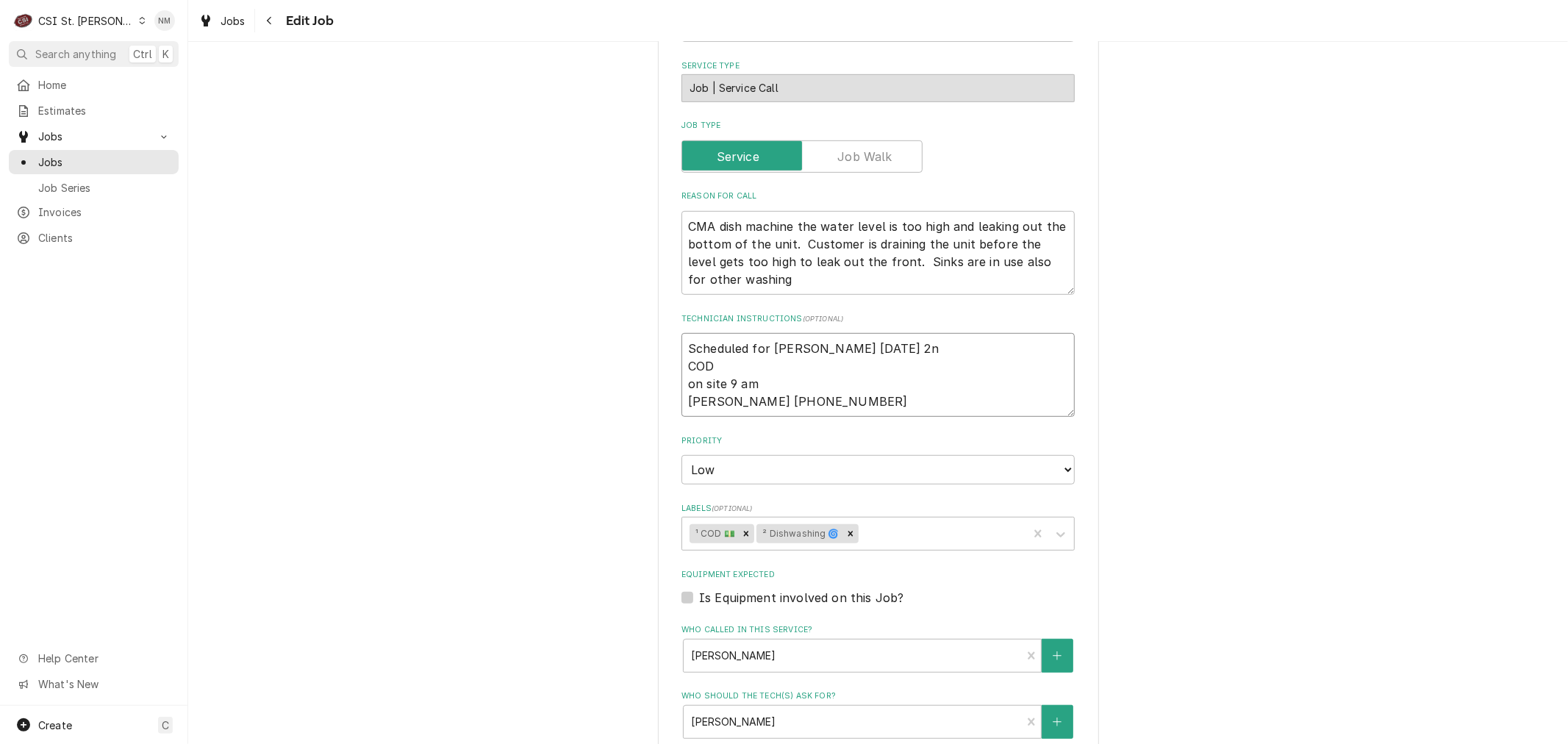
type textarea "x"
type textarea "Scheduled for [PERSON_NAME] [DATE] 2nd COD on site 9 am [PERSON_NAME] [PHONE_NU…"
type textarea "x"
type textarea "Scheduled for [PERSON_NAME] [DATE] 2nd COD on site 9 am [PERSON_NAME] [PHONE_NU…"
type textarea "x"
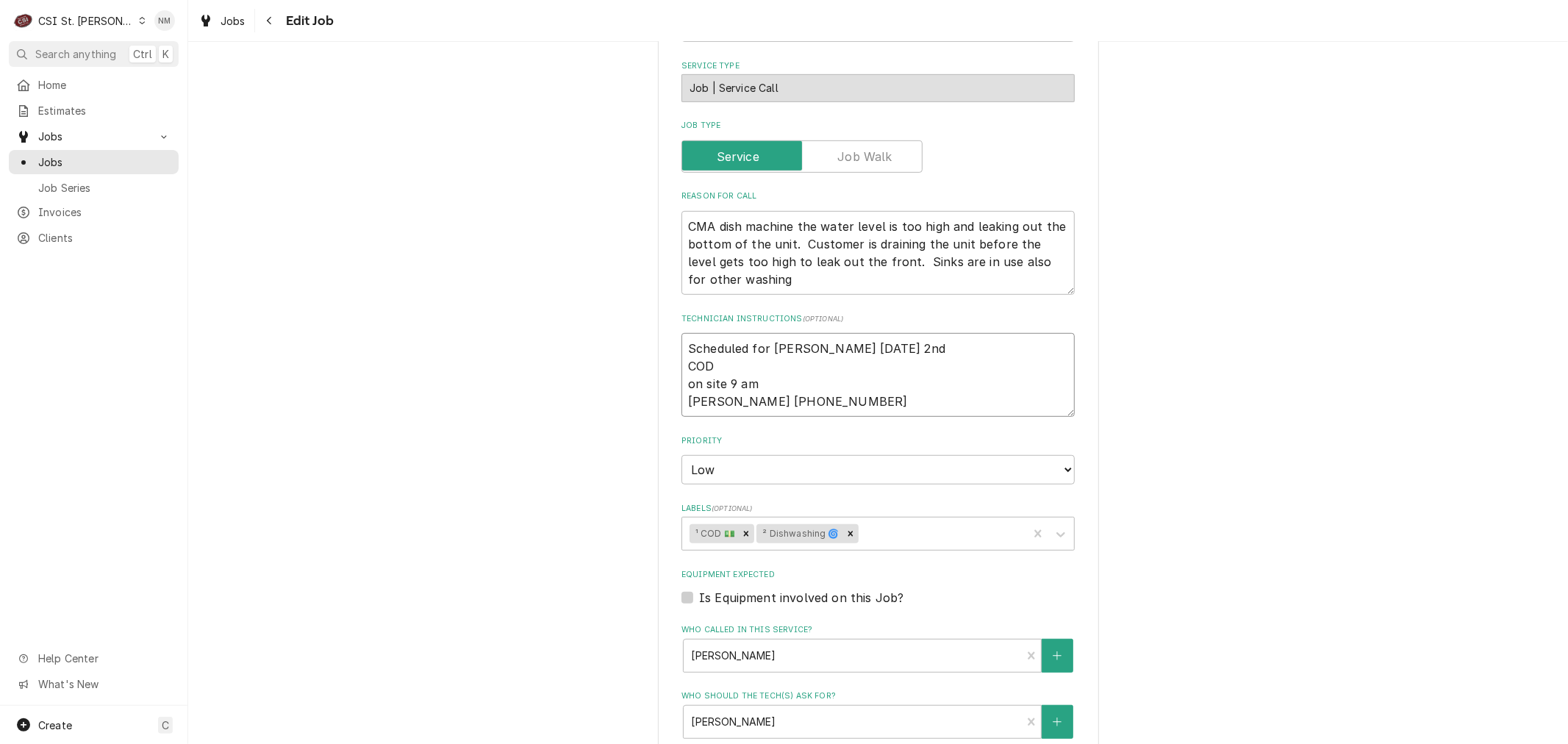
type textarea "Scheduled for [PERSON_NAME] [DATE] 2nd c COD on site 9 am [PERSON_NAME] [PHONE_…"
type textarea "x"
type textarea "Scheduled for [PERSON_NAME] [DATE] 2nd ca COD on site 9 am [PERSON_NAME] [PHONE…"
type textarea "x"
type textarea "Scheduled for [PERSON_NAME] [DATE] 2nd cal COD on site 9 am [PERSON_NAME] [PHON…"
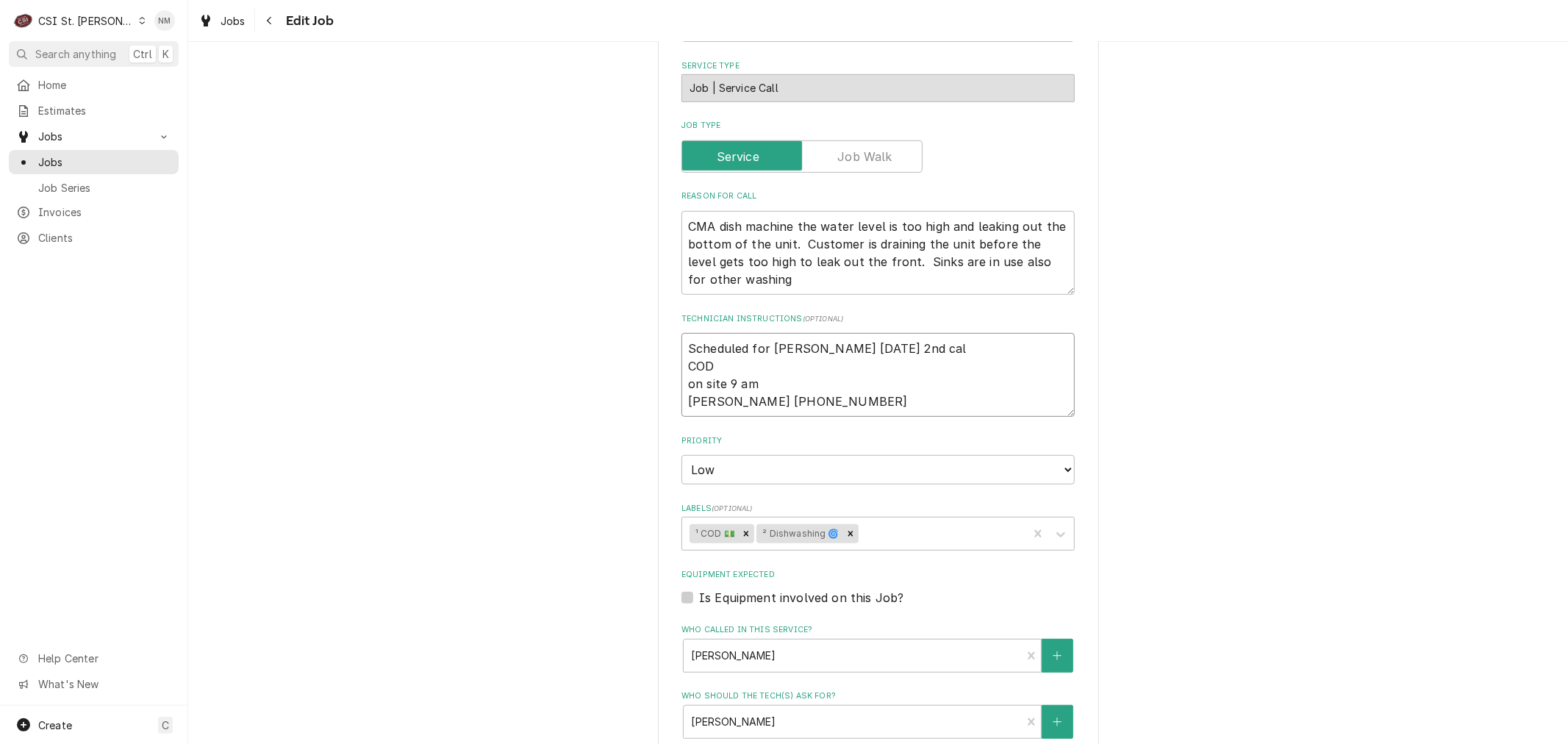
type textarea "x"
type textarea "Scheduled for [PERSON_NAME] [DATE] 2nd call COD on site 9 am [PERSON_NAME] [PHO…"
type textarea "x"
type textarea "Scheduled for [PERSON_NAME] [DATE] 2nd call M COD on site 9 am [PERSON_NAME] [P…"
type textarea "x"
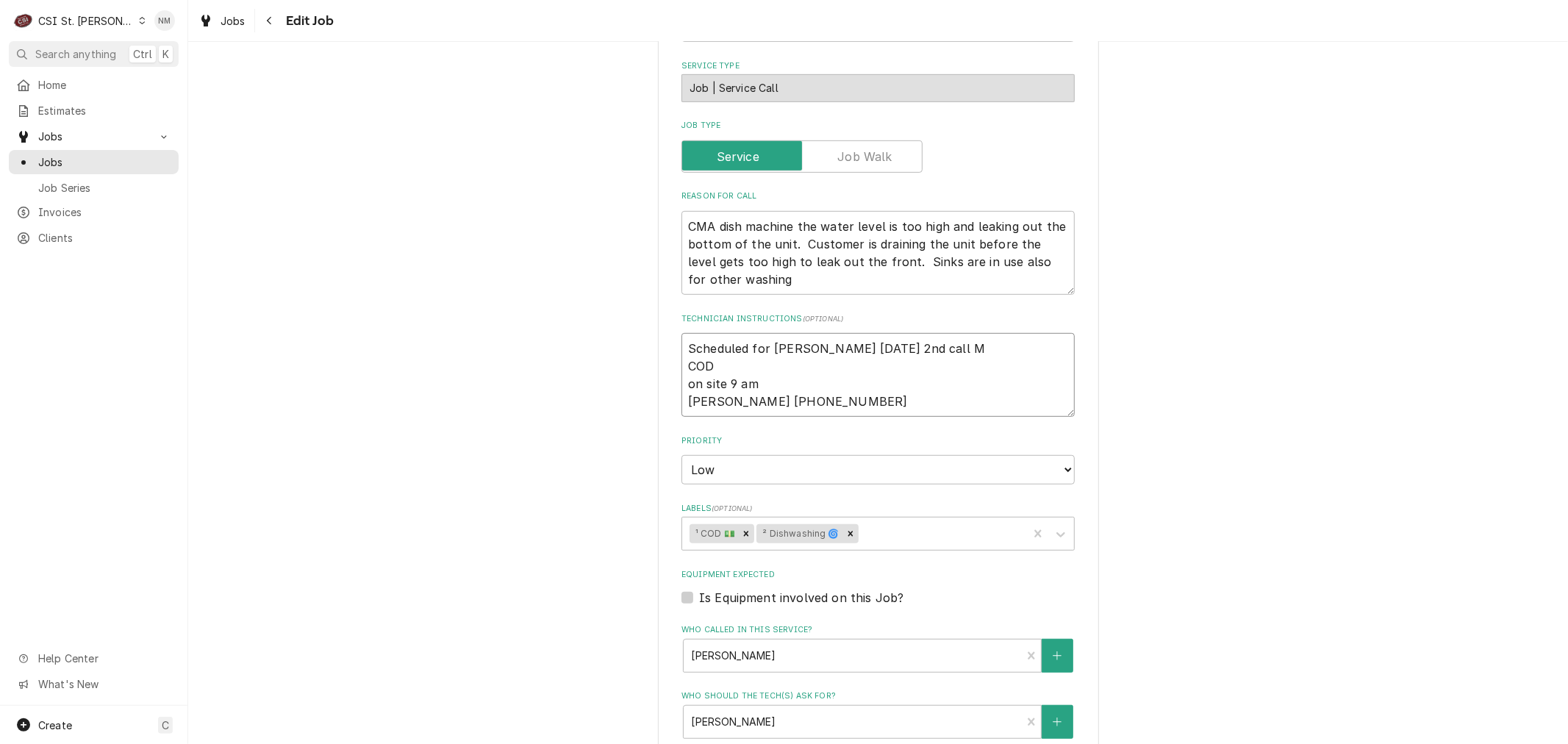
type textarea "Scheduled for [PERSON_NAME] [DATE] 2nd call Mo COD on site 9 am [PERSON_NAME] […"
type textarea "x"
type textarea "Scheduled for [PERSON_NAME] [DATE] 2nd call M COD on site 9 am [PERSON_NAME] [P…"
type textarea "x"
type textarea "Scheduled for [PERSON_NAME] [DATE] 2nd call COD on site 9 am [PERSON_NAME] [PHO…"
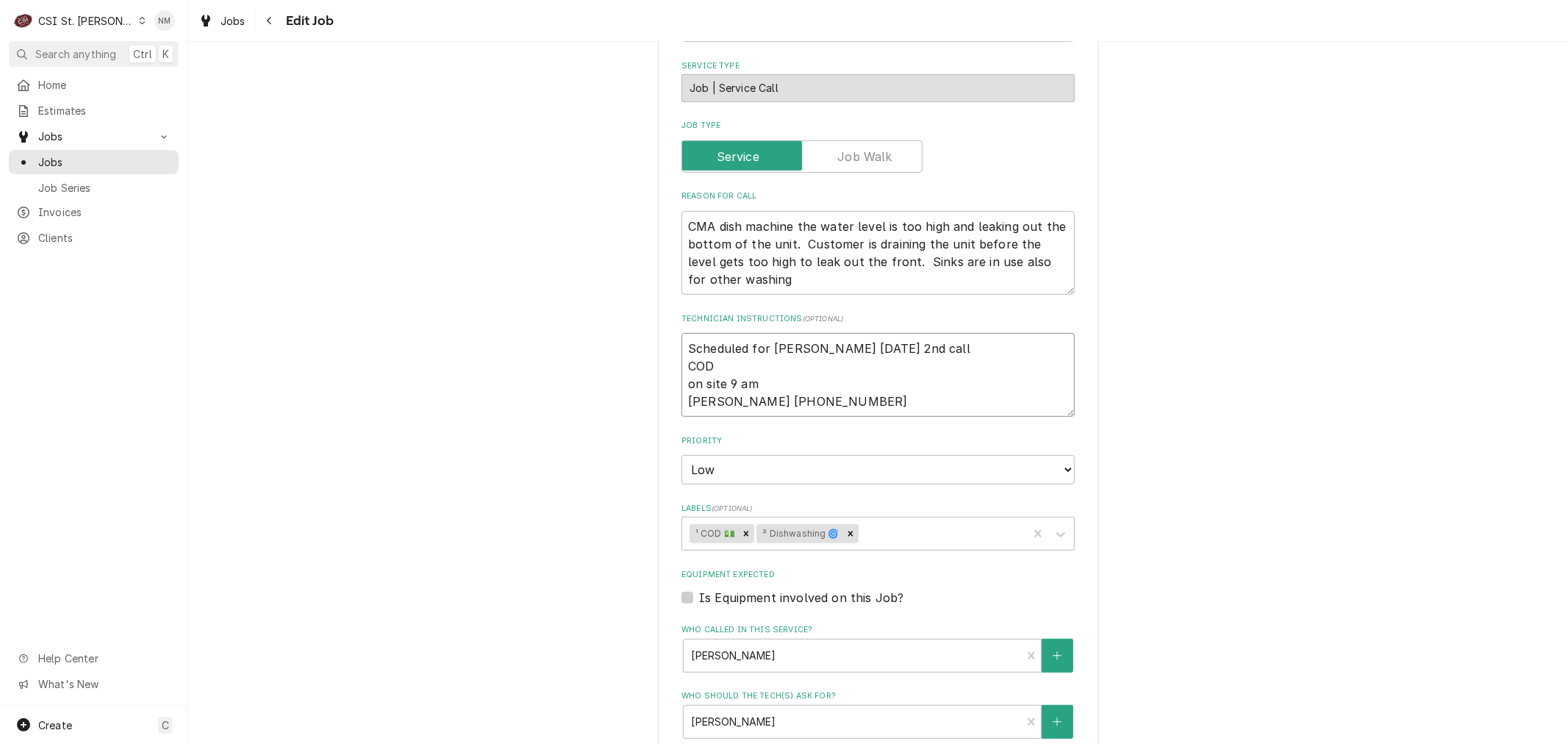
type textarea "x"
drag, startPoint x: 909, startPoint y: 342, endPoint x: 636, endPoint y: 342, distance: 273.0
click at [636, 342] on div "Use the fields below to edit this job: Client Details Client Supplement Superst…" at bounding box center [878, 343] width 1380 height 1715
type textarea "Scheduled for [PERSON_NAME] [DATE] 2nd call COD on site 9 am [PERSON_NAME] [PHO…"
click at [760, 347] on textarea "Scheduled for [PERSON_NAME] [DATE] 2nd call COD on site 9 am [PERSON_NAME] [PHO…" at bounding box center [877, 375] width 393 height 84
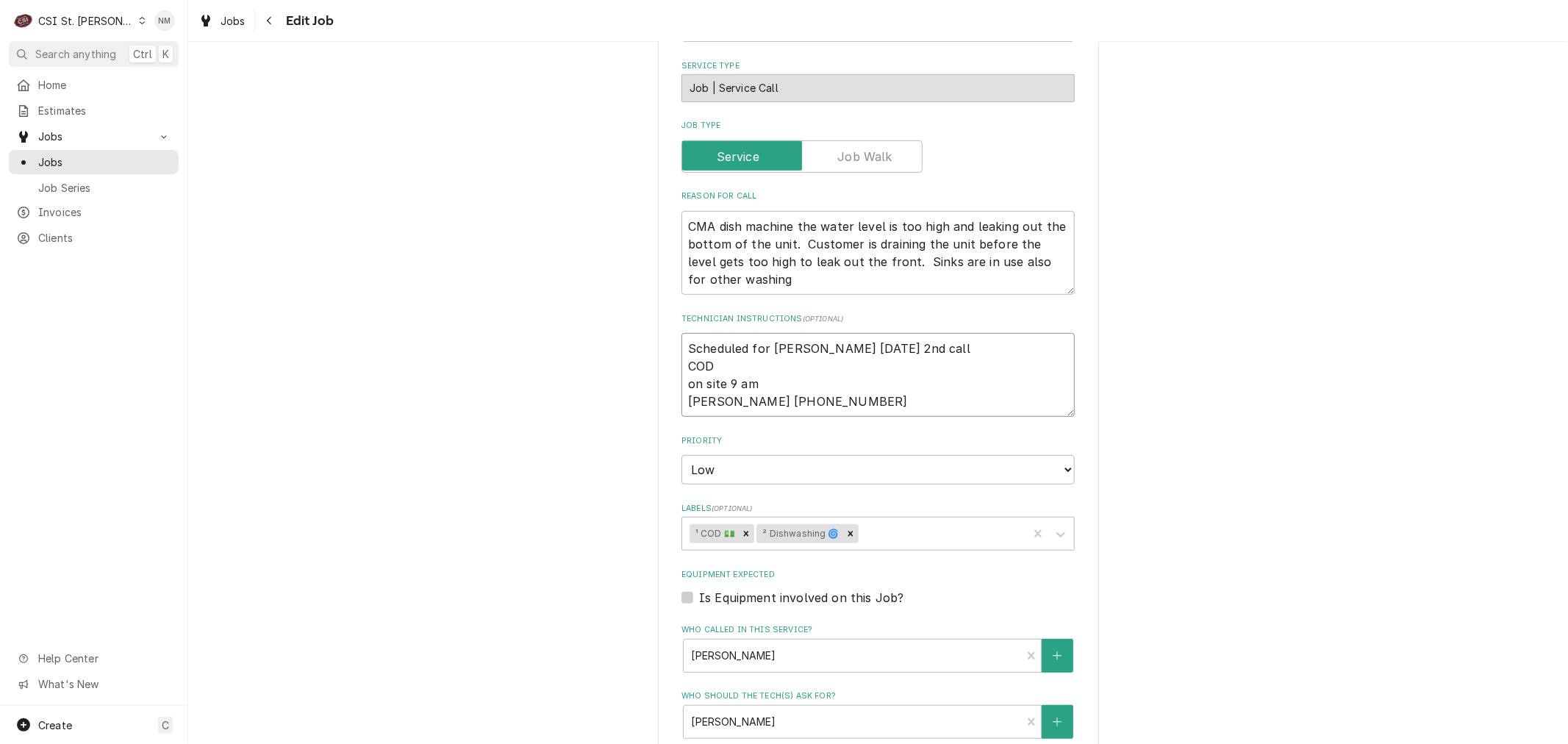
type textarea "x"
type textarea "Scheduled fo [PERSON_NAME] [DATE] 2nd call COD on site 9 am [PERSON_NAME] [PHON…"
type textarea "x"
type textarea "Scheduled [PERSON_NAME] [DATE] 2nd call COD on site 9 am [PERSON_NAME] [PHONE_N…"
type textarea "x"
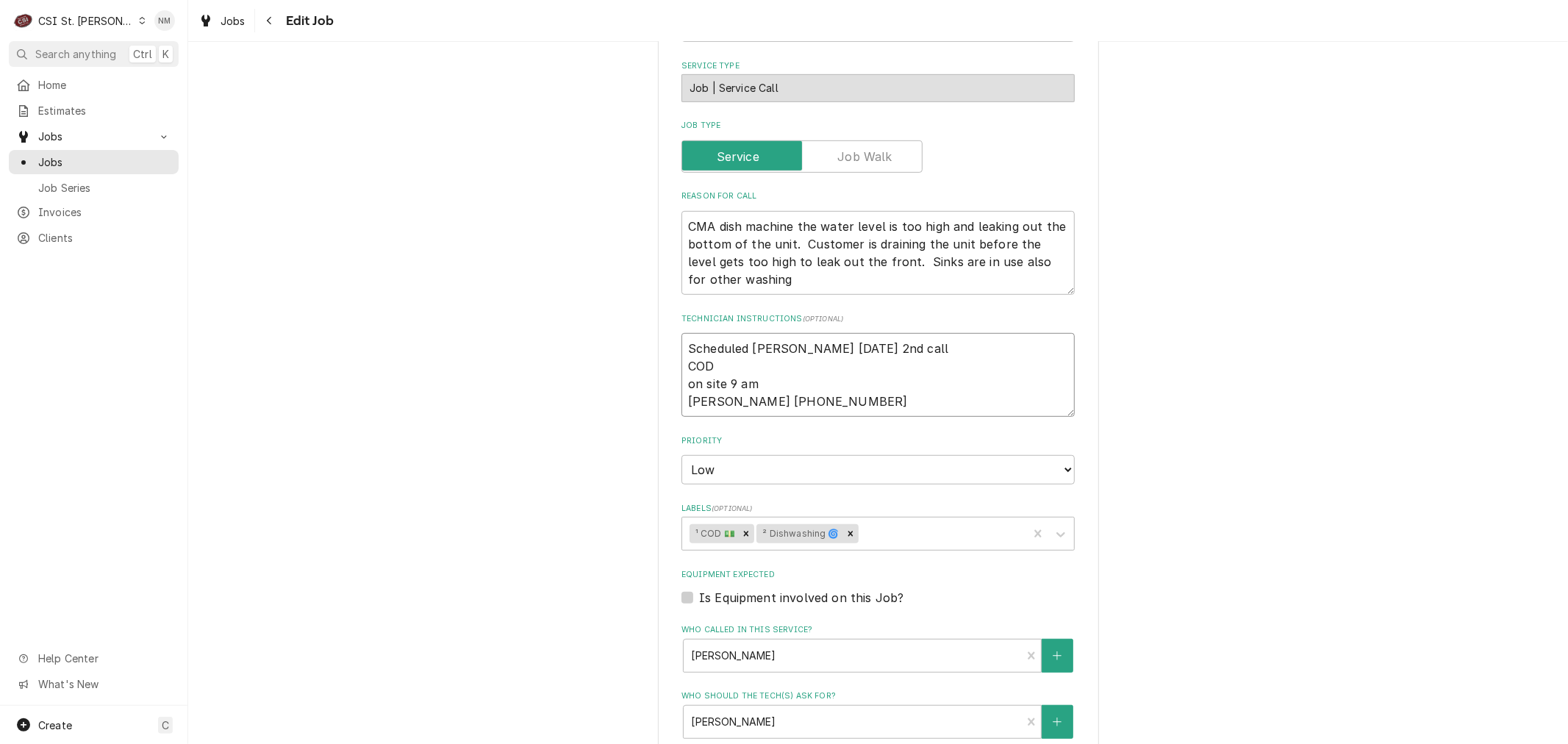
type textarea "Scheduled [PERSON_NAME] [DATE] 2nd call COD on site 9 am [PERSON_NAME] [PHONE_N…"
type textarea "x"
type textarea "Scheduled w [PERSON_NAME] [DATE] 2nd call COD on site 9 am [PERSON_NAME] [PHONE…"
type textarea "x"
type textarea "Scheduled wi [PERSON_NAME] [DATE] 2nd call COD on site 9 am [PERSON_NAME] [PHON…"
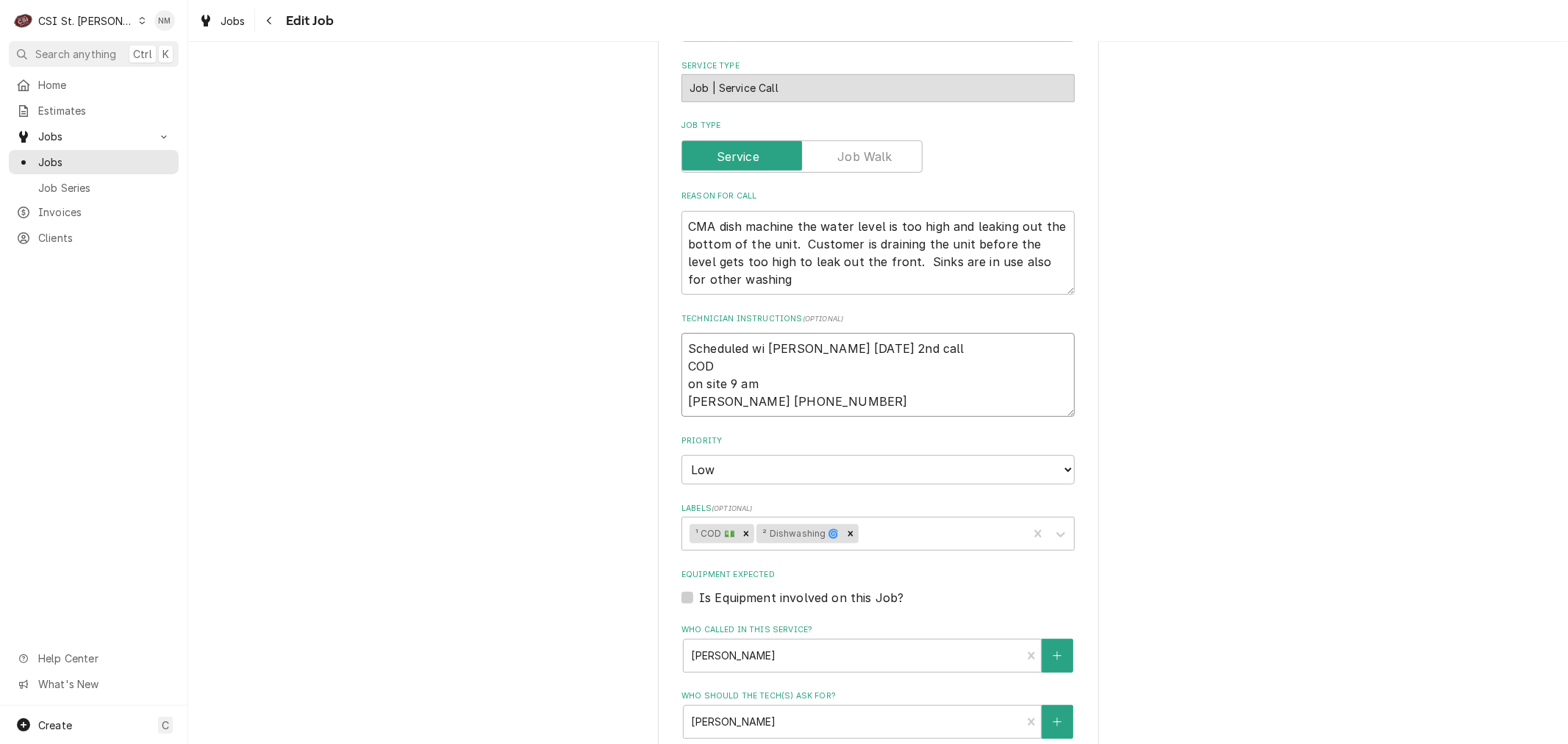
type textarea "x"
type textarea "Scheduled wit [PERSON_NAME] [DATE] 2nd call COD on site 9 am [PERSON_NAME] [PHO…"
type textarea "x"
type textarea "Scheduled with [PERSON_NAME] [DATE] 2nd call COD on site 9 am [PERSON_NAME] [PH…"
type textarea "x"
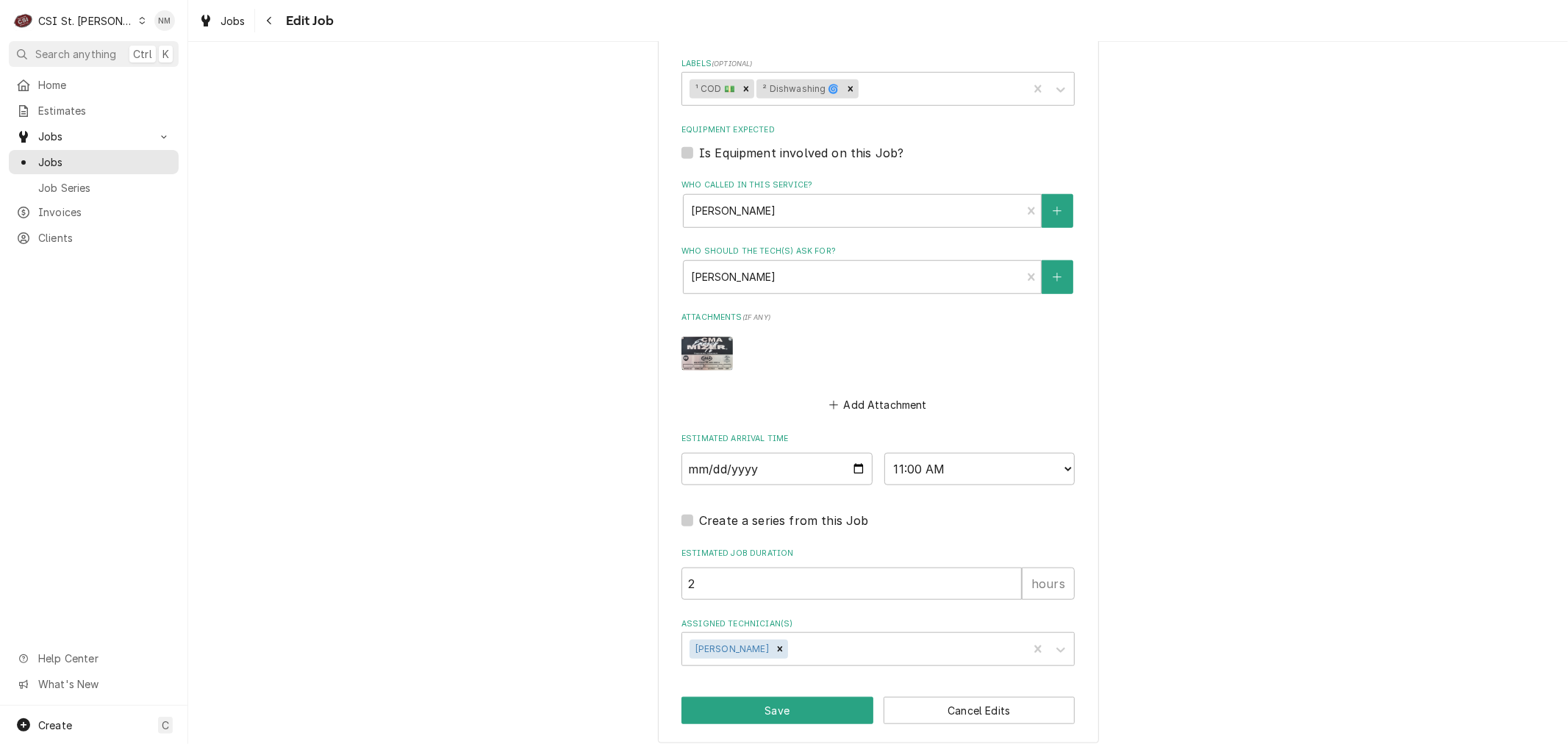
scroll to position [1024, 0]
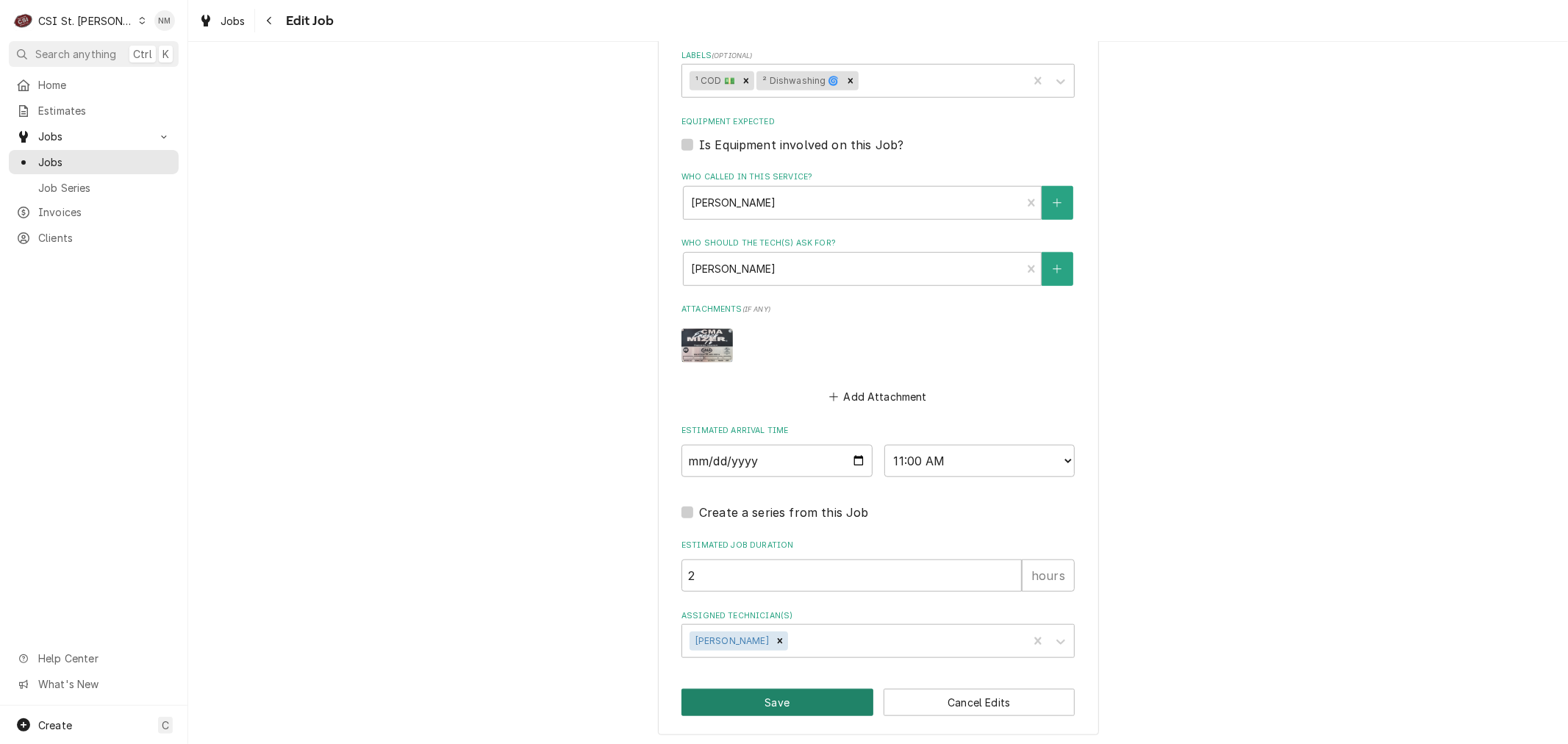
type textarea "Scheduled with [PERSON_NAME] [DATE] 2nd call COD on site 9 am [PERSON_NAME] [PH…"
click at [755, 700] on button "Save" at bounding box center [777, 702] width 192 height 27
type textarea "x"
